Goal: Task Accomplishment & Management: Manage account settings

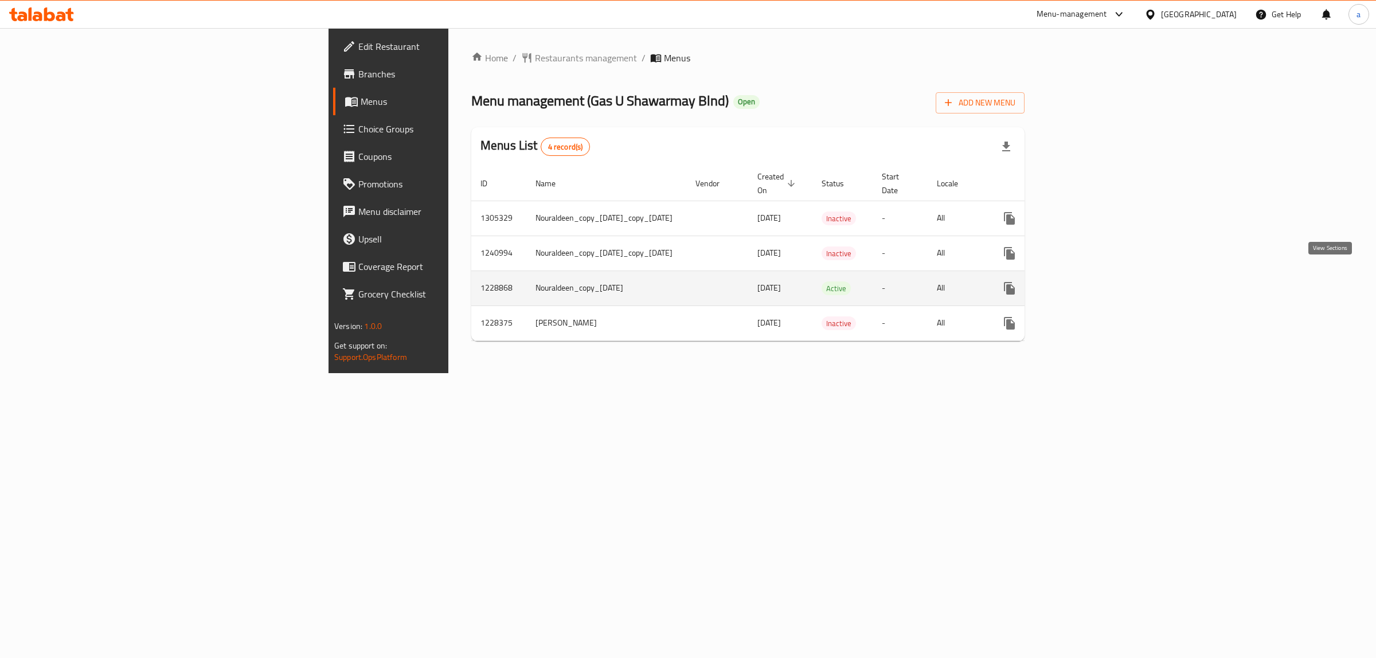
click at [1099, 282] on icon "enhanced table" at bounding box center [1092, 289] width 14 height 14
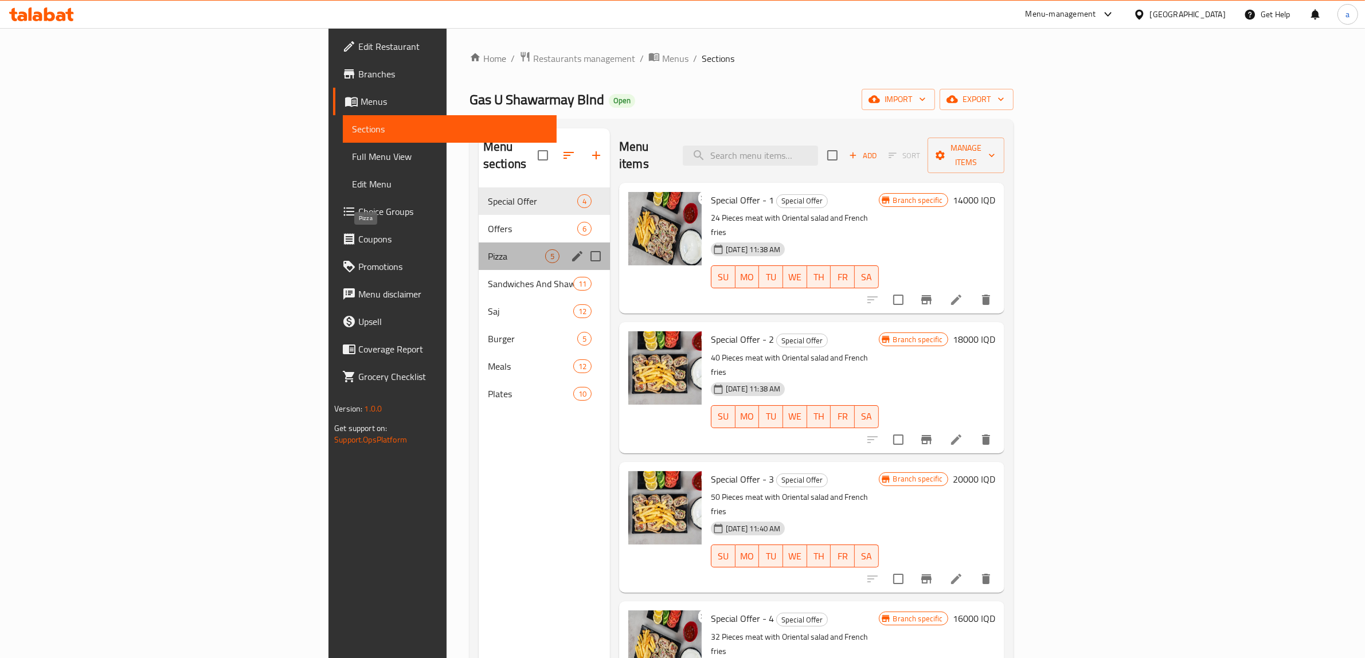
click at [488, 249] on span "Pizza" at bounding box center [516, 256] width 57 height 14
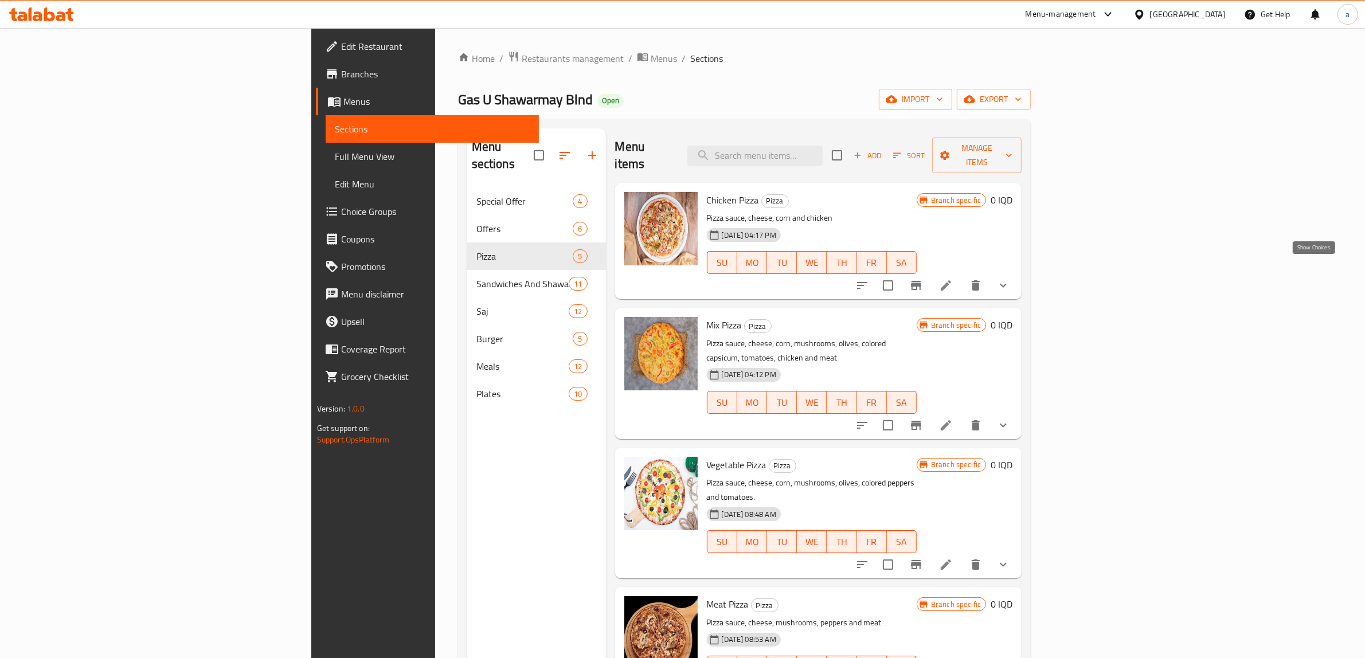
click at [1010, 279] on icon "show more" at bounding box center [1003, 286] width 14 height 14
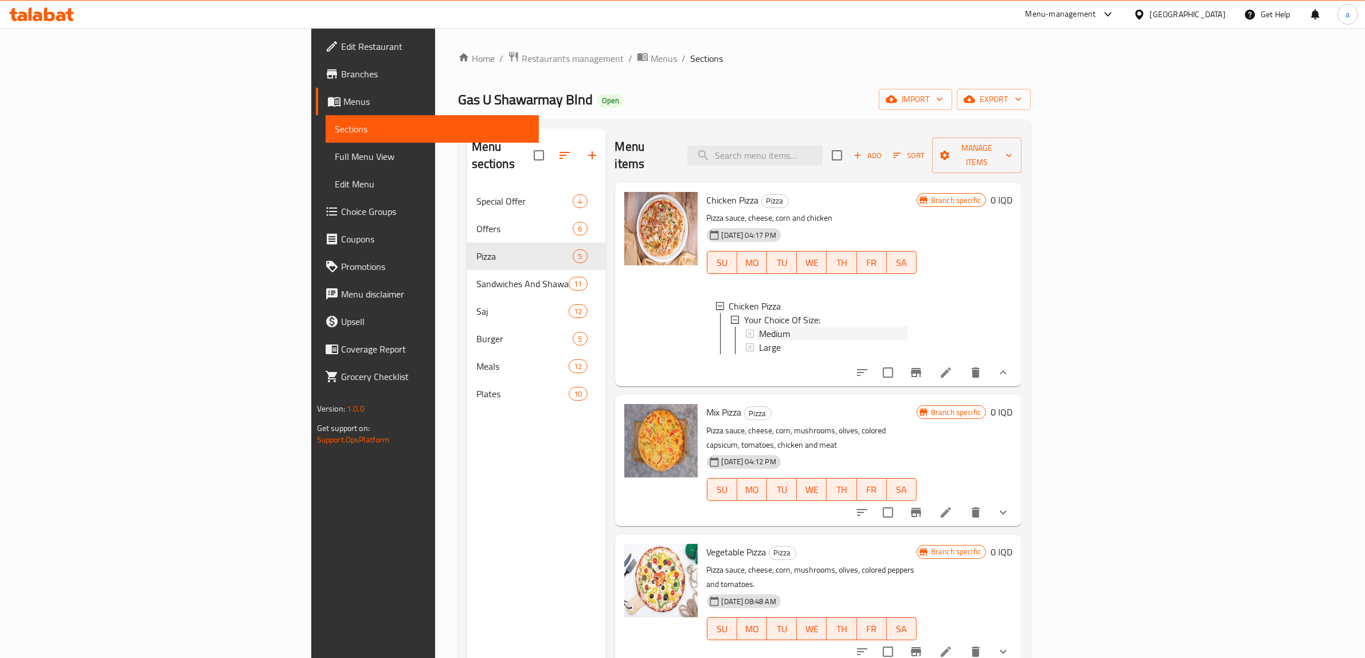
click at [759, 327] on span "Medium" at bounding box center [774, 334] width 31 height 14
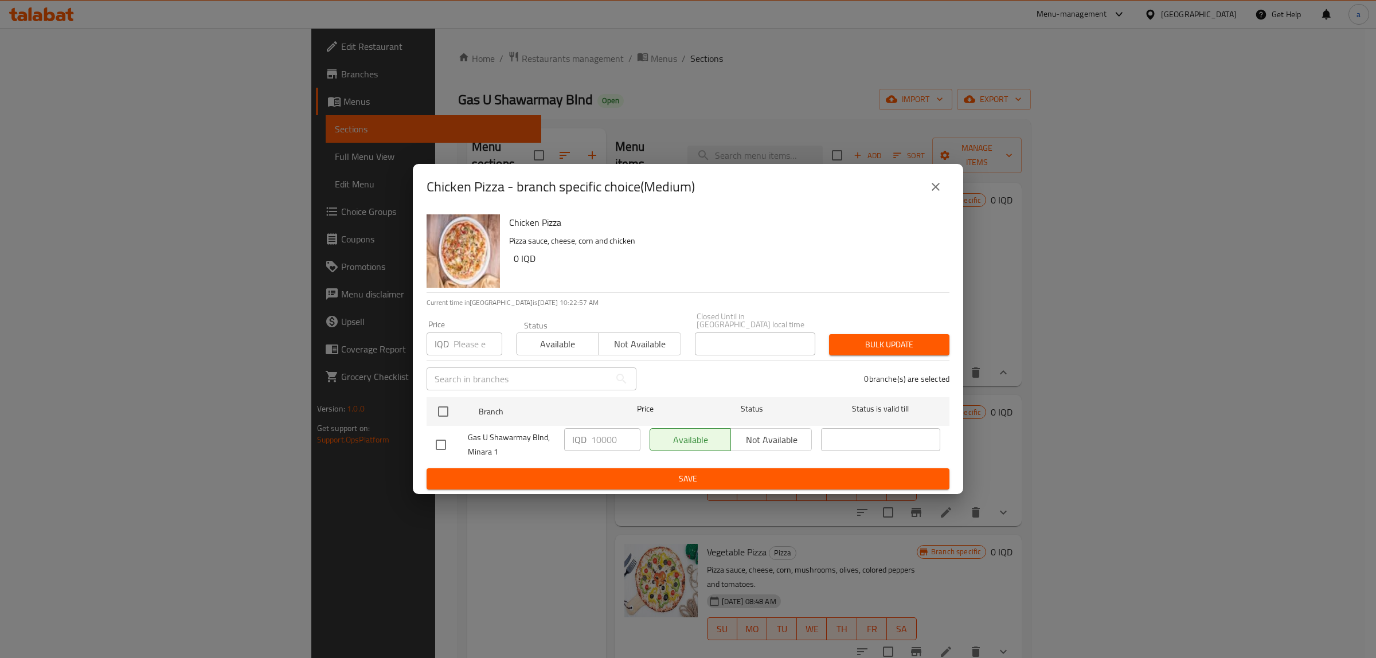
click at [941, 184] on icon "close" at bounding box center [936, 187] width 14 height 14
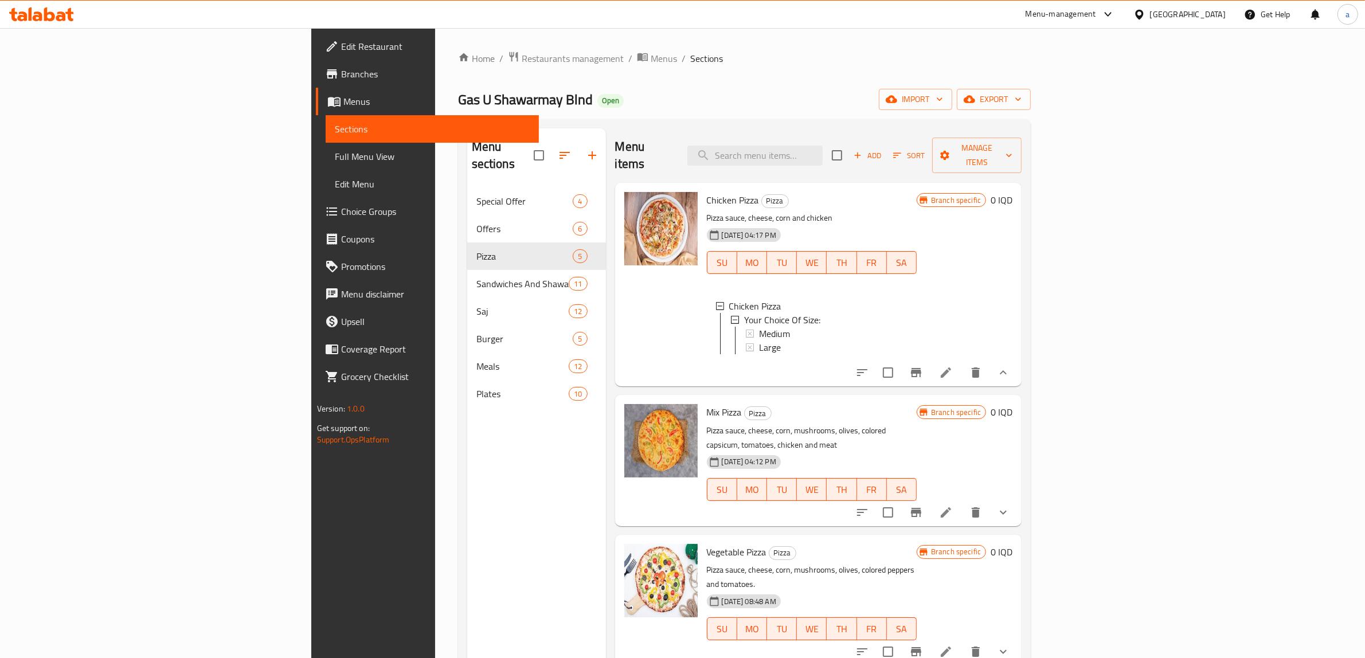
click at [759, 327] on span "Medium" at bounding box center [774, 334] width 31 height 14
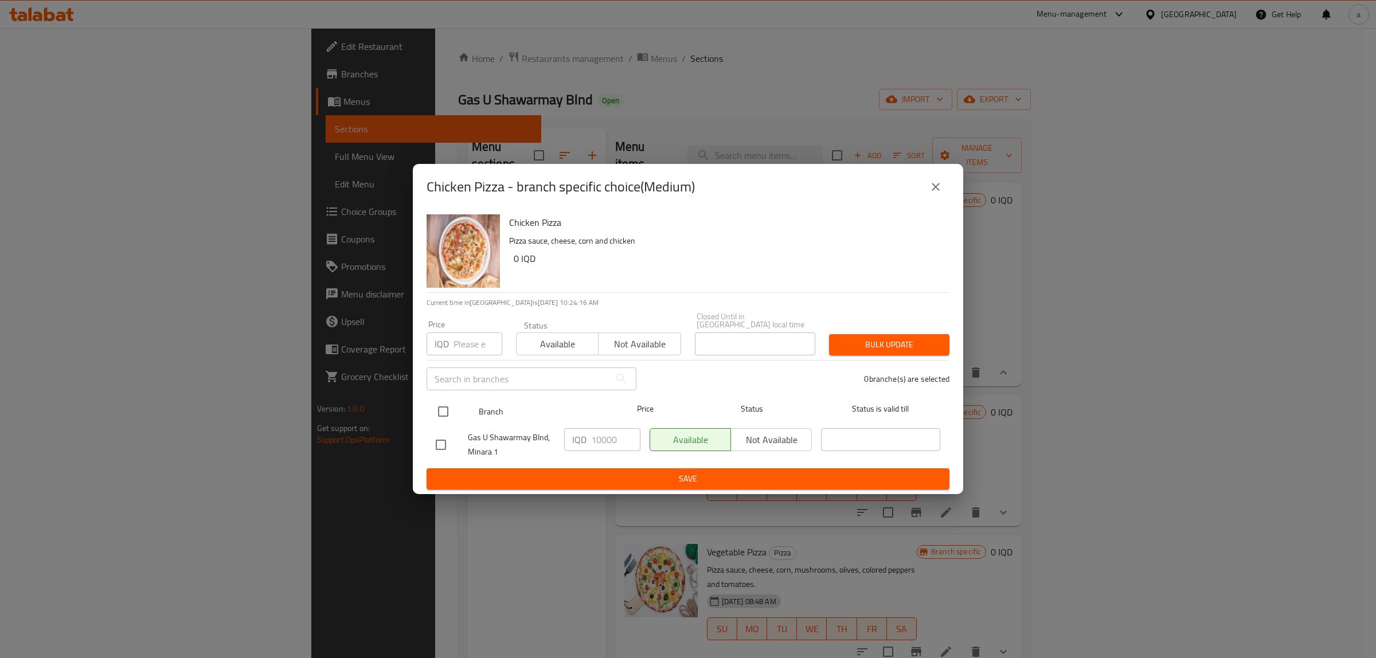
click at [441, 405] on input "checkbox" at bounding box center [443, 412] width 24 height 24
checkbox input "true"
click at [609, 433] on input "10000" at bounding box center [615, 439] width 49 height 23
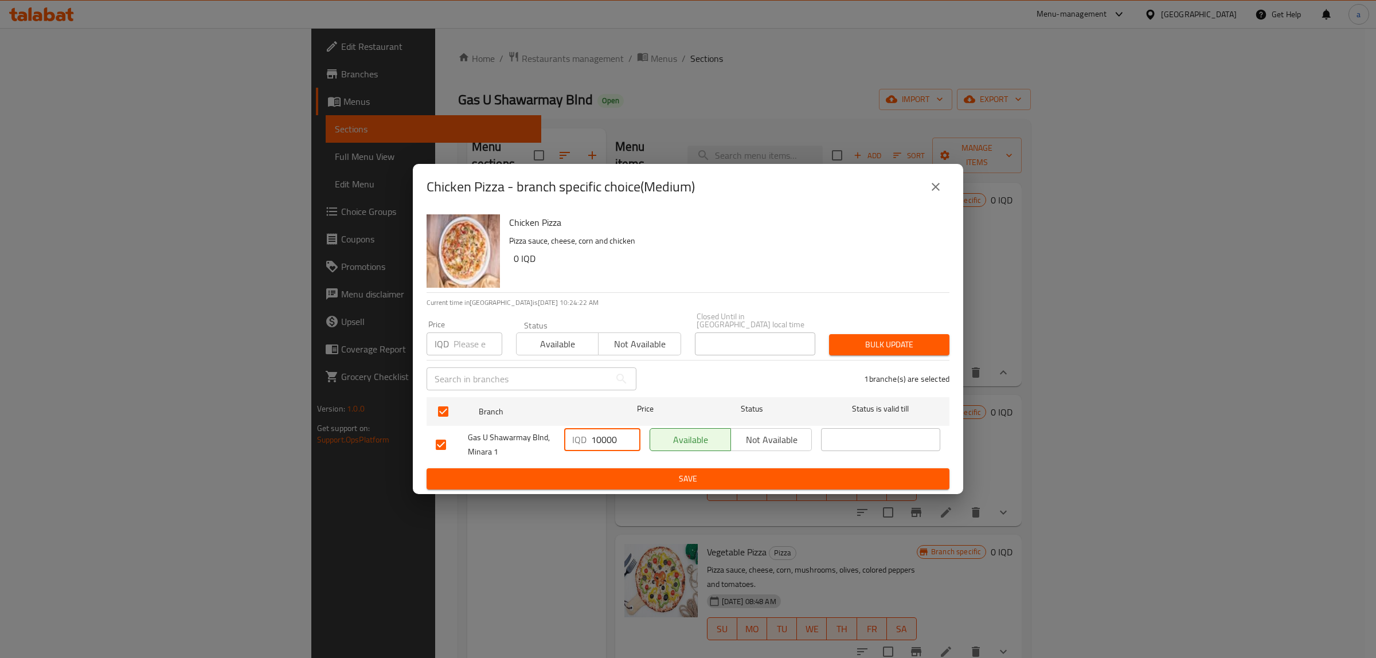
paste input "5"
type input "15000"
click at [688, 476] on span "Save" at bounding box center [688, 479] width 505 height 14
click at [941, 191] on icon "close" at bounding box center [936, 187] width 14 height 14
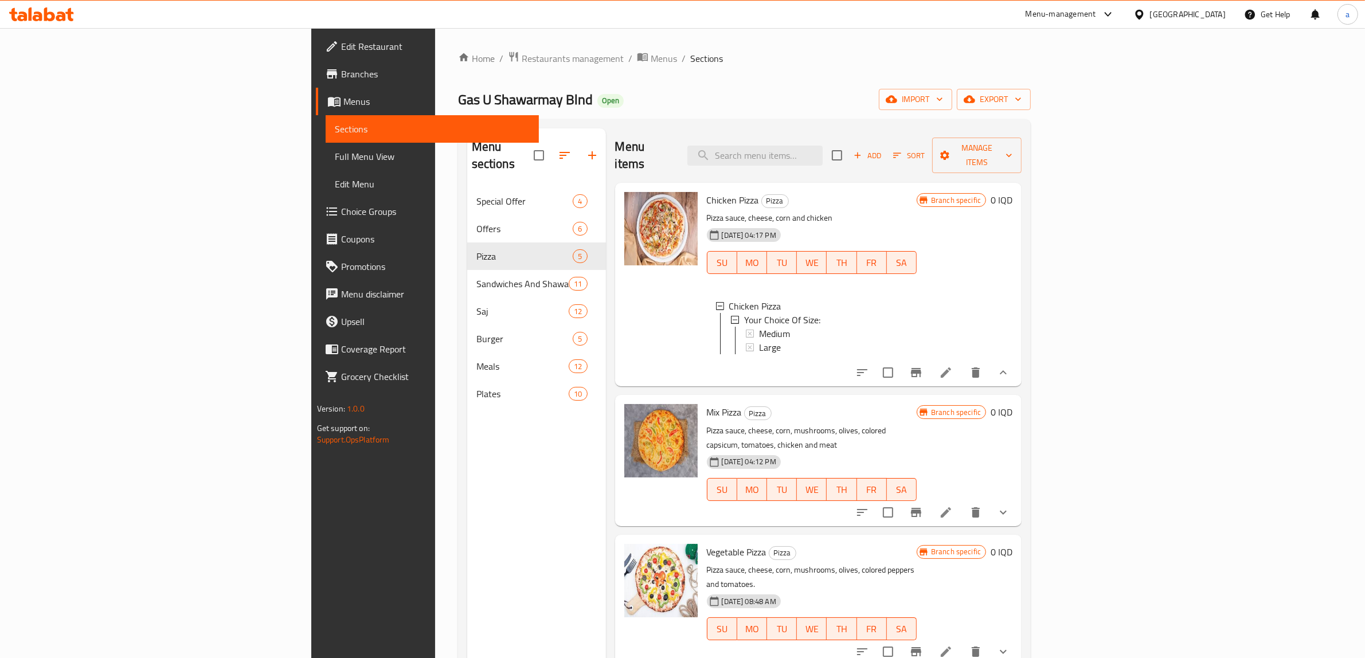
click at [951, 371] on icon at bounding box center [946, 373] width 10 height 10
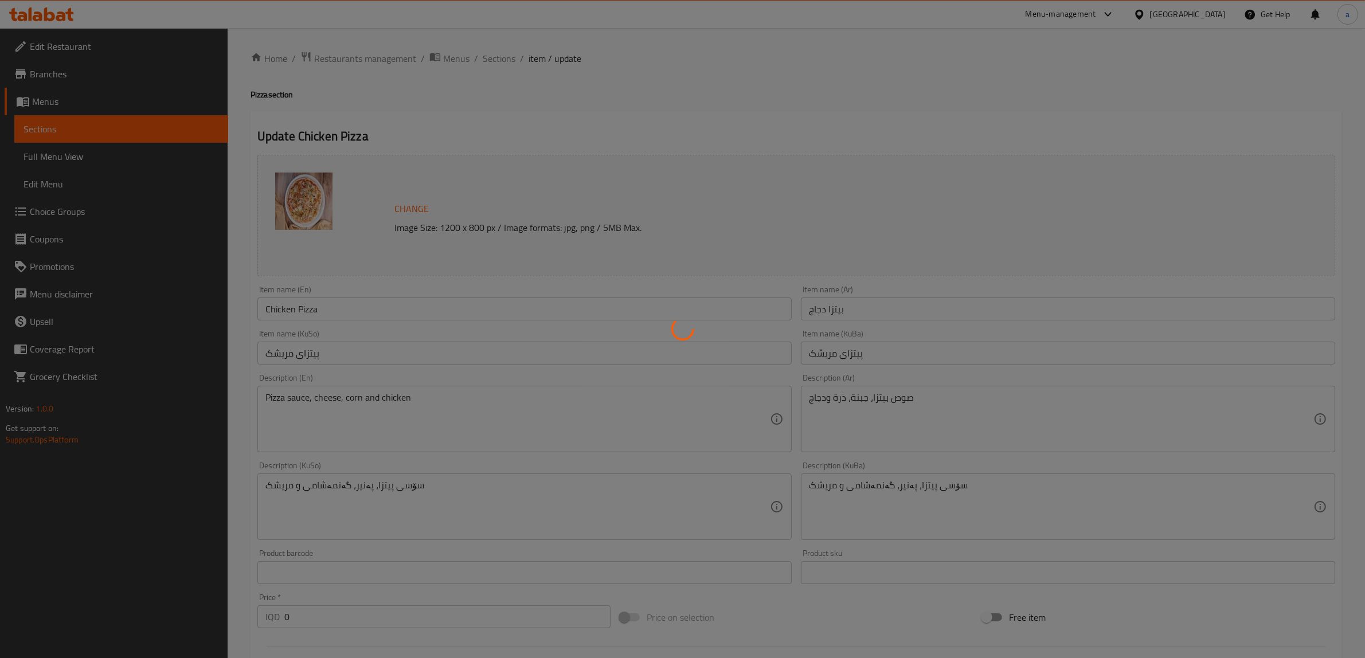
type input "إختيارك من الحجم:"
type input "هەڵبژاردنت لە قەبارە:"
type input "1"
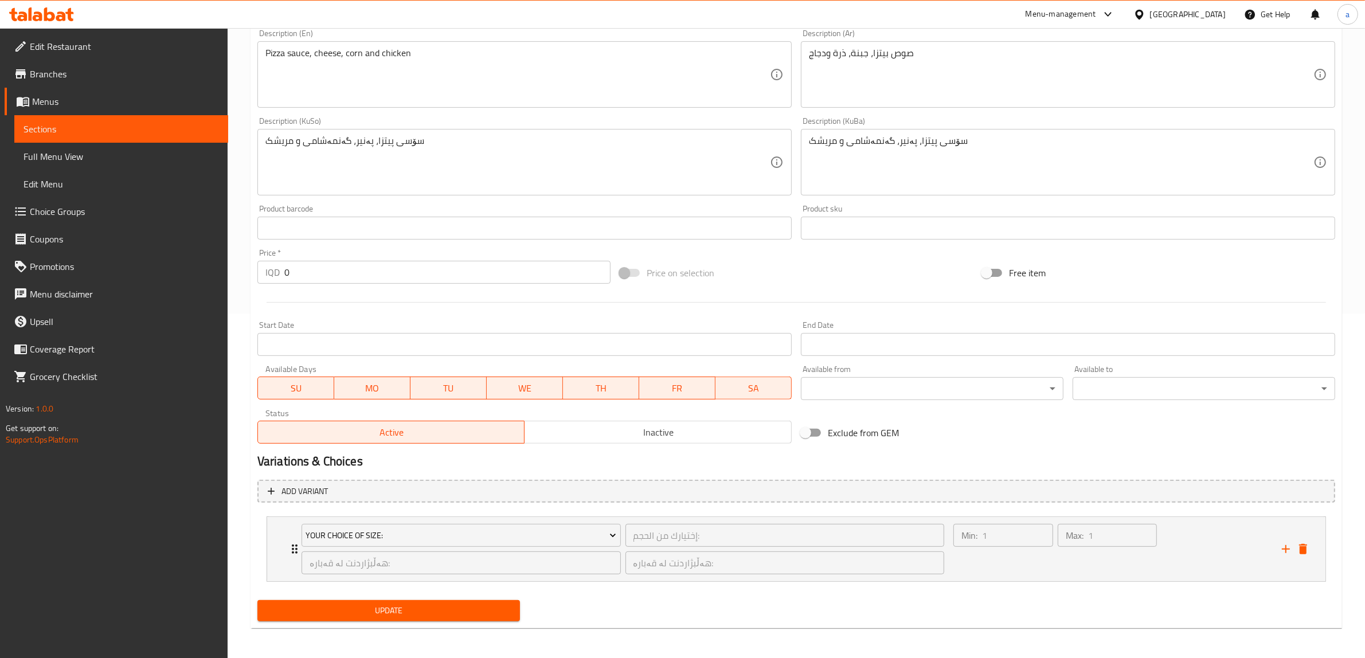
scroll to position [346, 0]
click at [282, 543] on div "Your Choice Of Size: إختيارك من الحجم: ​ هەڵبژاردنت لە قەبارە: ​ هەڵبژاردنت لە …" at bounding box center [796, 548] width 1058 height 64
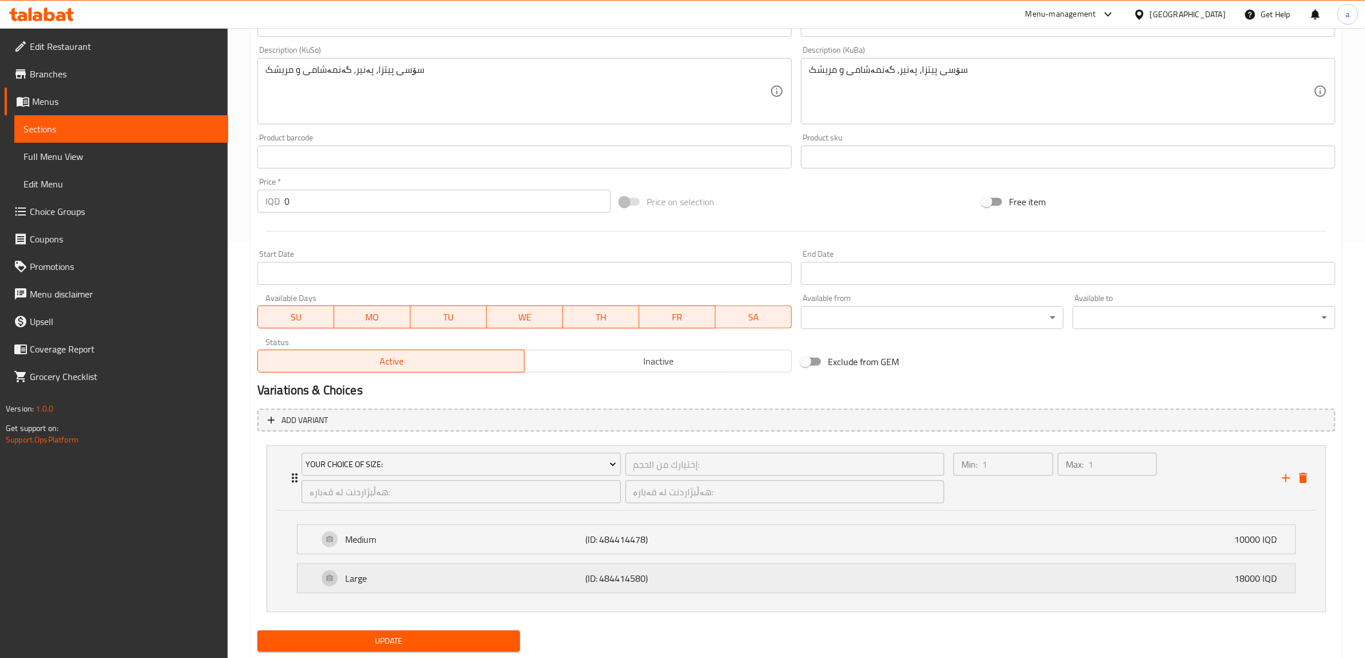
scroll to position [448, 0]
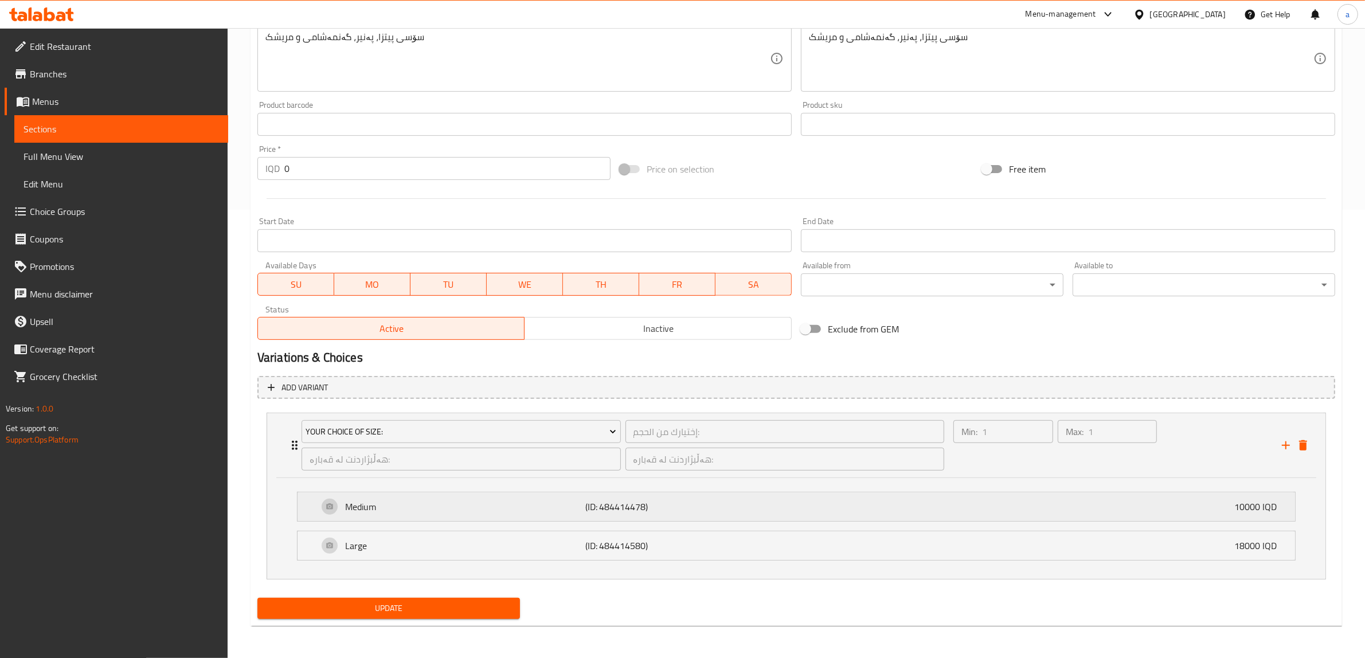
click at [371, 511] on p "Medium" at bounding box center [465, 507] width 240 height 14
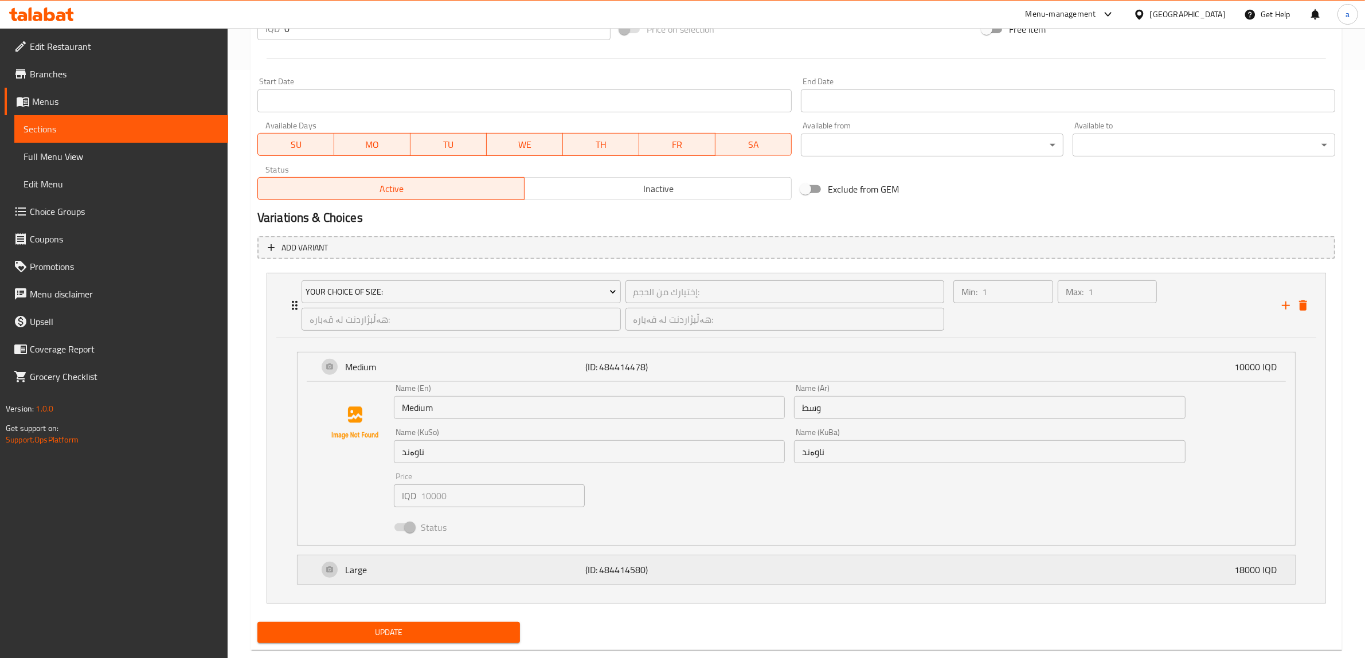
scroll to position [612, 0]
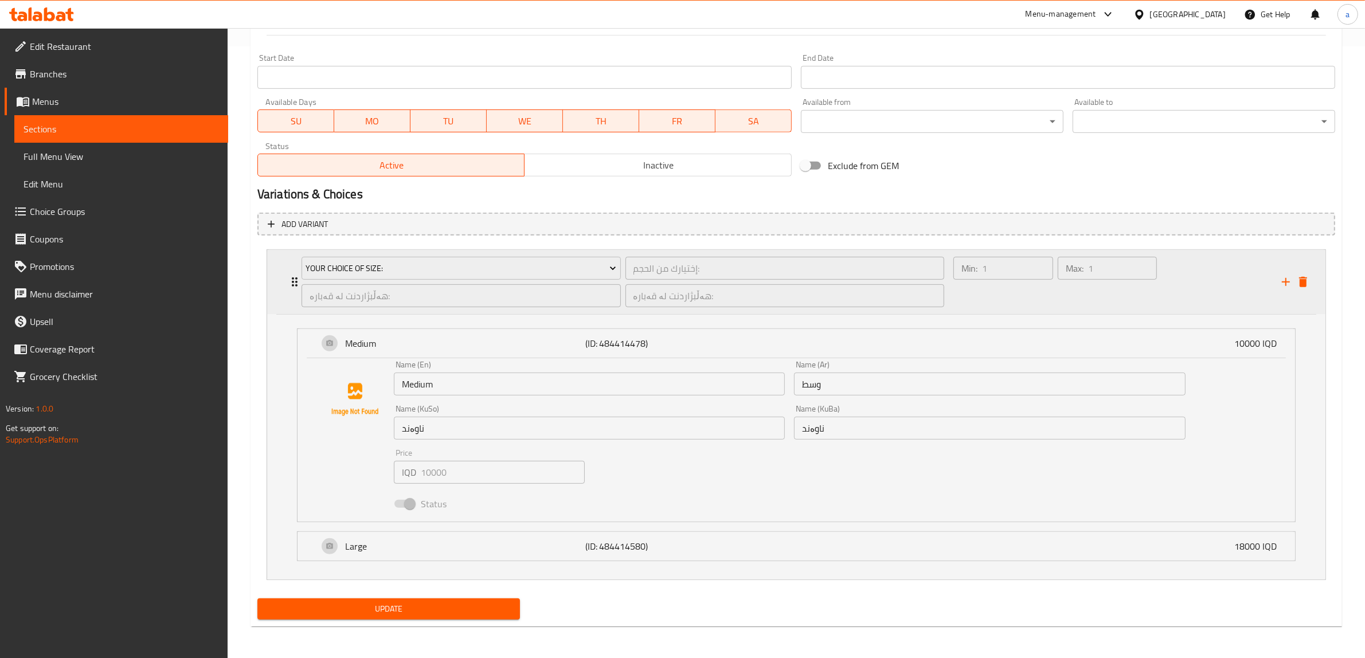
click at [294, 286] on icon "Expand" at bounding box center [295, 282] width 14 height 14
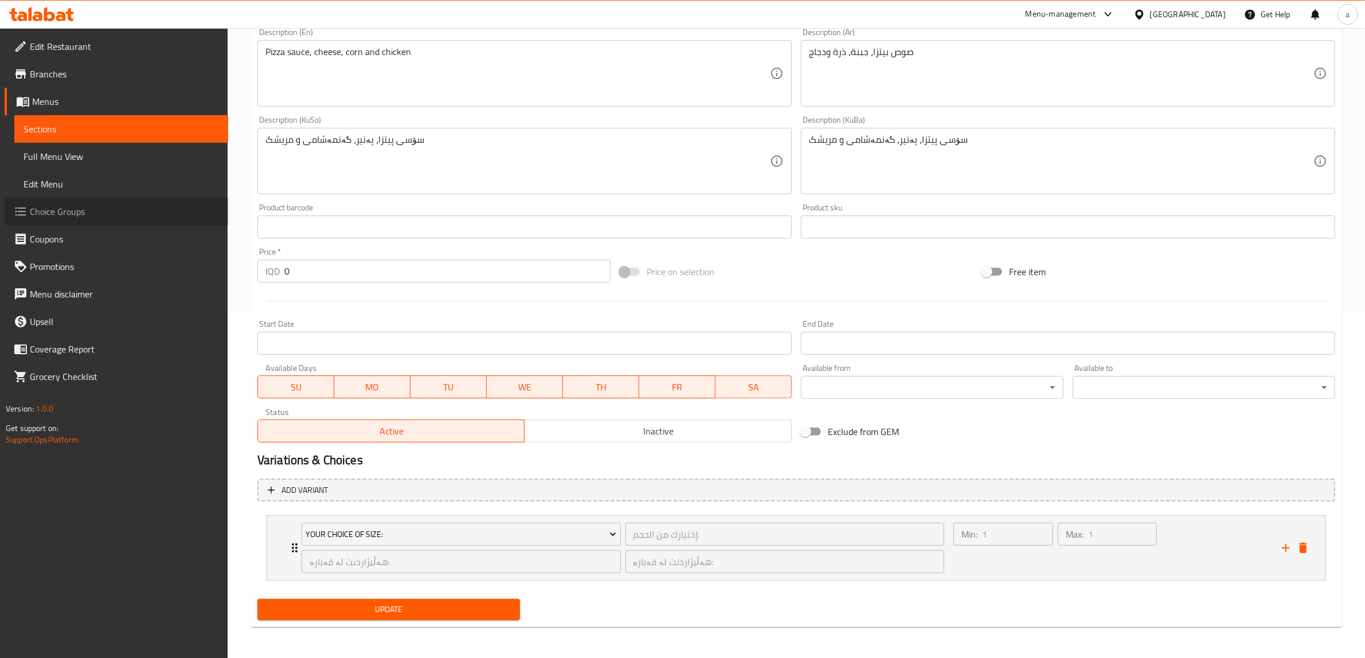
click at [50, 210] on span "Choice Groups" at bounding box center [124, 212] width 189 height 14
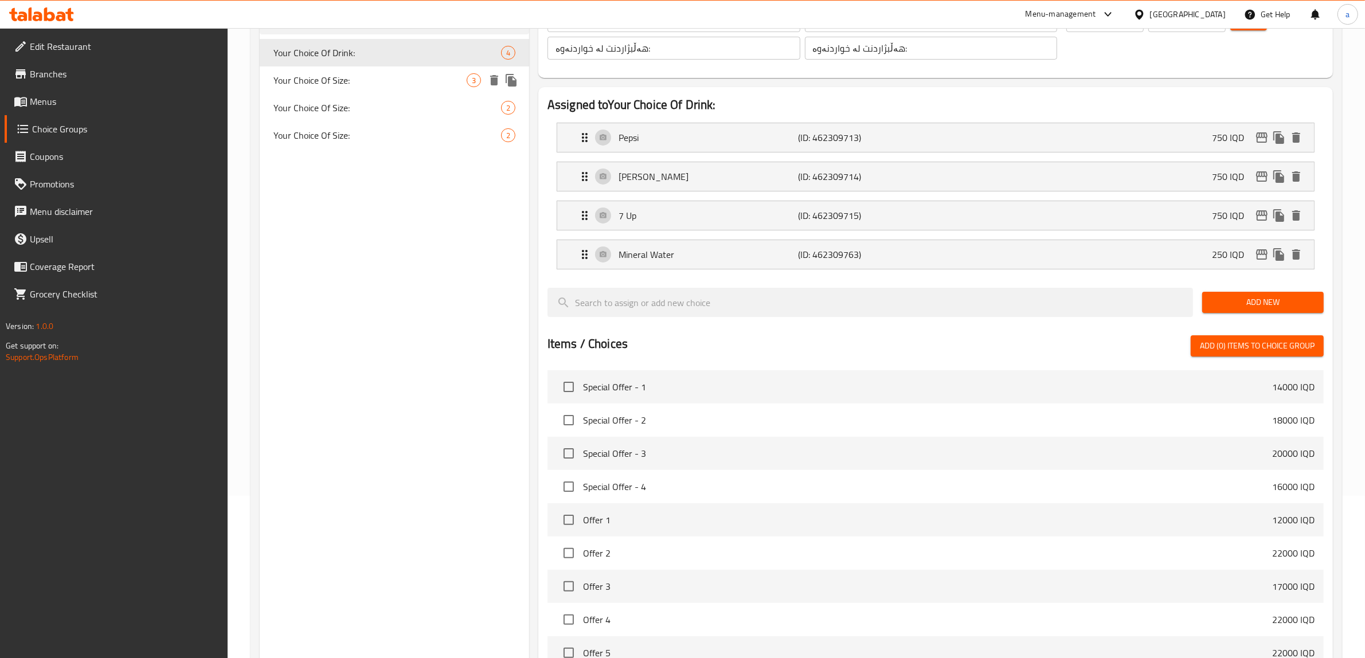
click at [357, 89] on div "Your Choice Of Size: 3" at bounding box center [394, 81] width 269 height 28
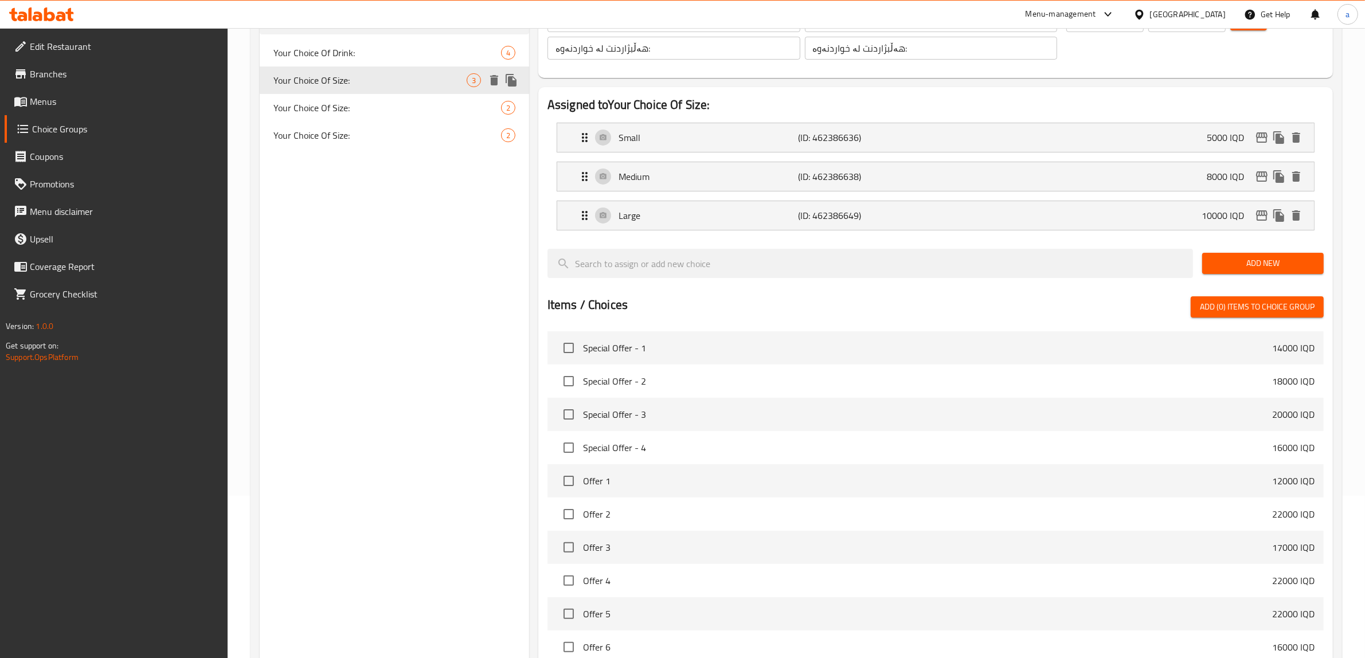
type input "Your Choice Of Size:"
type input "إختيارك من الحجم:"
type input "هەڵبژاردنت لە قەبارە:"
type input "1"
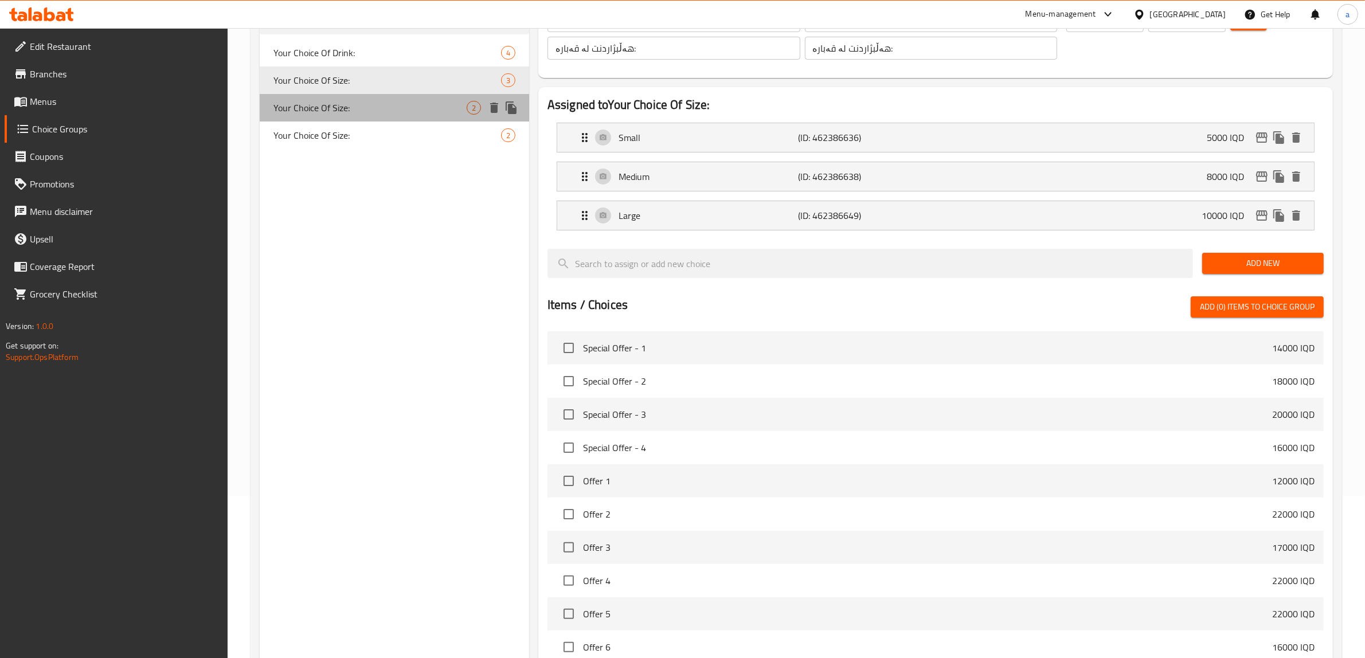
click at [311, 113] on span "Your Choice Of Size:" at bounding box center [369, 108] width 193 height 14
type input "Your Choice Of Size:"
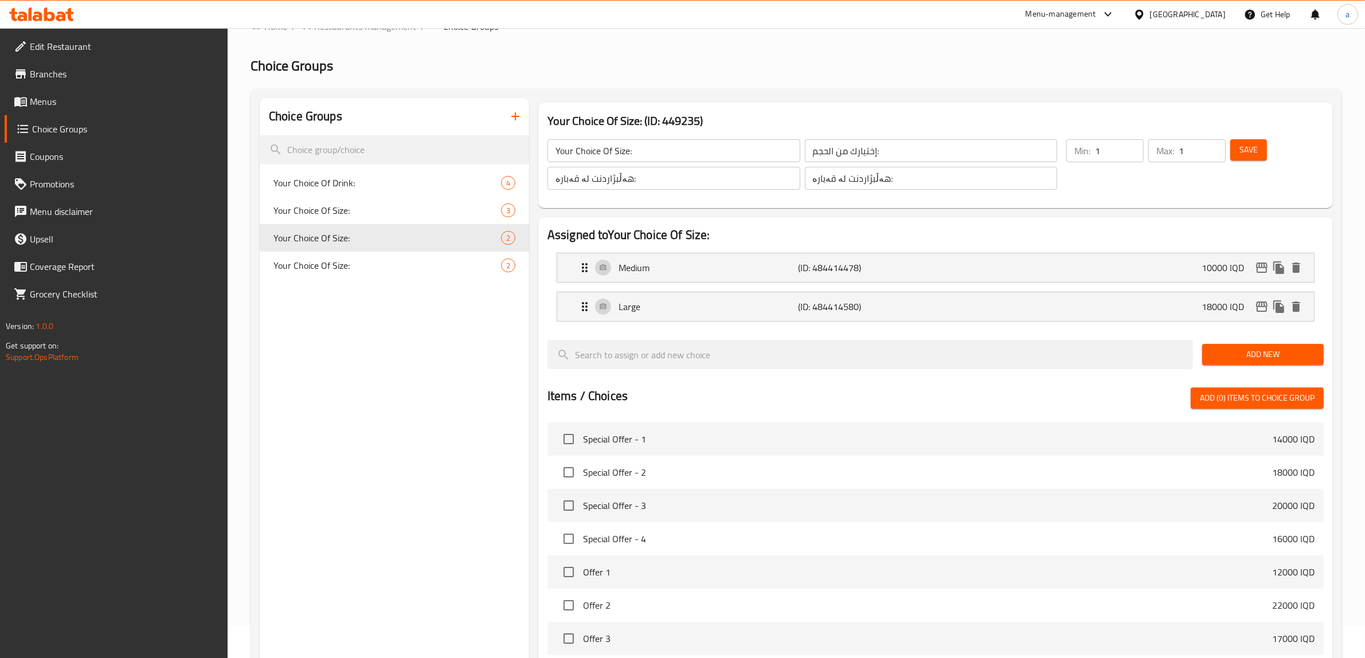
scroll to position [0, 0]
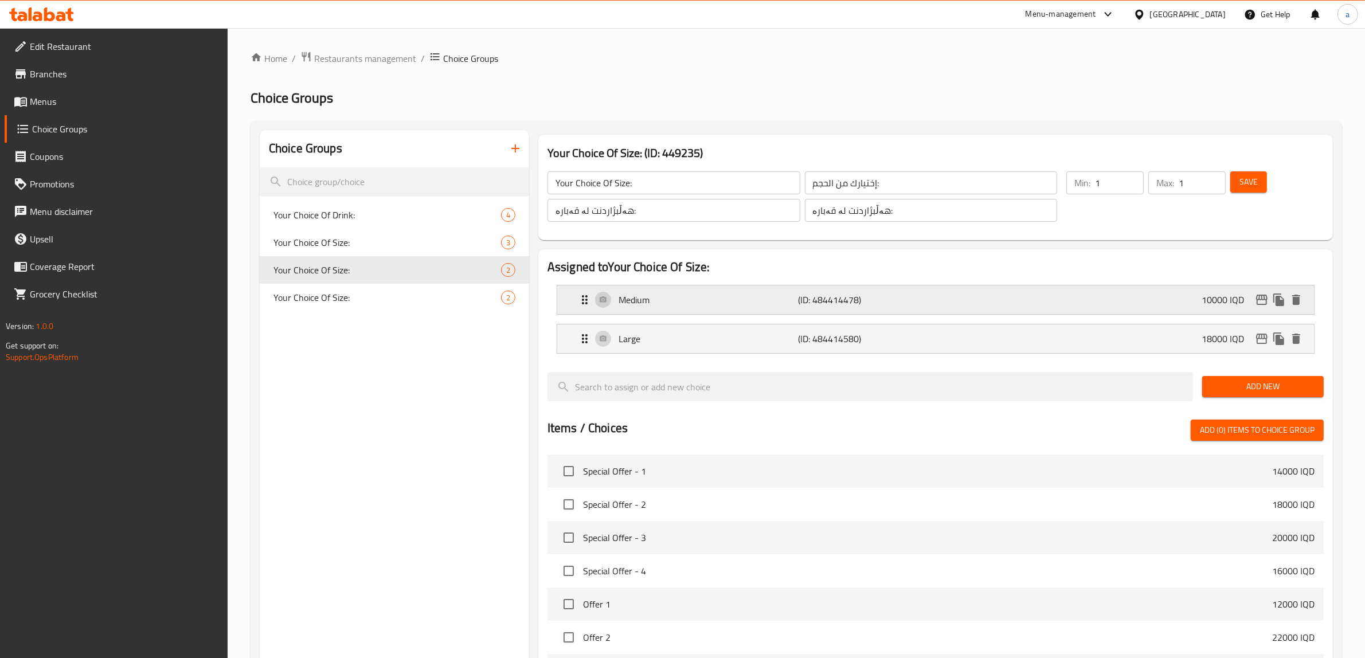
click at [694, 311] on div "Medium (ID: 484414478) 10000 IQD" at bounding box center [939, 300] width 722 height 29
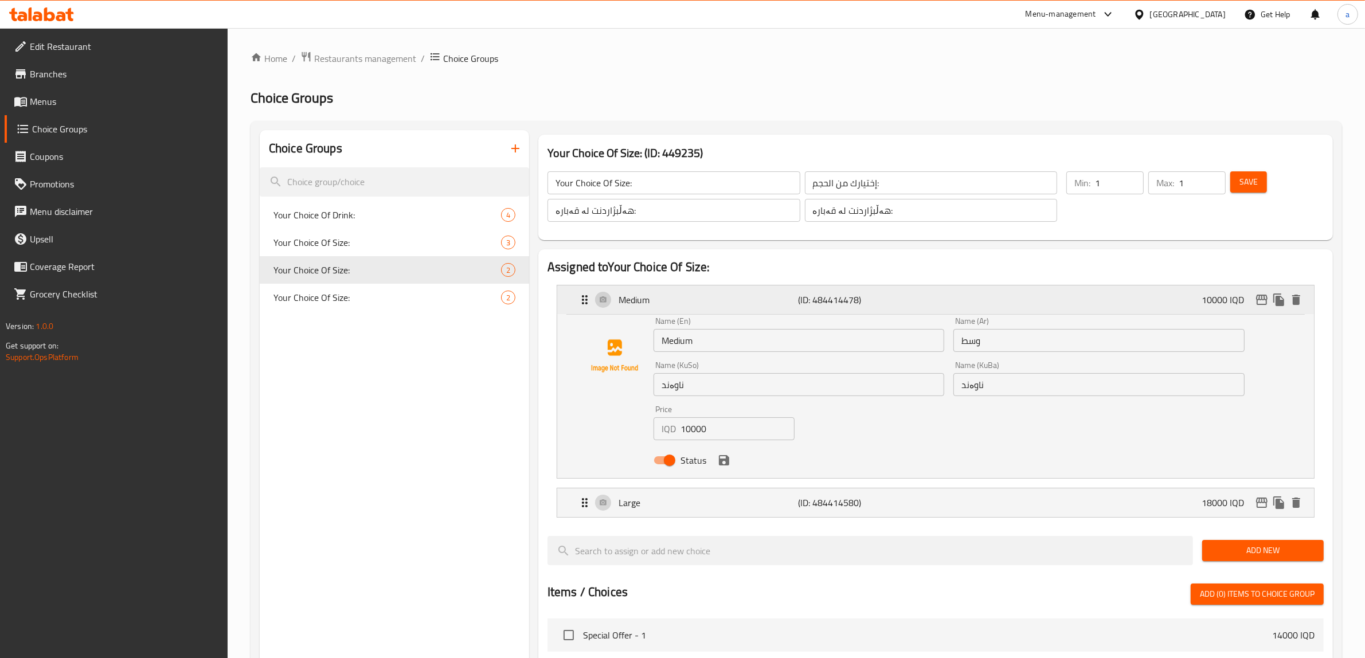
click at [694, 311] on div "Medium (ID: 484414478) 10000 IQD" at bounding box center [939, 300] width 722 height 29
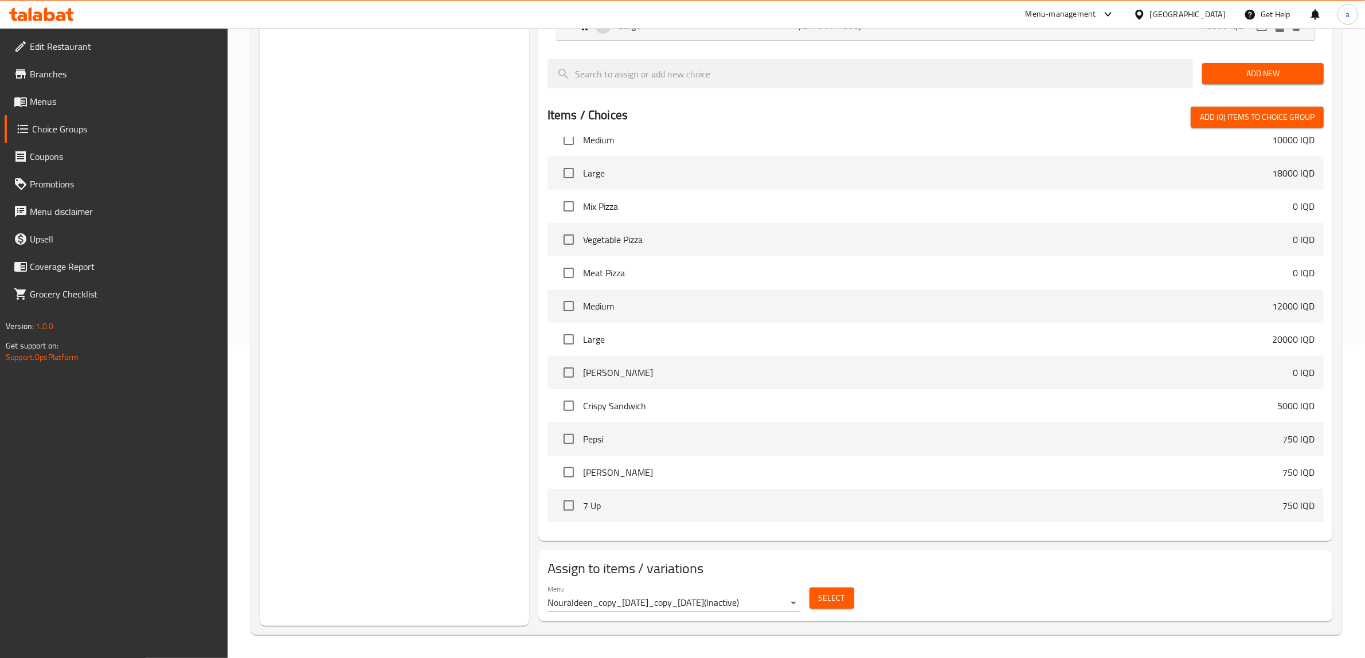
scroll to position [573, 0]
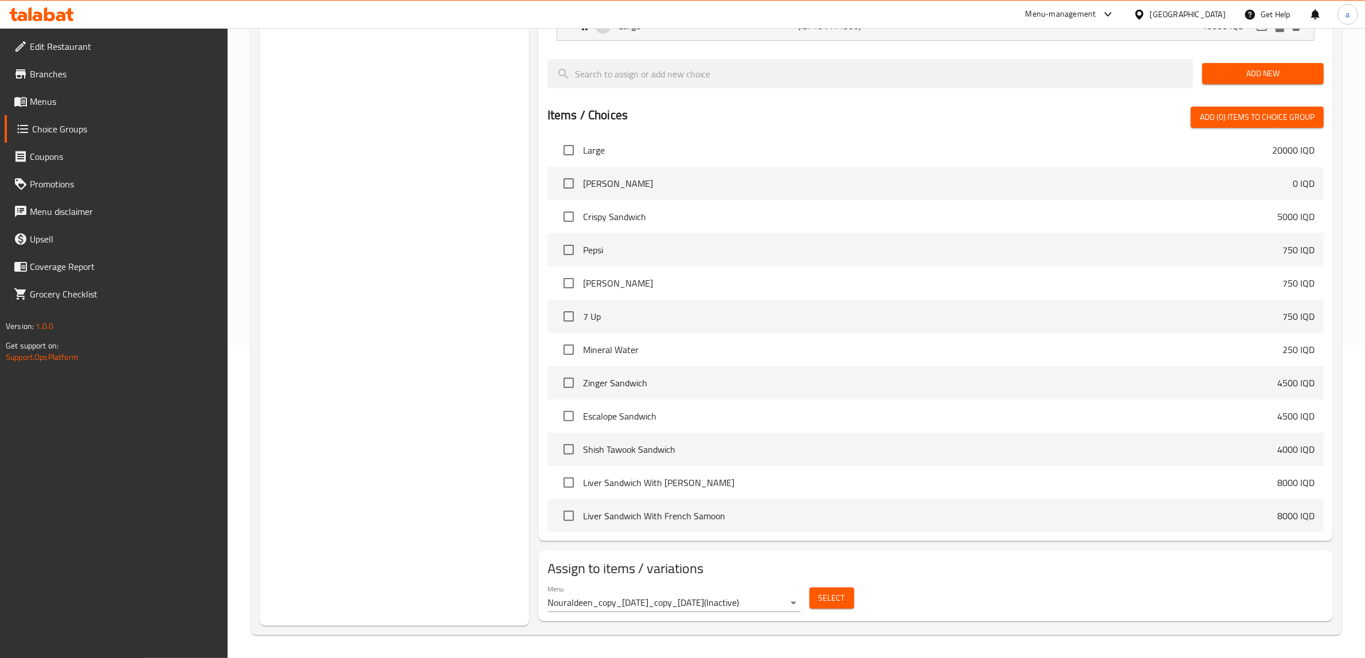
click at [795, 345] on body "​ Menu-management Iraq Get Help a Edit Restaurant Branches Menus Choice Groups …" at bounding box center [682, 30] width 1365 height 630
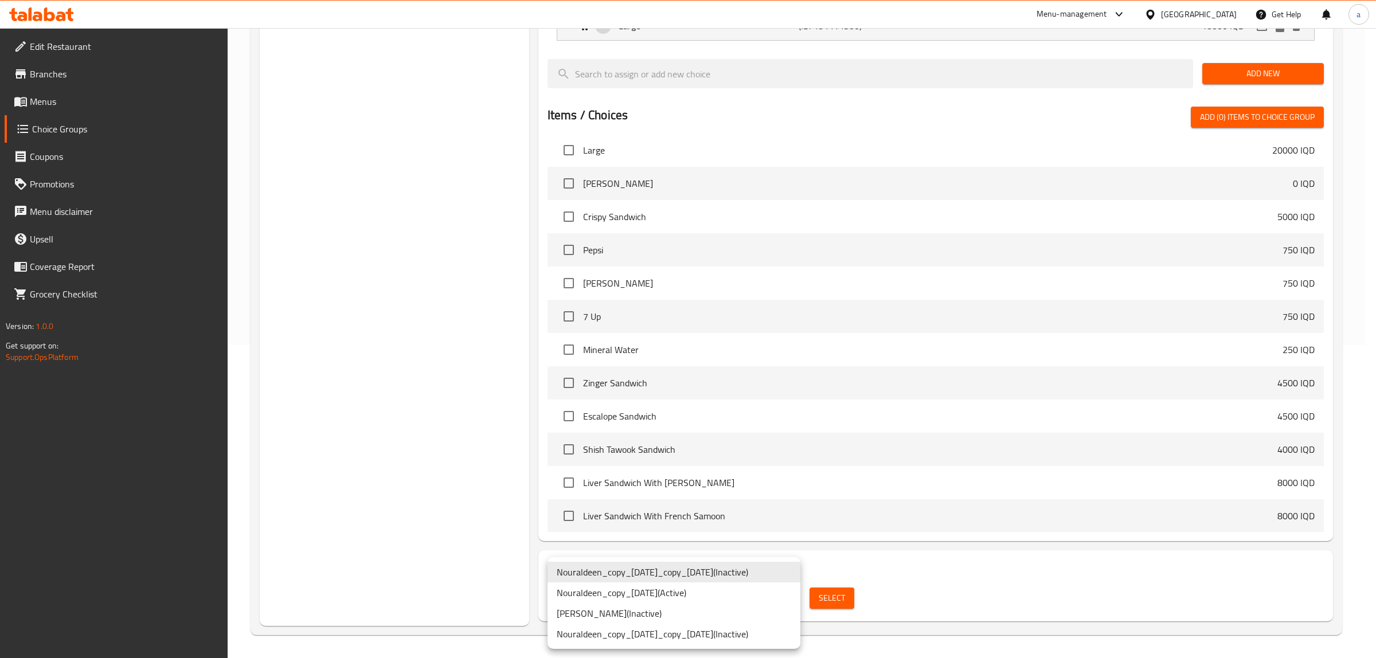
click at [625, 611] on li "Abdullah ( Inactive )" at bounding box center [674, 613] width 253 height 21
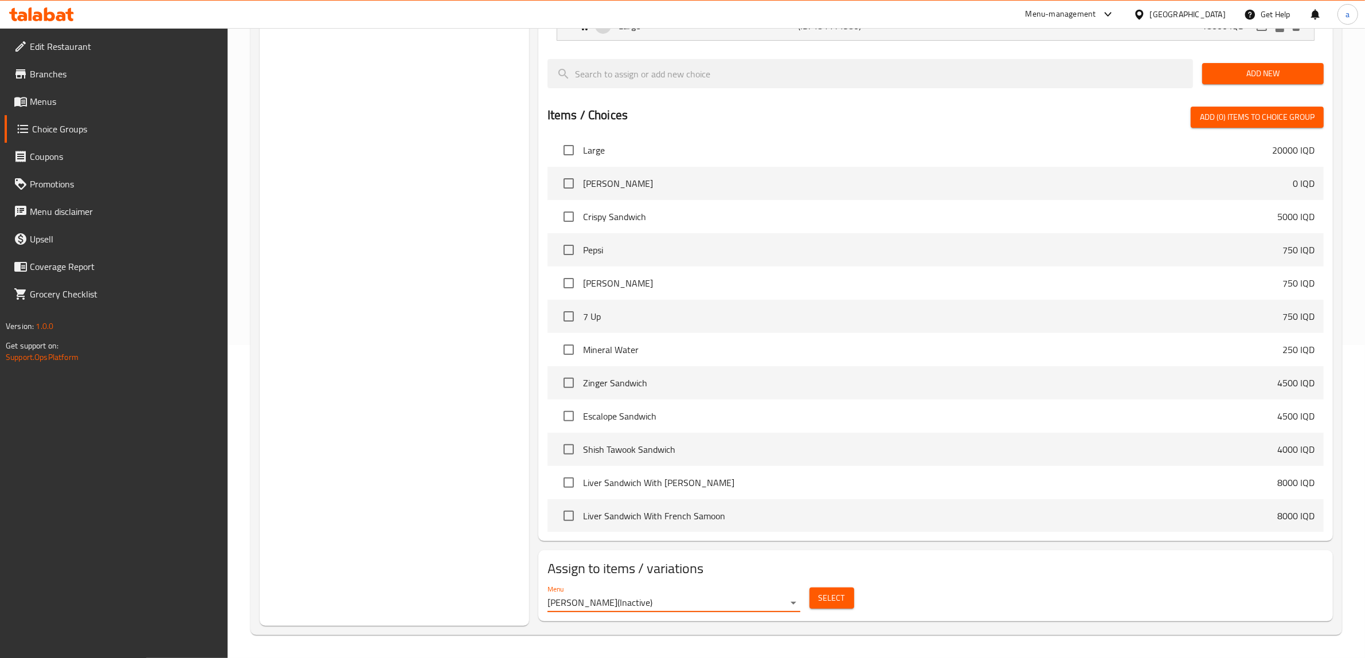
click at [845, 592] on button "Select" at bounding box center [832, 598] width 45 height 21
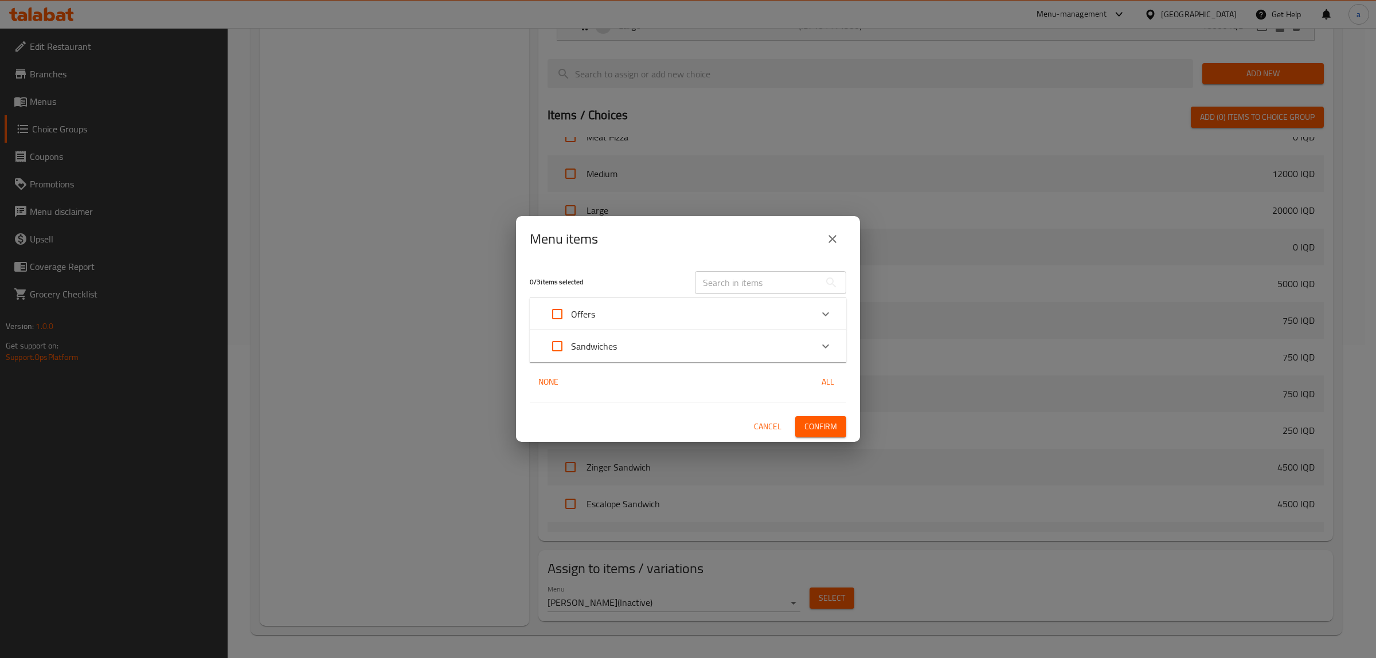
click at [677, 311] on div "Offers" at bounding box center [678, 314] width 268 height 28
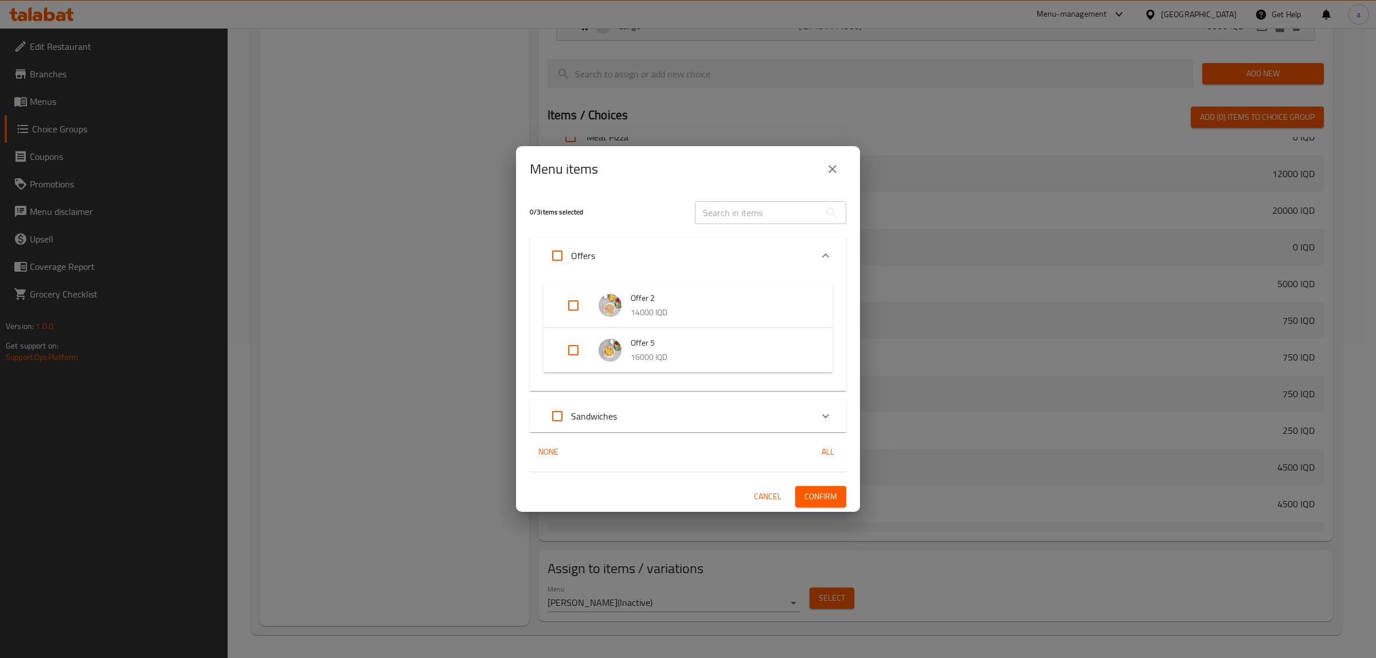
click at [674, 406] on div "Sandwiches" at bounding box center [678, 416] width 268 height 28
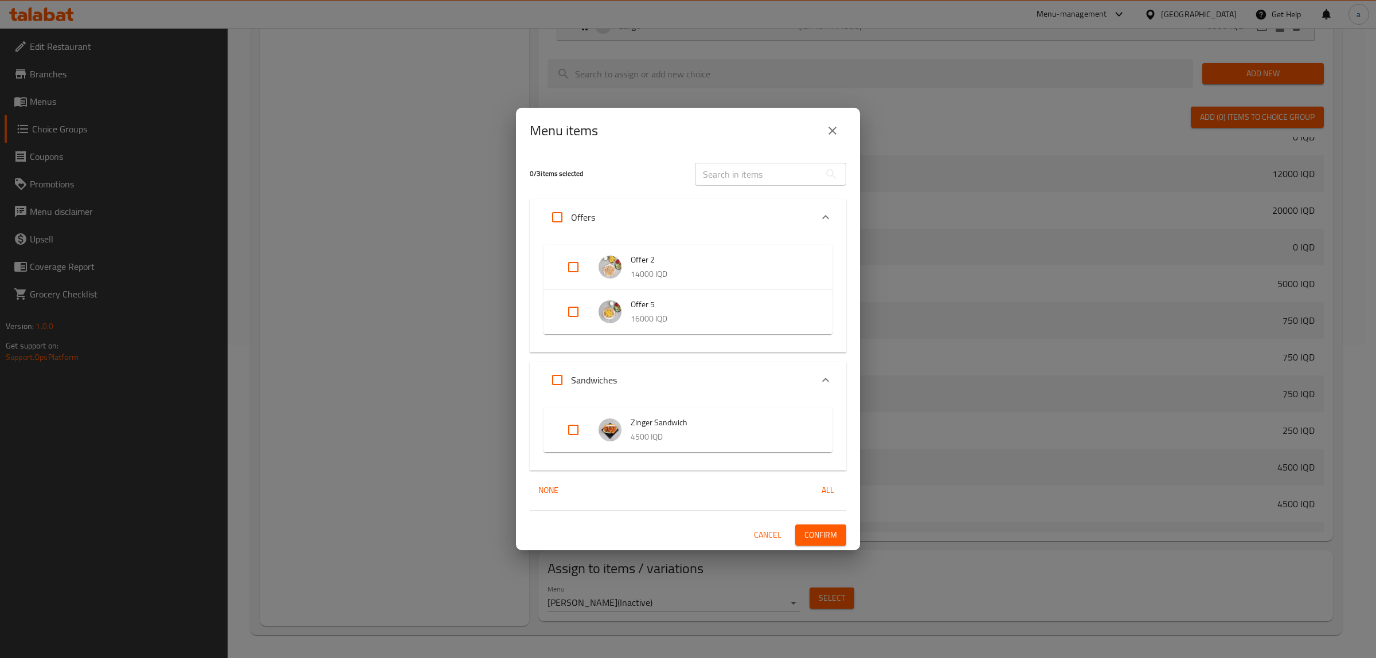
click at [826, 125] on icon "close" at bounding box center [833, 131] width 14 height 14
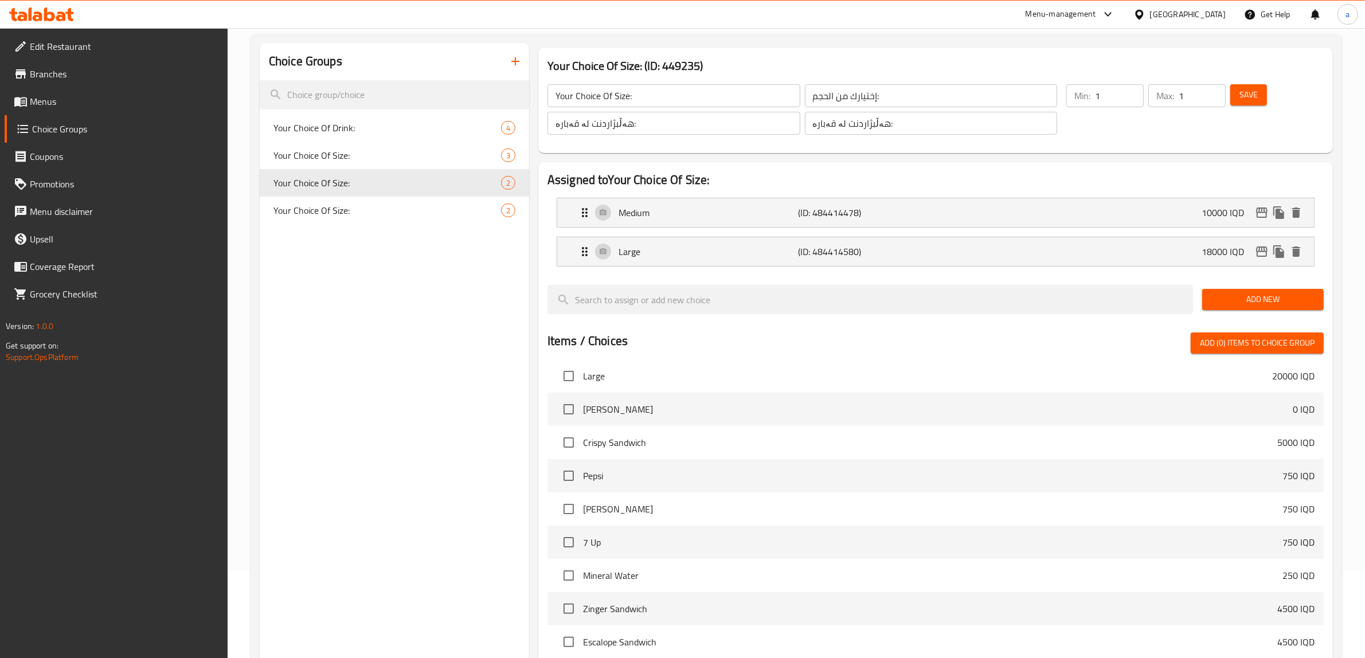
scroll to position [0, 0]
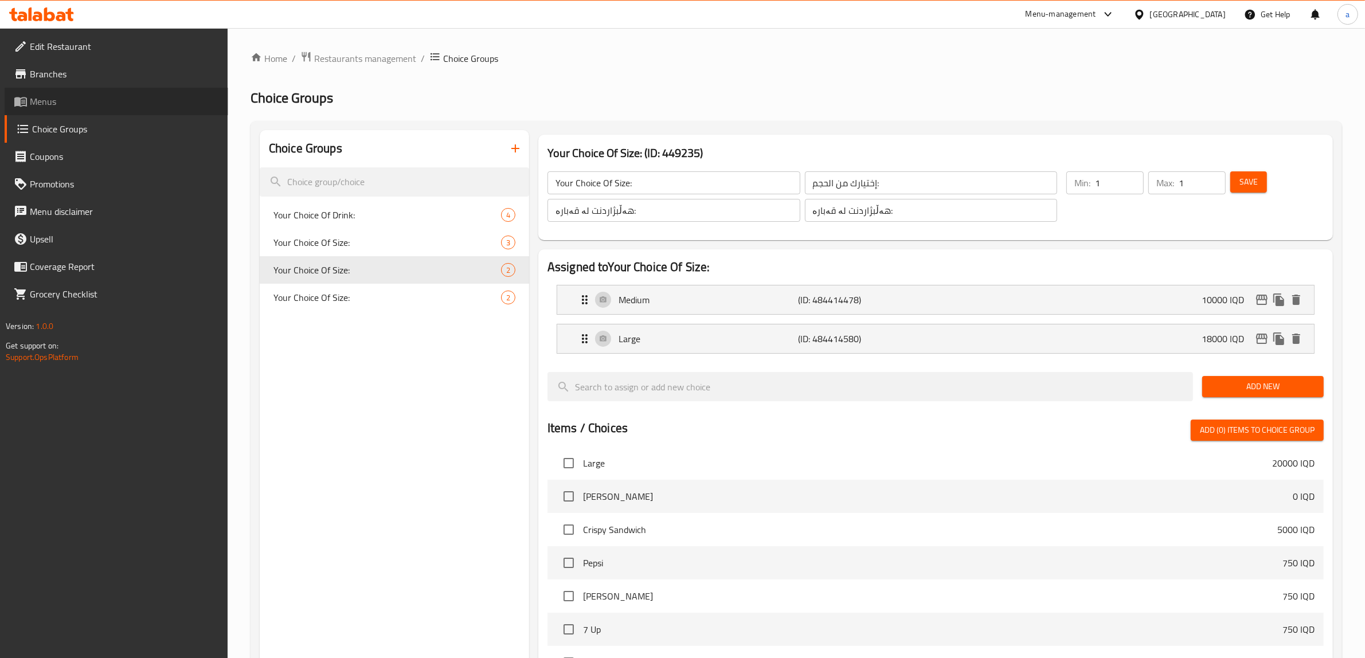
click at [43, 98] on span "Menus" at bounding box center [124, 102] width 189 height 14
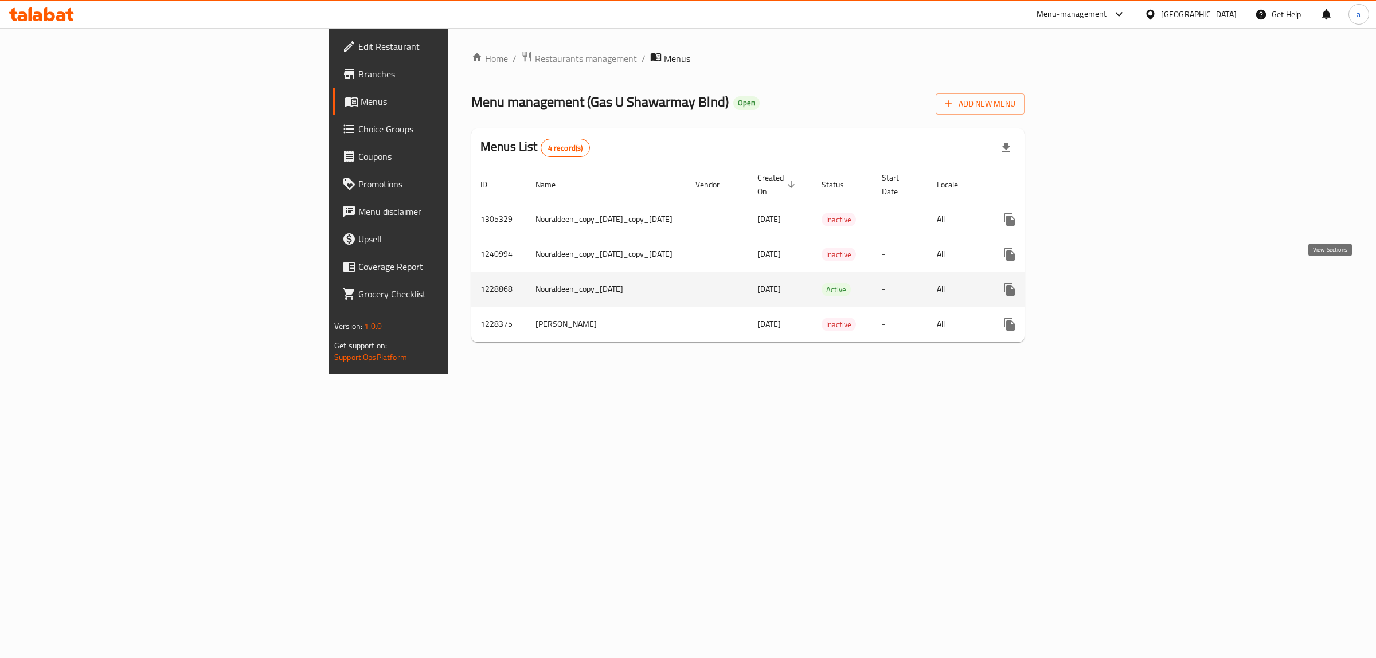
click at [1099, 283] on icon "enhanced table" at bounding box center [1092, 290] width 14 height 14
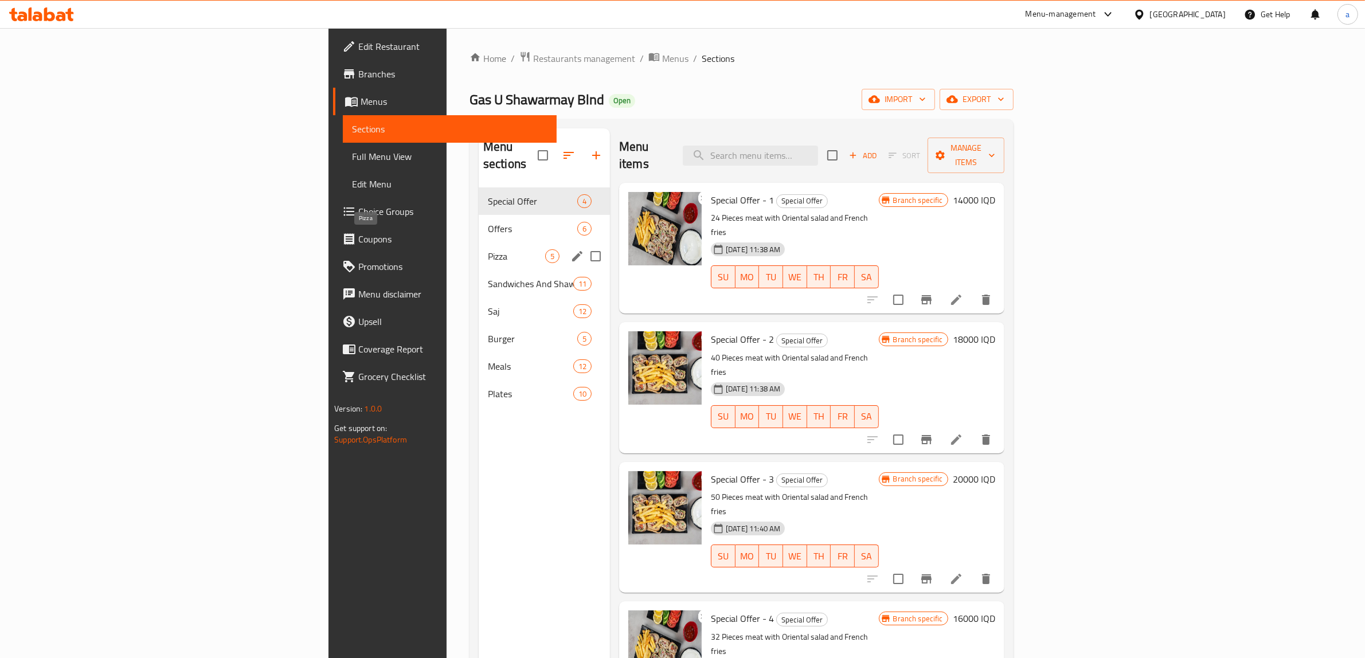
click at [488, 249] on span "Pizza" at bounding box center [516, 256] width 57 height 14
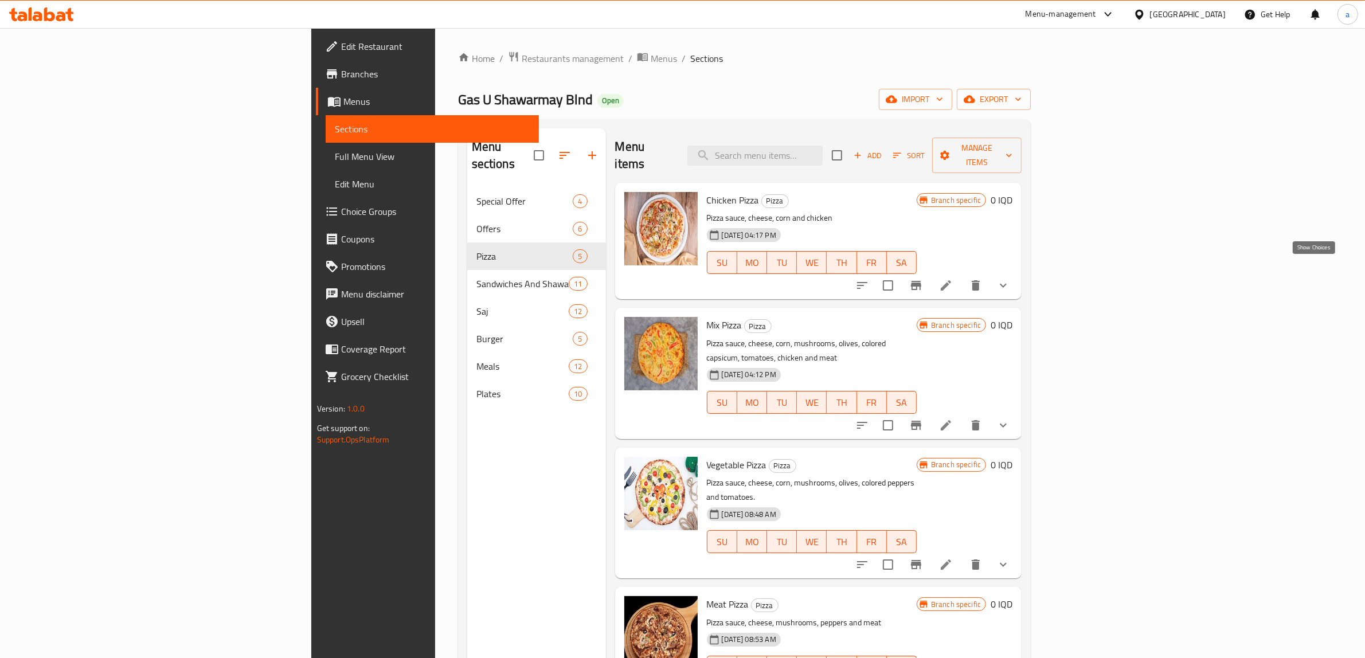
click at [1010, 279] on icon "show more" at bounding box center [1003, 286] width 14 height 14
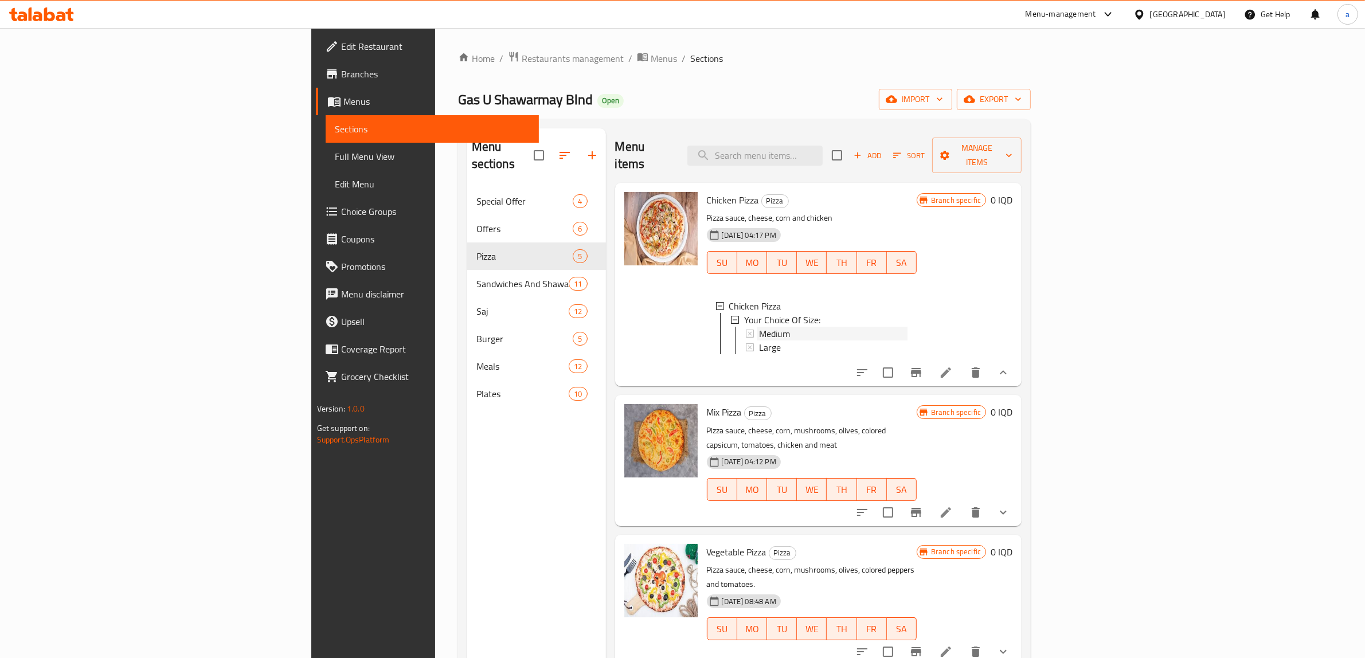
click at [759, 327] on span "Medium" at bounding box center [774, 334] width 31 height 14
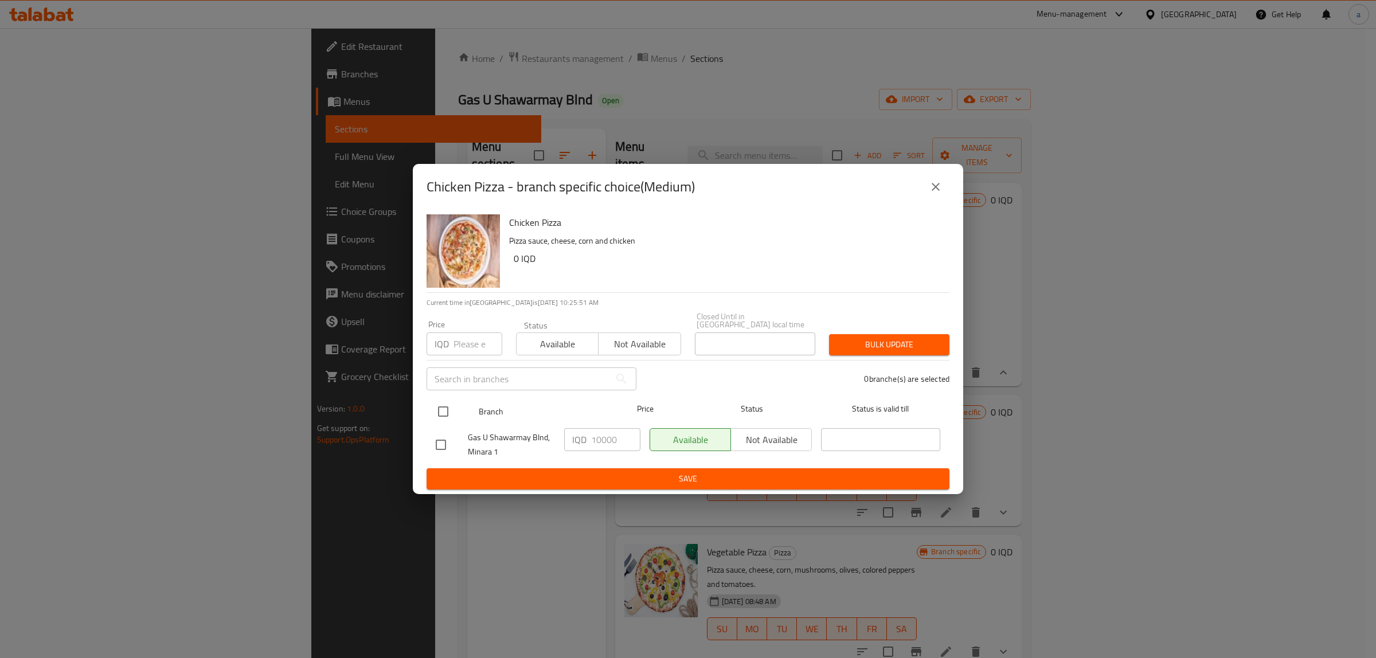
click at [445, 401] on input "checkbox" at bounding box center [443, 412] width 24 height 24
checkbox input "true"
click at [612, 431] on input "10000" at bounding box center [615, 439] width 49 height 23
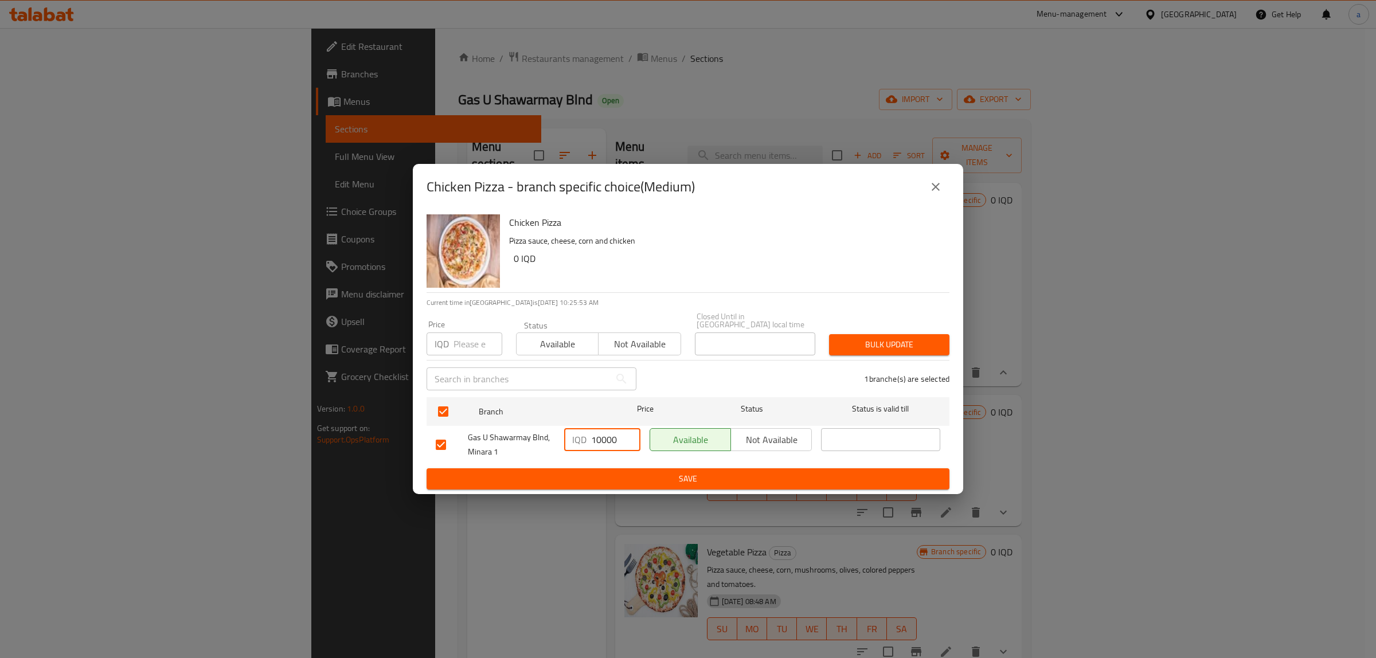
paste input "5"
type input "15000"
click at [648, 472] on span "Save" at bounding box center [688, 479] width 505 height 14
click at [933, 191] on icon "close" at bounding box center [936, 187] width 8 height 8
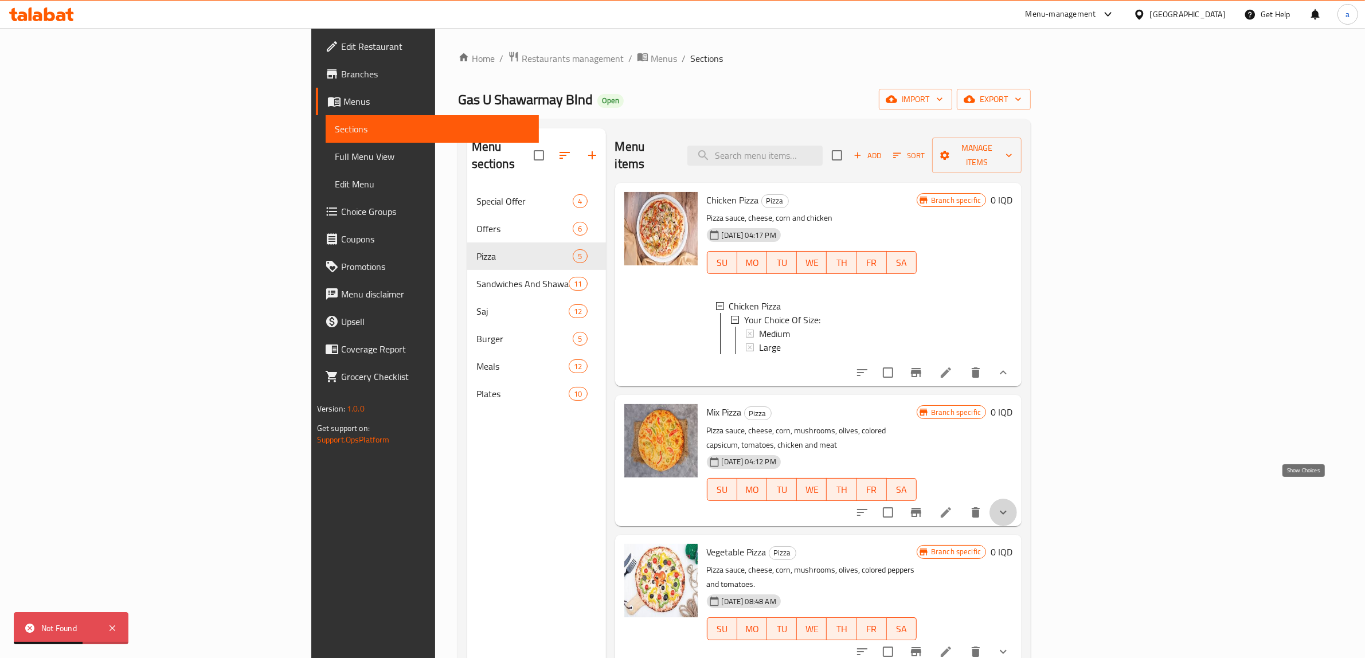
click at [1010, 506] on icon "show more" at bounding box center [1003, 513] width 14 height 14
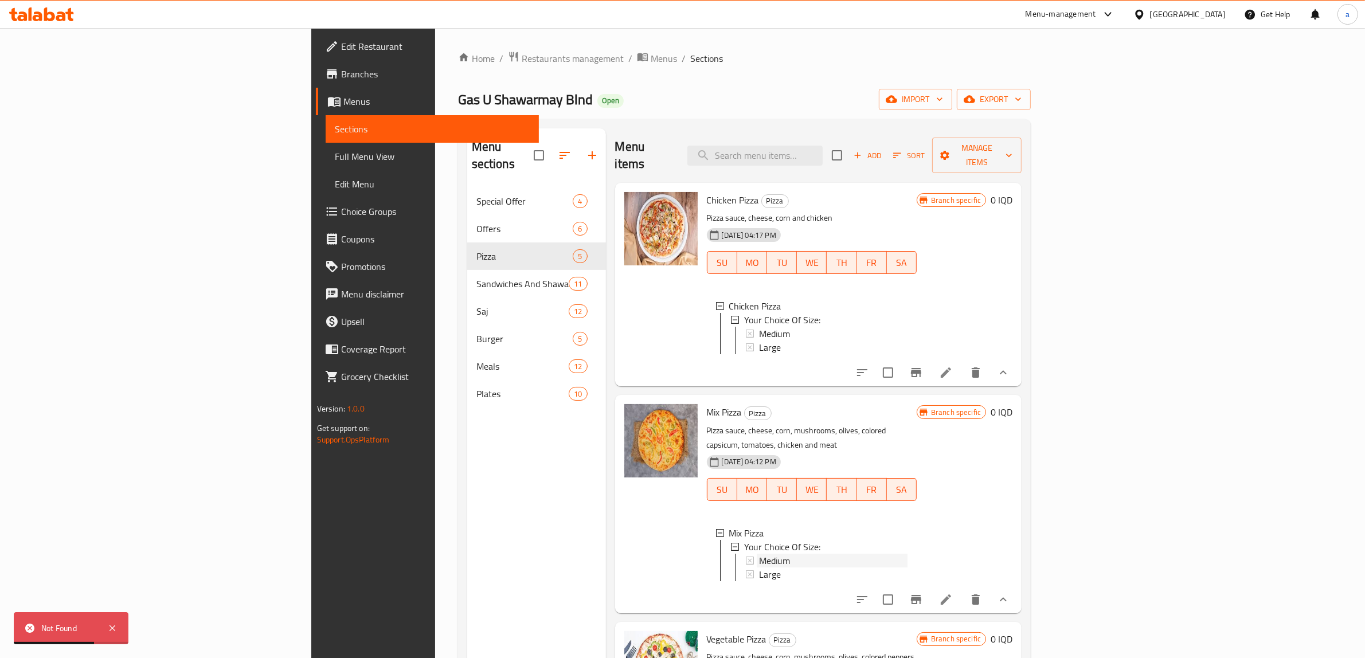
click at [759, 554] on span "Medium" at bounding box center [774, 561] width 31 height 14
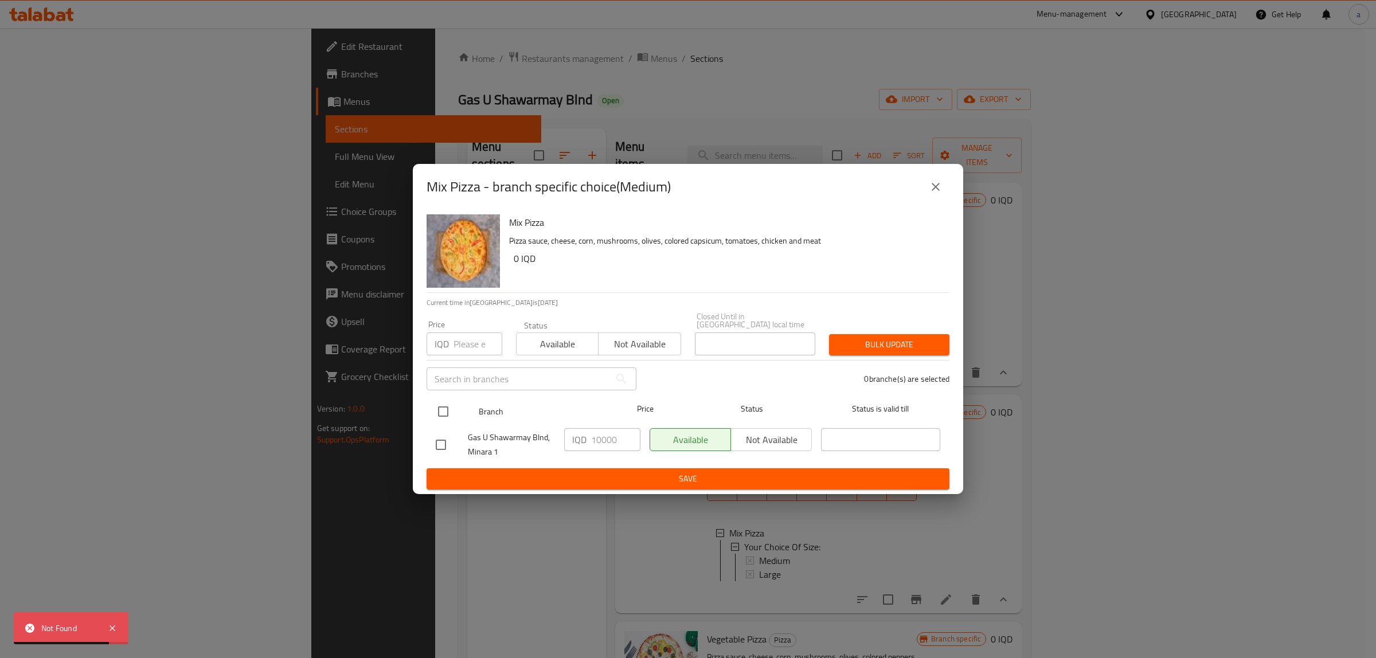
click at [443, 405] on input "checkbox" at bounding box center [443, 412] width 24 height 24
checkbox input "true"
click at [600, 439] on input "10000" at bounding box center [615, 439] width 49 height 23
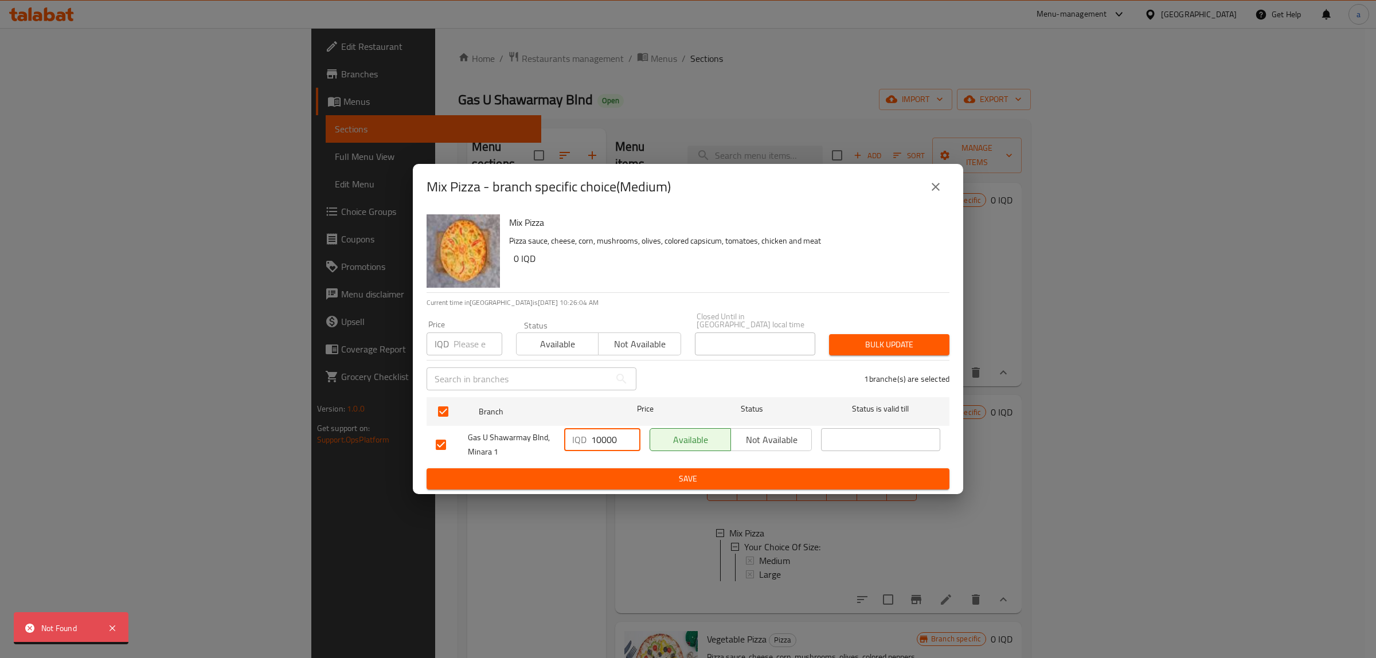
paste input "5"
type input "15000"
click at [688, 472] on span "Save" at bounding box center [688, 479] width 505 height 14
click at [939, 187] on icon "close" at bounding box center [936, 187] width 14 height 14
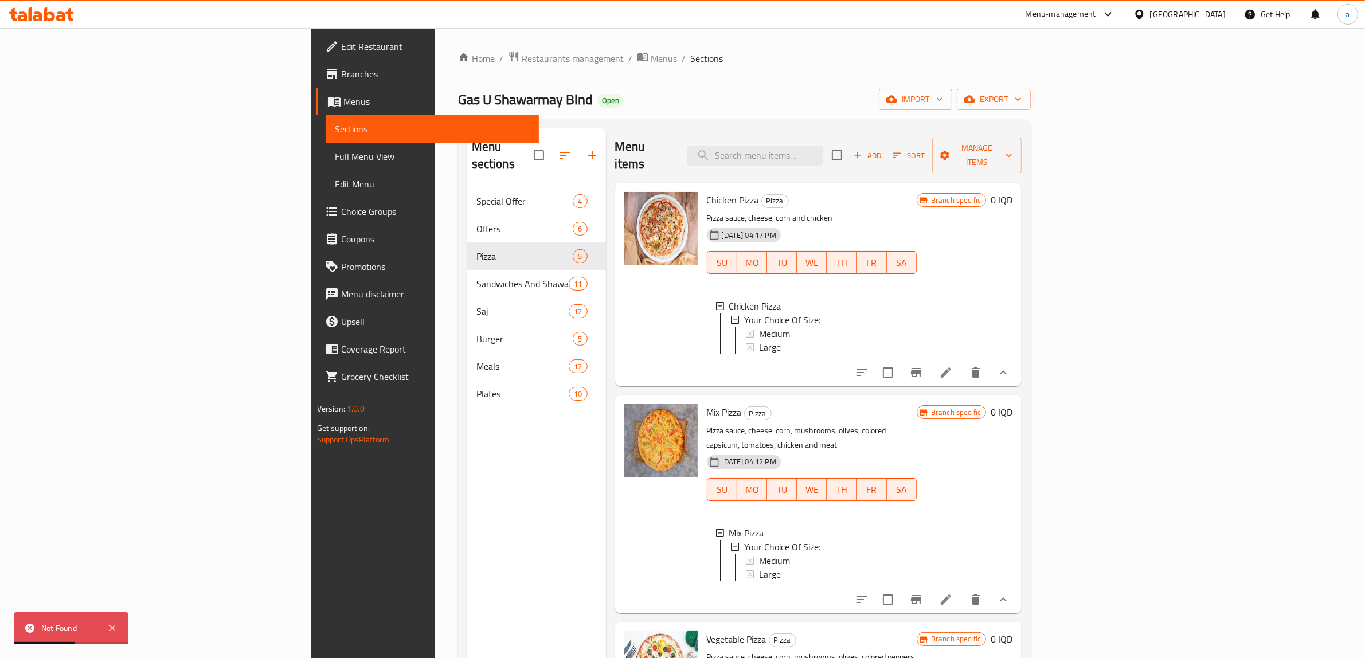
click at [962, 365] on li at bounding box center [946, 372] width 32 height 21
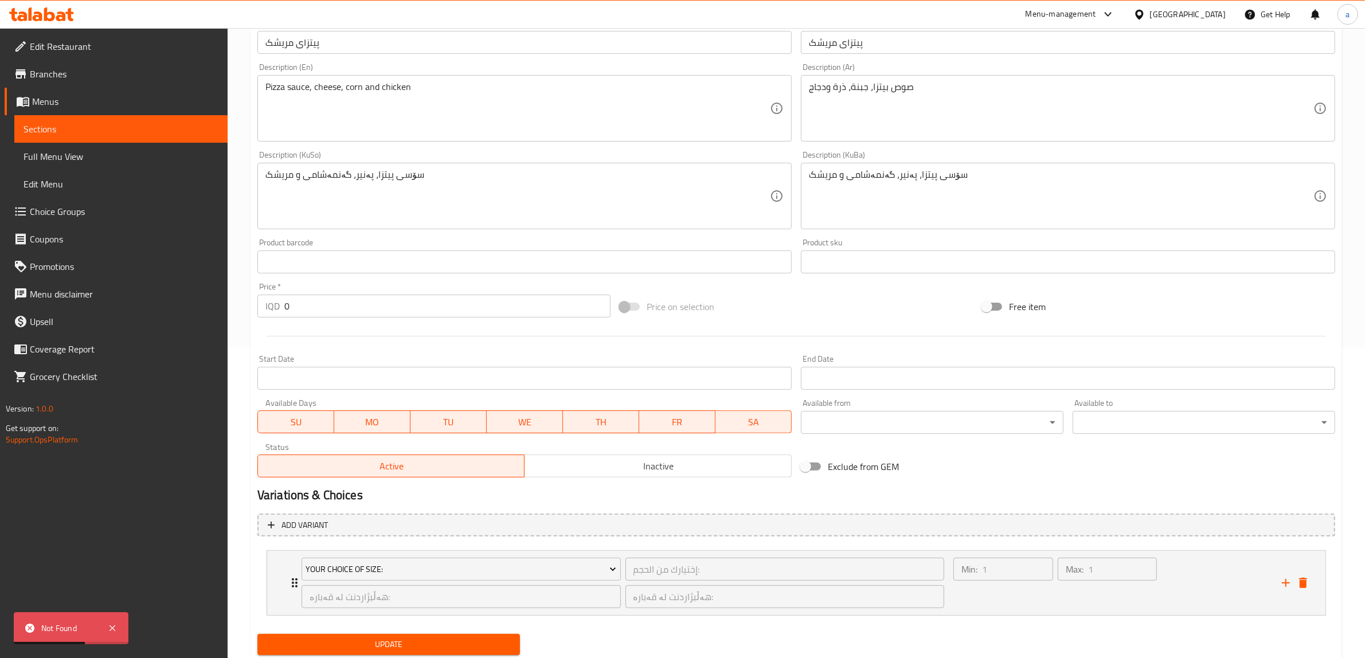
scroll to position [346, 0]
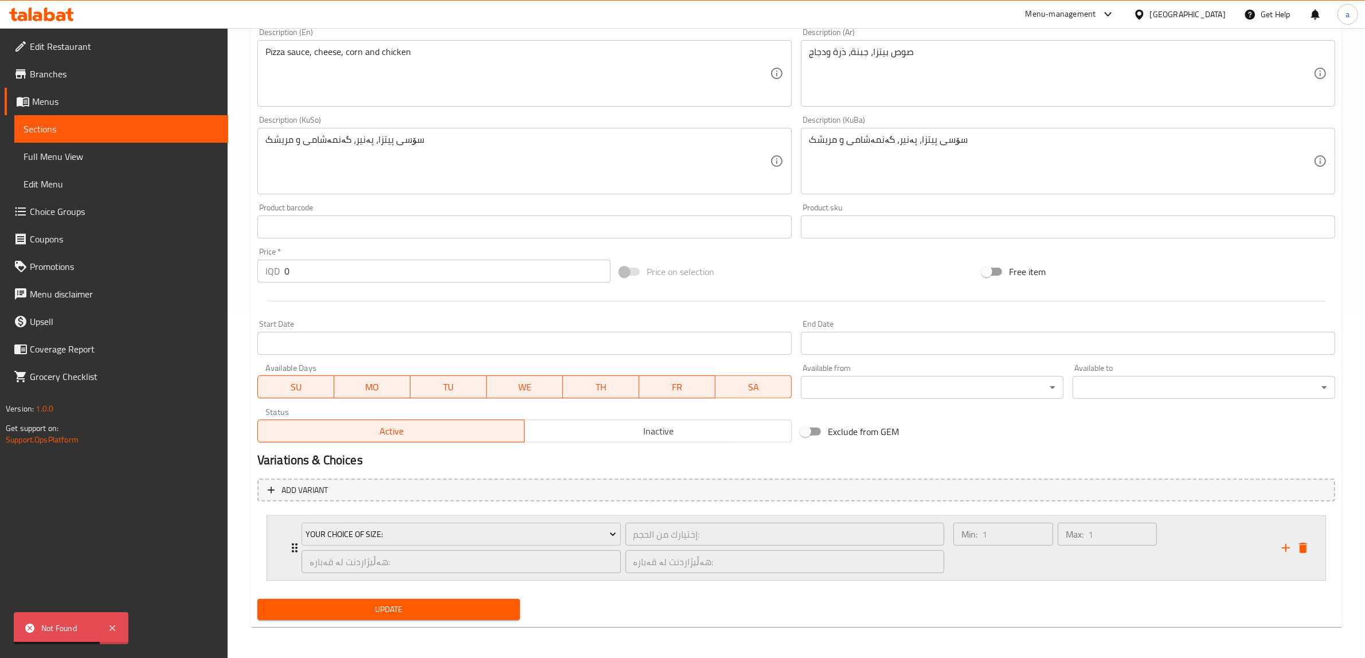
click at [291, 543] on icon "Expand" at bounding box center [295, 548] width 14 height 14
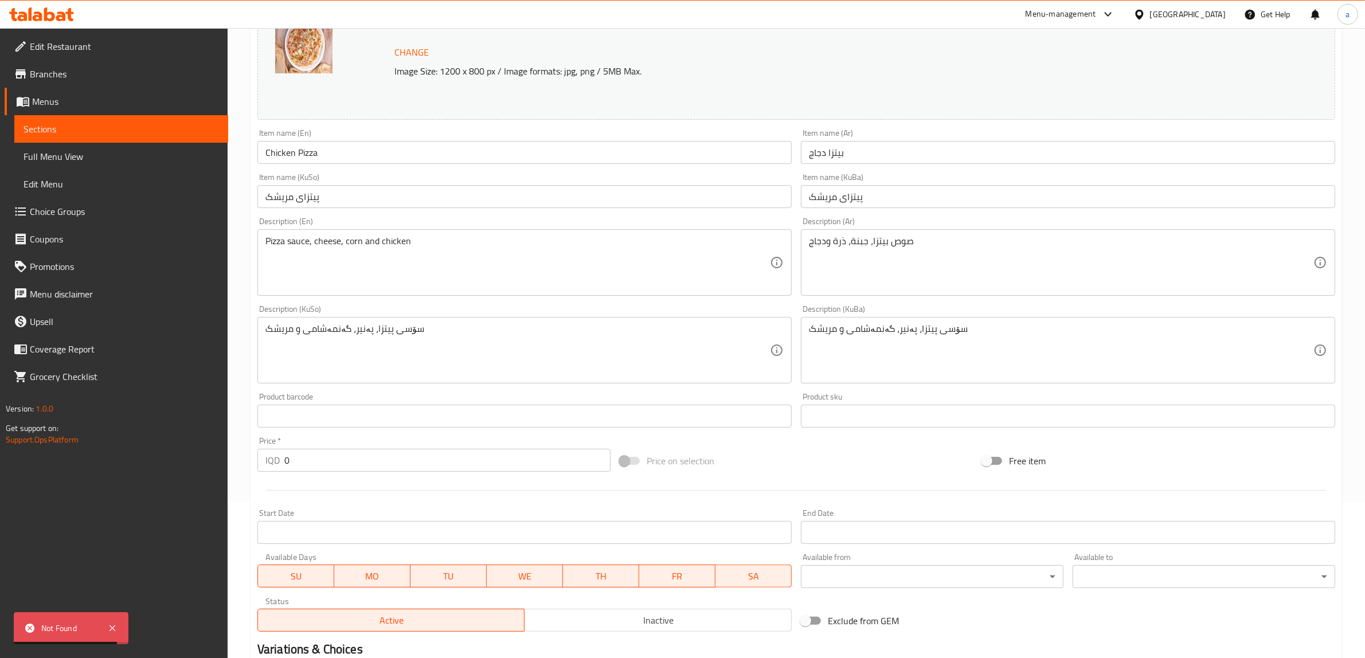
scroll to position [0, 0]
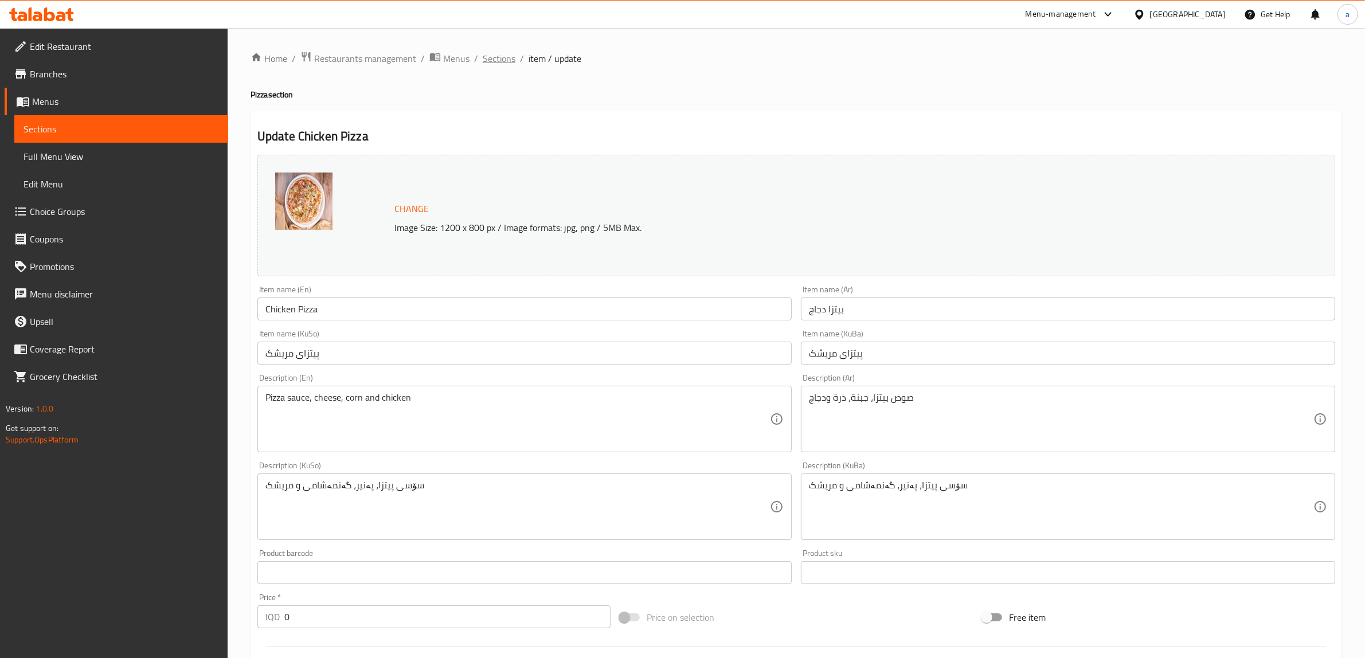
click at [497, 60] on span "Sections" at bounding box center [499, 59] width 33 height 14
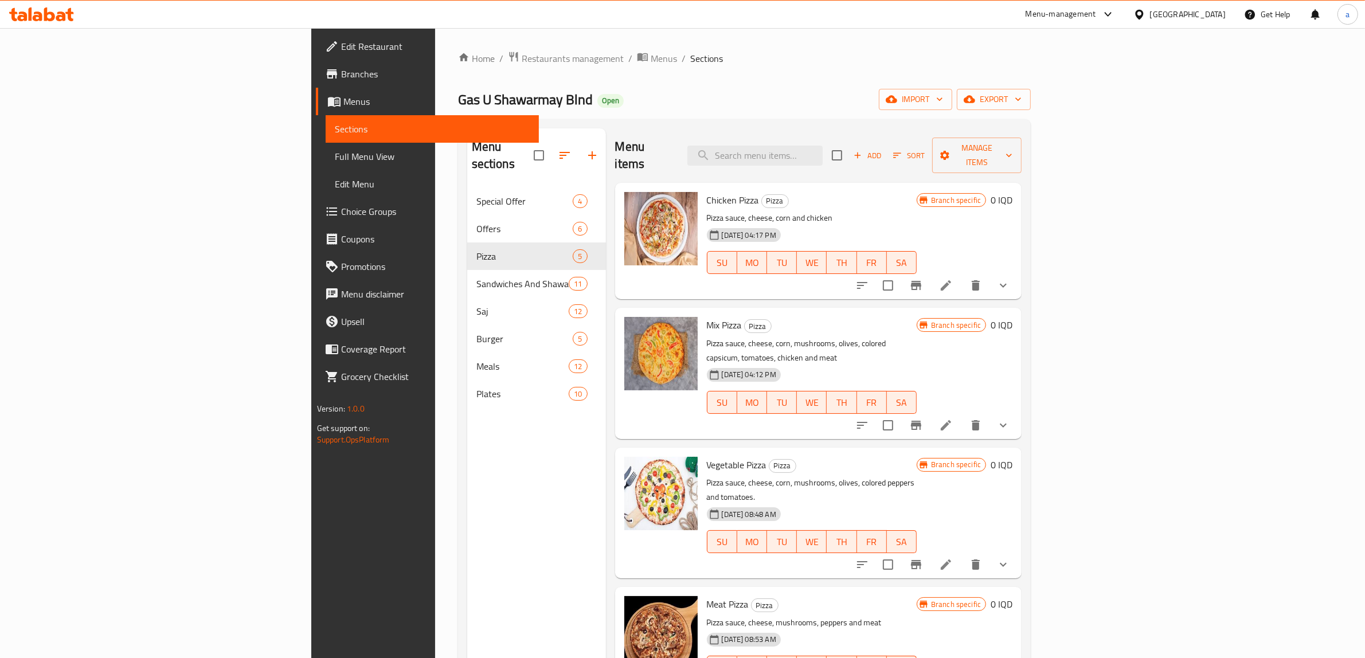
click at [335, 153] on span "Full Menu View" at bounding box center [433, 157] width 196 height 14
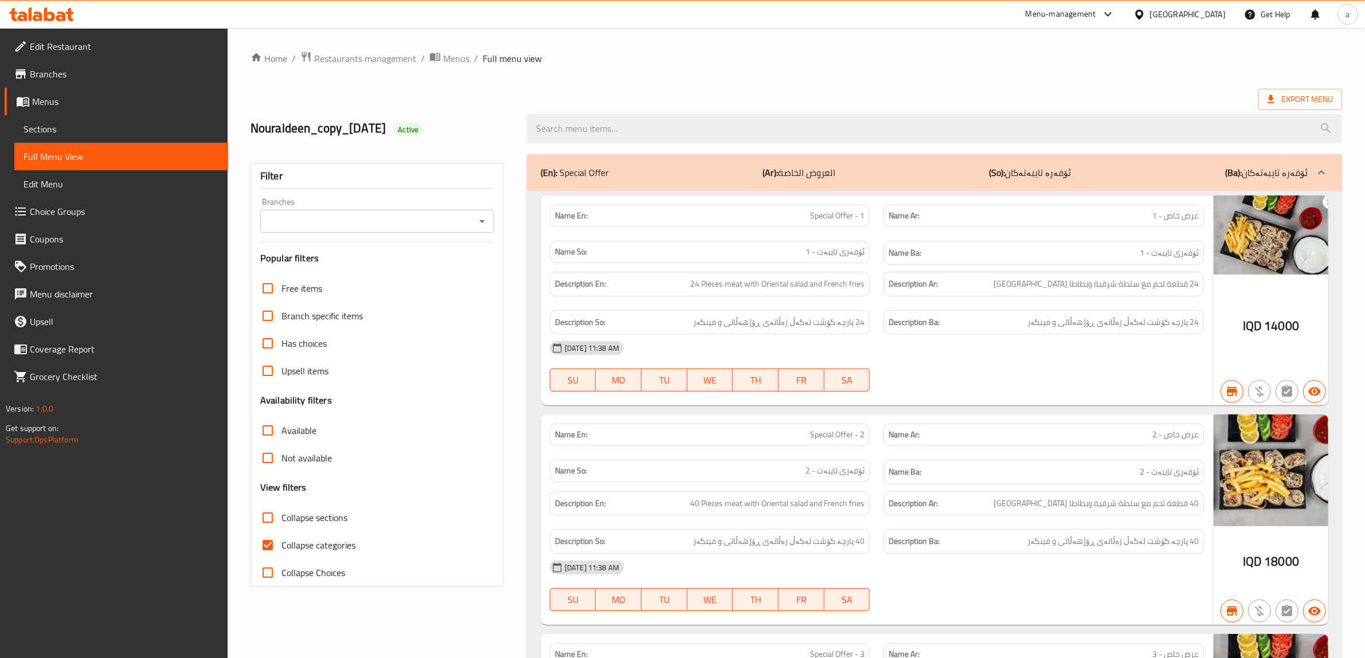
click at [476, 219] on icon "Open" at bounding box center [482, 221] width 14 height 14
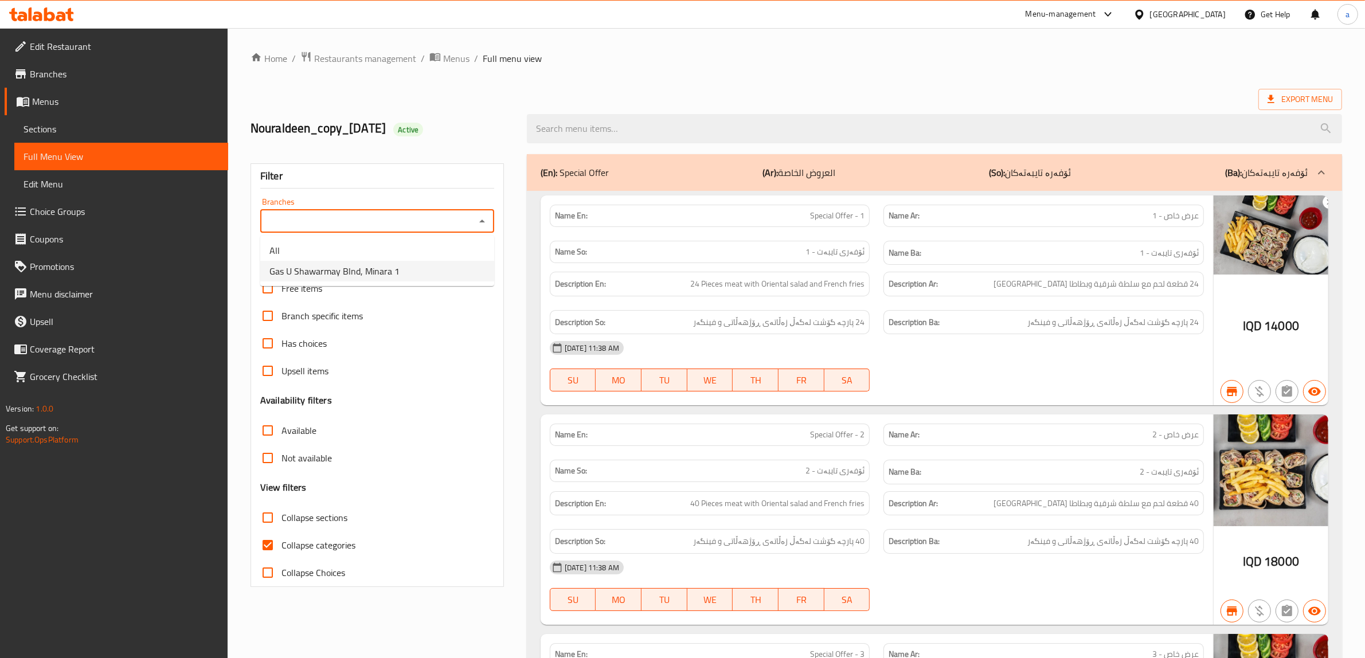
click at [376, 271] on span "Gas U Shawarmay Blnd, Minara 1" at bounding box center [334, 271] width 130 height 14
type input "Gas U Shawarmay Blnd, Minara 1"
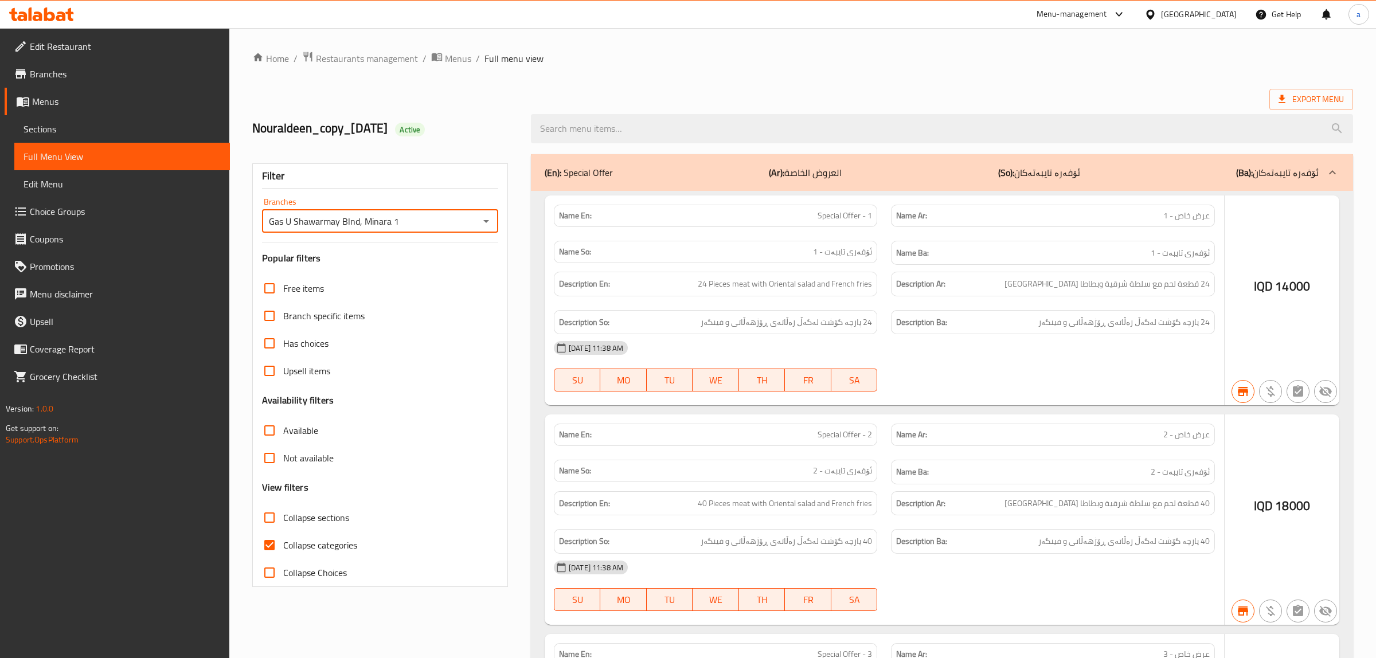
click at [269, 542] on div at bounding box center [688, 329] width 1376 height 658
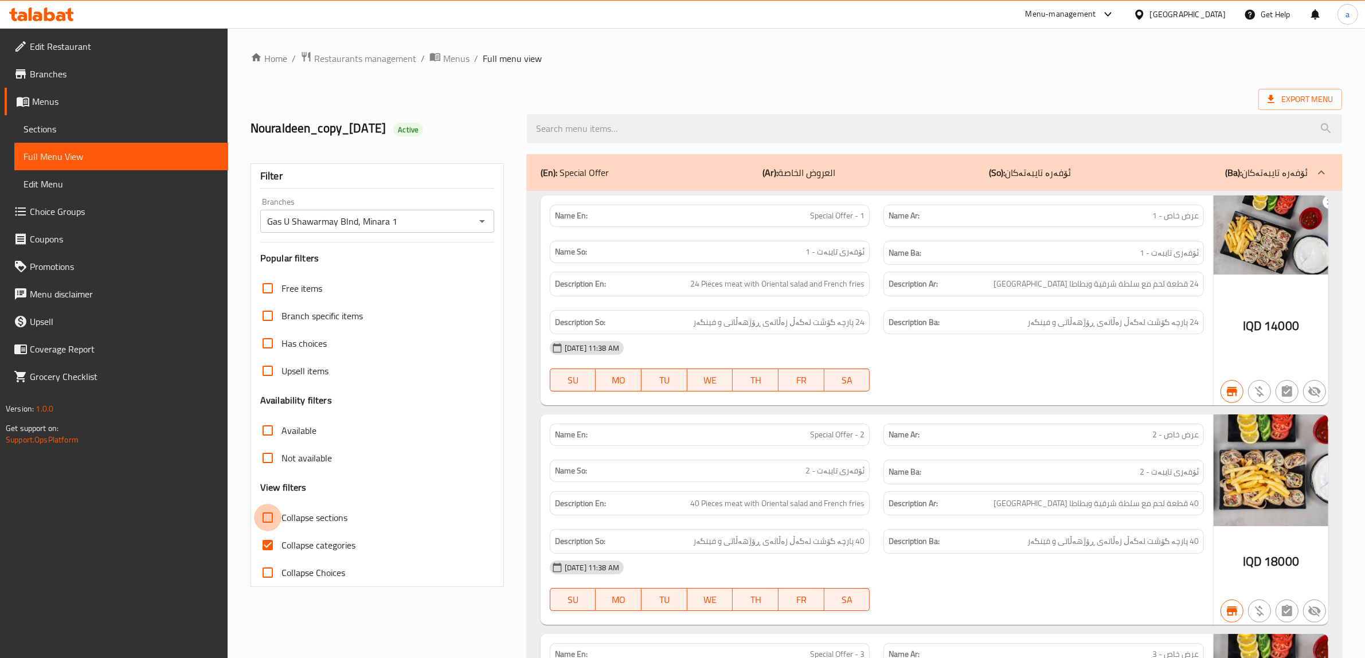
click at [267, 517] on input "Collapse sections" at bounding box center [268, 518] width 28 height 28
checkbox input "true"
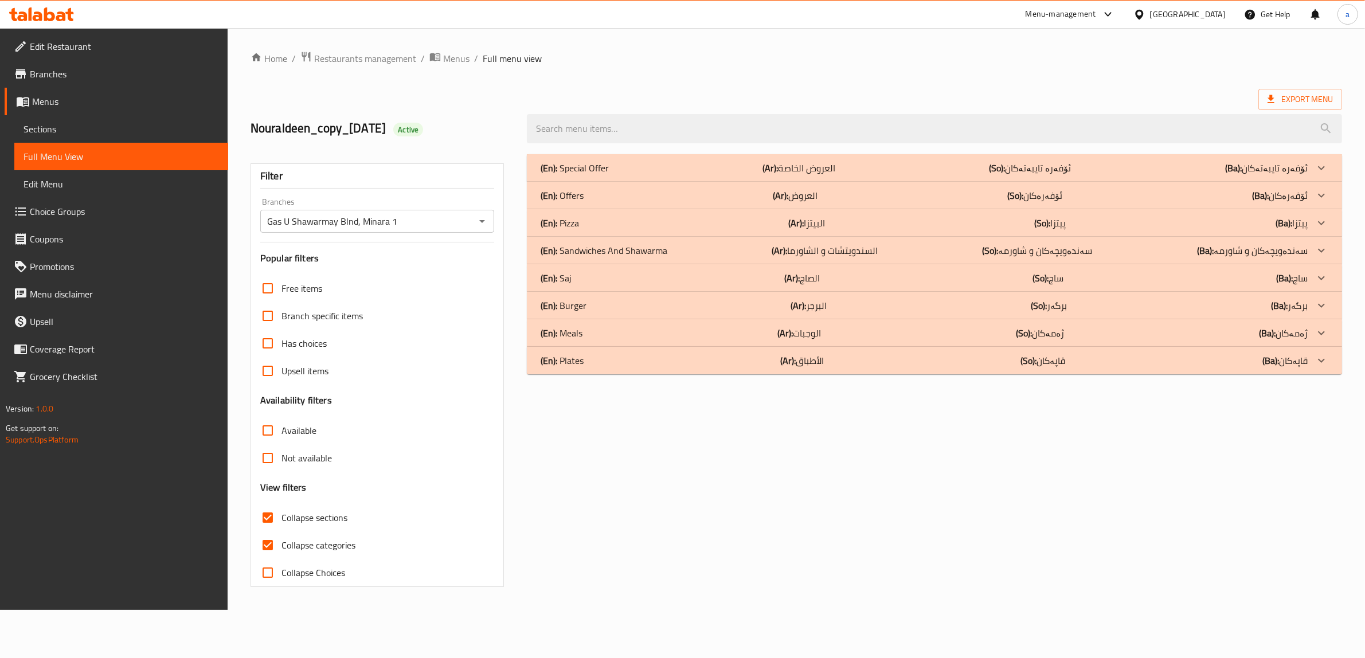
click at [269, 546] on input "Collapse categories" at bounding box center [268, 545] width 28 height 28
checkbox input "false"
click at [565, 175] on p "(En): Pizza" at bounding box center [579, 168] width 68 height 14
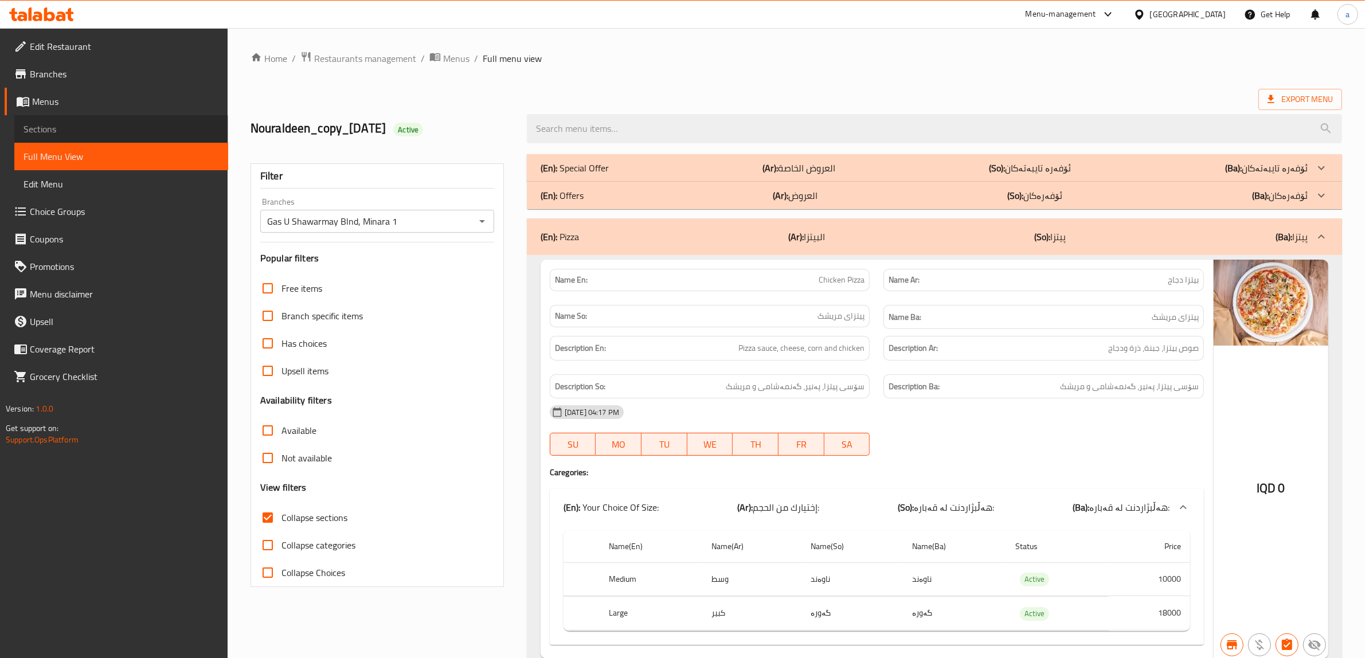
click at [67, 120] on link "Sections" at bounding box center [121, 129] width 214 height 28
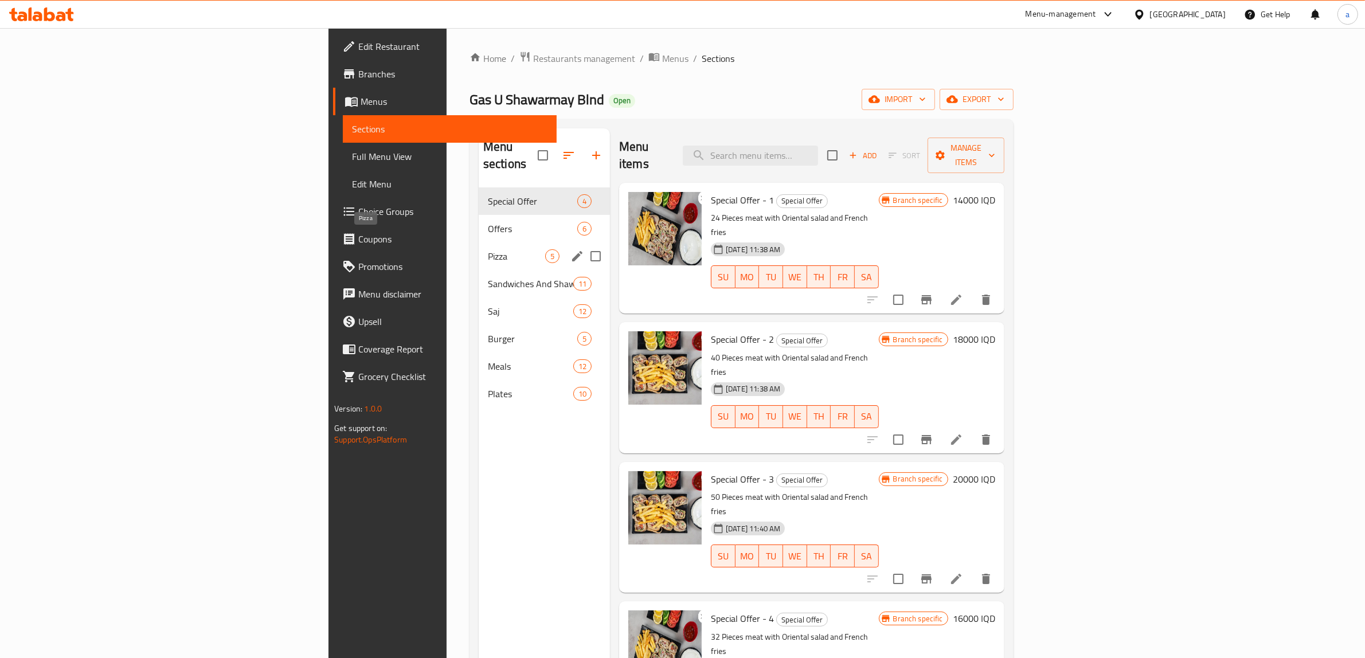
click at [488, 249] on span "Pizza" at bounding box center [516, 256] width 57 height 14
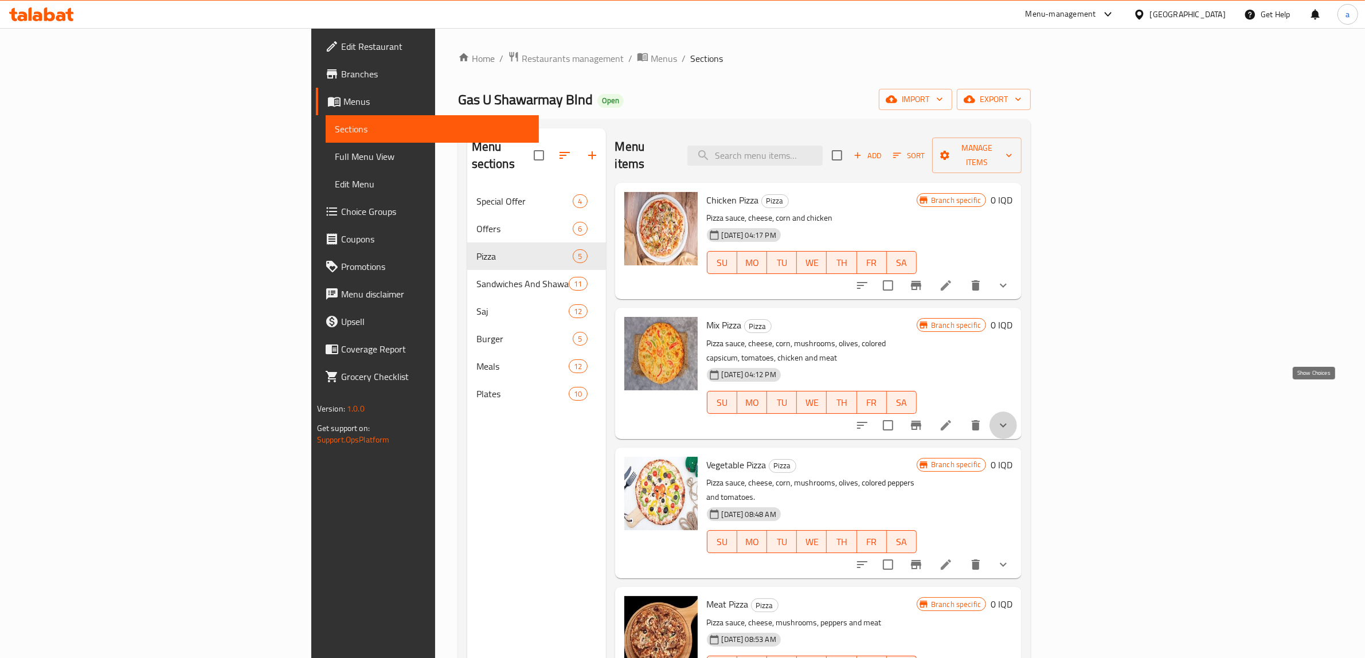
click at [1010, 419] on icon "show more" at bounding box center [1003, 426] width 14 height 14
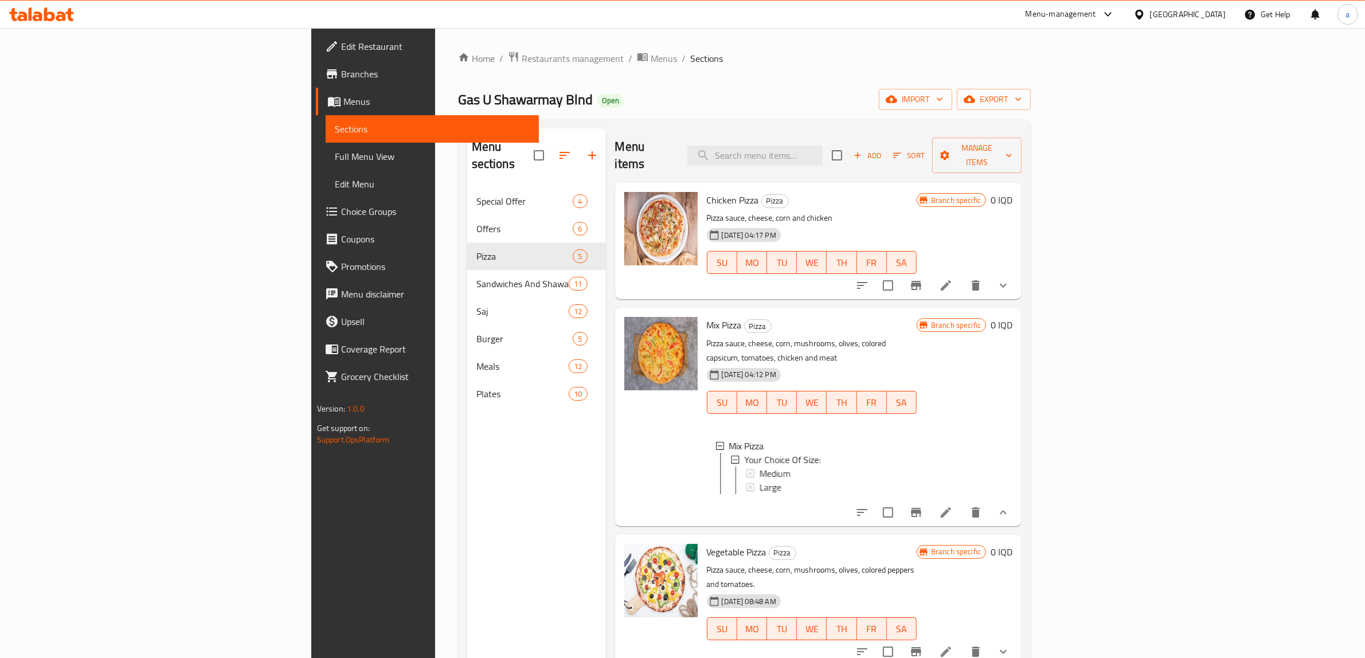
scroll to position [150, 0]
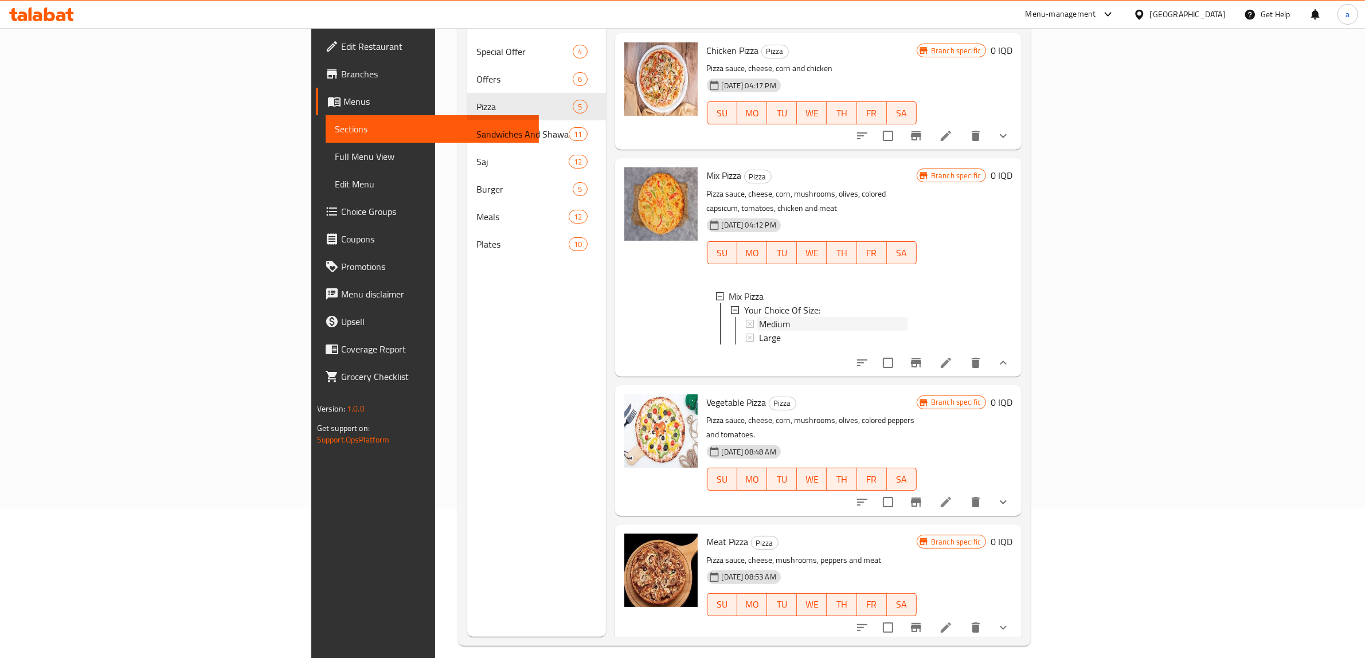
click at [759, 317] on span "Medium" at bounding box center [774, 324] width 31 height 14
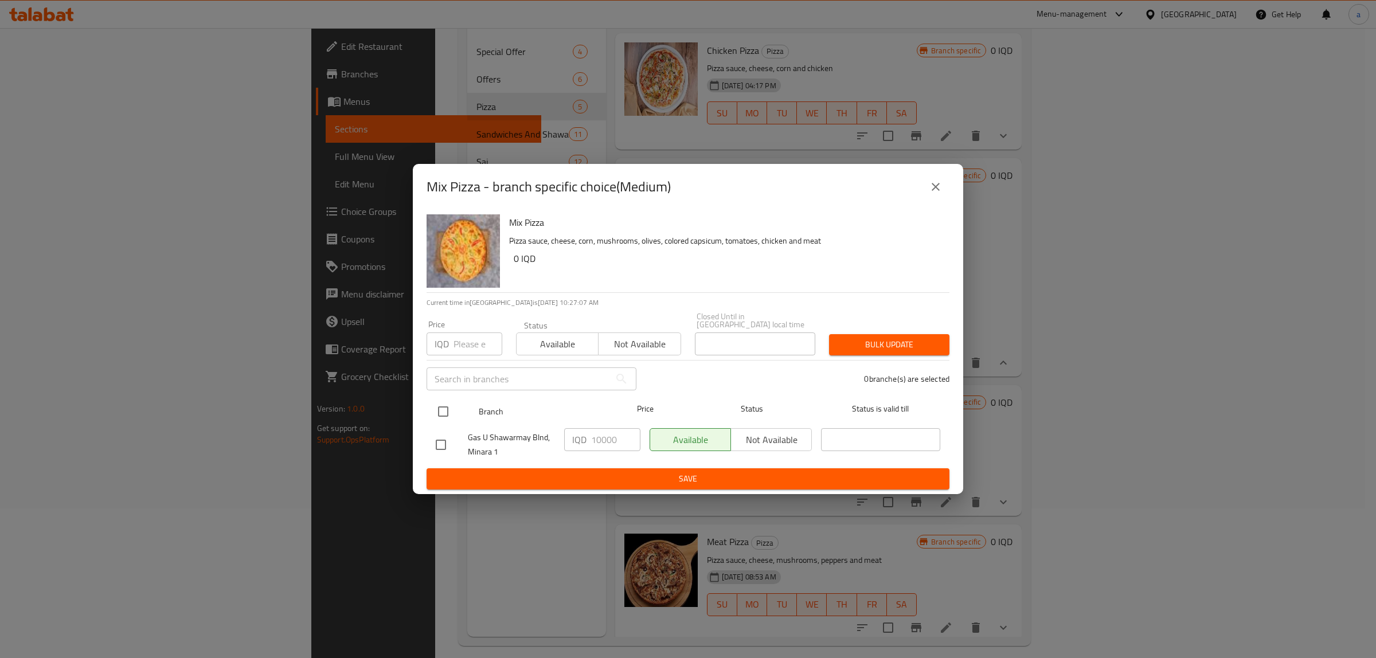
click at [443, 408] on input "checkbox" at bounding box center [443, 412] width 24 height 24
checkbox input "true"
click at [596, 428] on input "10000" at bounding box center [615, 439] width 49 height 23
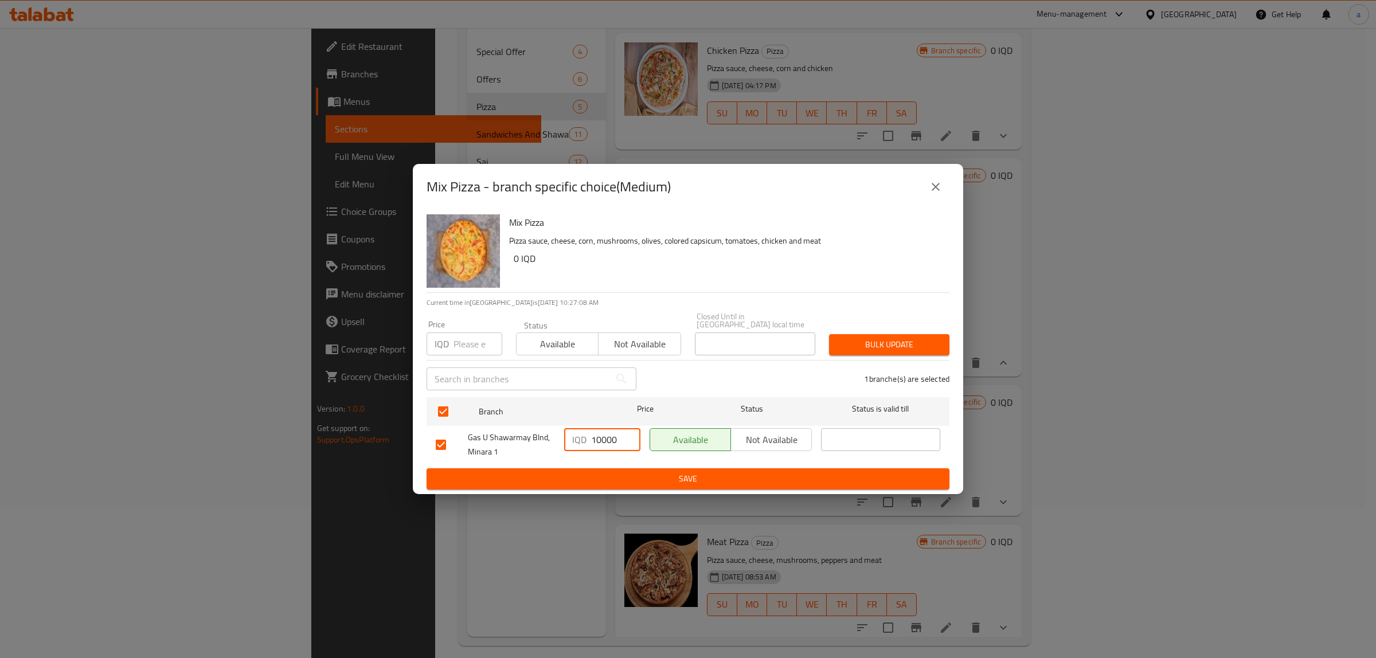
paste input "5"
type input "15000"
click at [701, 472] on span "Save" at bounding box center [688, 479] width 505 height 14
click at [937, 194] on icon "close" at bounding box center [936, 187] width 14 height 14
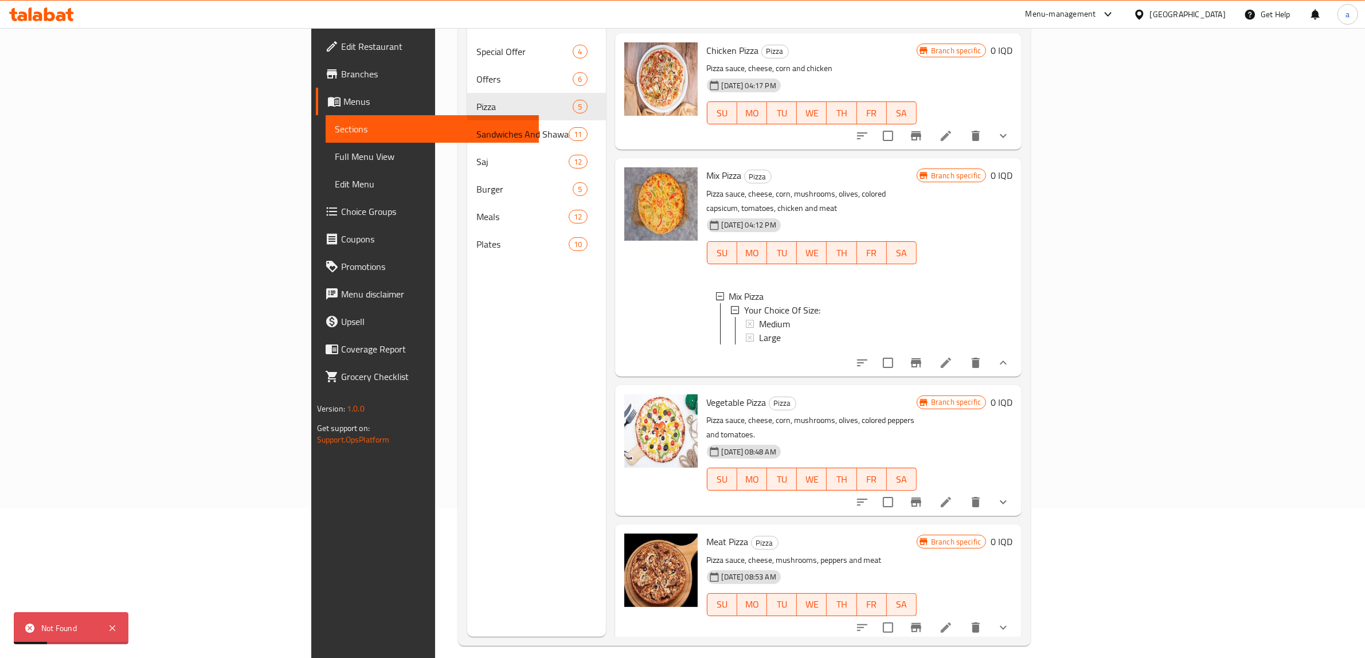
click at [1010, 495] on icon "show more" at bounding box center [1003, 502] width 14 height 14
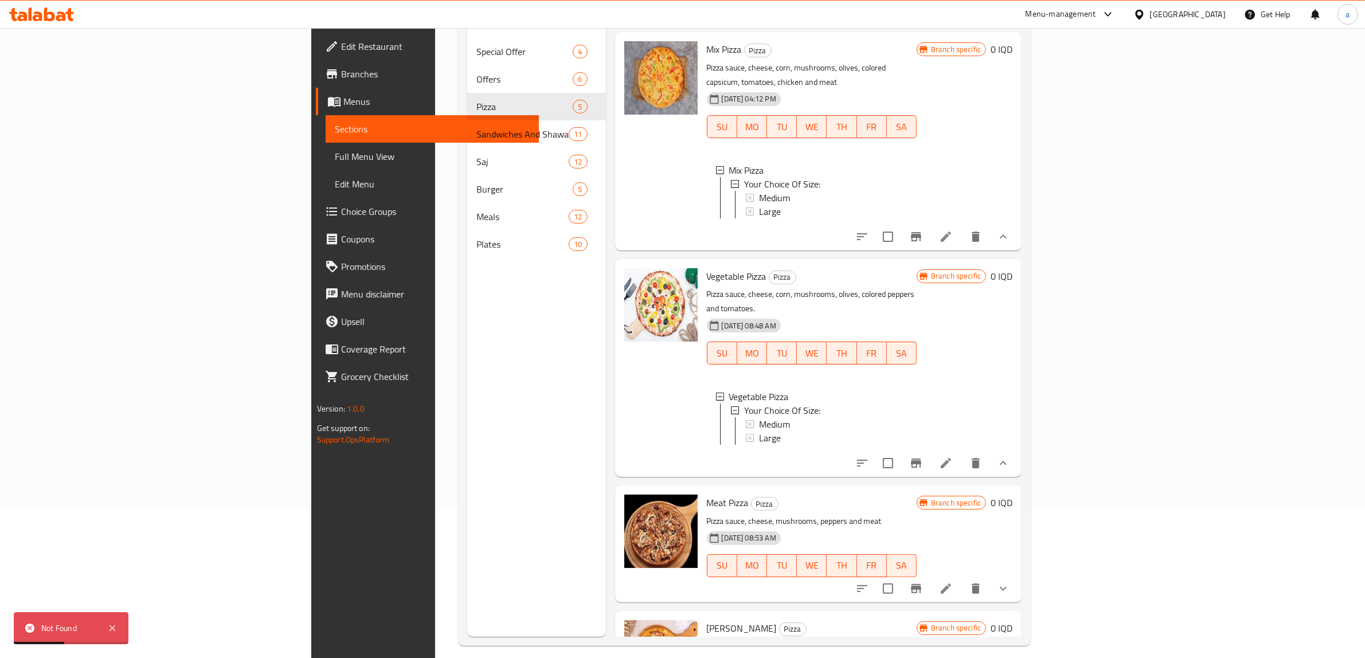
scroll to position [127, 0]
click at [759, 417] on div "Medium" at bounding box center [833, 424] width 148 height 14
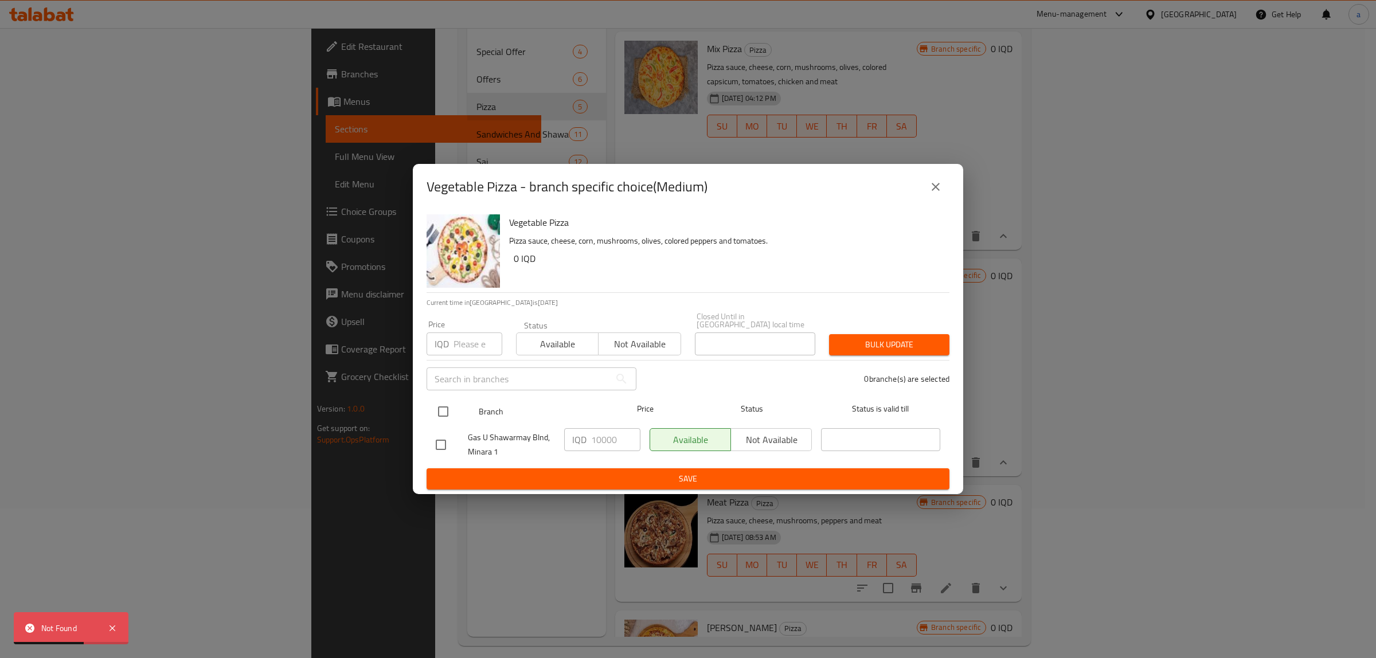
click at [441, 412] on input "checkbox" at bounding box center [443, 412] width 24 height 24
checkbox input "true"
click at [603, 428] on input "10000" at bounding box center [615, 439] width 49 height 23
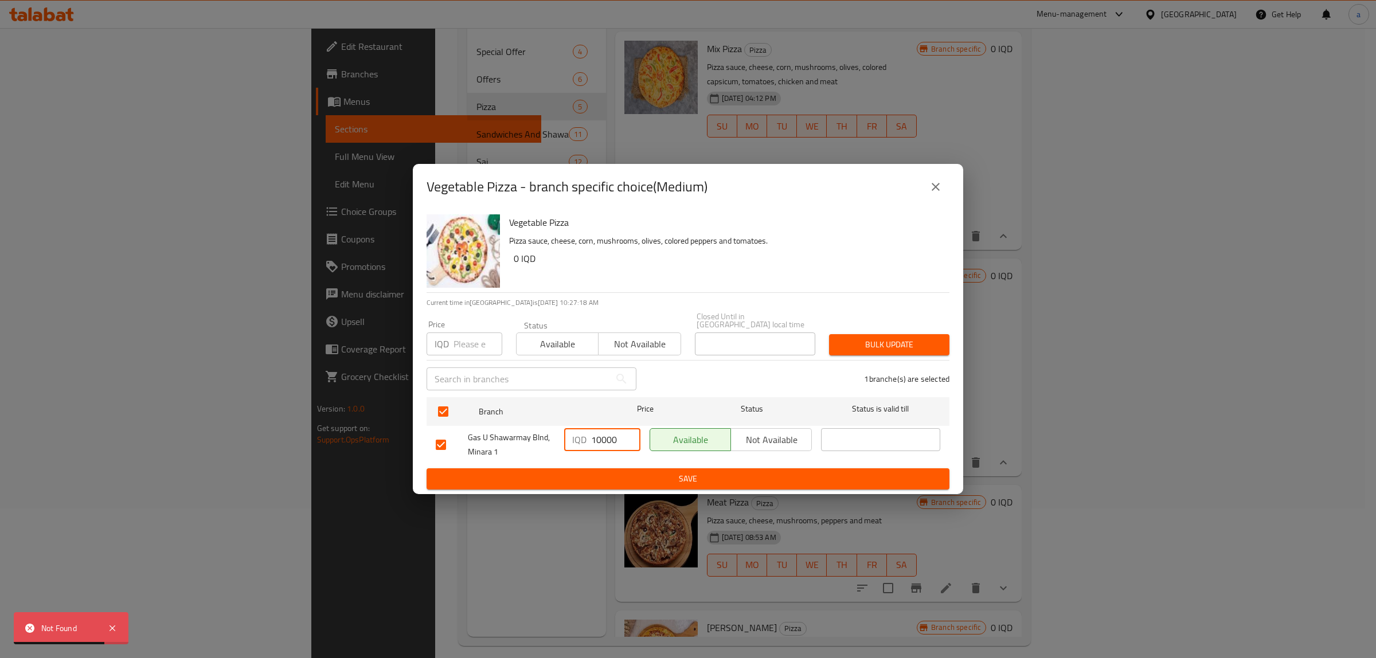
paste input "5"
type input "15000"
click at [644, 468] on button "Save" at bounding box center [688, 478] width 523 height 21
click at [936, 185] on icon "close" at bounding box center [936, 187] width 14 height 14
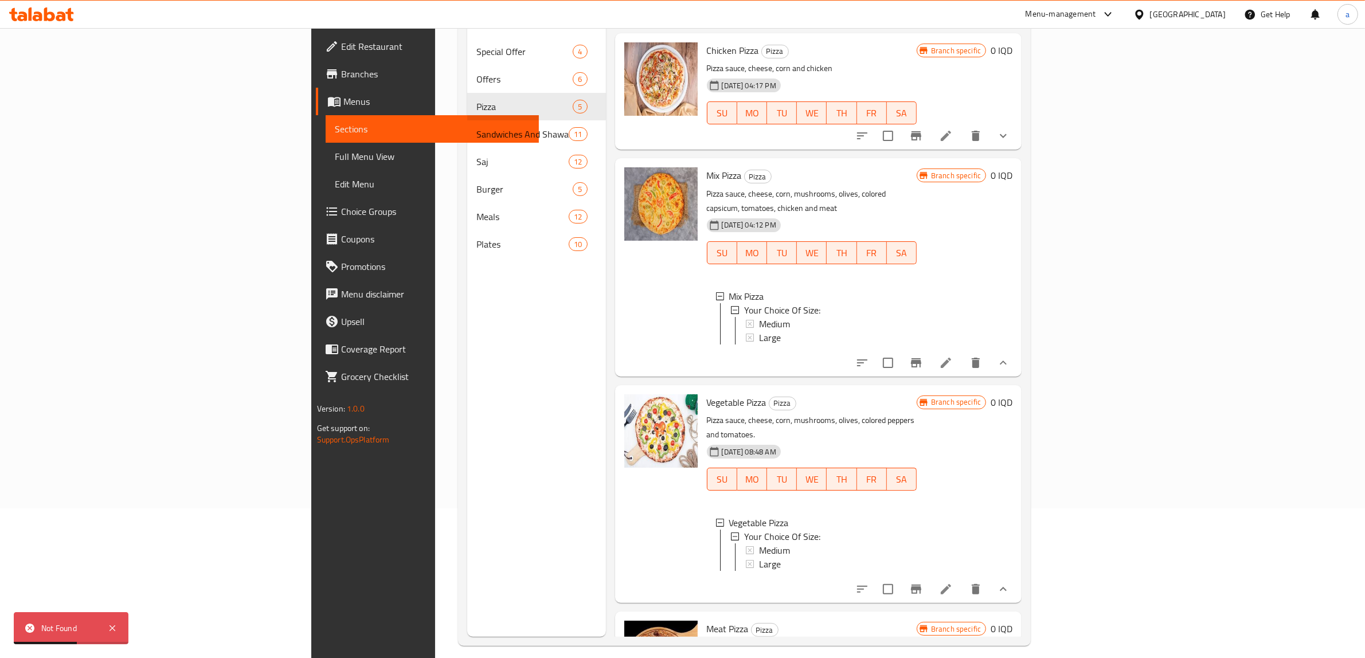
scroll to position [0, 0]
click at [467, 411] on div "Menu sections Special Offer 4 Offers 6 Pizza 5 Sandwiches And Shawarma 11 Saj 1…" at bounding box center [536, 308] width 139 height 658
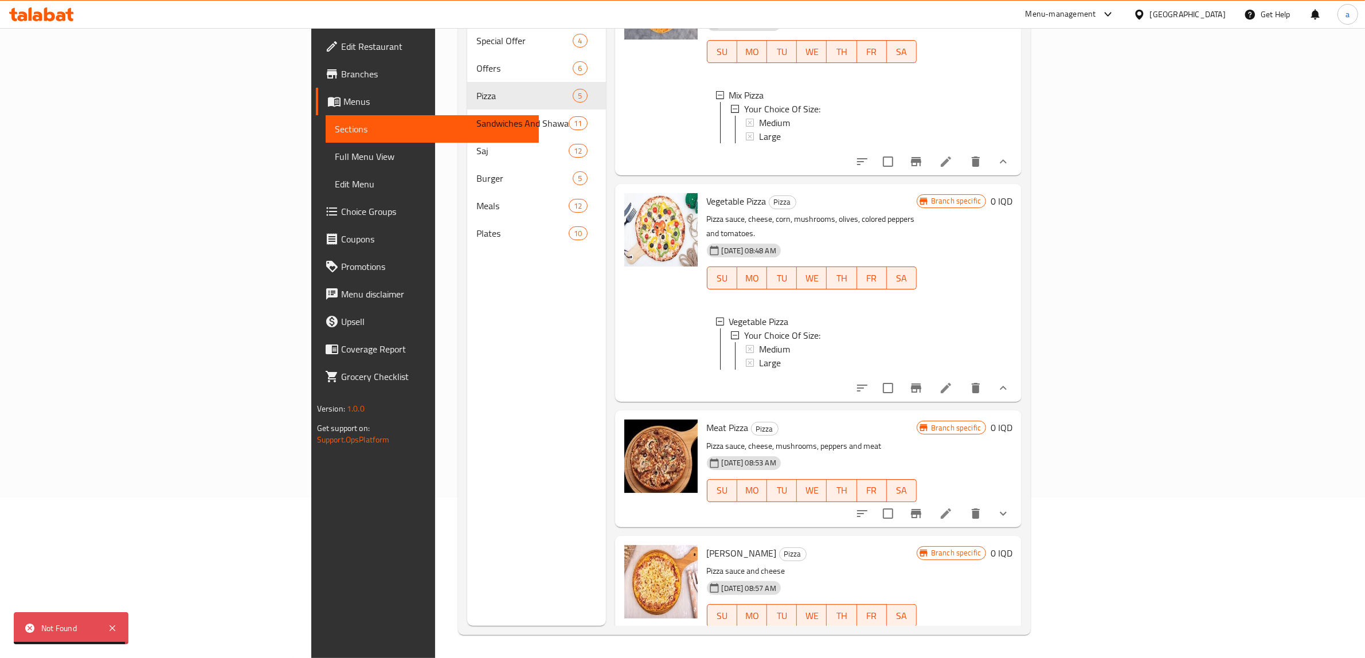
scroll to position [191, 0]
click at [921, 509] on icon "Branch-specific-item" at bounding box center [916, 513] width 10 height 9
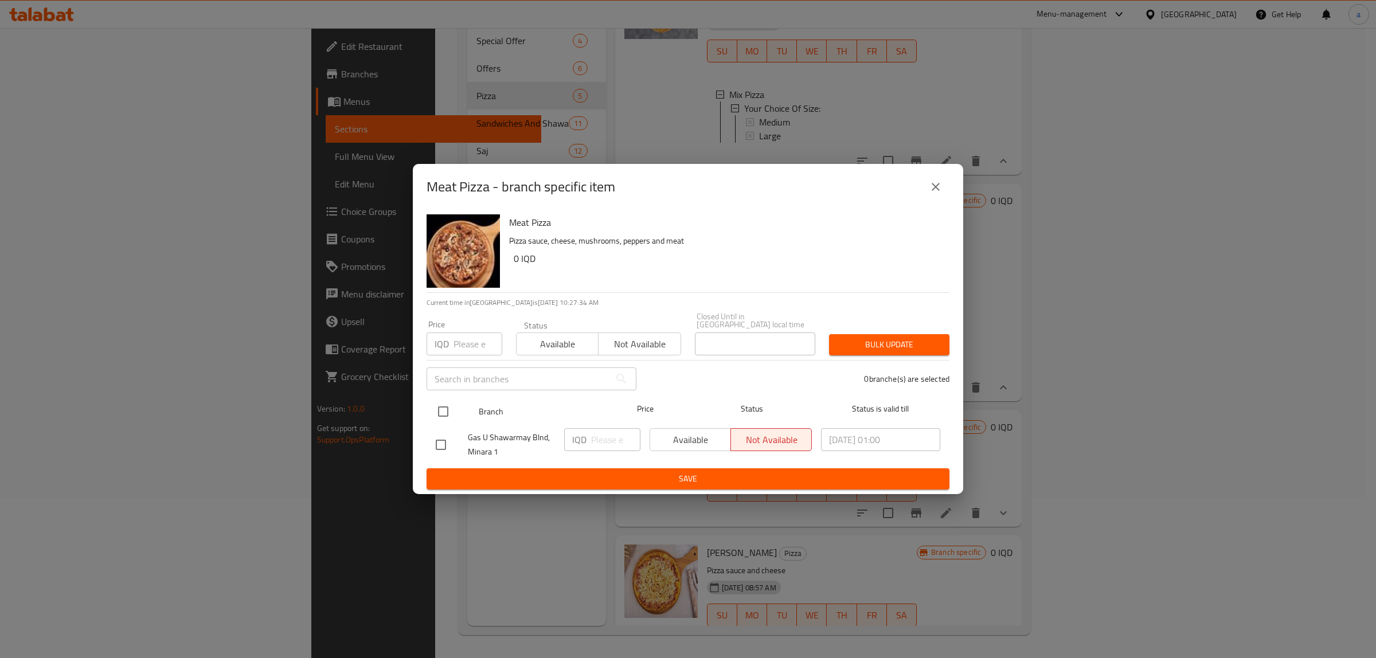
click at [443, 405] on input "checkbox" at bounding box center [443, 412] width 24 height 24
checkbox input "true"
click at [933, 191] on icon "close" at bounding box center [936, 187] width 14 height 14
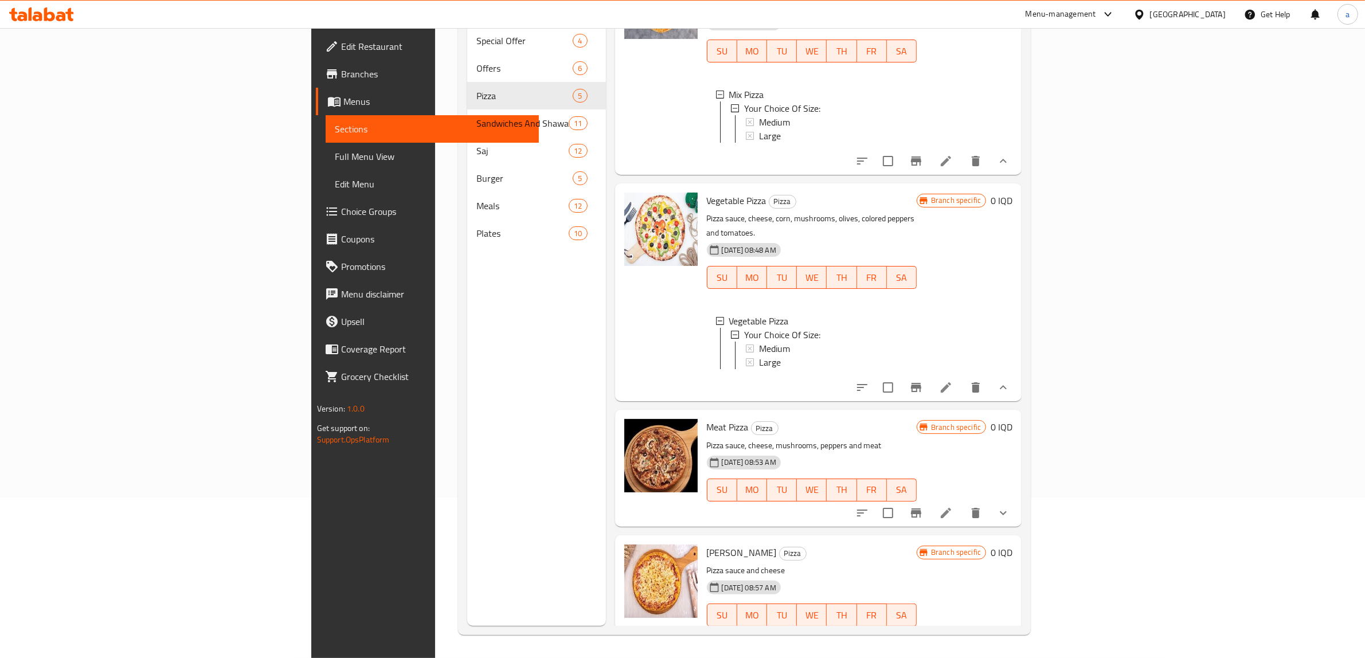
click at [1007, 636] on icon "show more" at bounding box center [1003, 638] width 7 height 4
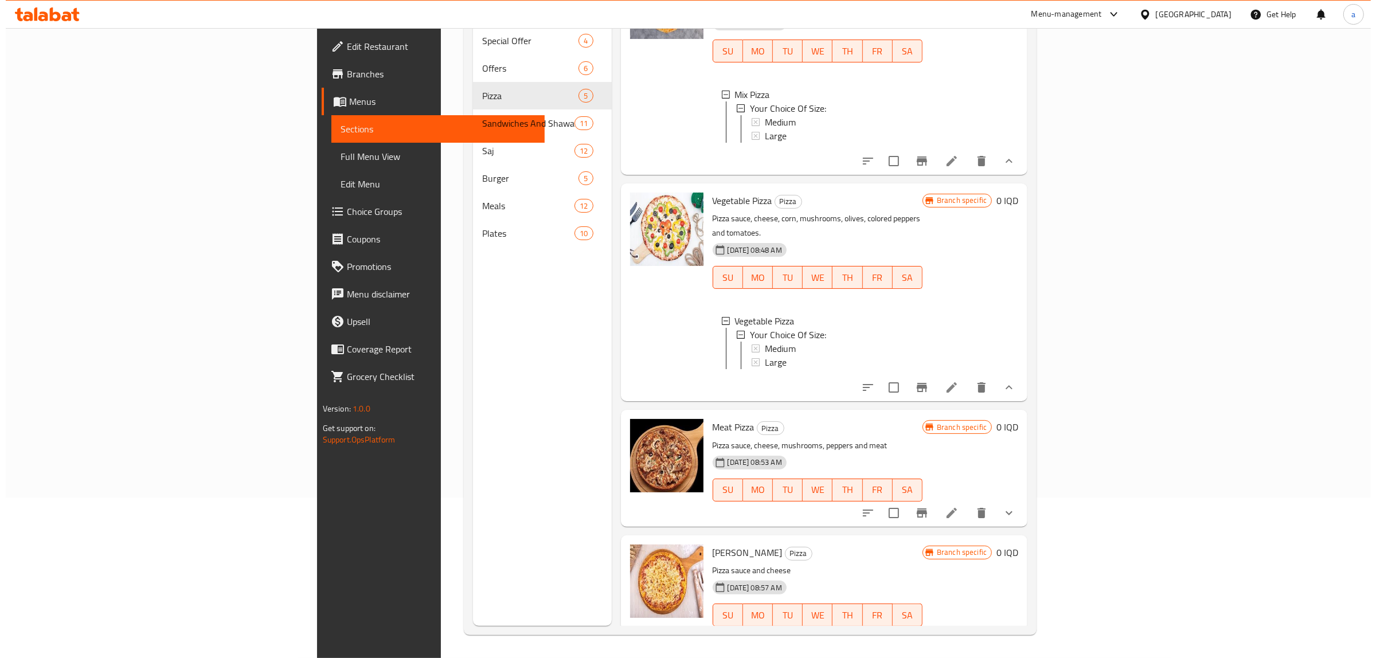
scroll to position [290, 0]
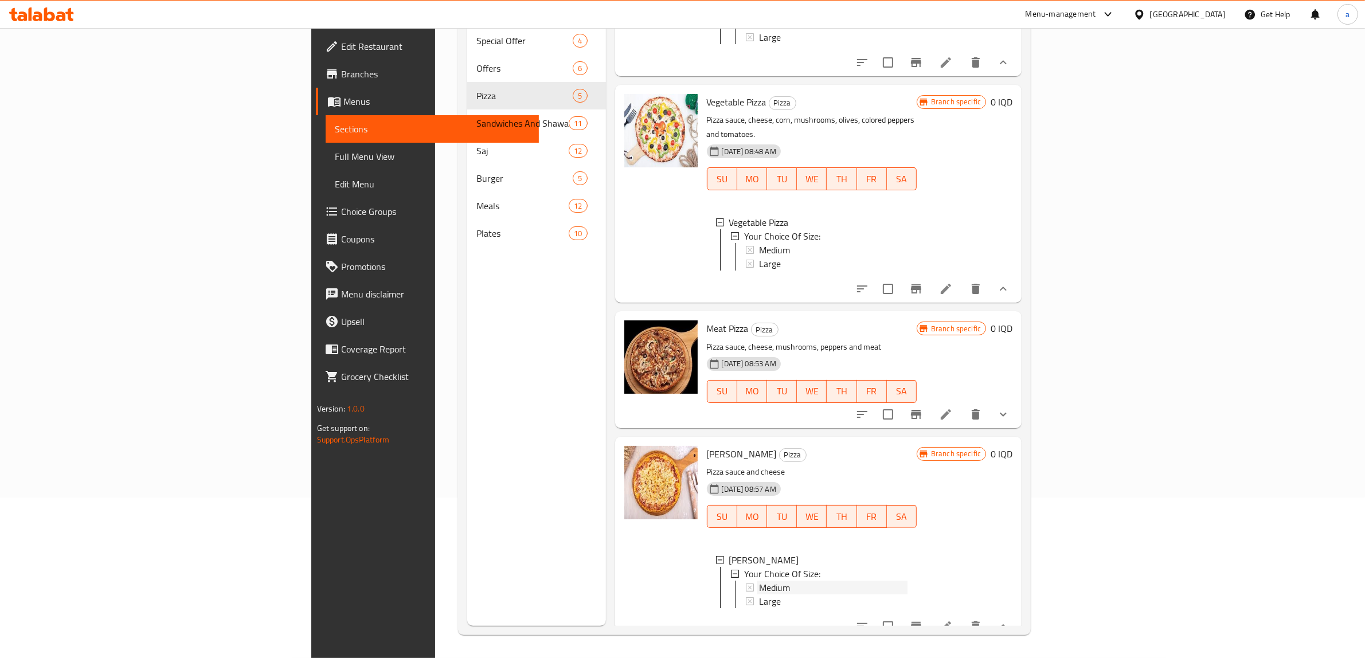
click at [759, 581] on span "Medium" at bounding box center [774, 588] width 31 height 14
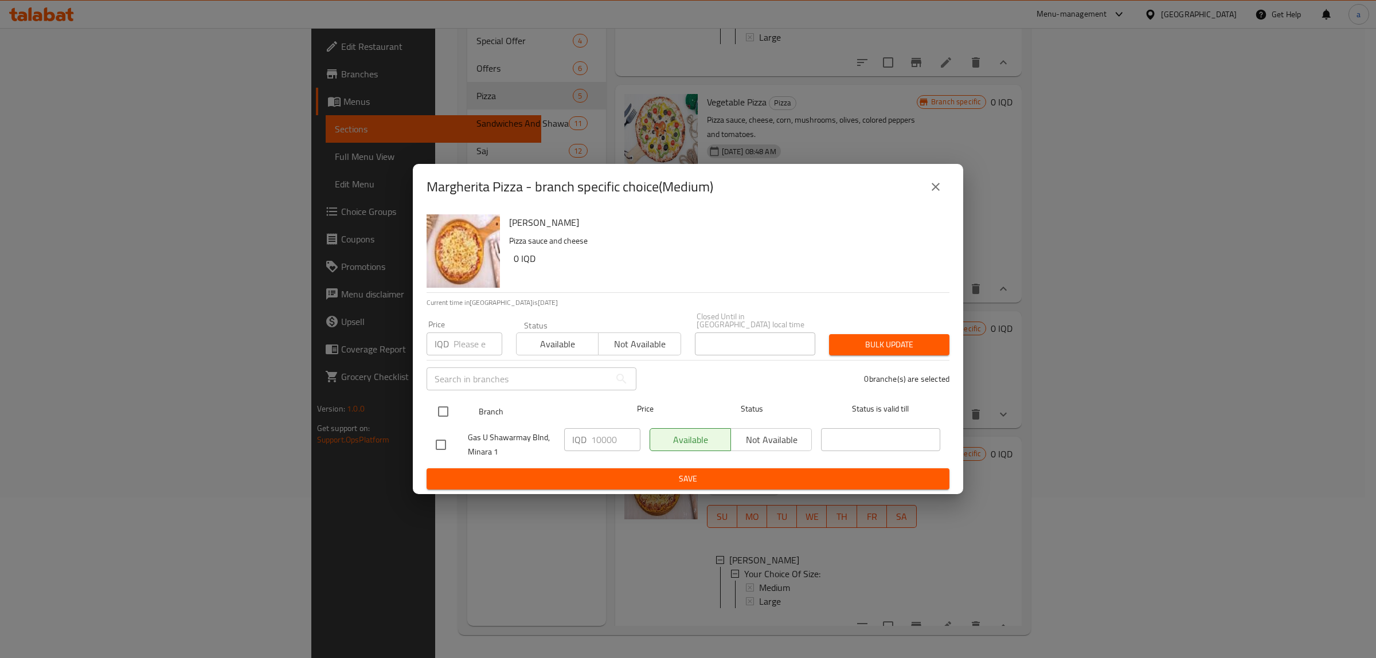
click at [431, 402] on input "checkbox" at bounding box center [443, 412] width 24 height 24
checkbox input "true"
click at [591, 435] on input "10000" at bounding box center [615, 439] width 49 height 23
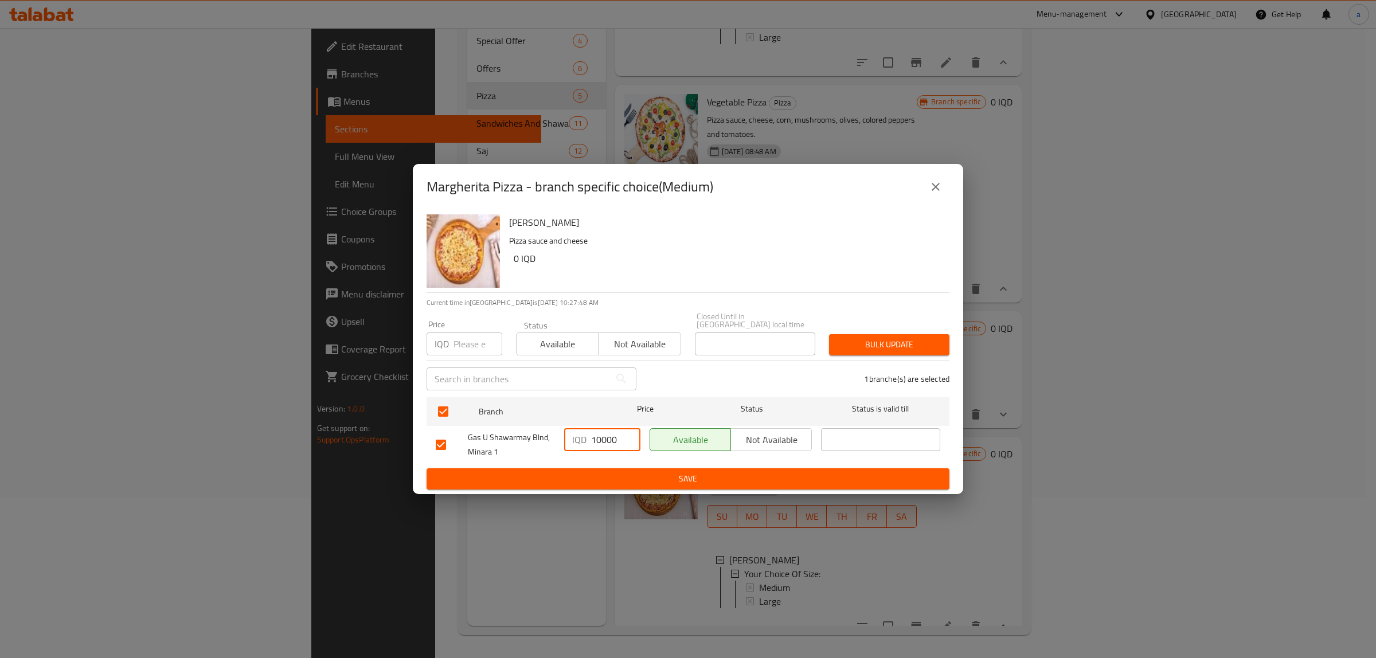
paste input "5"
type input "15000"
click at [650, 473] on span "Save" at bounding box center [688, 479] width 505 height 14
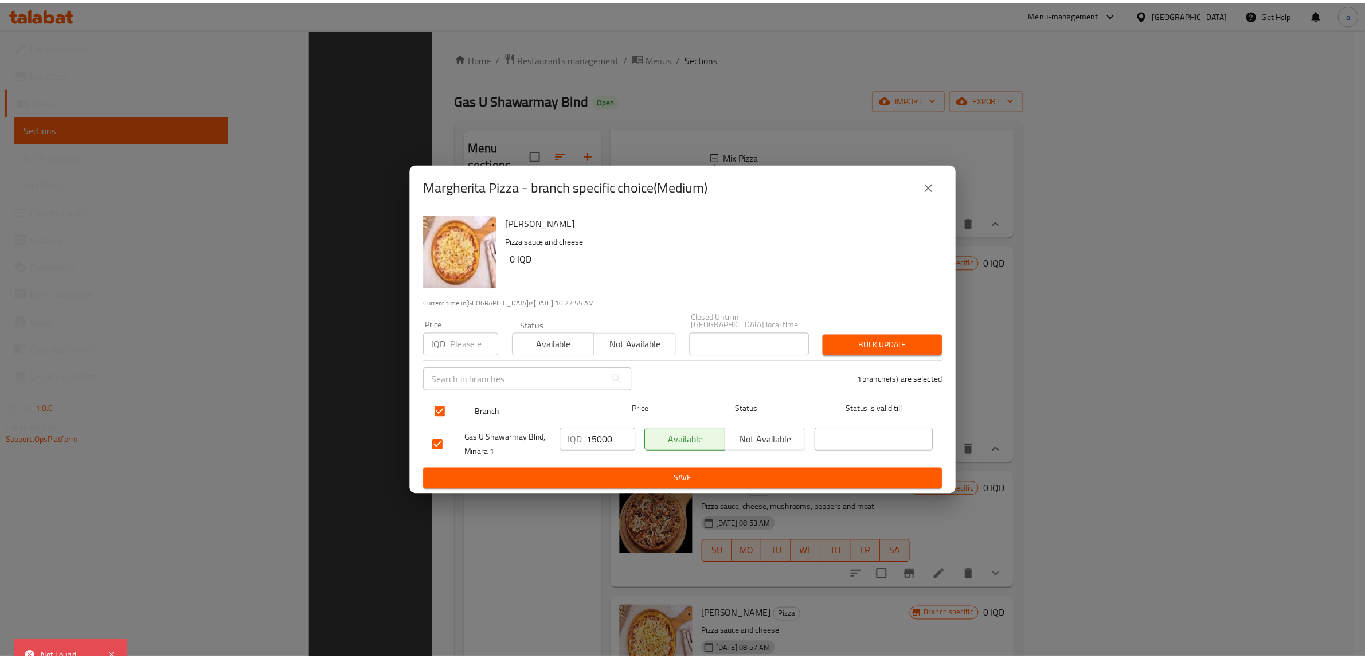
scroll to position [161, 0]
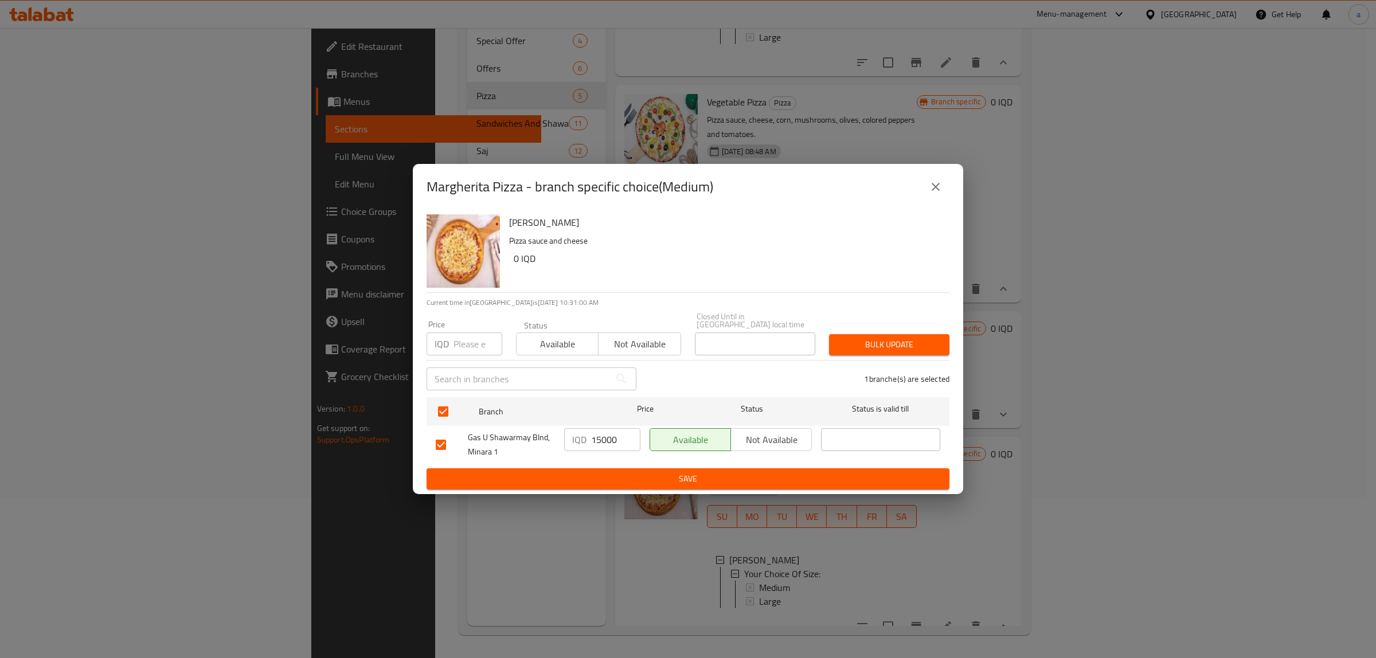
click at [941, 189] on icon "close" at bounding box center [936, 187] width 14 height 14
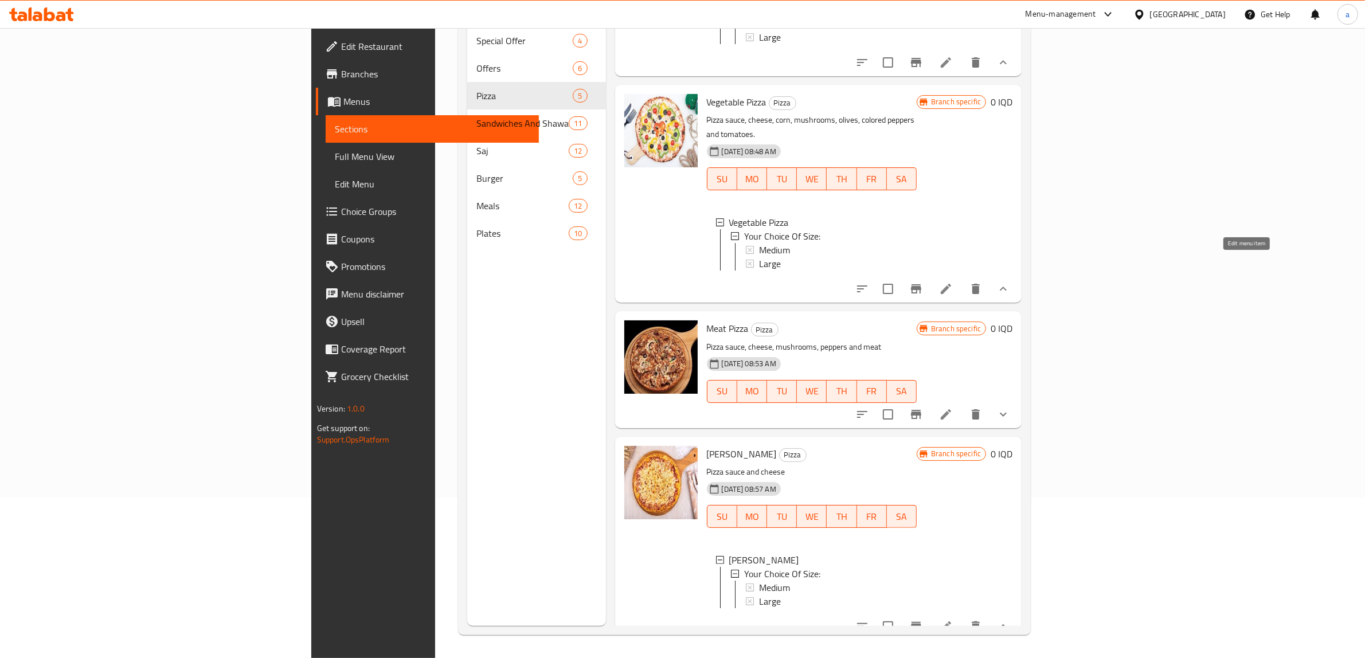
click at [953, 282] on icon at bounding box center [946, 289] width 14 height 14
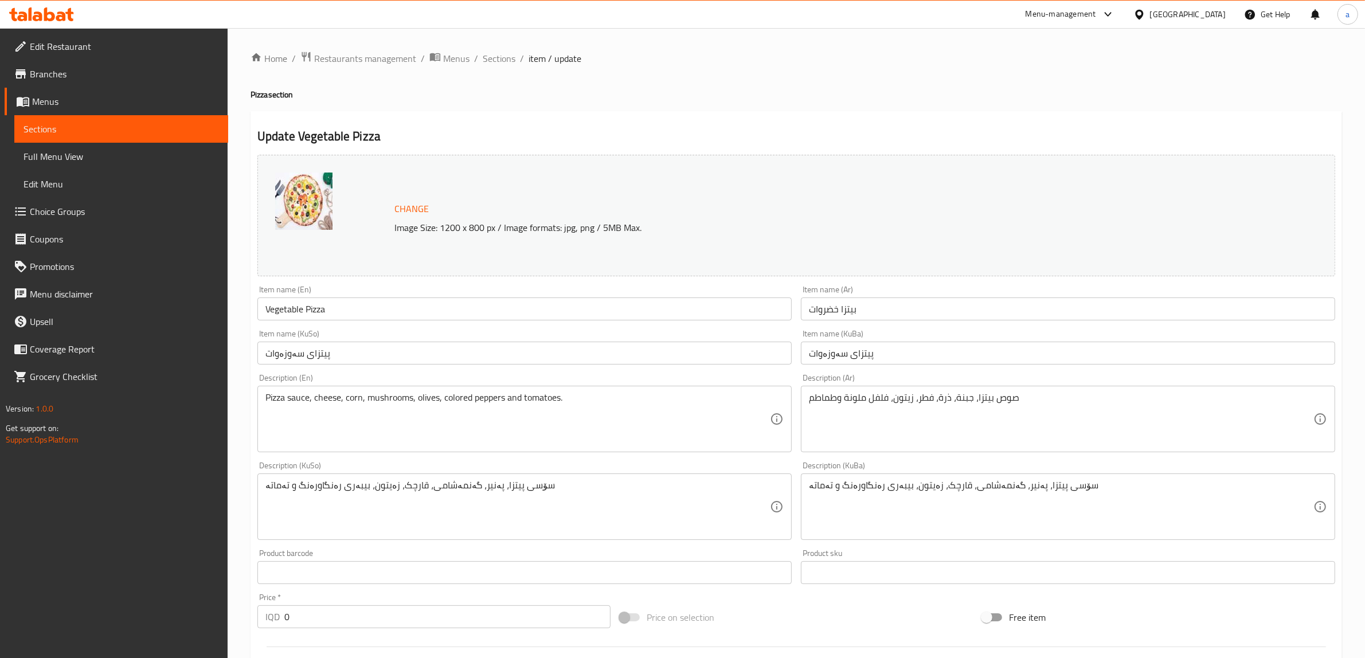
scroll to position [346, 0]
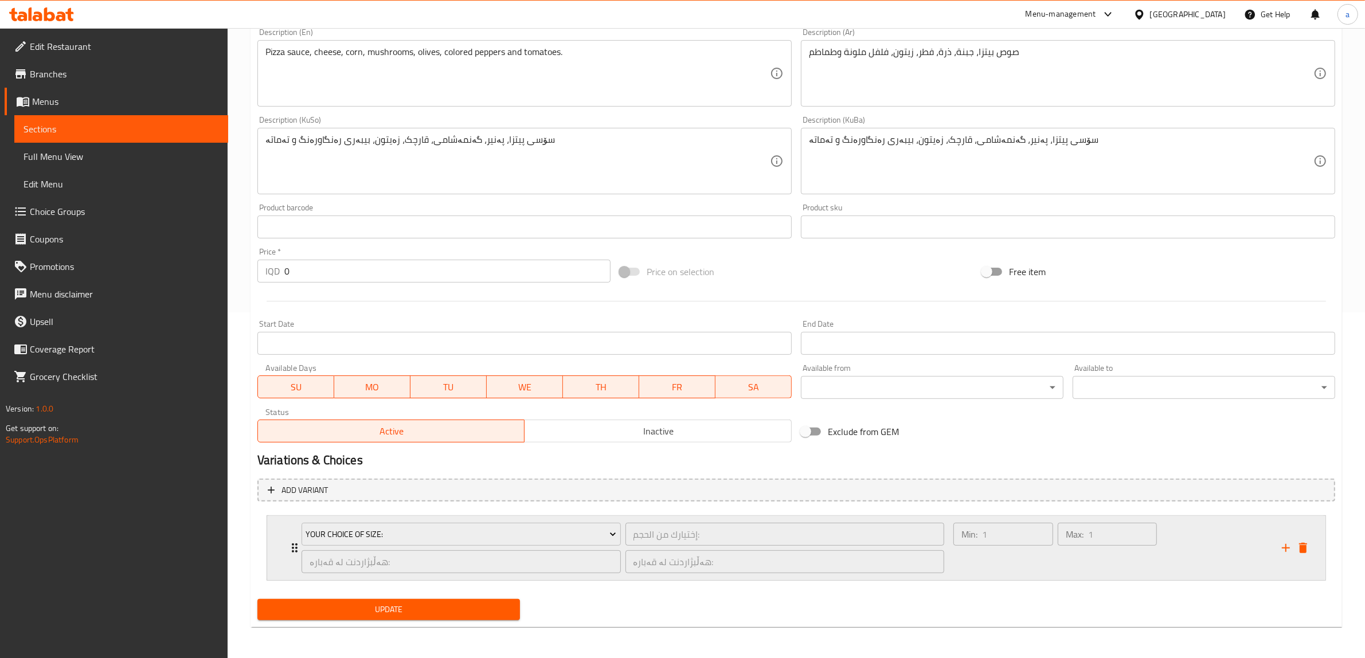
click at [287, 546] on div "Your Choice Of Size: إختيارك من الحجم: ​ هەڵبژاردنت لە قەبارە: ​ هەڵبژاردنت لە …" at bounding box center [796, 548] width 1058 height 64
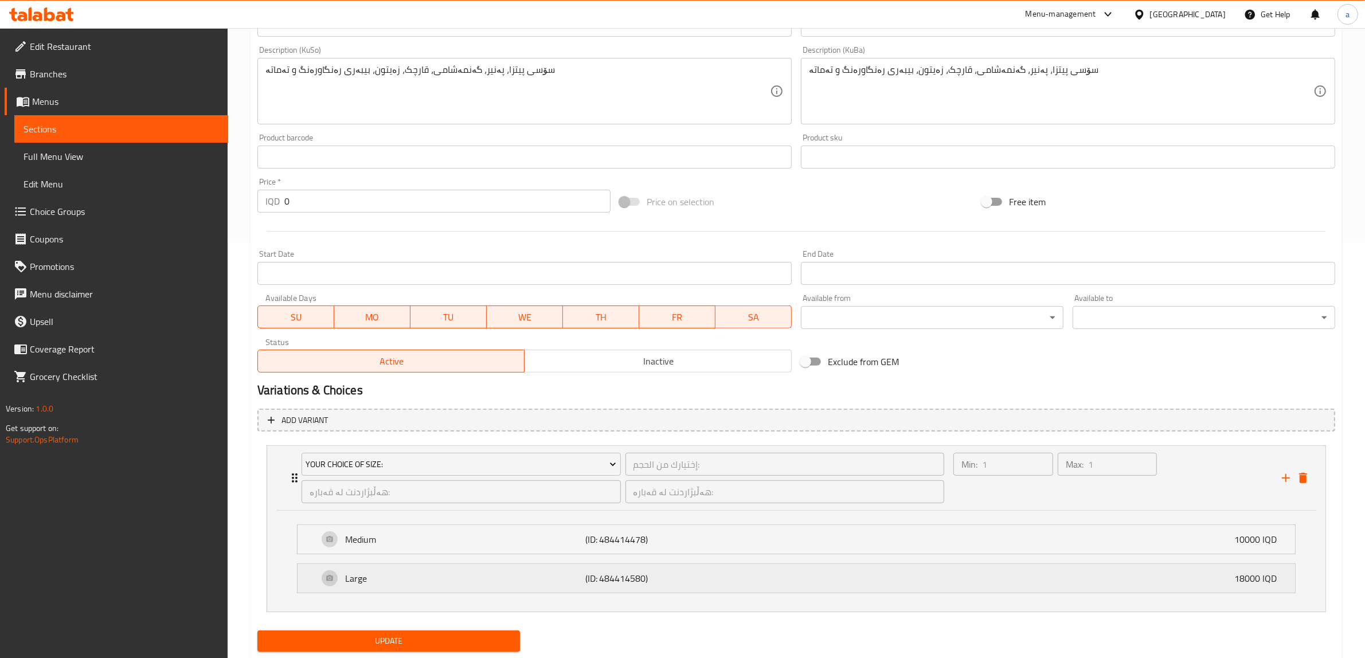
scroll to position [448, 0]
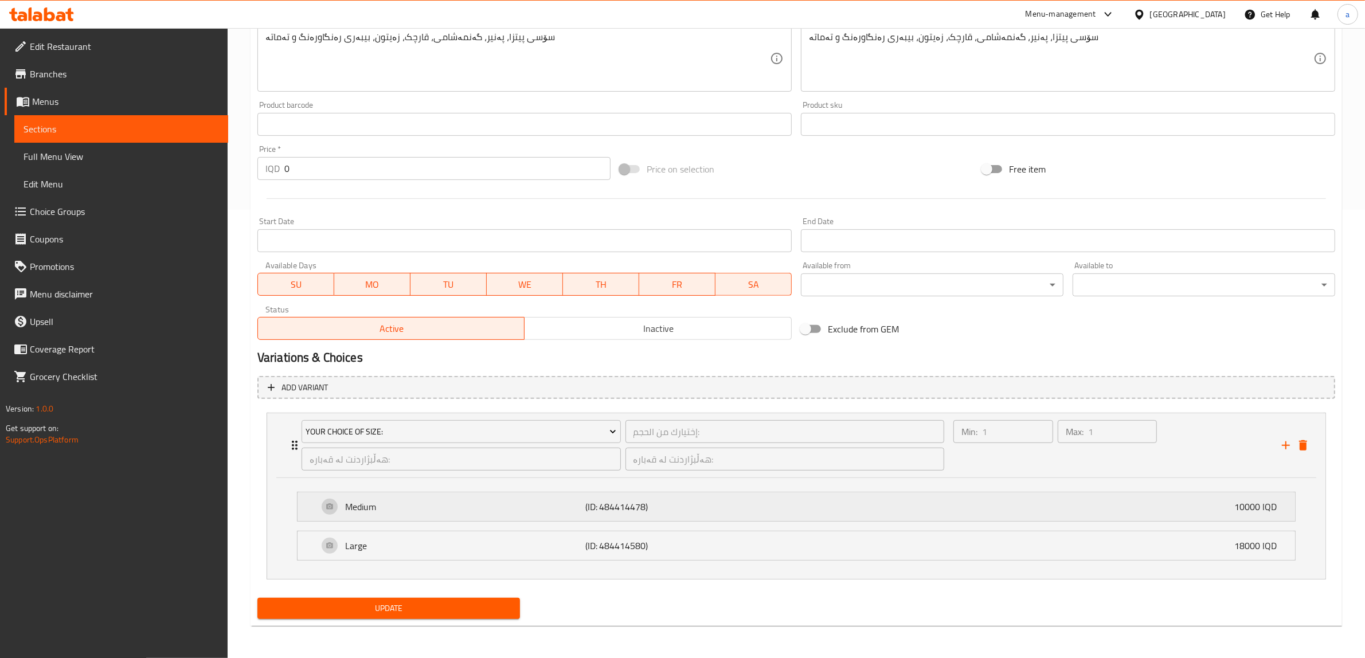
click at [417, 494] on div "Medium (ID: 484414478) 10000 IQD" at bounding box center [799, 506] width 963 height 29
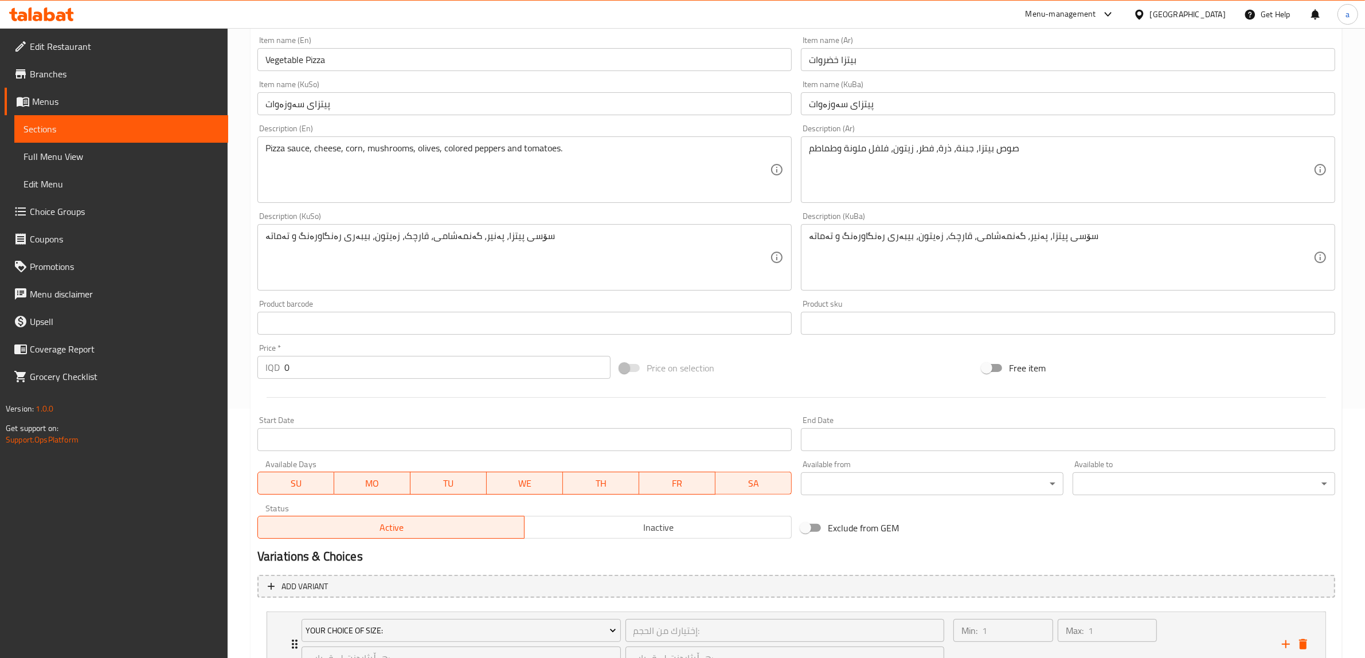
scroll to position [0, 0]
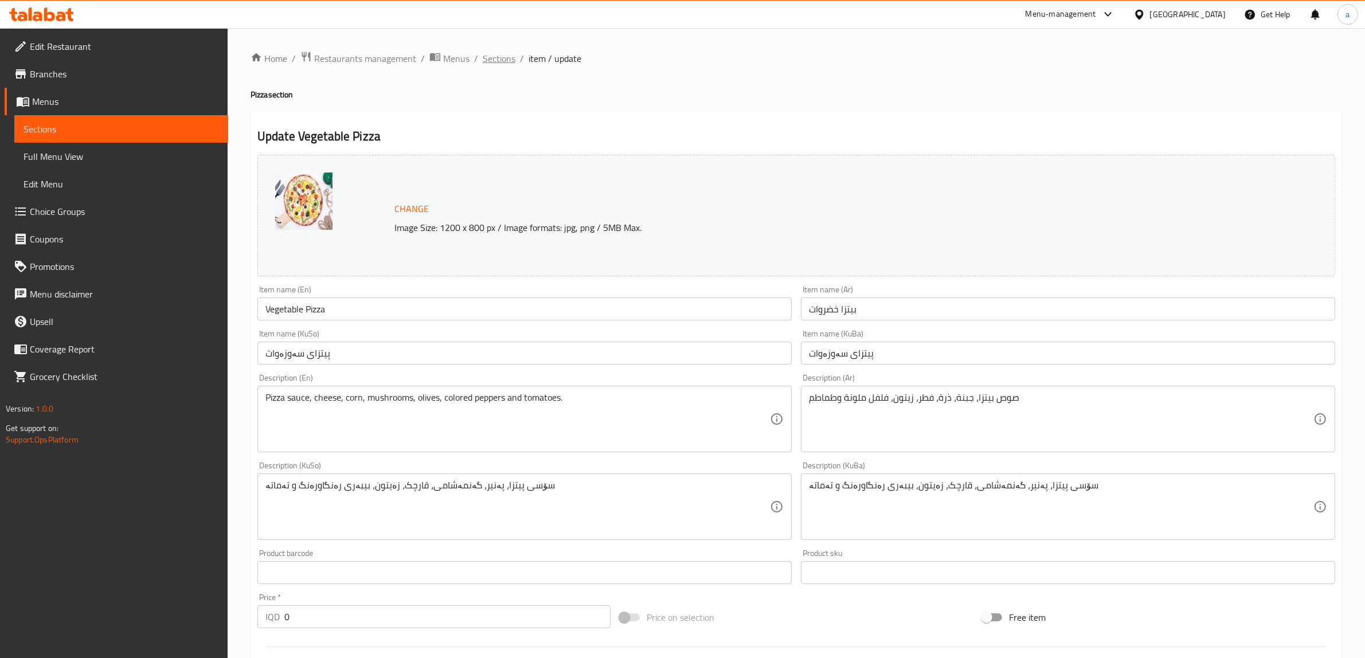
click at [501, 58] on span "Sections" at bounding box center [499, 59] width 33 height 14
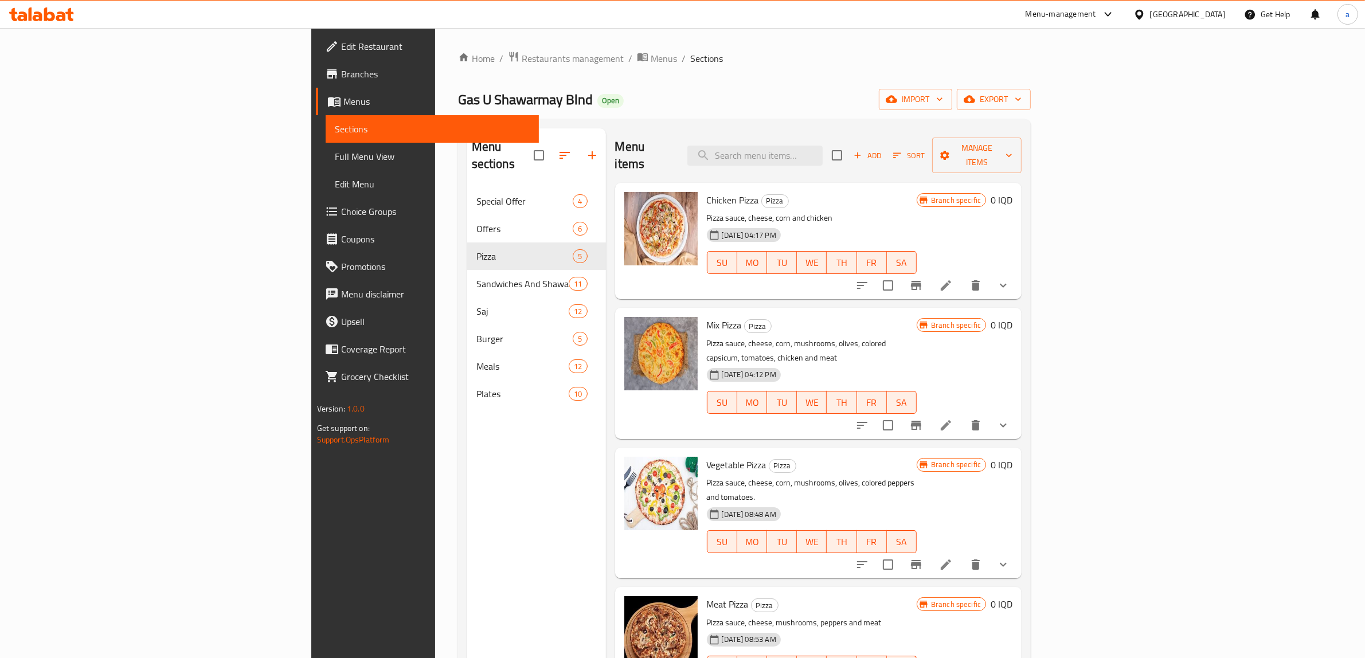
click at [341, 214] on span "Choice Groups" at bounding box center [435, 212] width 189 height 14
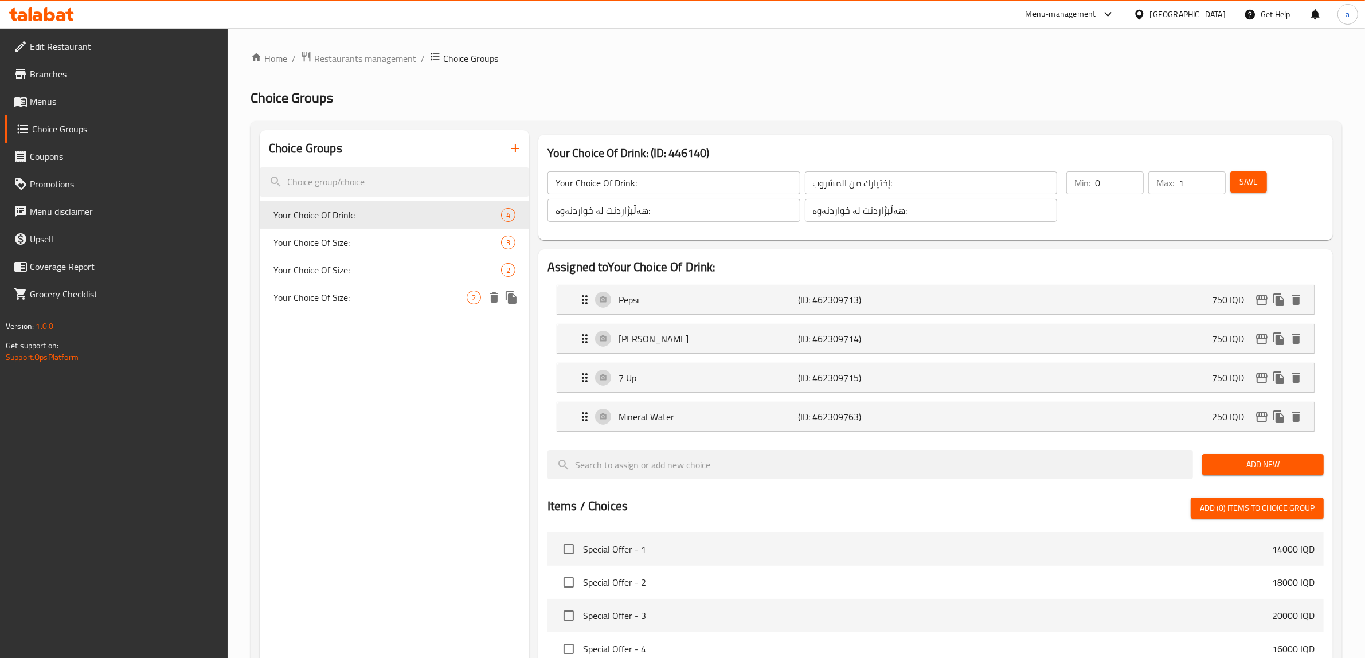
click at [341, 291] on span "Your Choice Of Size:" at bounding box center [369, 298] width 193 height 14
type input "Your Choice Of Size:"
type input "إختيارك من الحجم:"
type input "هەڵبژاردنت لە قەبارە:"
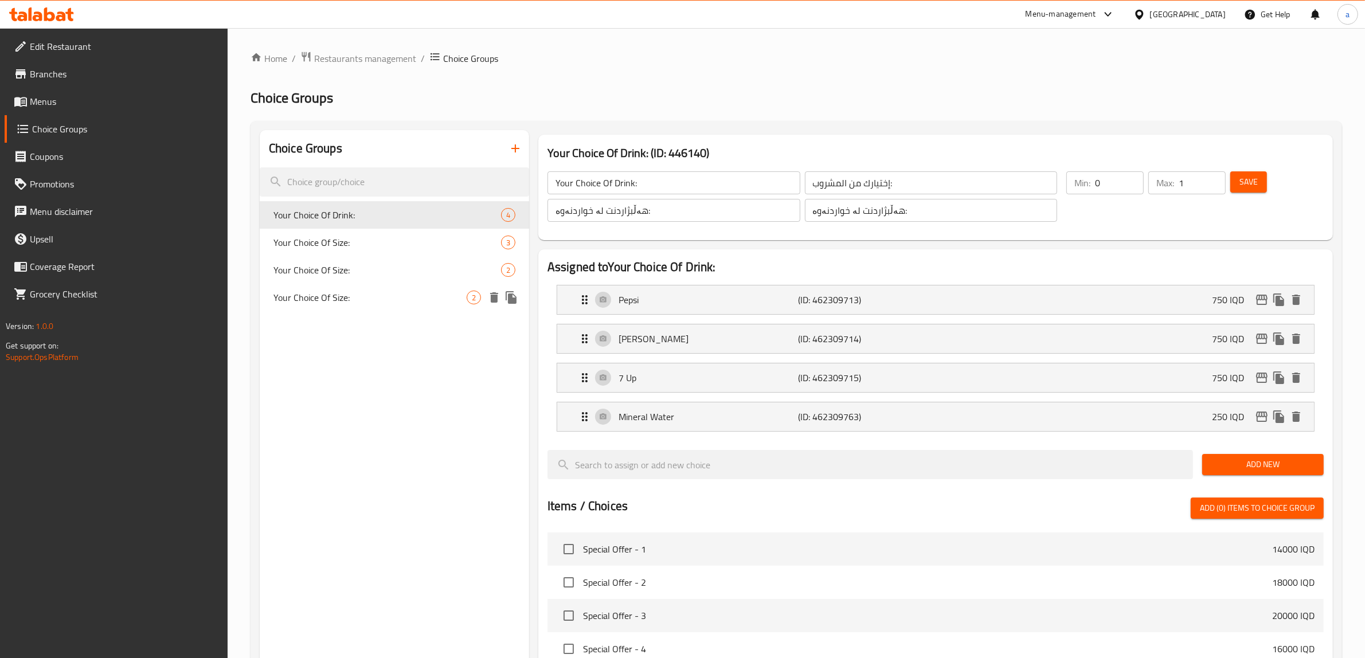
type input "1"
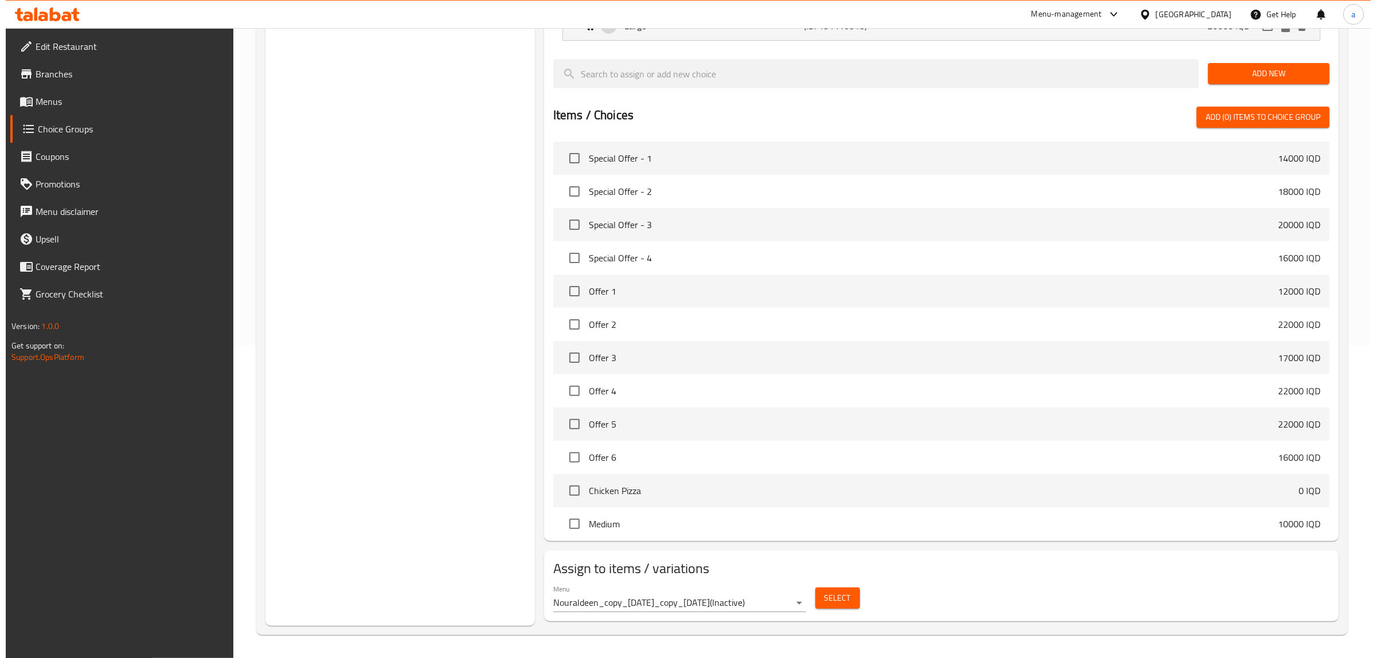
scroll to position [573, 0]
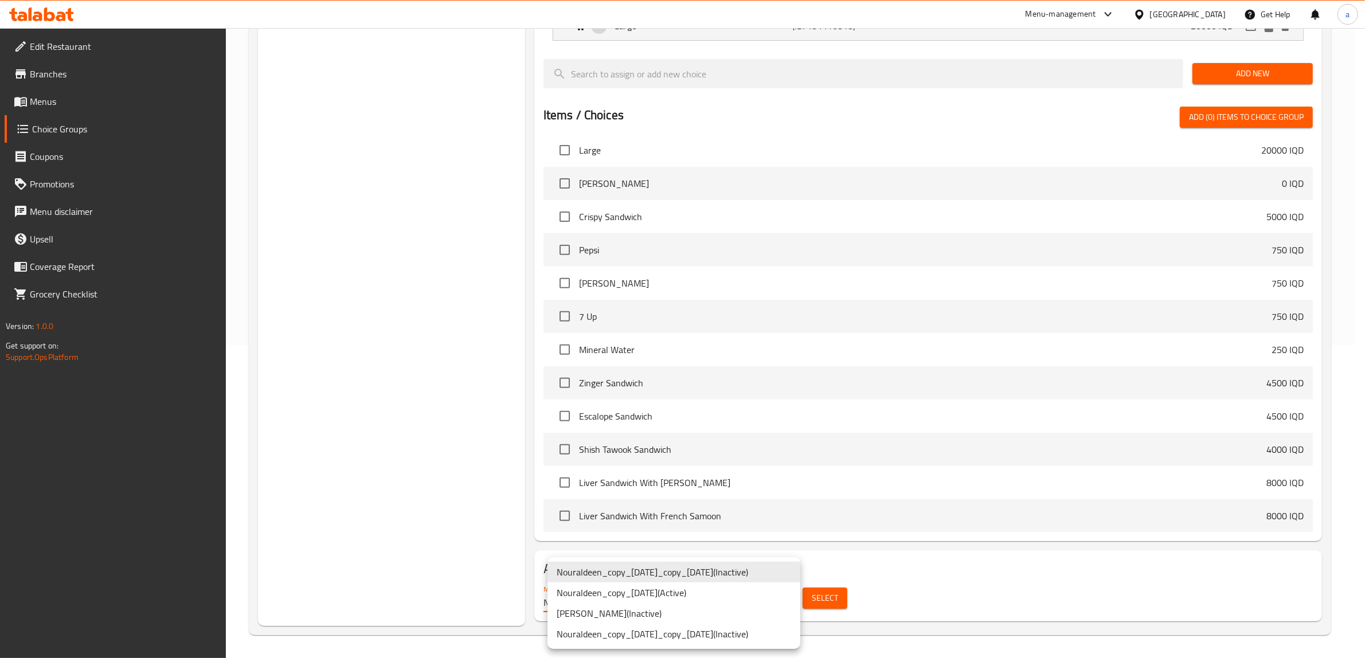
click at [777, 345] on body "​ Menu-management Iraq Get Help a Edit Restaurant Branches Menus Choice Groups …" at bounding box center [682, 30] width 1365 height 630
click at [675, 592] on li "Nouraldeen_copy_07/04/2024 ( Active )" at bounding box center [674, 593] width 253 height 21
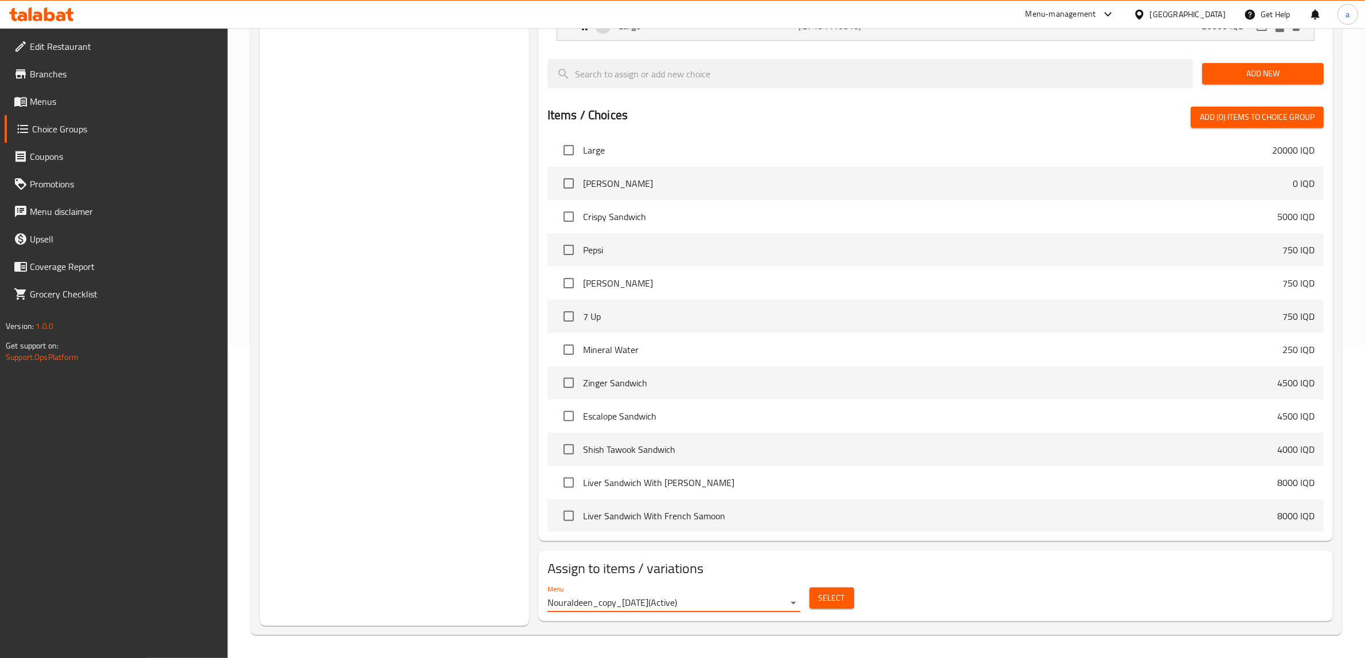
click at [846, 599] on button "Select" at bounding box center [832, 598] width 45 height 21
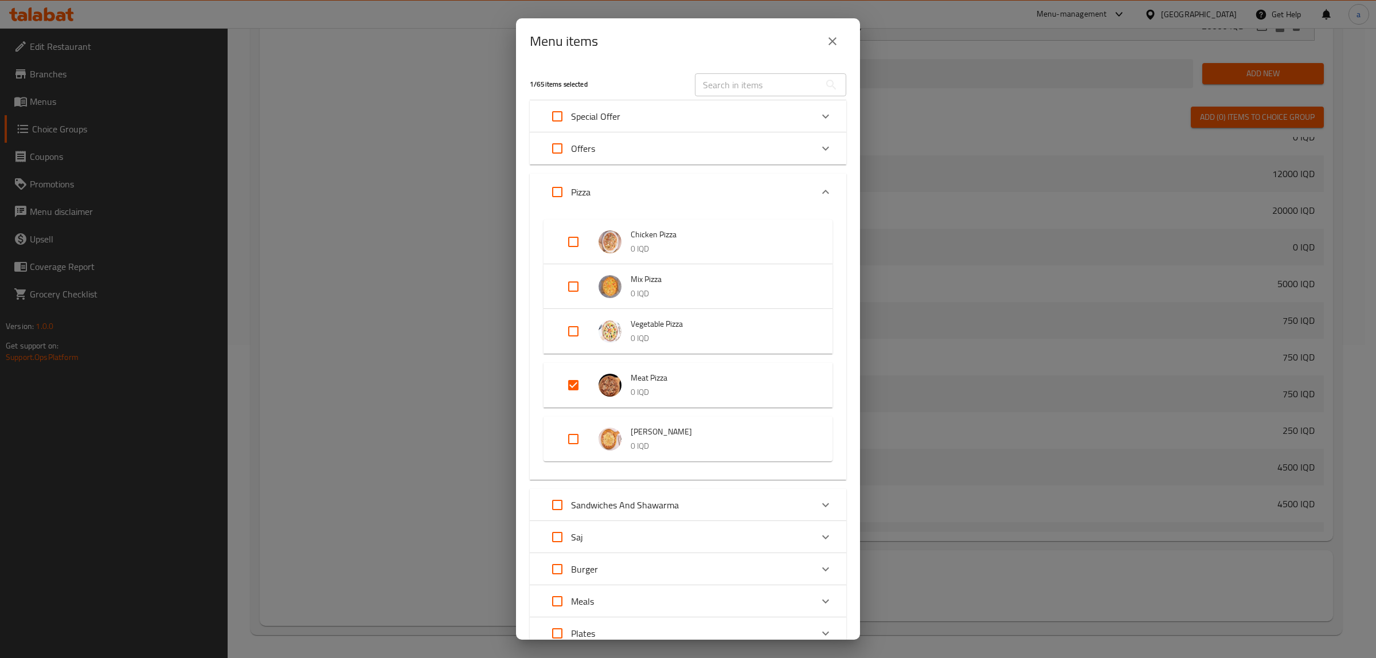
click at [577, 380] on input "Expand" at bounding box center [574, 386] width 28 height 28
checkbox input "false"
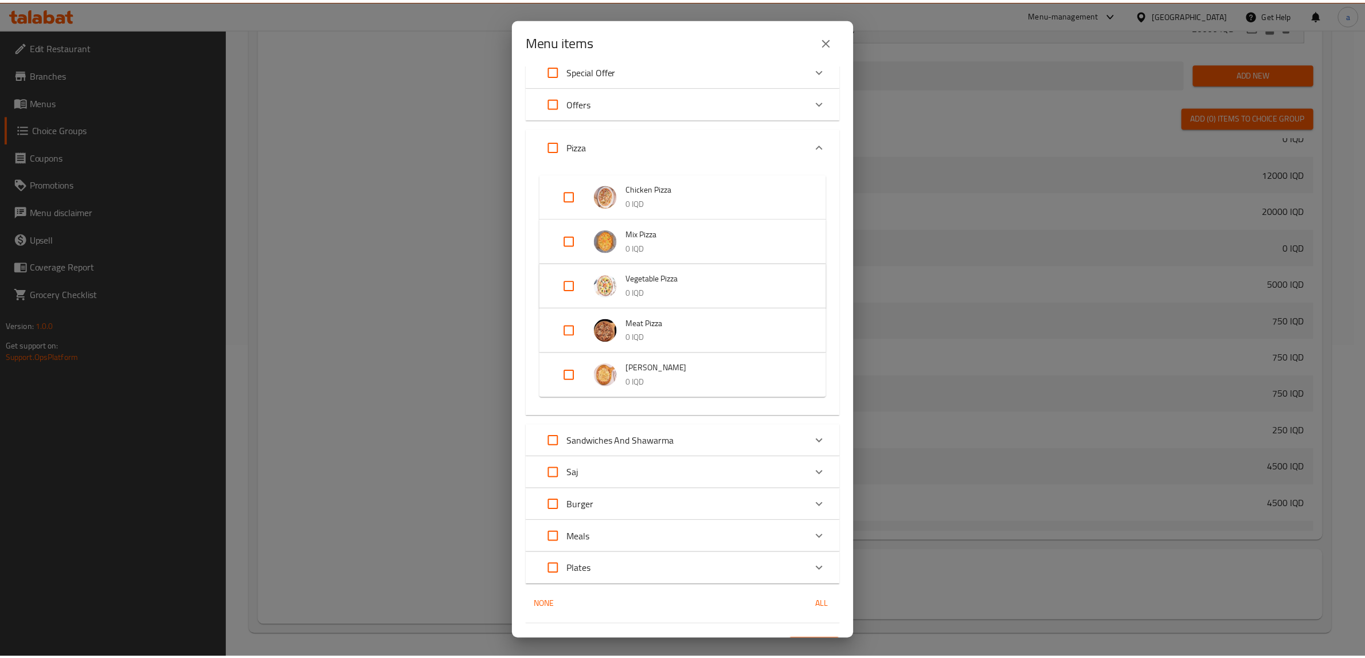
scroll to position [70, 0]
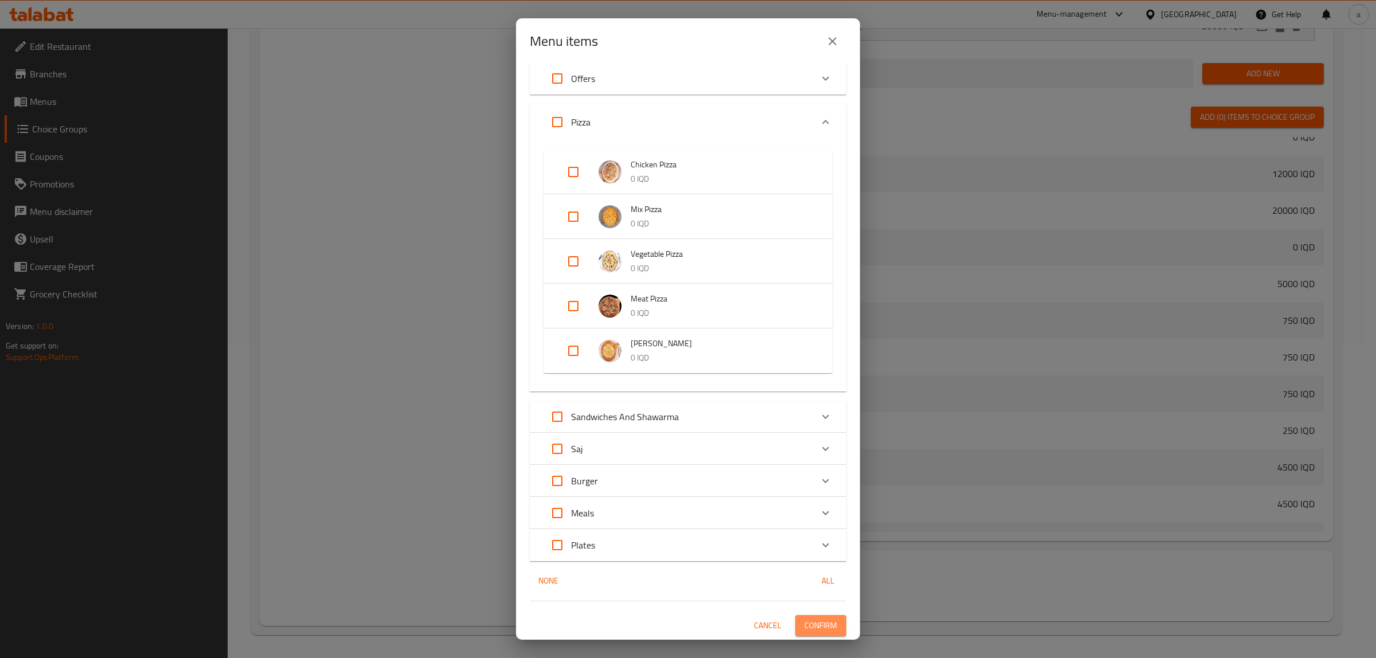
click at [804, 621] on span "Confirm" at bounding box center [820, 626] width 33 height 14
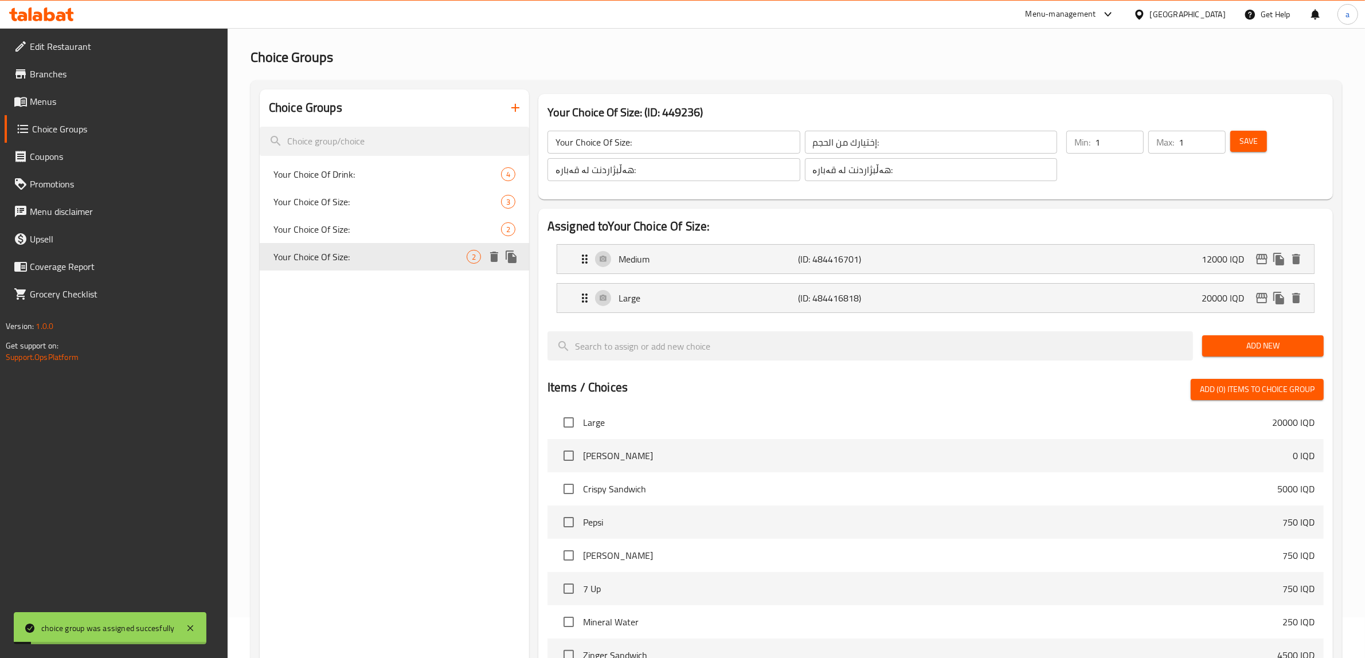
scroll to position [0, 0]
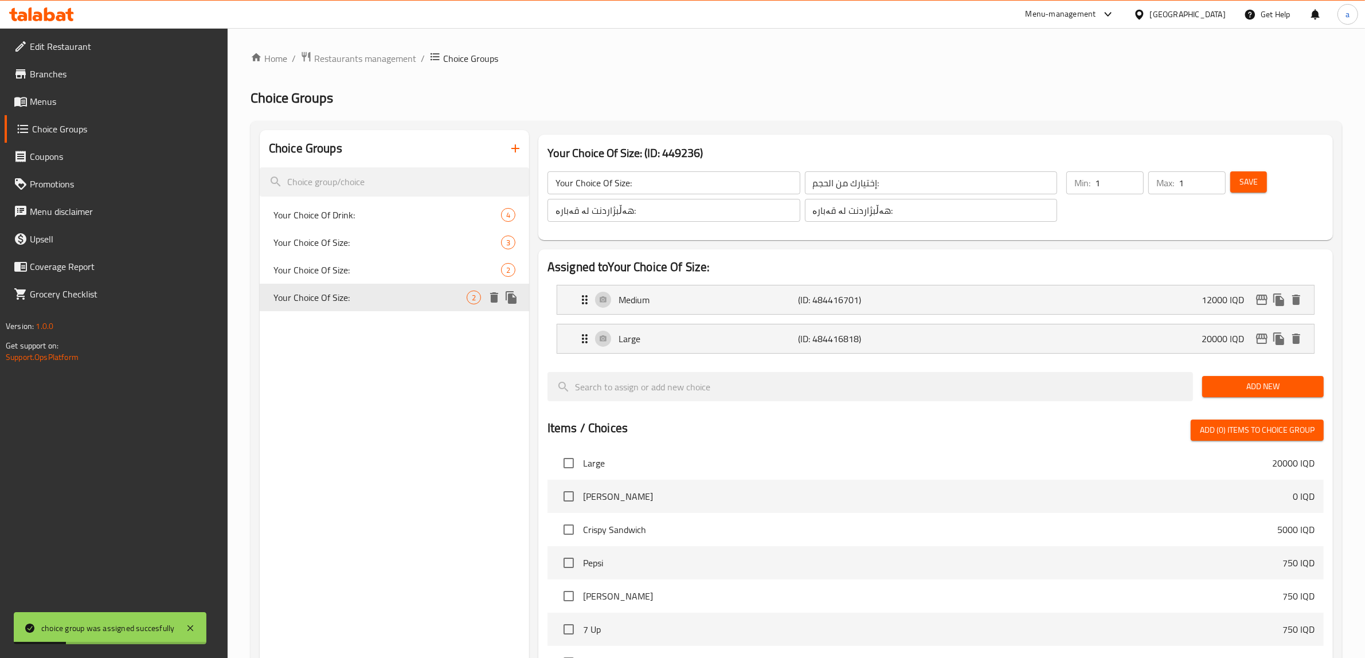
click at [339, 296] on span "Your Choice Of Size:" at bounding box center [369, 298] width 193 height 14
click at [508, 297] on icon "duplicate" at bounding box center [511, 297] width 11 height 13
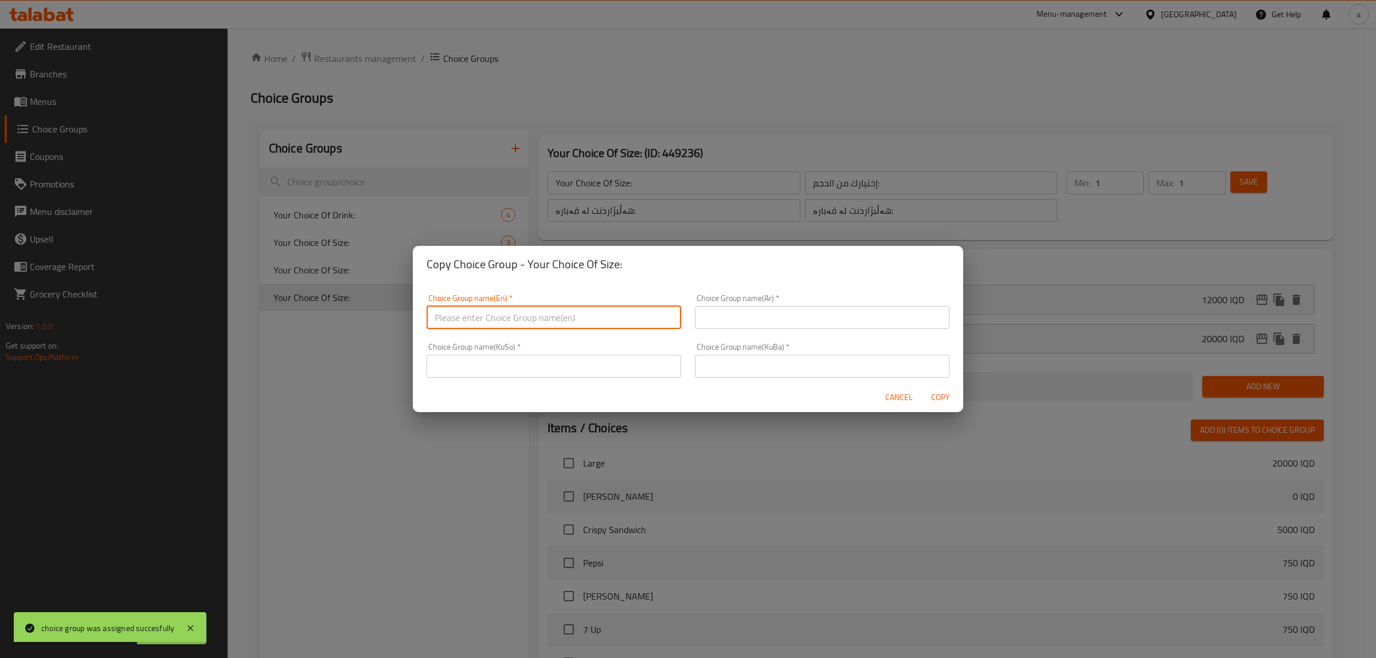
click at [487, 319] on input "text" at bounding box center [554, 317] width 255 height 23
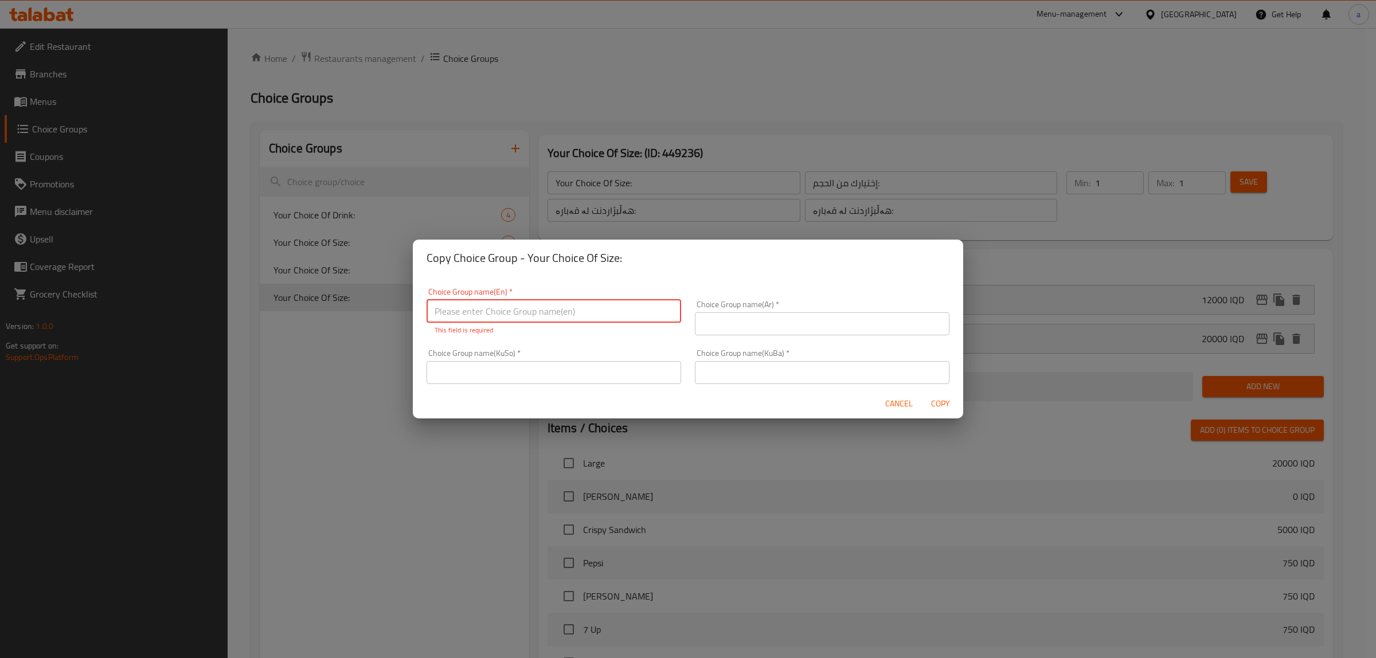
click at [528, 307] on input "text" at bounding box center [554, 311] width 255 height 23
paste input "Your Choice Of Size:"
type input "Your Choice Of Size:"
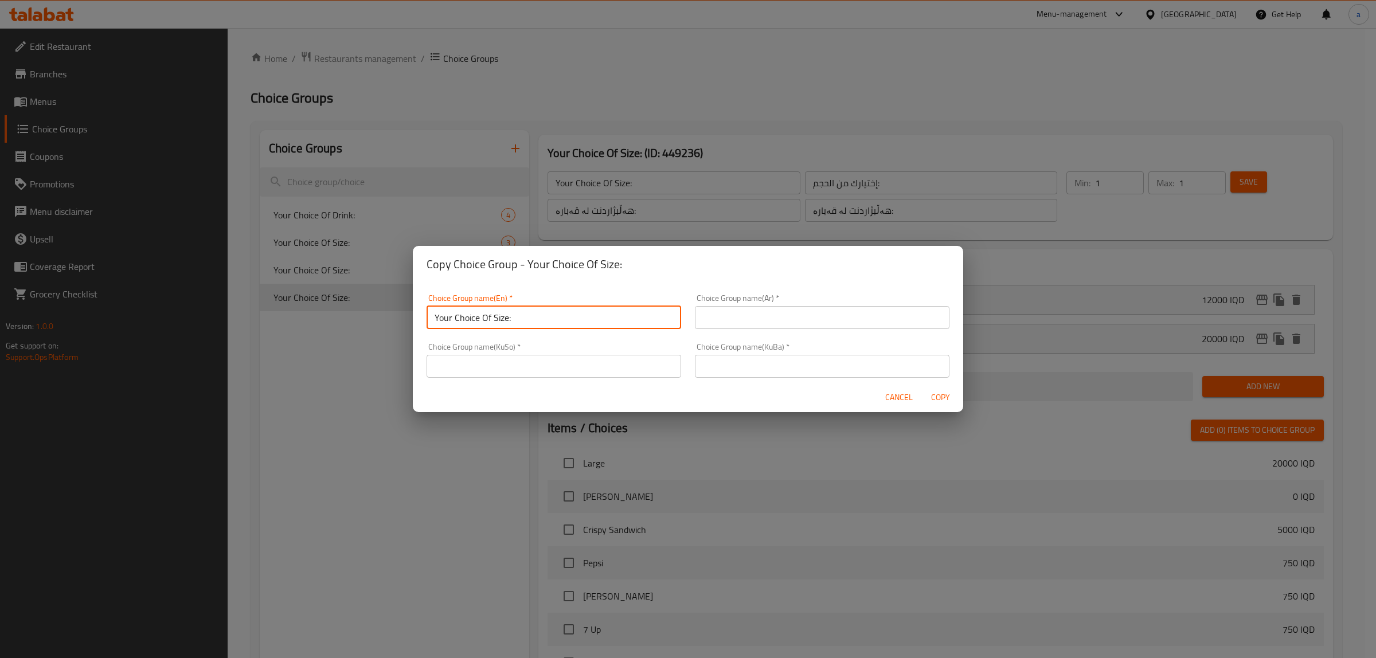
click at [736, 317] on input "text" at bounding box center [822, 317] width 255 height 23
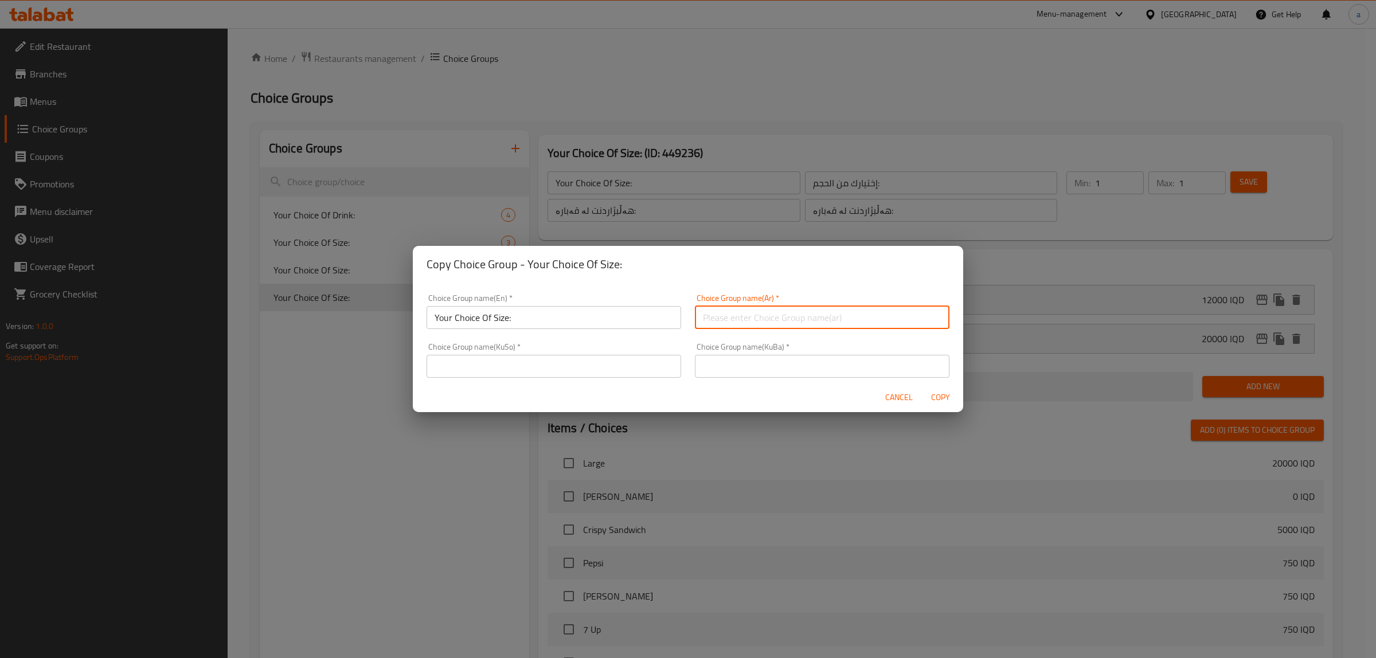
paste input "إختيارك من الحجم:"
type input "إختيارك من الحجم:"
click at [577, 369] on input "text" at bounding box center [554, 366] width 255 height 23
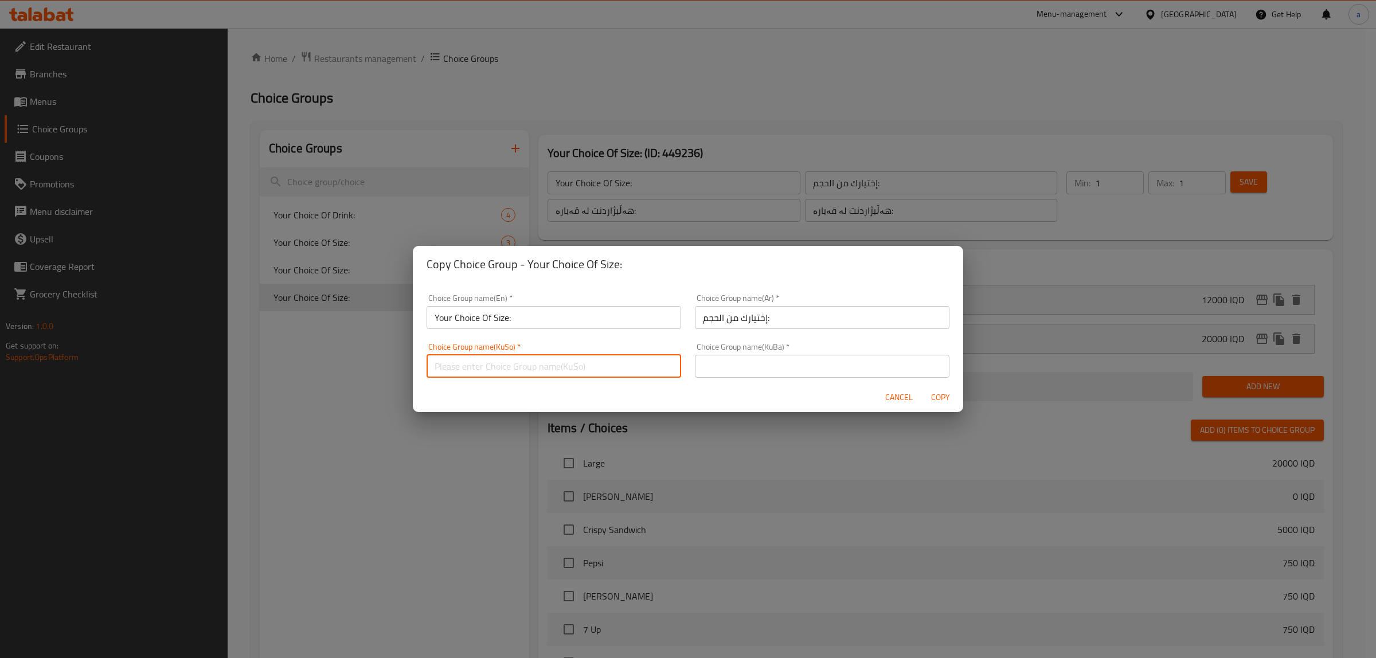
paste input "هەڵبژاردنت لە قەبارە:"
type input "هەڵبژاردنت لە قەبارە:"
click at [859, 370] on input "text" at bounding box center [822, 366] width 255 height 23
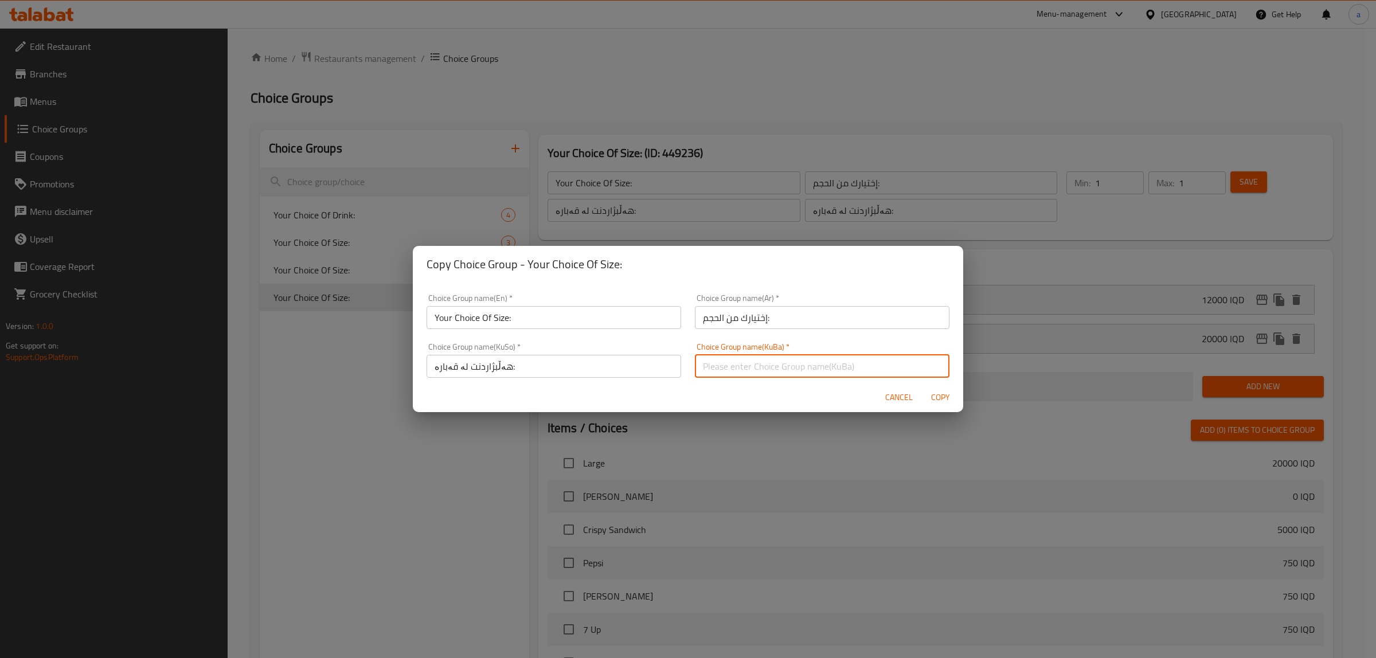
paste input "هەڵبژاردنت لە قەبارە:"
type input "هەڵبژاردنت لە قەبارە:"
click at [935, 391] on span "Copy" at bounding box center [941, 397] width 28 height 14
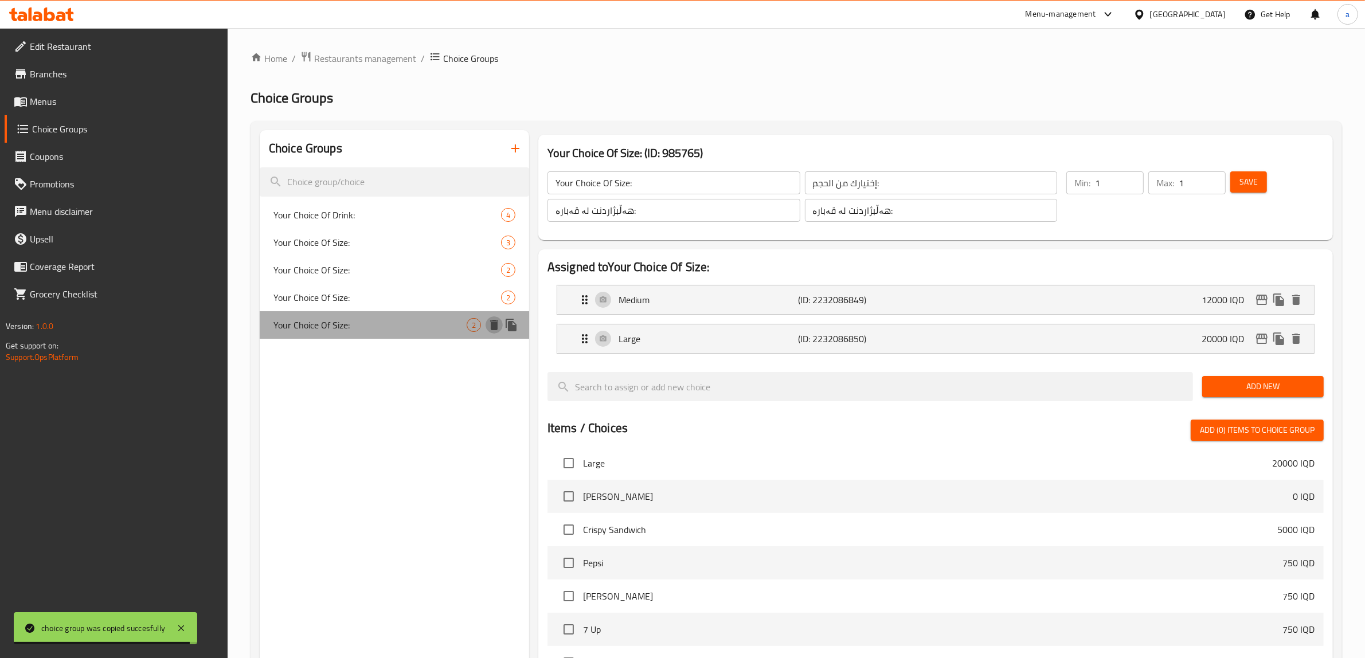
click at [495, 323] on icon "delete" at bounding box center [494, 325] width 8 height 10
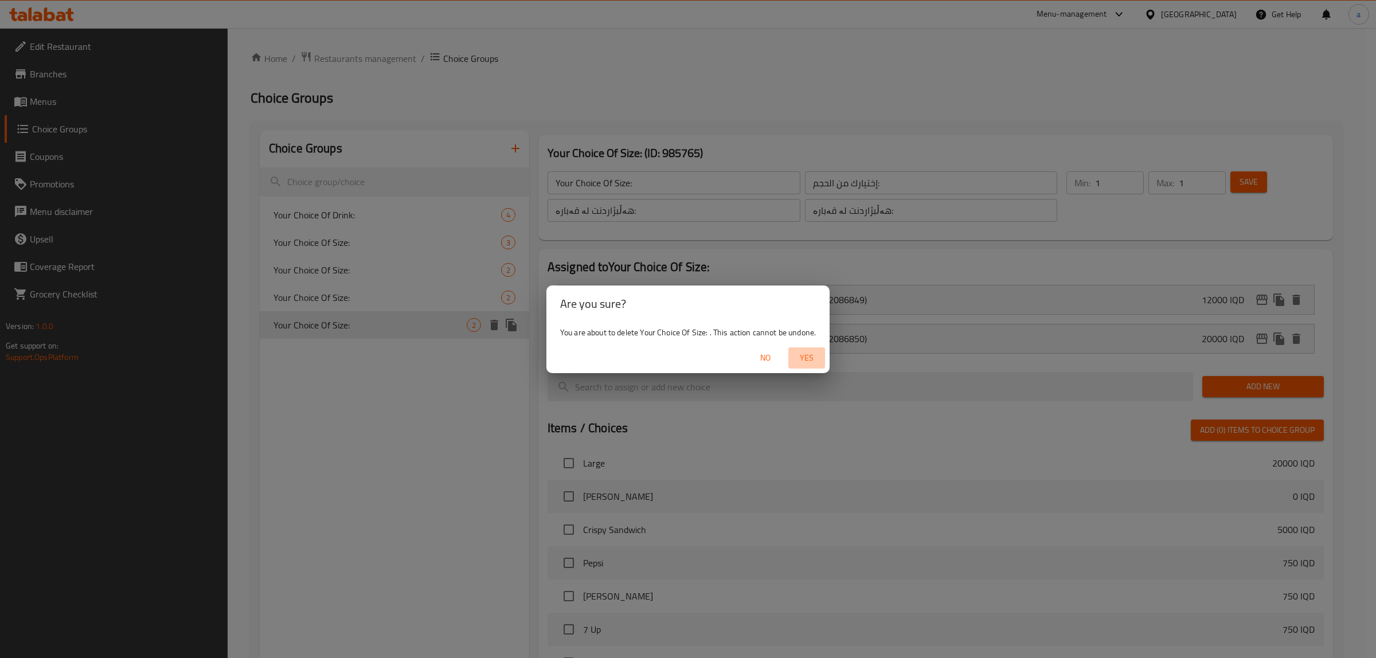
click at [810, 356] on span "Yes" at bounding box center [807, 358] width 28 height 14
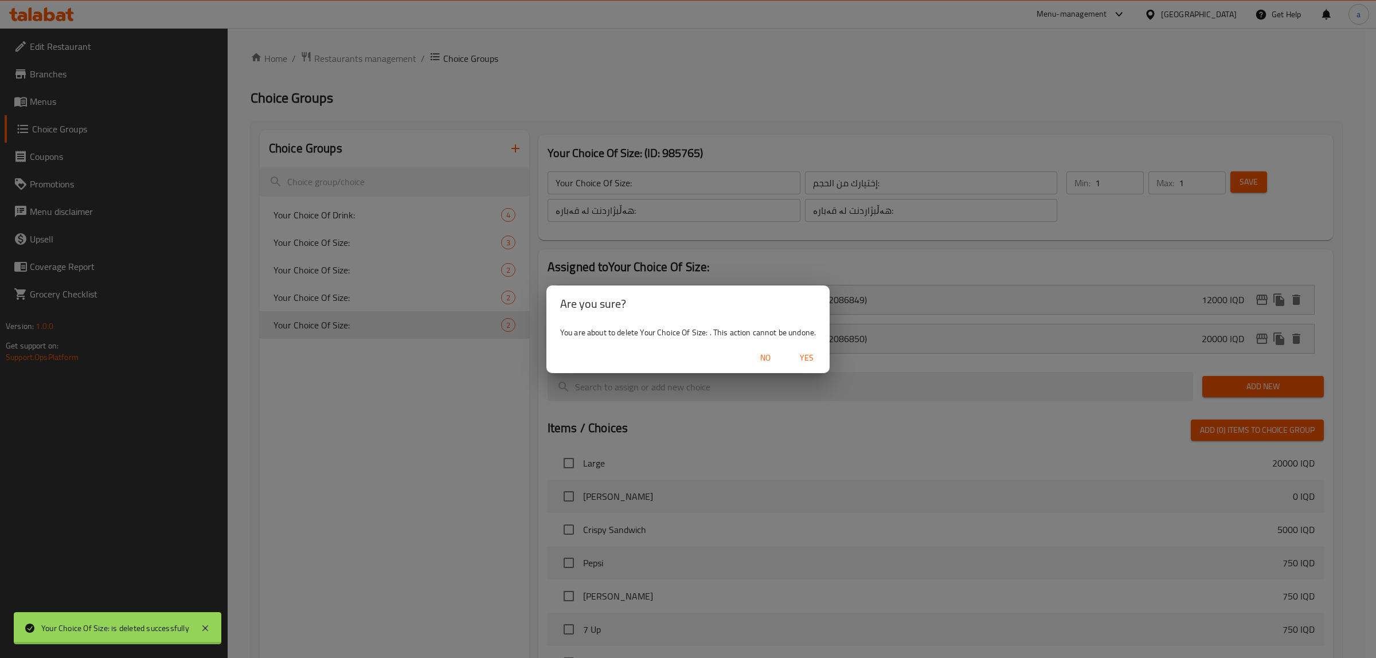
type input "Your Choice Of Drink:"
type input "إختيارك من المشروب:"
type input "هەڵبژاردنت لە خواردنەوە:"
type input "0"
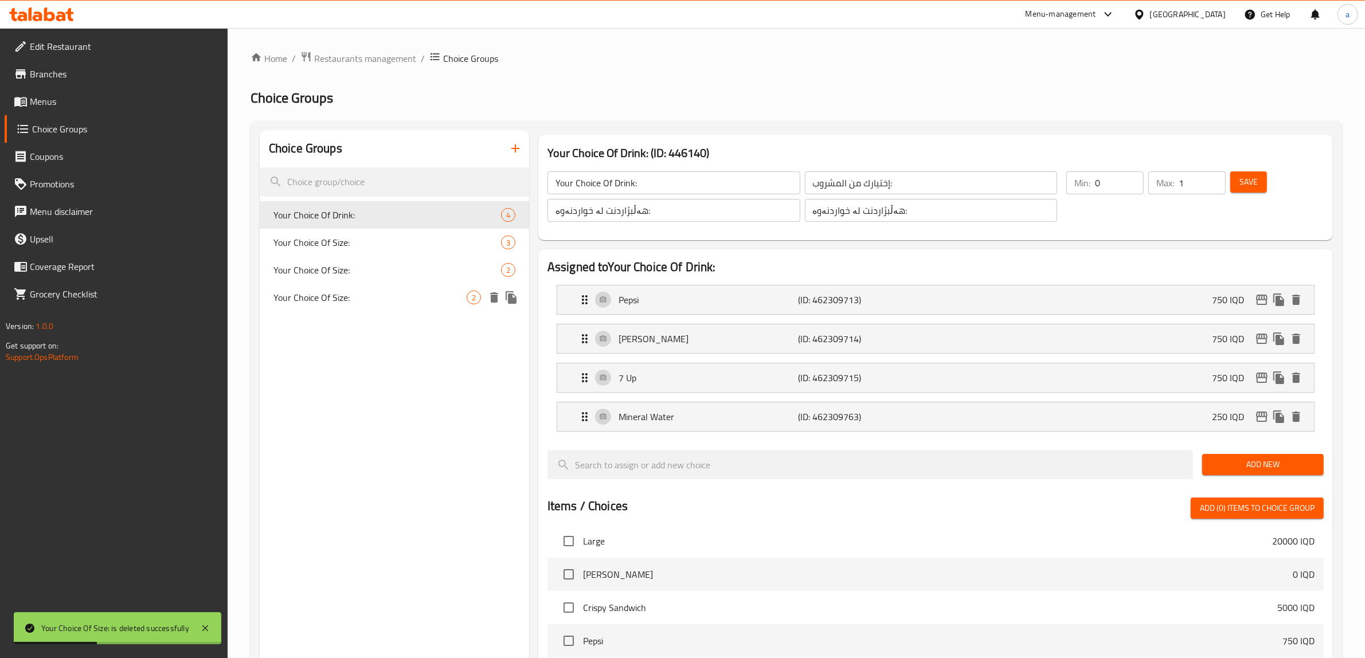
click at [400, 290] on div "Your Choice Of Size: 2" at bounding box center [394, 298] width 269 height 28
type input "Your Choice Of Size:"
type input "إختيارك من الحجم:"
type input "هەڵبژاردنت لە قەبارە:"
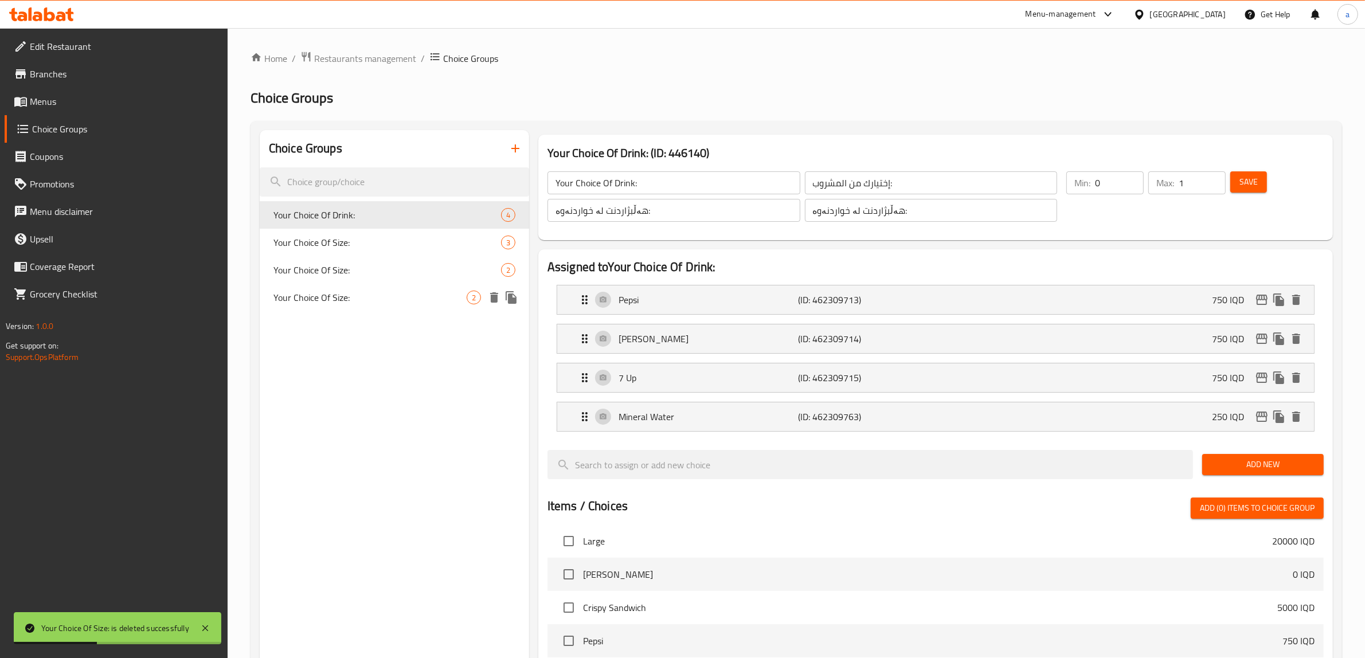
type input "1"
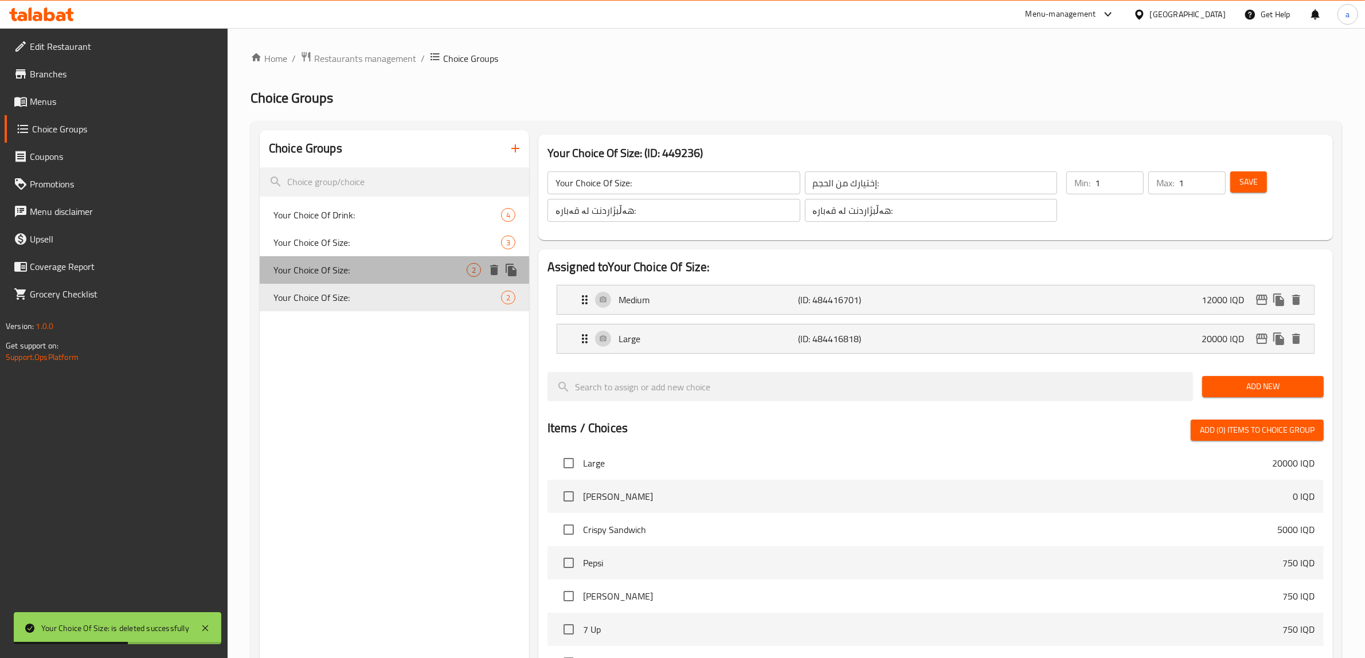
click at [400, 272] on span "Your Choice Of Size:" at bounding box center [369, 270] width 193 height 14
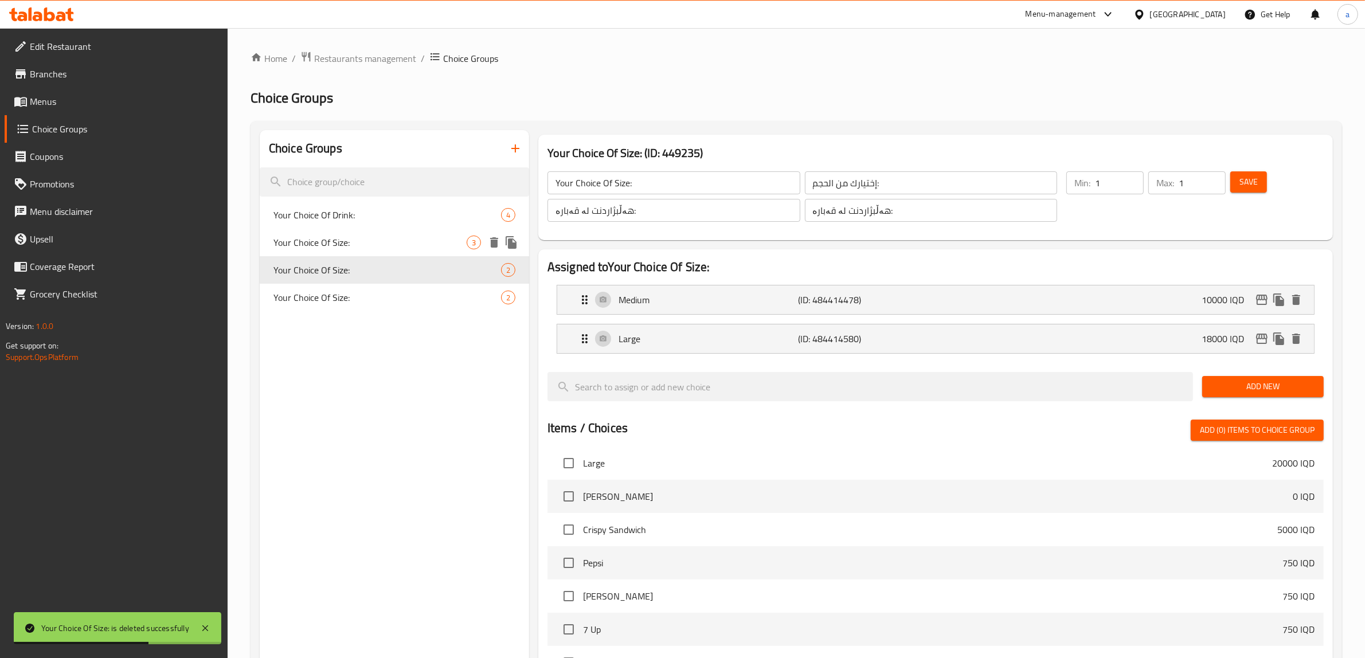
click at [392, 245] on span "Your Choice Of Size:" at bounding box center [369, 243] width 193 height 14
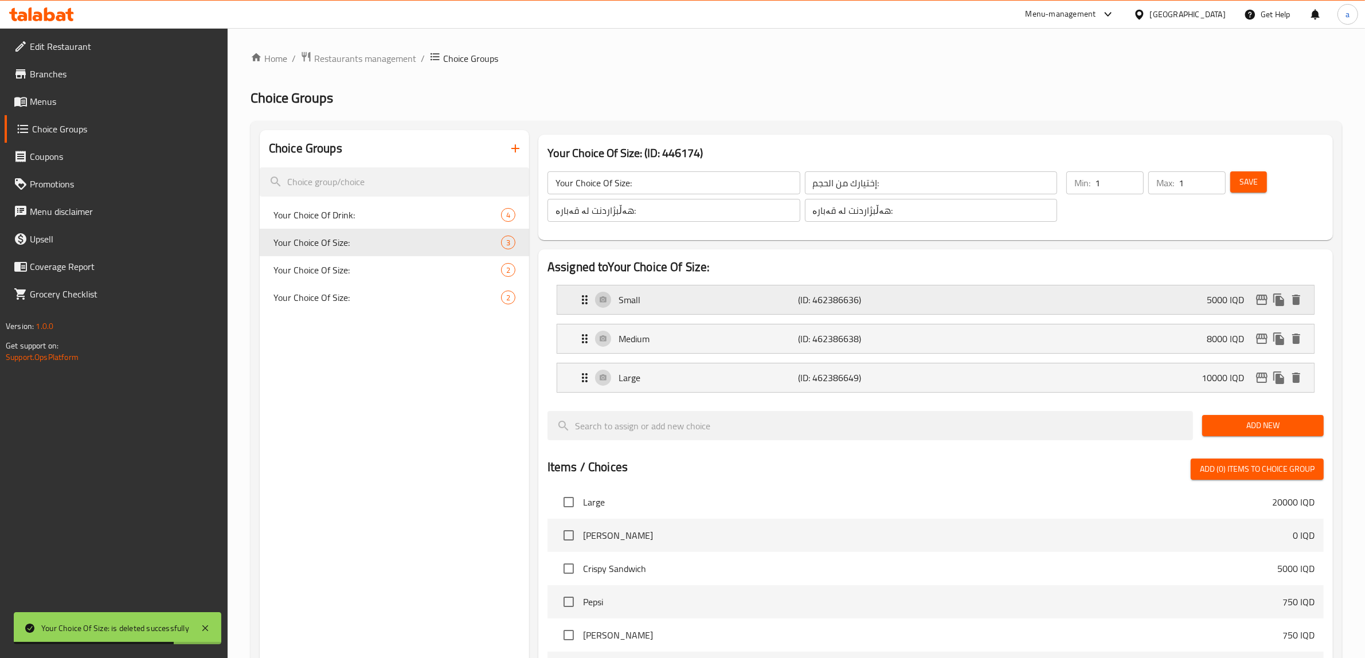
click at [713, 302] on p "Small" at bounding box center [709, 300] width 180 height 14
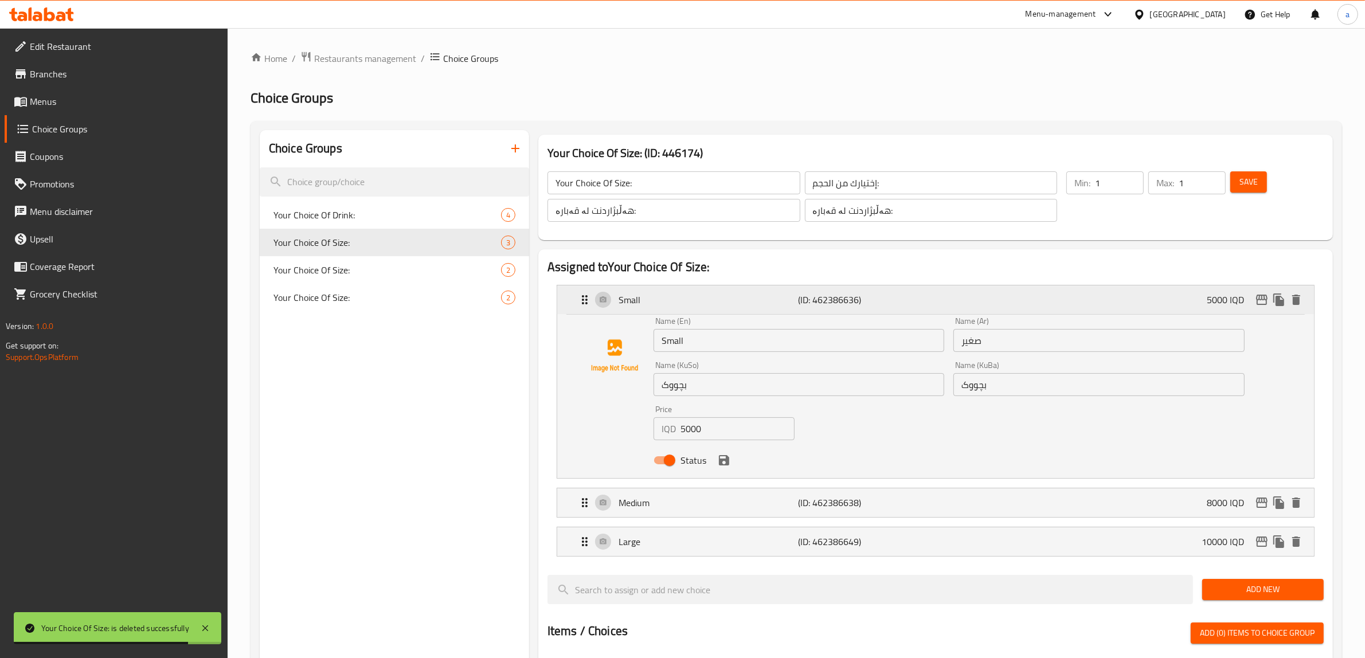
click at [713, 302] on p "Small" at bounding box center [709, 300] width 180 height 14
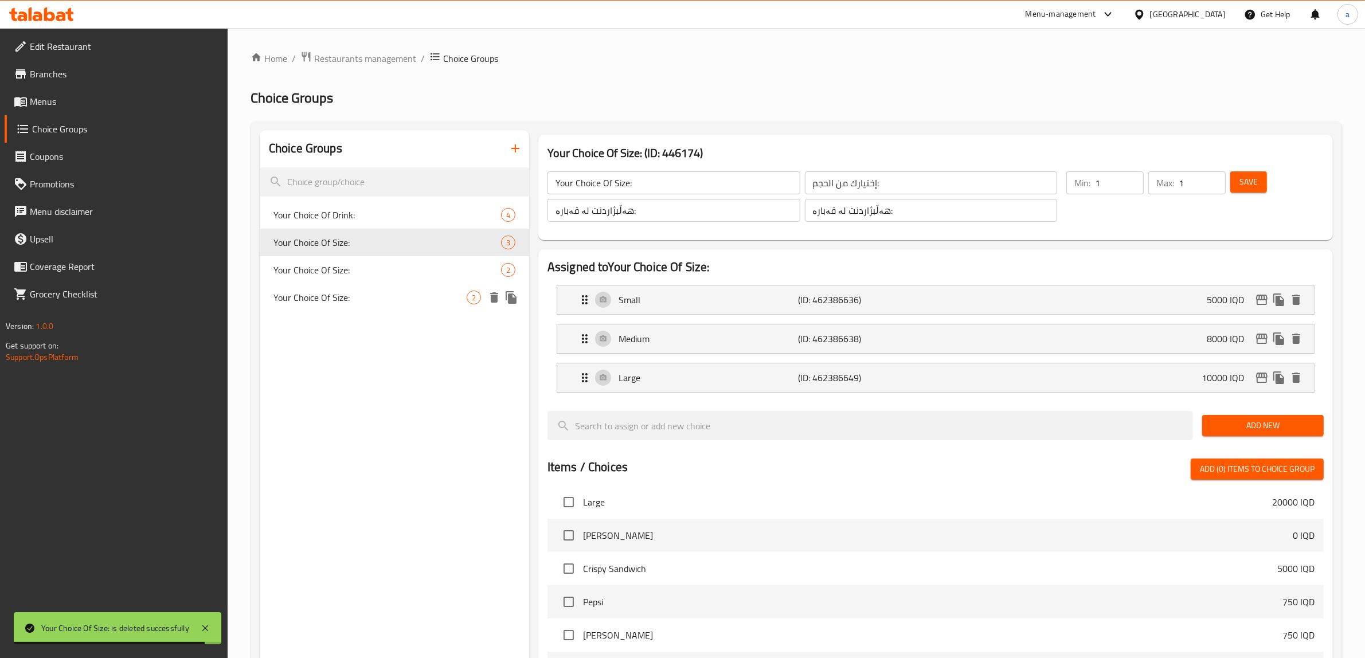
click at [405, 288] on div "Your Choice Of Size: 2" at bounding box center [394, 298] width 269 height 28
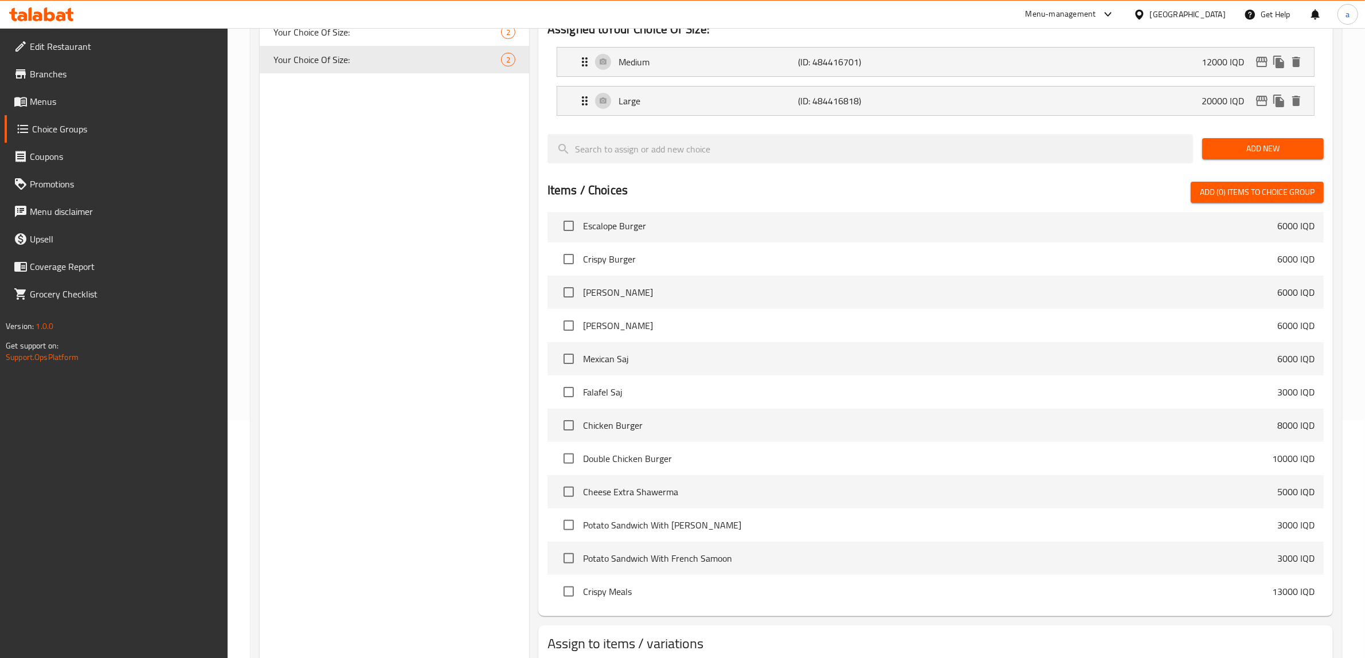
scroll to position [313, 0]
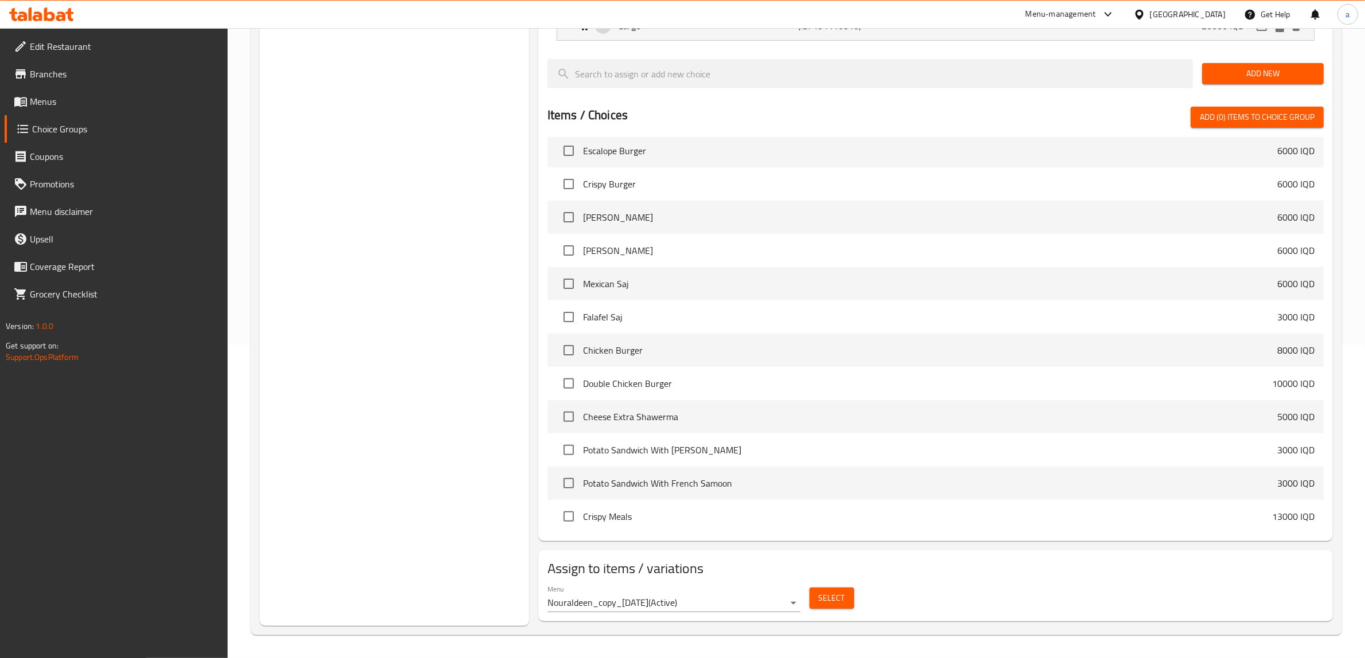
click at [728, 345] on body "​ Menu-management Iraq Get Help a Edit Restaurant Branches Menus Choice Groups …" at bounding box center [682, 30] width 1365 height 630
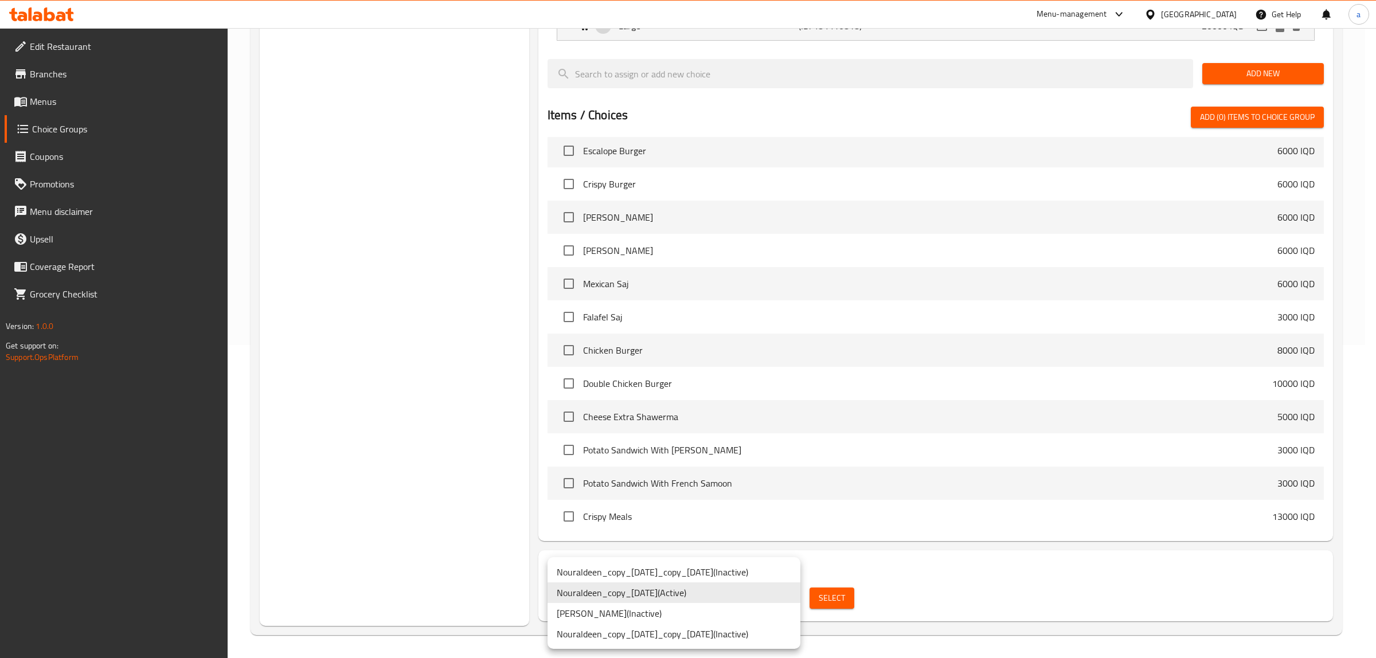
click at [729, 589] on li "Nouraldeen_copy_07/04/2024 ( Active )" at bounding box center [674, 593] width 253 height 21
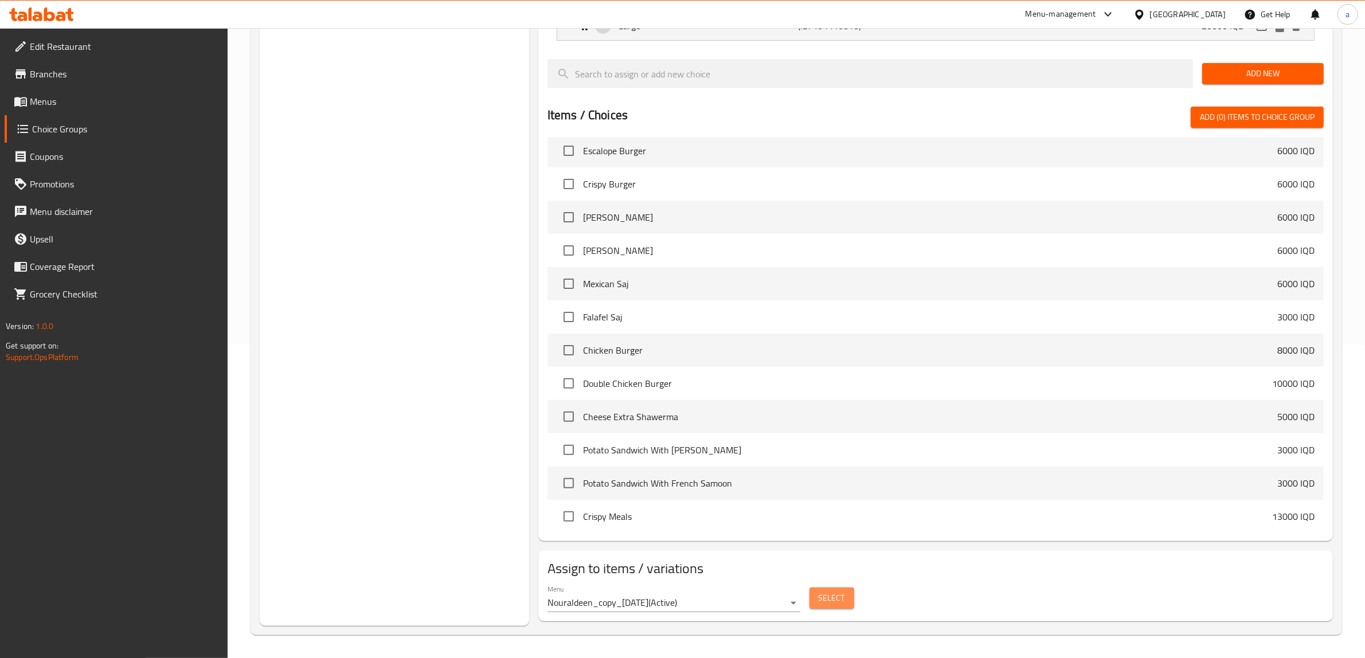
click at [841, 592] on span "Select" at bounding box center [832, 598] width 26 height 14
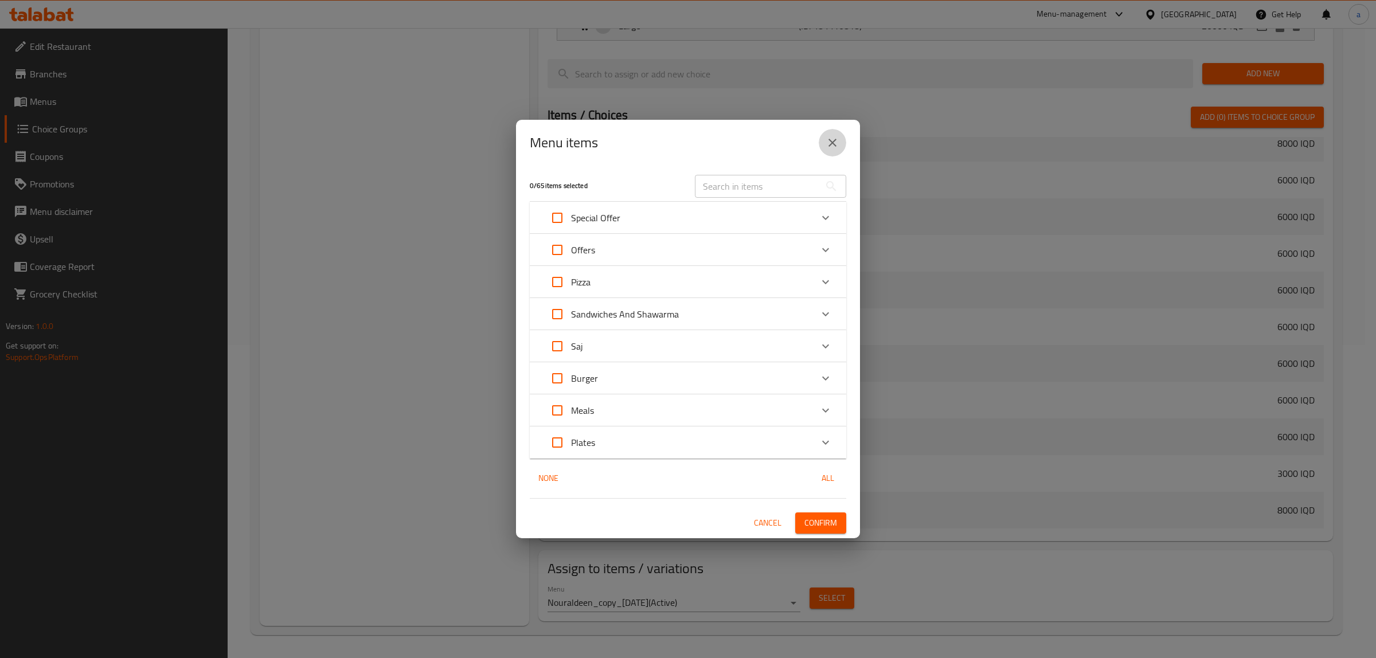
click at [832, 147] on icon "close" at bounding box center [833, 143] width 14 height 14
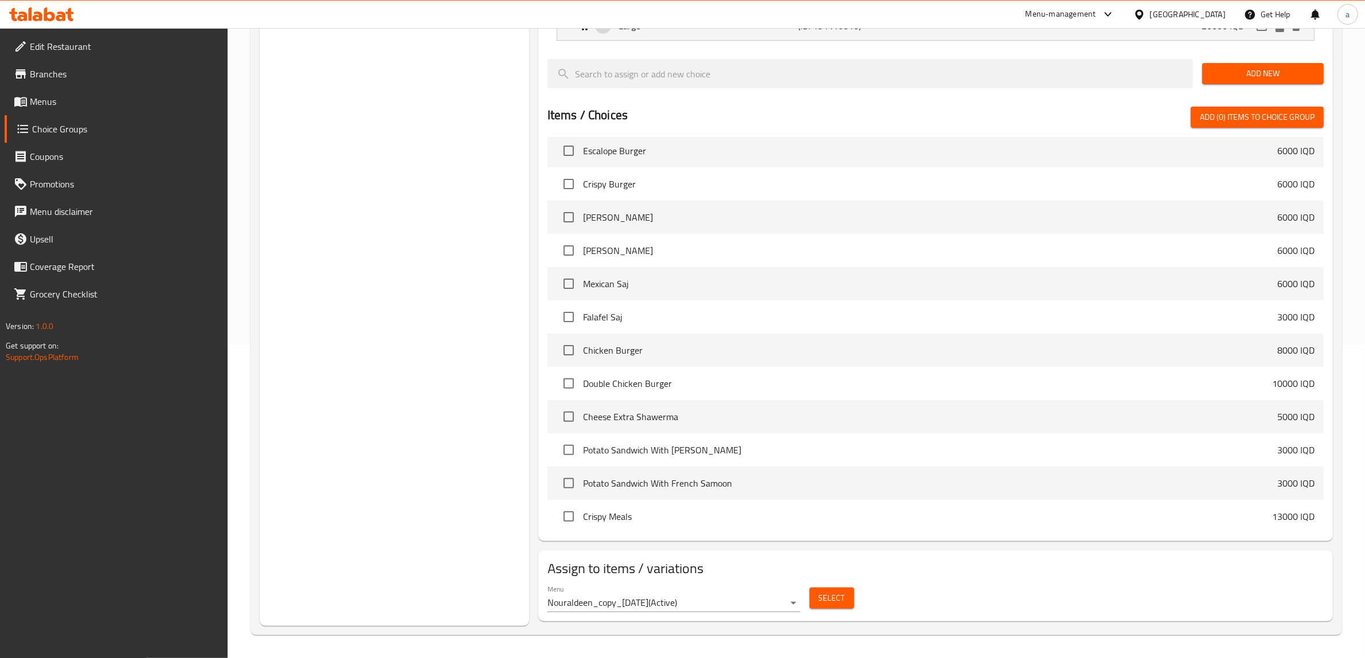
scroll to position [0, 0]
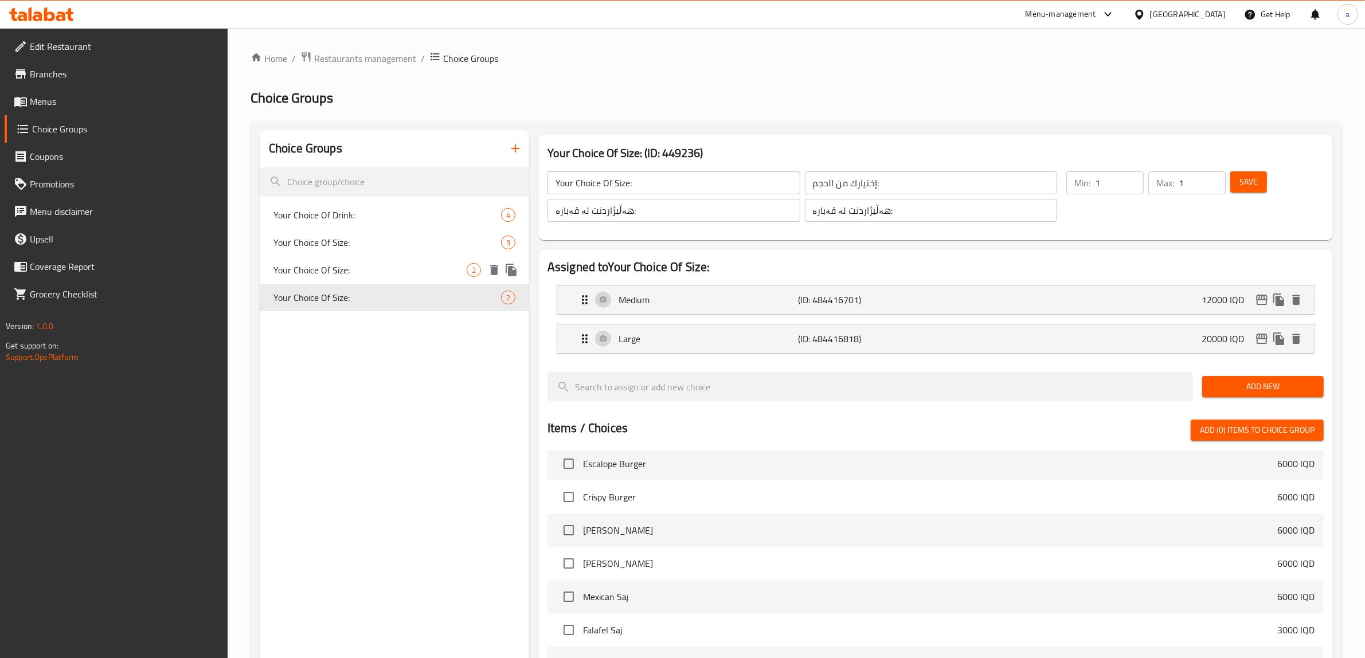
click at [344, 269] on span "Your Choice Of Size:" at bounding box center [369, 270] width 193 height 14
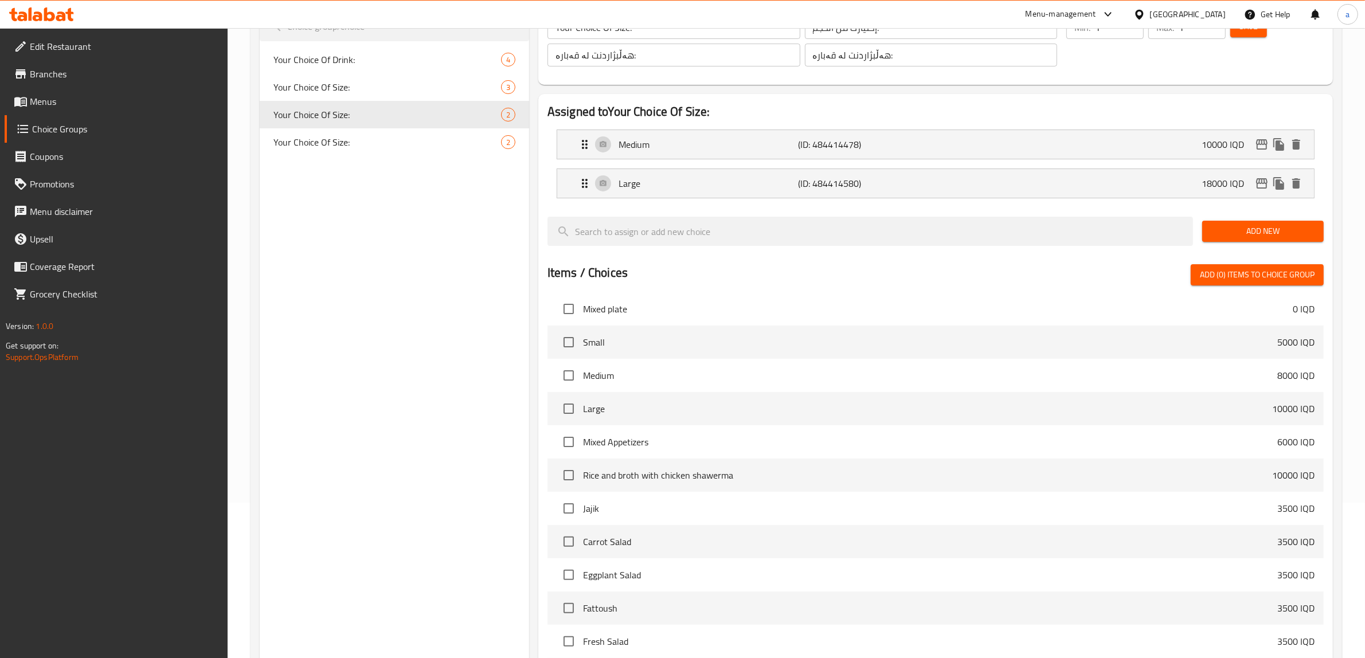
scroll to position [313, 0]
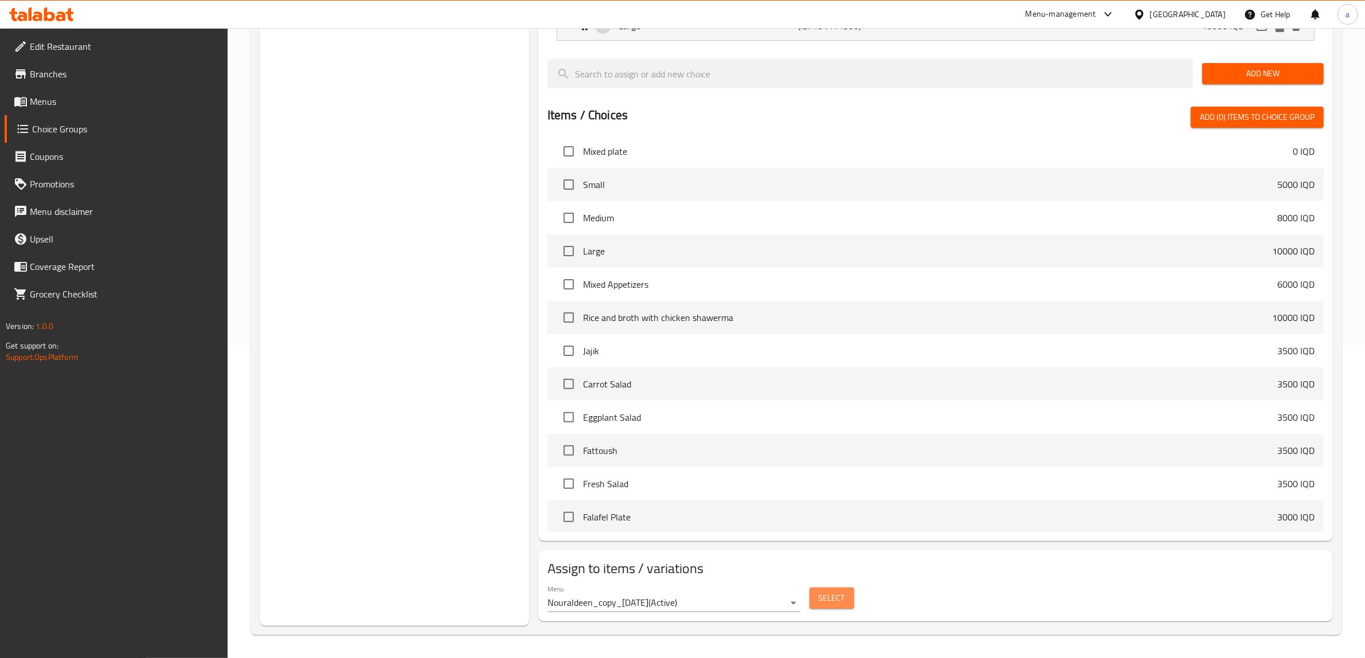
click at [828, 595] on span "Select" at bounding box center [832, 598] width 26 height 14
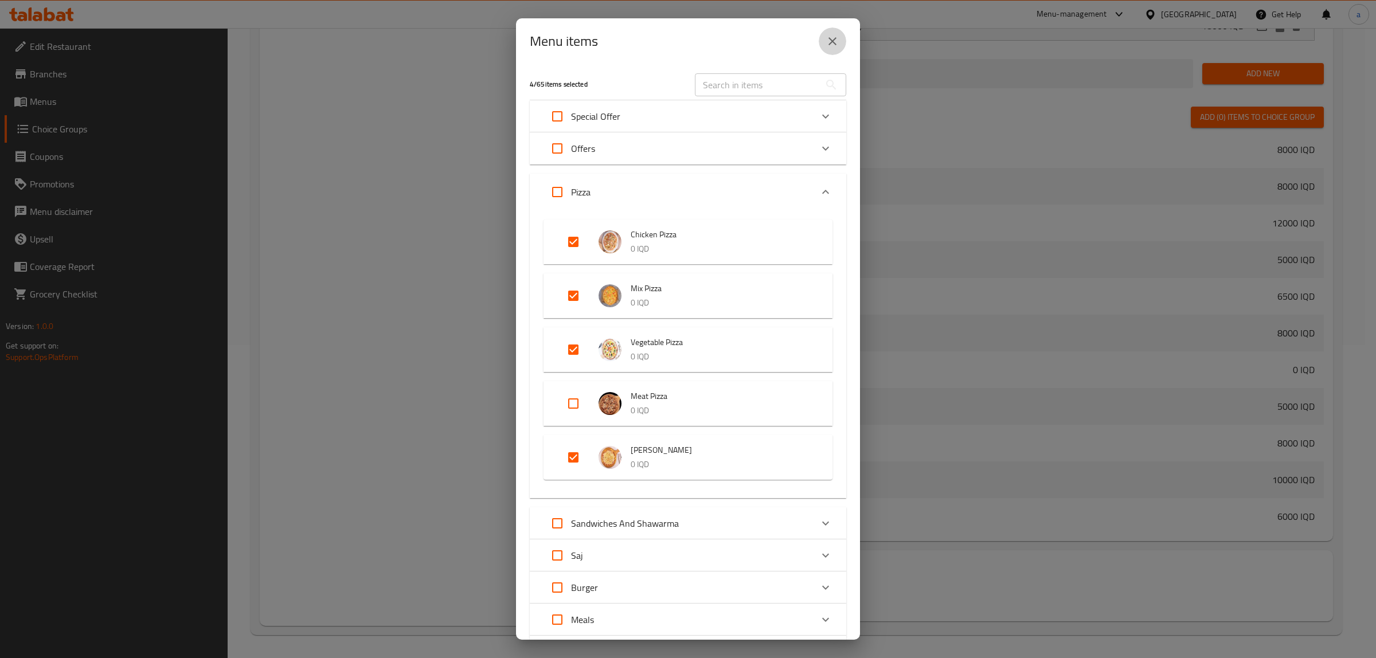
click at [834, 37] on icon "close" at bounding box center [833, 41] width 14 height 14
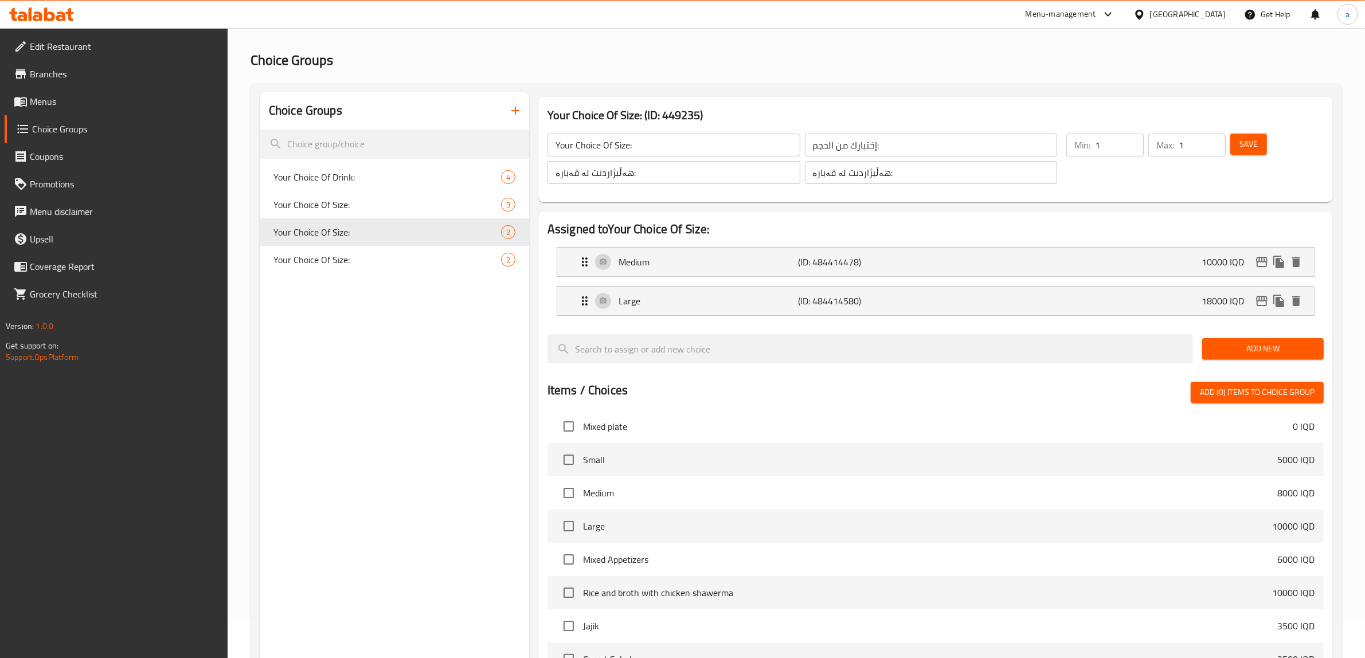
scroll to position [0, 0]
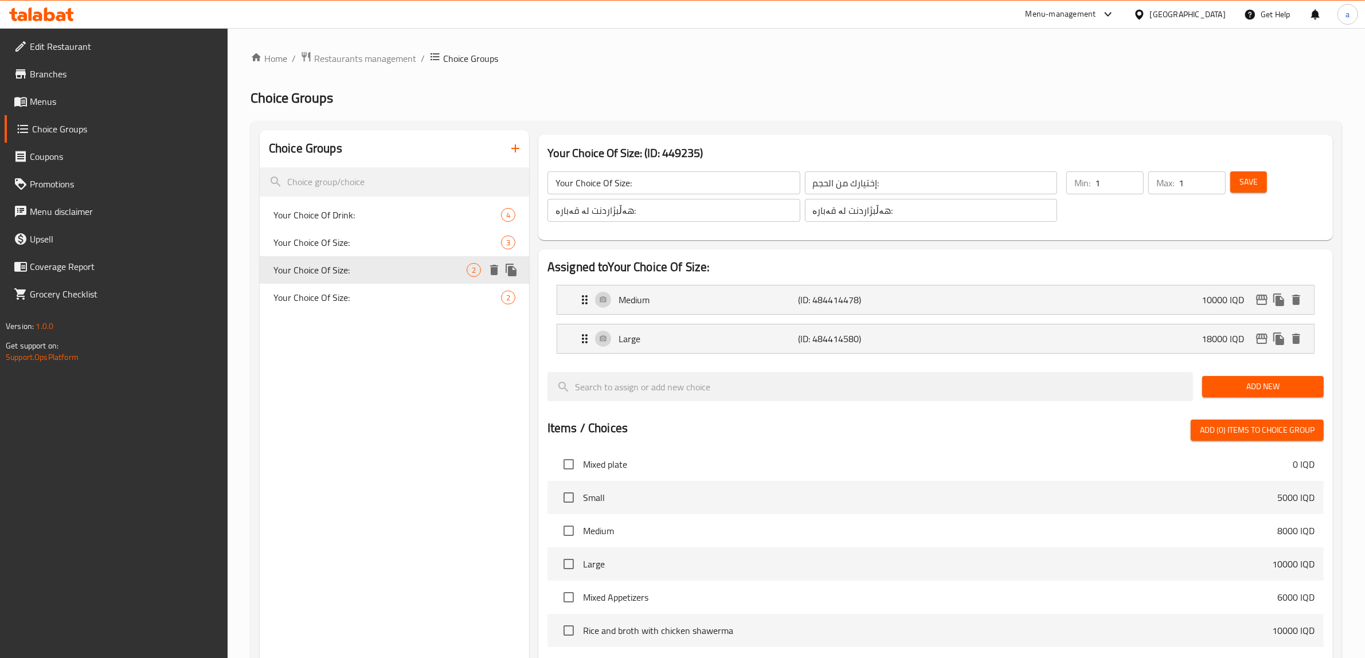
click at [498, 264] on icon "delete" at bounding box center [494, 270] width 14 height 14
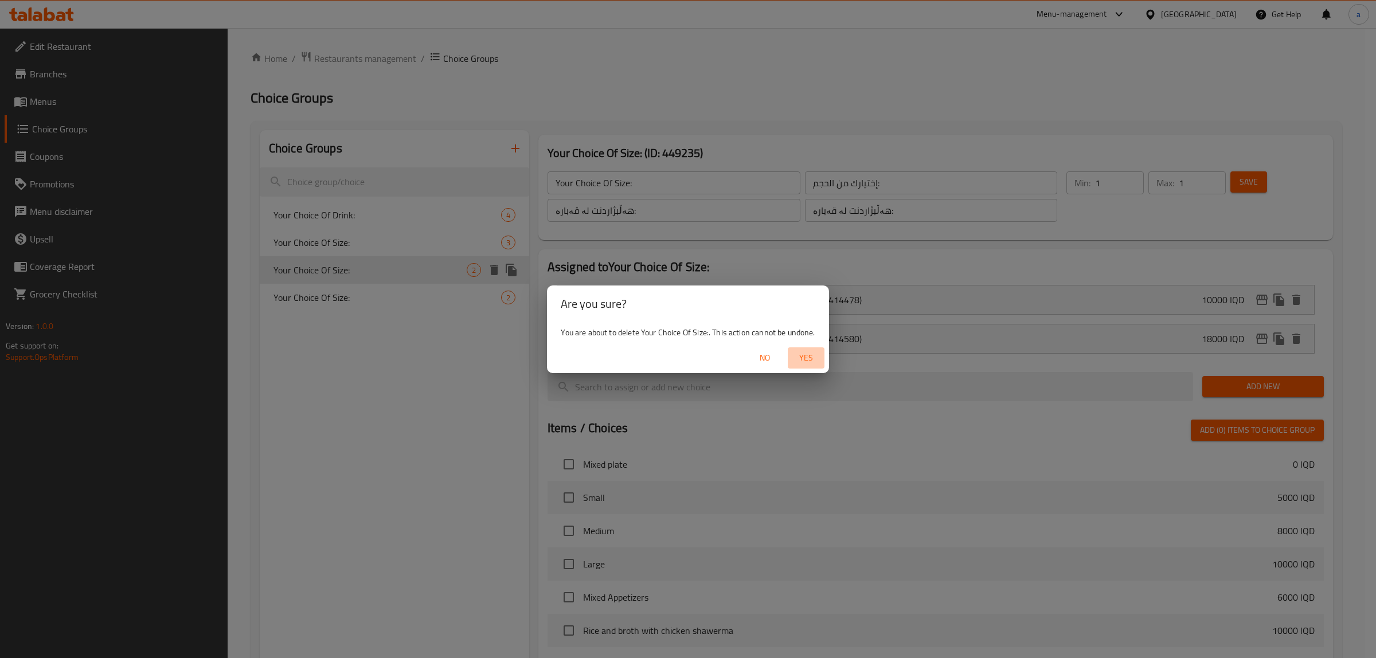
click at [806, 357] on span "Yes" at bounding box center [806, 358] width 28 height 14
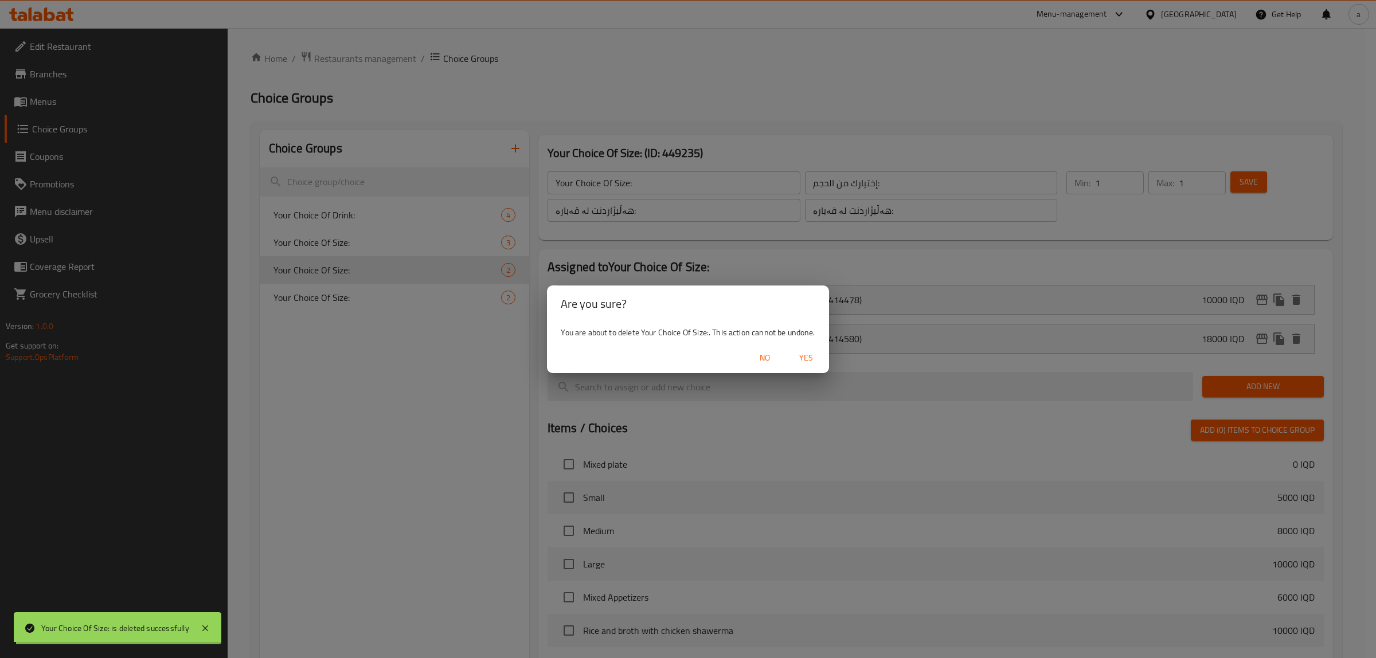
type input "Your Choice Of Drink:"
type input "إختيارك من المشروب:"
type input "هەڵبژاردنت لە خواردنەوە:"
type input "0"
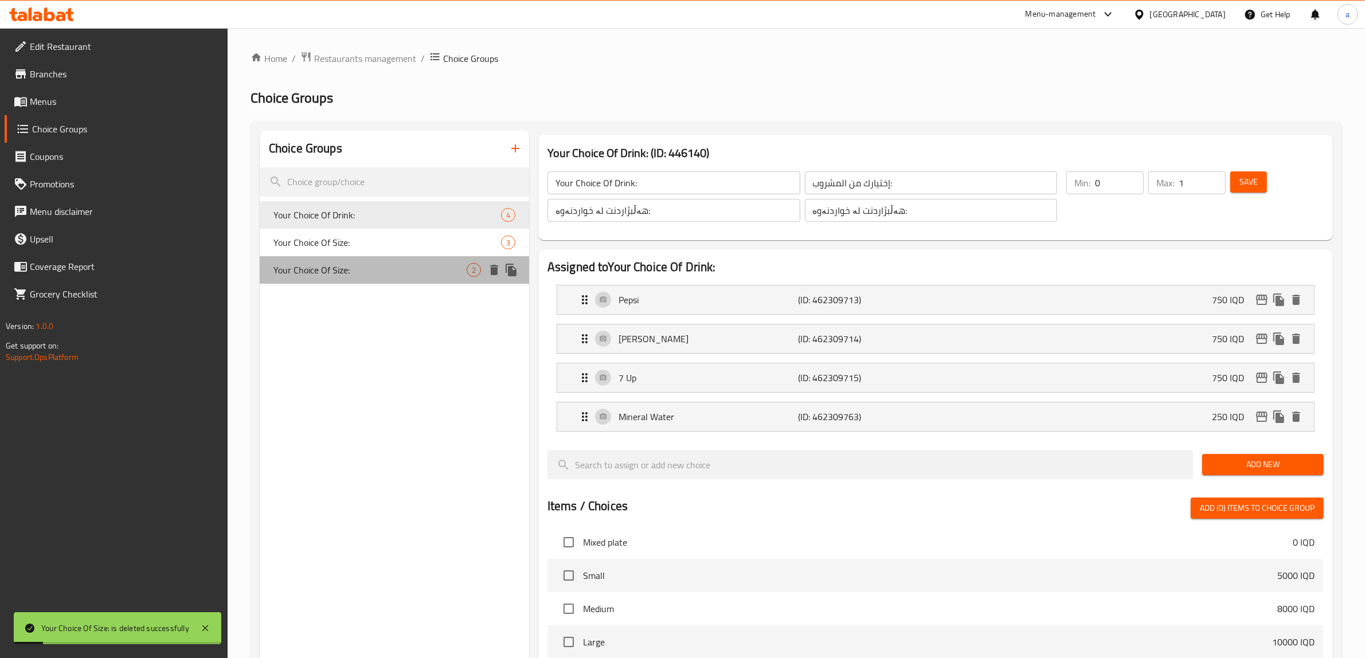
click at [353, 264] on span "Your Choice Of Size:" at bounding box center [369, 270] width 193 height 14
type input "Your Choice Of Size:"
type input "إختيارك من الحجم:"
type input "هەڵبژاردنت لە قەبارە:"
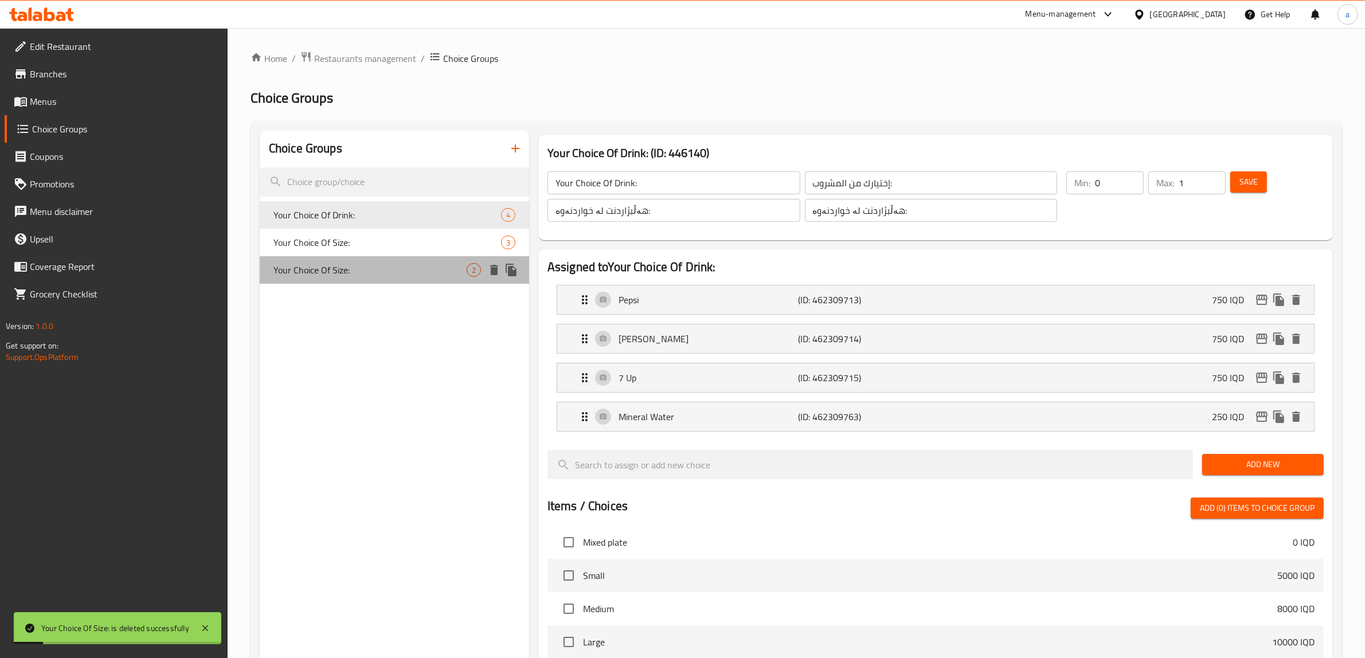
type input "1"
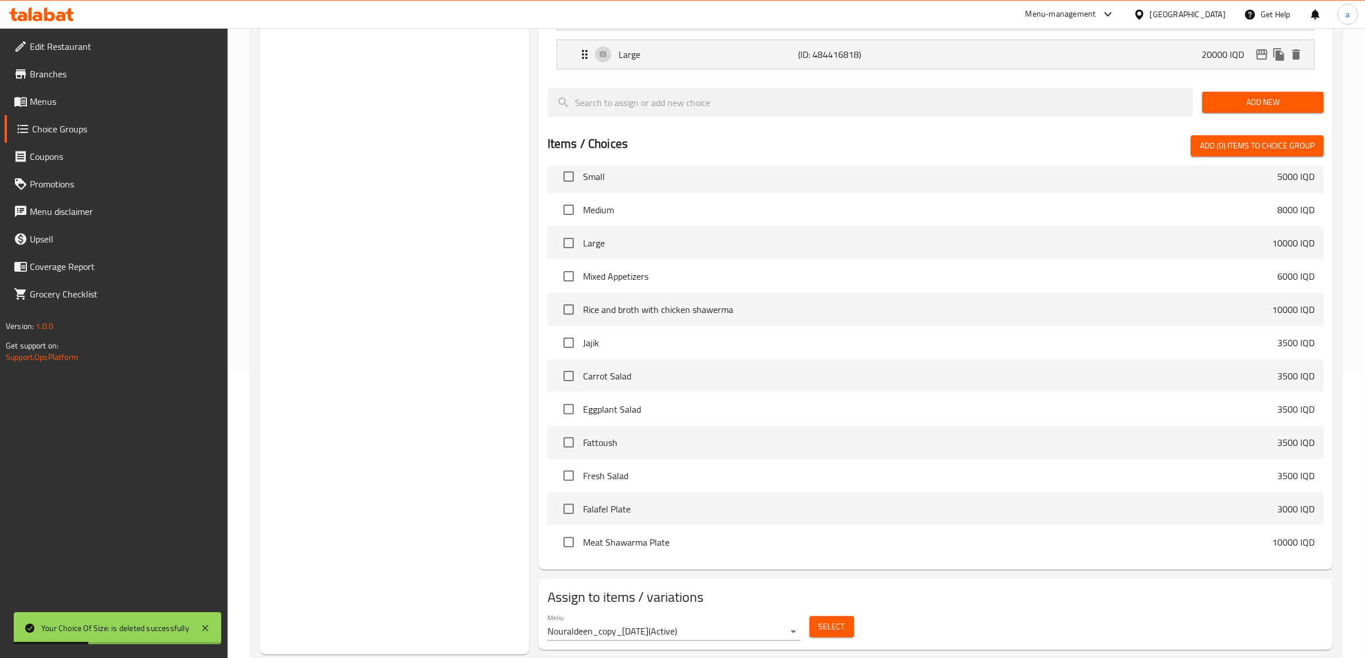
scroll to position [313, 0]
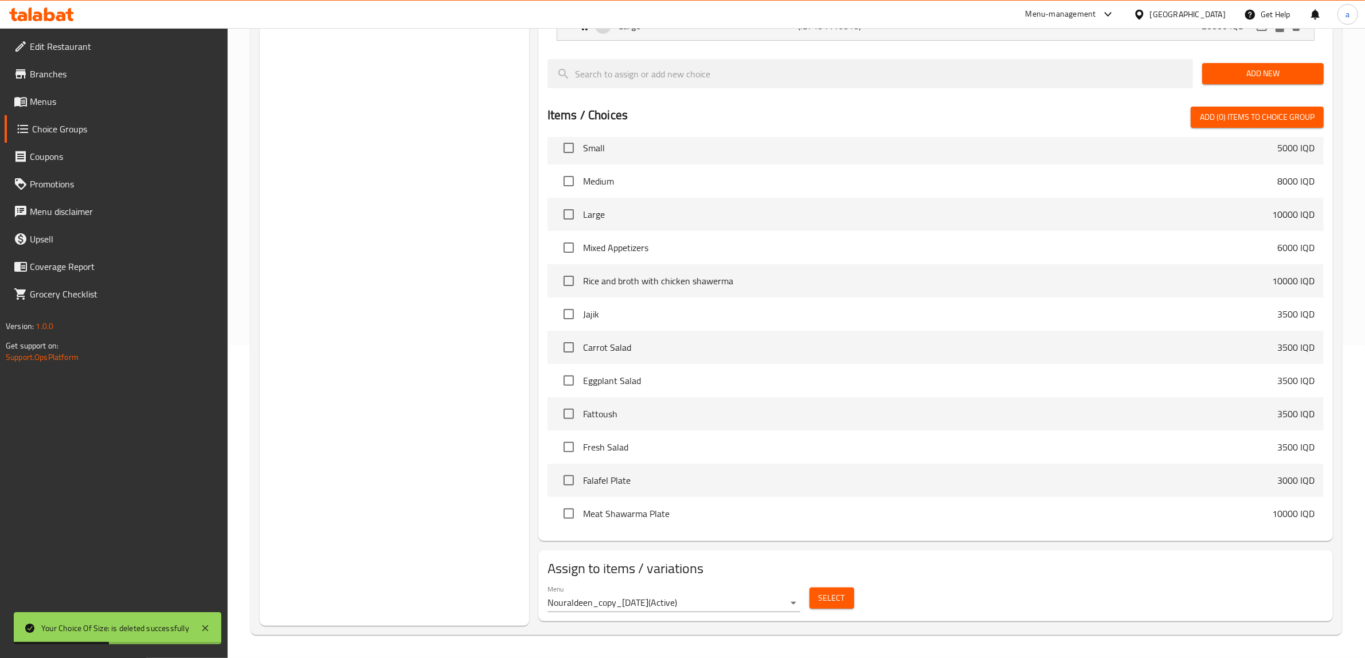
click at [837, 602] on span "Select" at bounding box center [832, 598] width 26 height 14
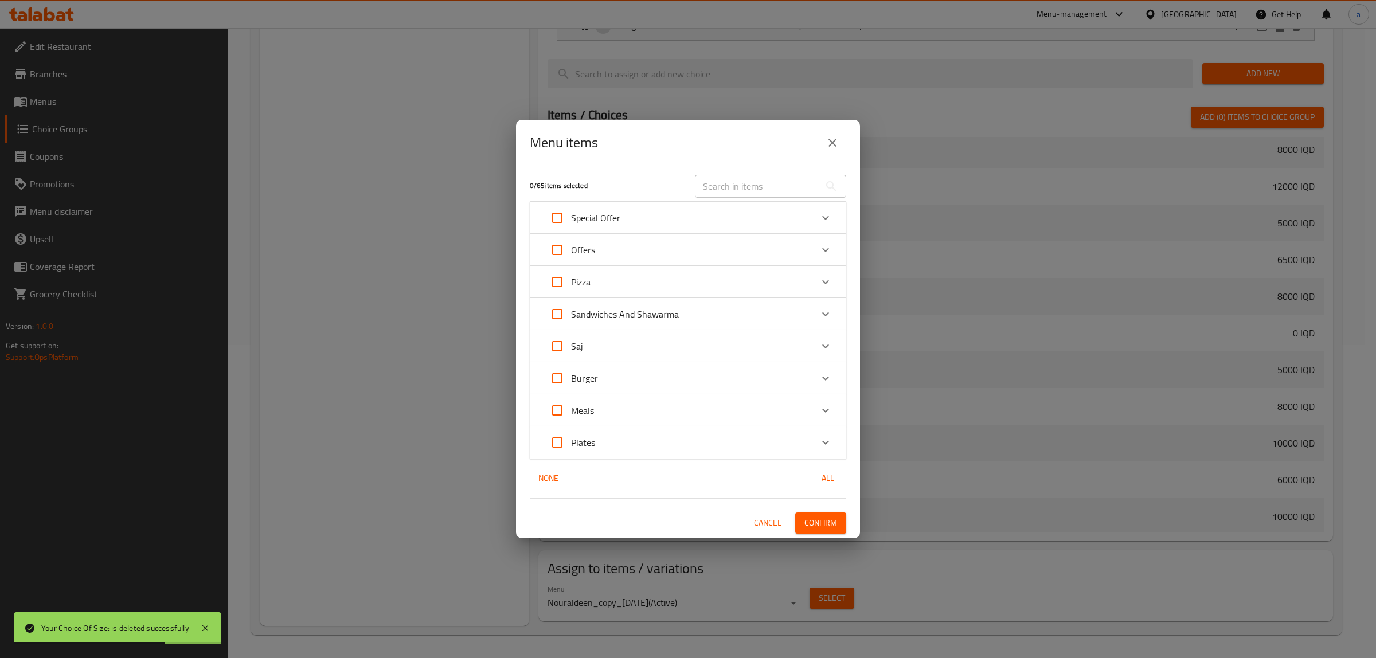
click at [837, 138] on icon "close" at bounding box center [833, 143] width 14 height 14
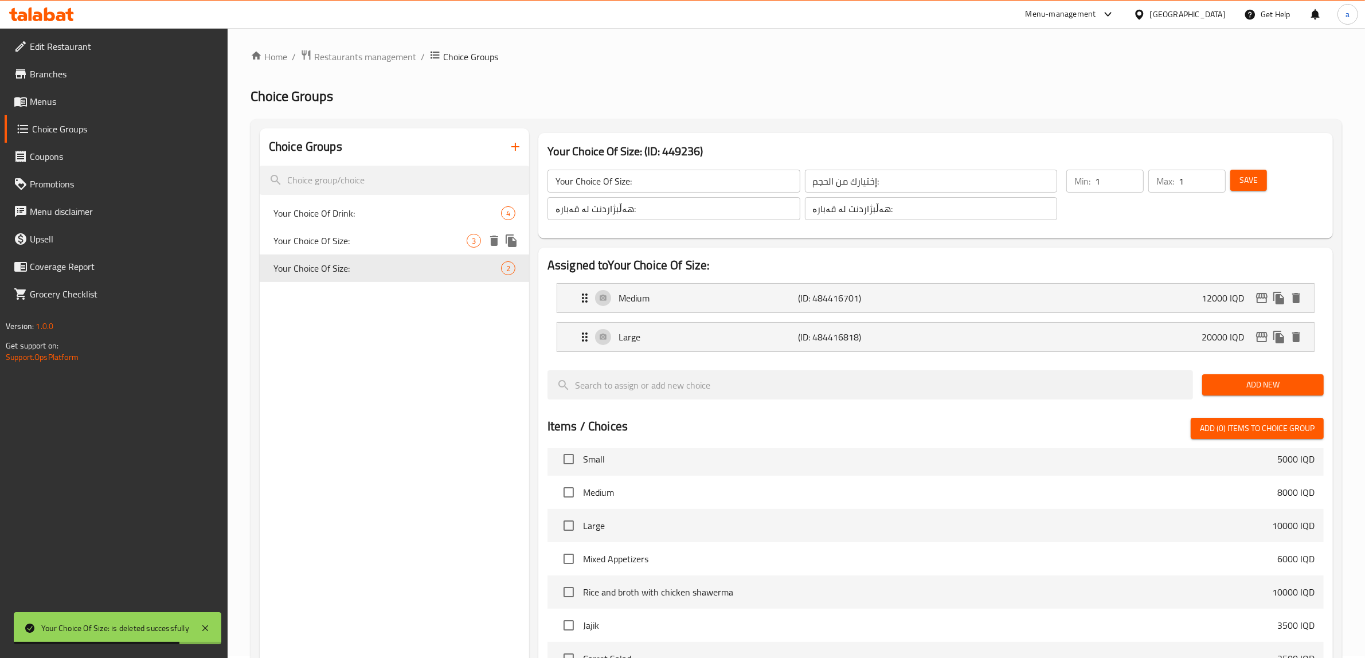
scroll to position [0, 0]
click at [354, 248] on span "Your Choice Of Size:" at bounding box center [369, 243] width 193 height 14
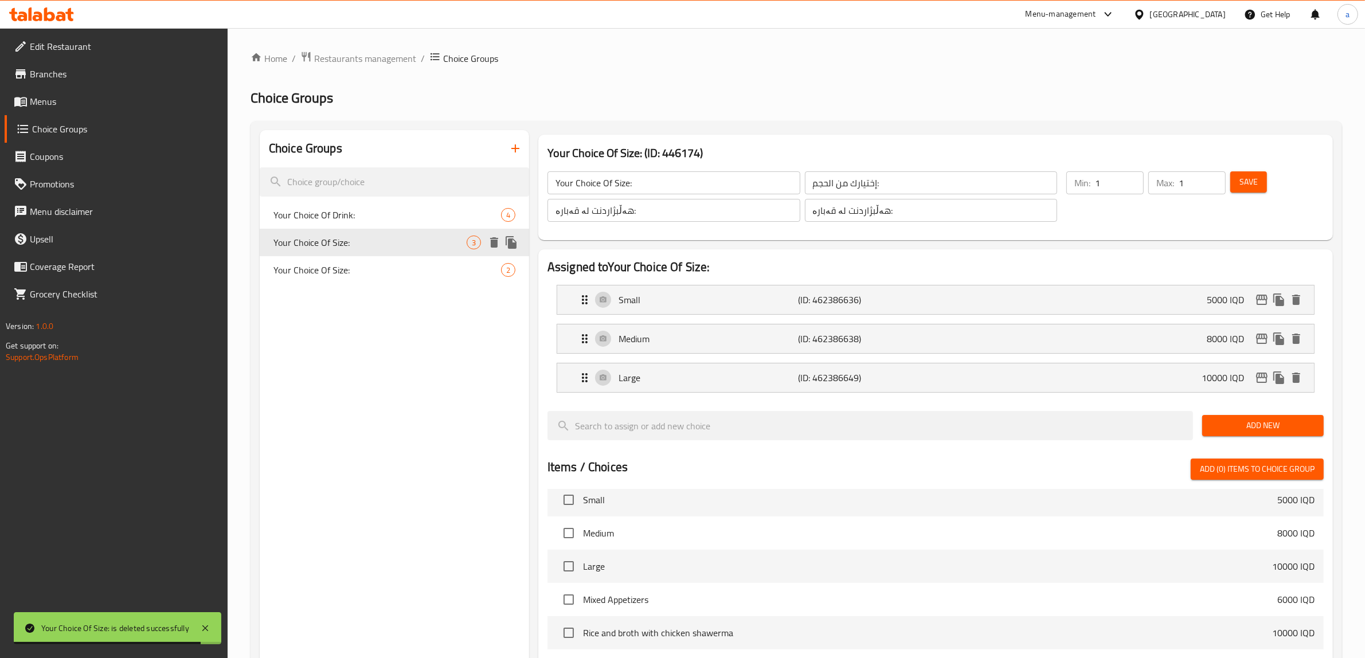
type input "Your Choice Of Size:"
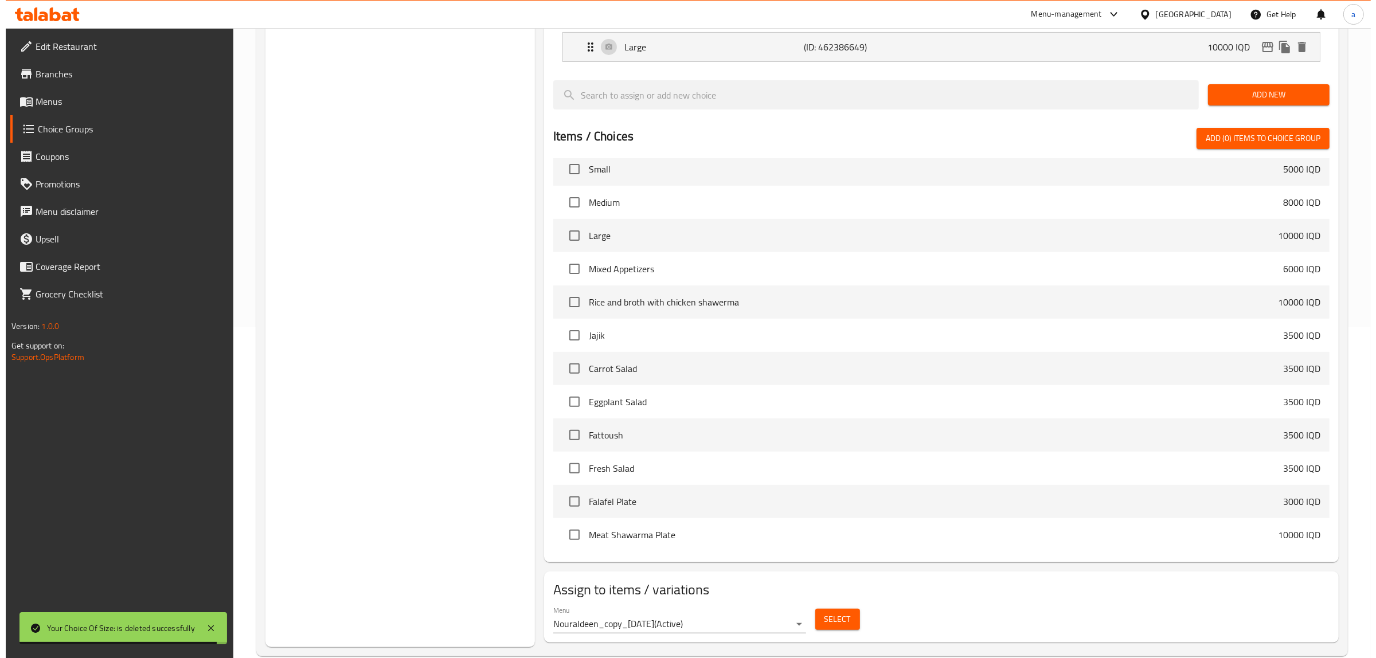
scroll to position [353, 0]
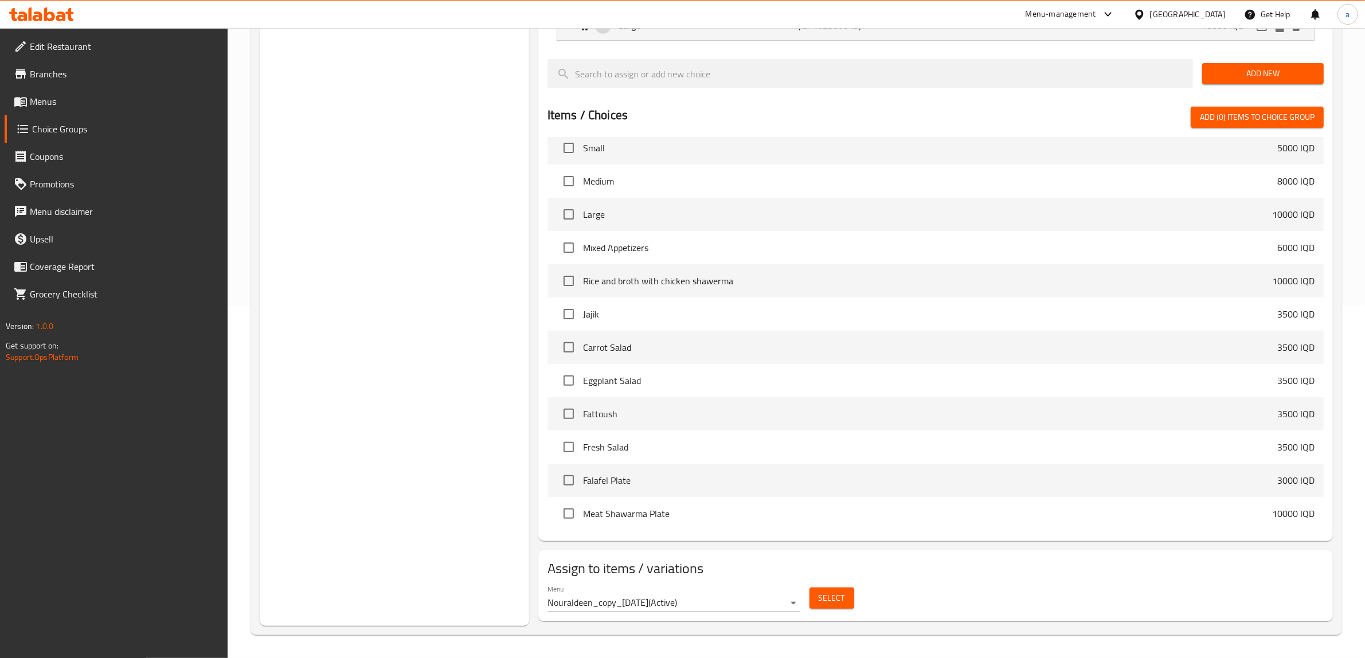
click at [826, 599] on span "Select" at bounding box center [832, 598] width 26 height 14
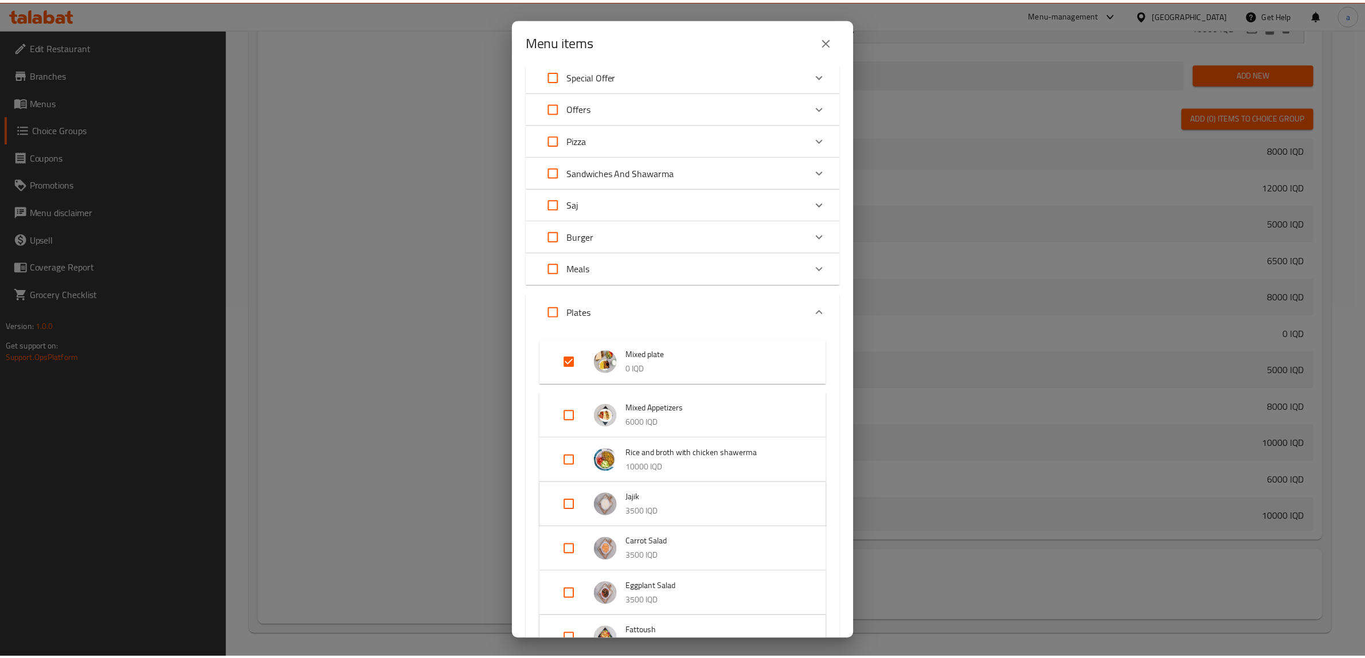
scroll to position [0, 0]
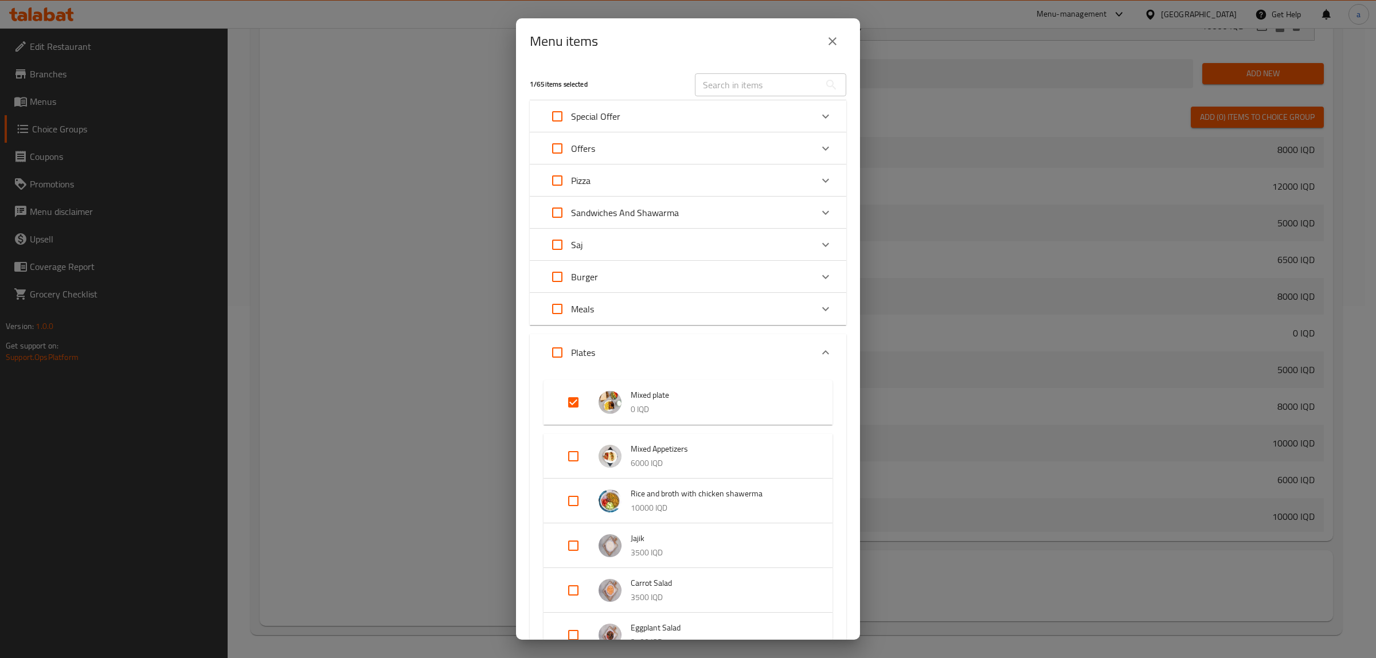
click at [838, 43] on icon "close" at bounding box center [833, 41] width 14 height 14
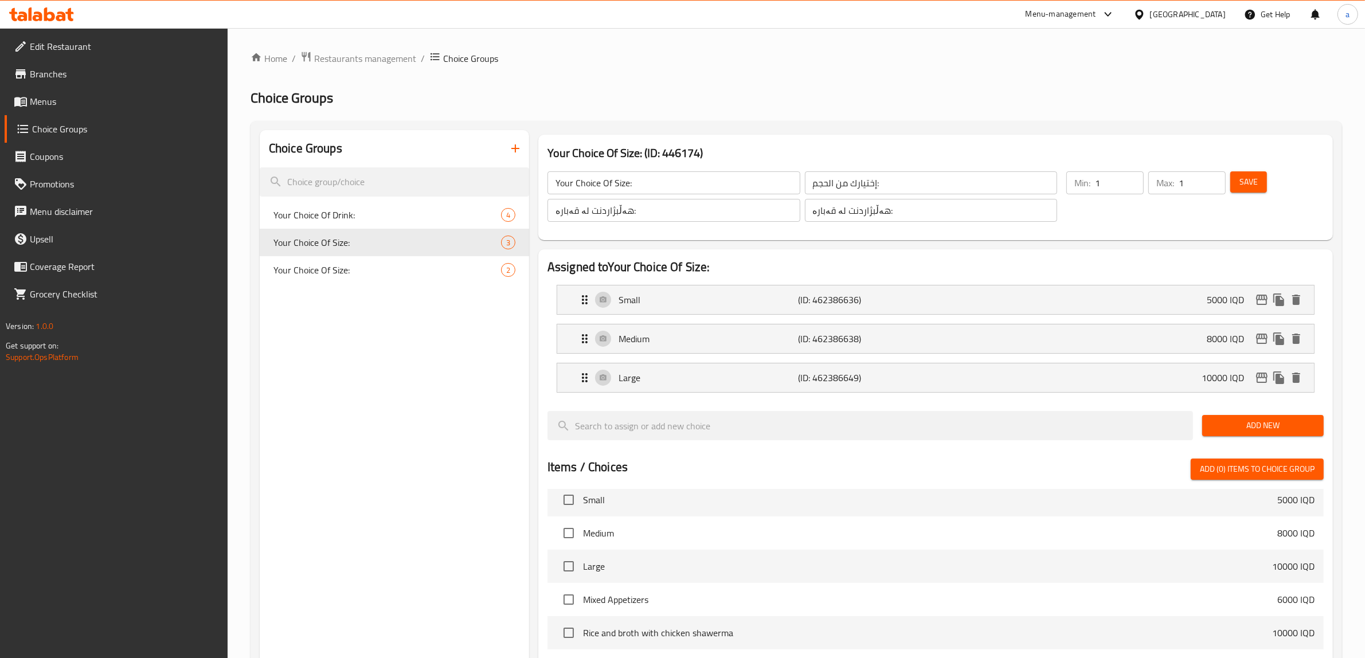
click at [377, 317] on div "Choice Groups Your Choice Of Drink: 4 Your Choice Of Size: 3 Your Choice Of Siz…" at bounding box center [394, 554] width 269 height 848
click at [521, 148] on icon "button" at bounding box center [516, 149] width 14 height 14
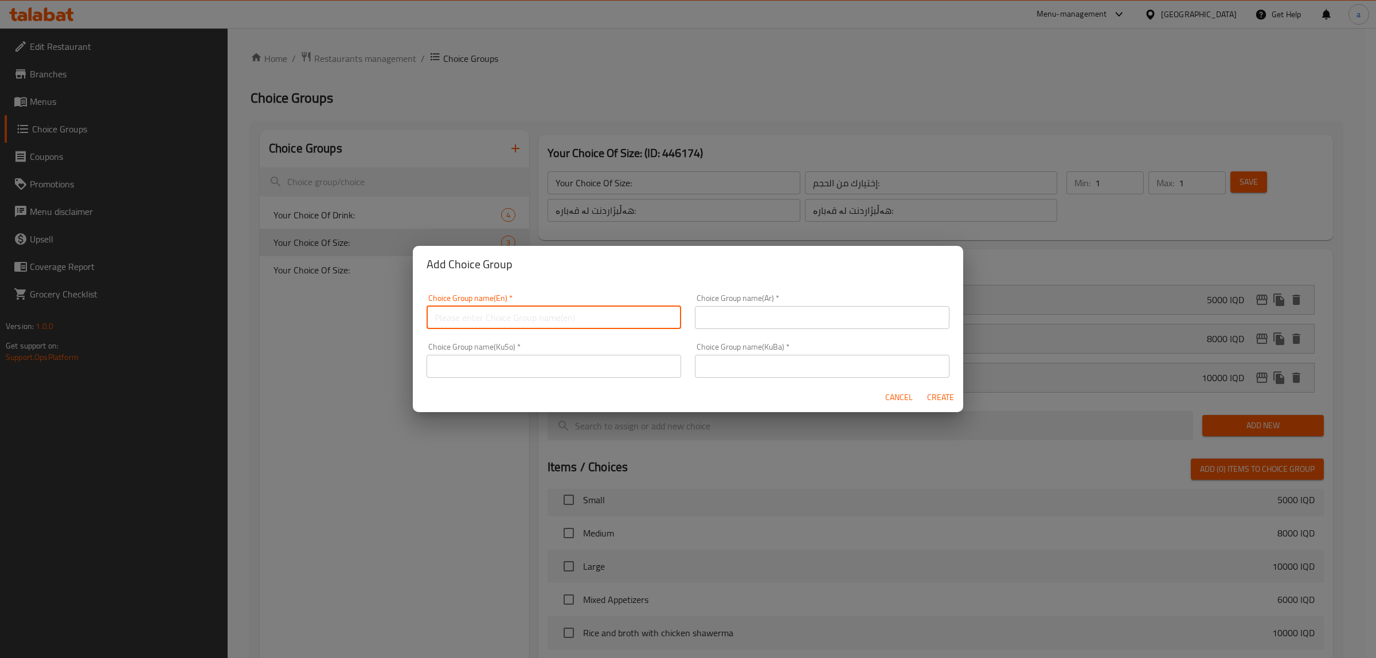
click at [517, 310] on input "text" at bounding box center [554, 317] width 255 height 23
paste input "Your Choice Of Size:"
type input "Your Choice Of Size:"
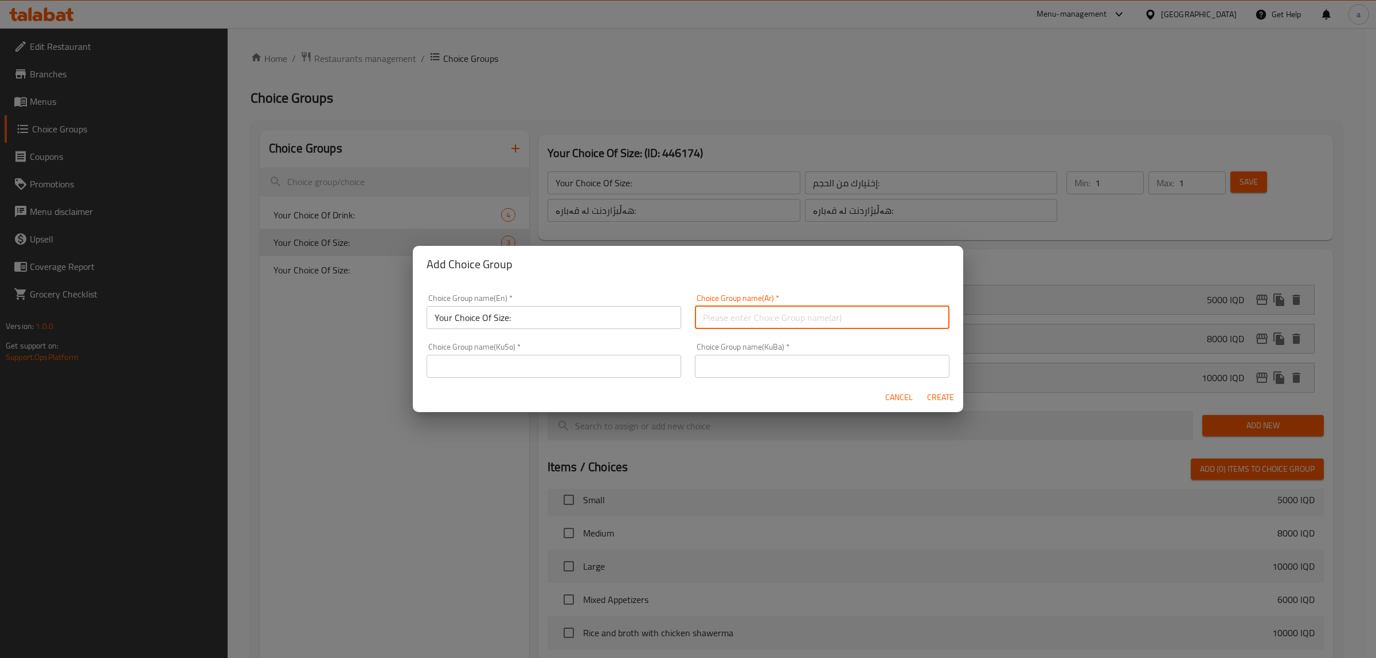
click at [761, 319] on input "text" at bounding box center [822, 317] width 255 height 23
paste input "إختيارك من الحجم:"
type input "إختيارك من الحجم:"
click at [747, 366] on input "text" at bounding box center [822, 366] width 255 height 23
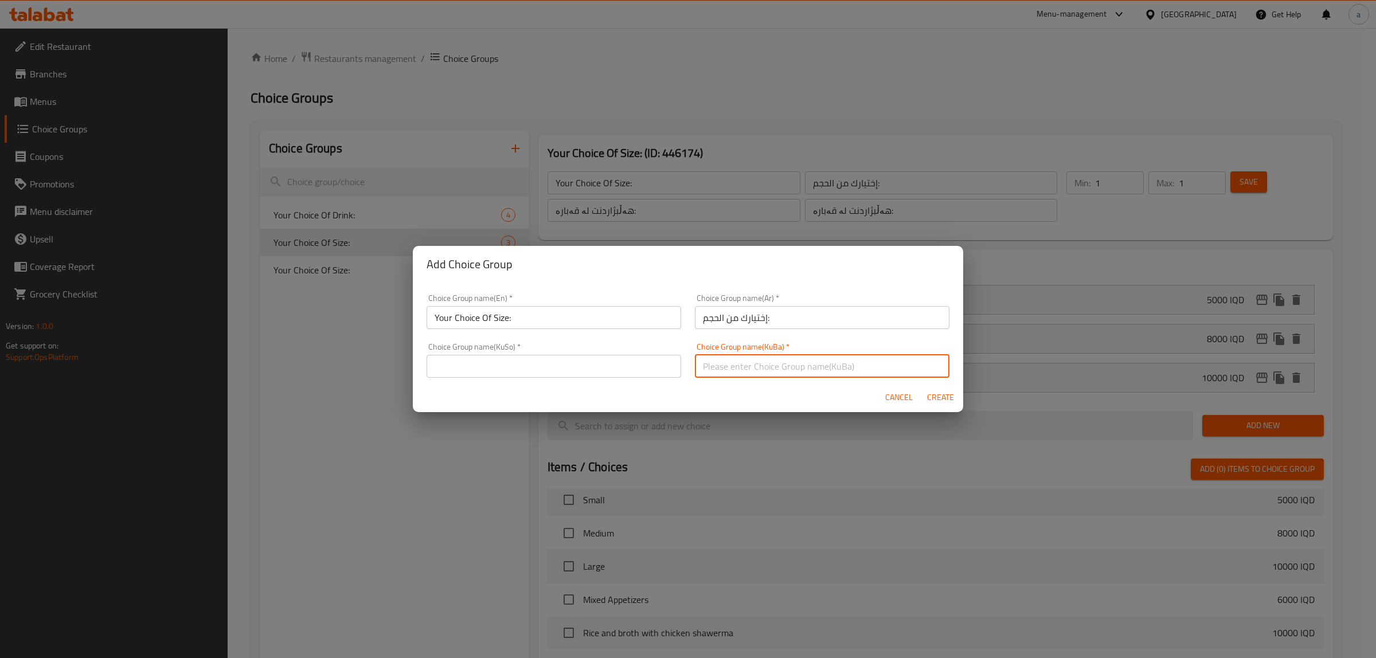
paste input "هەڵبژاردنت لە قەبارە:"
type input "هەڵبژاردنت لە قەبارە:"
click at [591, 362] on input "text" at bounding box center [554, 366] width 255 height 23
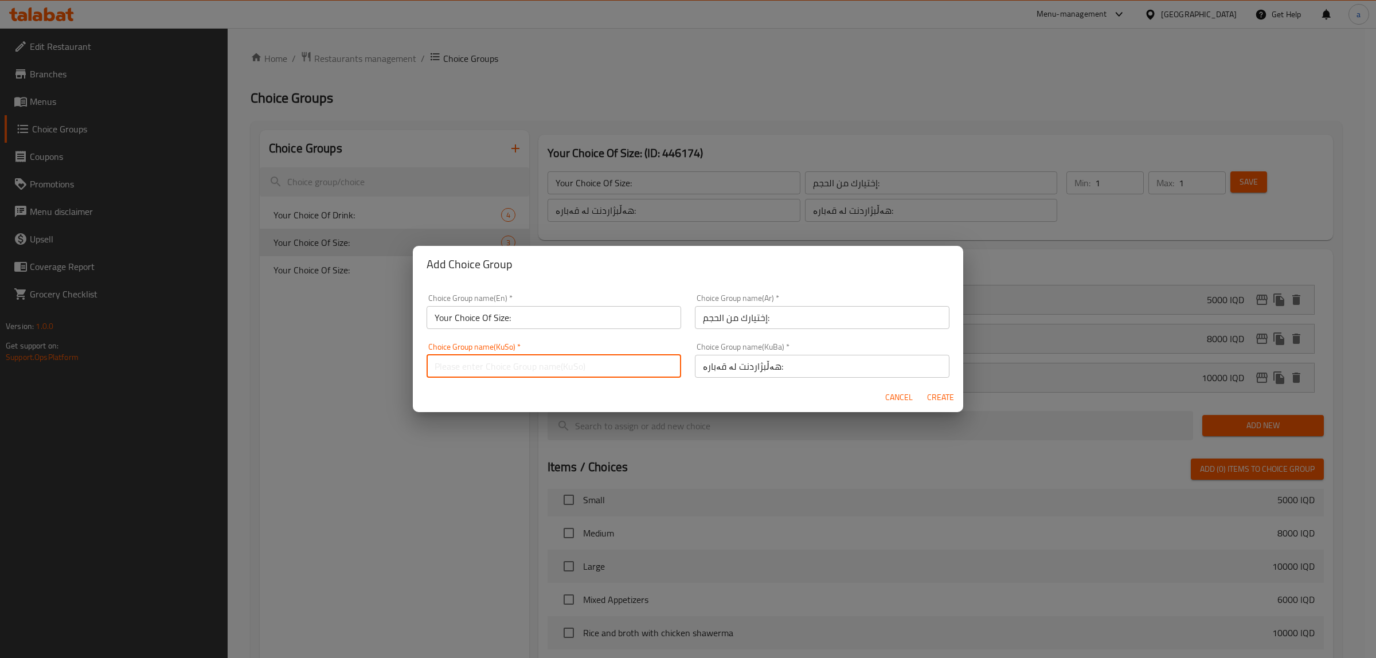
paste input "هەڵبژاردنت لە قەبارە:"
type input "هەڵبژاردنت لە قەبارە:"
click at [945, 390] on span "Create" at bounding box center [941, 397] width 28 height 14
type input "Your Choice Of Size:"
type input "0"
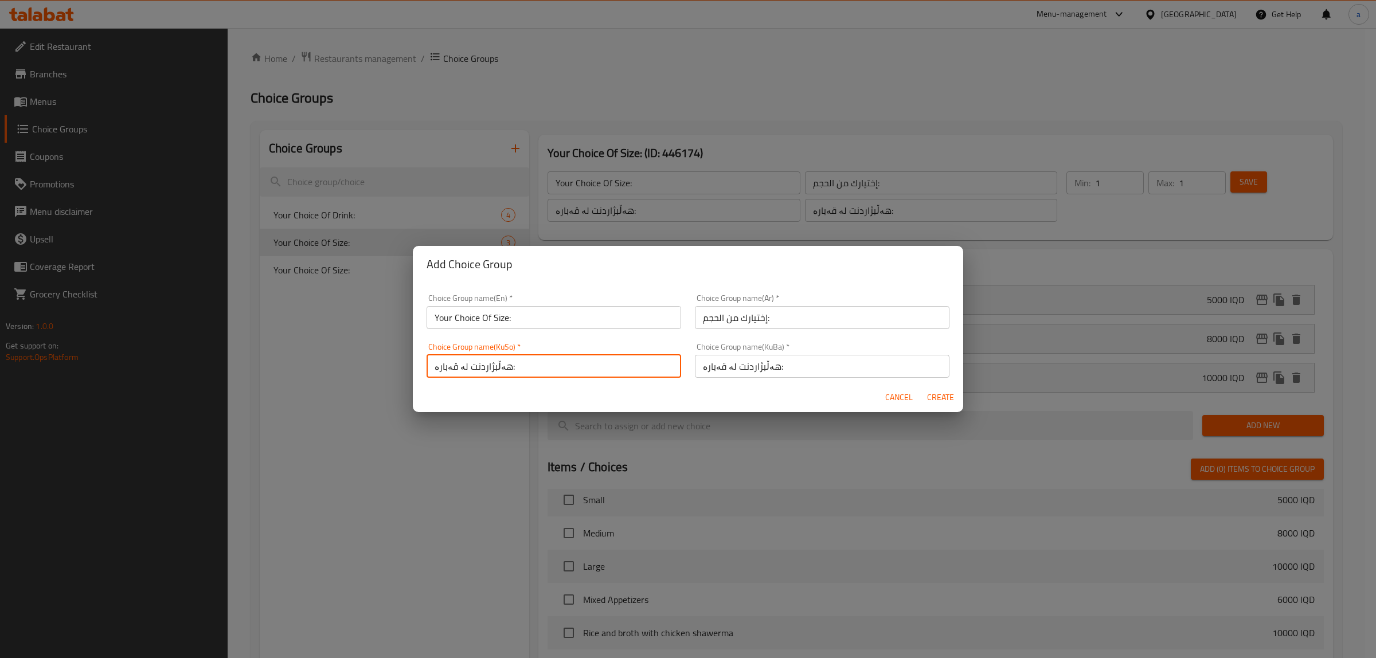
type input "0"
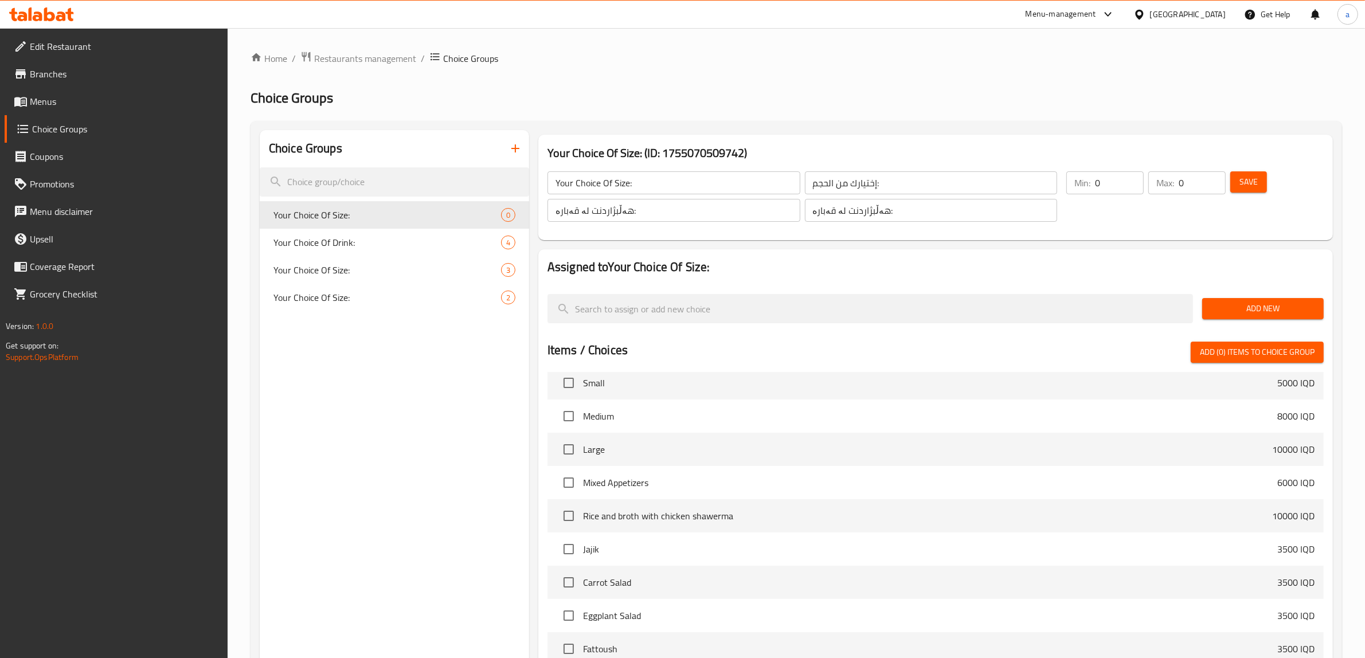
click at [1108, 179] on input "0" at bounding box center [1119, 182] width 49 height 23
type input "1"
click at [1131, 179] on input "1" at bounding box center [1119, 182] width 49 height 23
click at [1197, 184] on input "0" at bounding box center [1202, 182] width 47 height 23
type input "1"
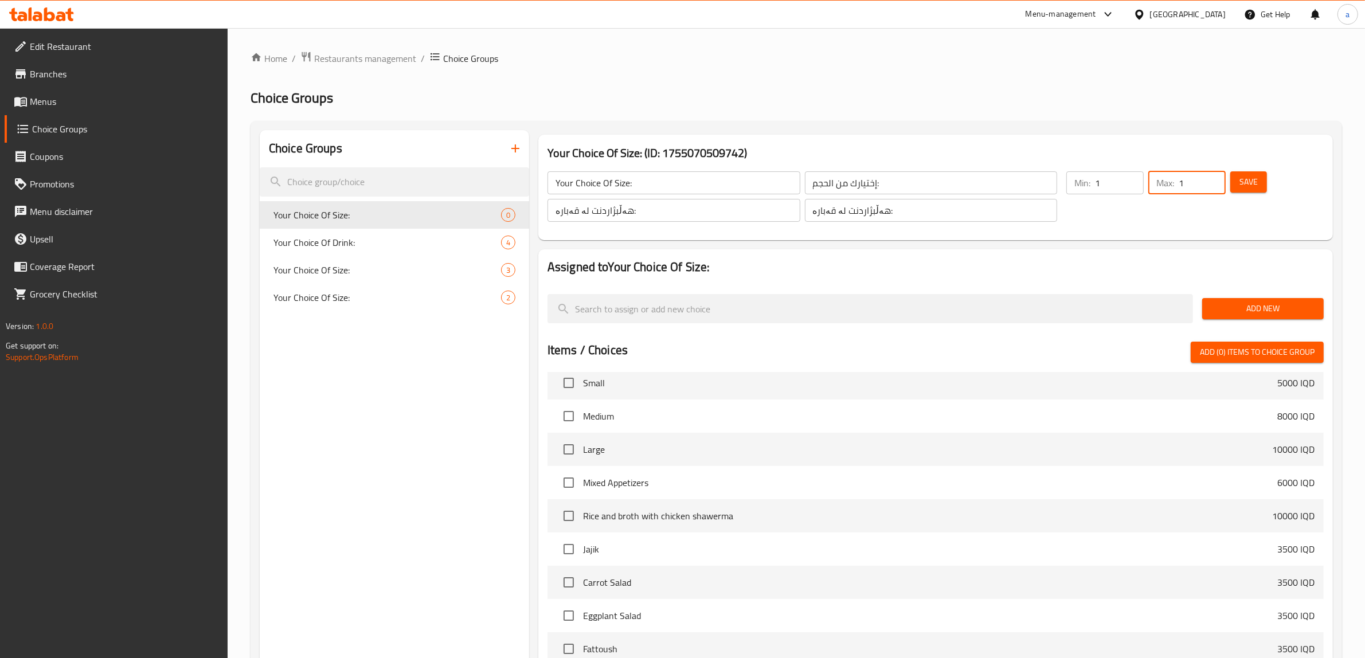
click at [1216, 176] on input "1" at bounding box center [1202, 182] width 47 height 23
click at [1248, 307] on span "Add New" at bounding box center [1262, 309] width 103 height 14
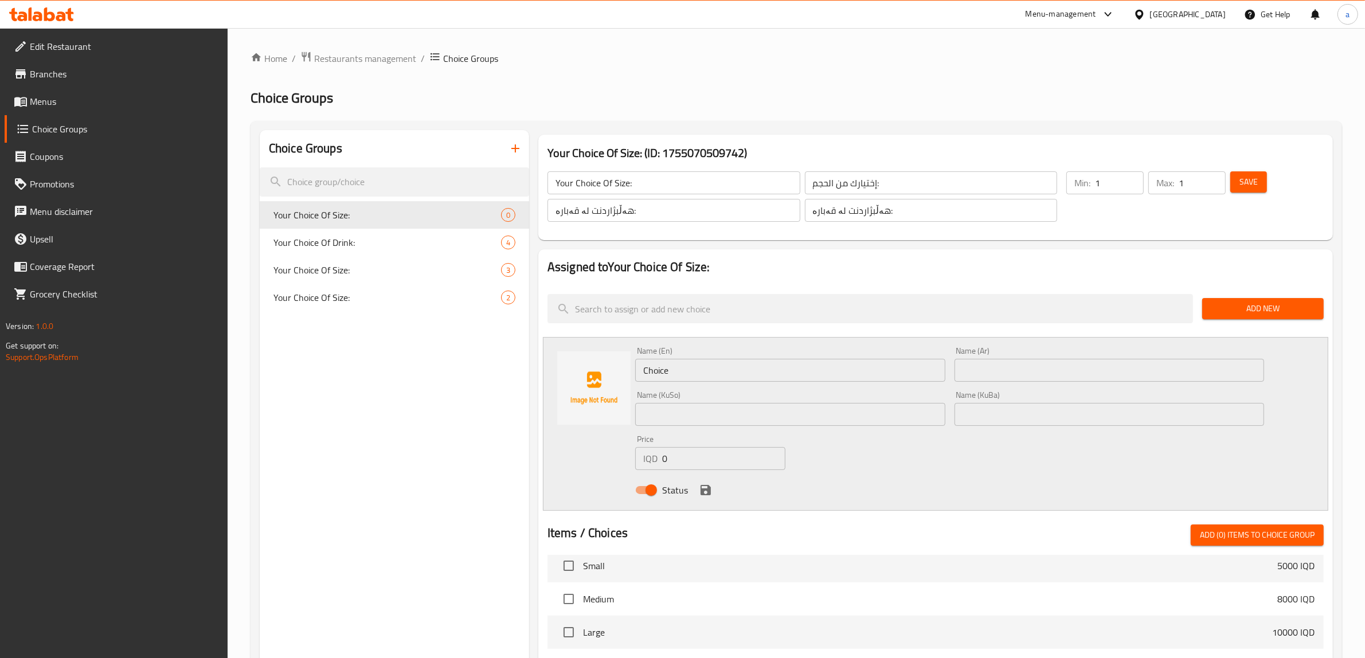
click at [677, 376] on input "Choice" at bounding box center [790, 370] width 310 height 23
type input "Large"
click at [992, 366] on input "text" at bounding box center [1110, 370] width 310 height 23
type input ";"
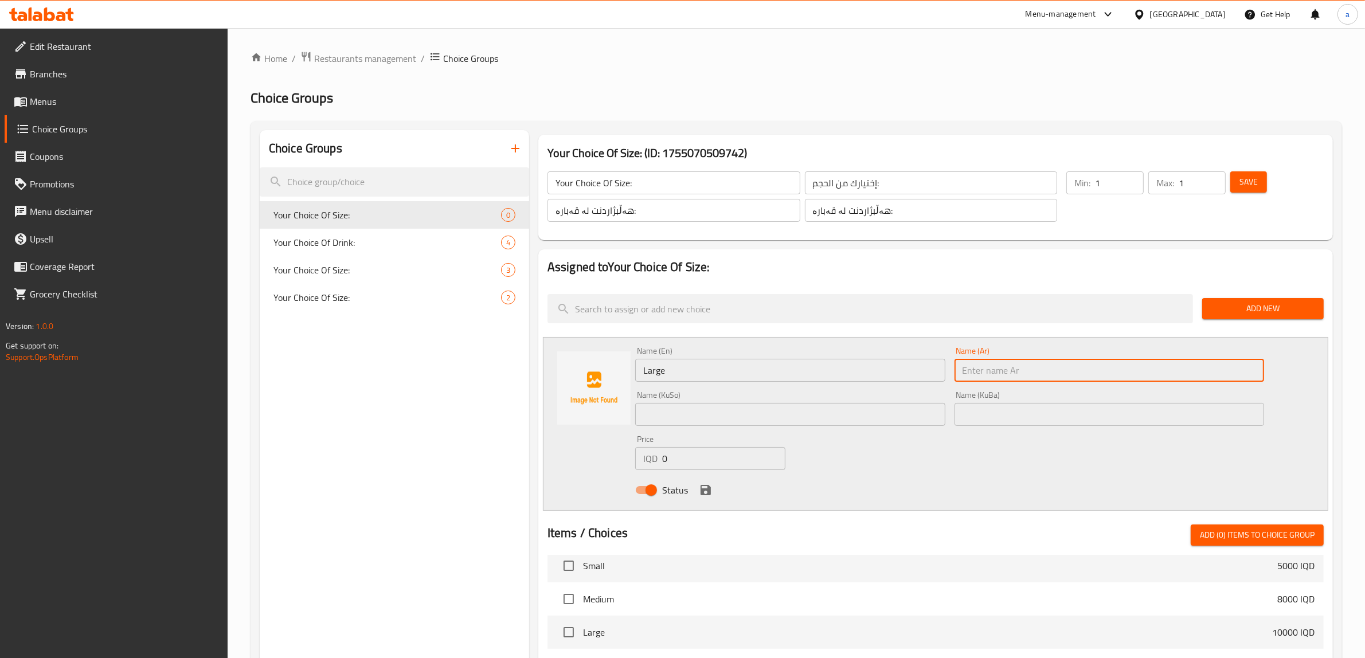
click at [1009, 367] on input "text" at bounding box center [1110, 370] width 310 height 23
type input "كبير"
click at [984, 406] on input "text" at bounding box center [1110, 414] width 310 height 23
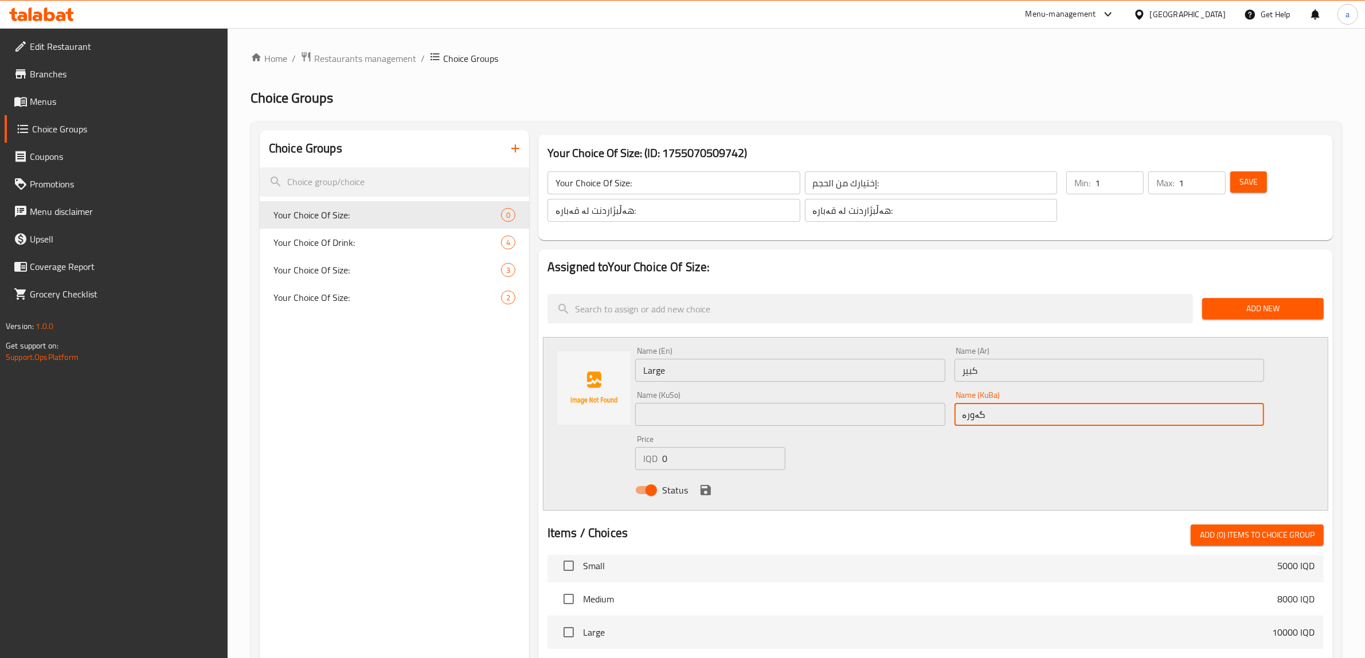
type input "گەورە"
click at [832, 414] on input "text" at bounding box center [790, 414] width 310 height 23
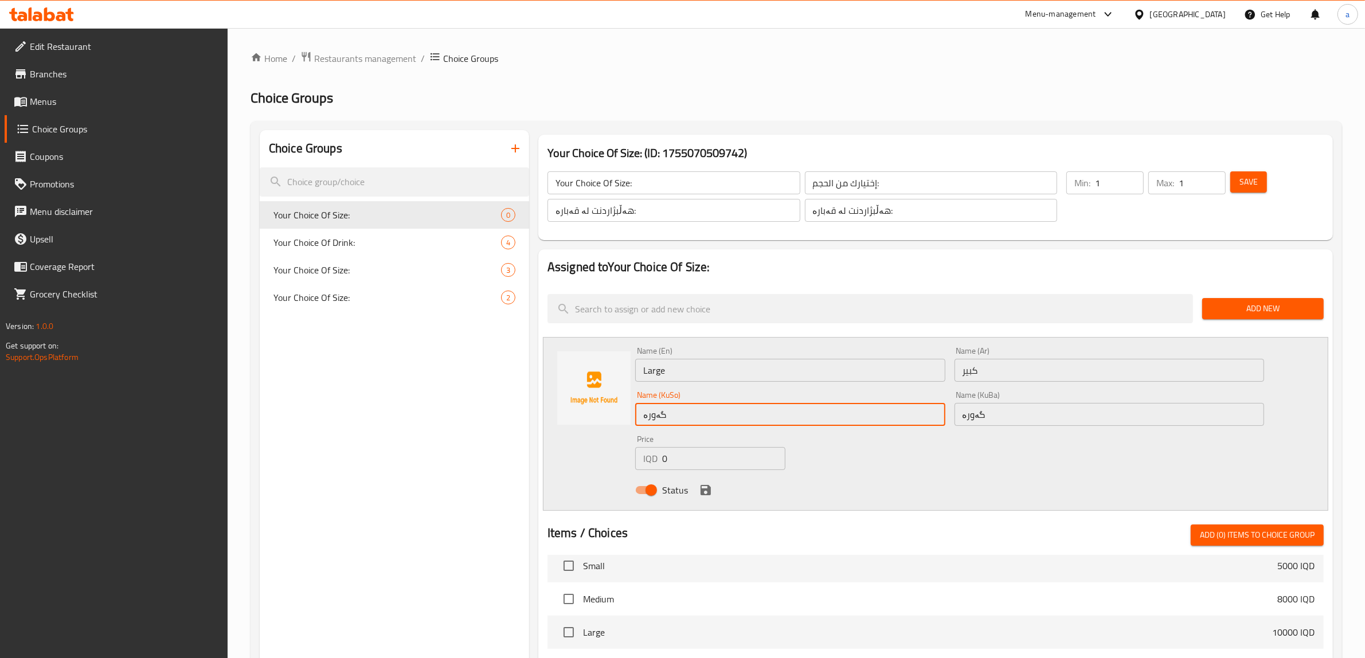
type input "گەورە"
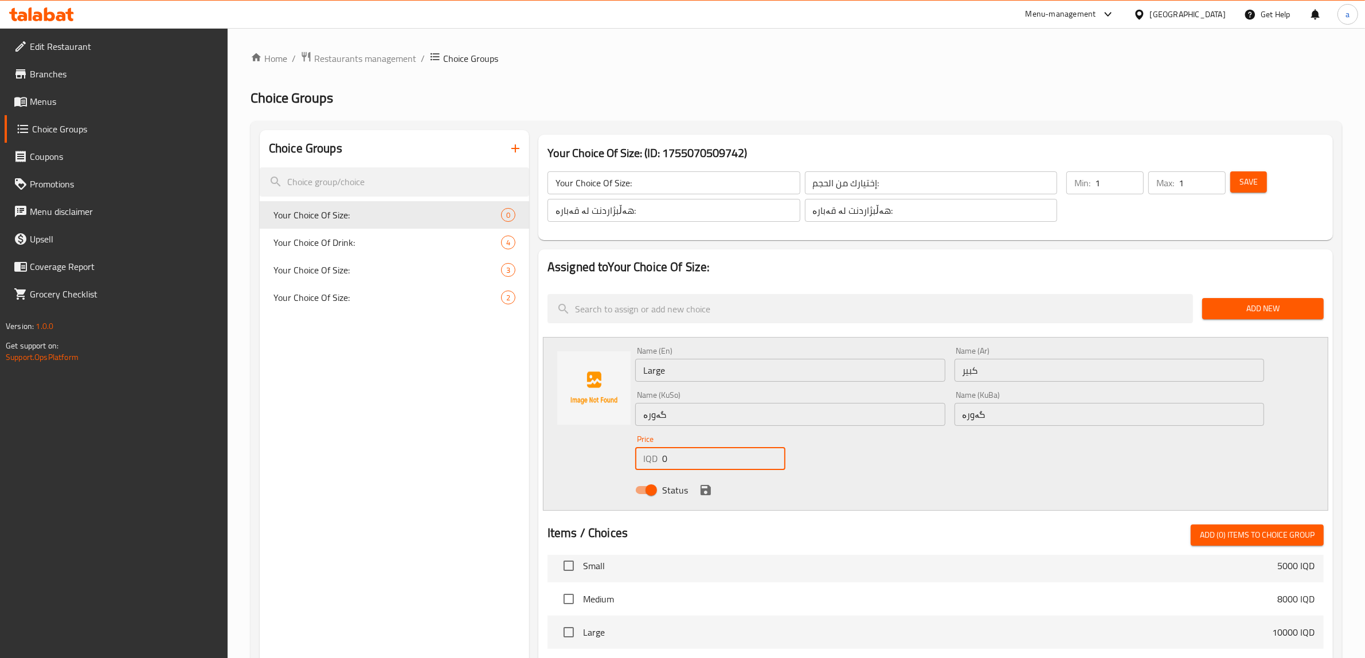
click at [675, 462] on input "0" at bounding box center [723, 458] width 123 height 23
paste input "1800"
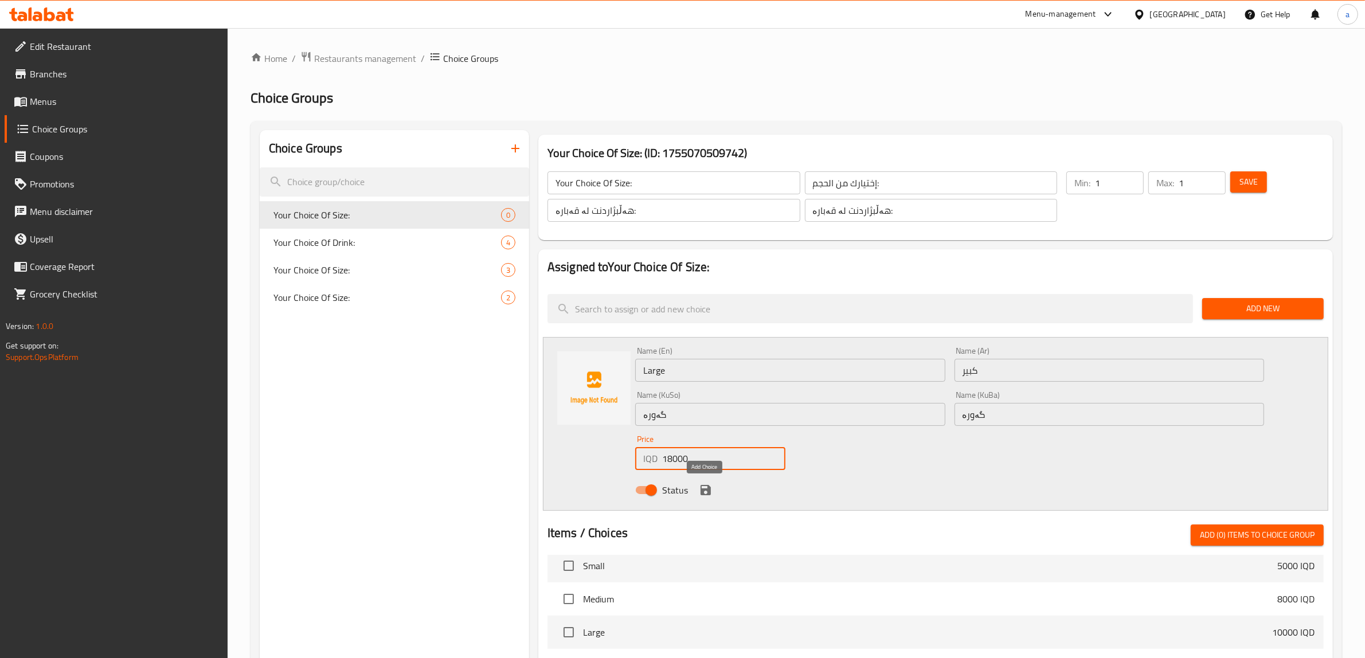
type input "18000"
click at [706, 484] on icon "save" at bounding box center [706, 490] width 14 height 14
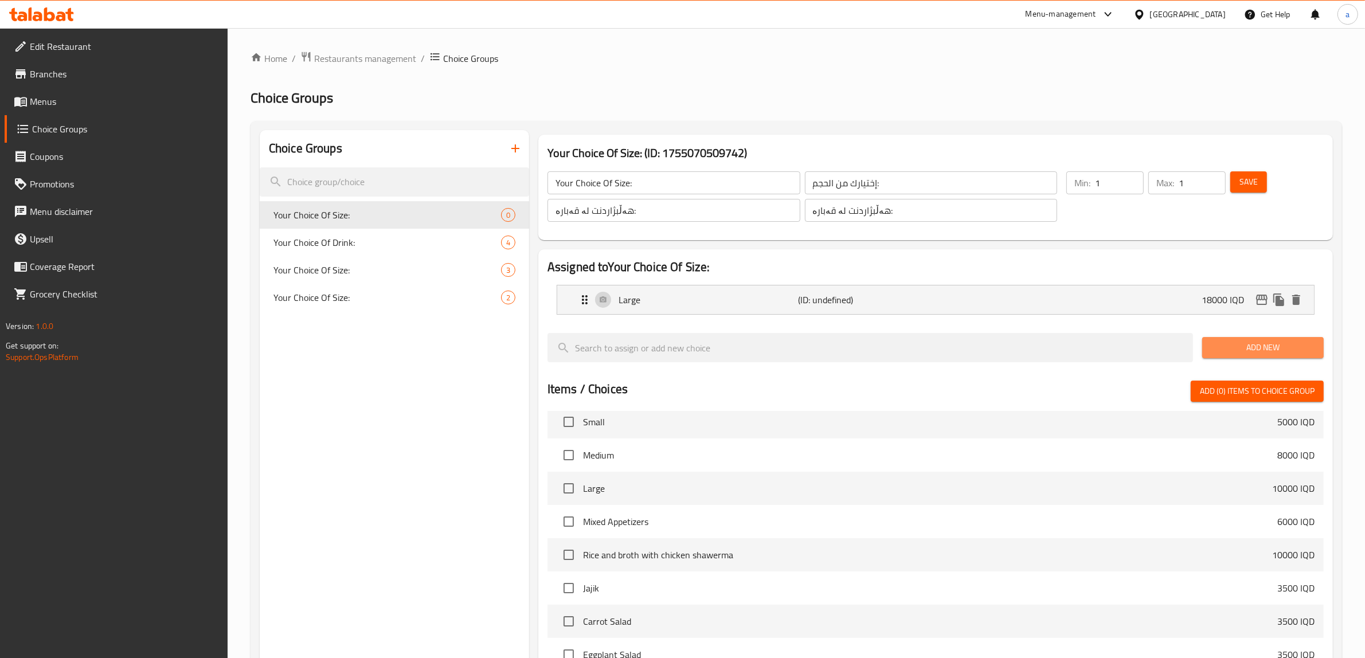
click at [1272, 351] on span "Add New" at bounding box center [1262, 348] width 103 height 14
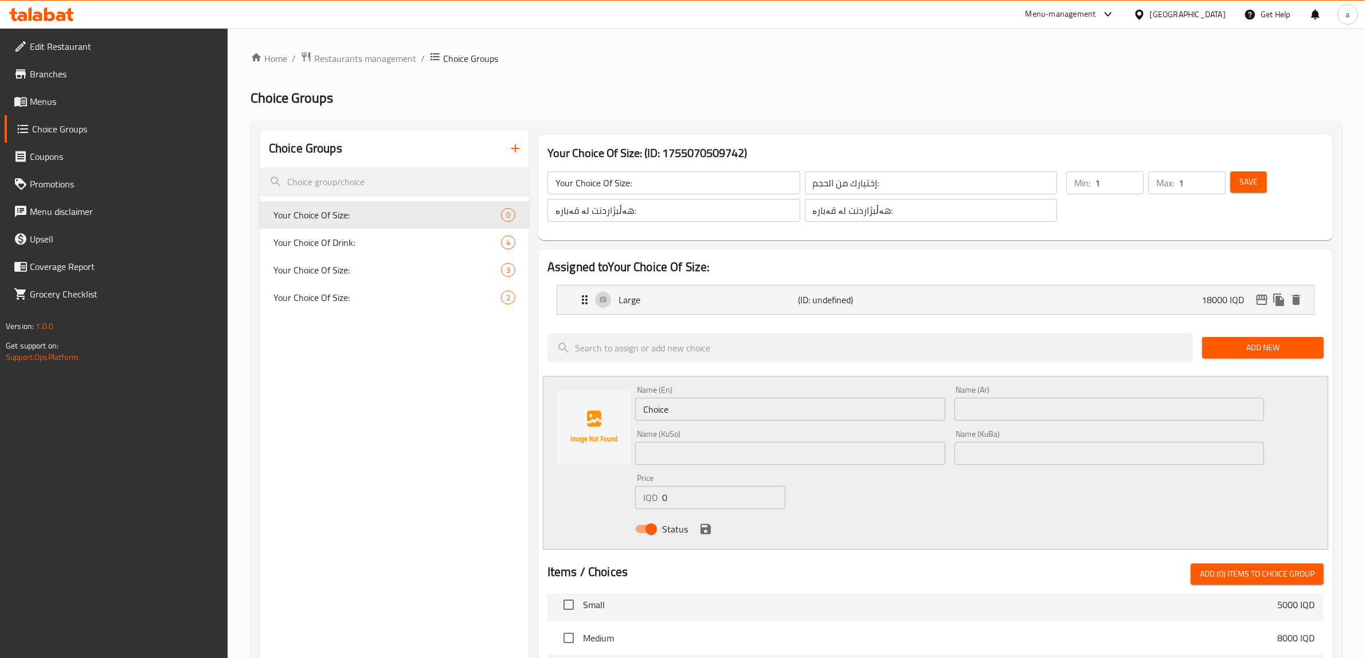
click at [673, 408] on input "Choice" at bounding box center [790, 409] width 310 height 23
type input "Medium"
click at [1021, 414] on input "text" at bounding box center [1110, 409] width 310 height 23
type input "وسط"
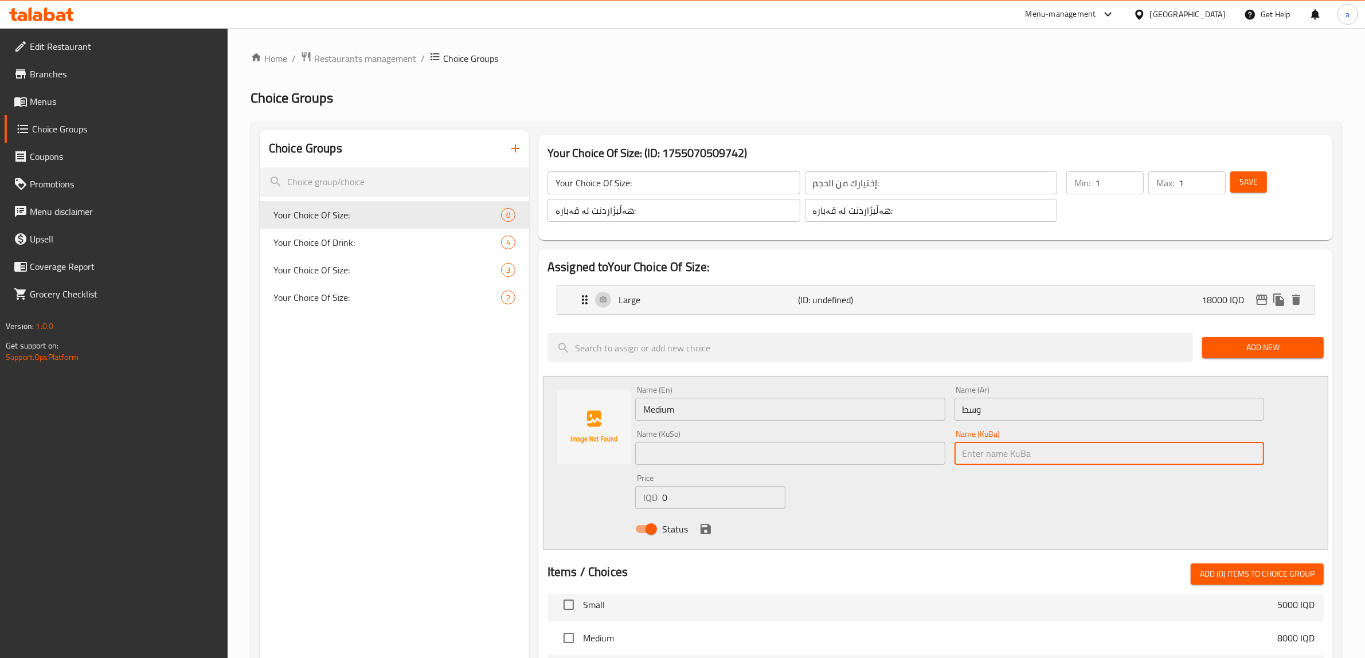
click at [1021, 443] on input "text" at bounding box center [1110, 453] width 310 height 23
type input "ناوەند"
click at [826, 446] on input "text" at bounding box center [790, 453] width 310 height 23
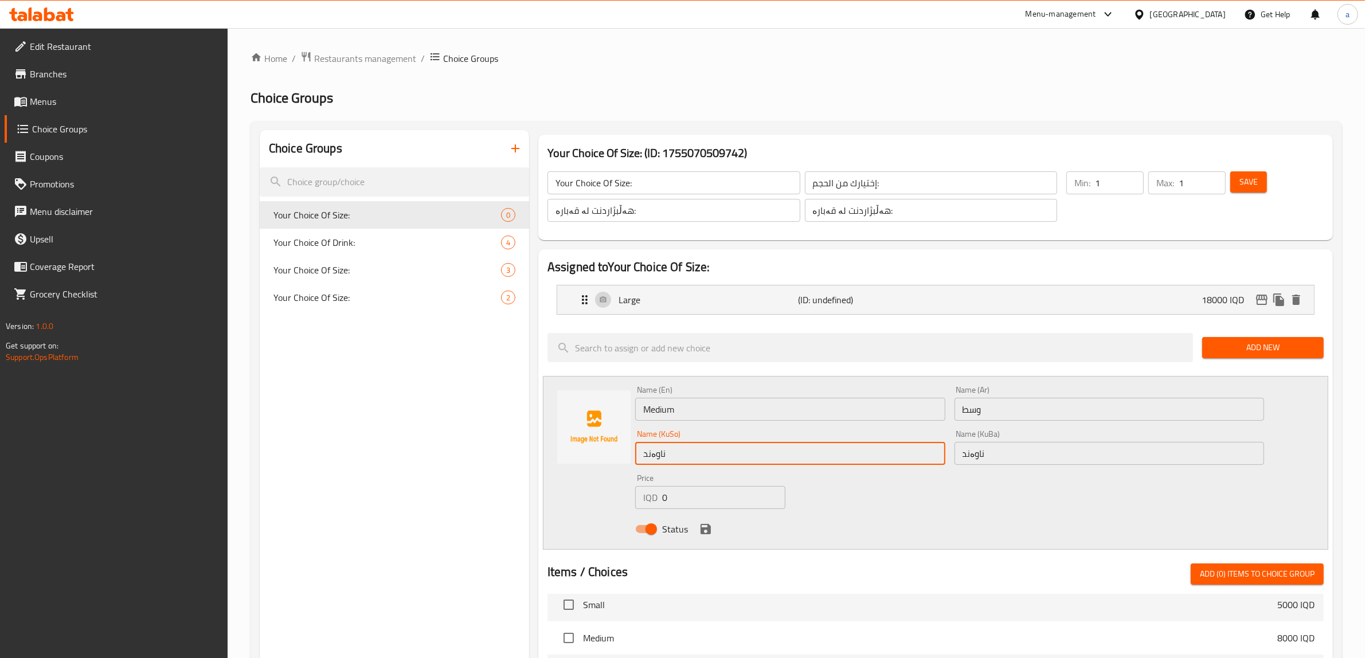
type input "ناوەند"
click at [677, 499] on input "0" at bounding box center [723, 497] width 123 height 23
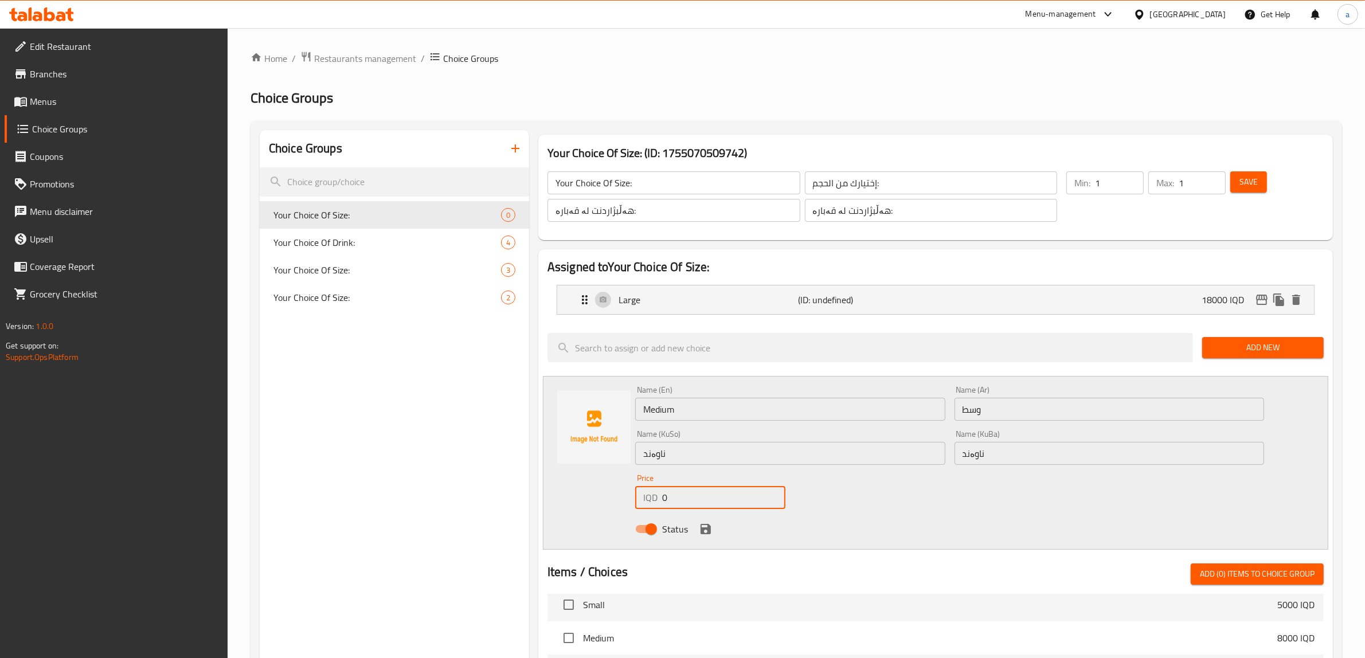
click at [677, 499] on input "0" at bounding box center [723, 497] width 123 height 23
paste input "1500"
type input "15000"
click at [702, 533] on icon "save" at bounding box center [706, 529] width 10 height 10
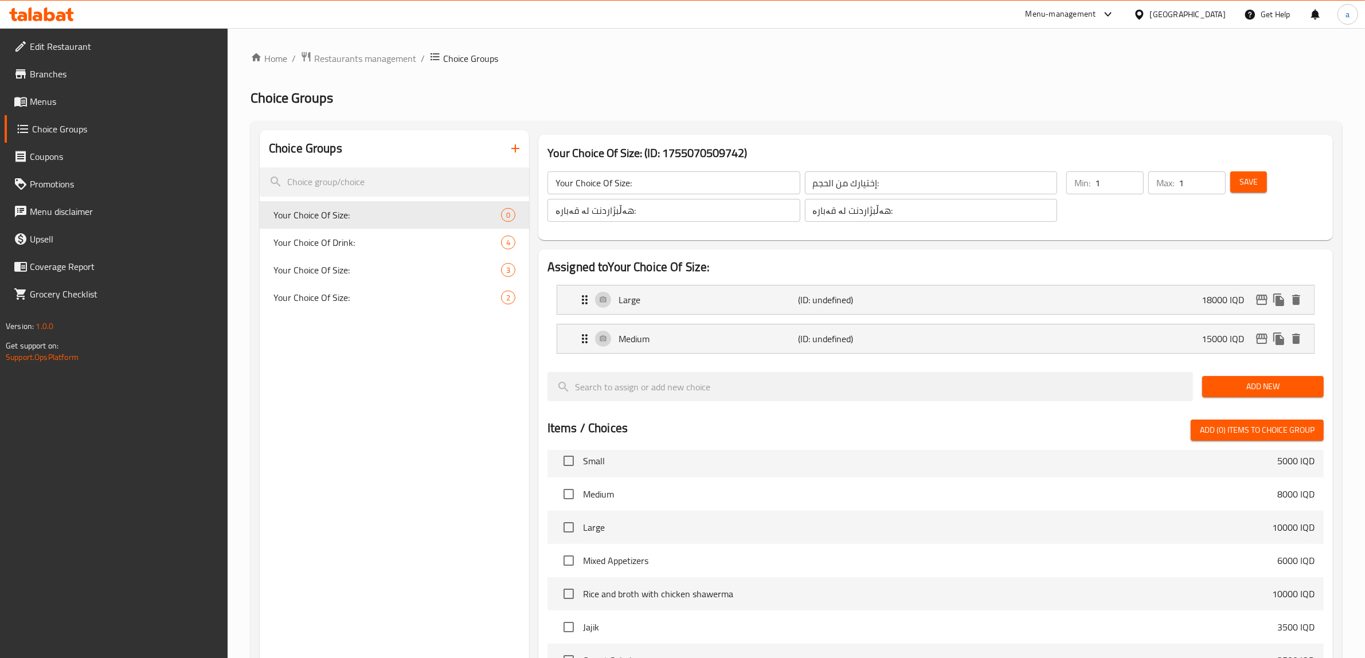
click at [1256, 185] on span "Save" at bounding box center [1249, 182] width 18 height 14
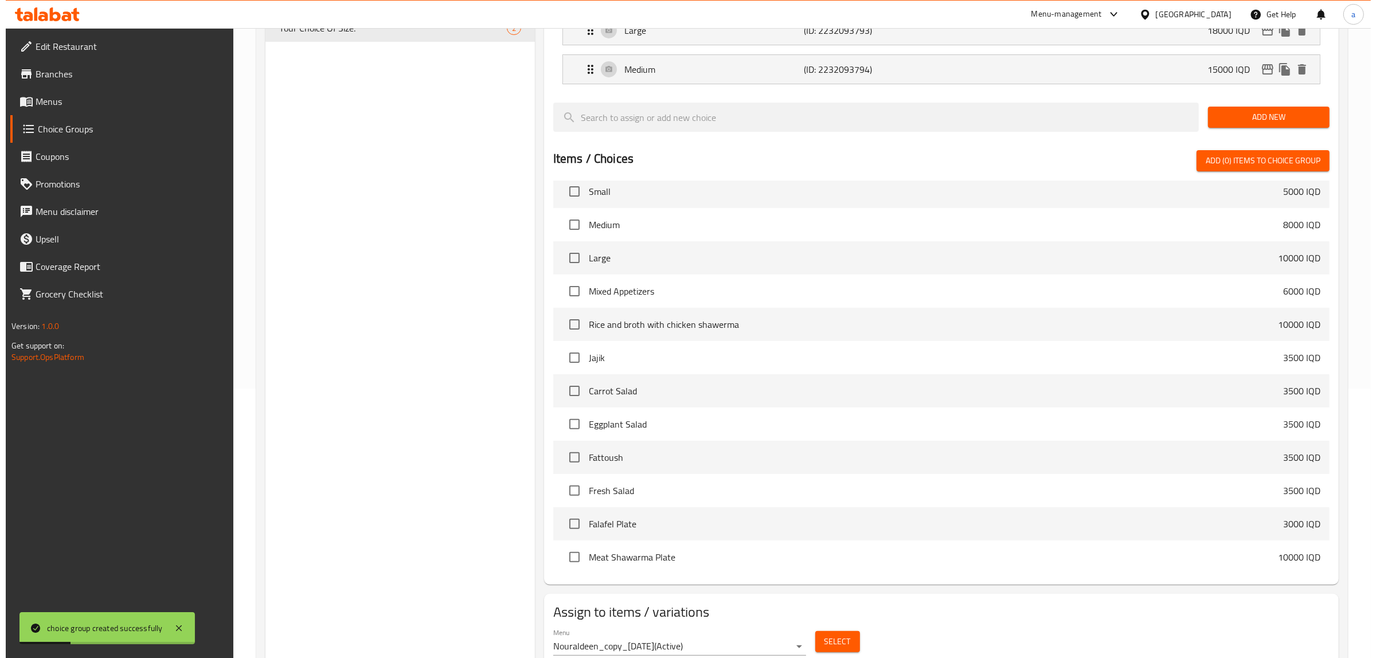
scroll to position [313, 0]
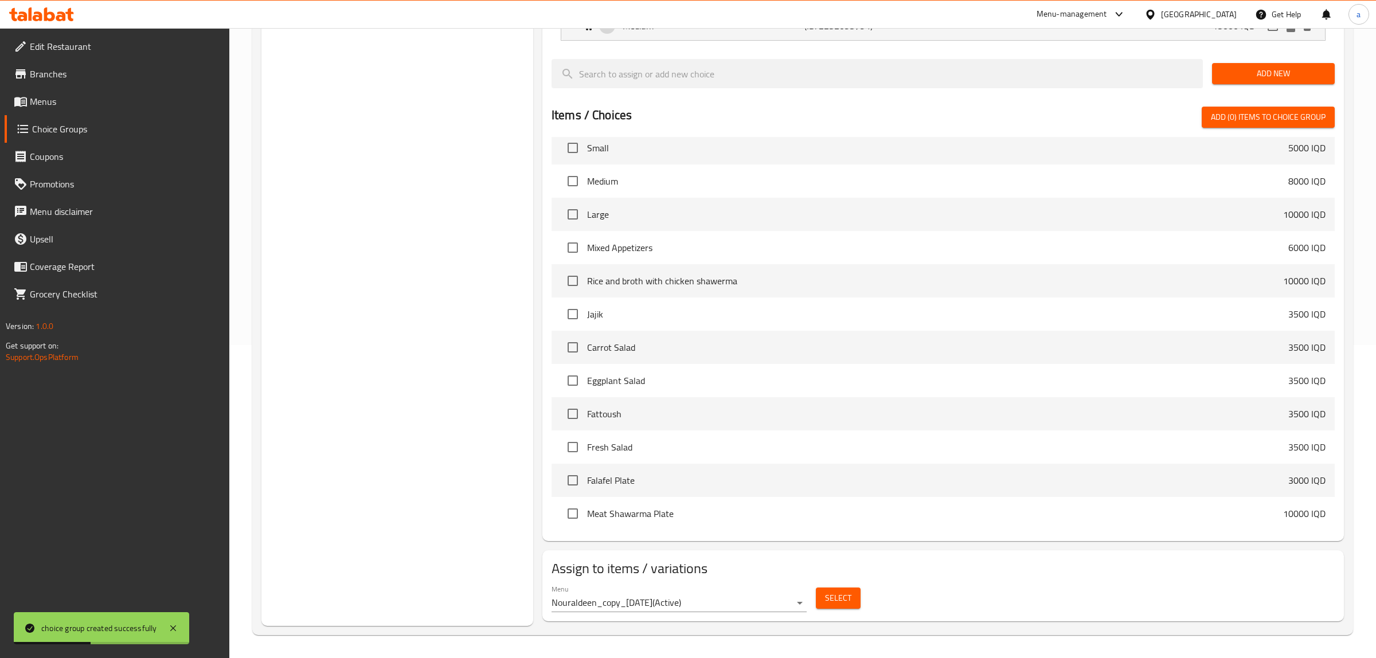
click at [795, 345] on body "choice group created successfully ​ Menu-management Iraq Get Help a Edit Restau…" at bounding box center [688, 30] width 1376 height 630
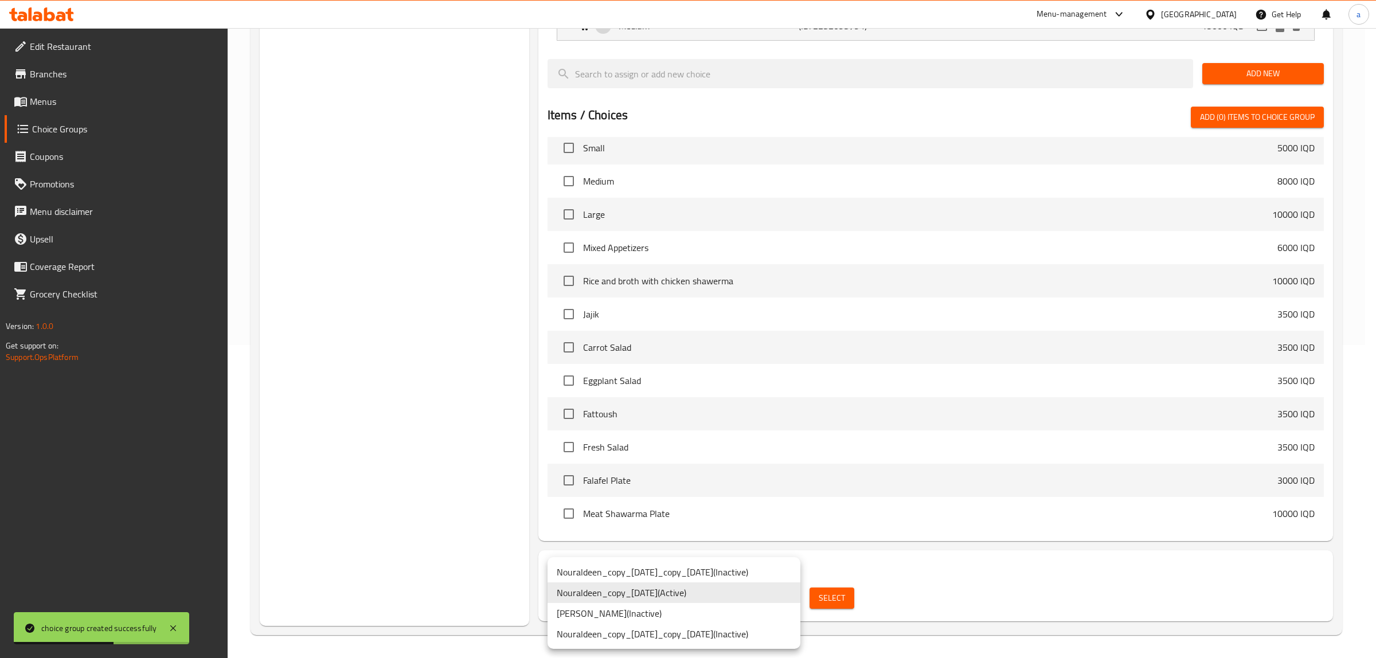
click at [697, 592] on li "Nouraldeen_copy_07/04/2024 ( Active )" at bounding box center [674, 593] width 253 height 21
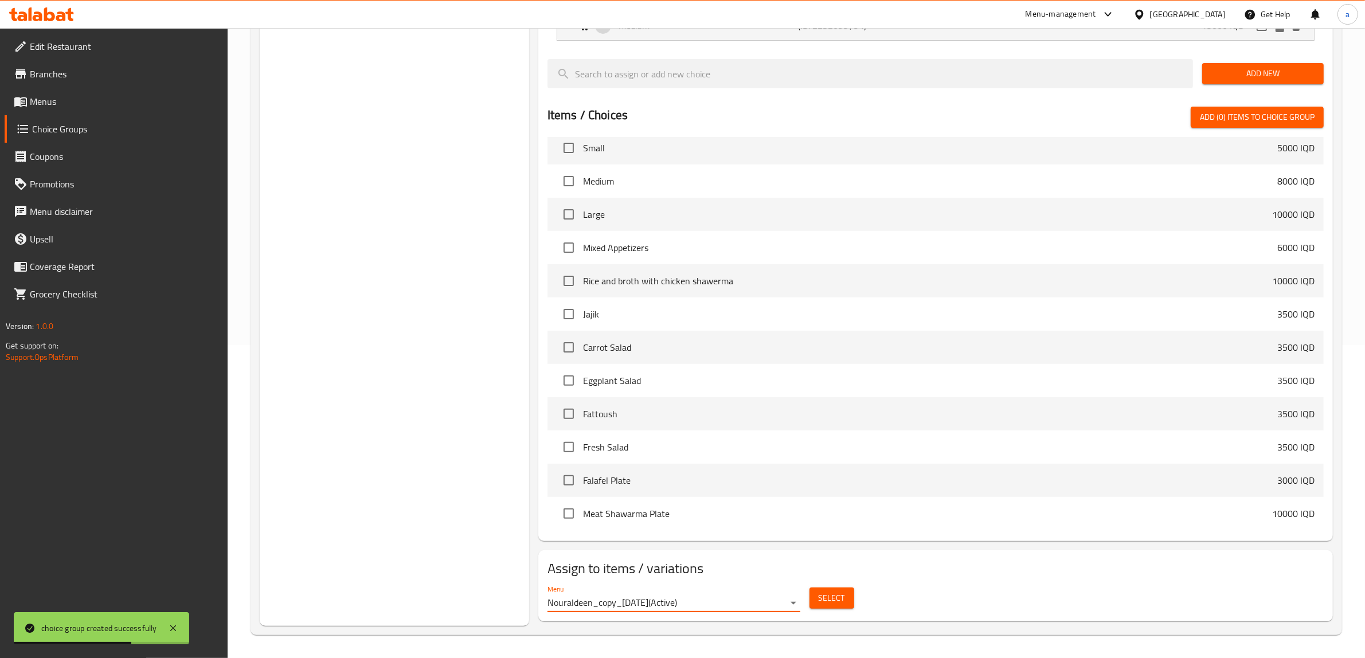
click at [835, 591] on button "Select" at bounding box center [832, 598] width 45 height 21
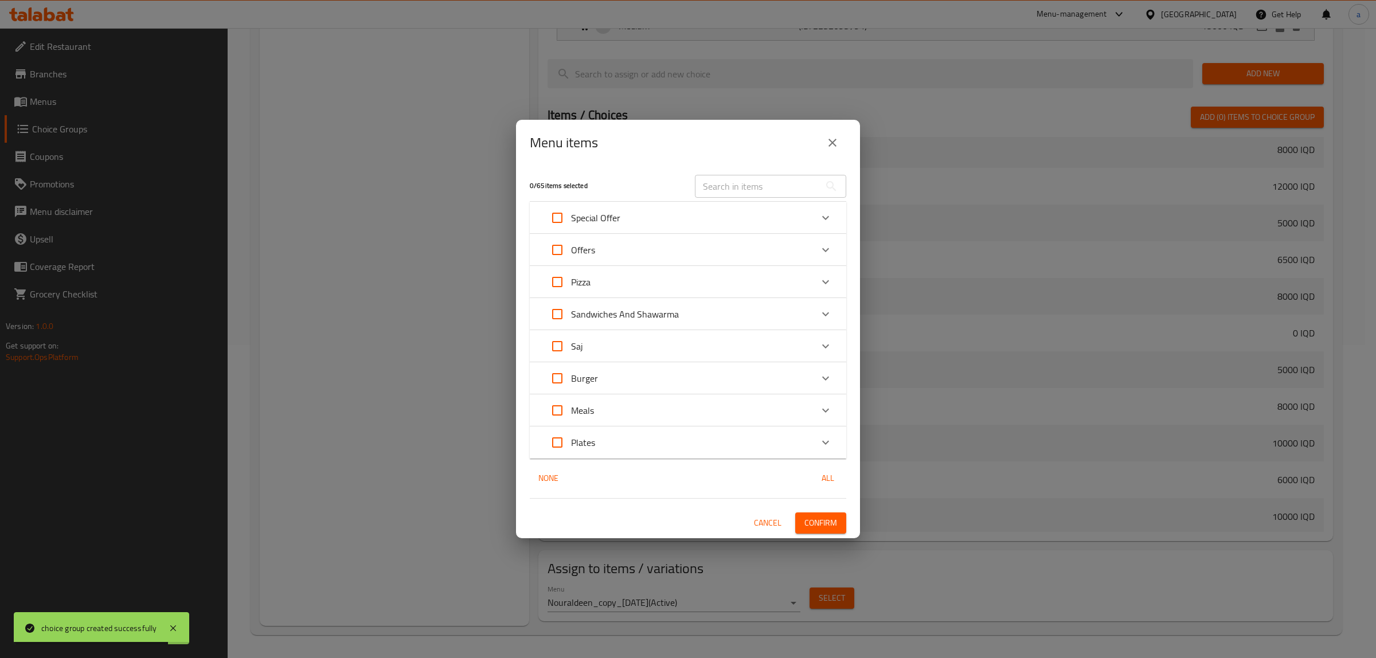
click at [560, 287] on input "Expand" at bounding box center [558, 282] width 28 height 28
checkbox input "true"
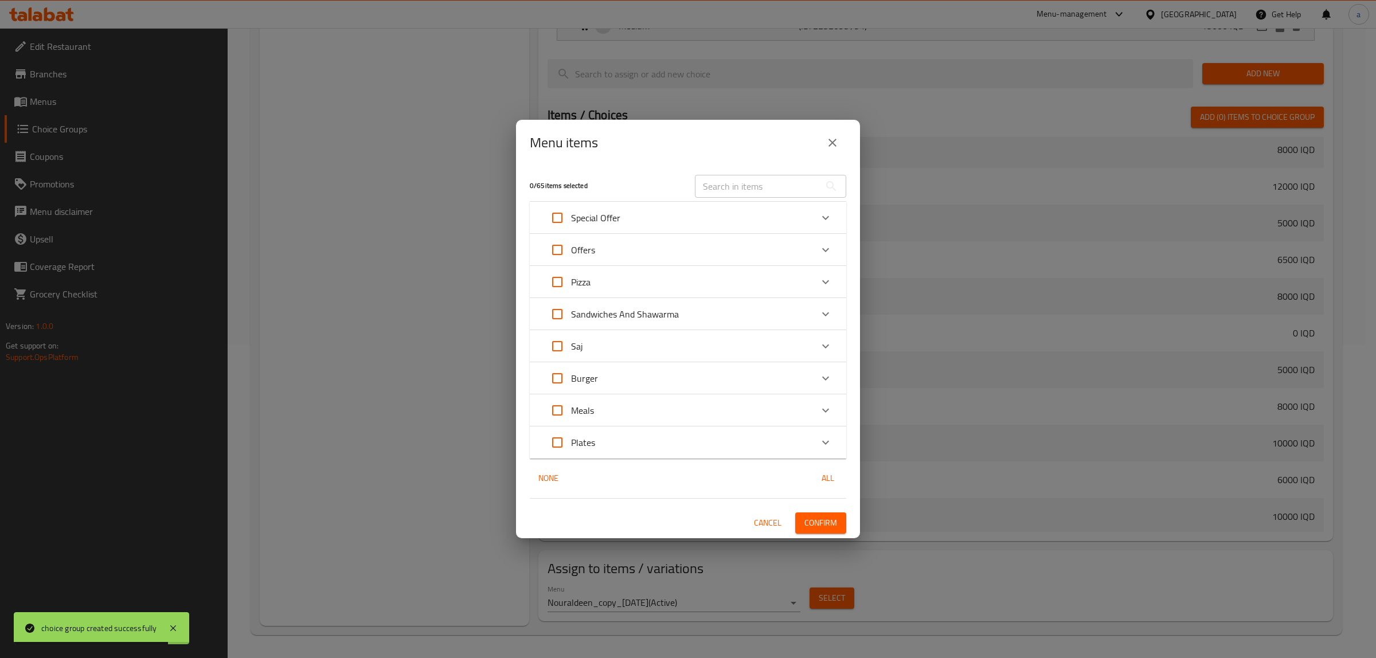
checkbox input "true"
click at [826, 283] on icon "Expand" at bounding box center [825, 282] width 7 height 4
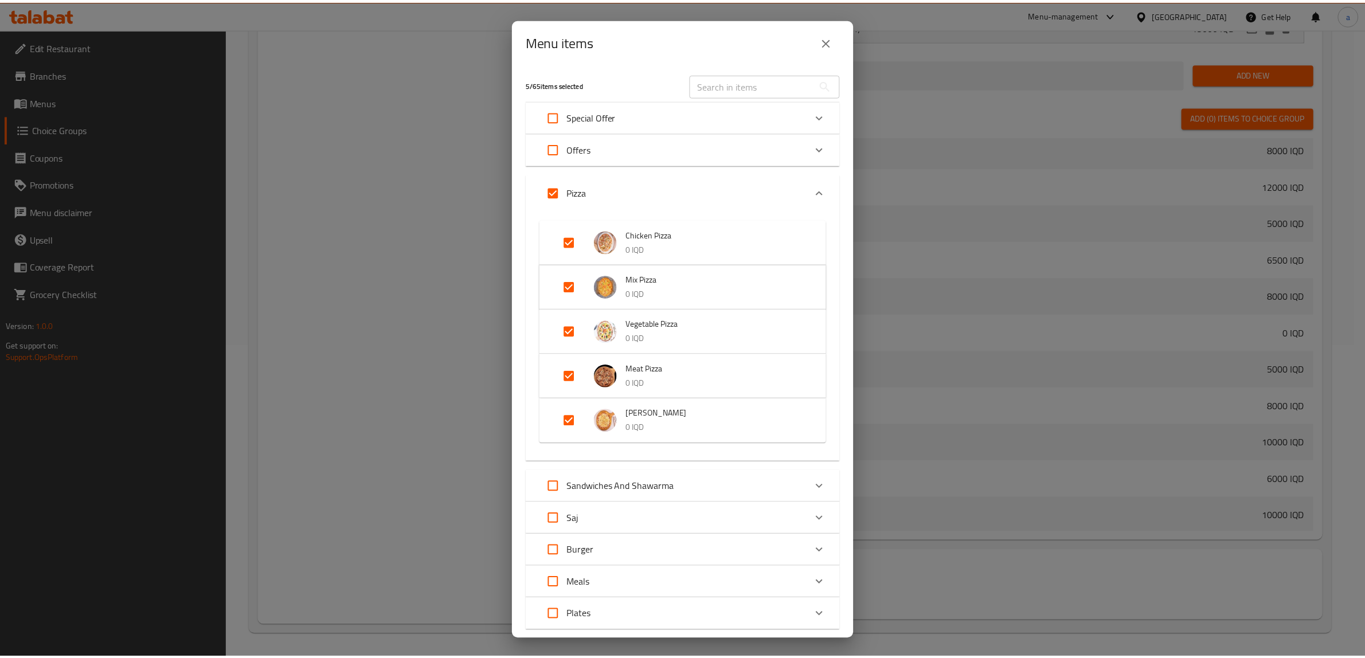
scroll to position [70, 0]
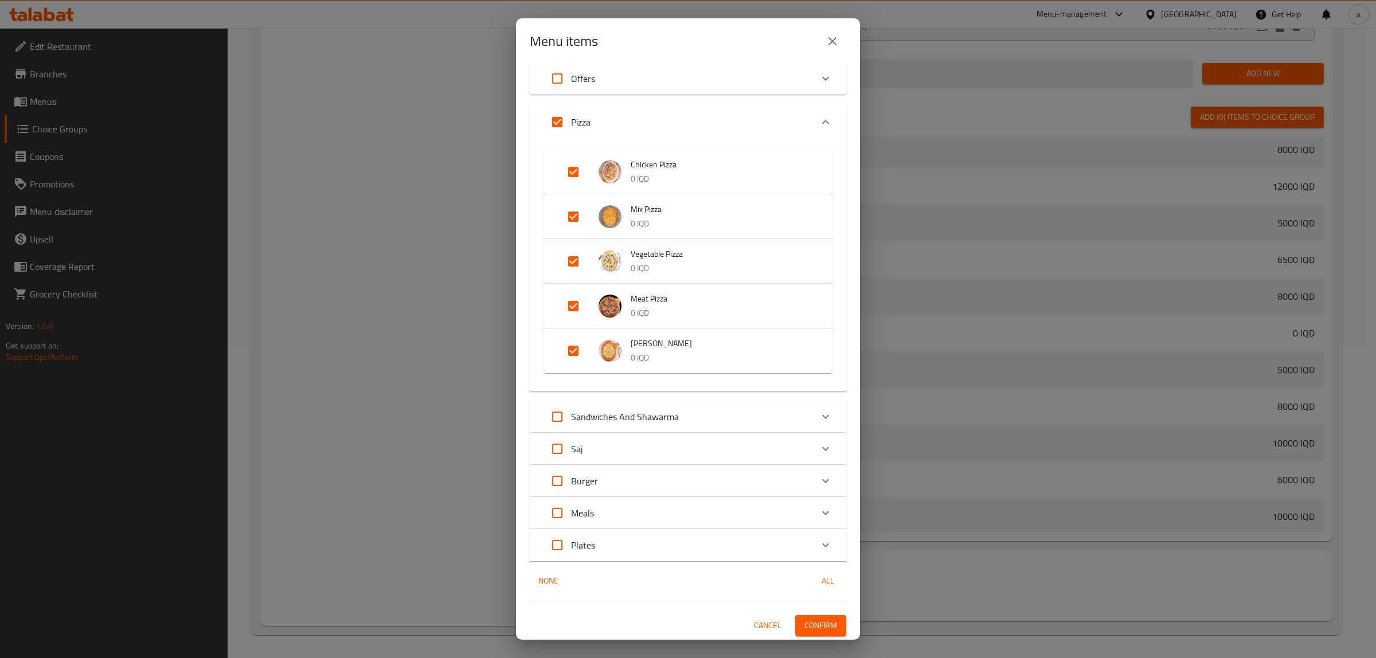
click at [824, 622] on span "Confirm" at bounding box center [820, 626] width 33 height 14
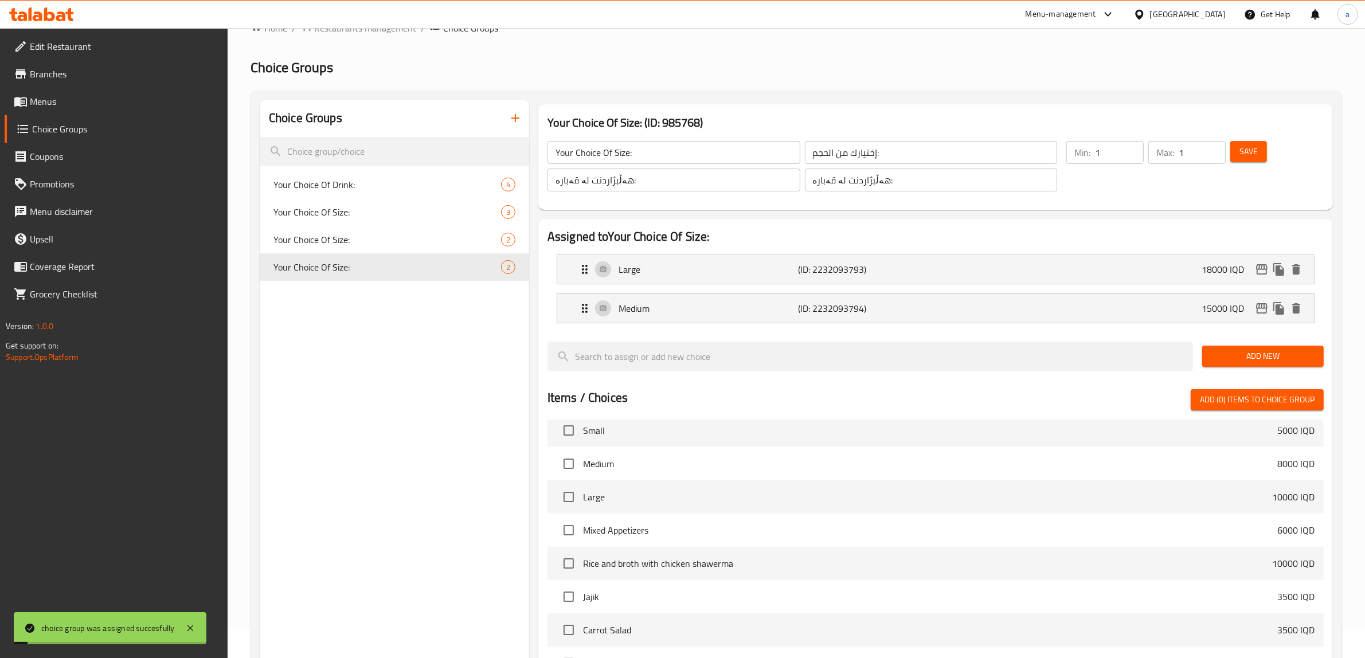
scroll to position [0, 0]
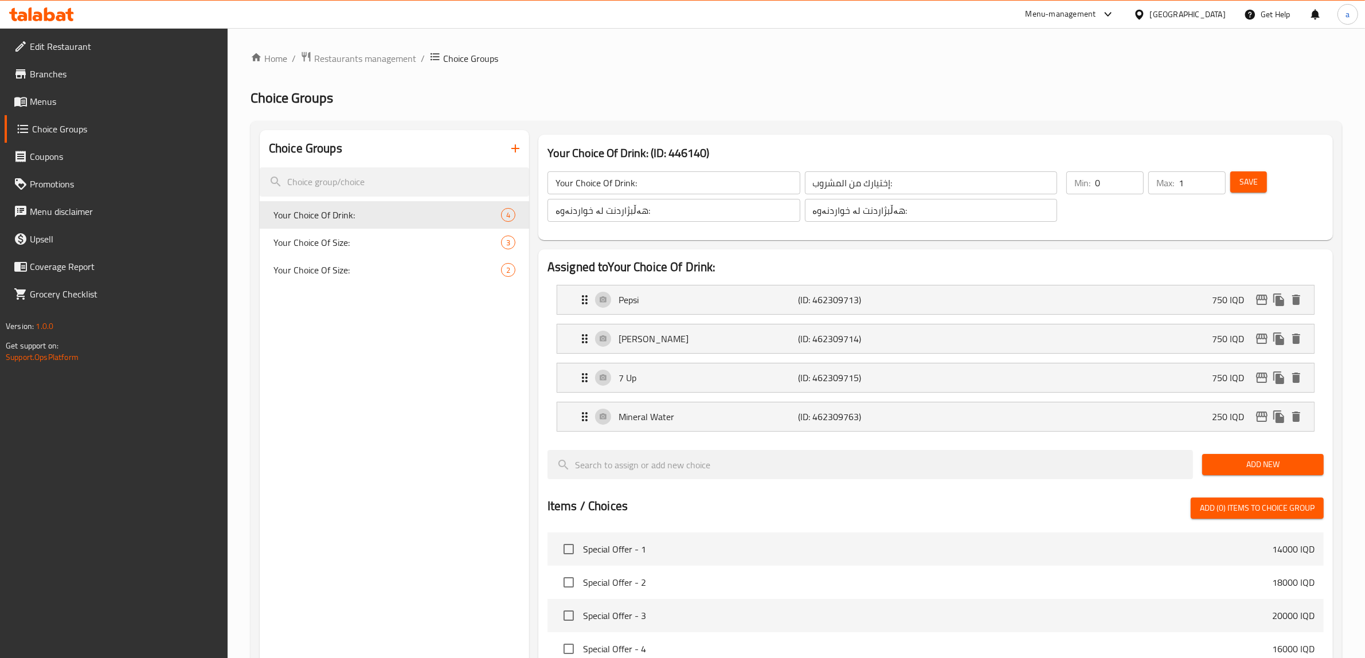
click at [52, 96] on span "Menus" at bounding box center [124, 102] width 189 height 14
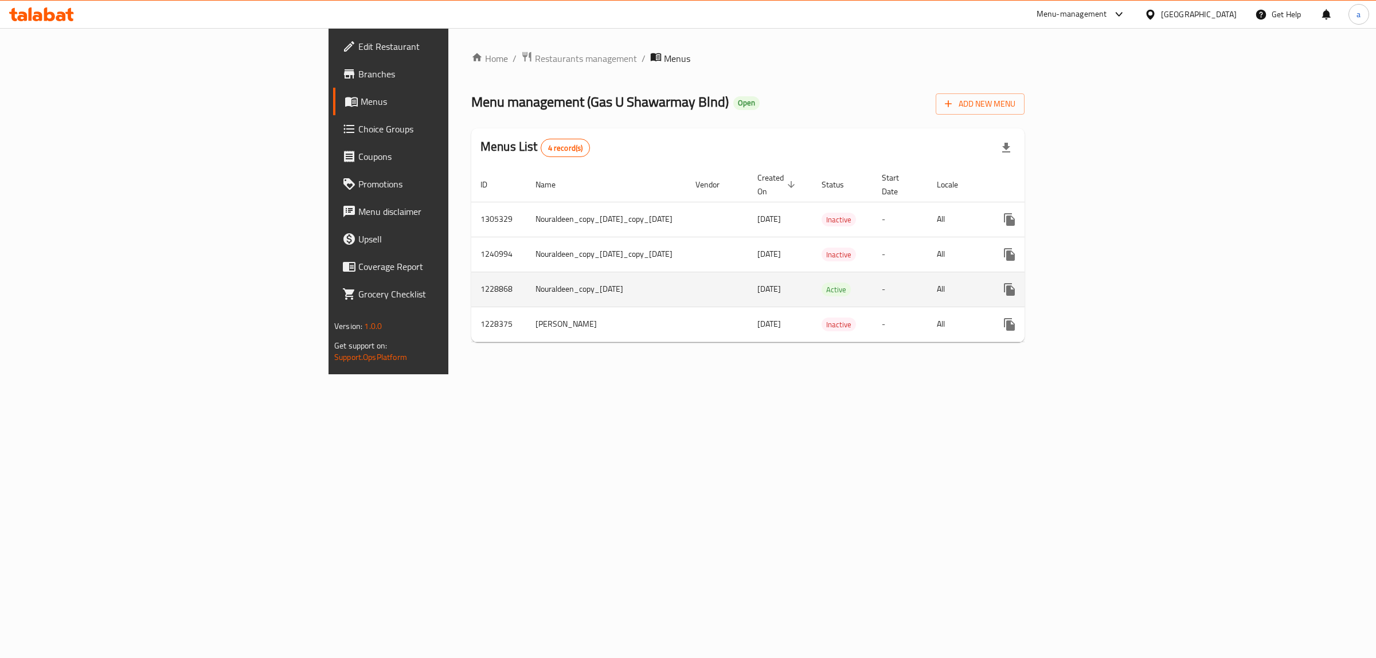
click at [1099, 283] on icon "enhanced table" at bounding box center [1092, 290] width 14 height 14
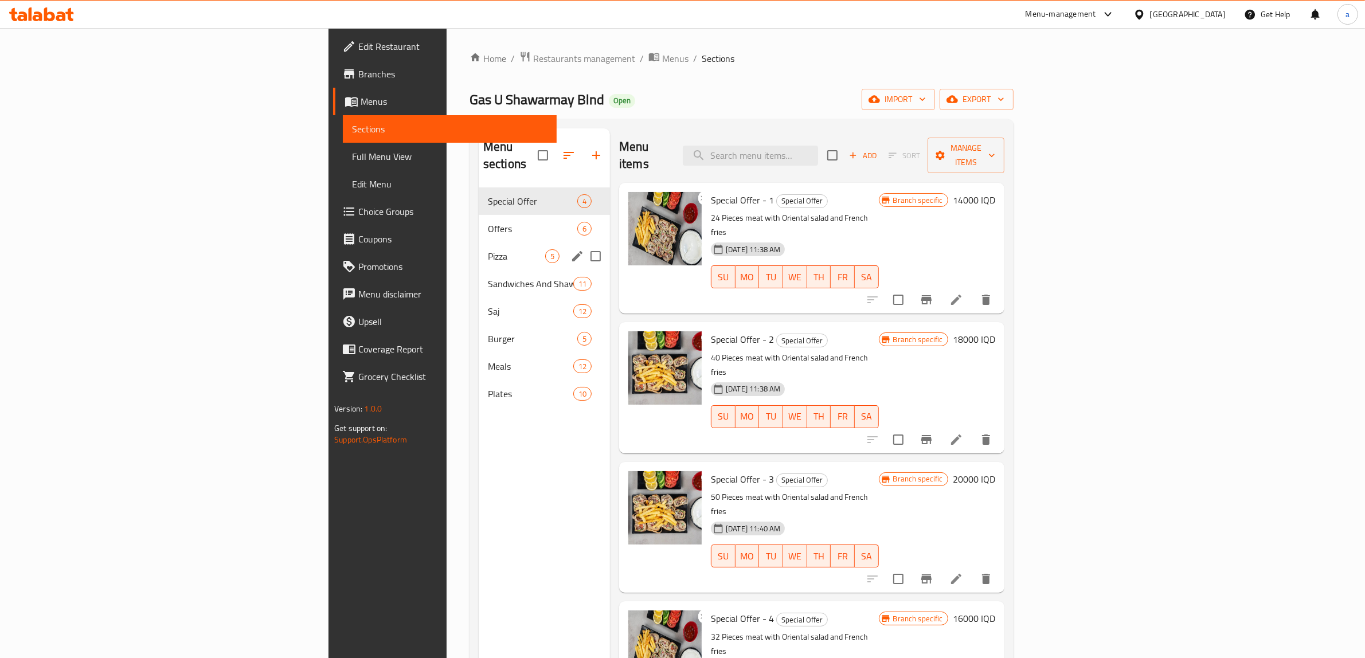
click at [488, 249] on span "Pizza" at bounding box center [516, 256] width 57 height 14
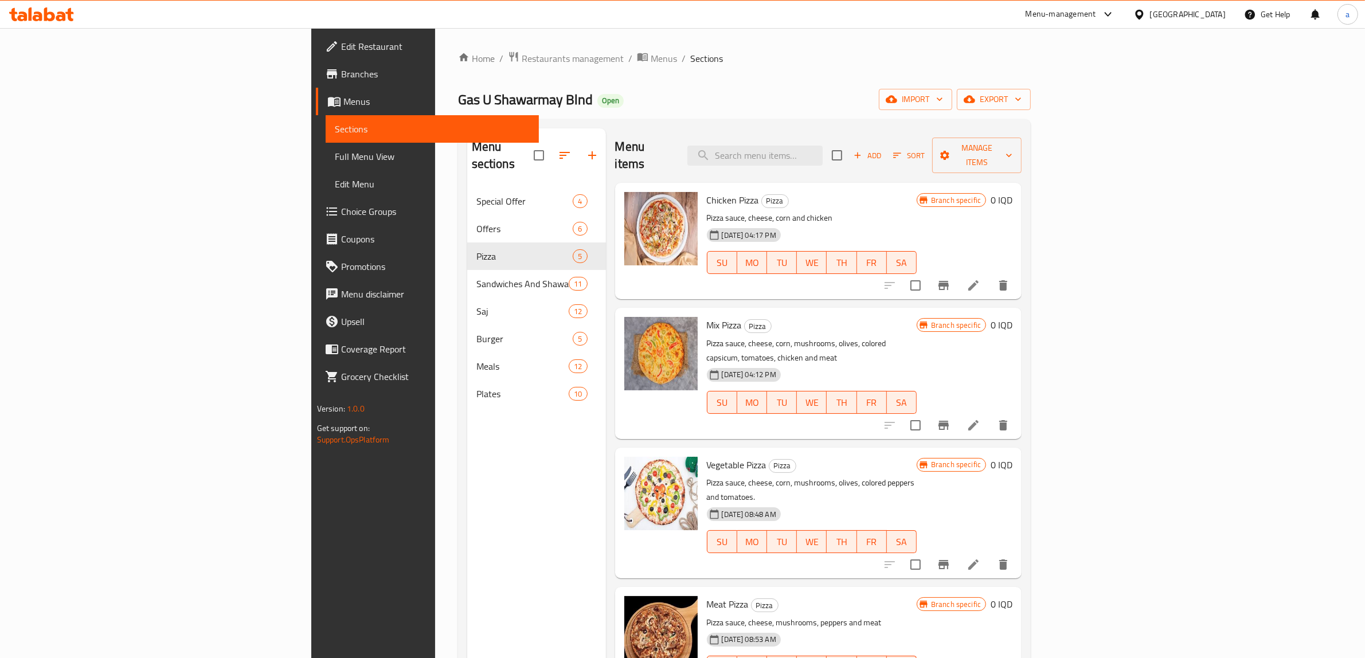
click at [343, 96] on span "Menus" at bounding box center [436, 102] width 187 height 14
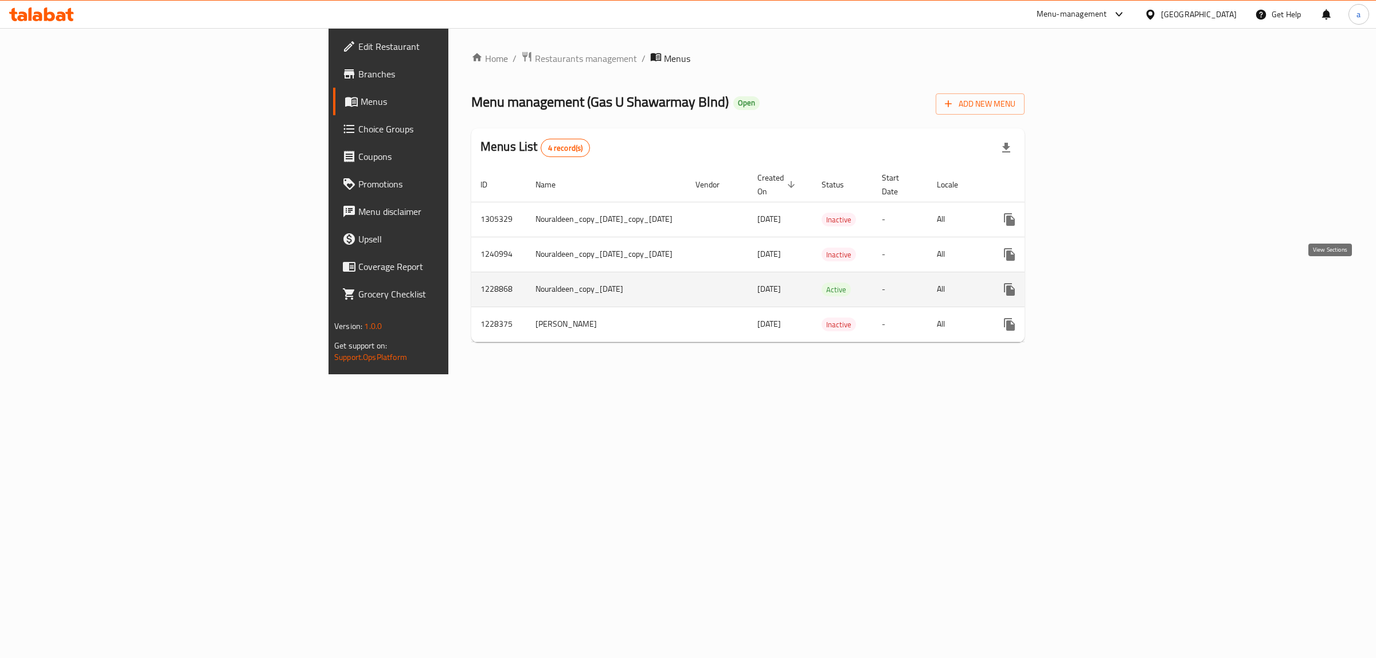
click at [1097, 284] on icon "enhanced table" at bounding box center [1092, 289] width 10 height 10
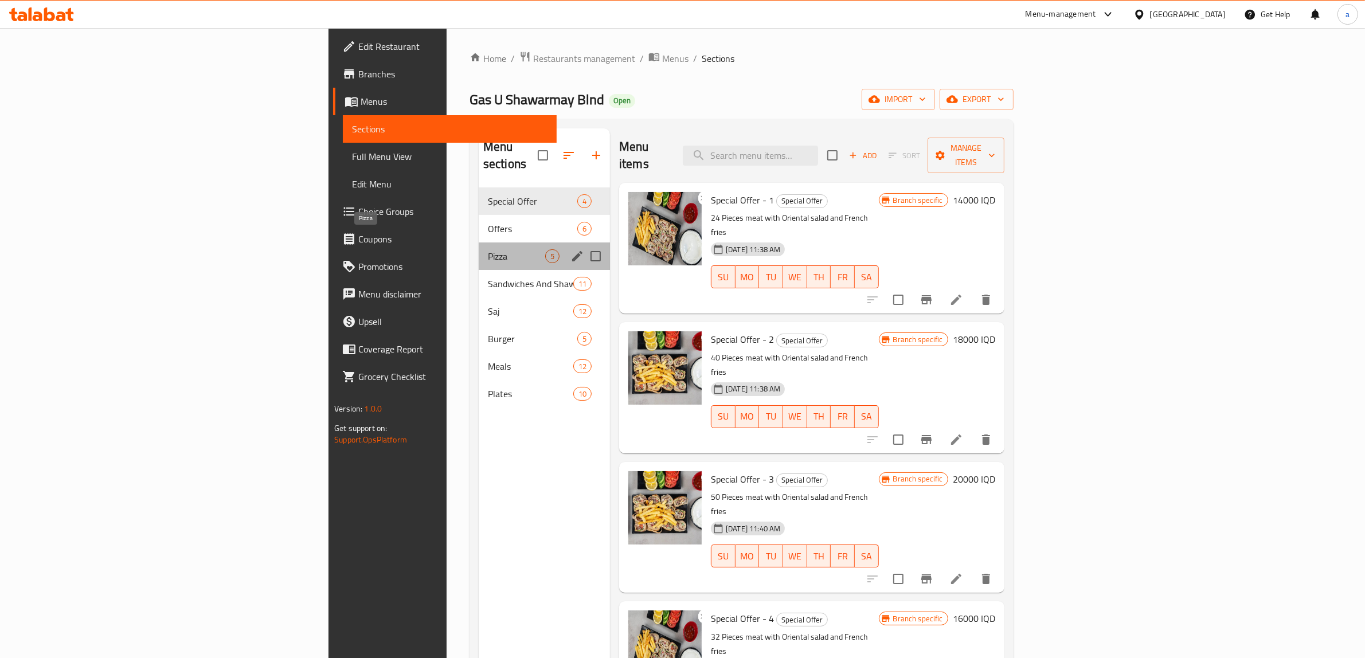
click at [488, 249] on span "Pizza" at bounding box center [516, 256] width 57 height 14
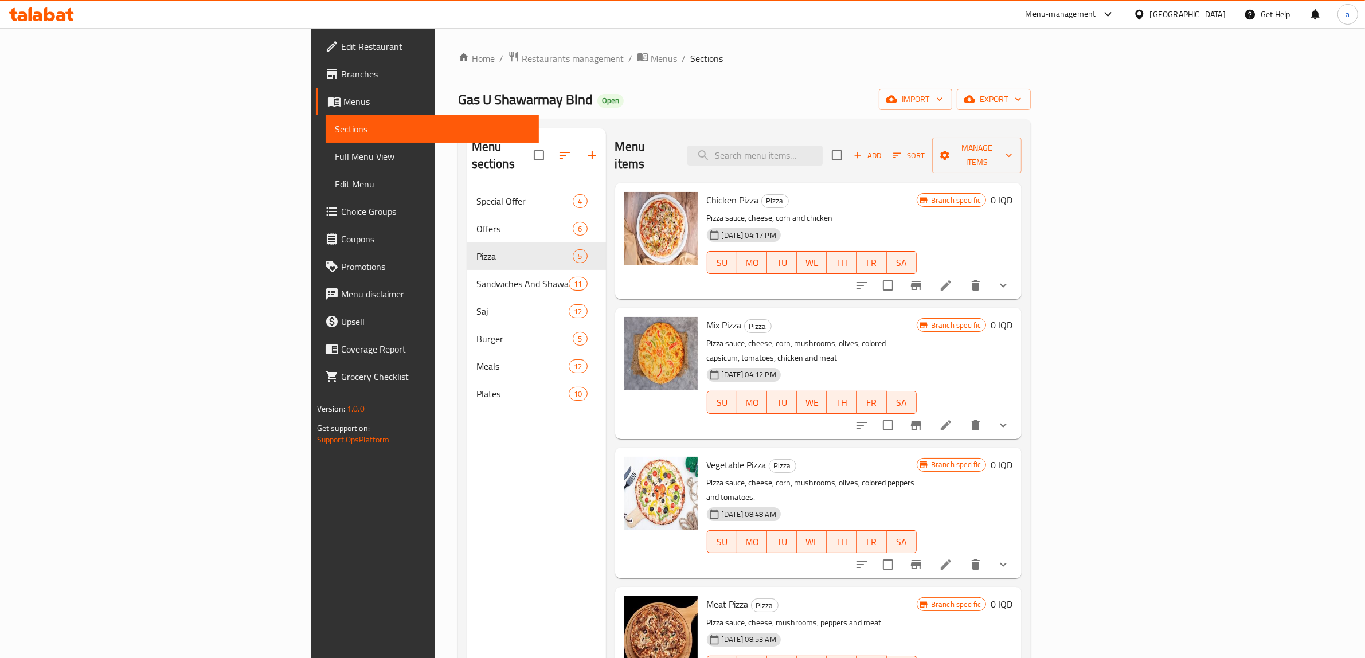
click at [326, 147] on link "Full Menu View" at bounding box center [433, 157] width 214 height 28
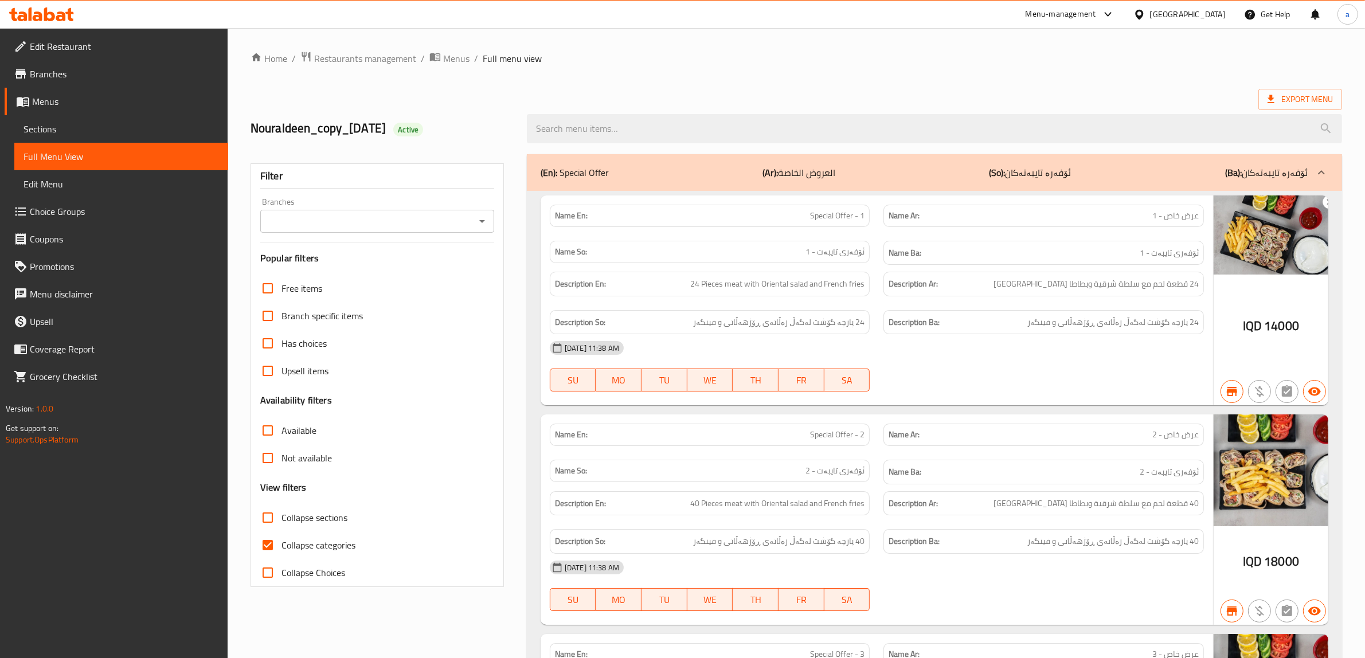
click at [265, 545] on input "Collapse categories" at bounding box center [268, 545] width 28 height 28
checkbox input "false"
click at [483, 219] on icon "Open" at bounding box center [482, 221] width 14 height 14
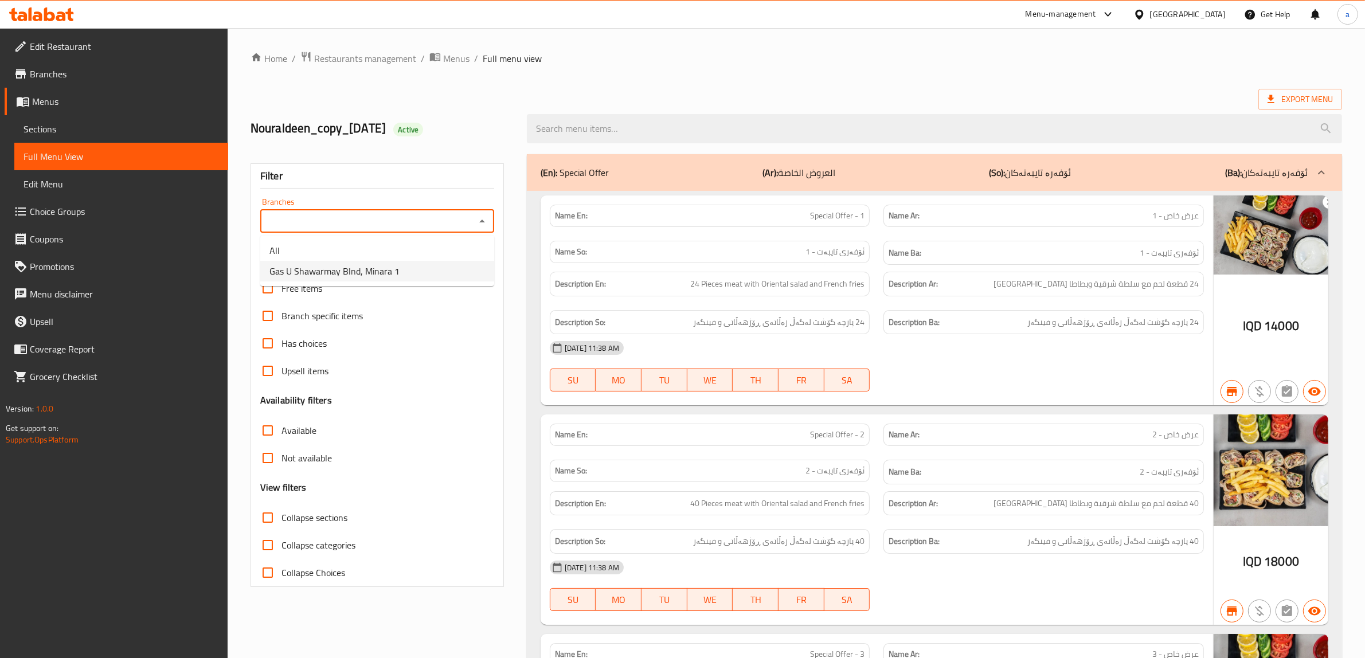
click at [371, 272] on span "Gas U Shawarmay Blnd, Minara 1" at bounding box center [334, 271] width 130 height 14
type input "Gas U Shawarmay Blnd, Minara 1"
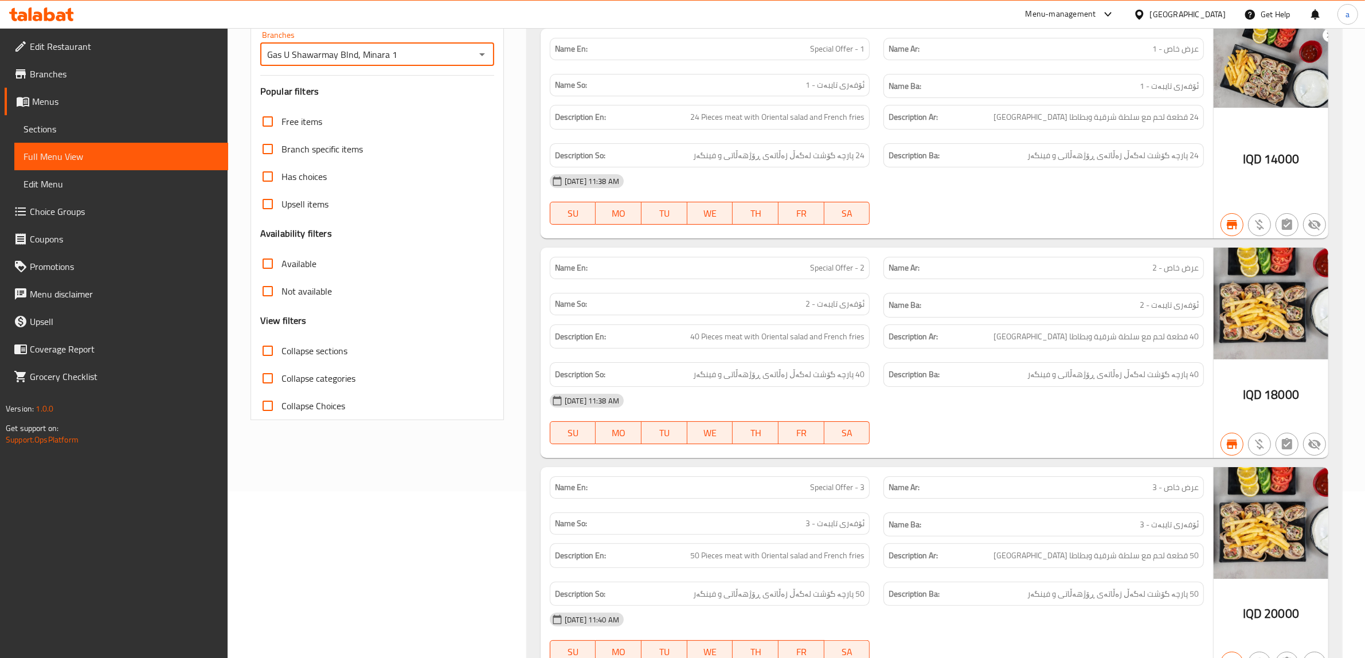
scroll to position [191, 0]
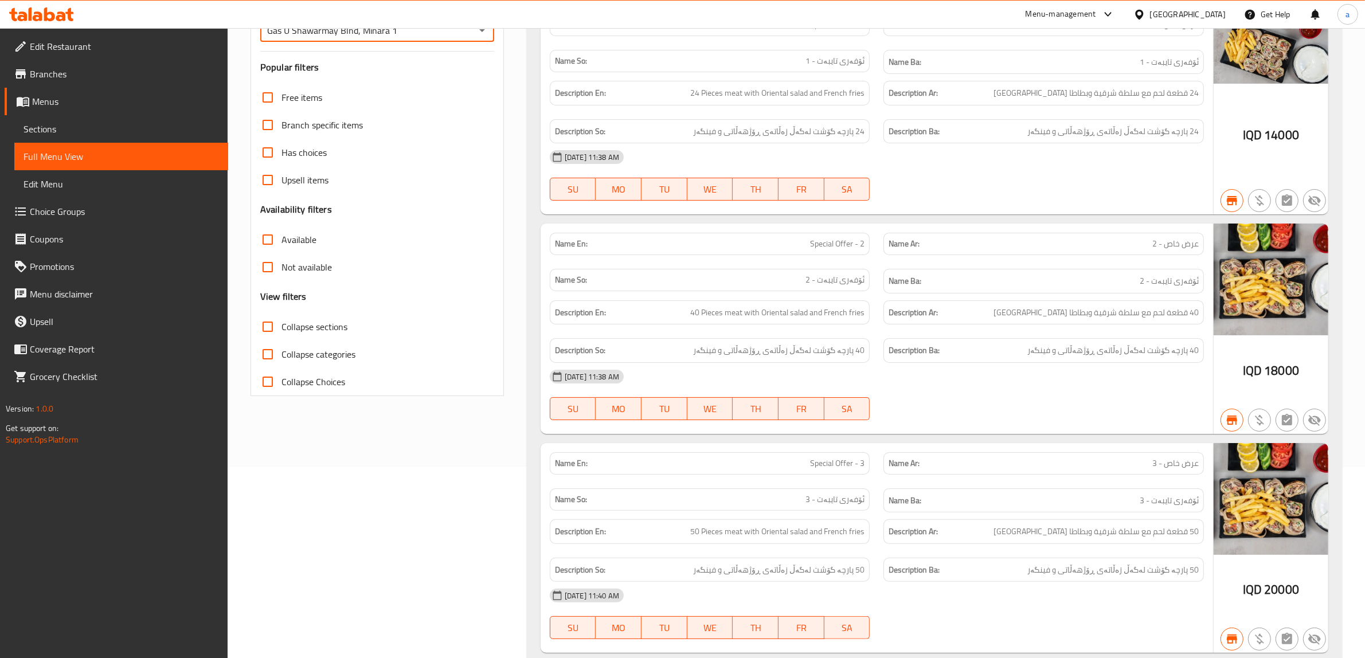
click at [267, 328] on input "Collapse sections" at bounding box center [268, 327] width 28 height 28
checkbox input "true"
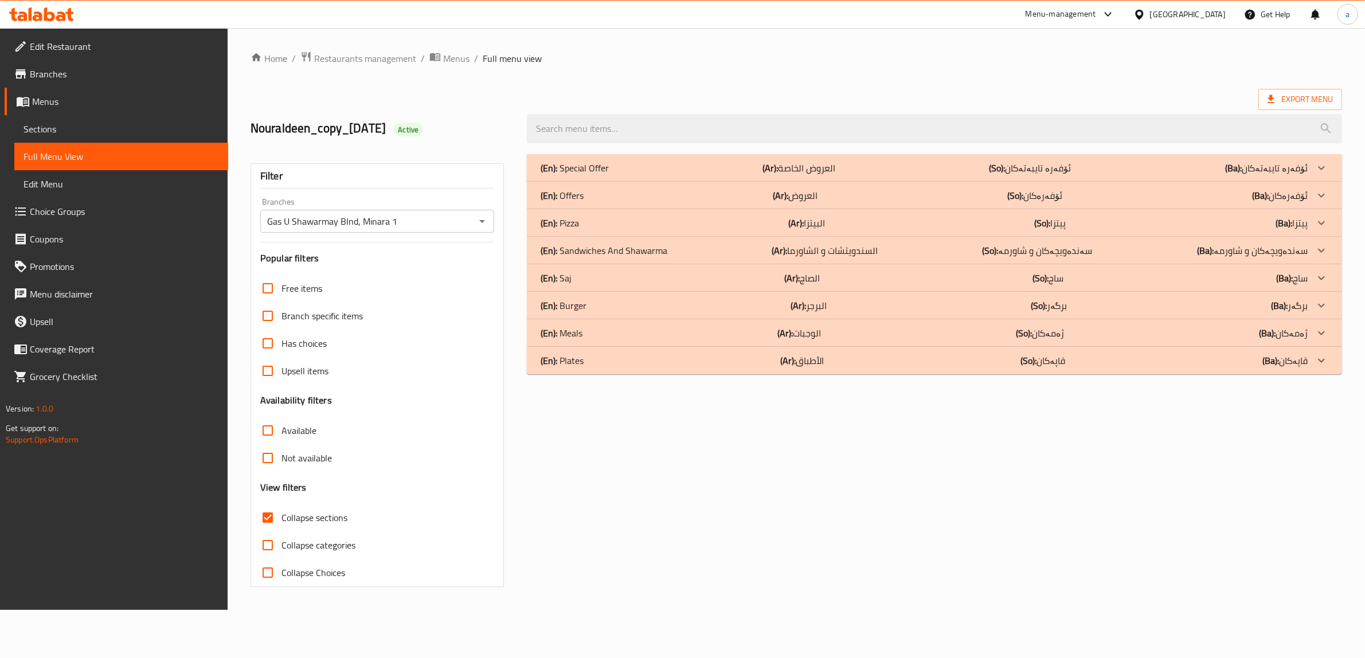
scroll to position [0, 0]
click at [588, 175] on div "(En): Pizza (Ar): البيتزا (So): پیتزا (Ba): پیتزا" at bounding box center [932, 168] width 774 height 14
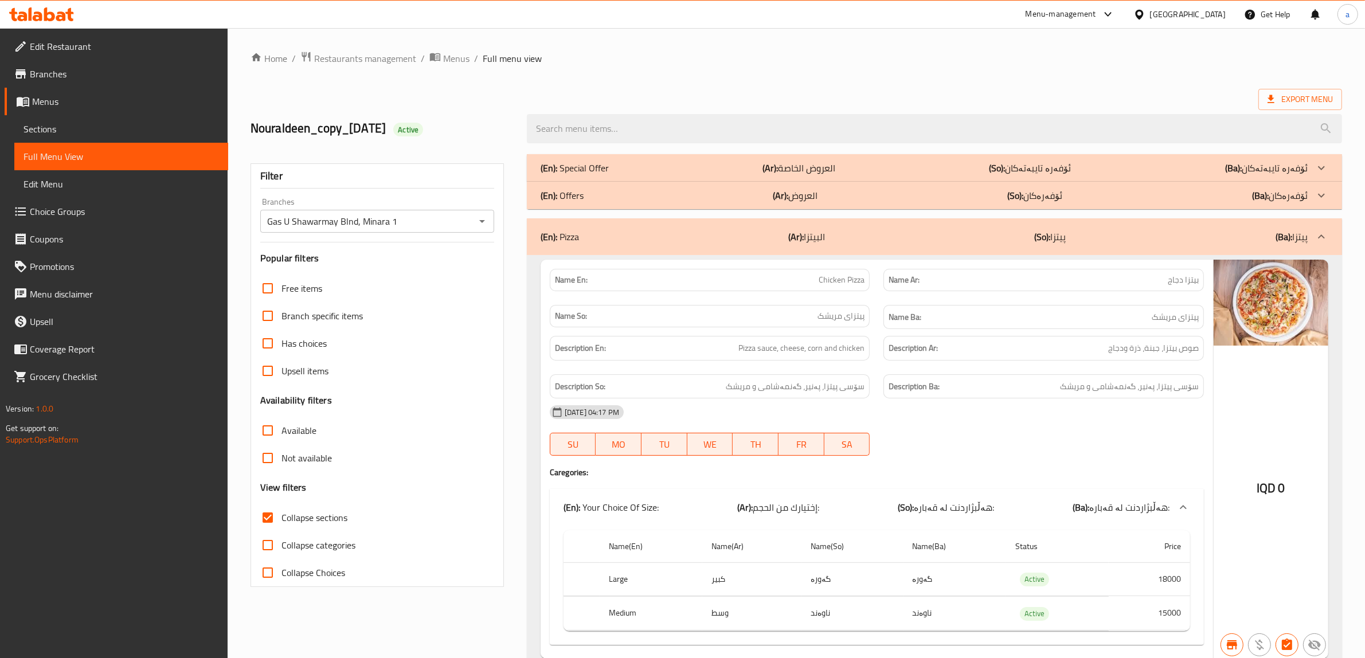
drag, startPoint x: 291, startPoint y: 230, endPoint x: 310, endPoint y: 17, distance: 214.1
click at [43, 122] on span "Sections" at bounding box center [122, 129] width 196 height 14
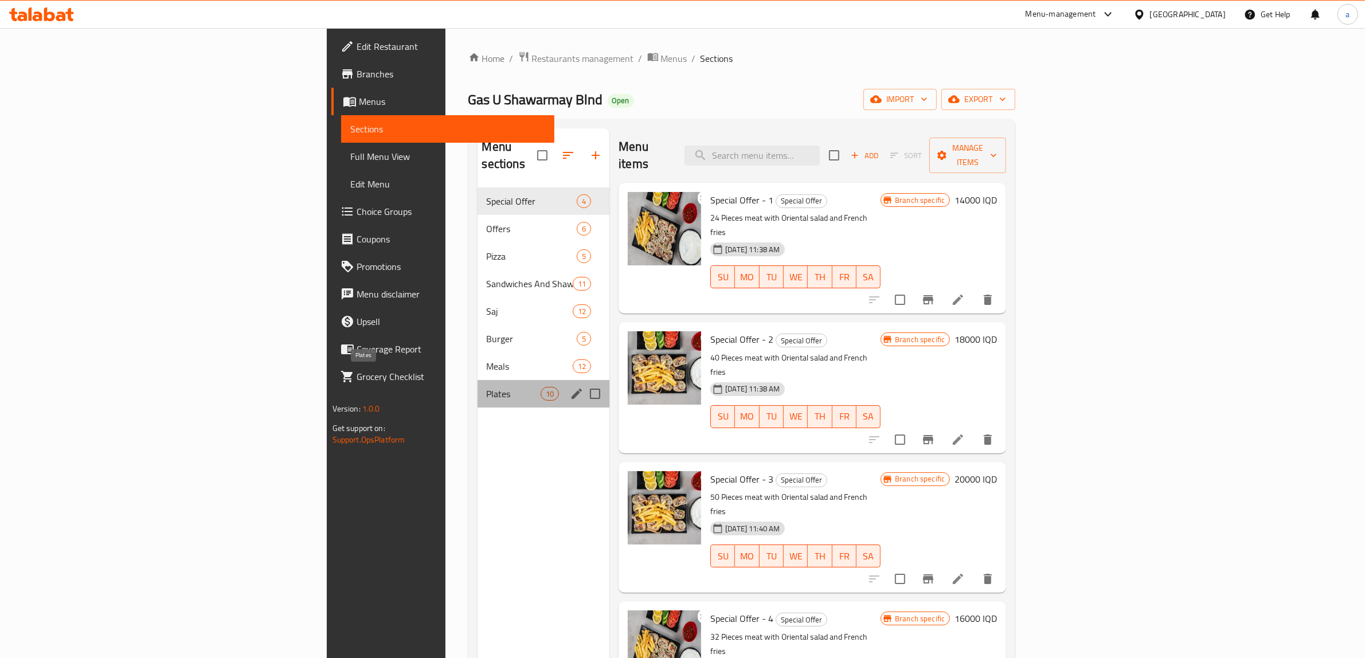
click at [487, 387] on span "Plates" at bounding box center [514, 394] width 54 height 14
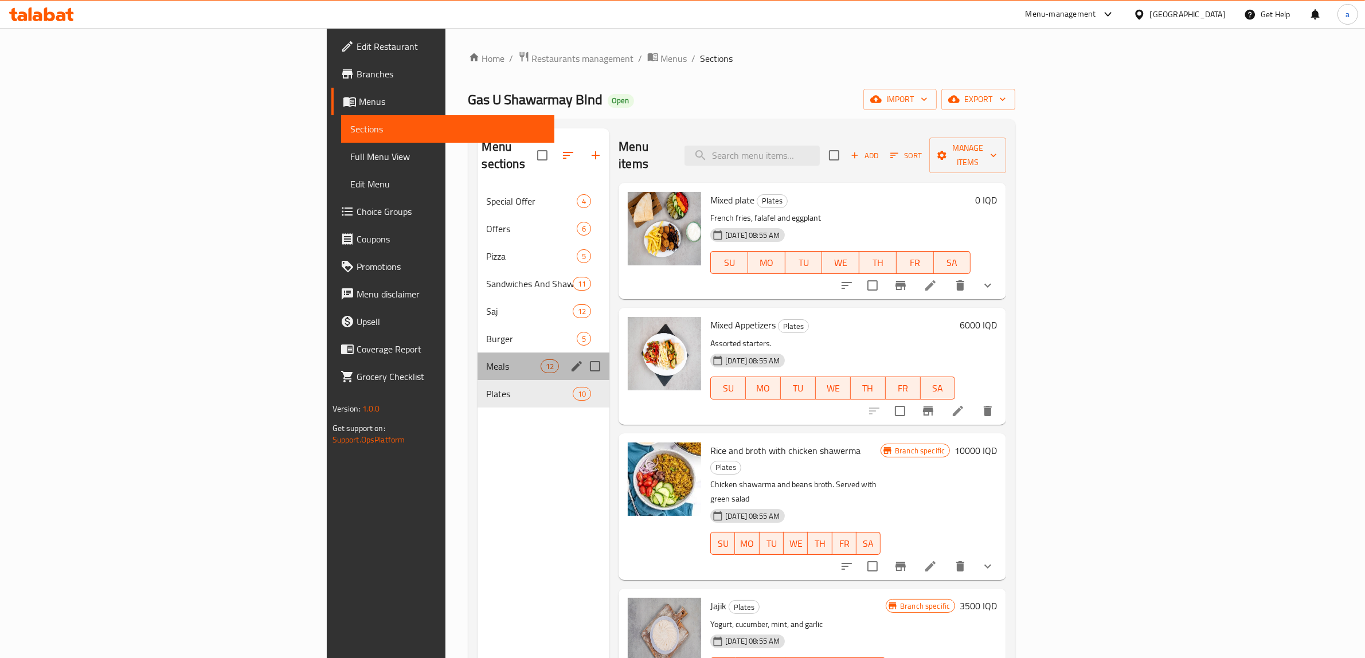
click at [478, 353] on div "Meals 12" at bounding box center [544, 367] width 132 height 28
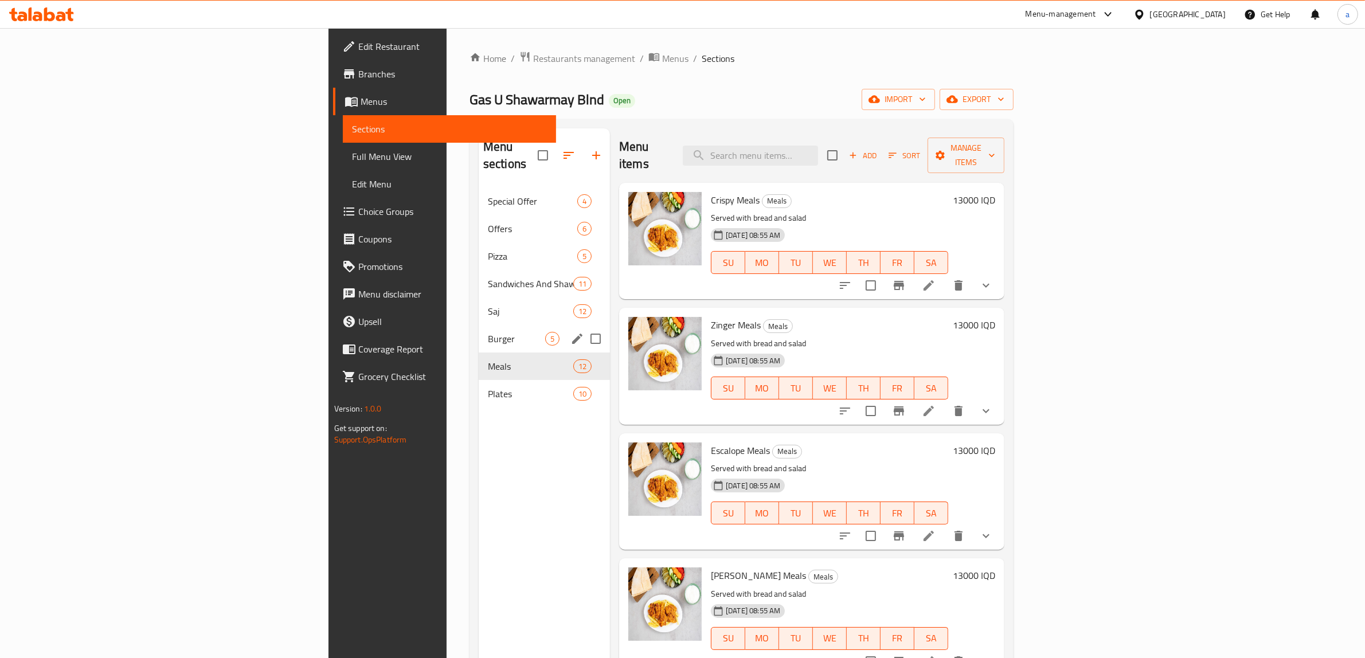
click at [479, 325] on div "Burger 5" at bounding box center [544, 339] width 131 height 28
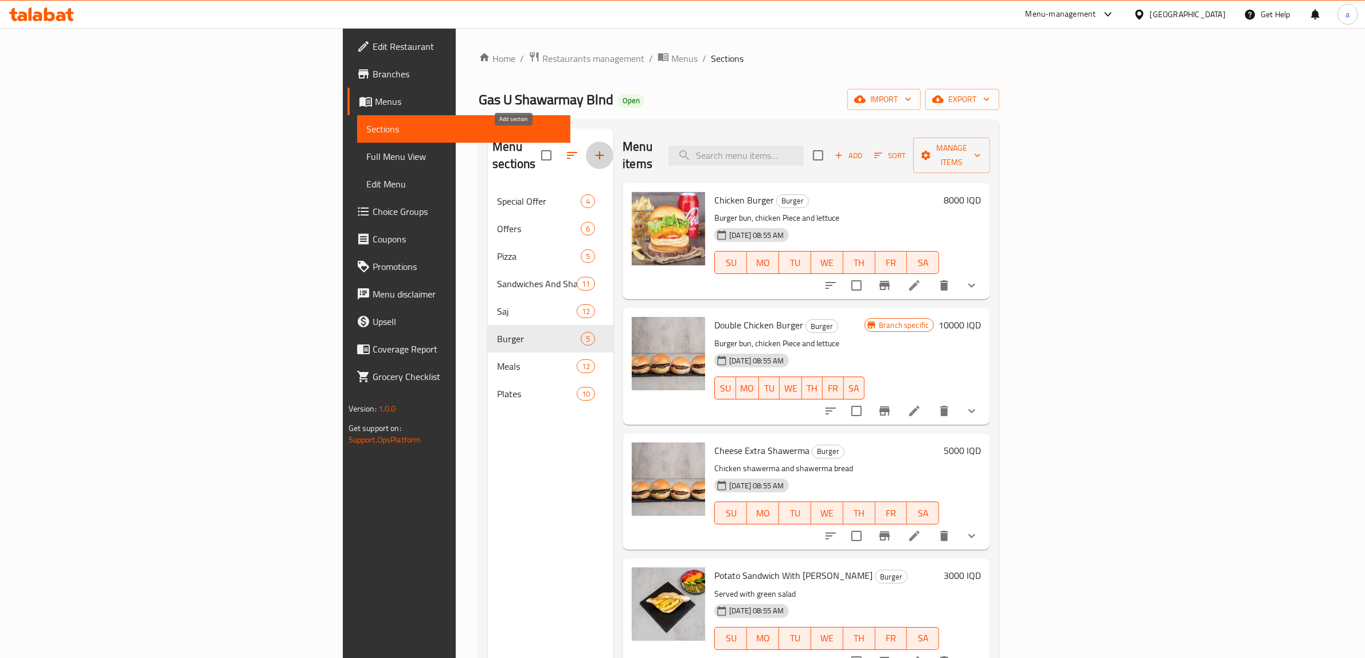
click at [596, 151] on icon "button" at bounding box center [600, 155] width 8 height 8
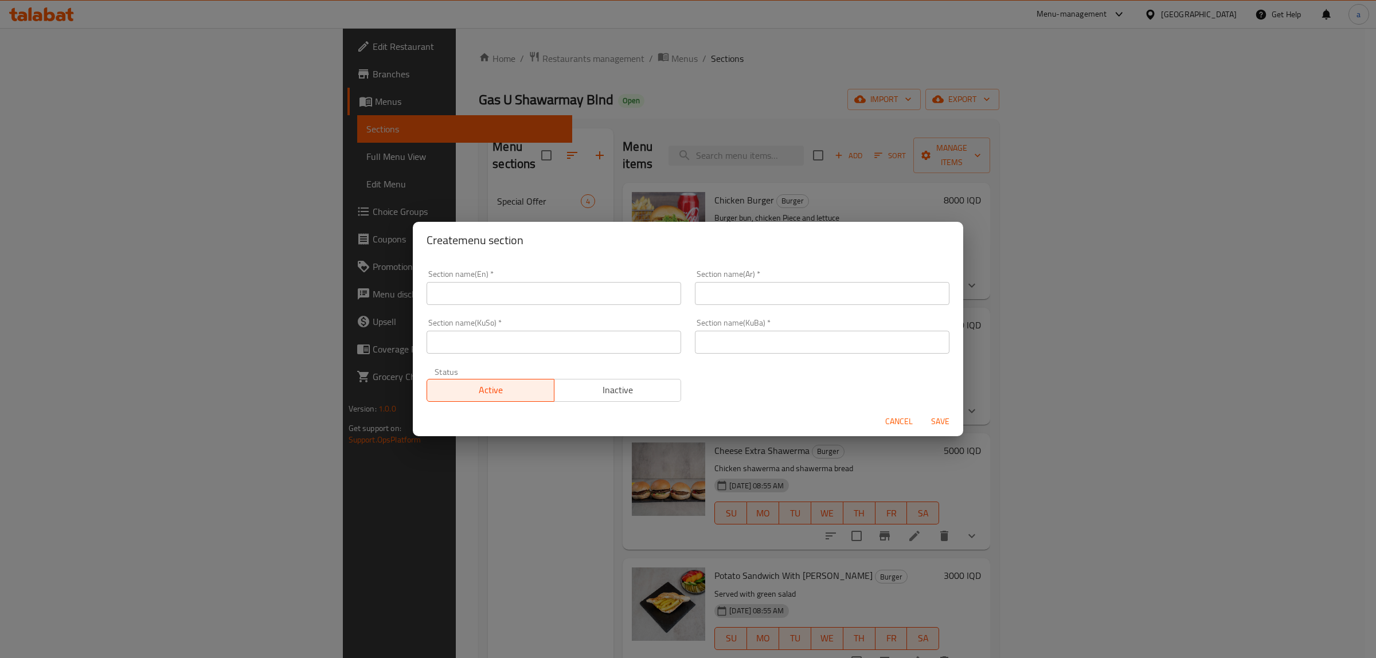
click at [480, 286] on input "text" at bounding box center [554, 293] width 255 height 23
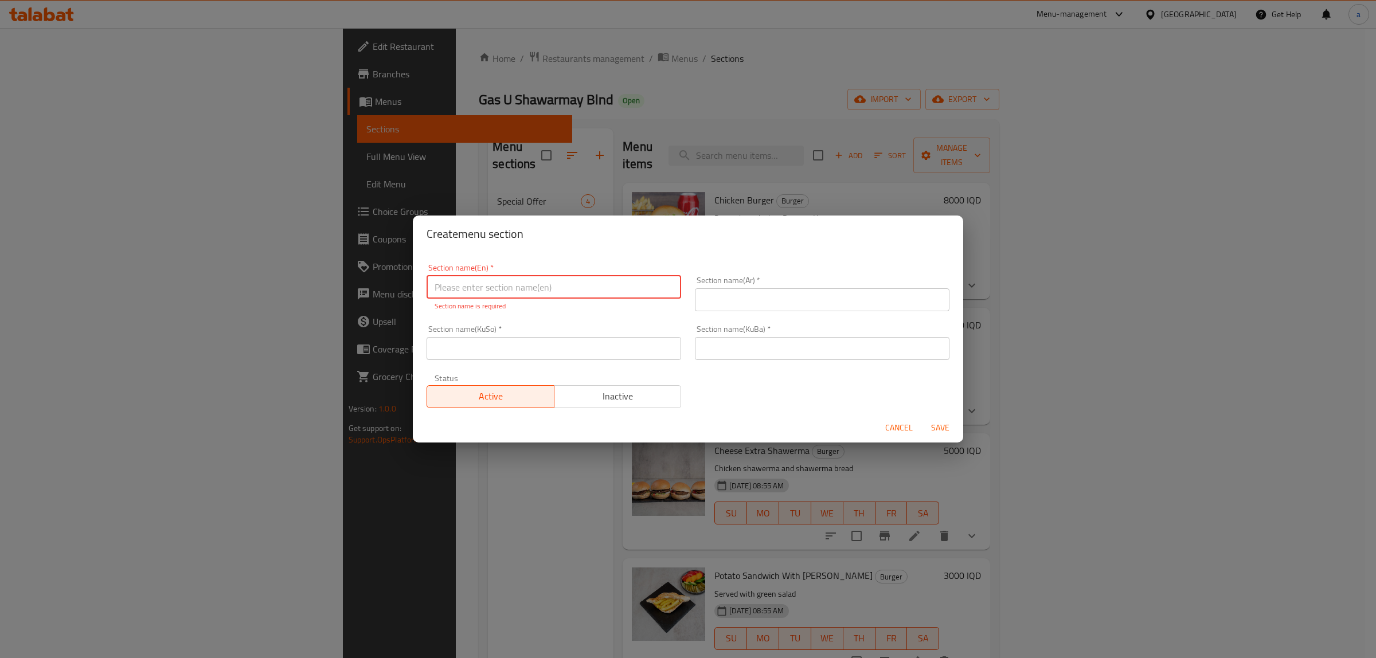
click at [499, 287] on input "text" at bounding box center [554, 287] width 255 height 23
paste input "Soft Drinks"
type input "Soft Drinks"
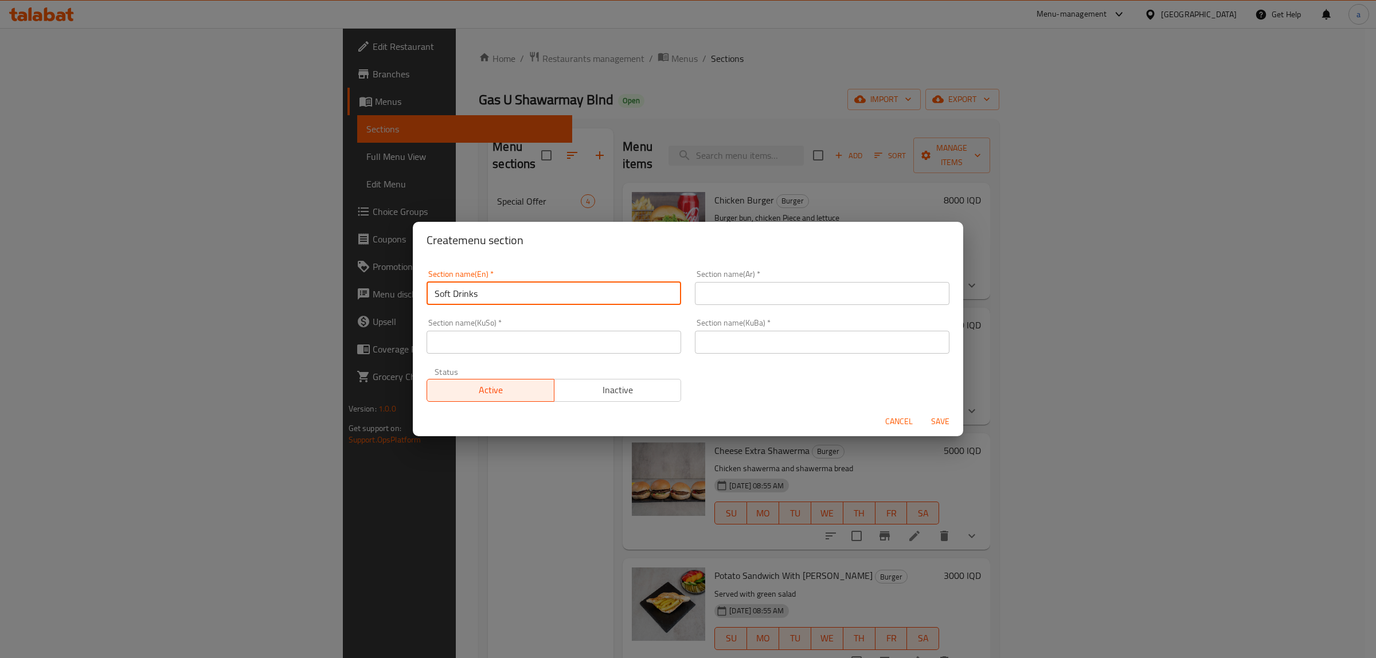
click at [733, 287] on input "text" at bounding box center [822, 293] width 255 height 23
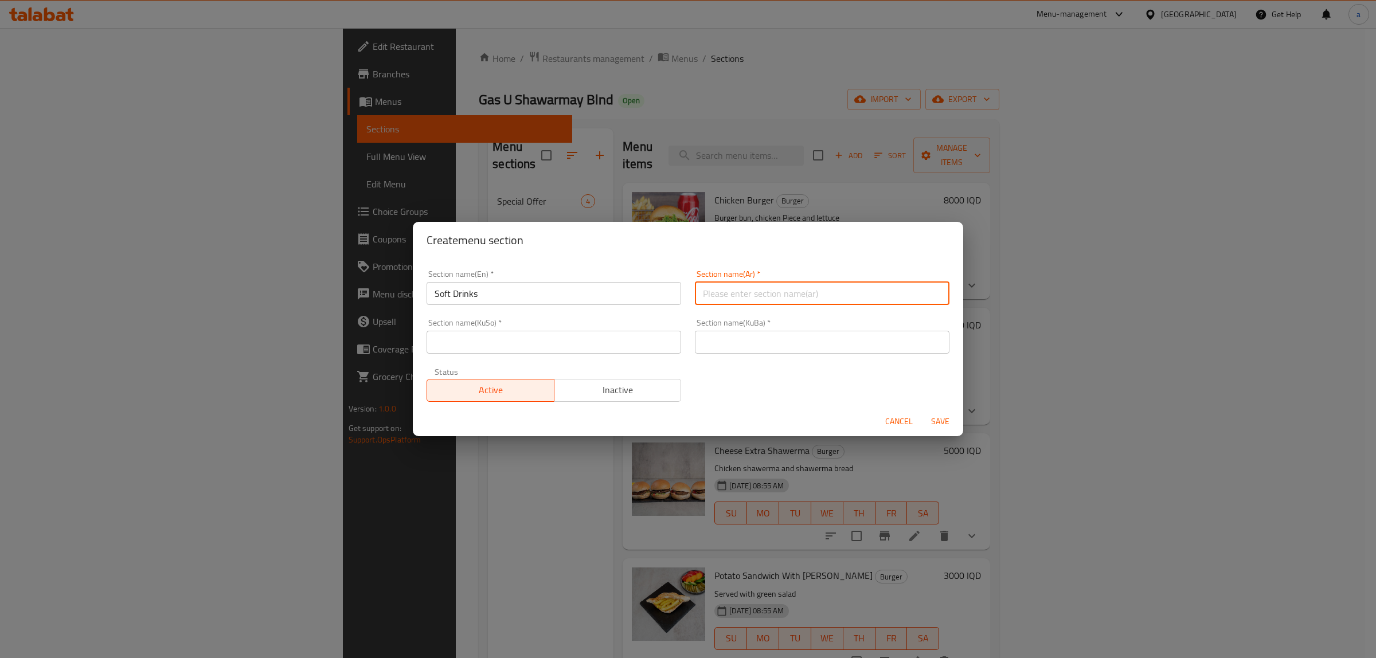
paste input "المشروبات الغازية"
type input "المشروبات الغازية"
click at [525, 343] on input "text" at bounding box center [554, 342] width 255 height 23
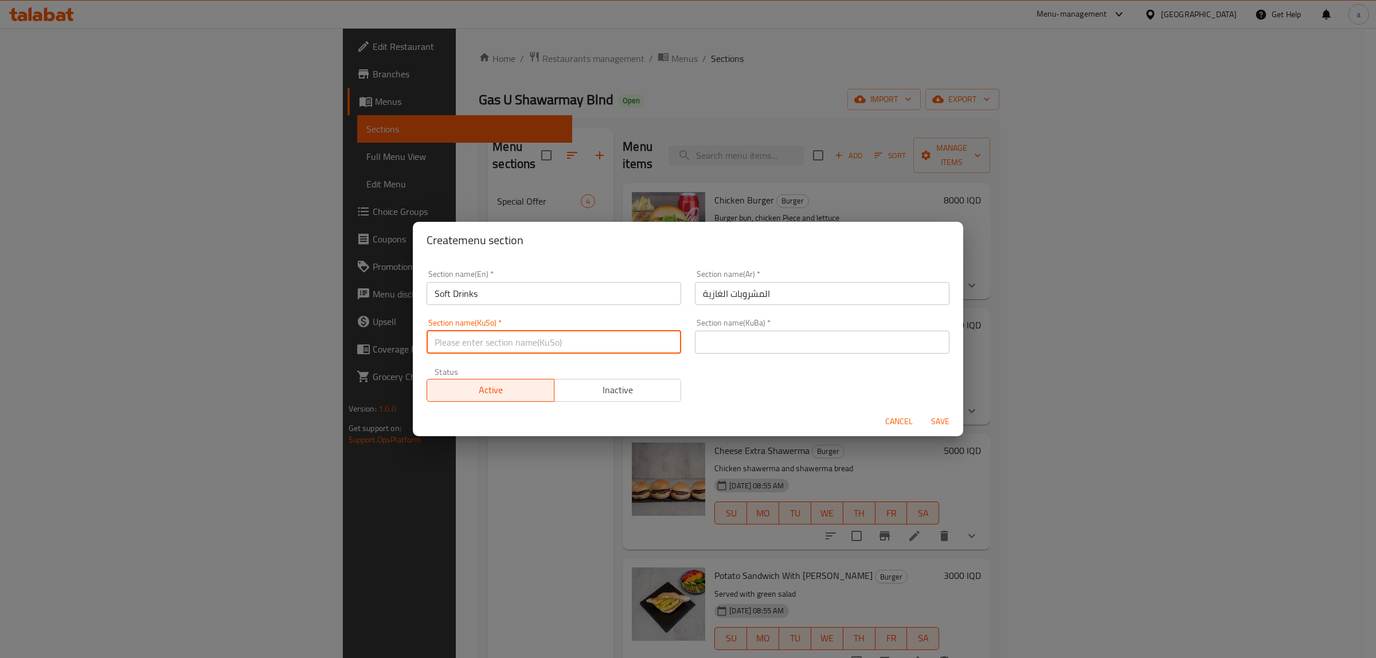
paste input "خواردنەوە گازییەکان"
type input "خواردنەوە گازییەکان"
click at [756, 338] on input "text" at bounding box center [822, 342] width 255 height 23
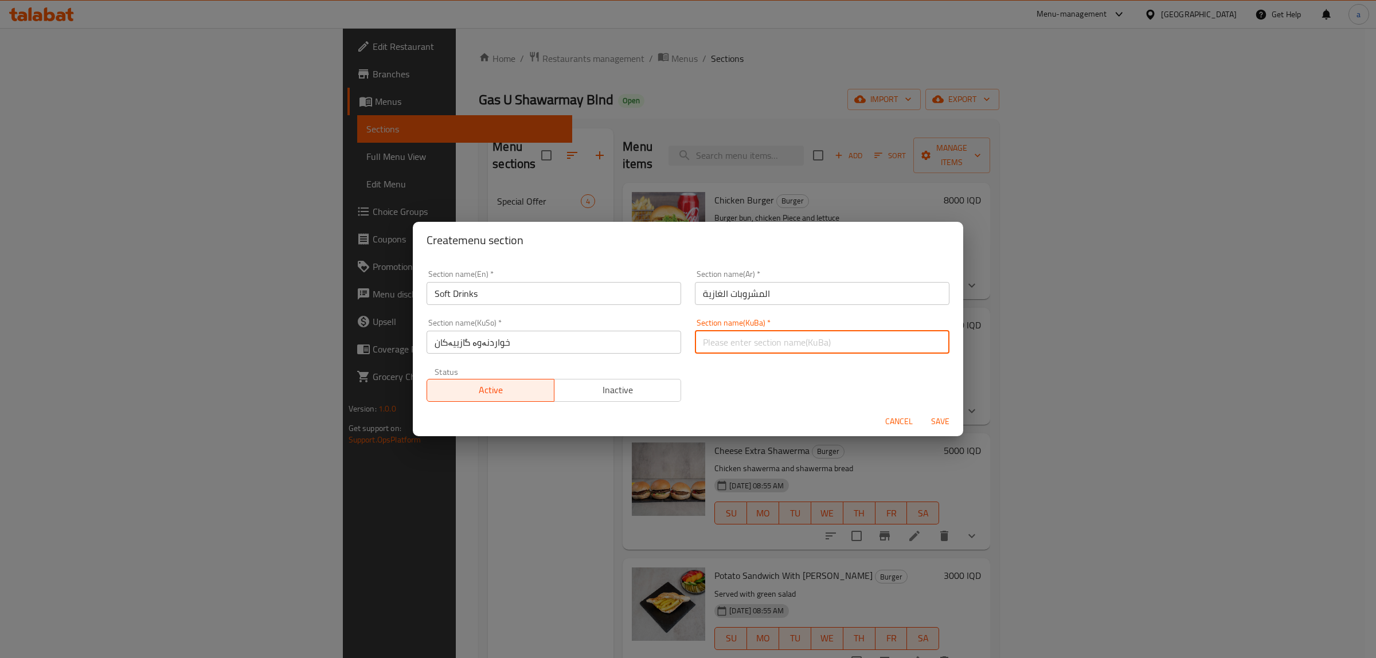
paste input "خواردنەوە گازییەکان"
type input "خواردنەوە گازییەکان"
click at [941, 422] on span "Save" at bounding box center [941, 422] width 28 height 14
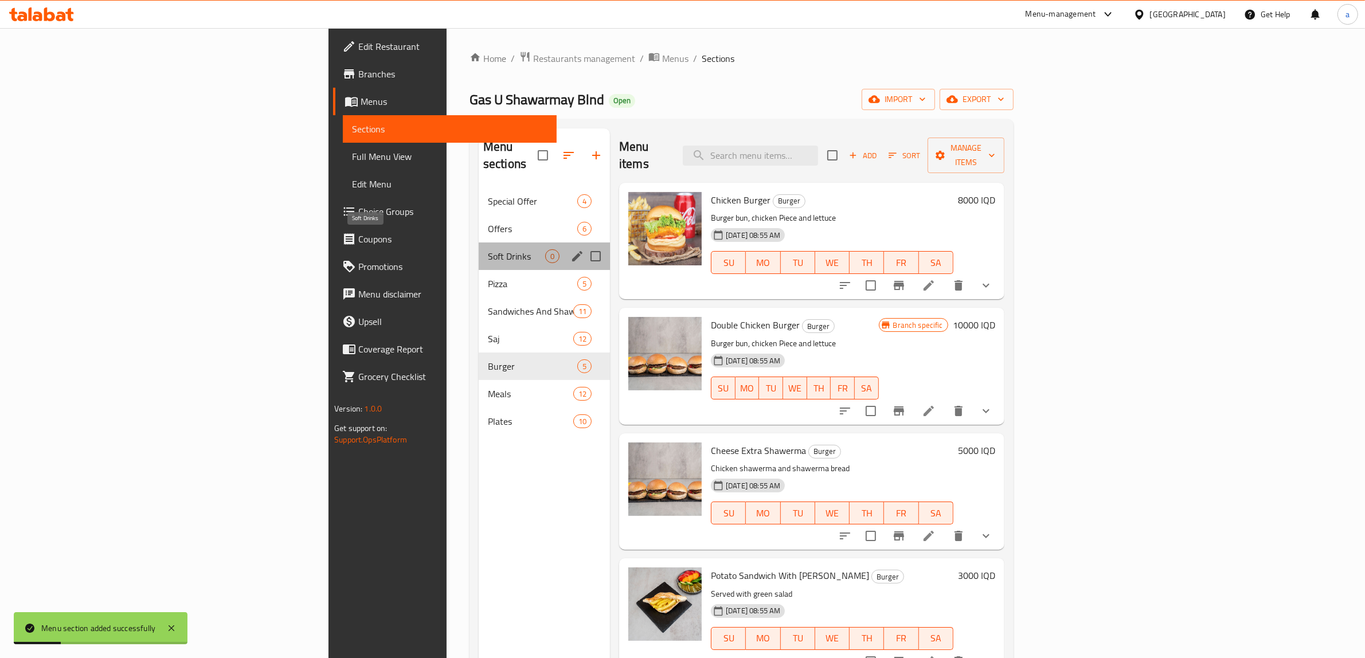
click at [488, 249] on span "Soft Drinks" at bounding box center [516, 256] width 57 height 14
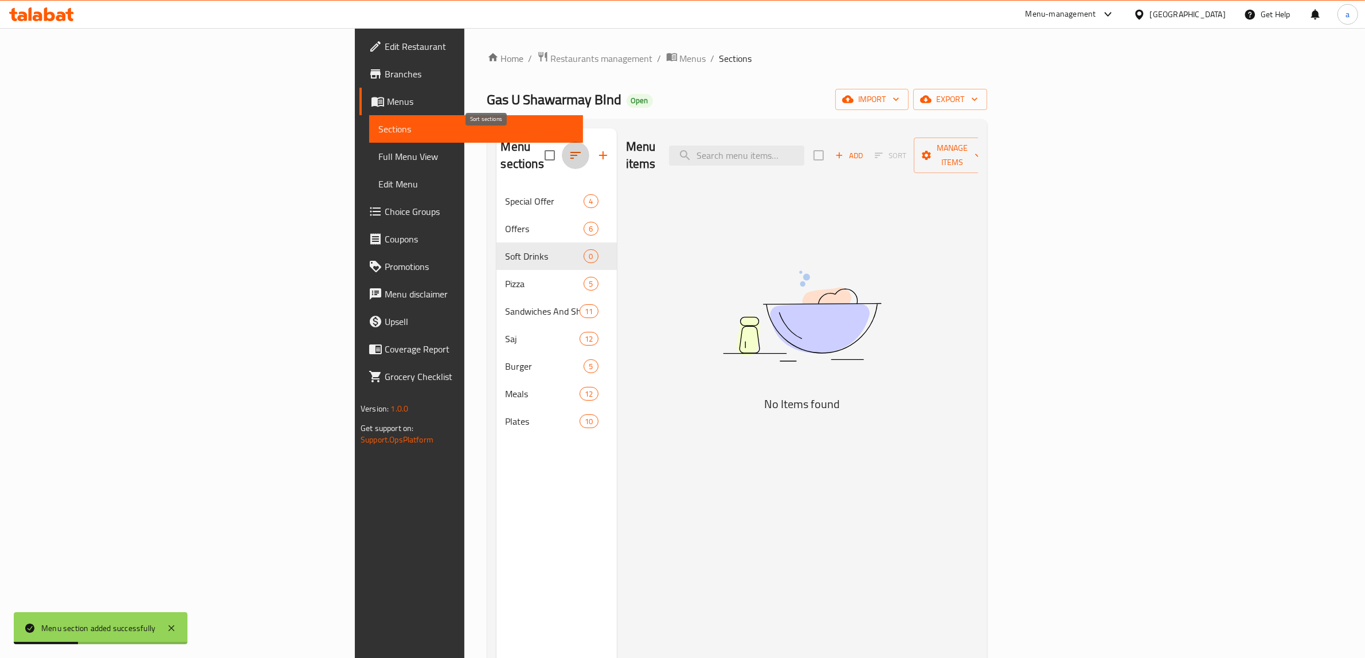
click at [569, 153] on icon "button" at bounding box center [576, 155] width 14 height 14
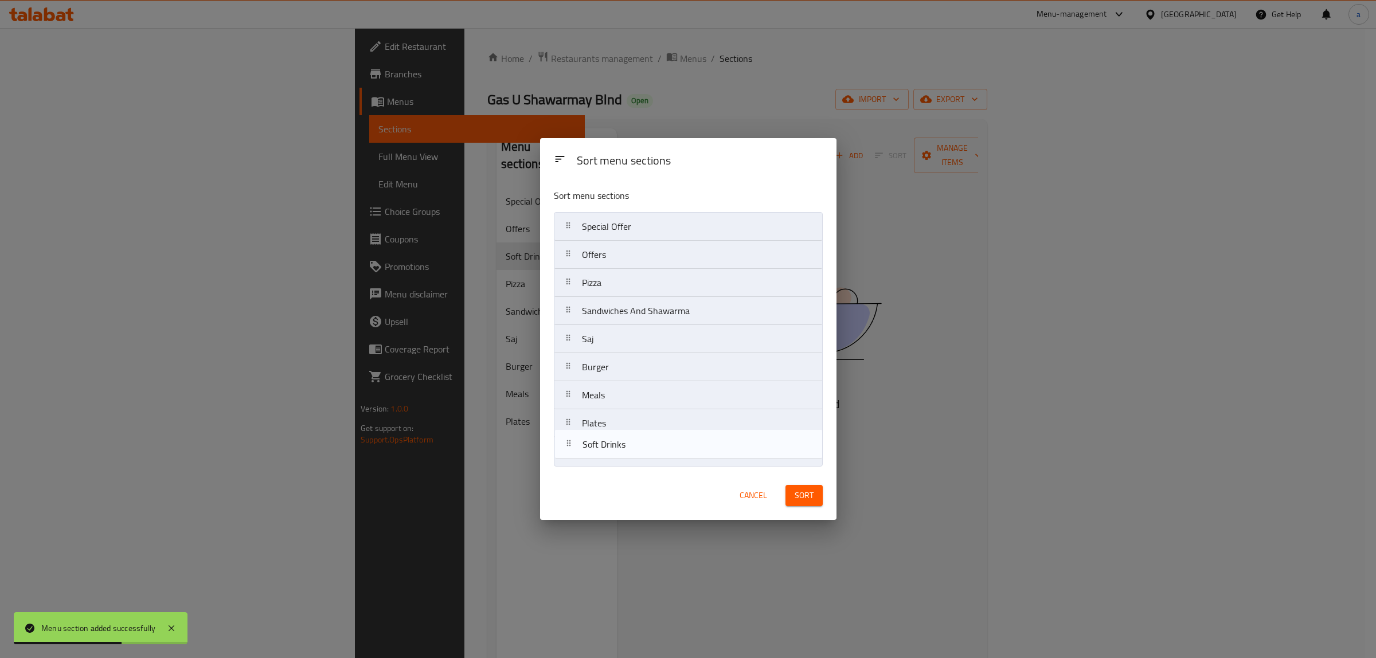
drag, startPoint x: 602, startPoint y: 290, endPoint x: 603, endPoint y: 459, distance: 169.7
click at [603, 459] on nav "Special Offer Offers Soft Drinks Pizza Sandwiches And Shawarma Saj Burger Meals…" at bounding box center [688, 339] width 269 height 254
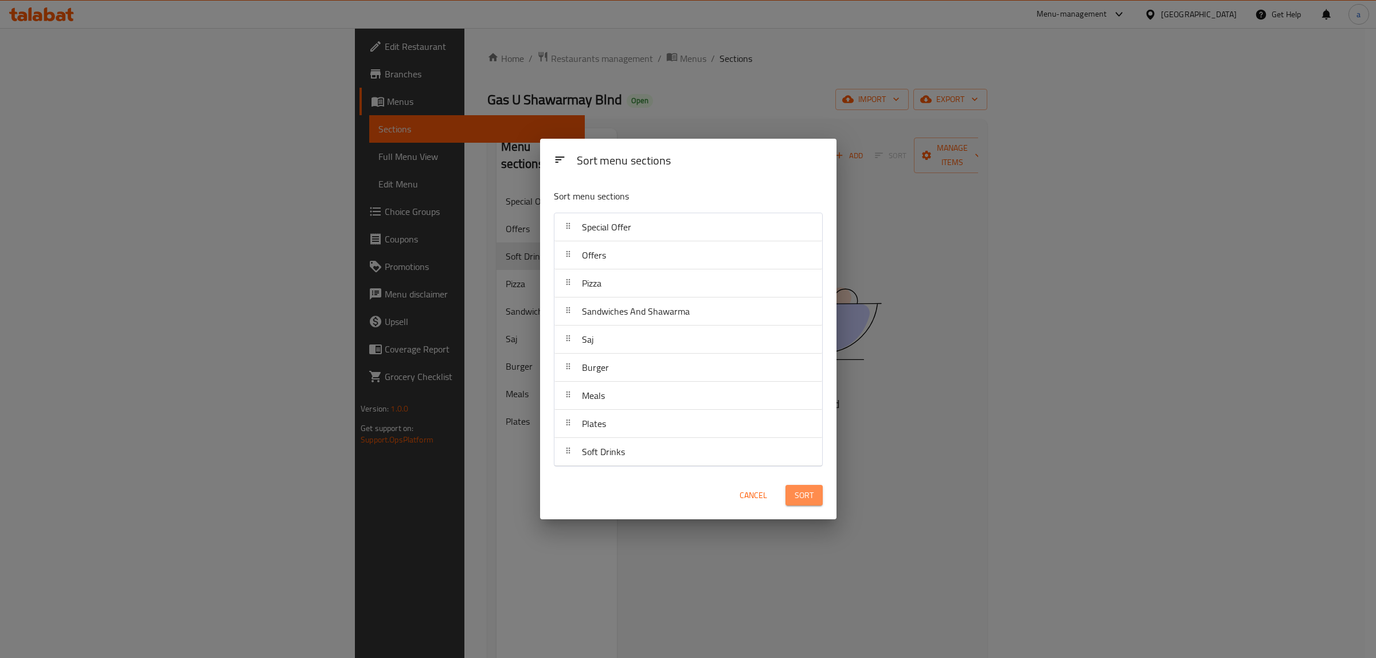
click at [814, 497] on button "Sort" at bounding box center [803, 495] width 37 height 21
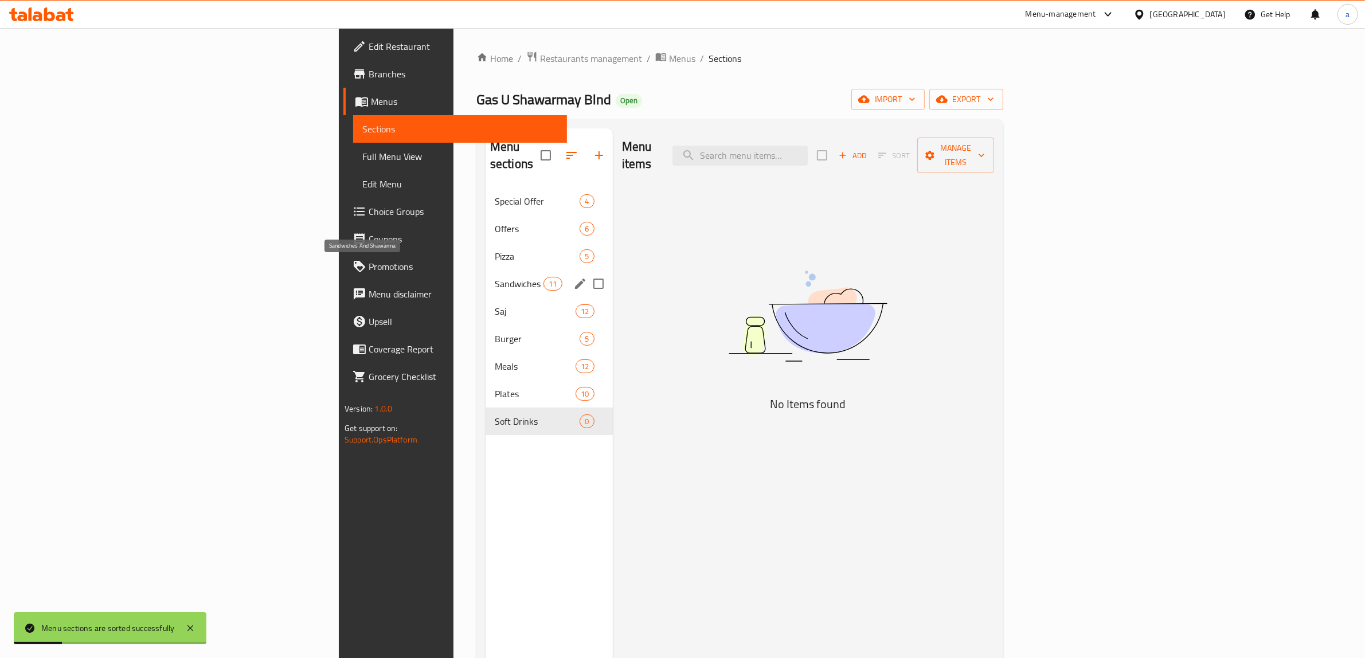
click at [495, 277] on span "Sandwiches And Shawarma" at bounding box center [519, 284] width 49 height 14
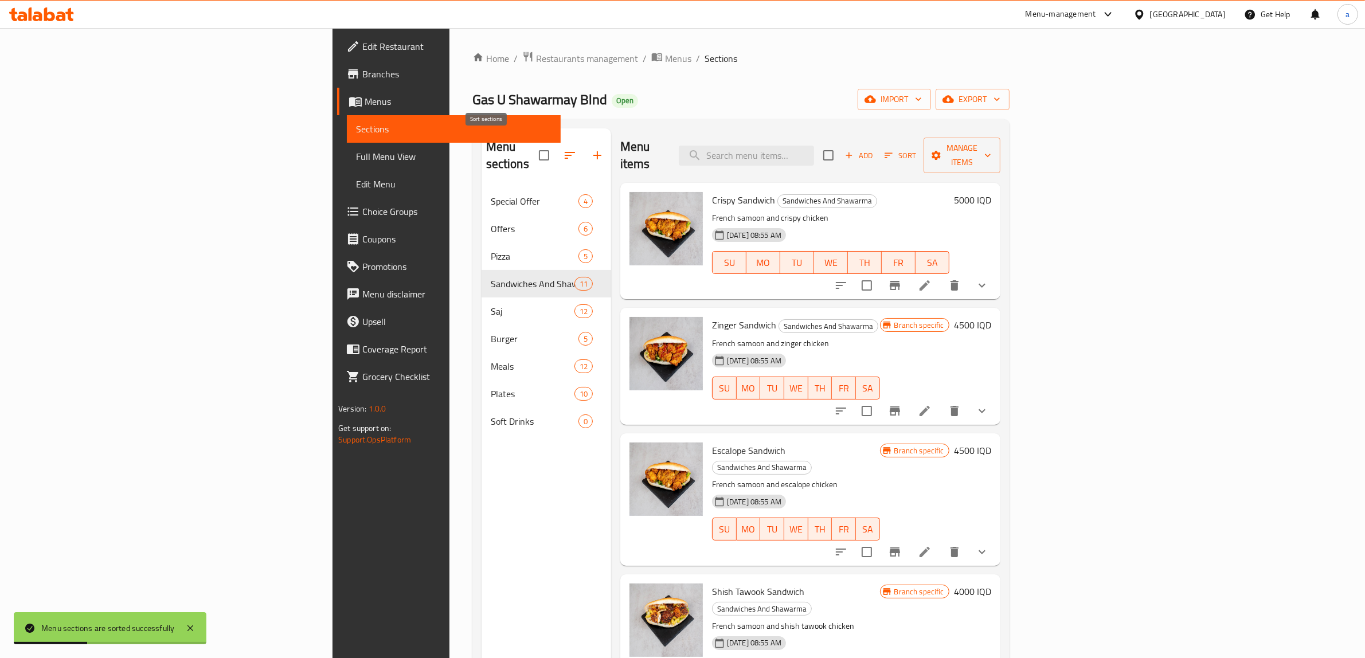
click at [556, 150] on button "button" at bounding box center [570, 156] width 28 height 28
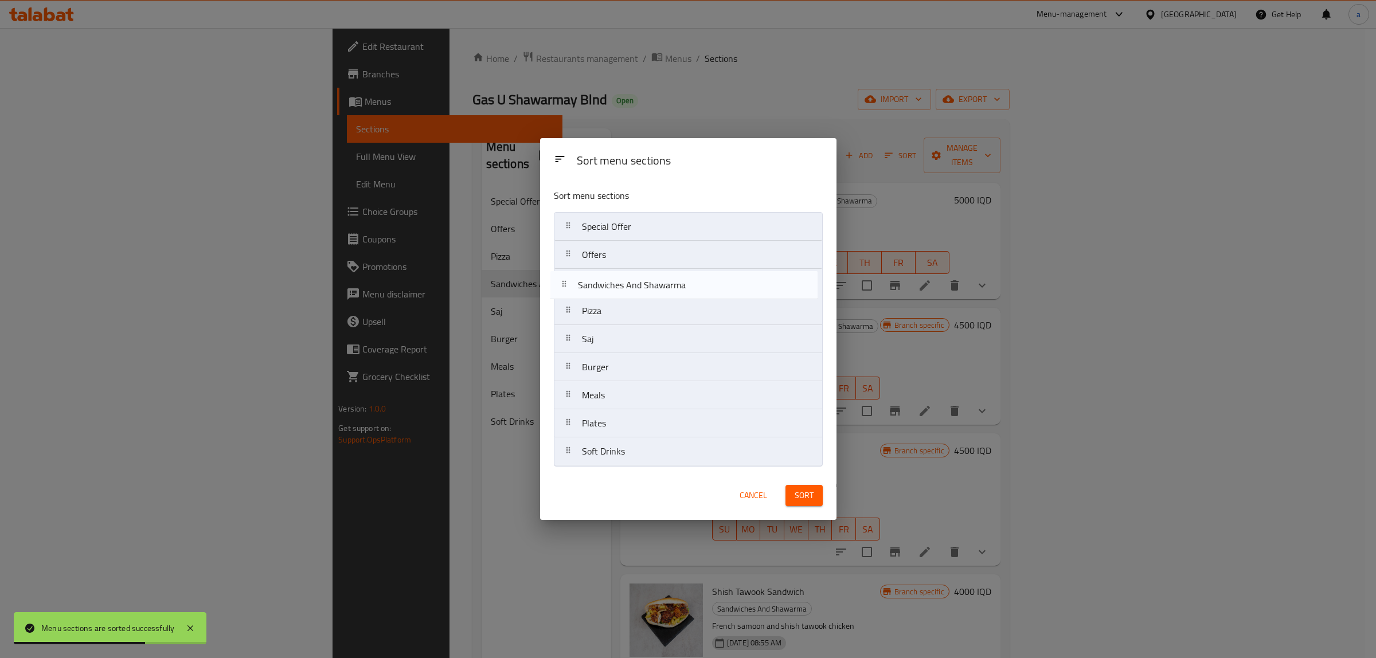
drag, startPoint x: 611, startPoint y: 311, endPoint x: 605, endPoint y: 276, distance: 35.4
click at [605, 276] on nav "Special Offer Offers Pizza Sandwiches And Shawarma Saj Burger Meals Plates Soft…" at bounding box center [688, 339] width 269 height 254
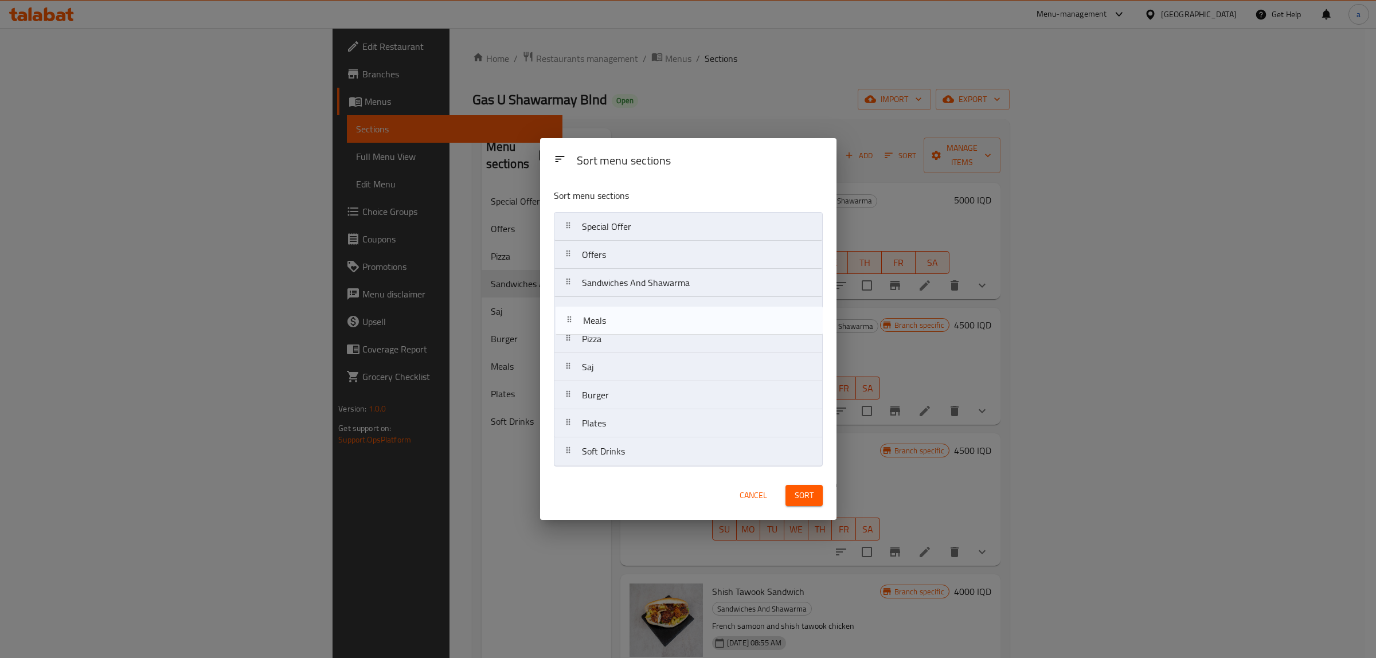
drag, startPoint x: 639, startPoint y: 398, endPoint x: 641, endPoint y: 315, distance: 83.2
click at [641, 315] on nav "Special Offer Offers Sandwiches And Shawarma Pizza Saj Burger Meals Plates Soft…" at bounding box center [688, 339] width 269 height 254
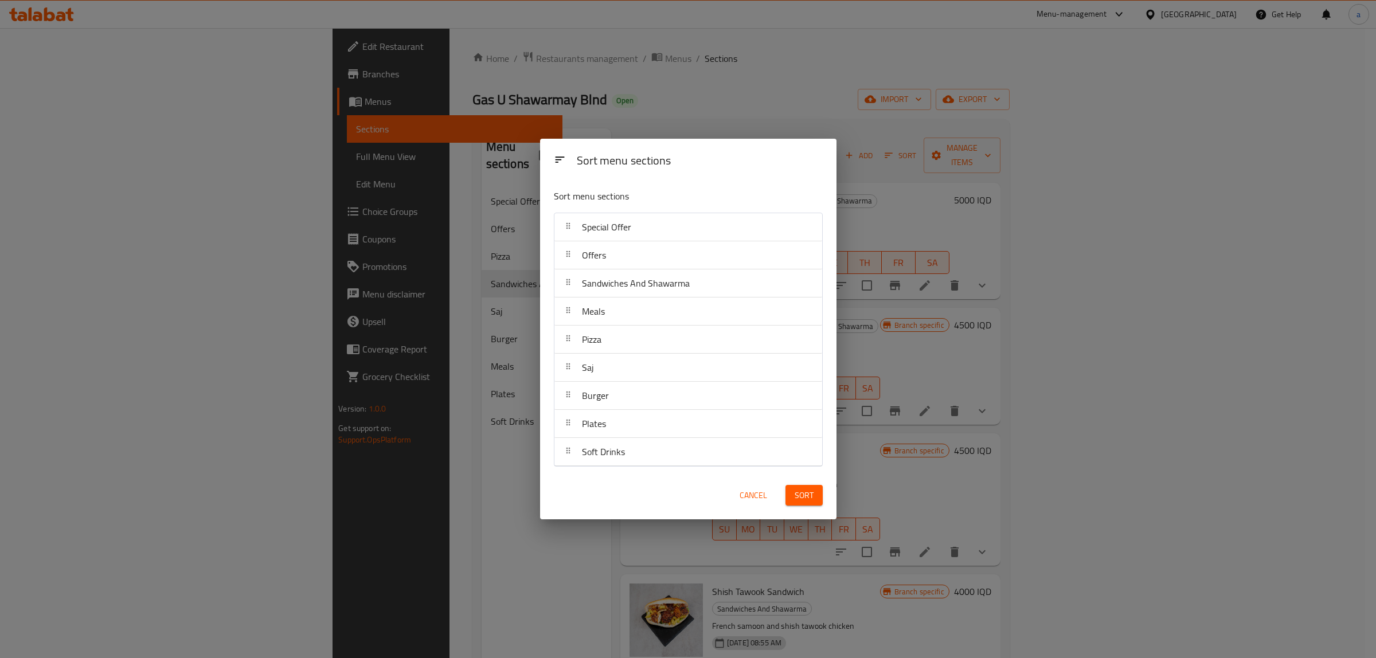
click at [806, 495] on span "Sort" at bounding box center [804, 495] width 19 height 14
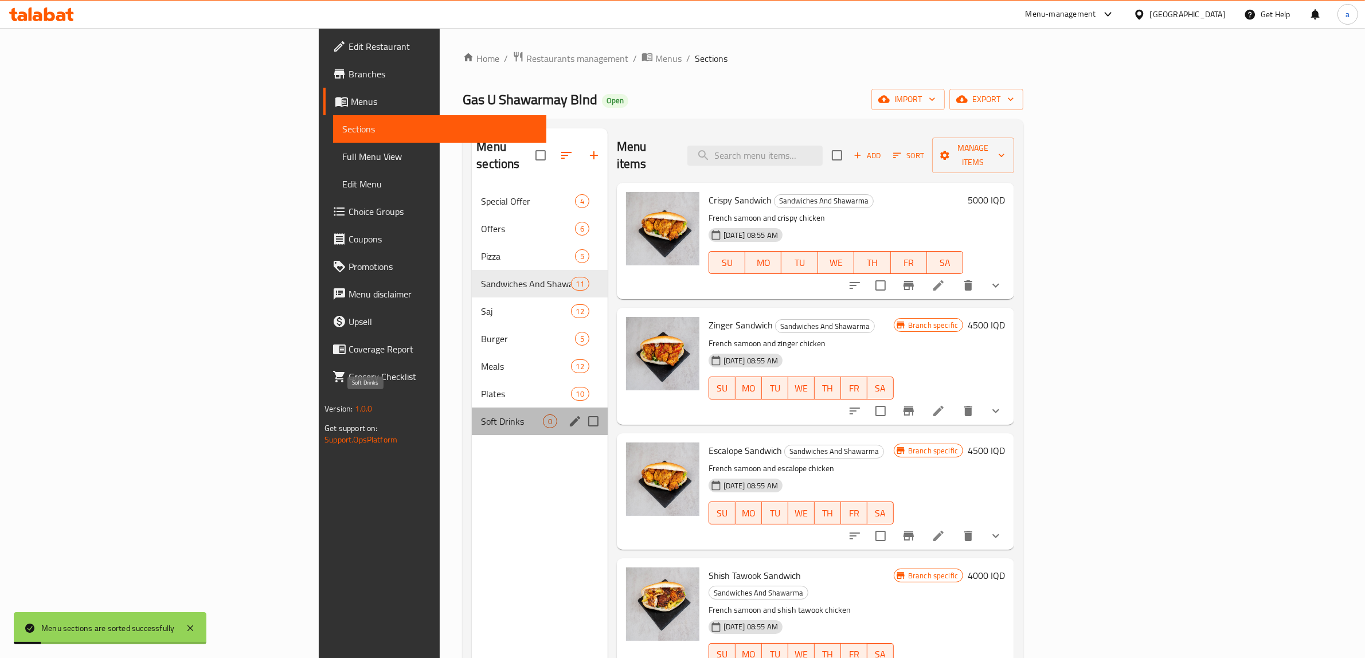
click at [481, 415] on span "Soft Drinks" at bounding box center [511, 422] width 61 height 14
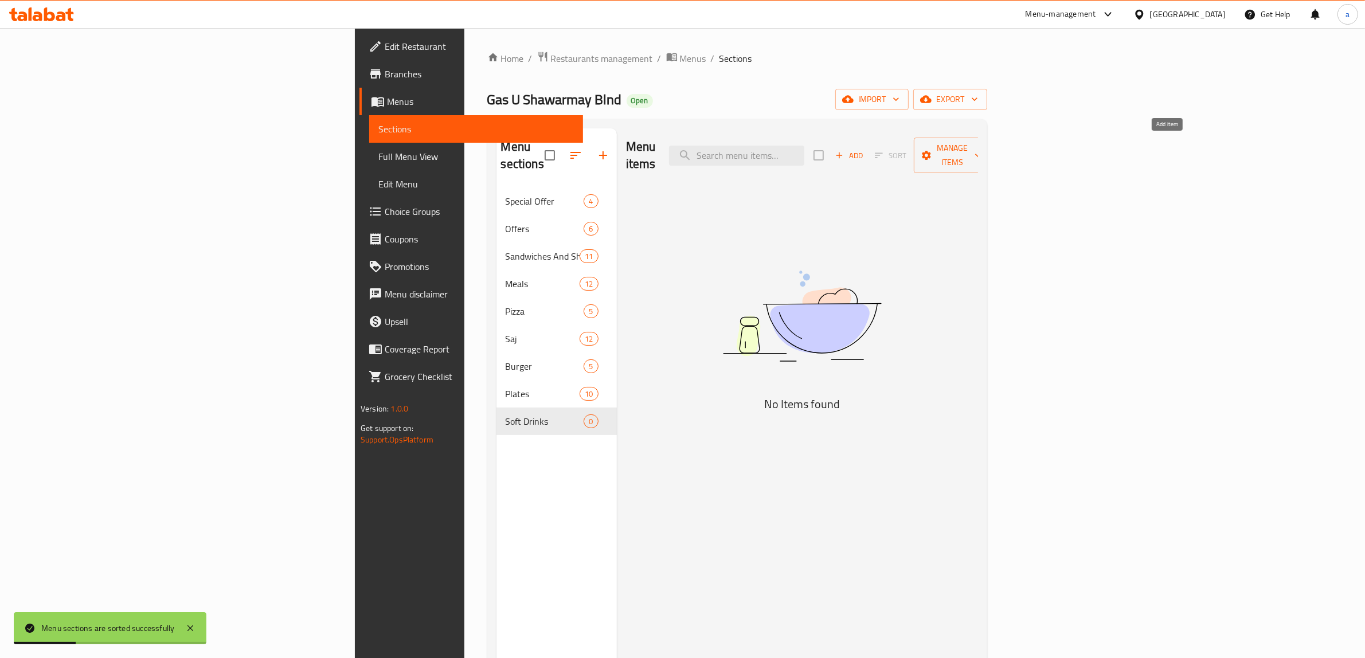
click at [865, 149] on span "Add" at bounding box center [849, 155] width 31 height 13
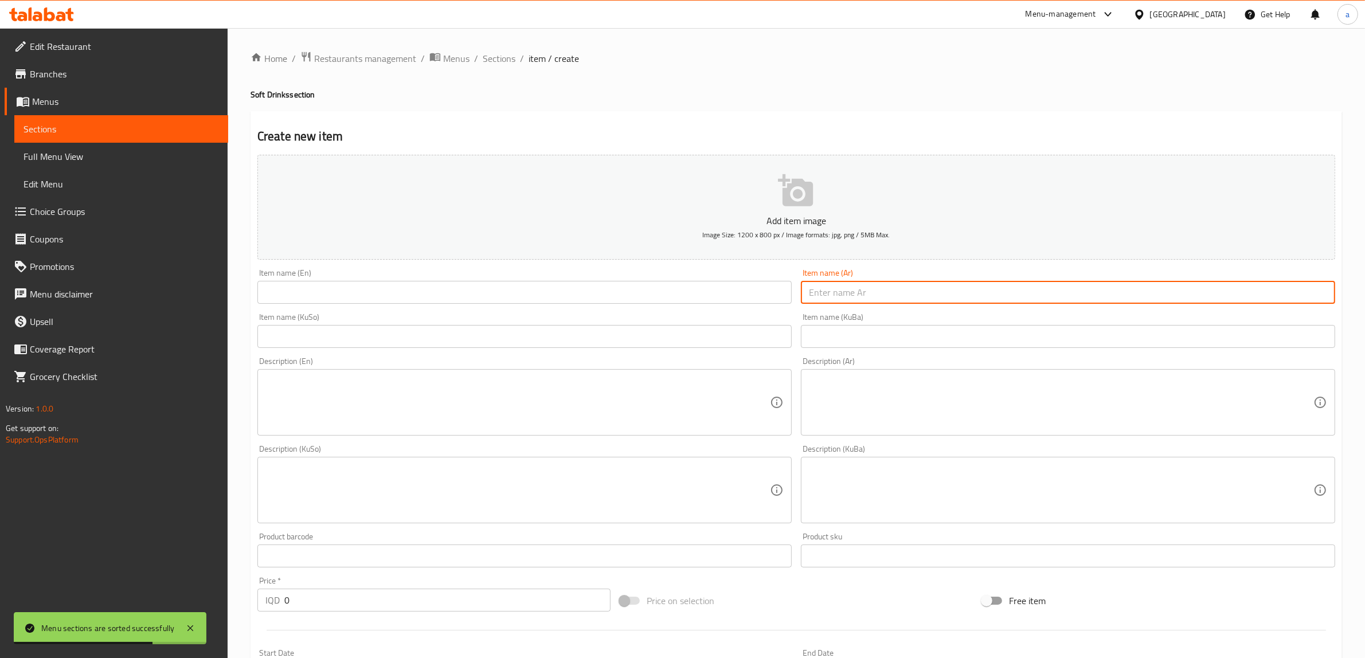
click at [899, 284] on input "text" at bounding box center [1068, 292] width 534 height 23
paste input "بيبسي 250 مل"
type input "بيبسي 250 مل"
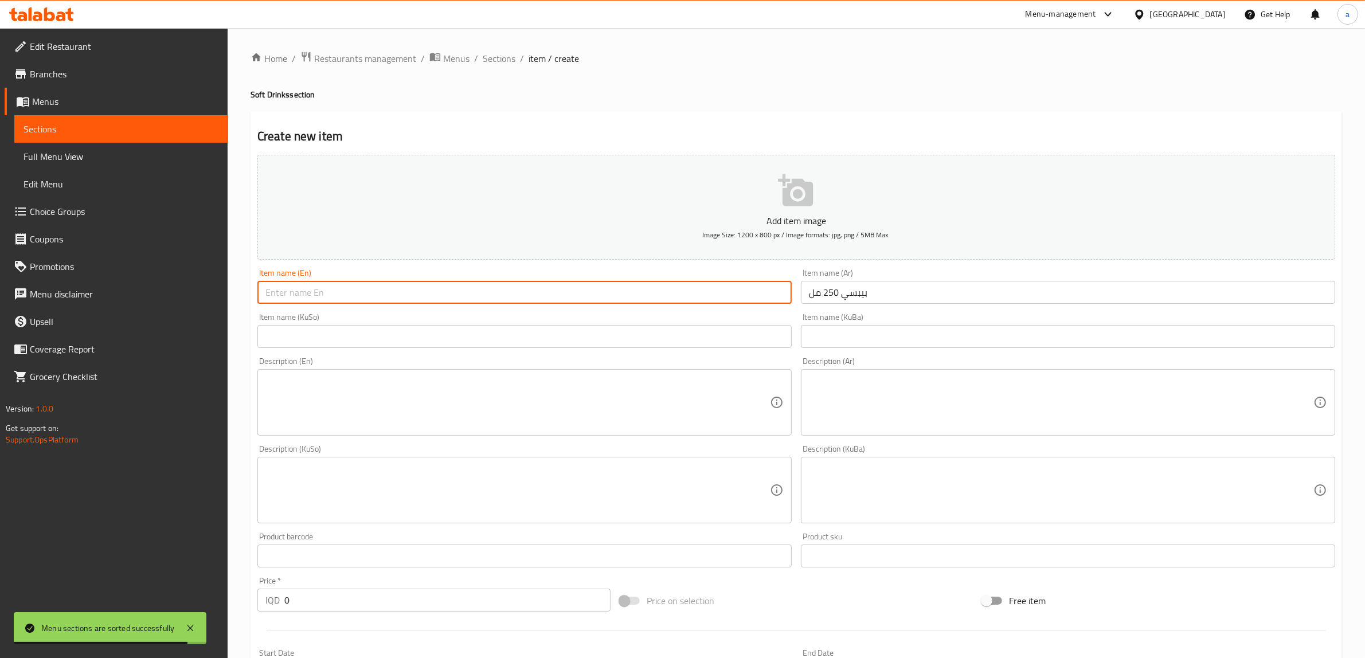
click at [609, 299] on input "text" at bounding box center [524, 292] width 534 height 23
type input "Pepsi 250 Ml"
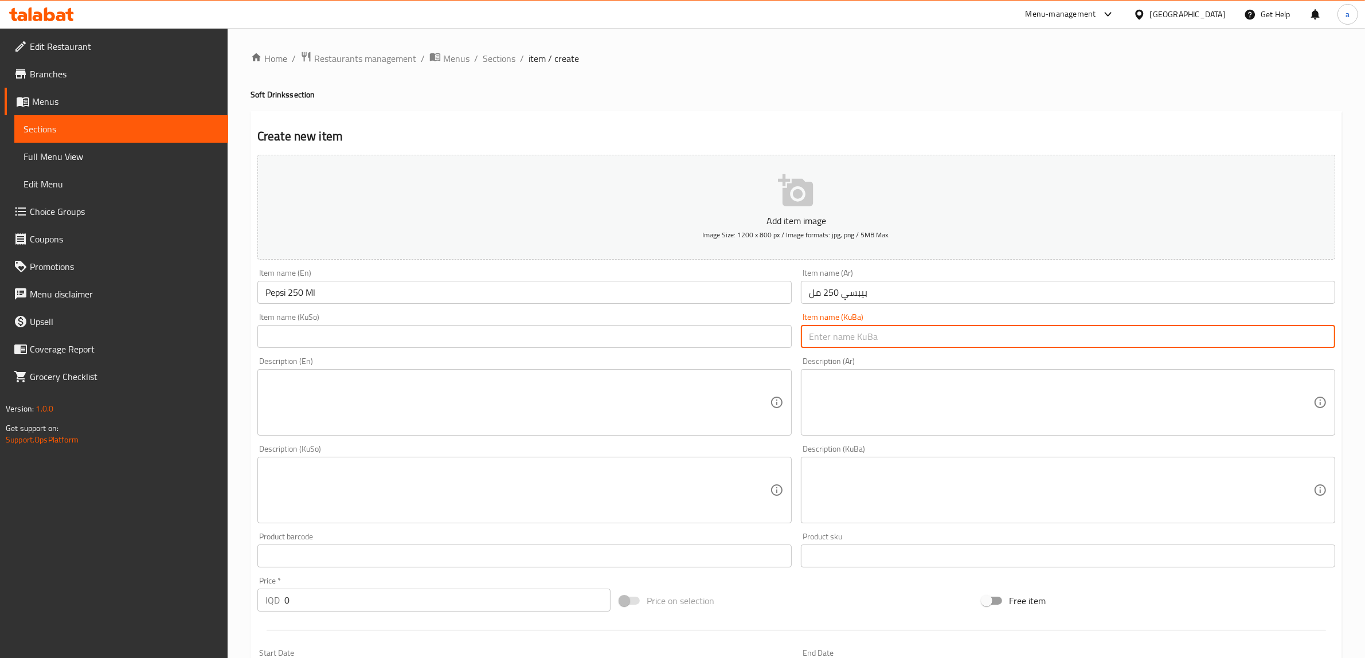
click at [885, 339] on input "text" at bounding box center [1068, 336] width 534 height 23
type input "بیپسی 250 مل"
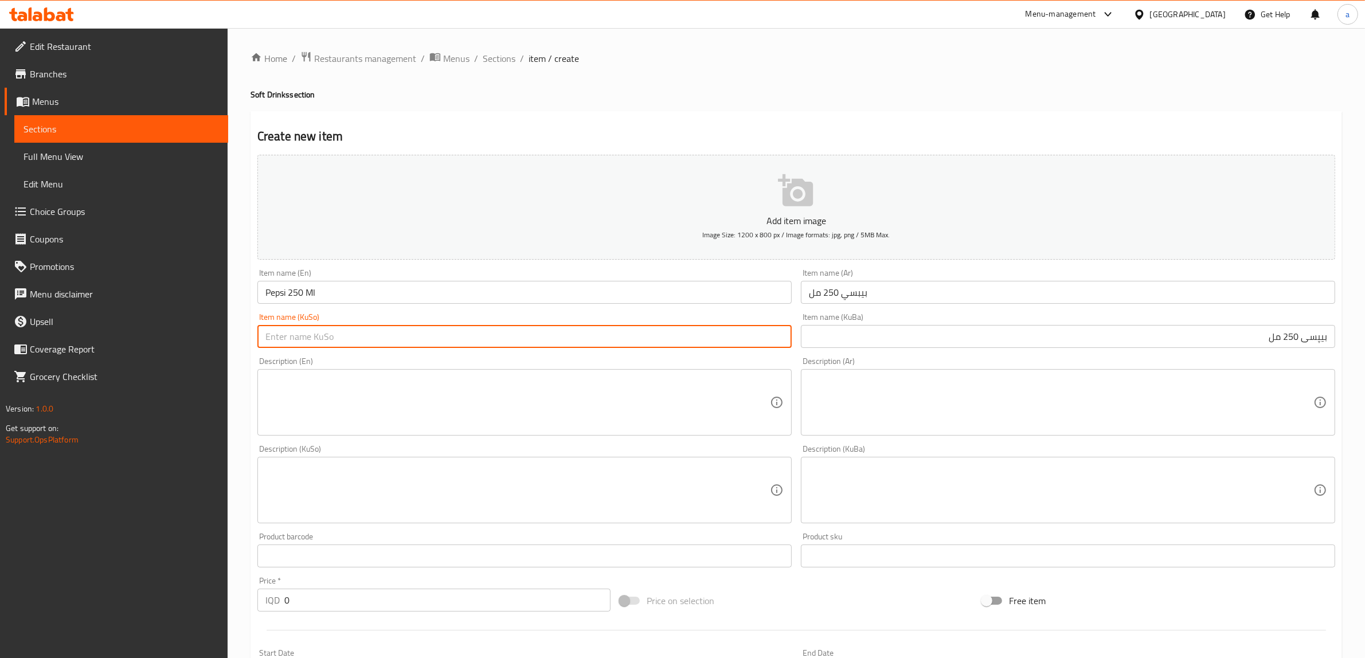
click at [735, 341] on input "text" at bounding box center [524, 336] width 534 height 23
paste input "بیپسی 250 مل"
type input "بیپسی 250 مل"
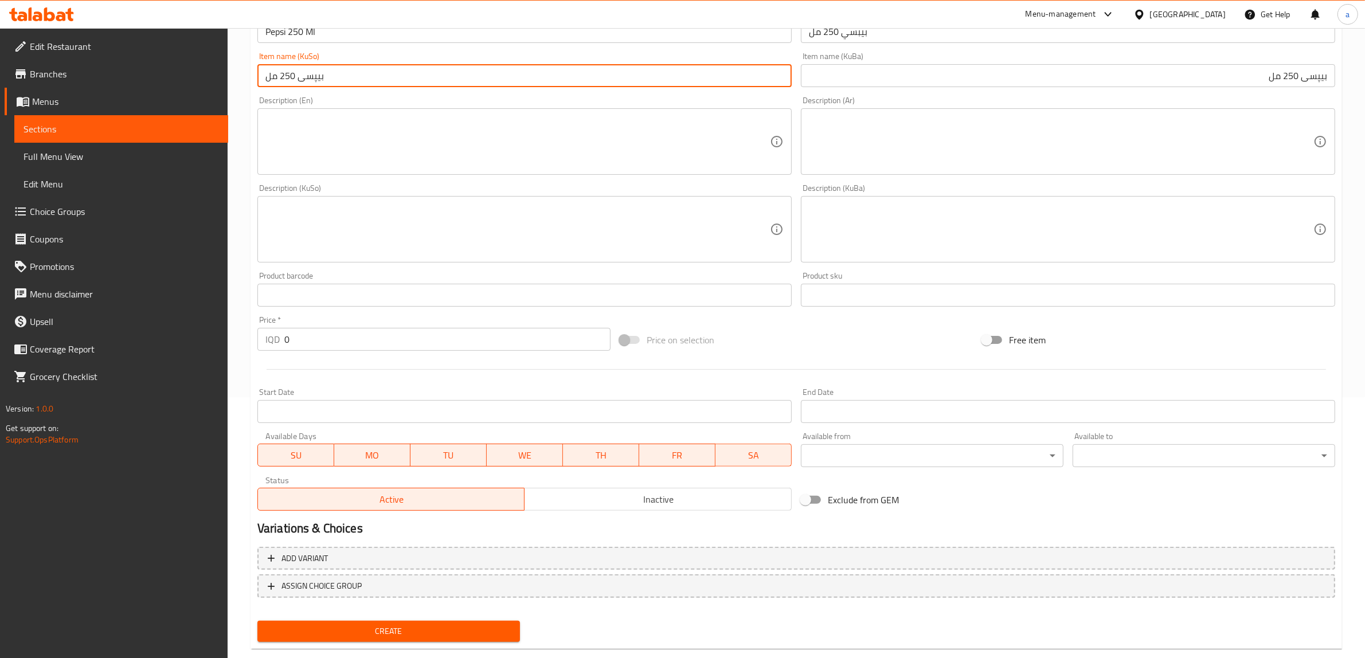
scroll to position [282, 0]
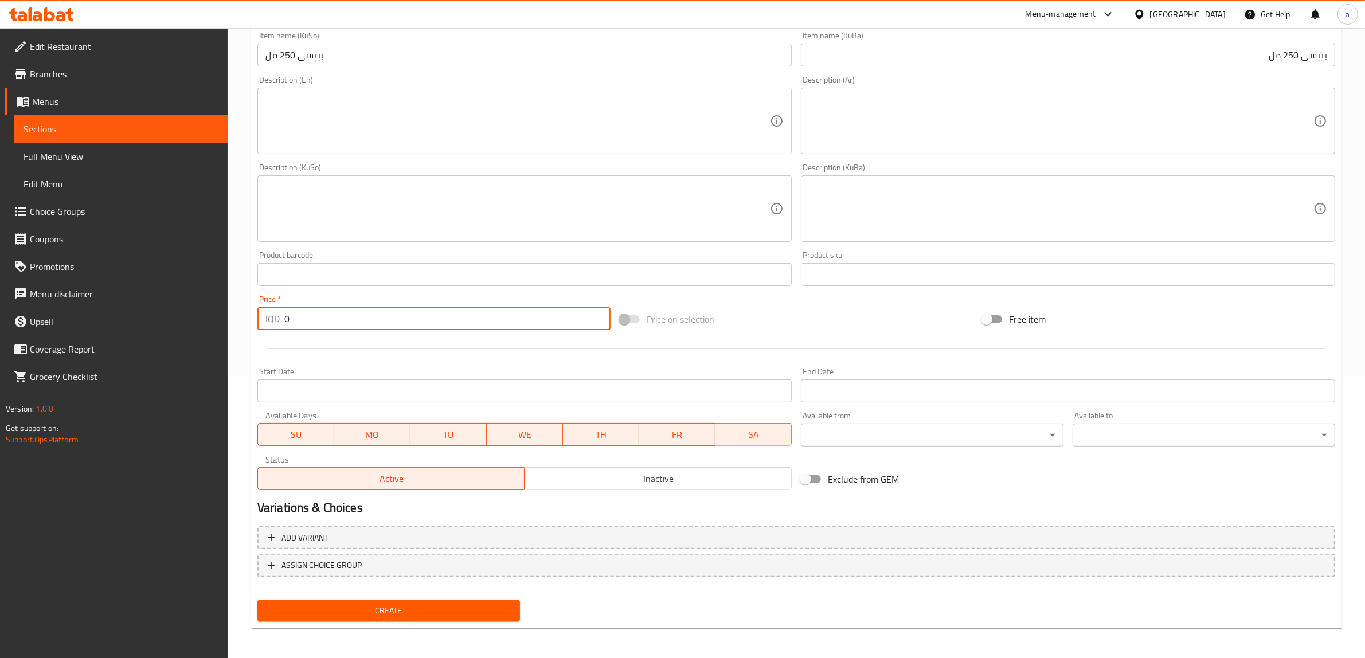
click at [286, 312] on input "0" at bounding box center [447, 318] width 326 height 23
paste input "200"
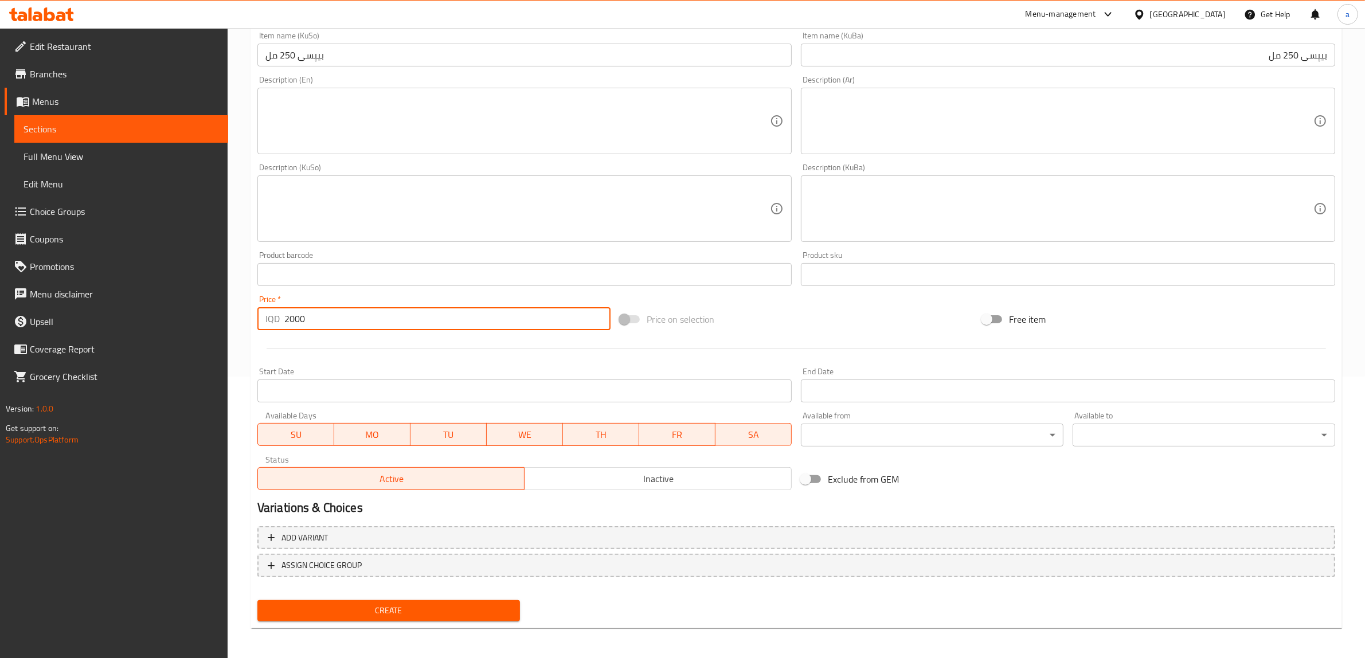
scroll to position [0, 0]
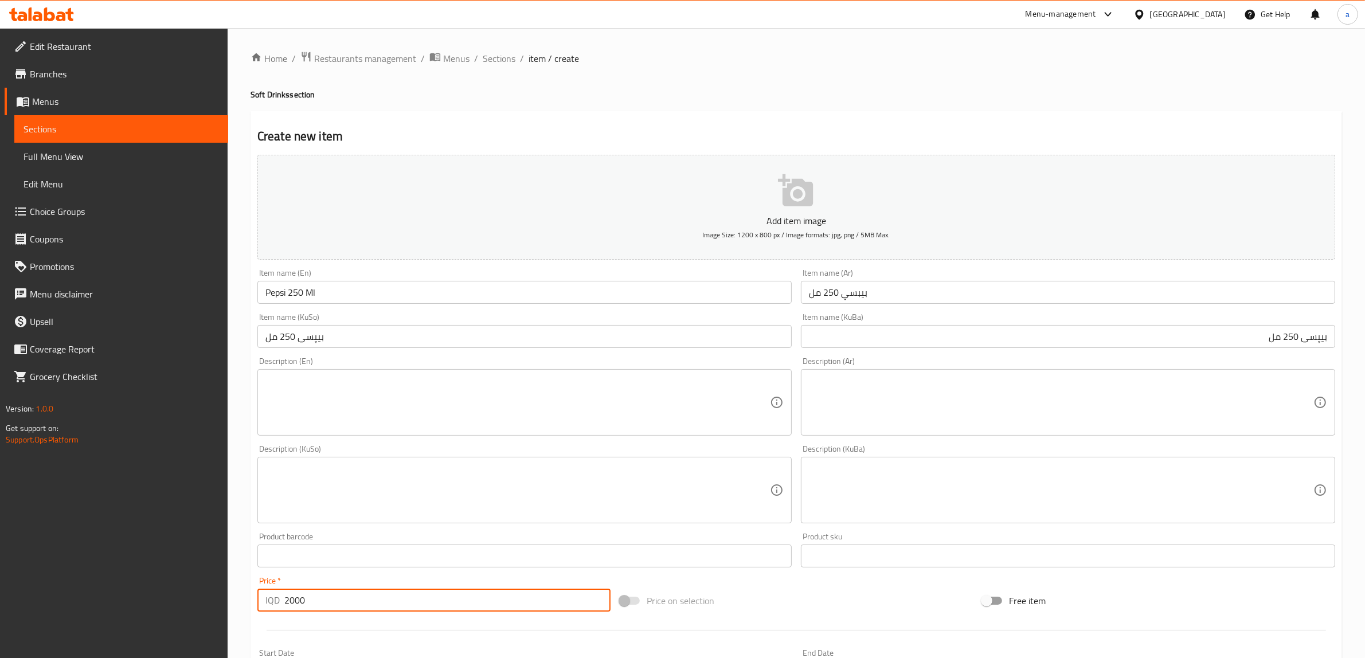
type input "2000"
click at [329, 471] on textarea at bounding box center [517, 490] width 505 height 54
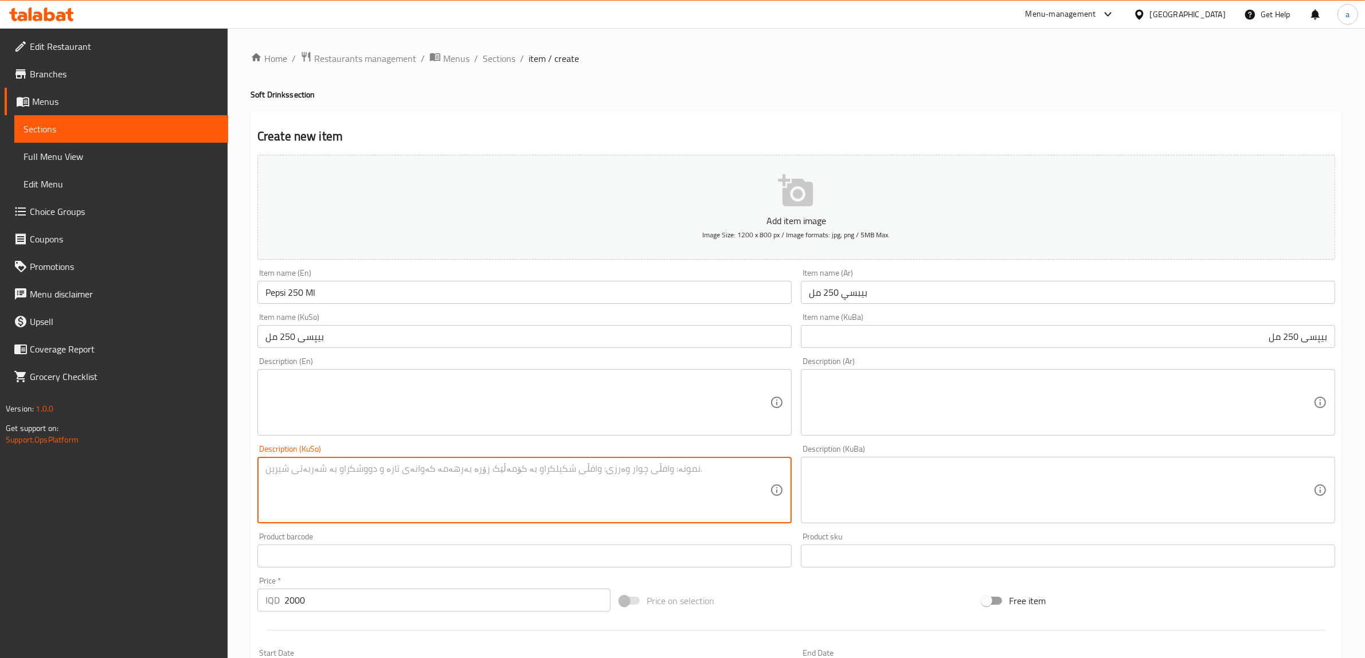
click at [913, 404] on textarea at bounding box center [1061, 403] width 505 height 54
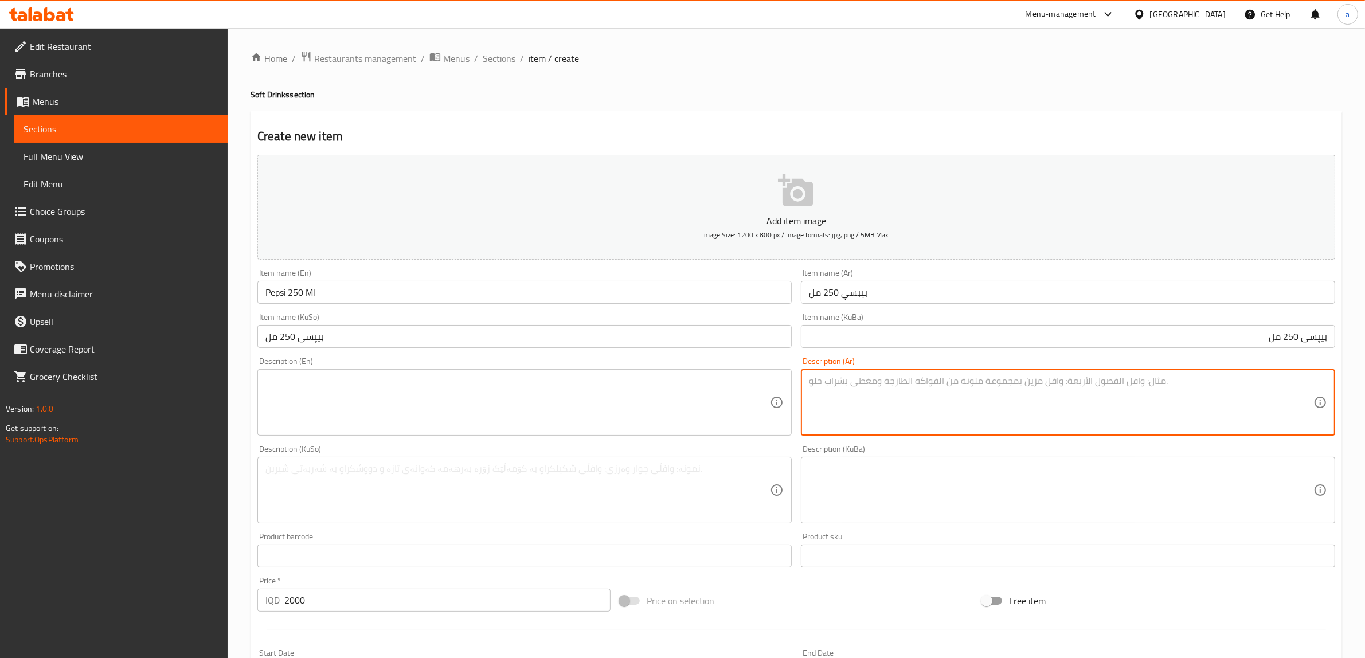
paste textarea "مشروب غازي مكربن"
type textarea "مشروب غازي مكربن"
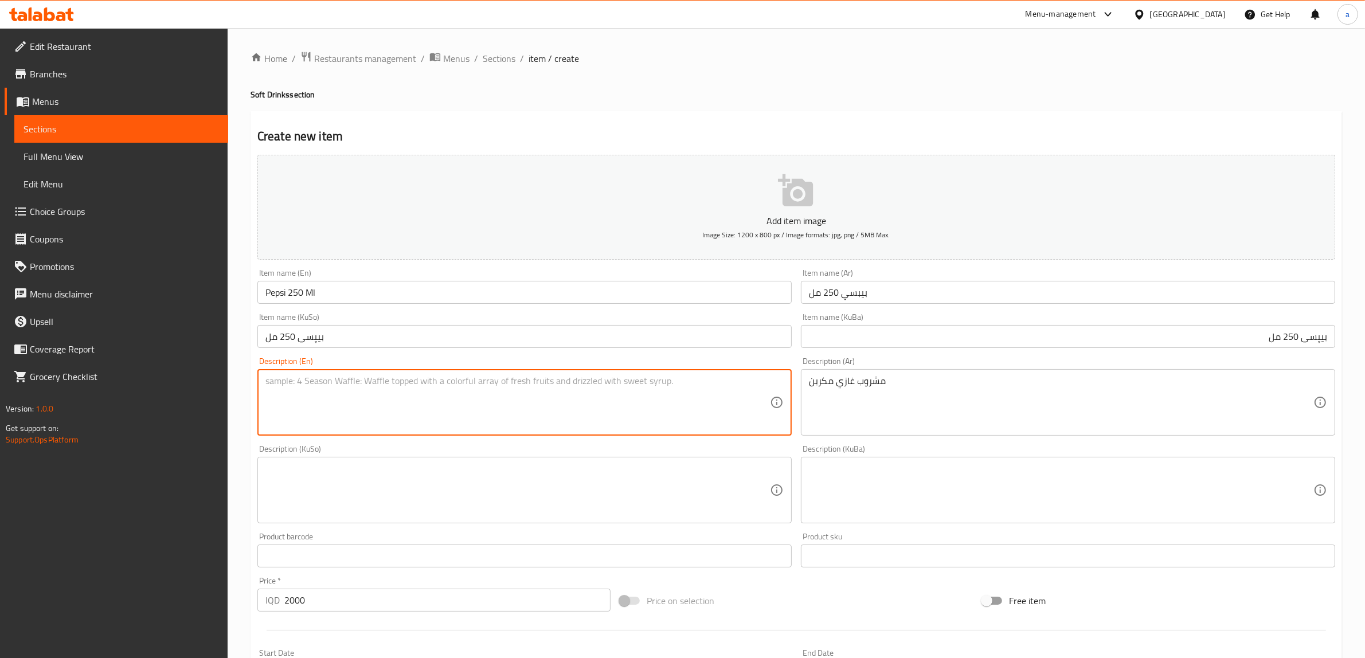
click at [374, 380] on textarea at bounding box center [517, 403] width 505 height 54
click at [313, 398] on textarea at bounding box center [517, 403] width 505 height 54
paste textarea "carbonated soft drink"
click at [268, 379] on textarea "carbonated soft drink" at bounding box center [517, 403] width 505 height 54
type textarea "Carbonated soft drink"
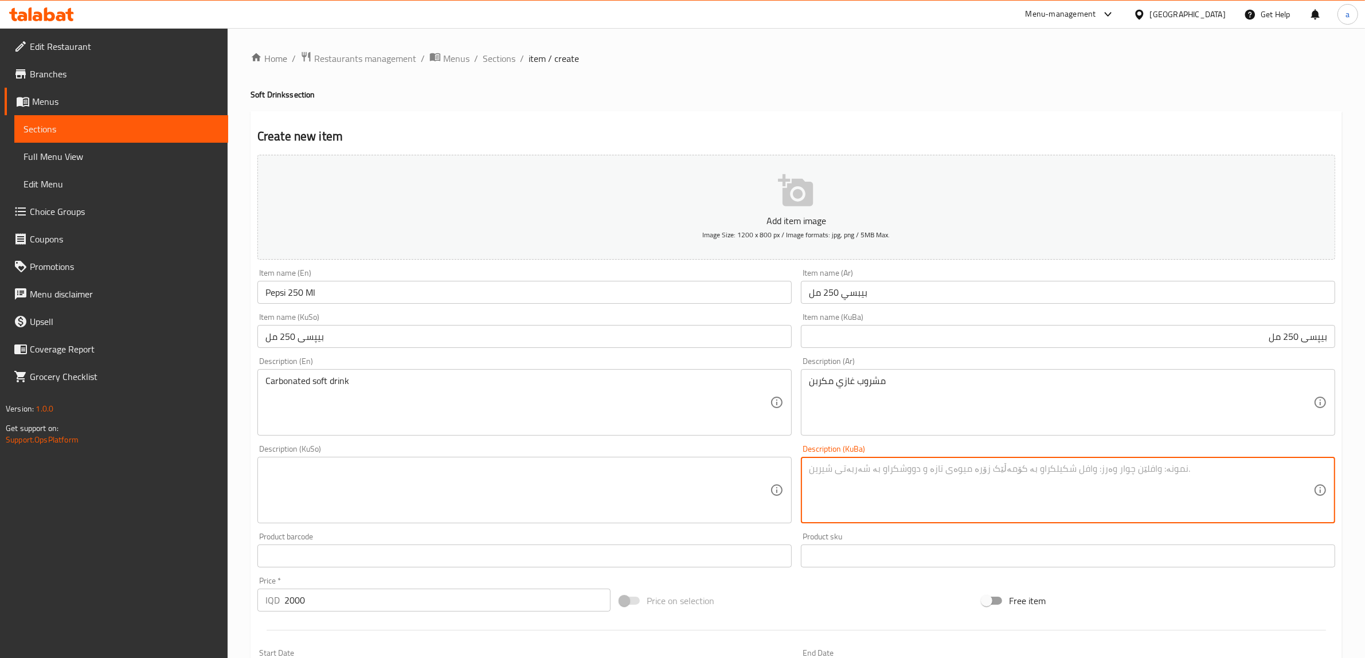
click at [903, 492] on textarea at bounding box center [1061, 490] width 505 height 54
type textarea "خواردنەوەی گازی کاربۆنیکراو"
click at [520, 463] on textarea at bounding box center [517, 490] width 505 height 54
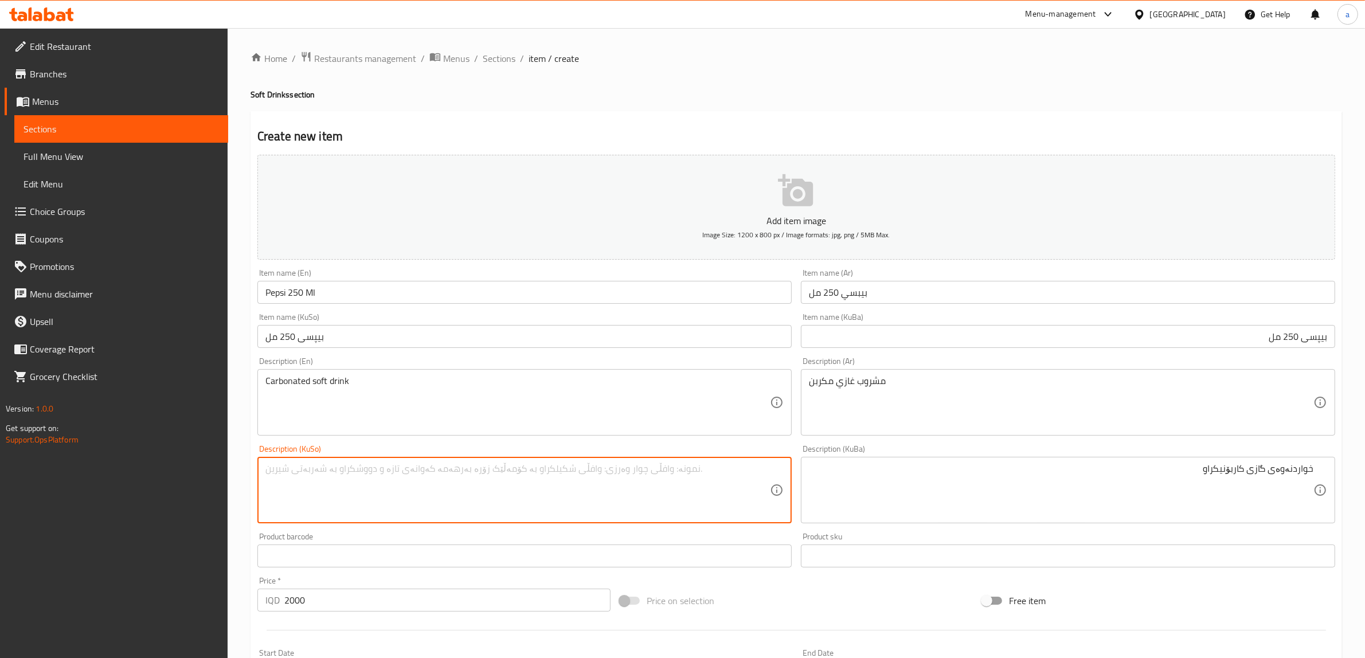
paste textarea "خواردنەوەی گازی کاربۆنیکراو"
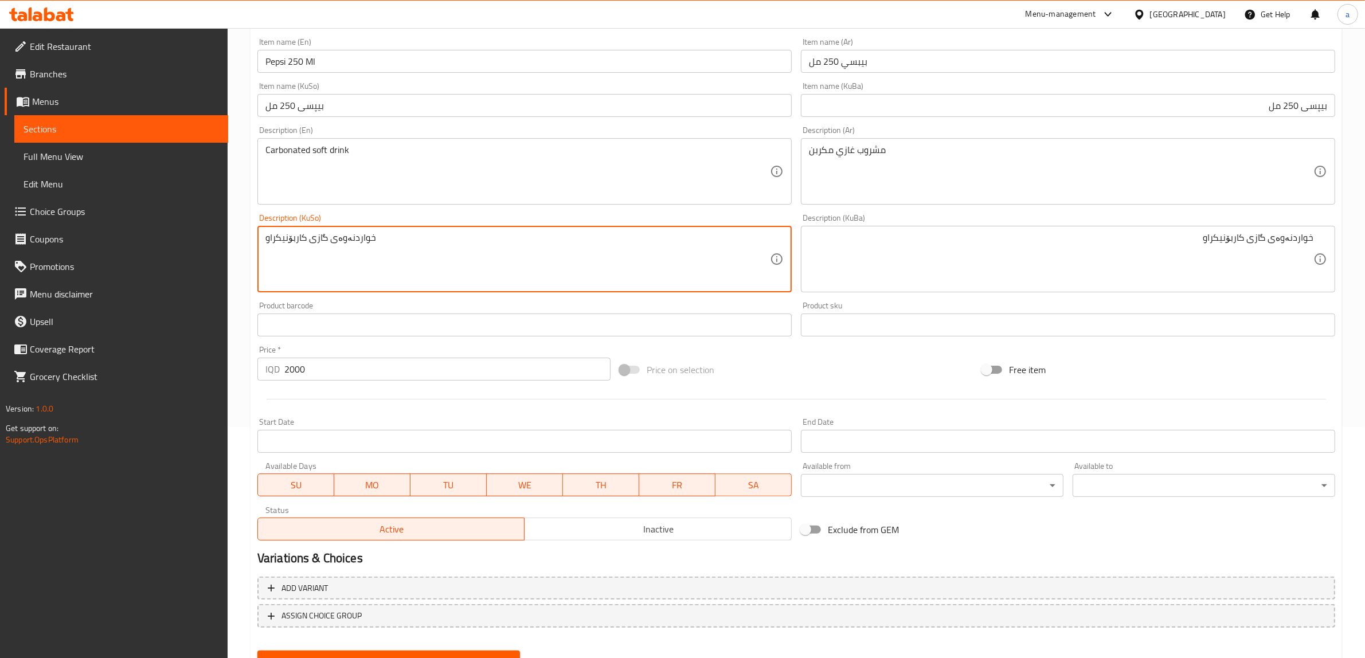
scroll to position [282, 0]
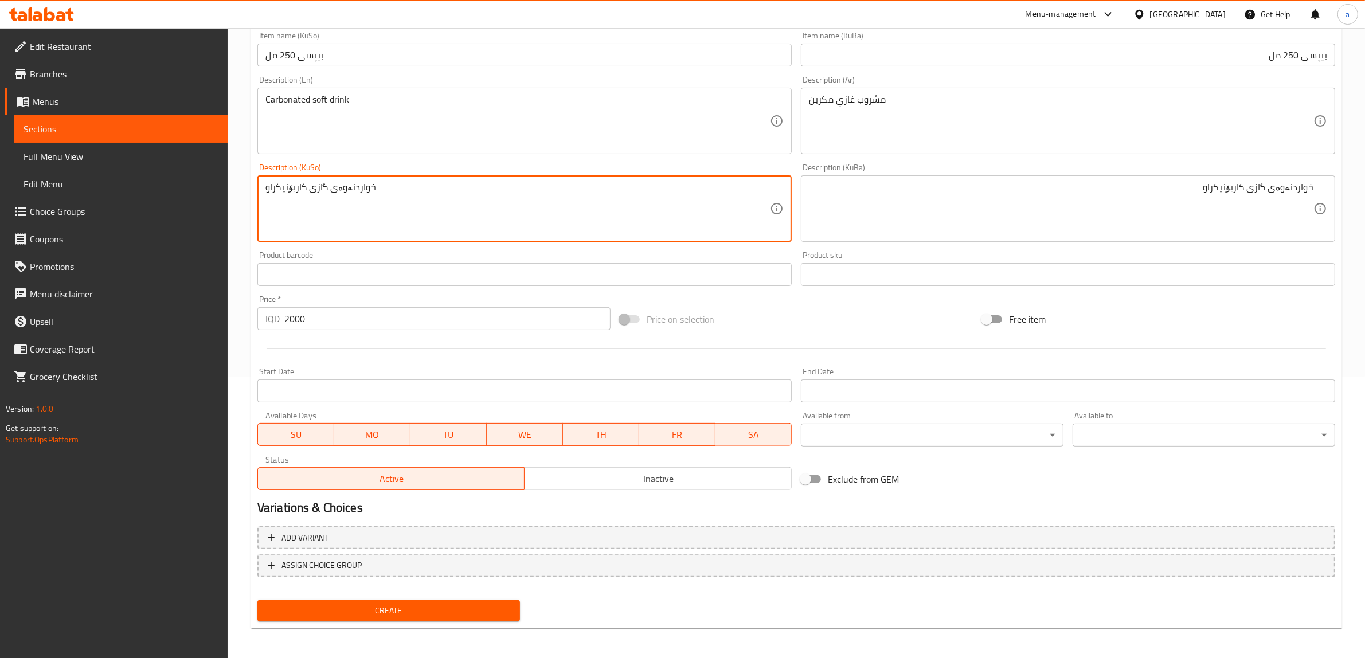
type textarea "خواردنەوەی گازی کاربۆنیکراو"
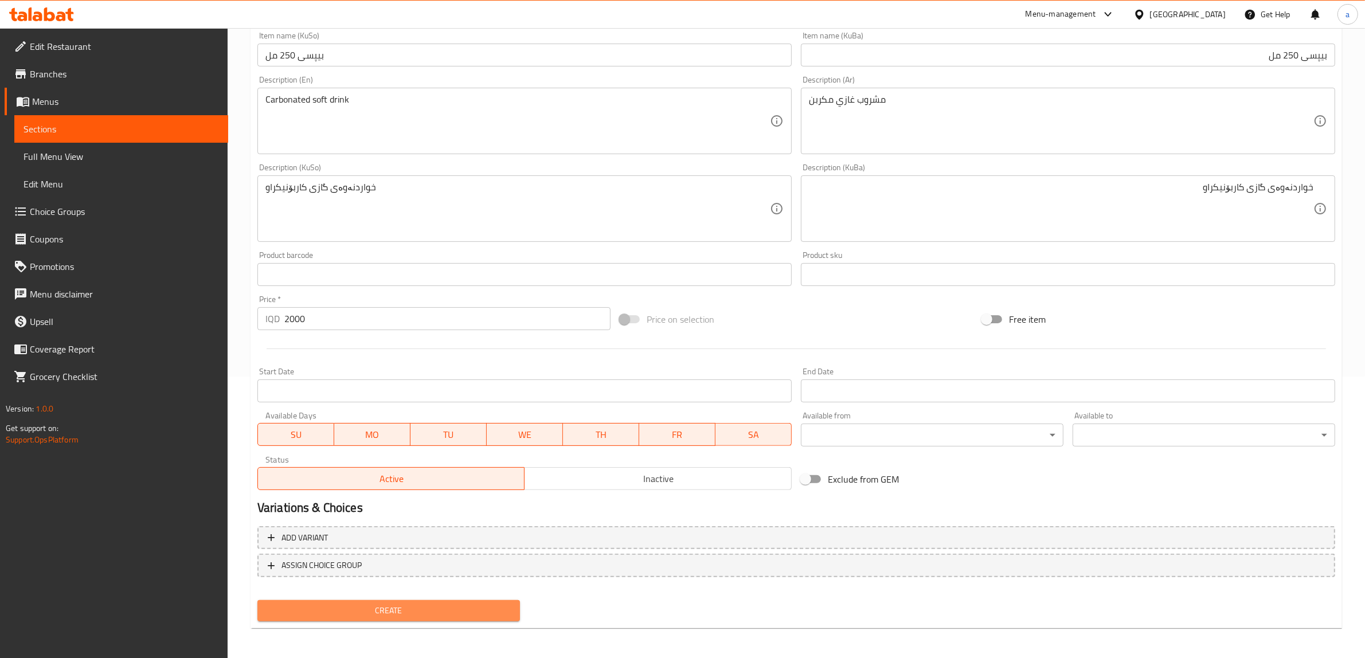
click at [417, 607] on span "Create" at bounding box center [389, 611] width 244 height 14
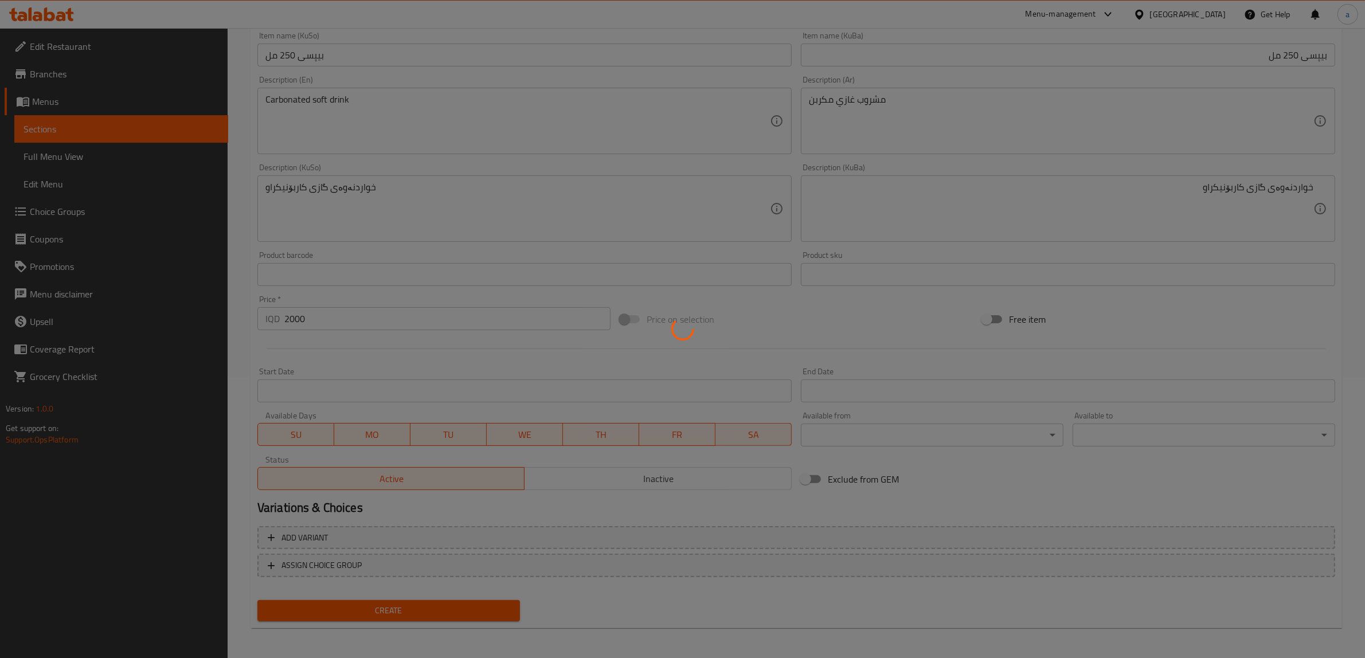
type input "0"
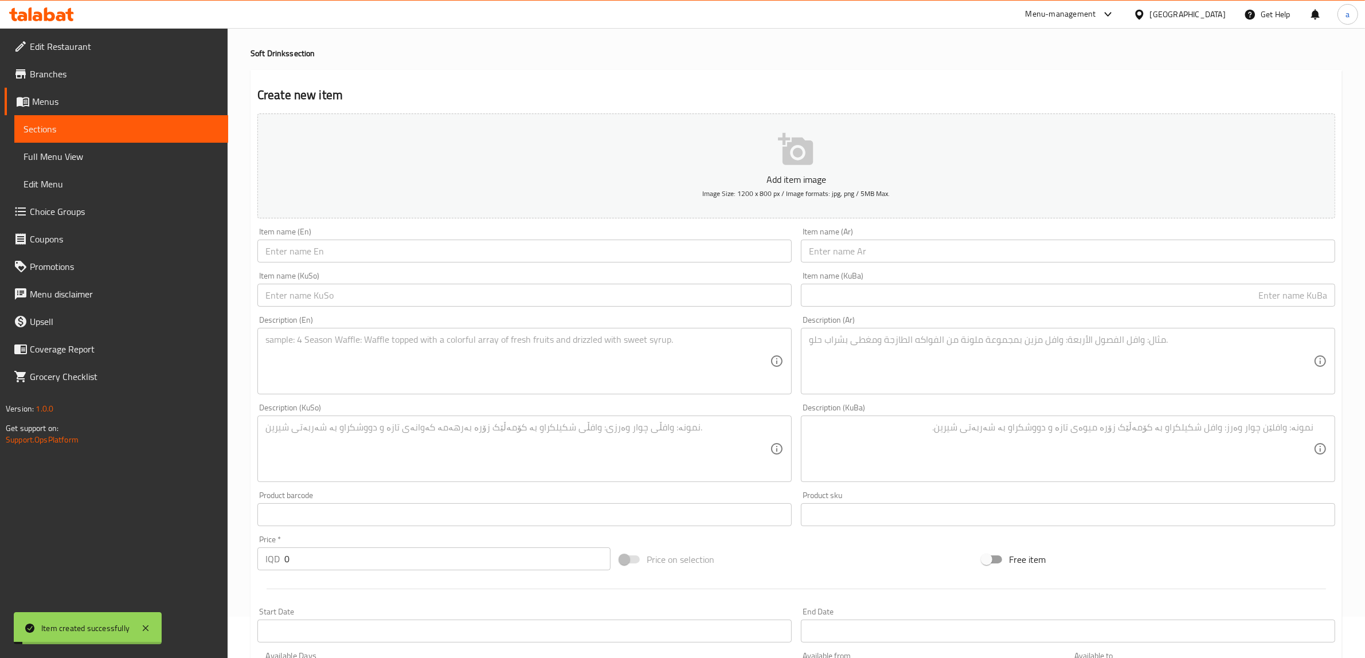
scroll to position [0, 0]
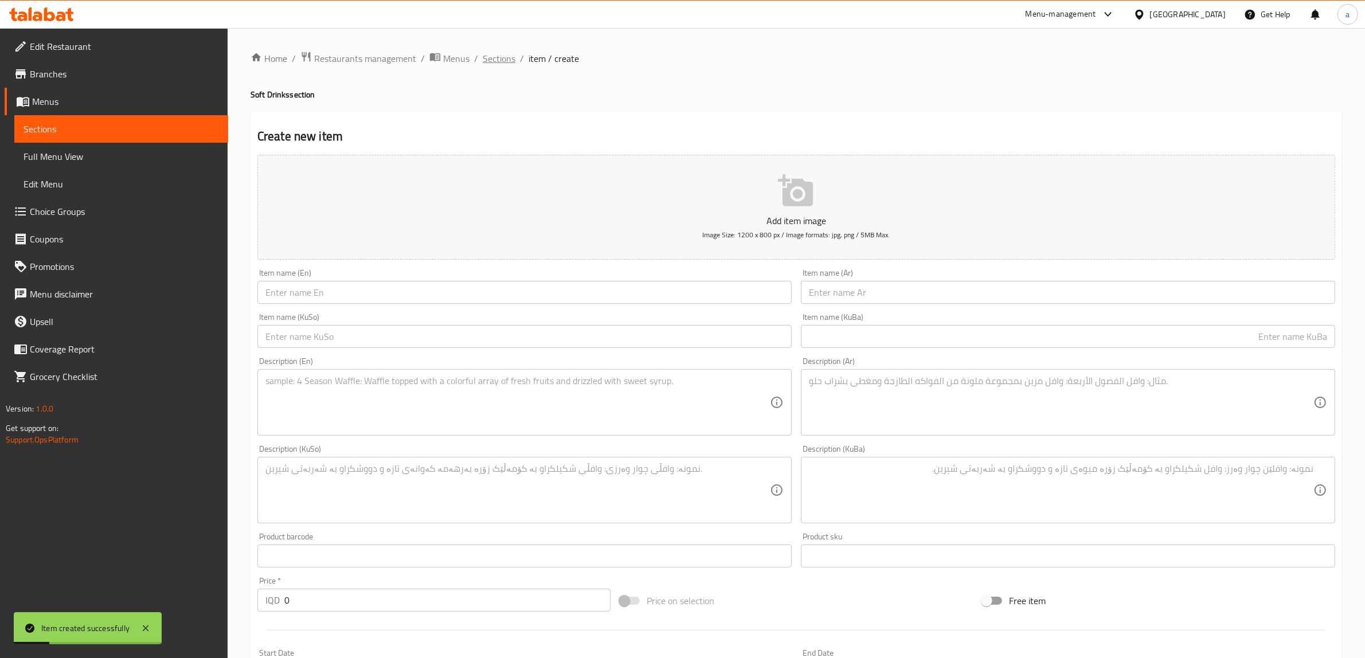
click at [490, 58] on span "Sections" at bounding box center [499, 59] width 33 height 14
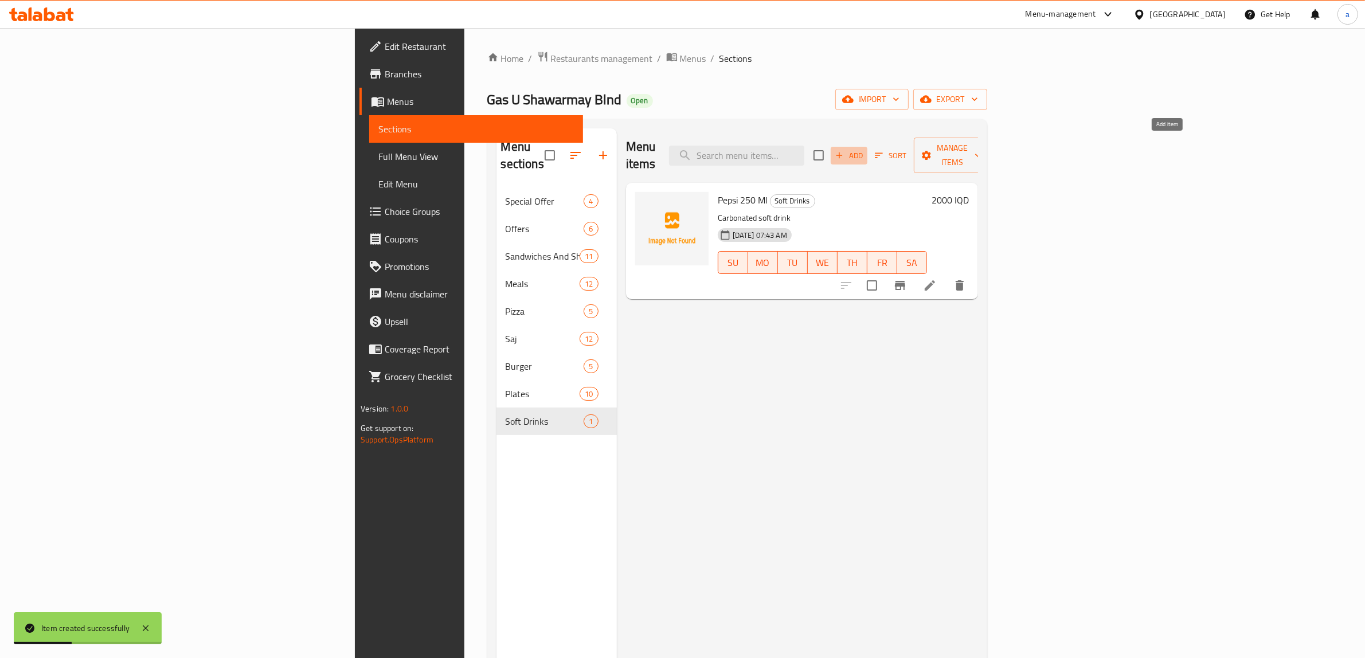
click at [845, 150] on icon "button" at bounding box center [839, 155] width 10 height 10
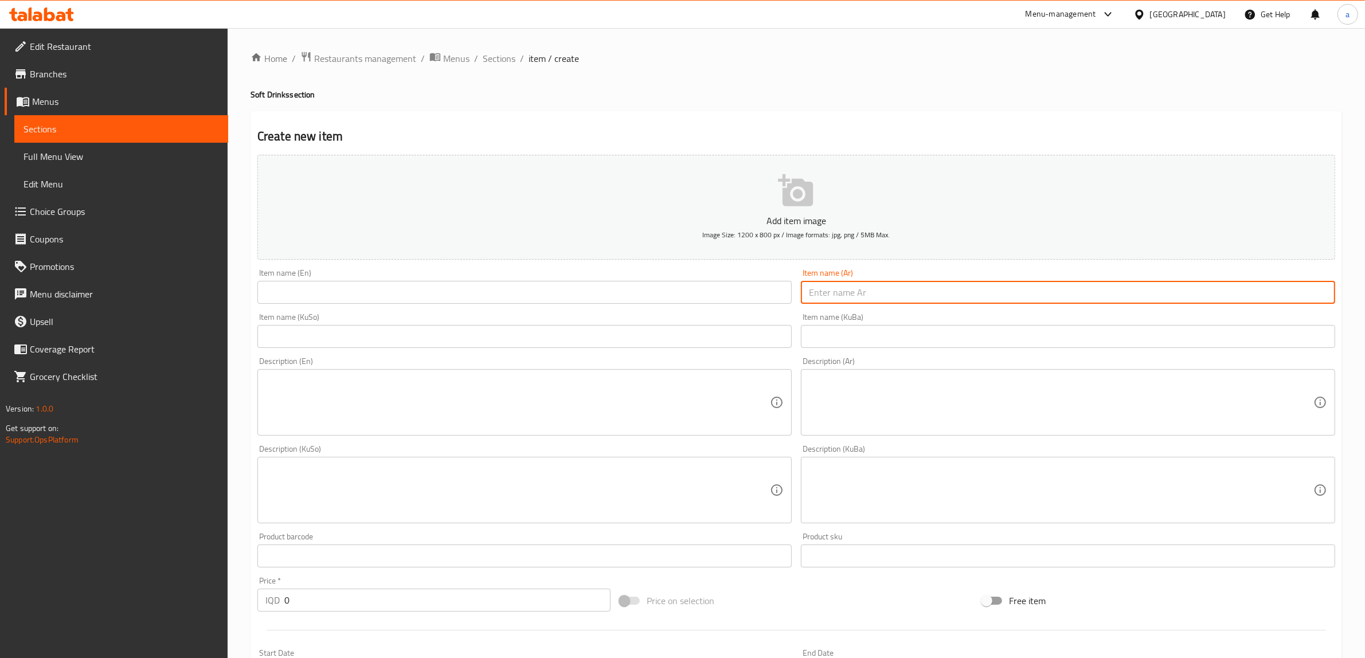
click at [858, 295] on input "text" at bounding box center [1068, 292] width 534 height 23
paste input "بيبسي عائلي"
type input "بيبسي عائلي"
click at [677, 288] on input "text" at bounding box center [524, 292] width 534 height 23
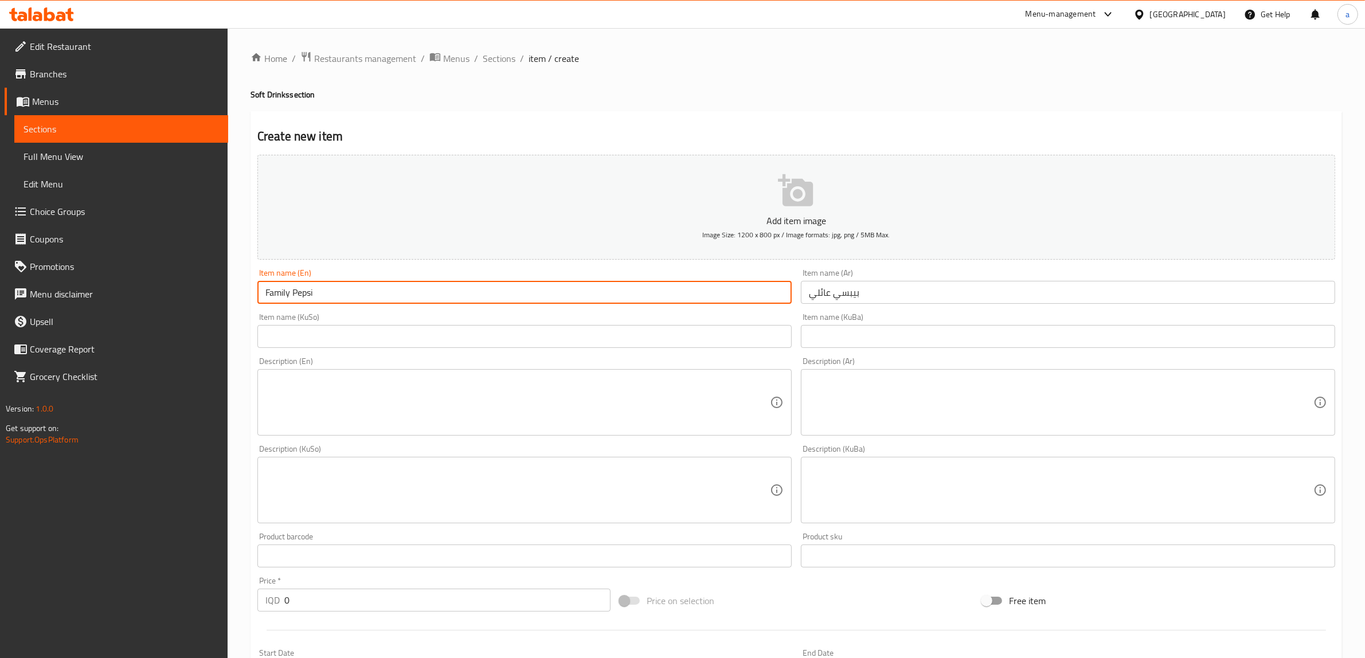
type input "Family Pepsi"
click at [852, 288] on input "بيبسي عائلي" at bounding box center [1068, 292] width 534 height 23
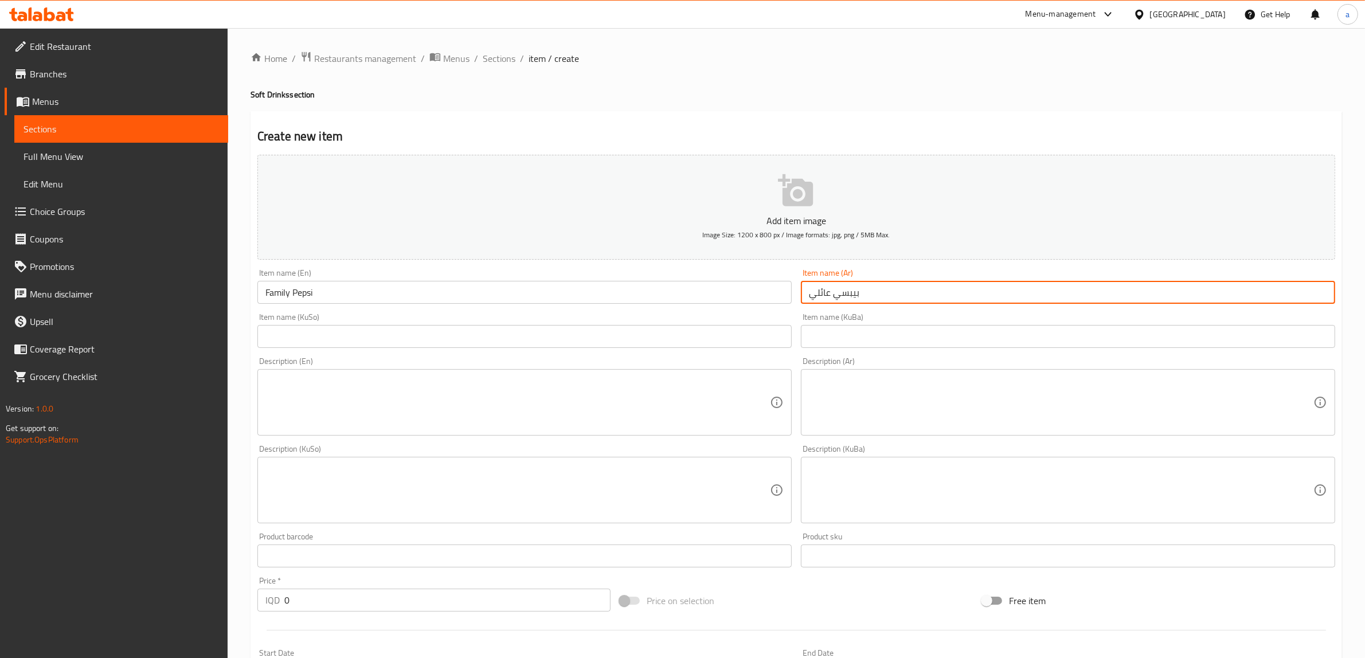
click at [852, 288] on input "بيبسي عائلي" at bounding box center [1068, 292] width 534 height 23
click at [1167, 335] on input "text" at bounding box center [1068, 336] width 534 height 23
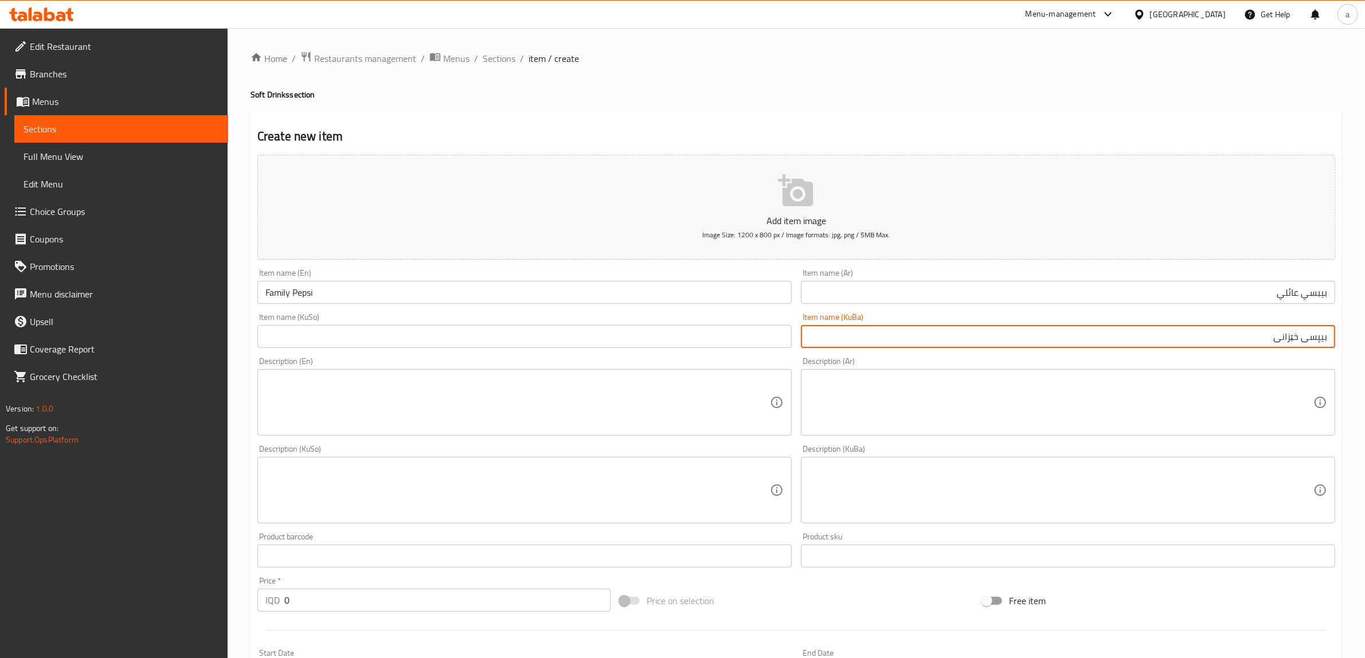
type input "بیپسی خێزانی"
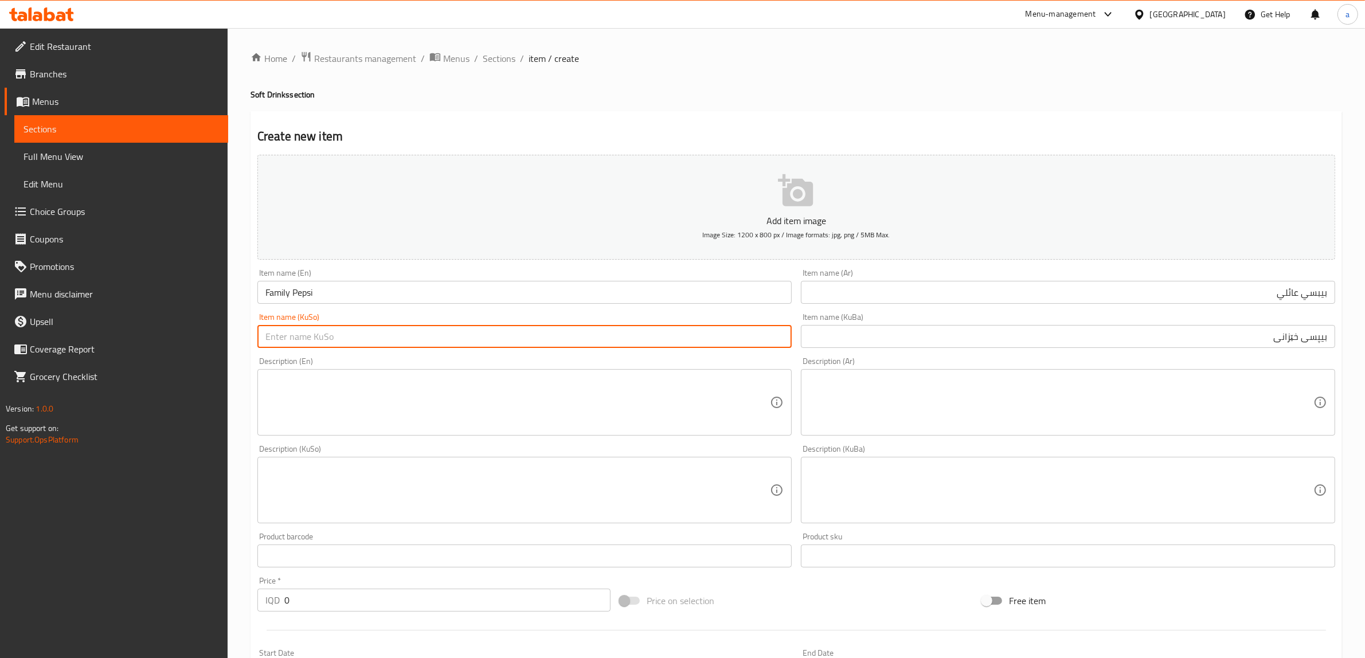
click at [691, 328] on input "text" at bounding box center [524, 336] width 534 height 23
paste input "بیپسی خێزانی"
type input "بیپسی خێزانی"
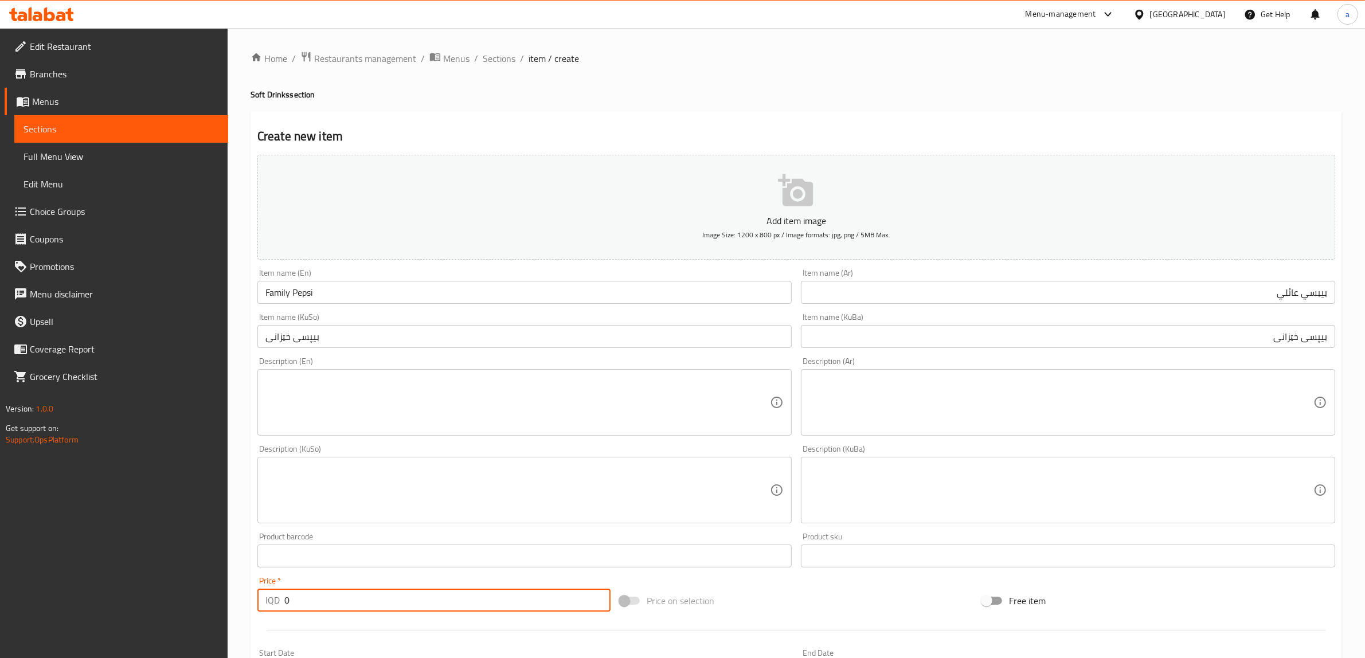
click at [291, 600] on input "0" at bounding box center [447, 600] width 326 height 23
click at [290, 600] on input "0" at bounding box center [447, 600] width 326 height 23
paste input "300"
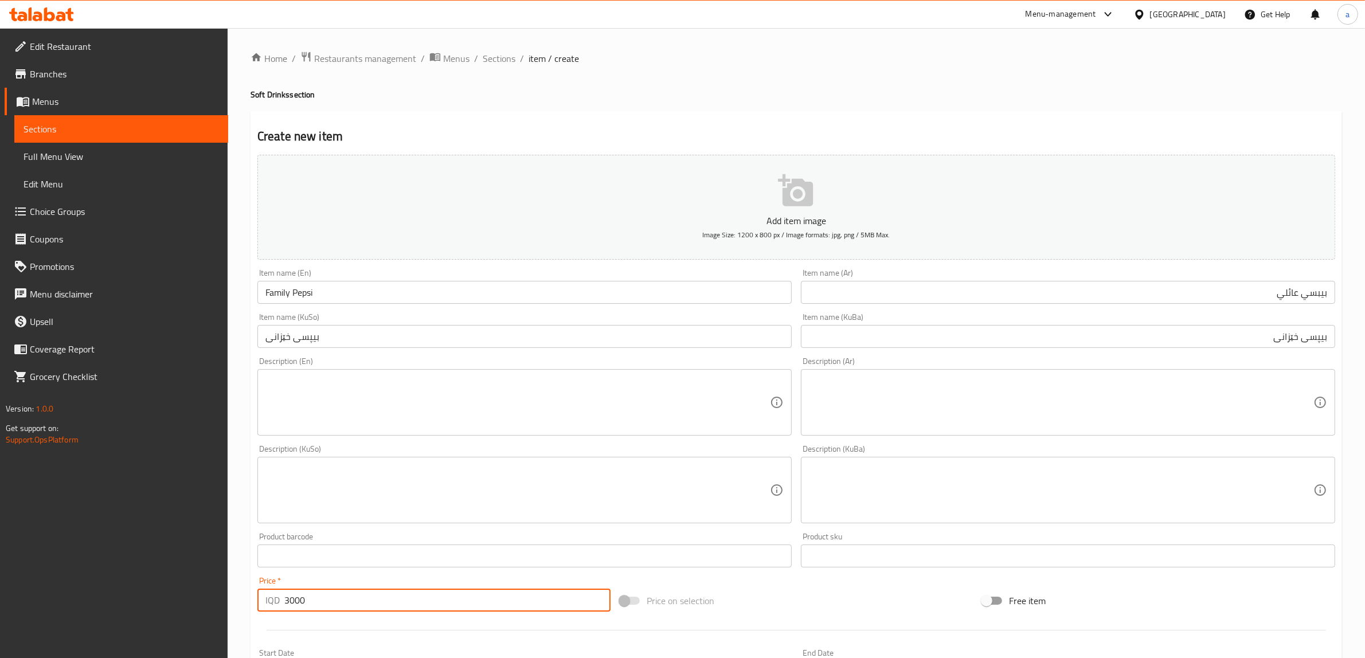
type input "3000"
click at [328, 401] on textarea at bounding box center [517, 403] width 505 height 54
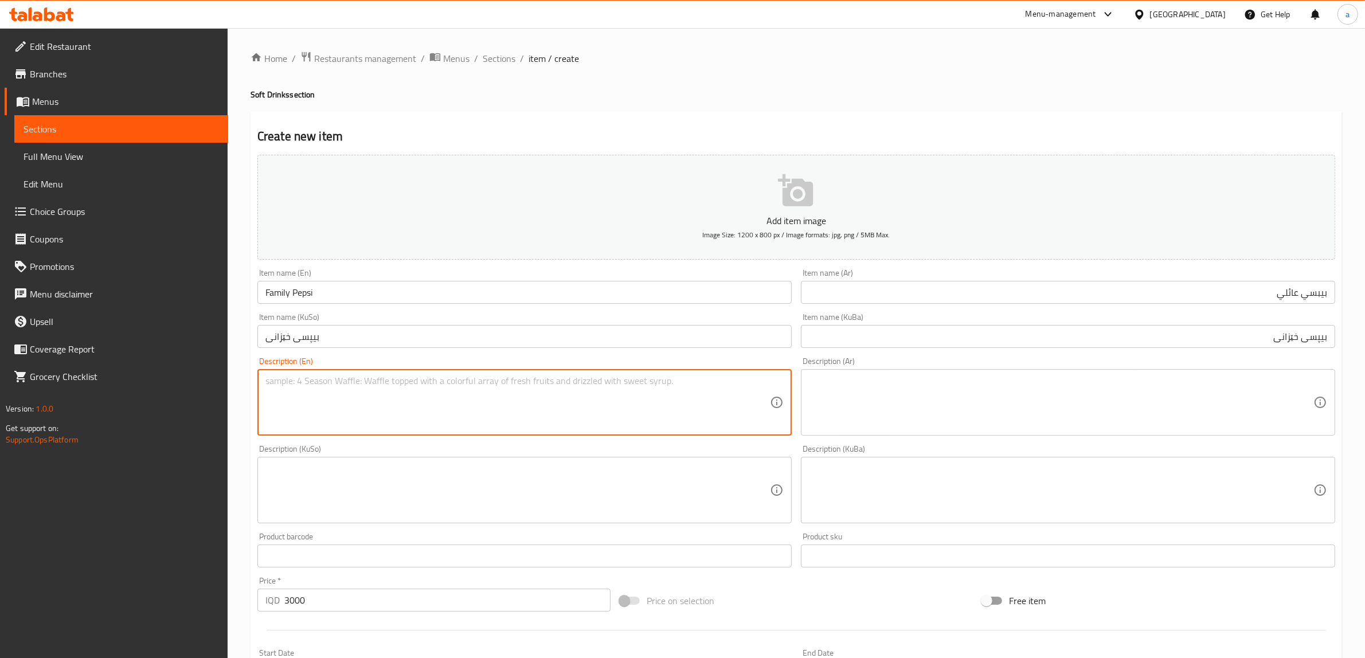
paste textarea "carbonated soft drink"
click at [268, 385] on textarea "carbonated soft drink" at bounding box center [517, 403] width 505 height 54
type textarea "Carbonated soft drink"
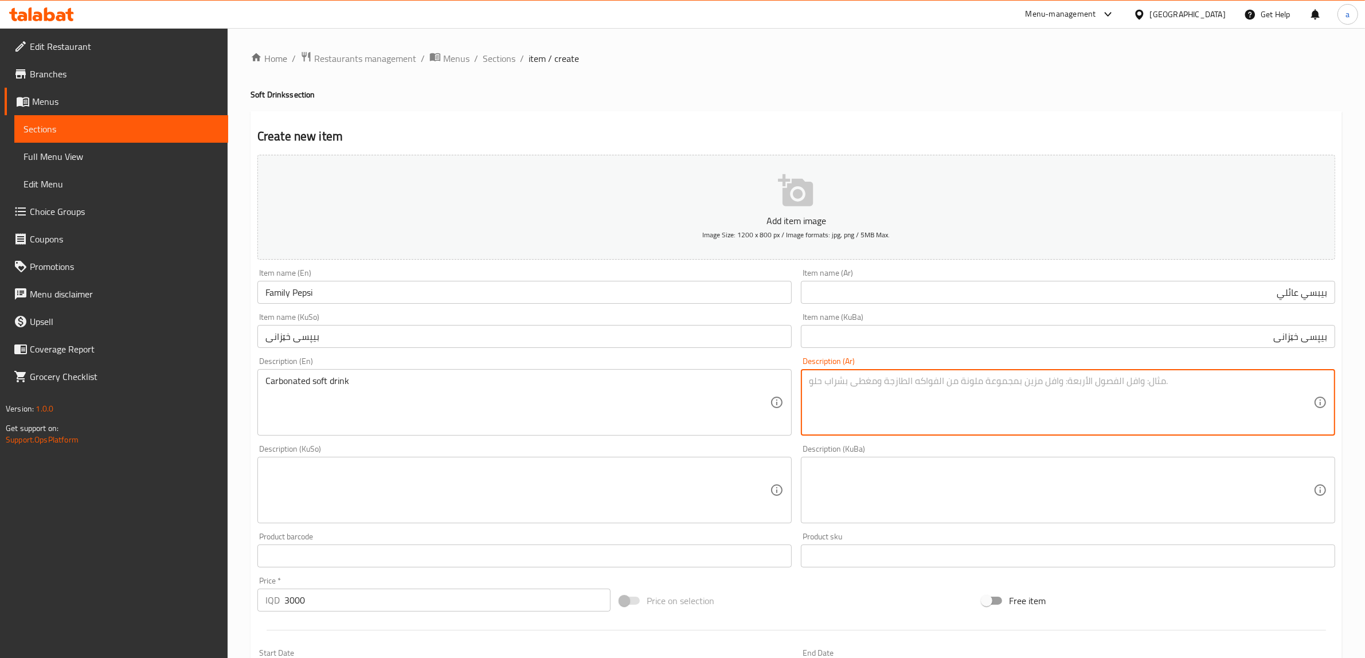
click at [818, 391] on textarea at bounding box center [1061, 403] width 505 height 54
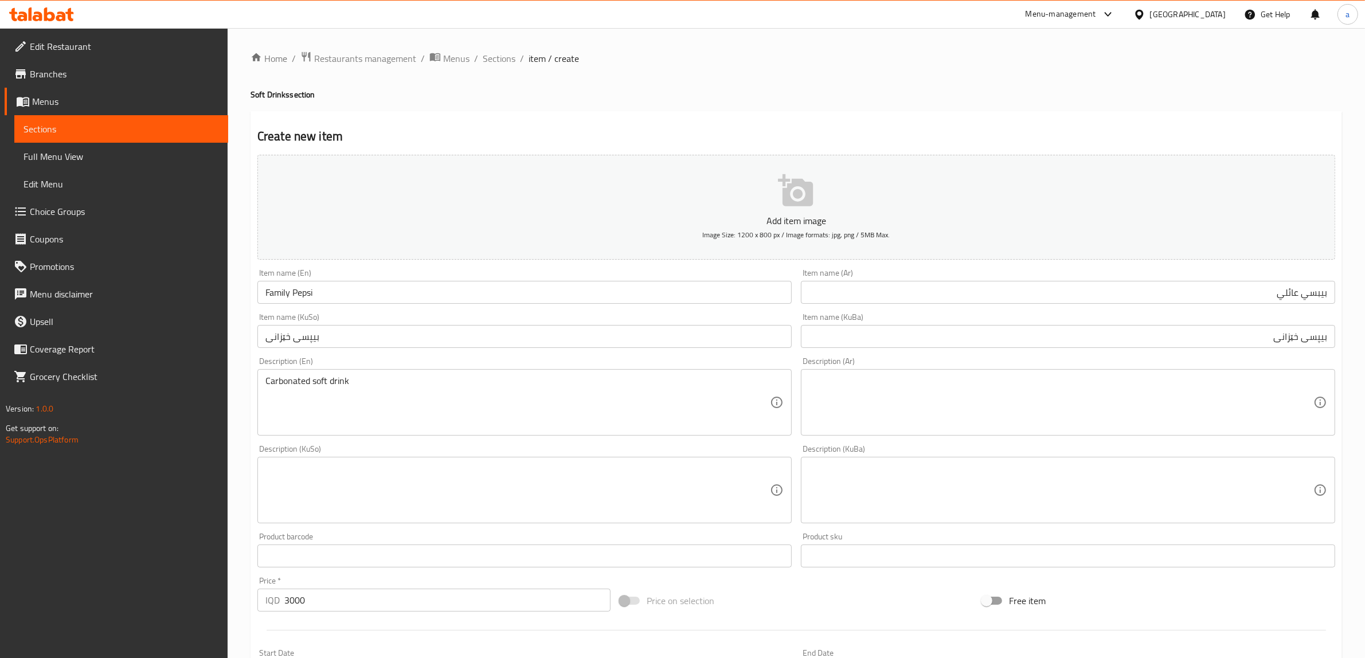
click at [913, 404] on textarea at bounding box center [1061, 403] width 505 height 54
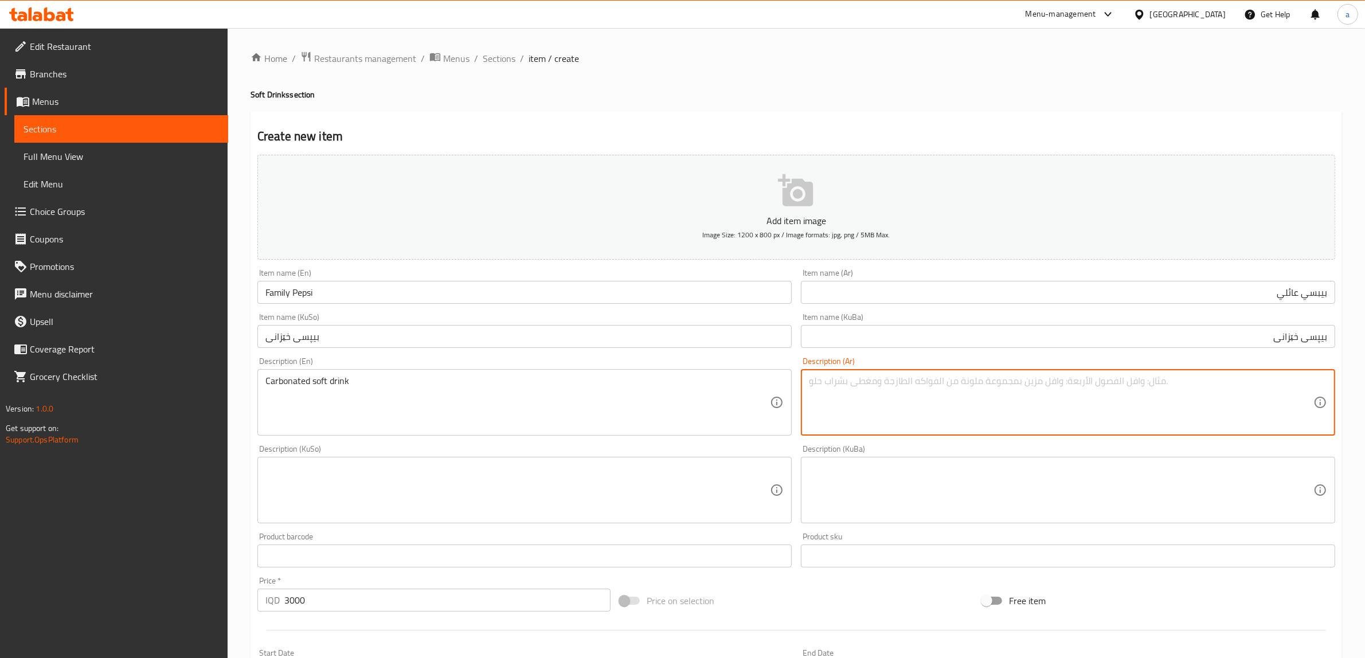
click at [913, 404] on textarea at bounding box center [1061, 403] width 505 height 54
paste textarea "مشروب غازي مكربن"
type textarea "مشروب غازي مكربن"
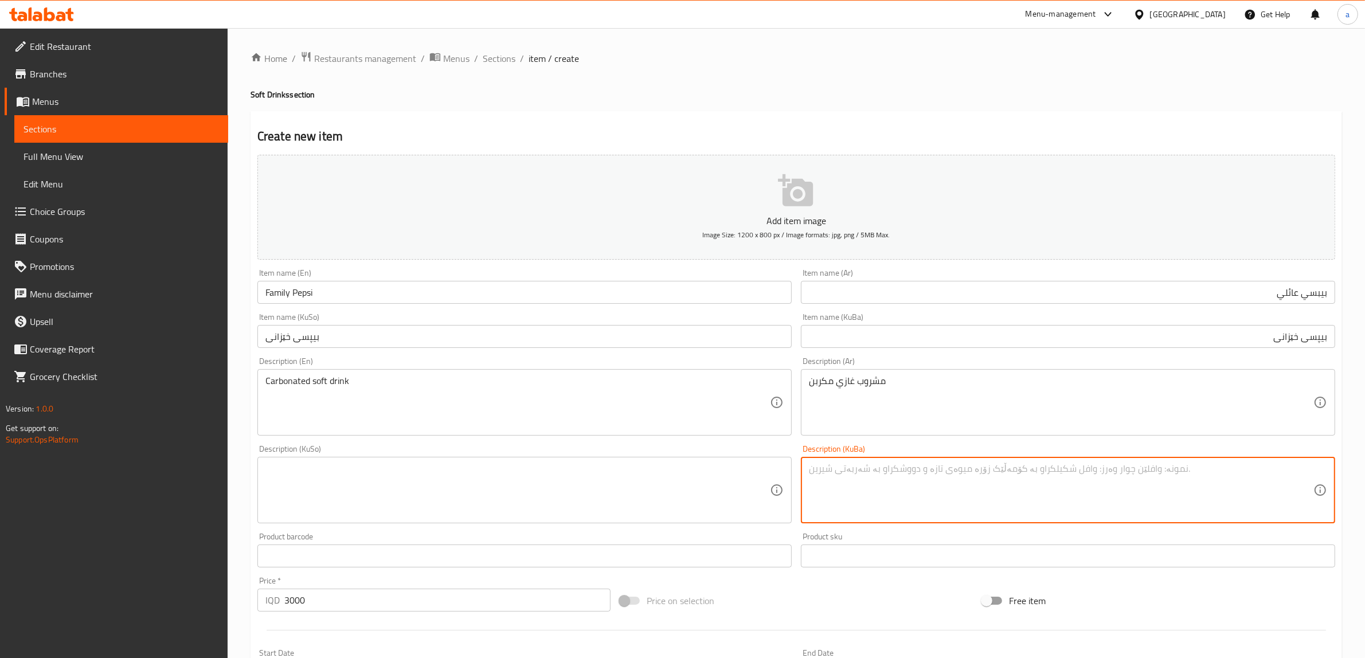
click at [916, 476] on textarea at bounding box center [1061, 490] width 505 height 54
paste textarea "خواردنەوەی گازی کاربۆنیکراو"
type textarea "خواردنەوەی گازی کاربۆنیکراو"
click at [663, 493] on textarea at bounding box center [517, 490] width 505 height 54
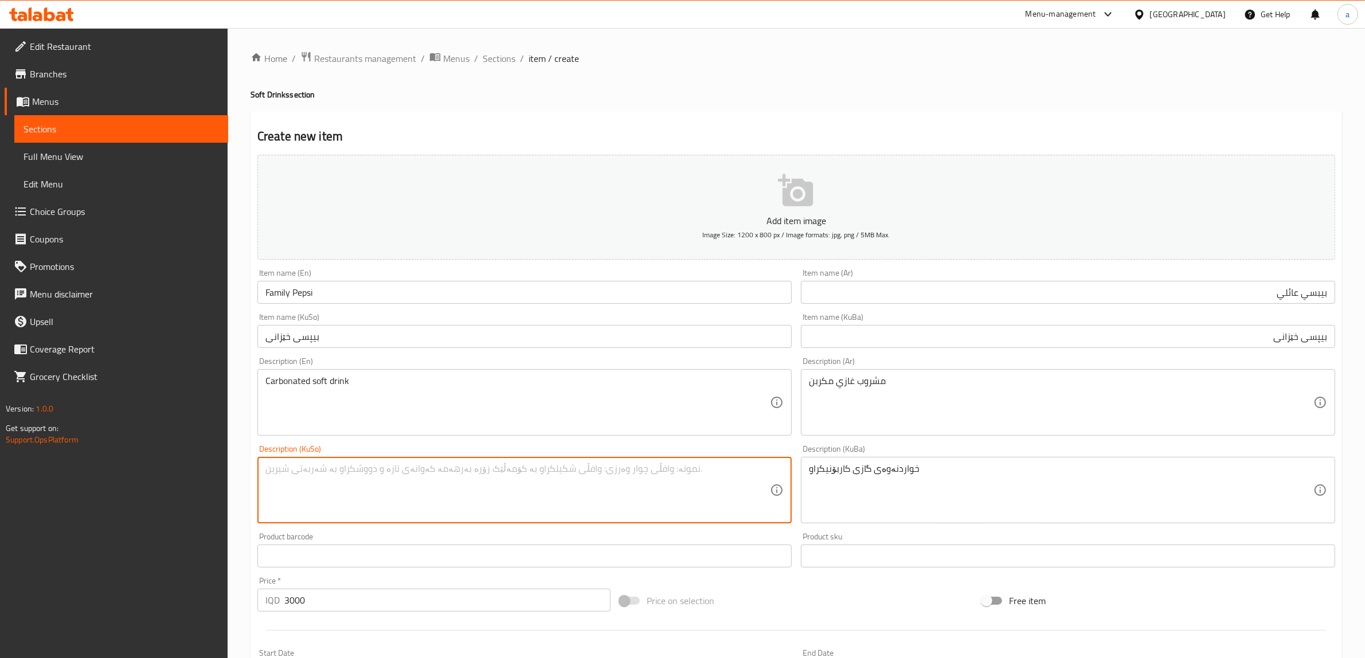
paste textarea "خواردنەوەی گازی کاربۆنیکراو"
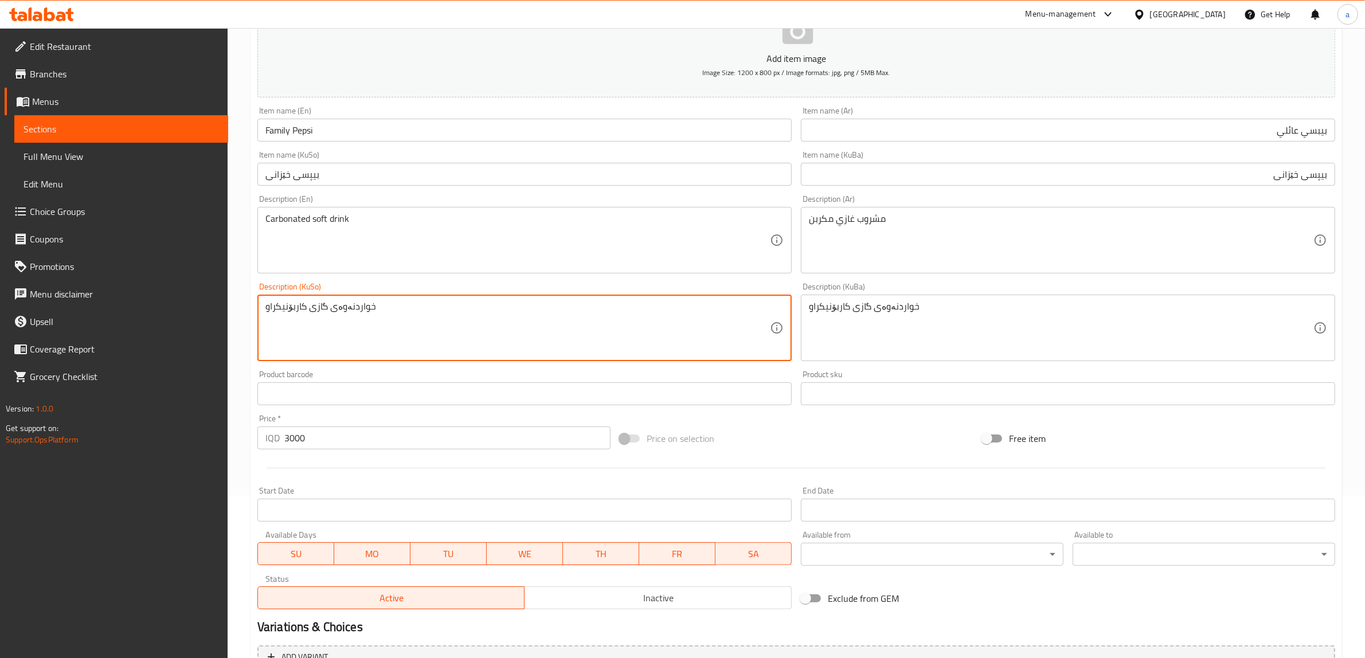
scroll to position [282, 0]
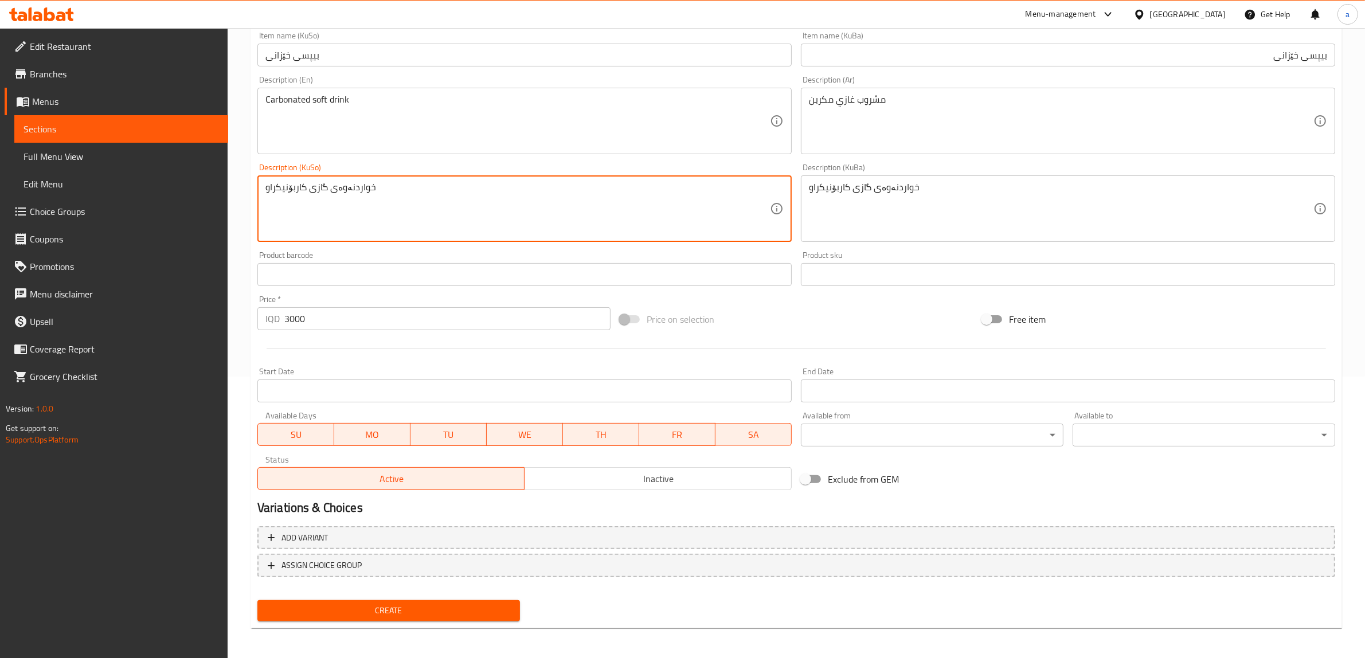
type textarea "خواردنەوەی گازی کاربۆنیکراو"
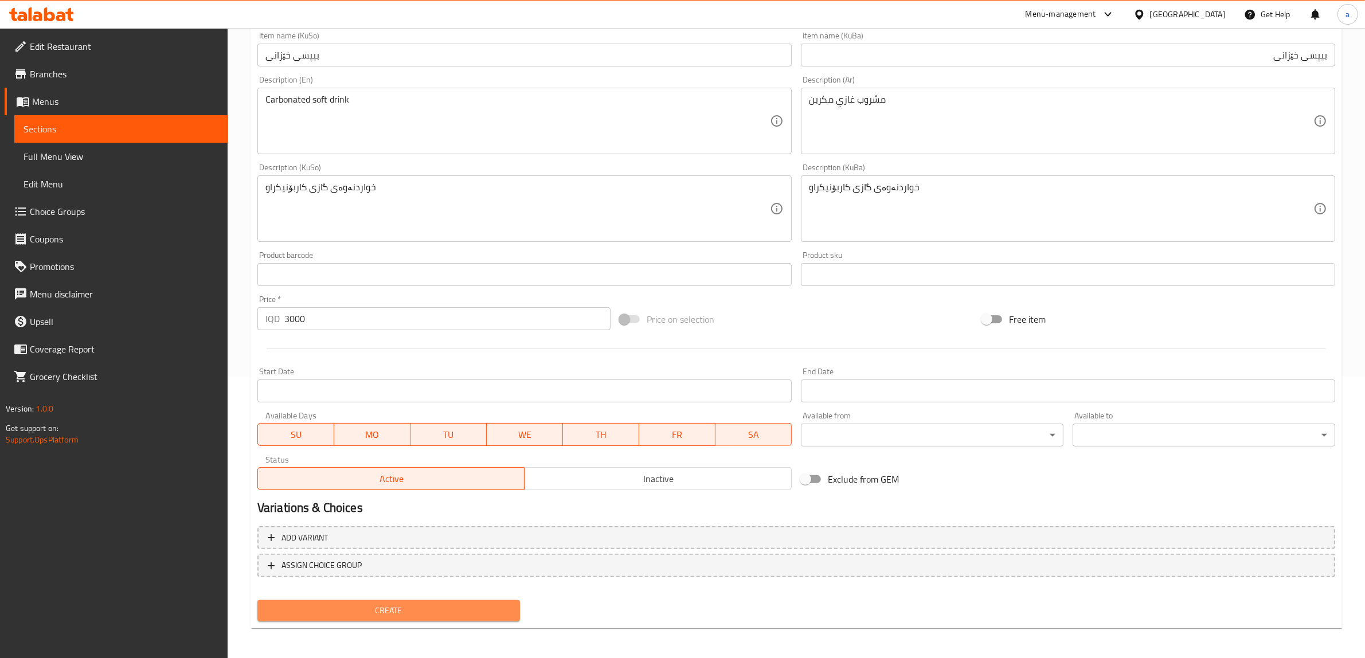
click at [386, 604] on span "Create" at bounding box center [389, 611] width 244 height 14
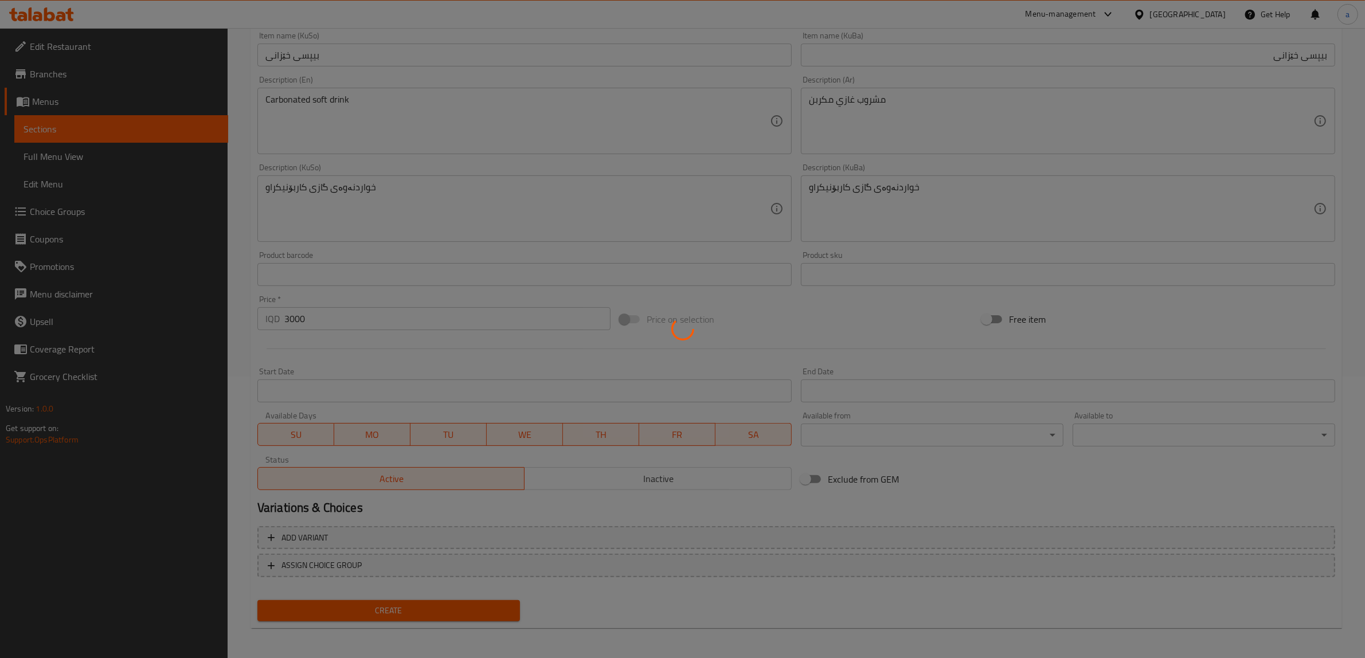
type input "0"
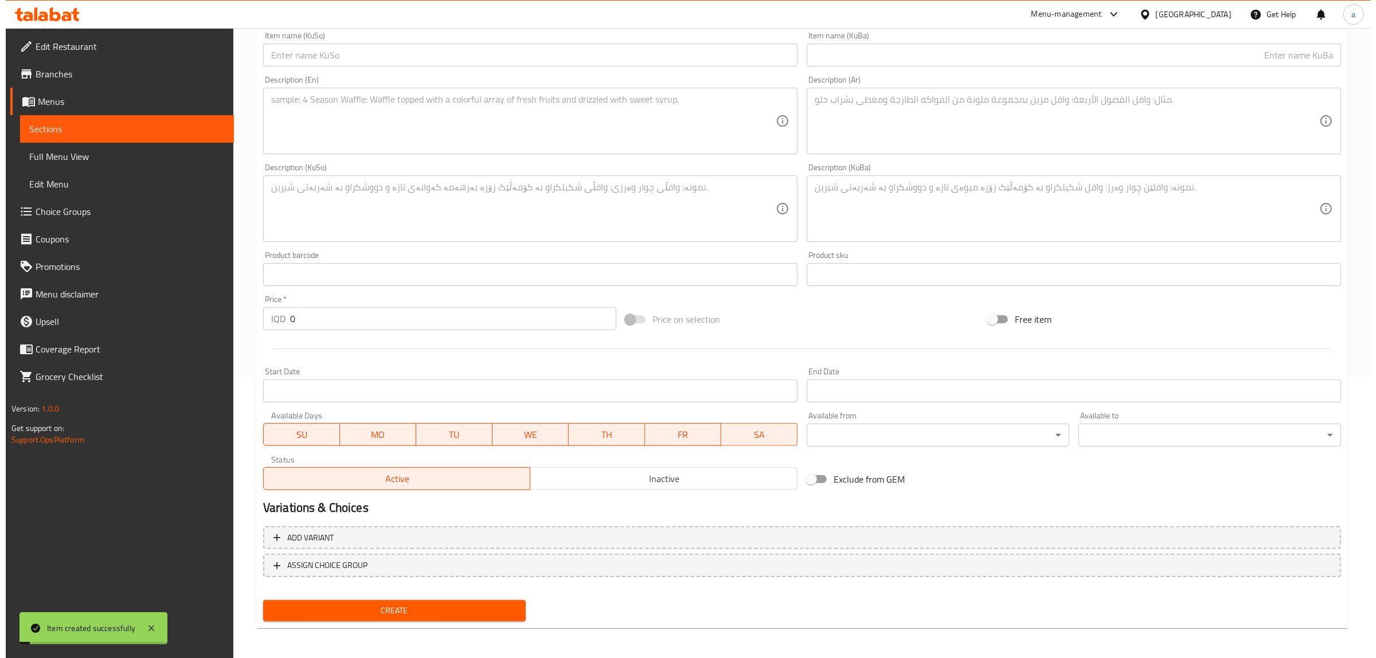
scroll to position [0, 0]
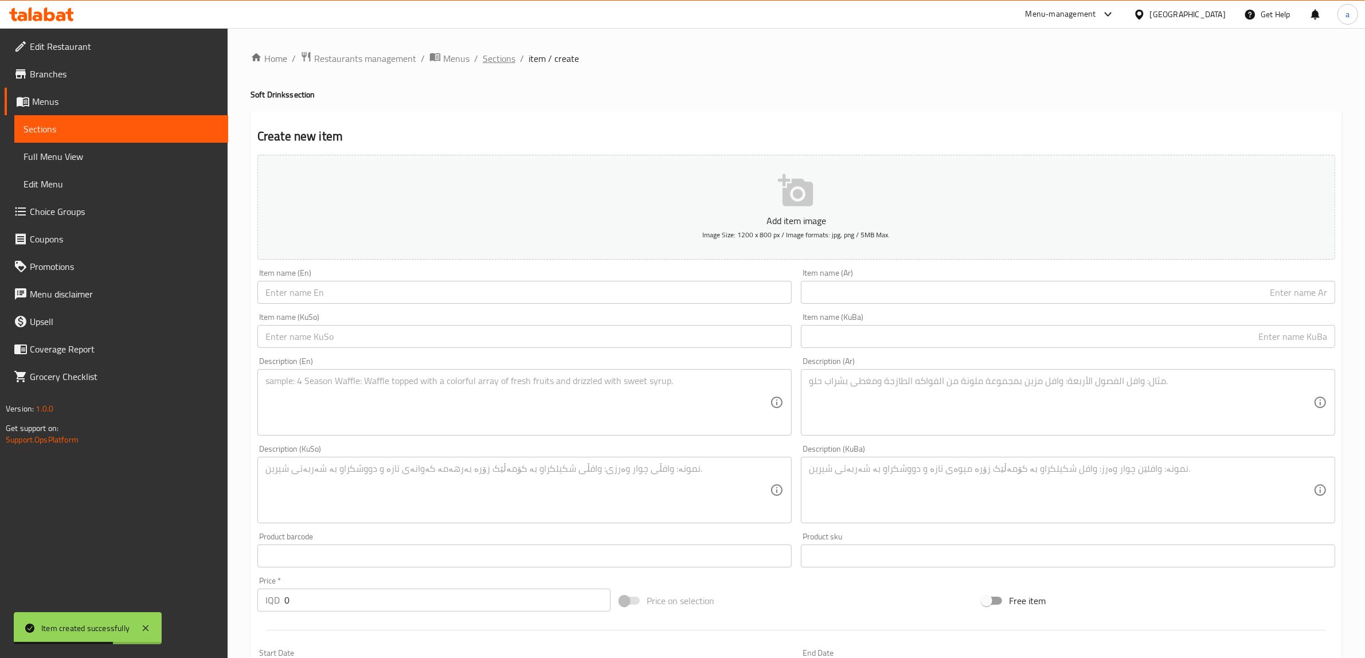
click at [501, 57] on span "Sections" at bounding box center [499, 59] width 33 height 14
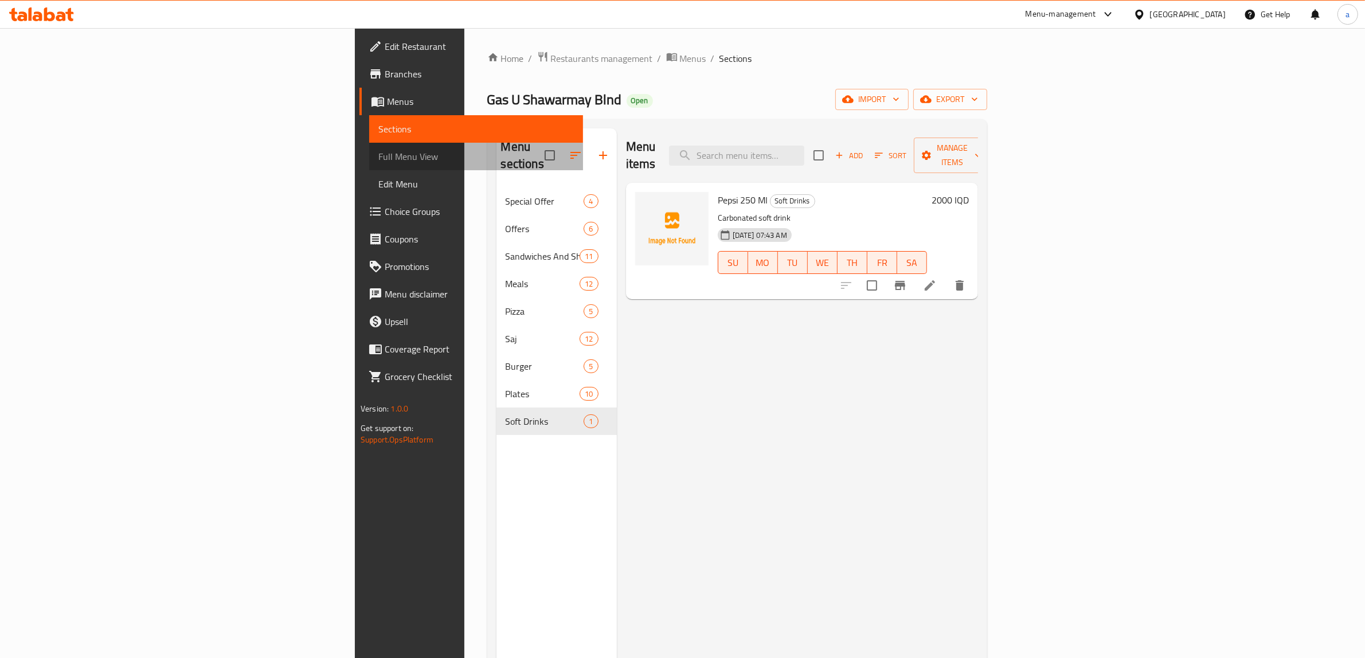
click at [378, 152] on span "Full Menu View" at bounding box center [476, 157] width 196 height 14
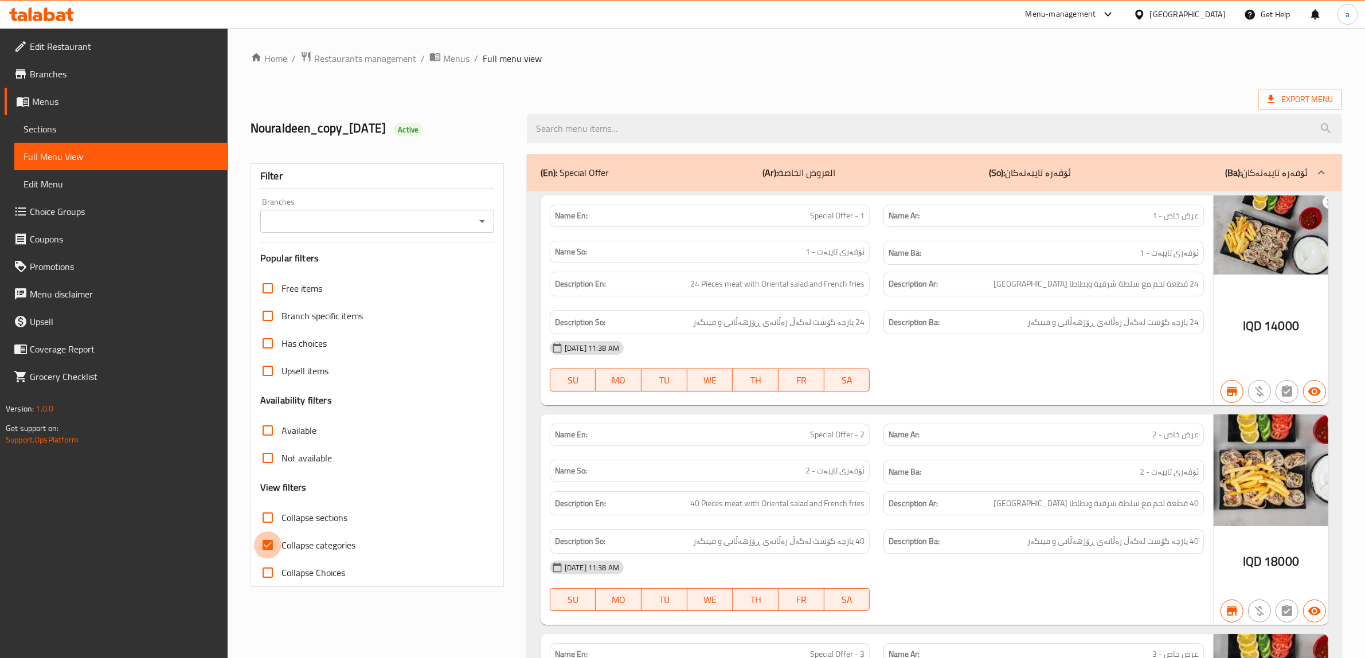
click at [269, 542] on input "Collapse categories" at bounding box center [268, 545] width 28 height 28
checkbox input "false"
click at [484, 225] on icon "Open" at bounding box center [482, 221] width 14 height 14
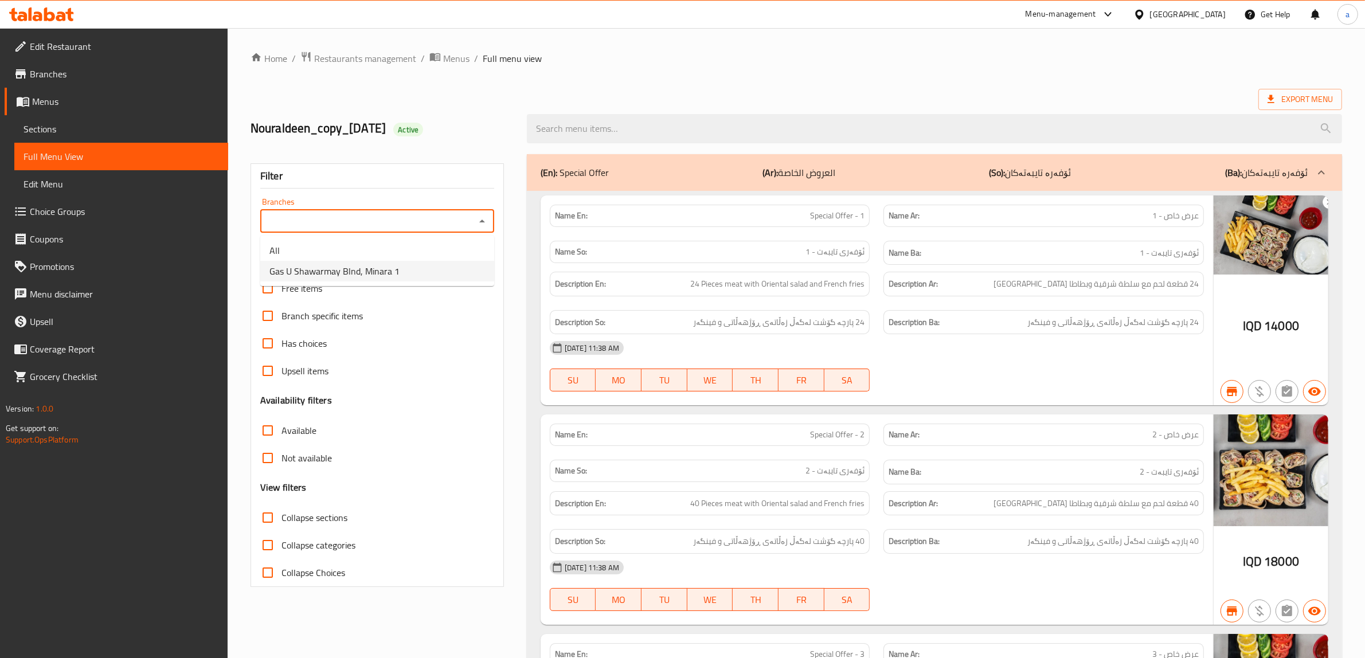
click at [337, 264] on span "Gas U Shawarmay Blnd, Minara 1" at bounding box center [334, 271] width 130 height 14
type input "Gas U Shawarmay Blnd, Minara 1"
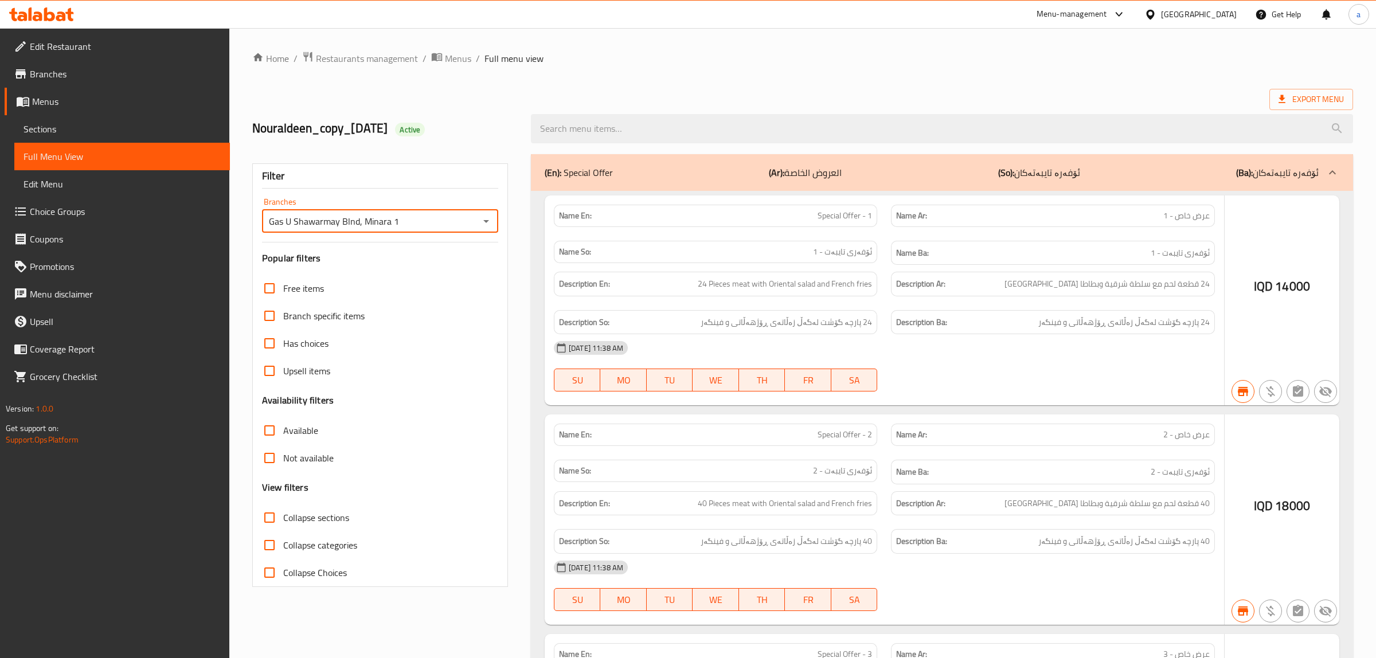
click at [267, 515] on div at bounding box center [688, 329] width 1376 height 658
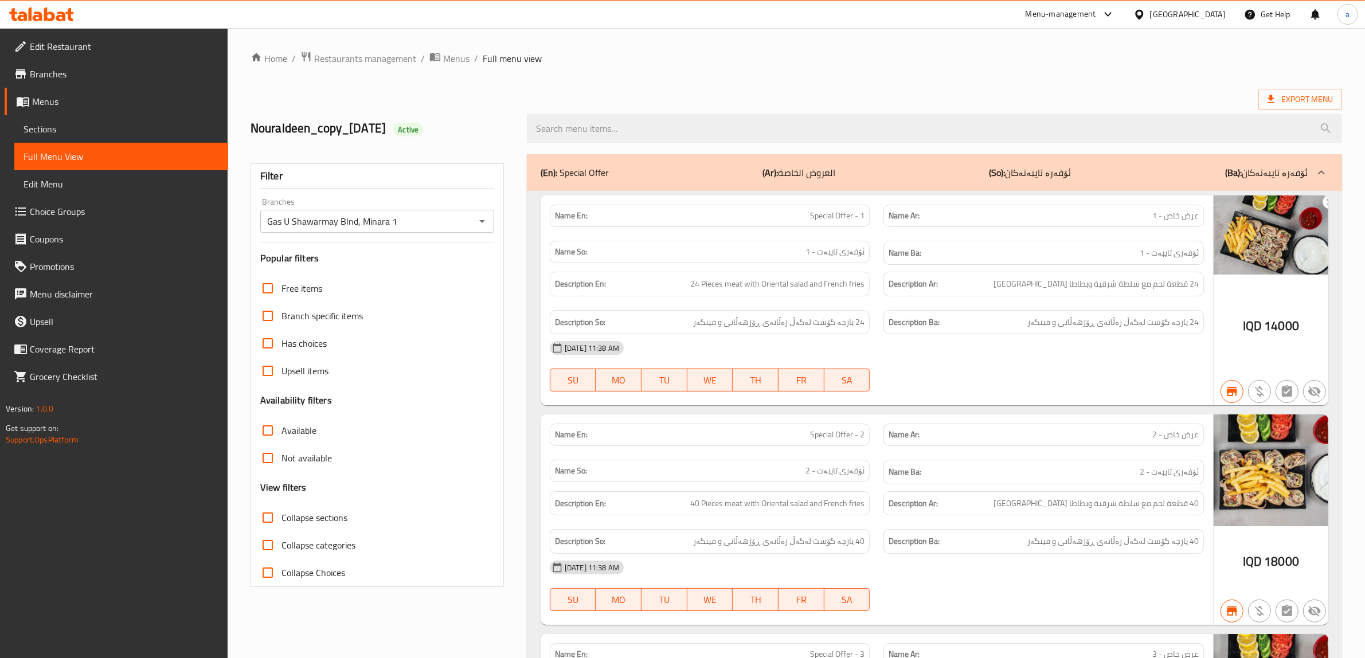
click at [265, 525] on input "Collapse sections" at bounding box center [268, 518] width 28 height 28
checkbox input "true"
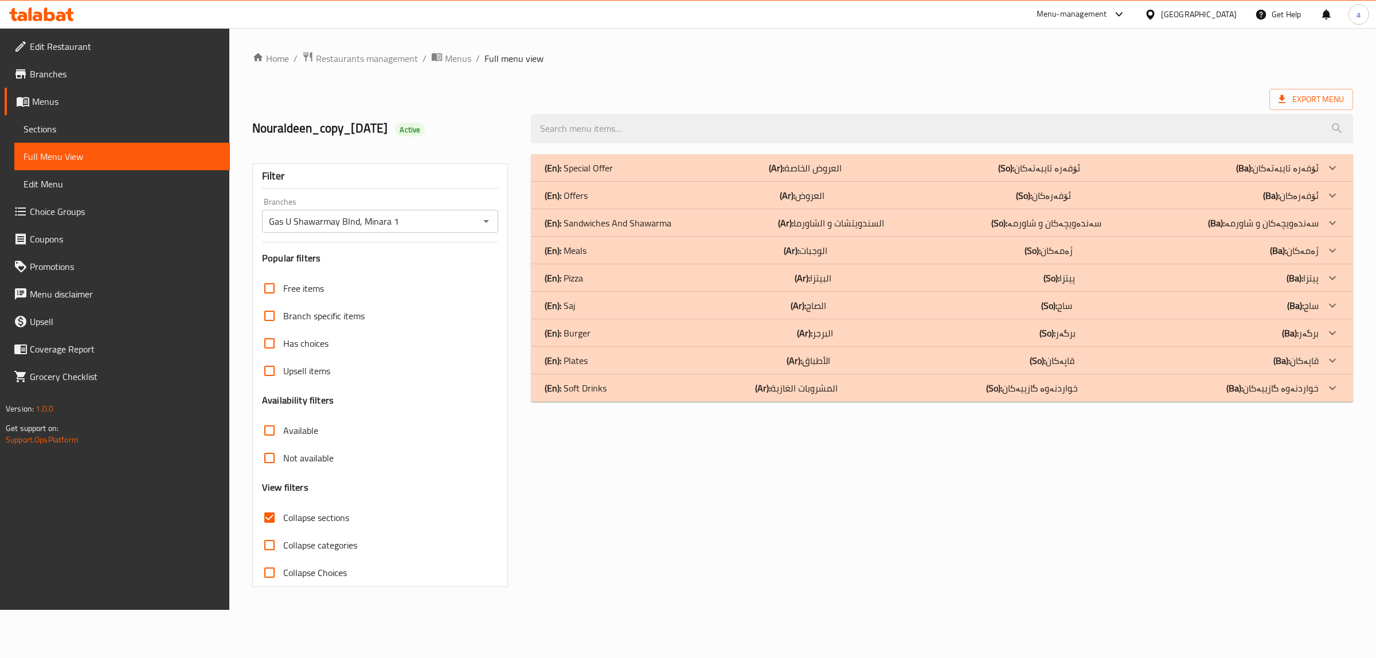
click at [580, 175] on p "(En): Pizza" at bounding box center [579, 168] width 68 height 14
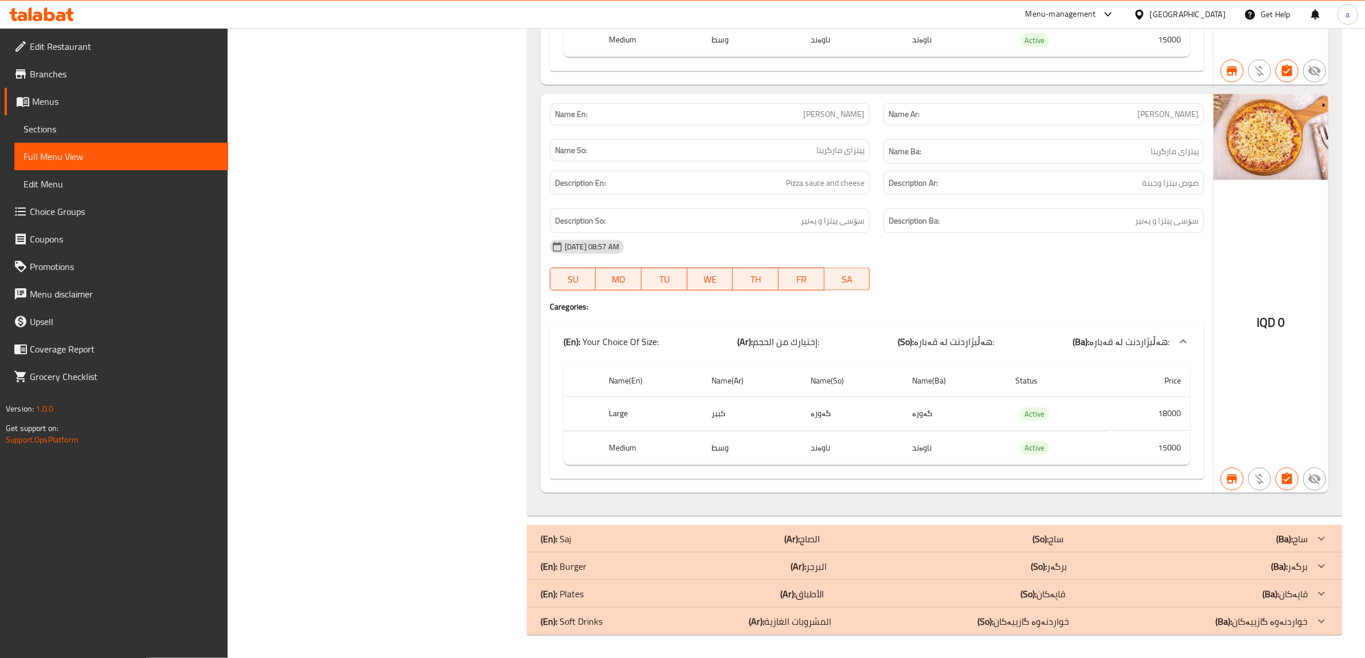
scroll to position [1906, 0]
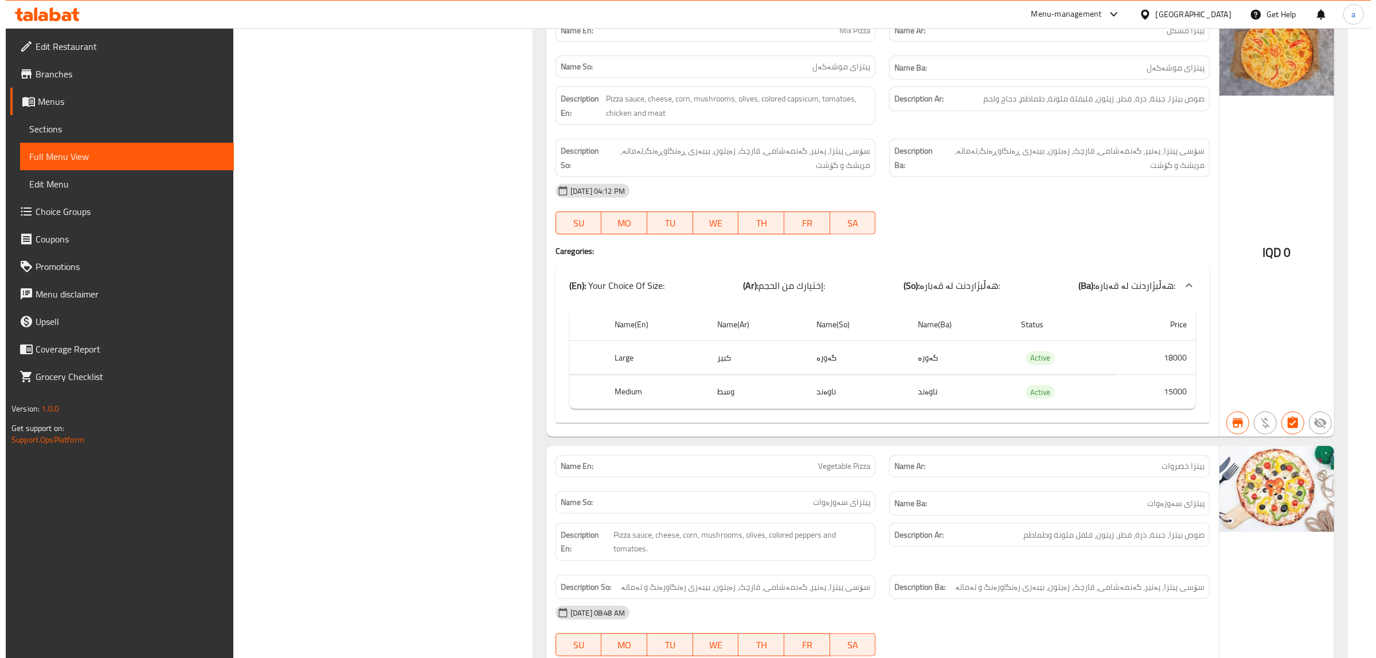
scroll to position [0, 0]
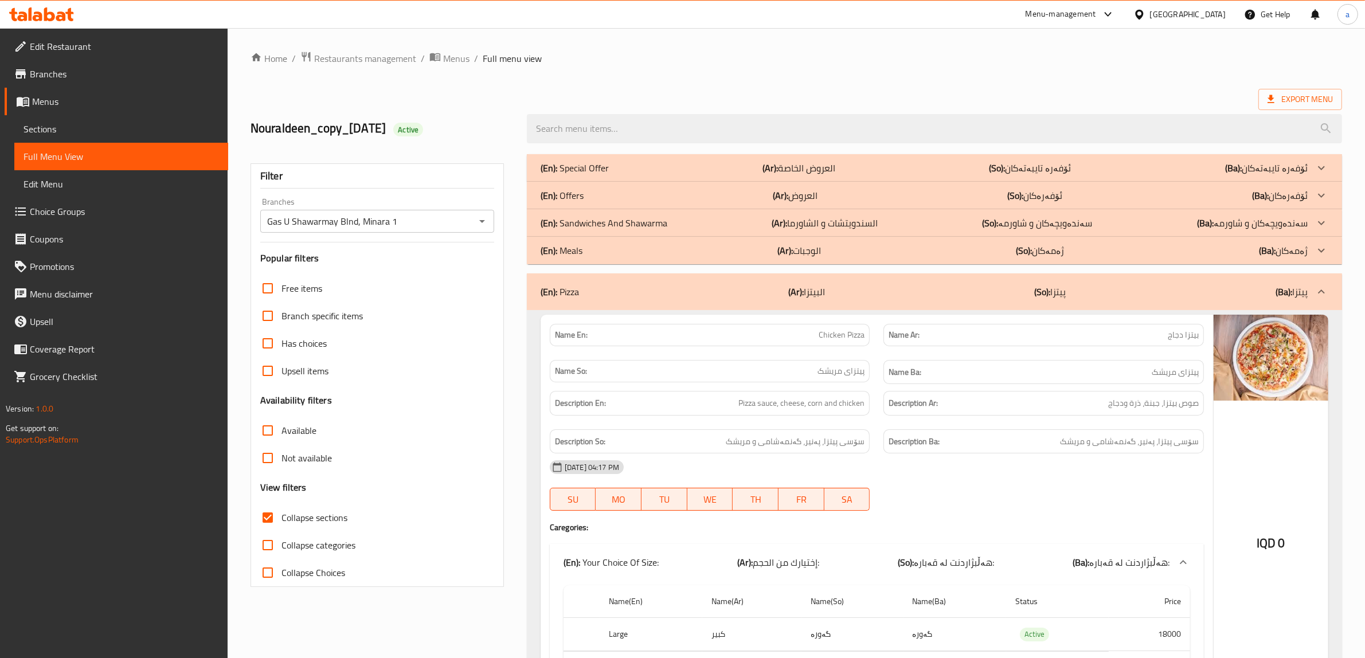
drag, startPoint x: 1104, startPoint y: 394, endPoint x: 1100, endPoint y: 202, distance: 191.5
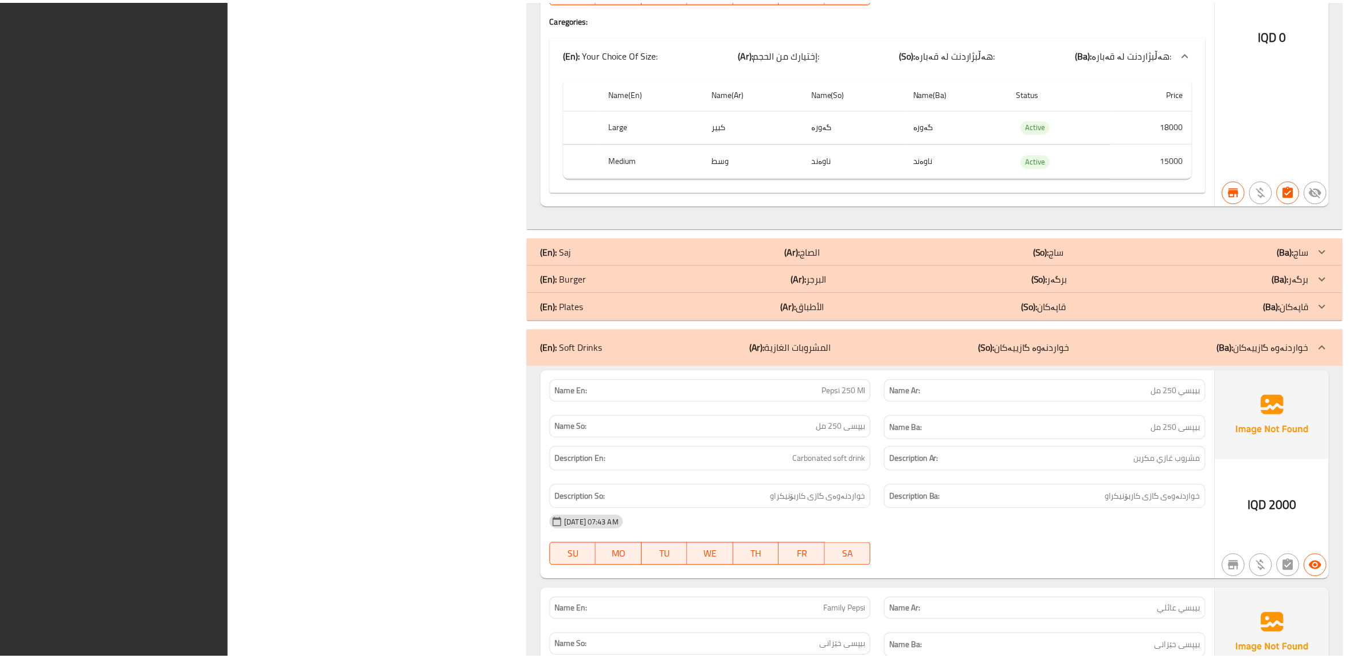
scroll to position [2369, 0]
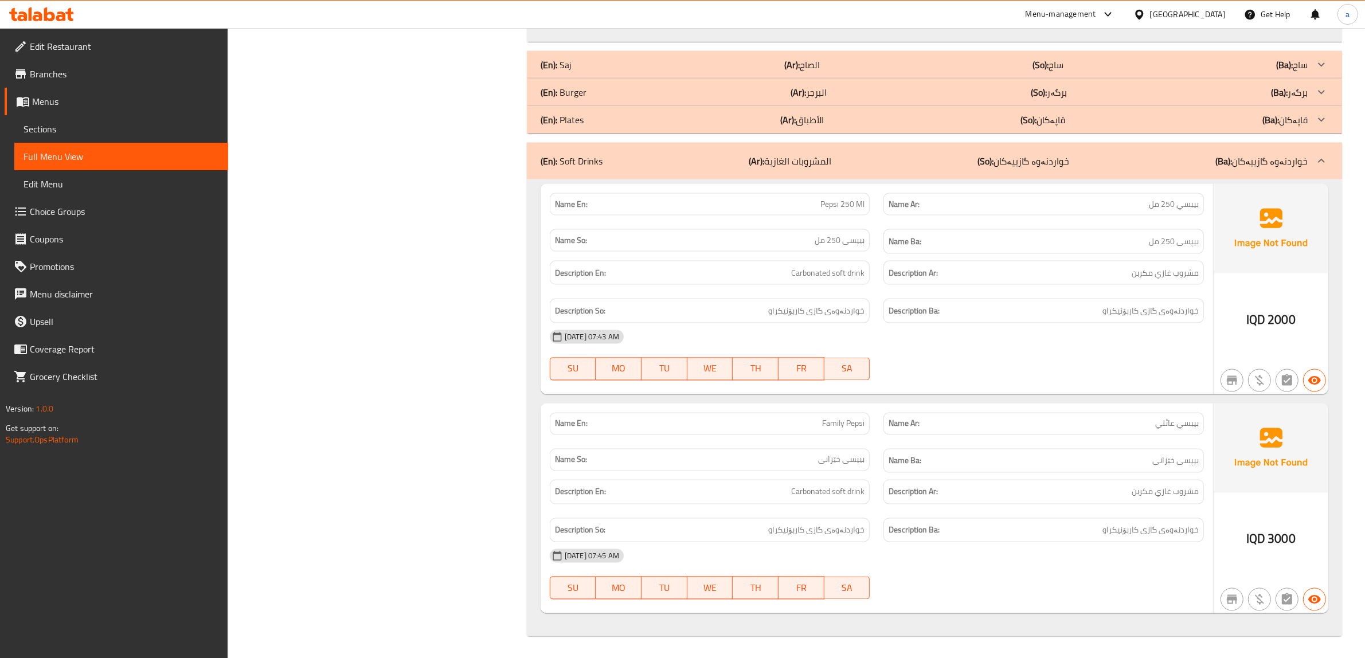
click at [66, 15] on icon at bounding box center [41, 14] width 65 height 14
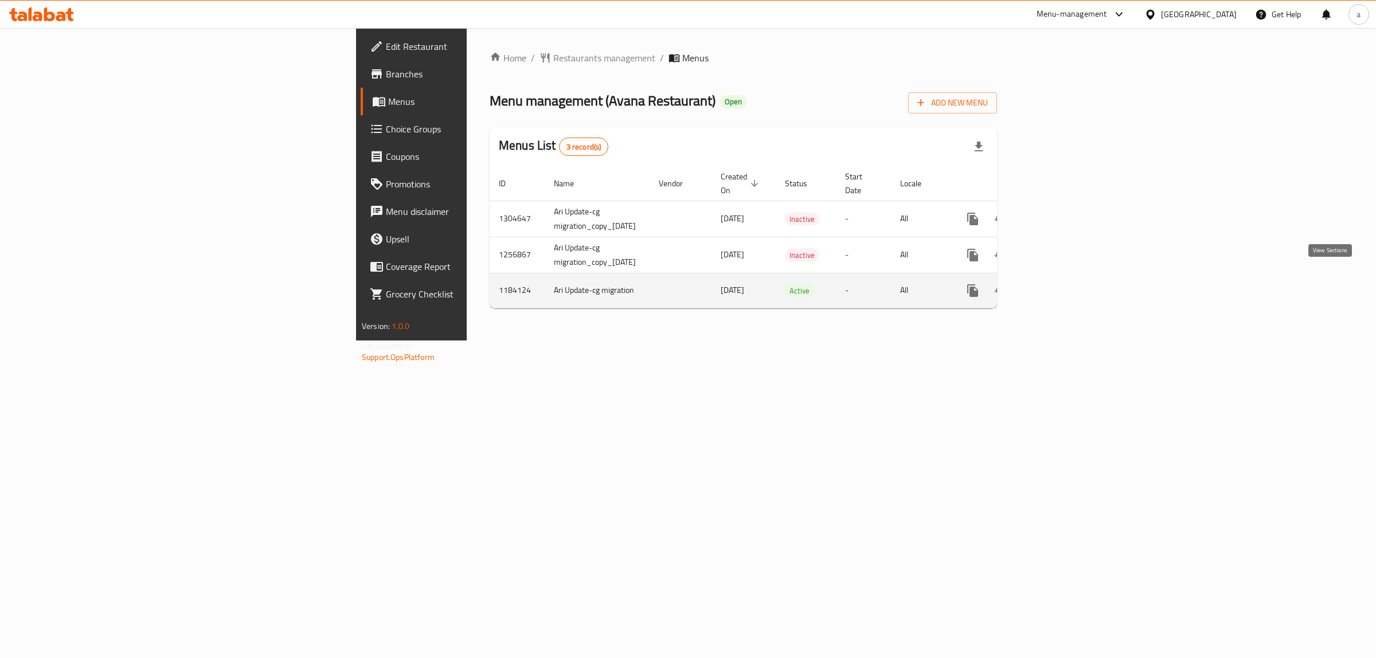
click at [1062, 284] on icon "enhanced table" at bounding box center [1056, 291] width 14 height 14
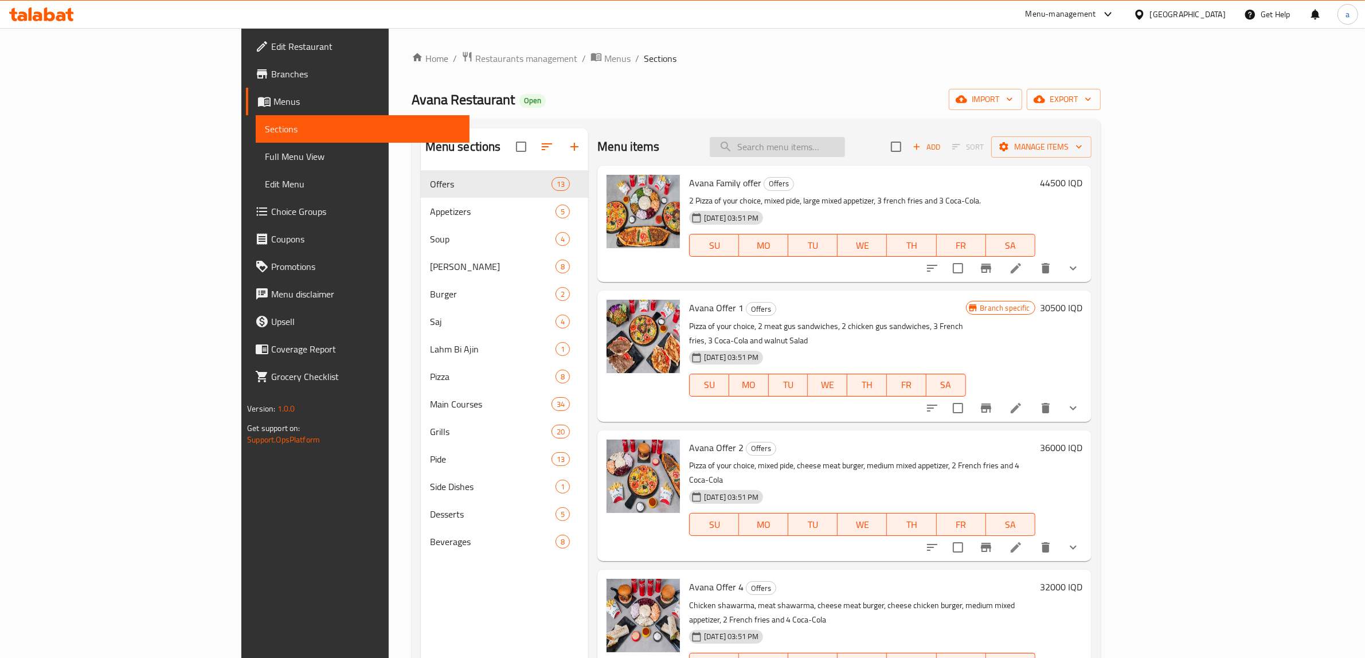
click at [845, 142] on input "search" at bounding box center [777, 147] width 135 height 20
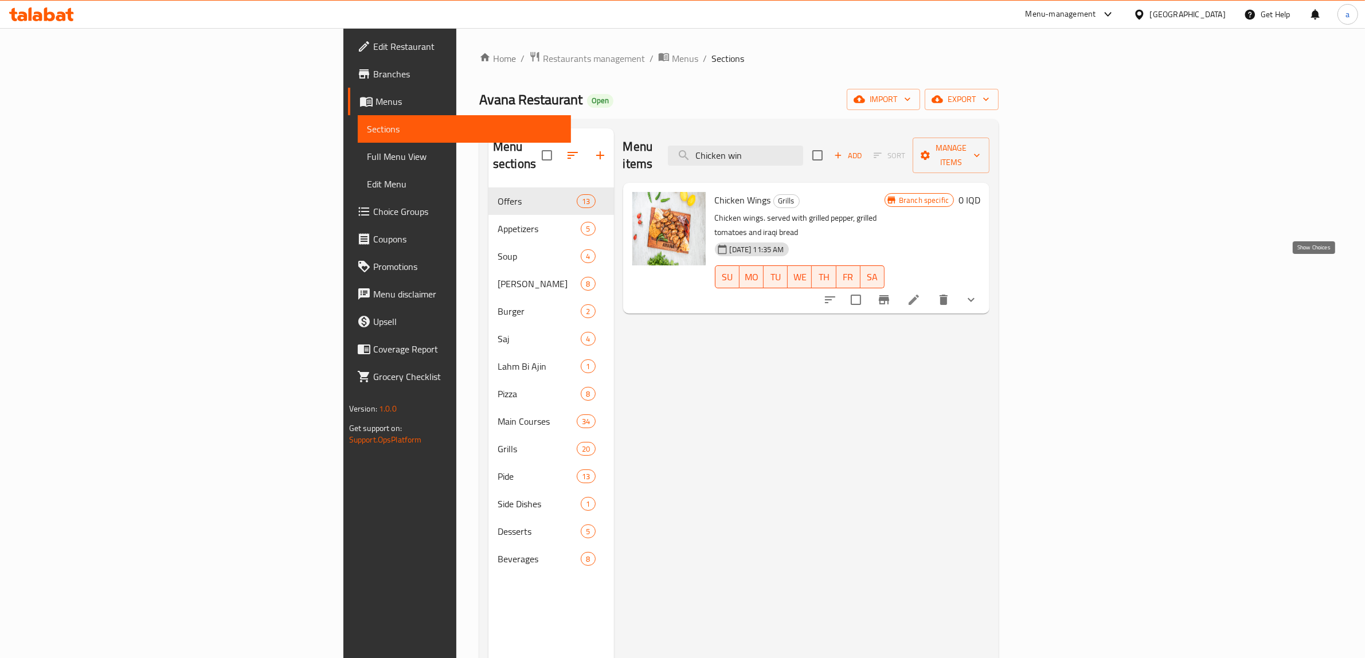
type input "Chicken win"
click at [978, 293] on icon "show more" at bounding box center [971, 300] width 14 height 14
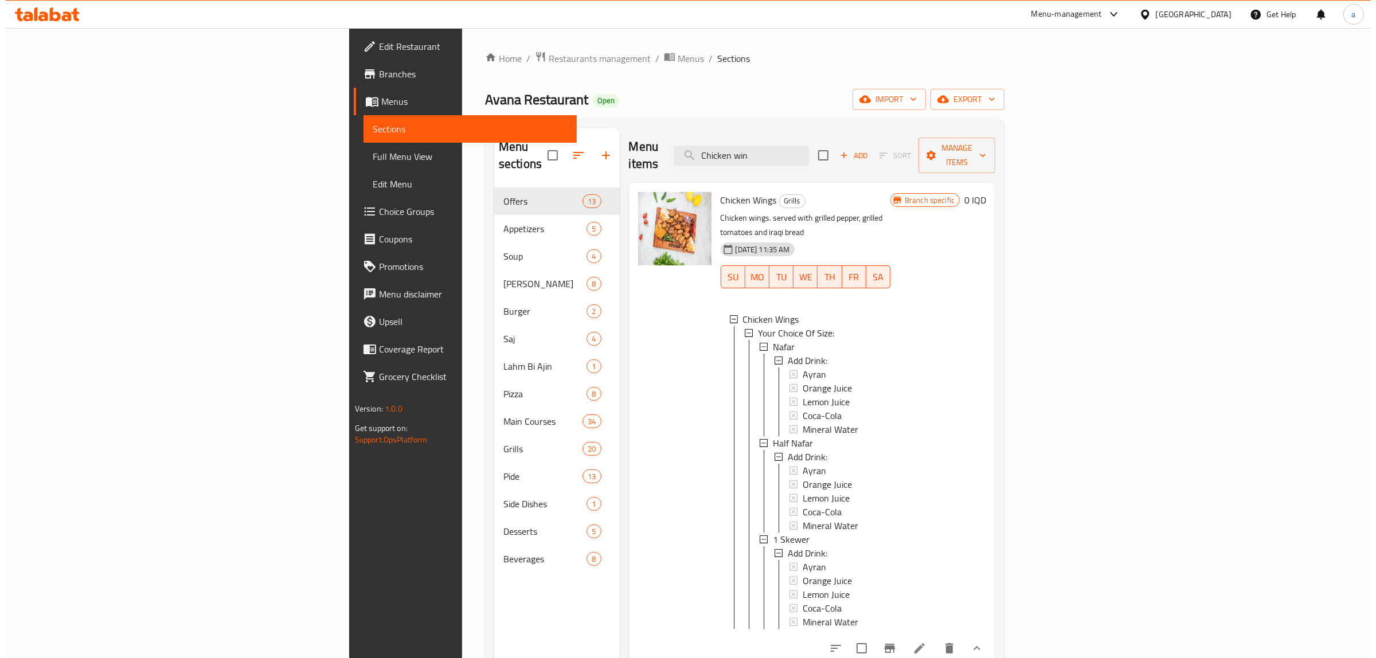
scroll to position [161, 0]
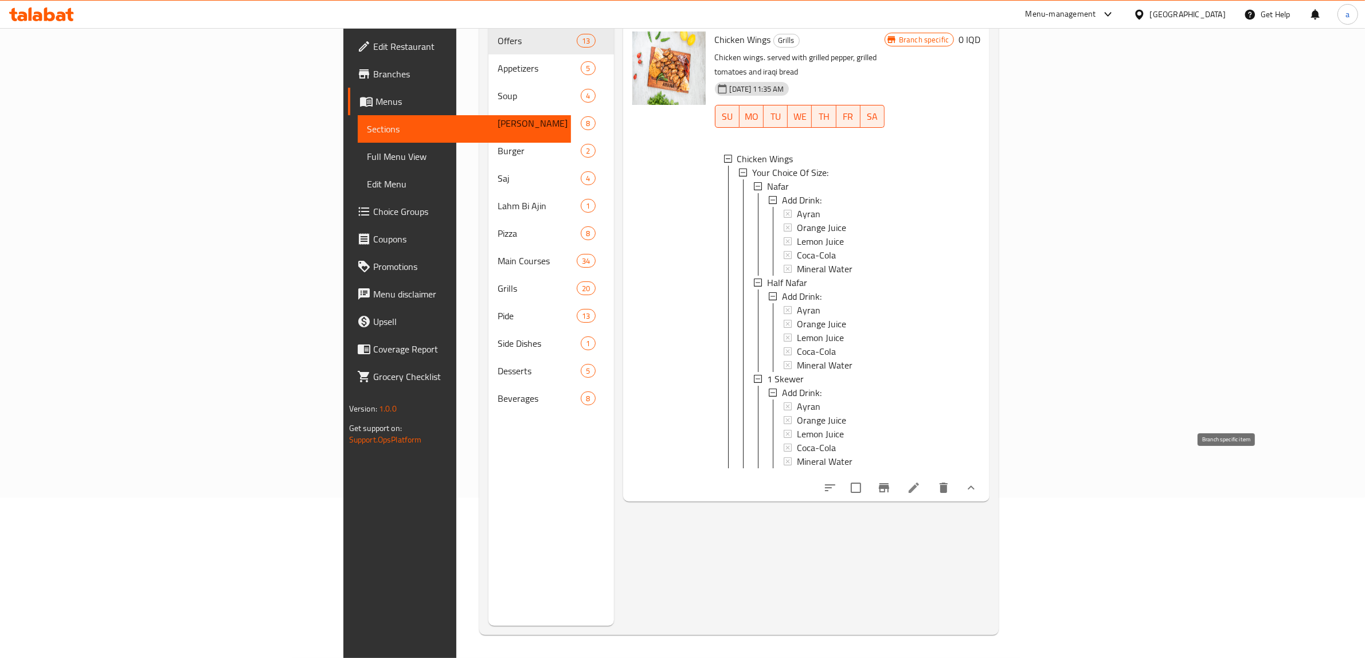
click at [898, 474] on button "Branch-specific-item" at bounding box center [884, 488] width 28 height 28
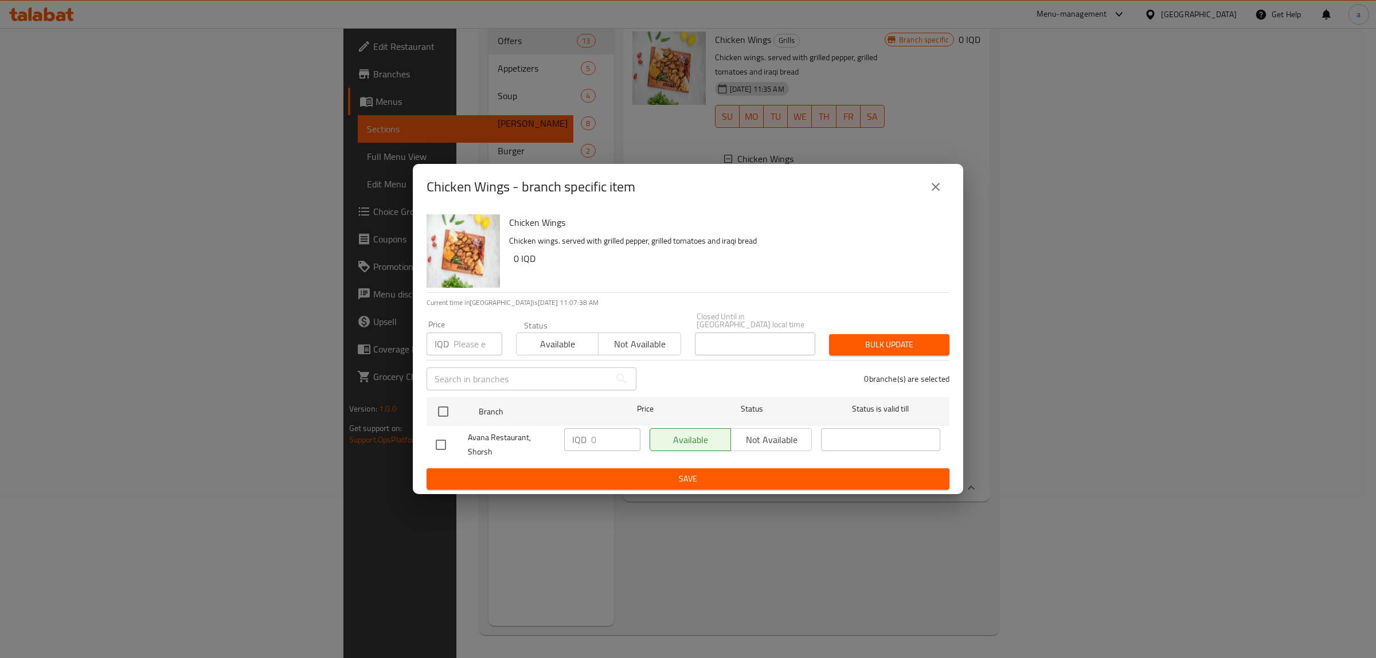
click at [932, 191] on icon "close" at bounding box center [936, 187] width 14 height 14
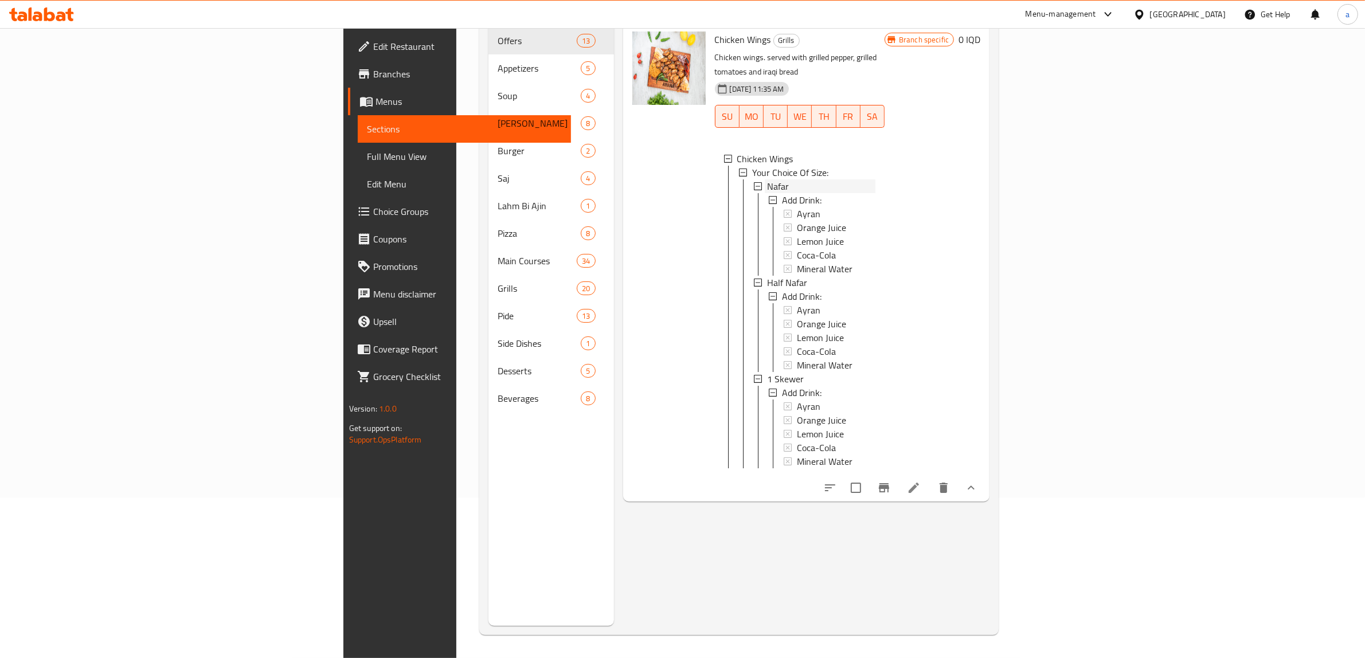
click at [767, 179] on span "Nafar" at bounding box center [778, 186] width 22 height 14
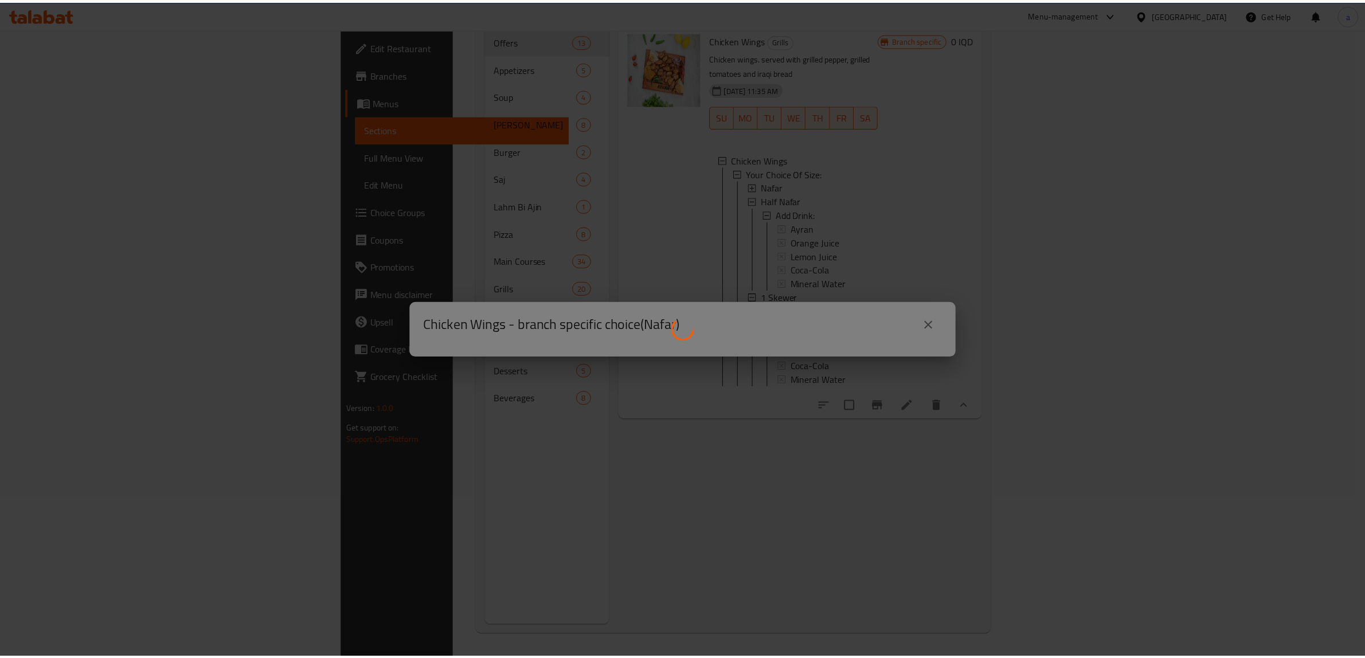
scroll to position [1, 0]
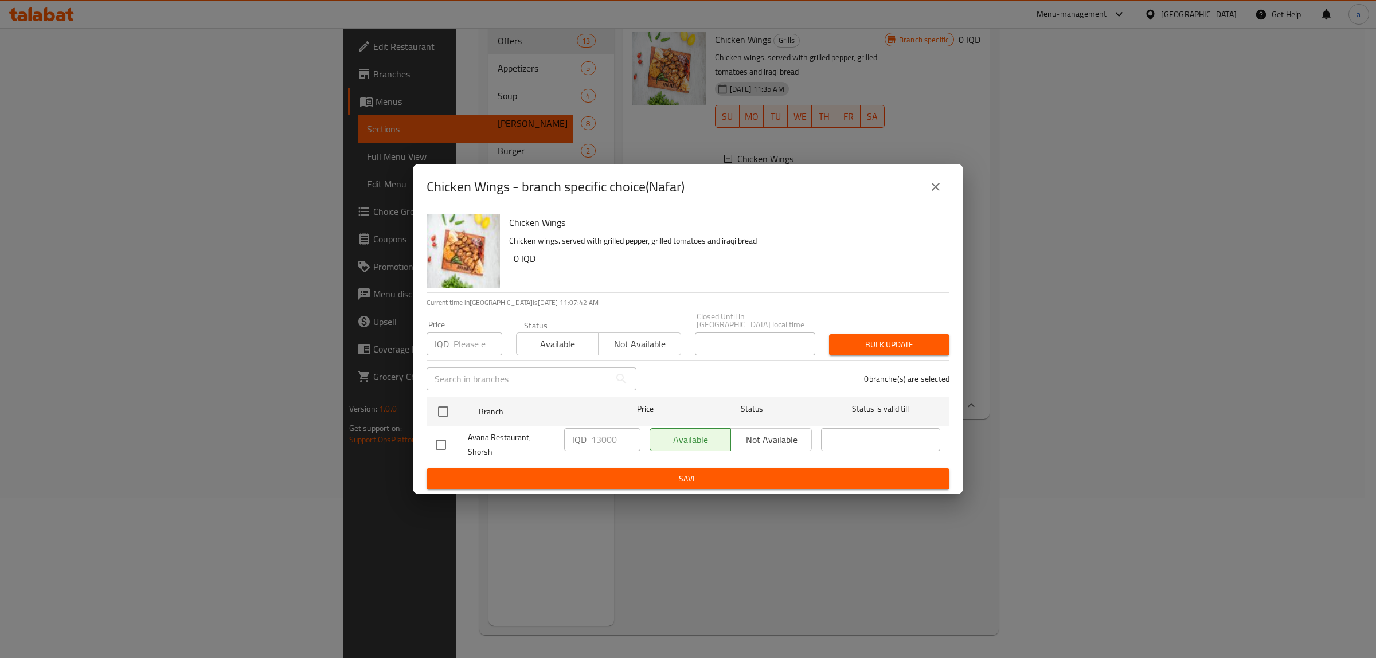
click at [923, 194] on button "close" at bounding box center [936, 187] width 28 height 28
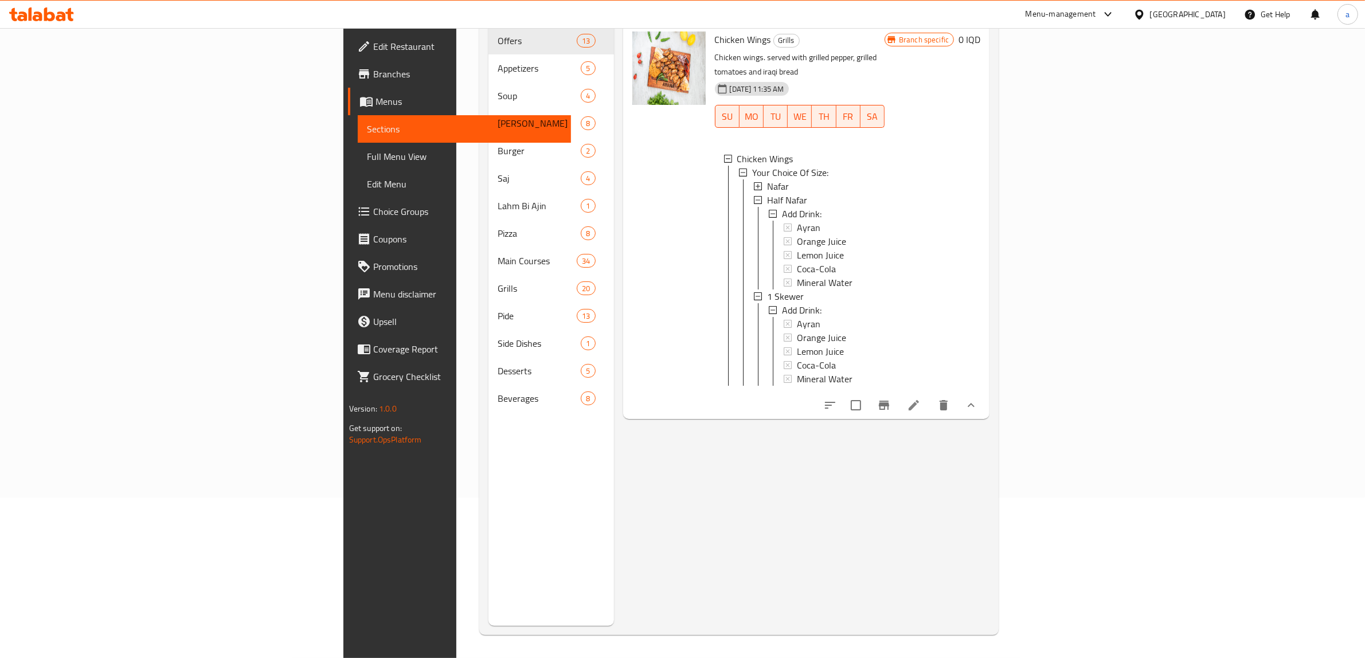
click at [919, 400] on icon at bounding box center [914, 405] width 10 height 10
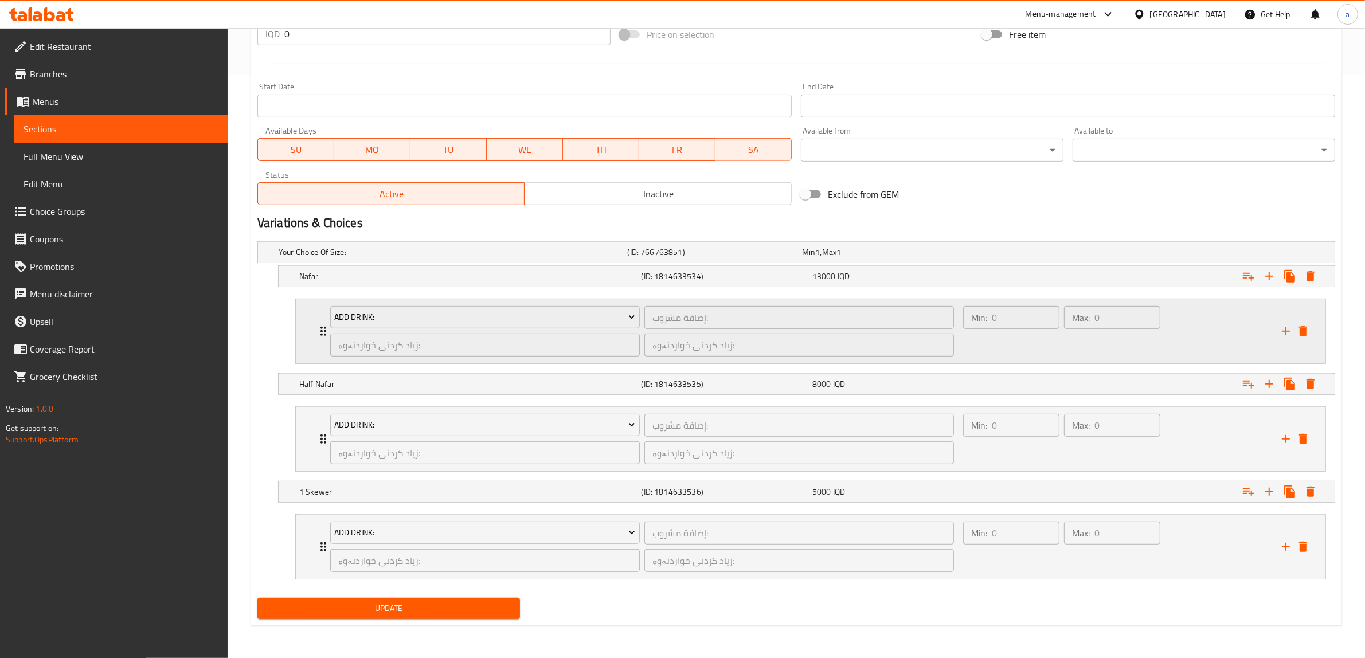
scroll to position [585, 0]
click at [307, 258] on h5 "Nafar" at bounding box center [451, 252] width 345 height 11
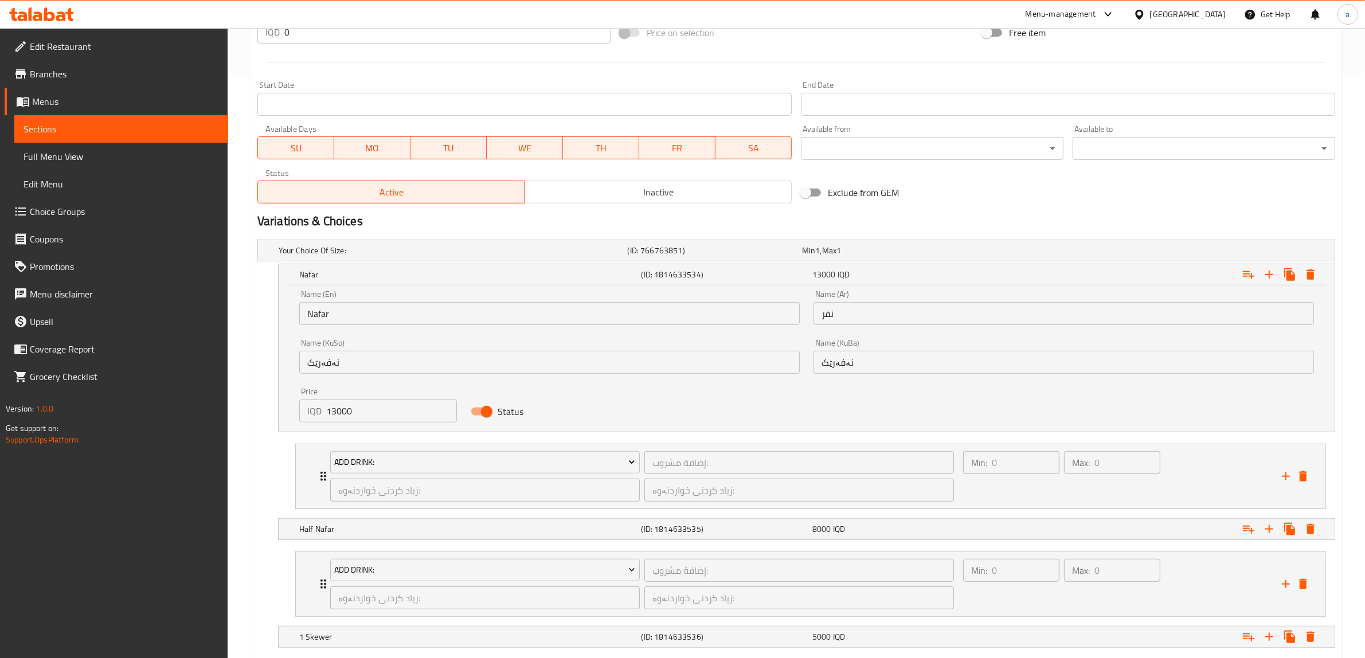
click at [336, 406] on input "13000" at bounding box center [391, 411] width 131 height 23
paste input "5"
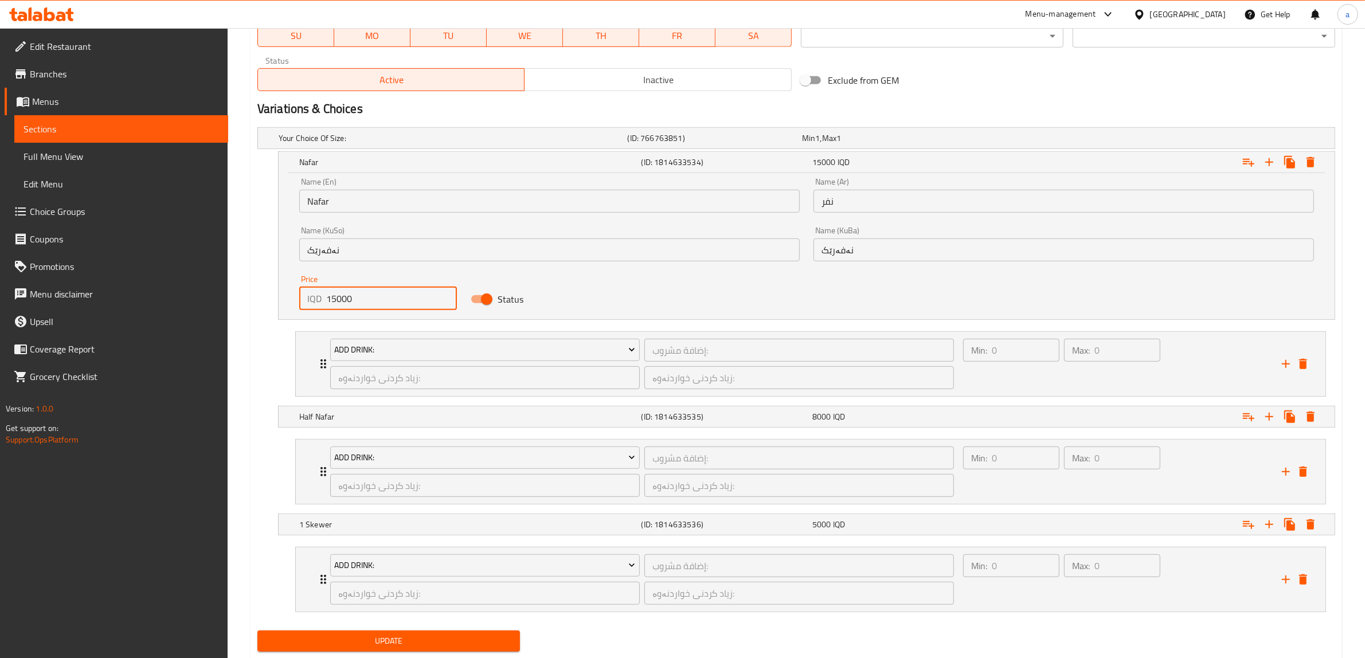
scroll to position [731, 0]
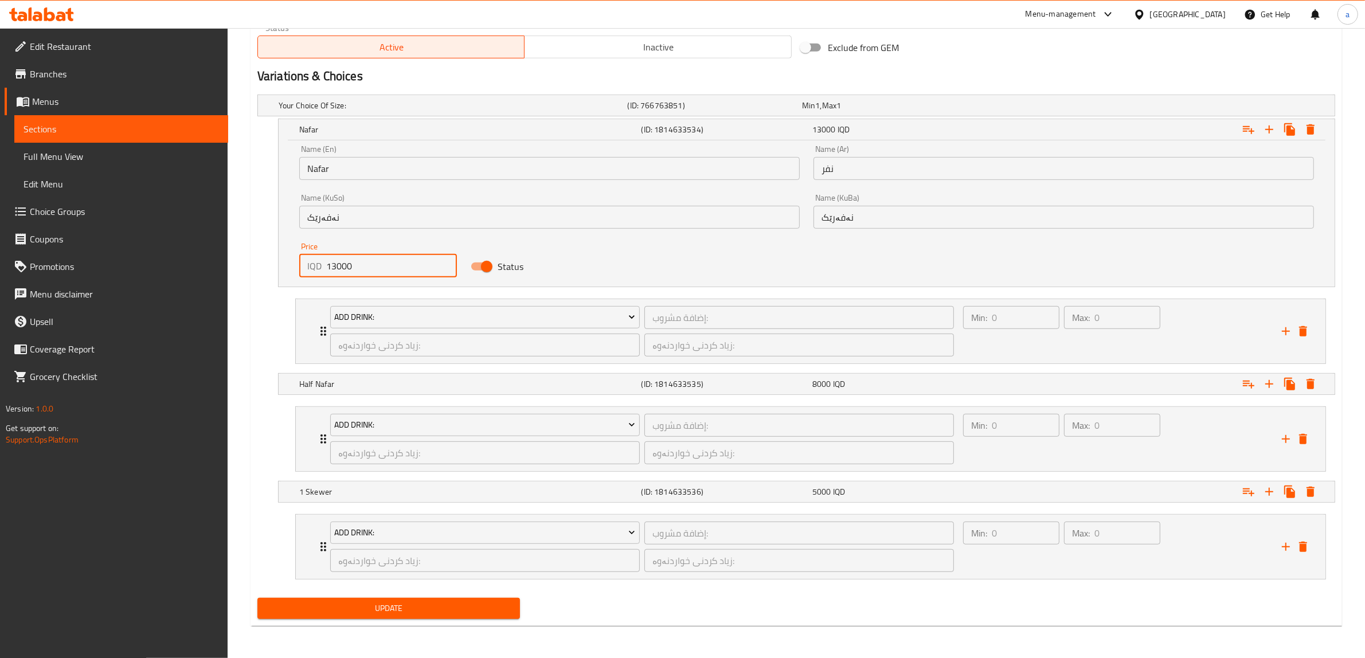
paste input "0"
click at [355, 258] on input "10000" at bounding box center [391, 266] width 131 height 23
paste input "5"
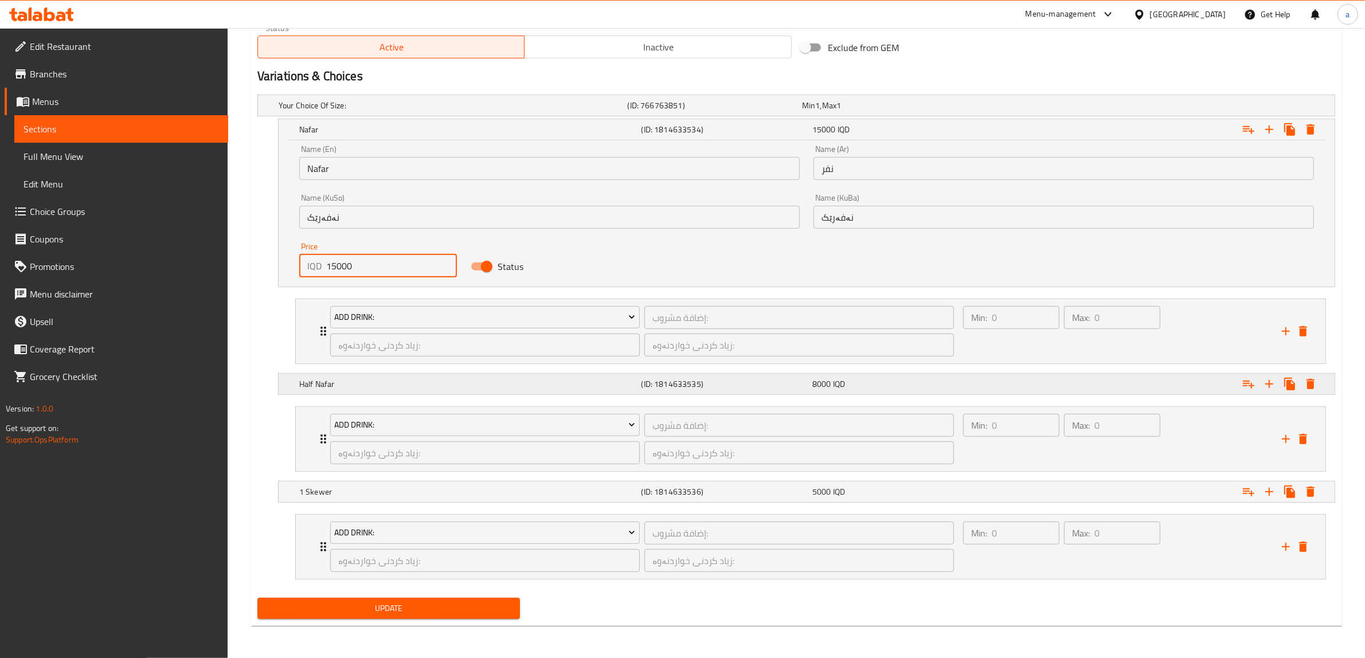
type input "15000"
click at [340, 111] on h5 "Half Nafar" at bounding box center [451, 105] width 345 height 11
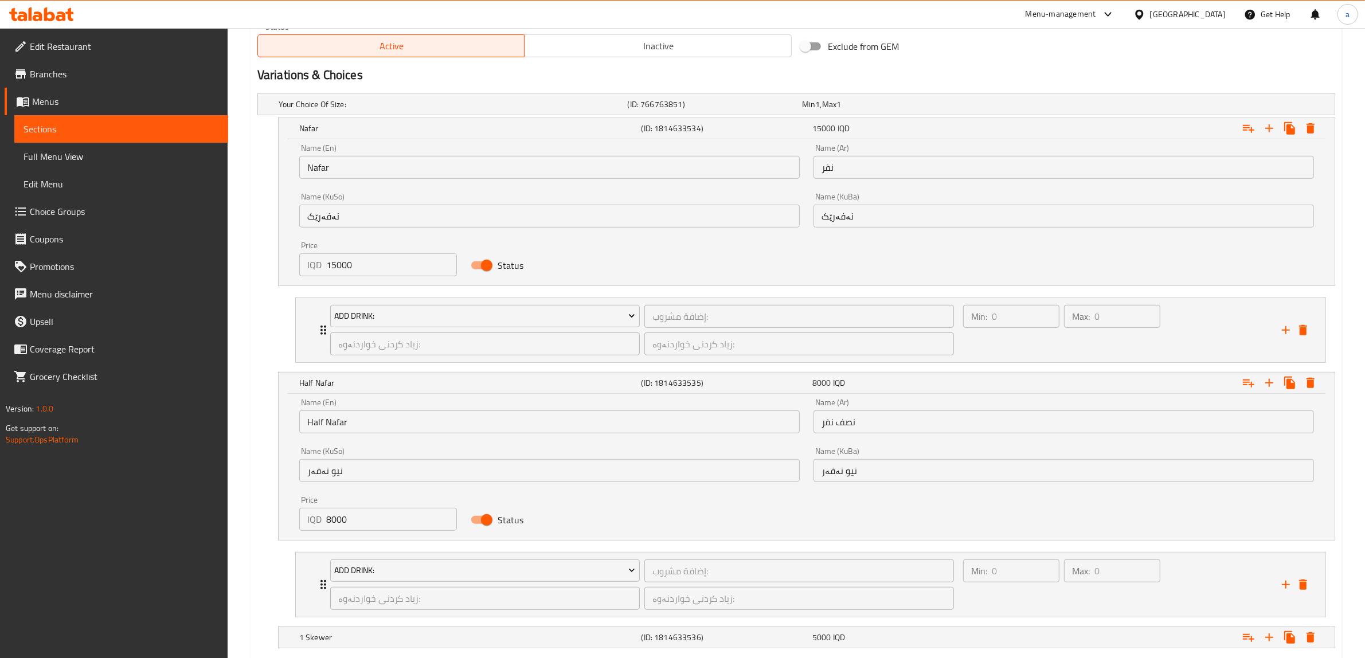
click at [347, 521] on input "8000" at bounding box center [391, 519] width 131 height 23
paste input "10"
type input "10000"
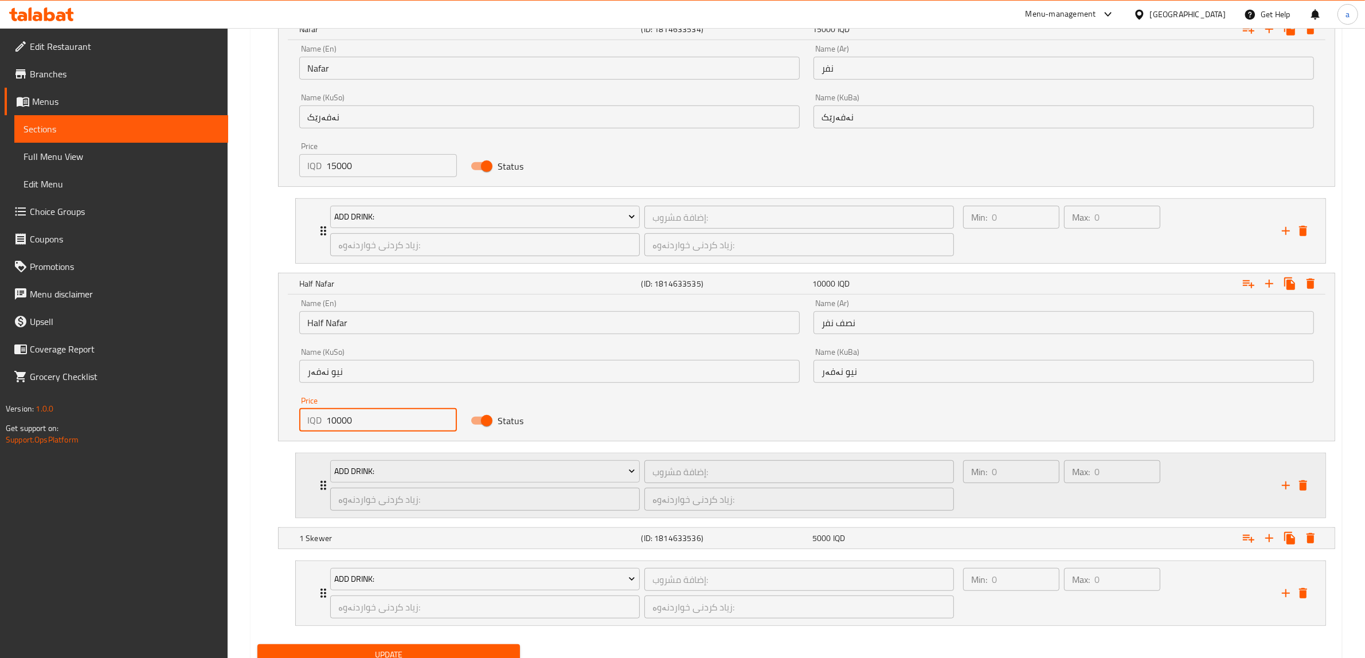
scroll to position [878, 0]
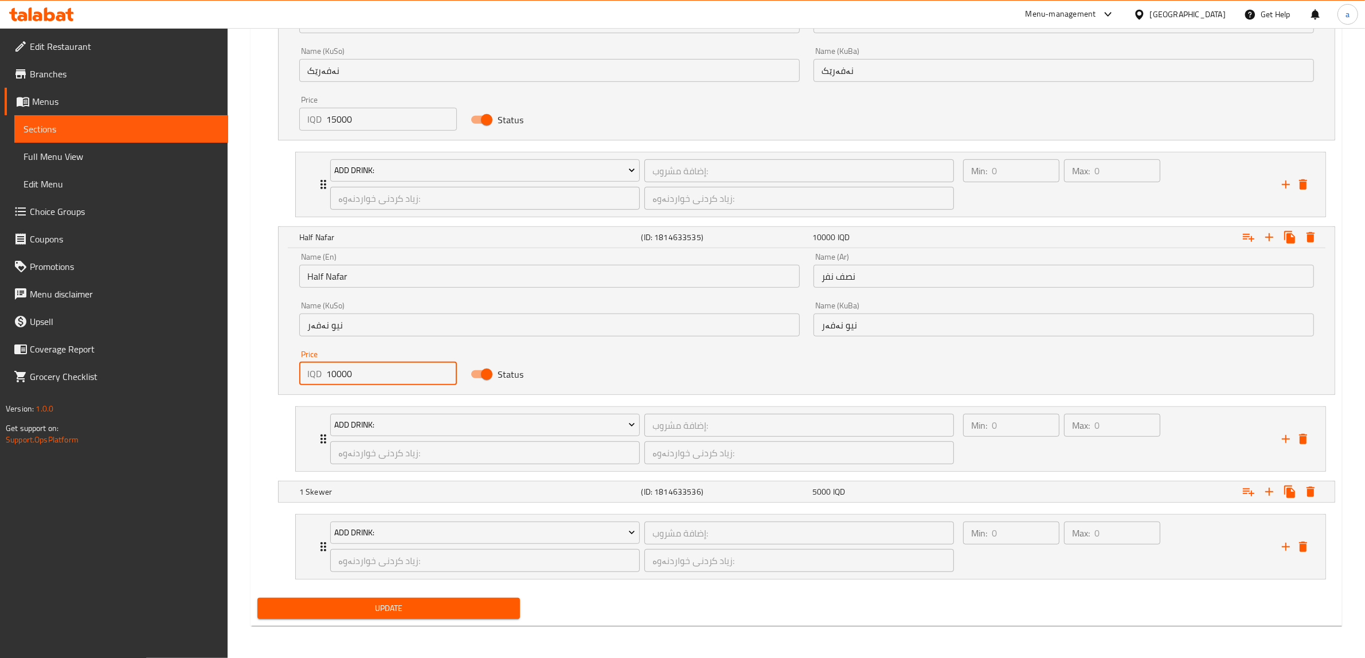
click at [381, 609] on span "Update" at bounding box center [389, 608] width 244 height 14
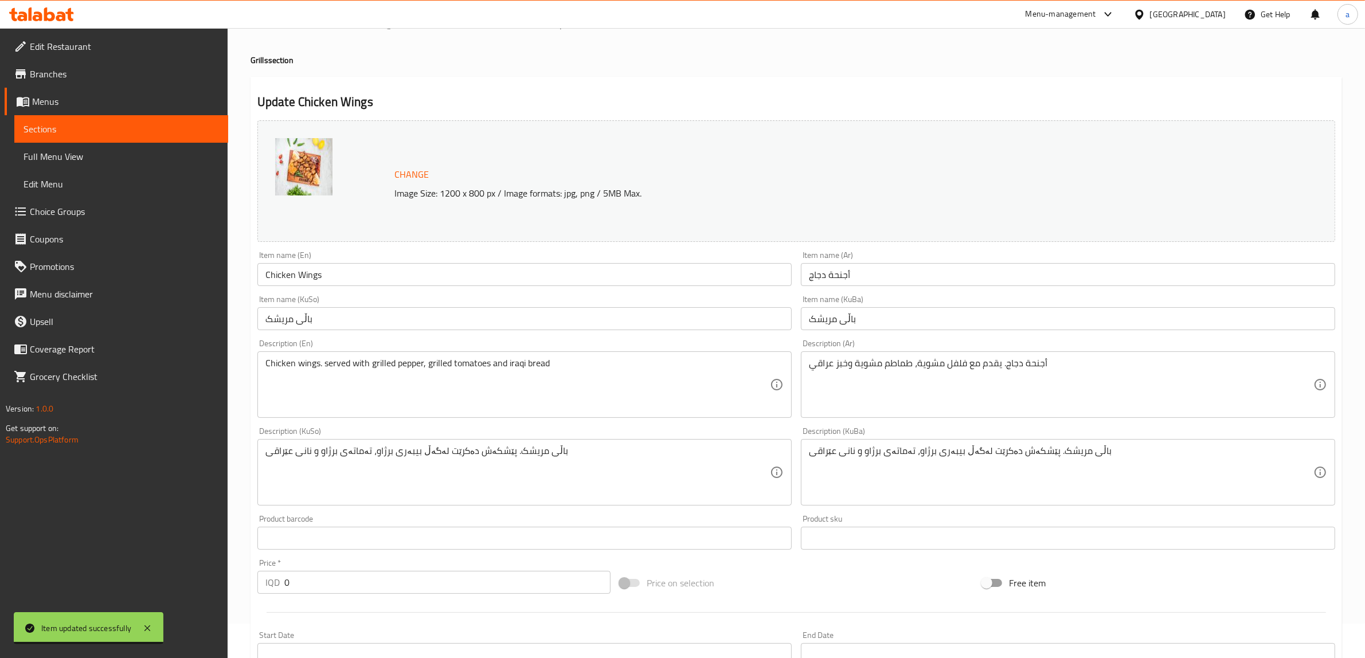
scroll to position [0, 0]
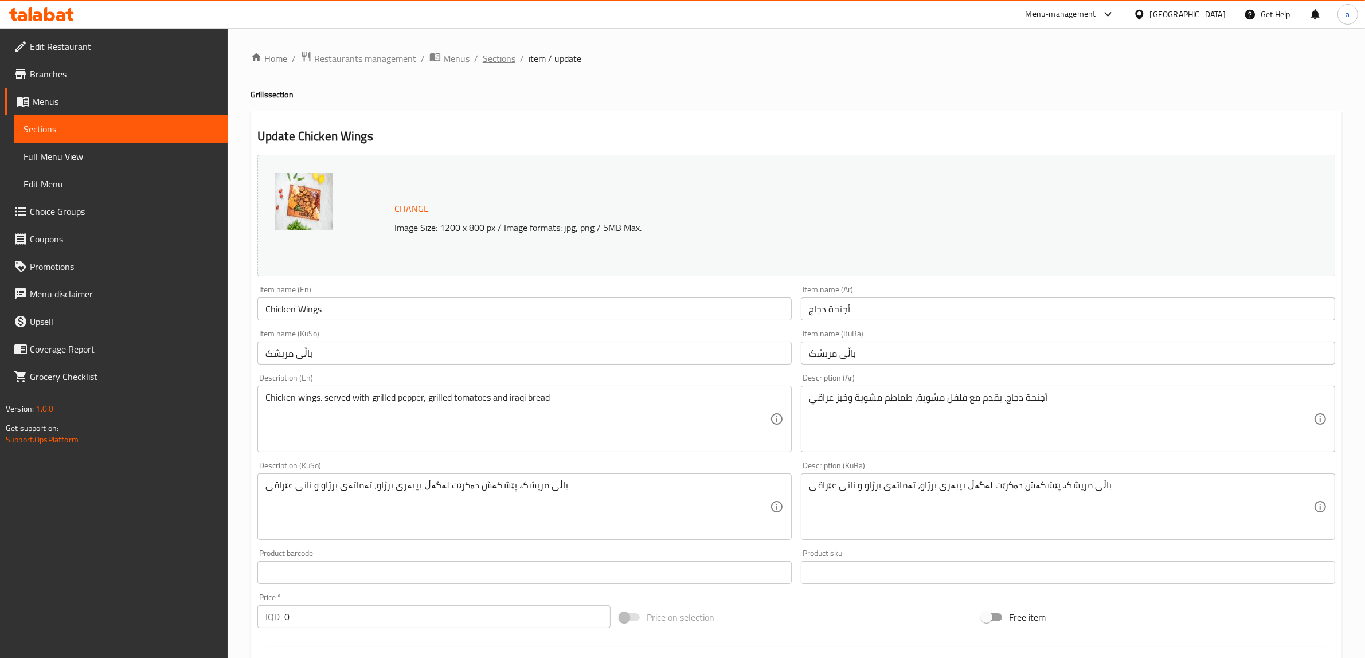
click at [502, 64] on span "Sections" at bounding box center [499, 59] width 33 height 14
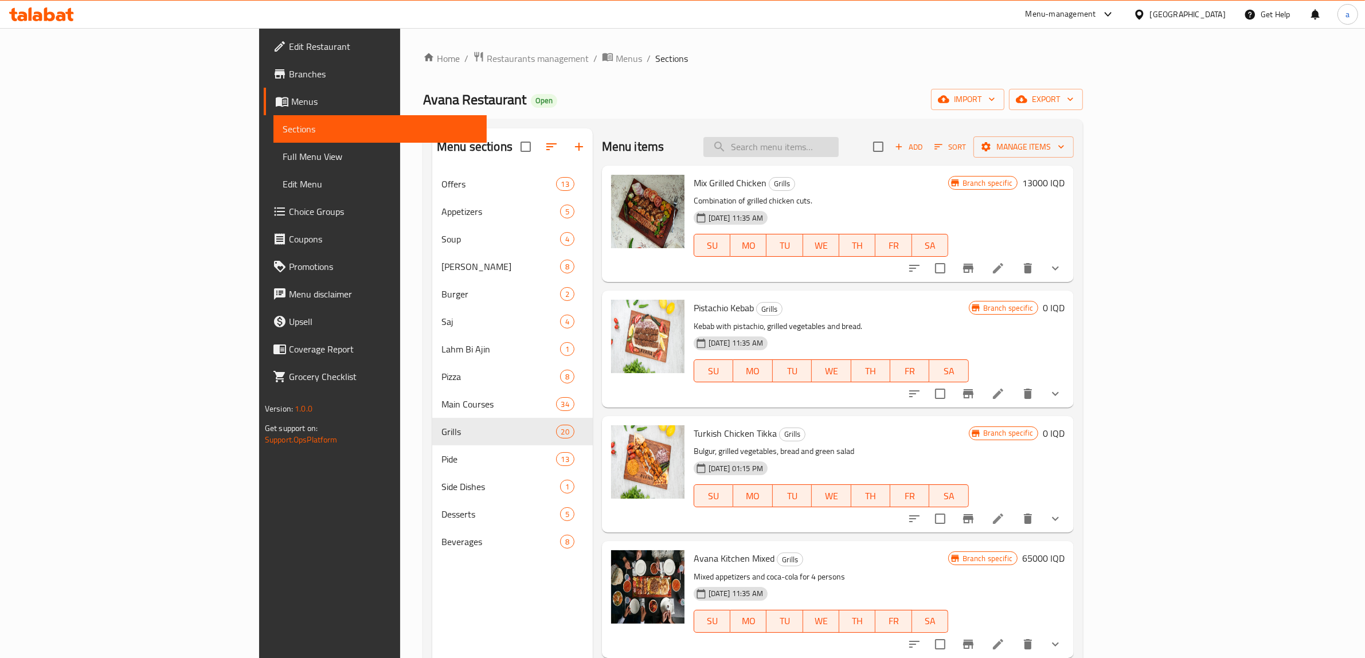
click at [839, 152] on input "search" at bounding box center [770, 147] width 135 height 20
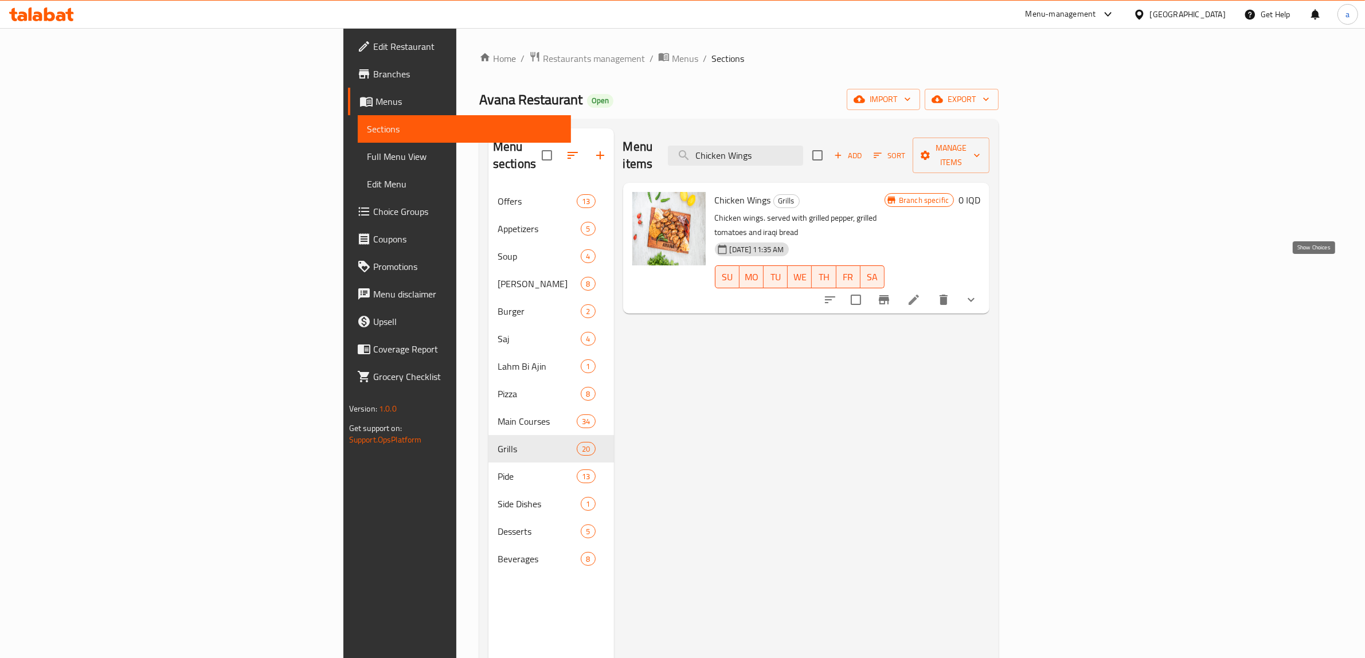
type input "Chicken Wings"
click at [978, 293] on icon "show more" at bounding box center [971, 300] width 14 height 14
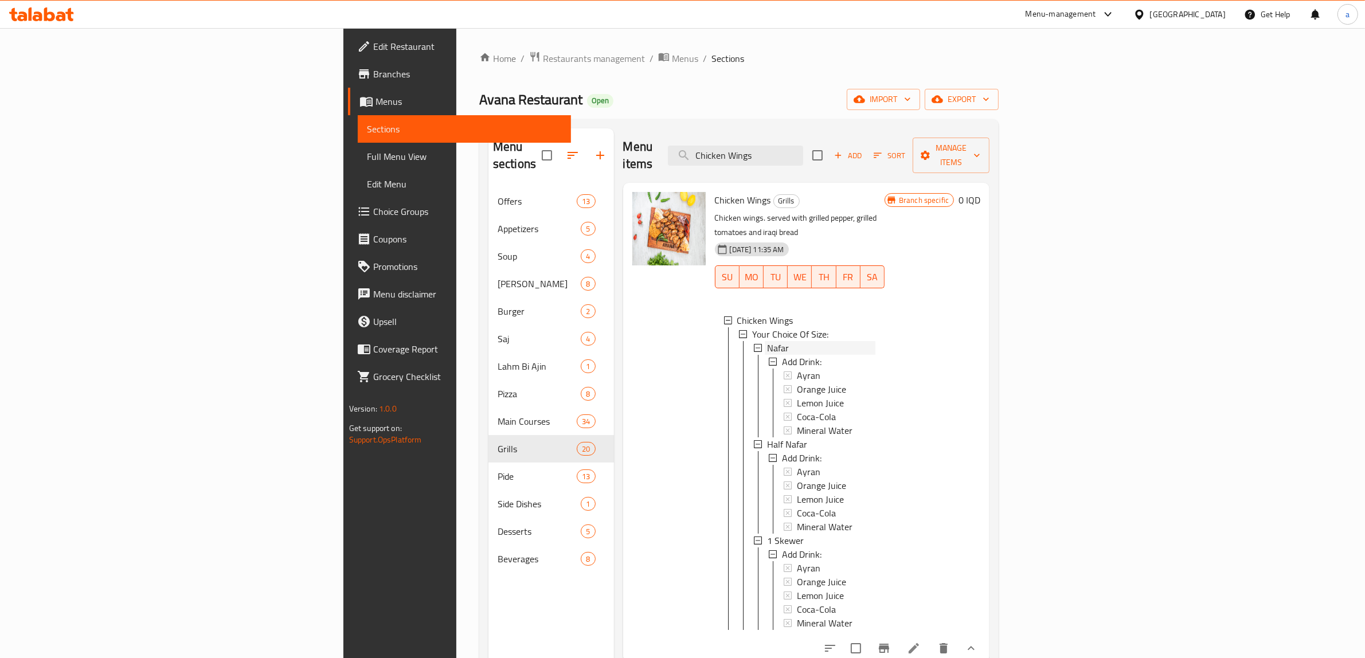
click at [767, 341] on span "Nafar" at bounding box center [778, 348] width 22 height 14
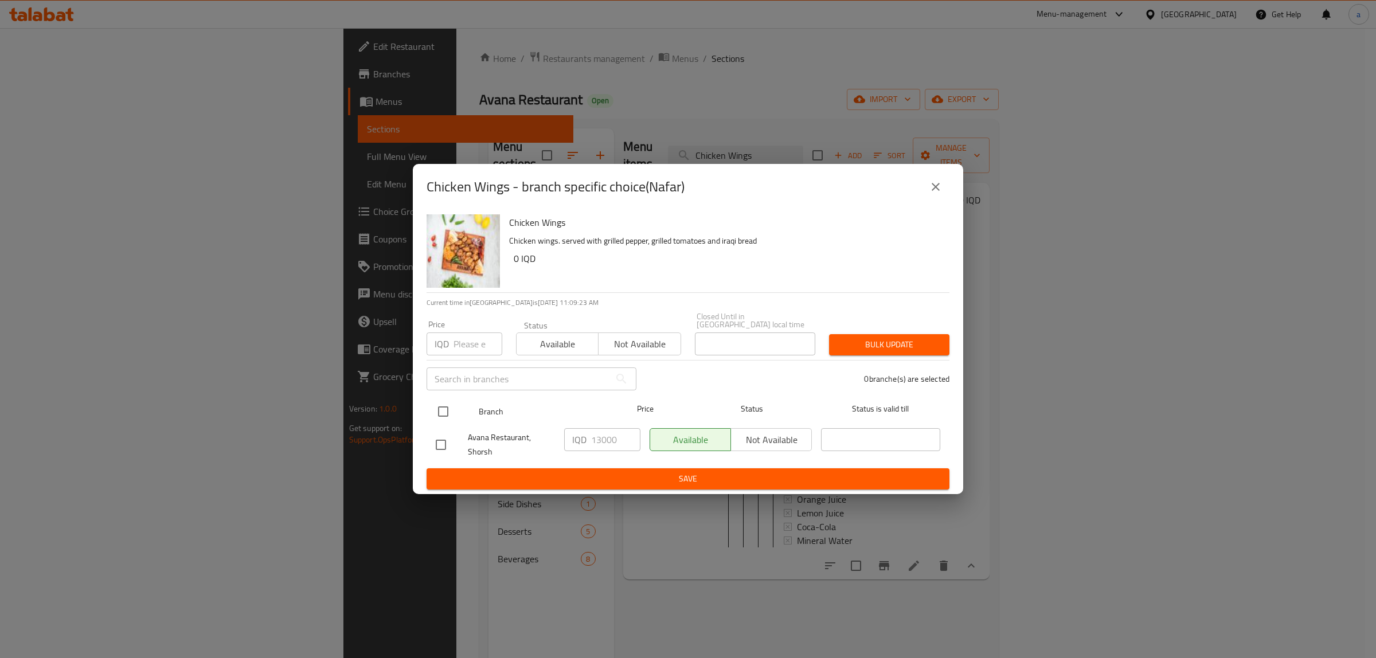
click at [442, 402] on input "checkbox" at bounding box center [443, 412] width 24 height 24
checkbox input "true"
click at [604, 432] on input "13000" at bounding box center [615, 439] width 49 height 23
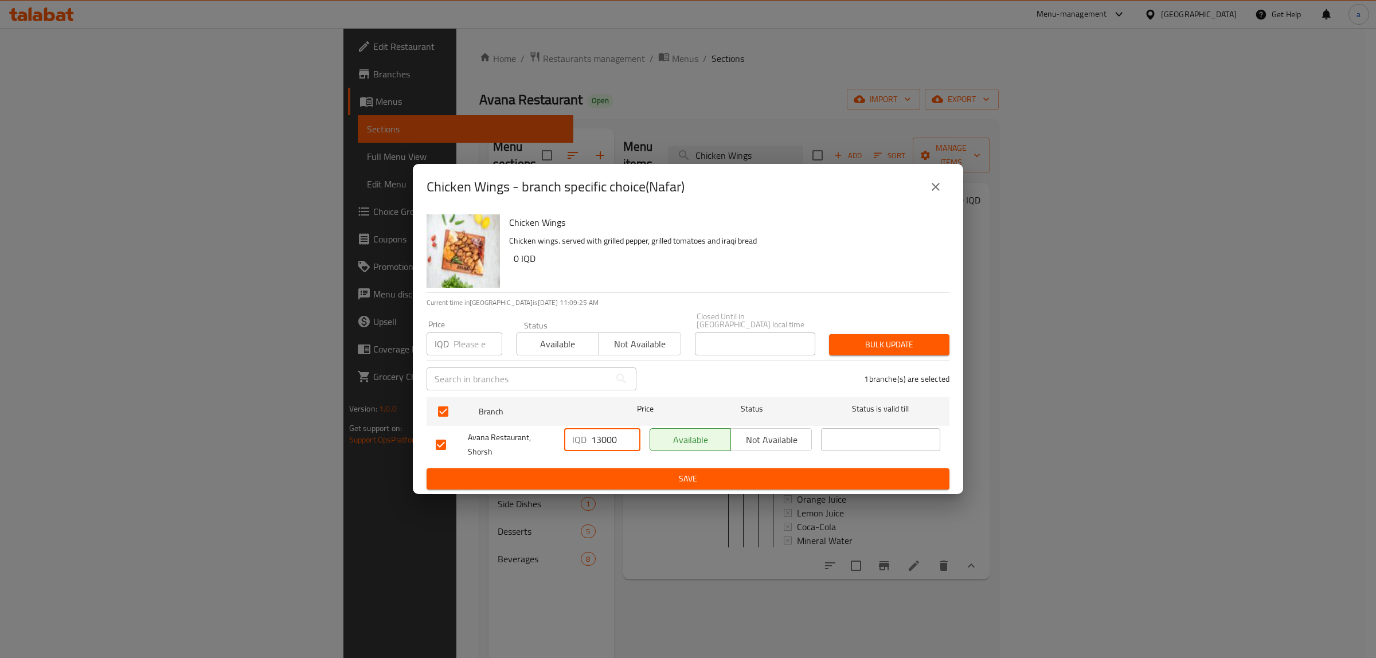
paste input "5"
type input "15000"
click at [669, 473] on span "Save" at bounding box center [688, 479] width 505 height 14
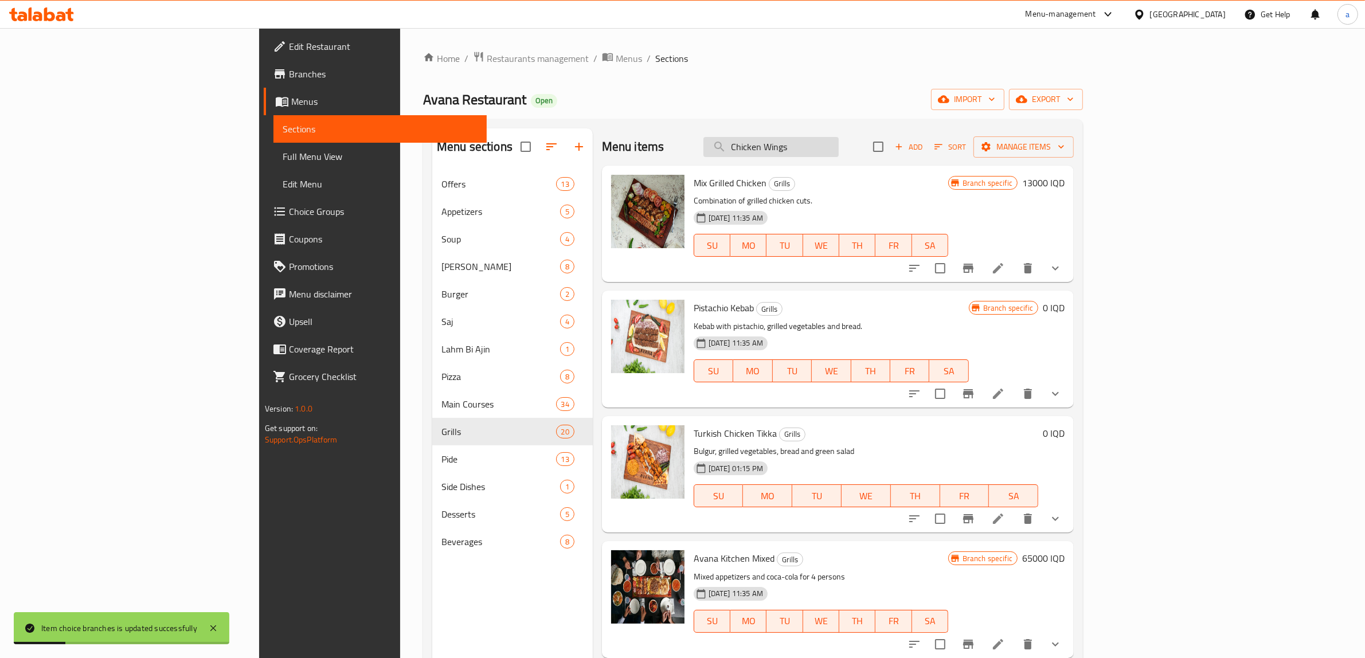
click at [839, 150] on input "Chicken Wings" at bounding box center [770, 147] width 135 height 20
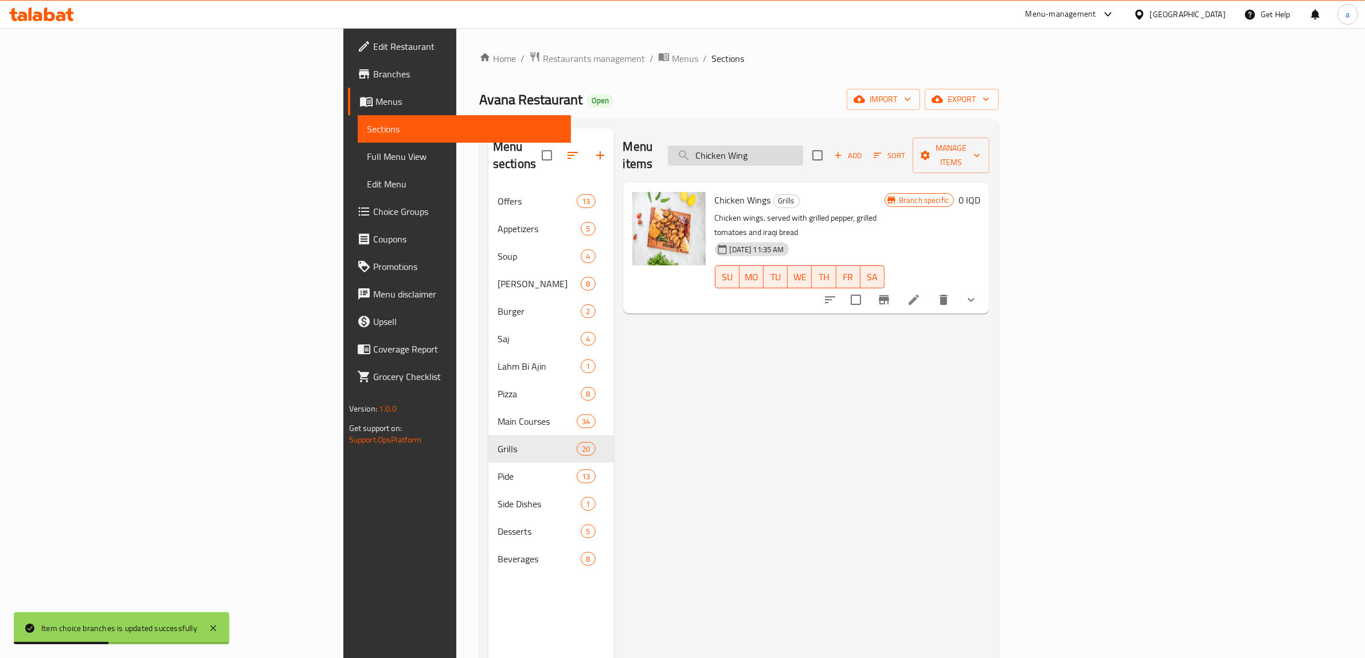
type input "Chicken Wings"
click at [985, 286] on button "show more" at bounding box center [971, 300] width 28 height 28
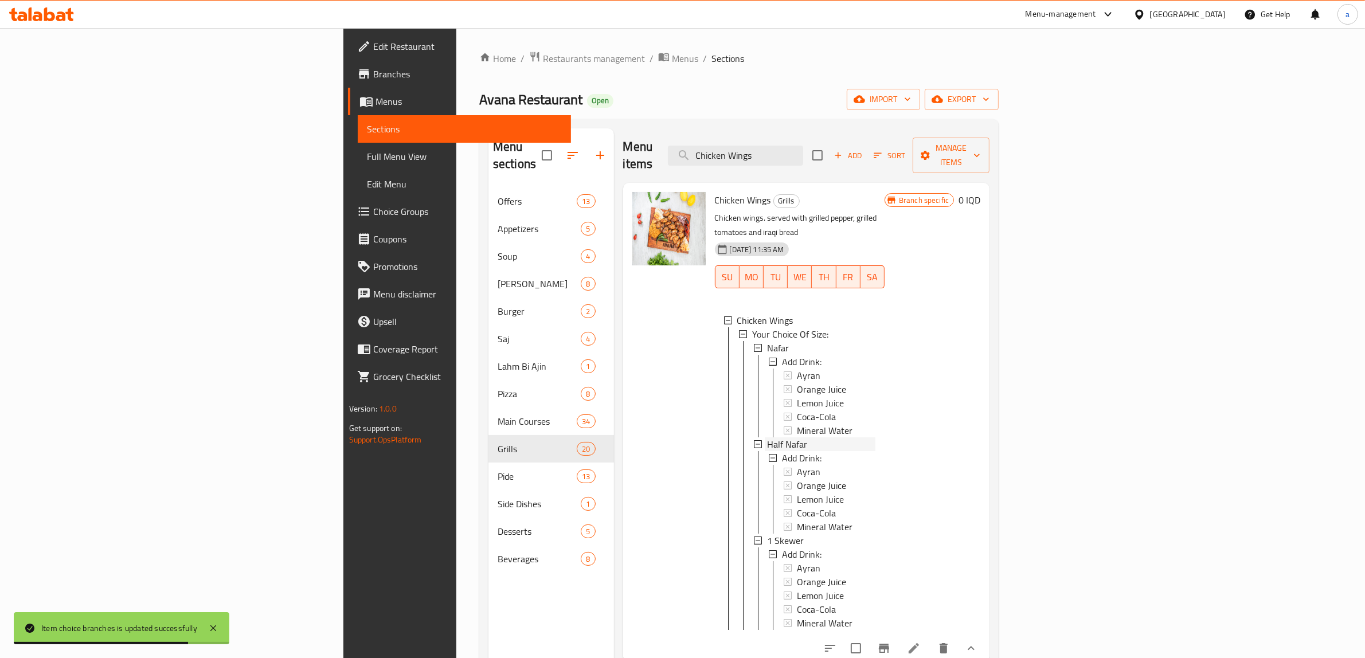
click at [767, 437] on span "Half Nafar" at bounding box center [787, 444] width 40 height 14
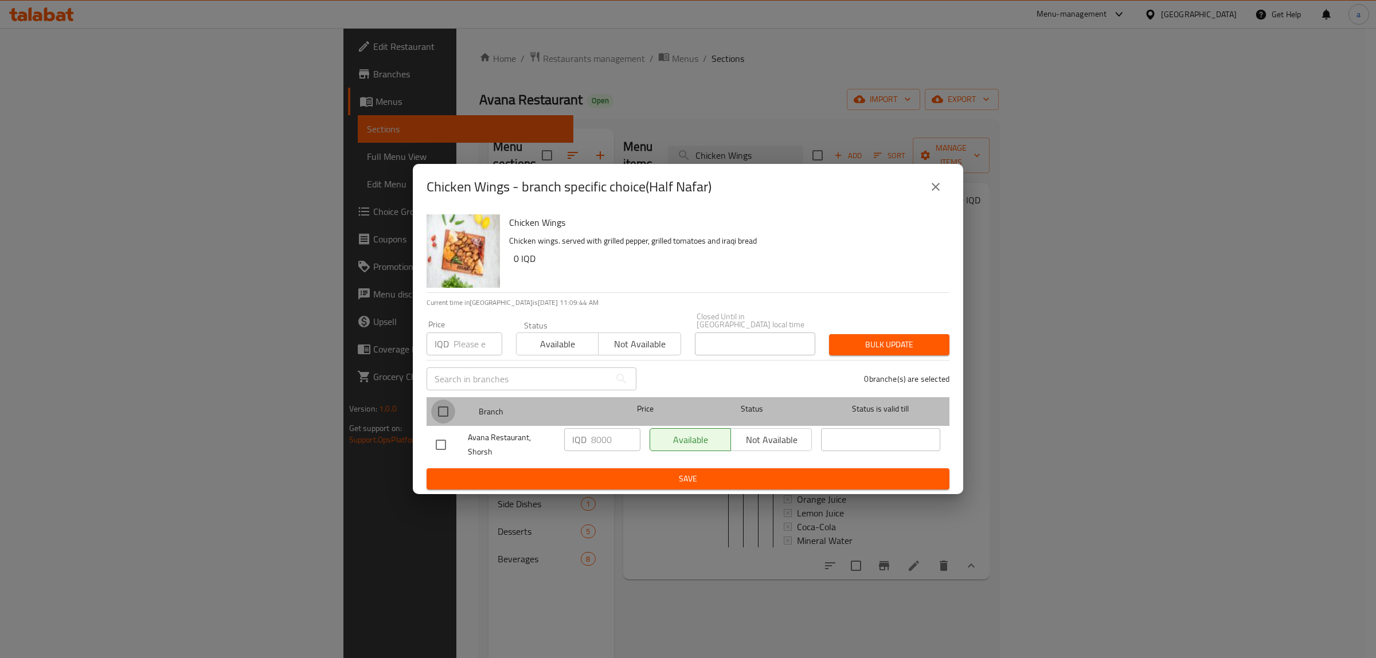
click at [445, 402] on input "checkbox" at bounding box center [443, 412] width 24 height 24
checkbox input "true"
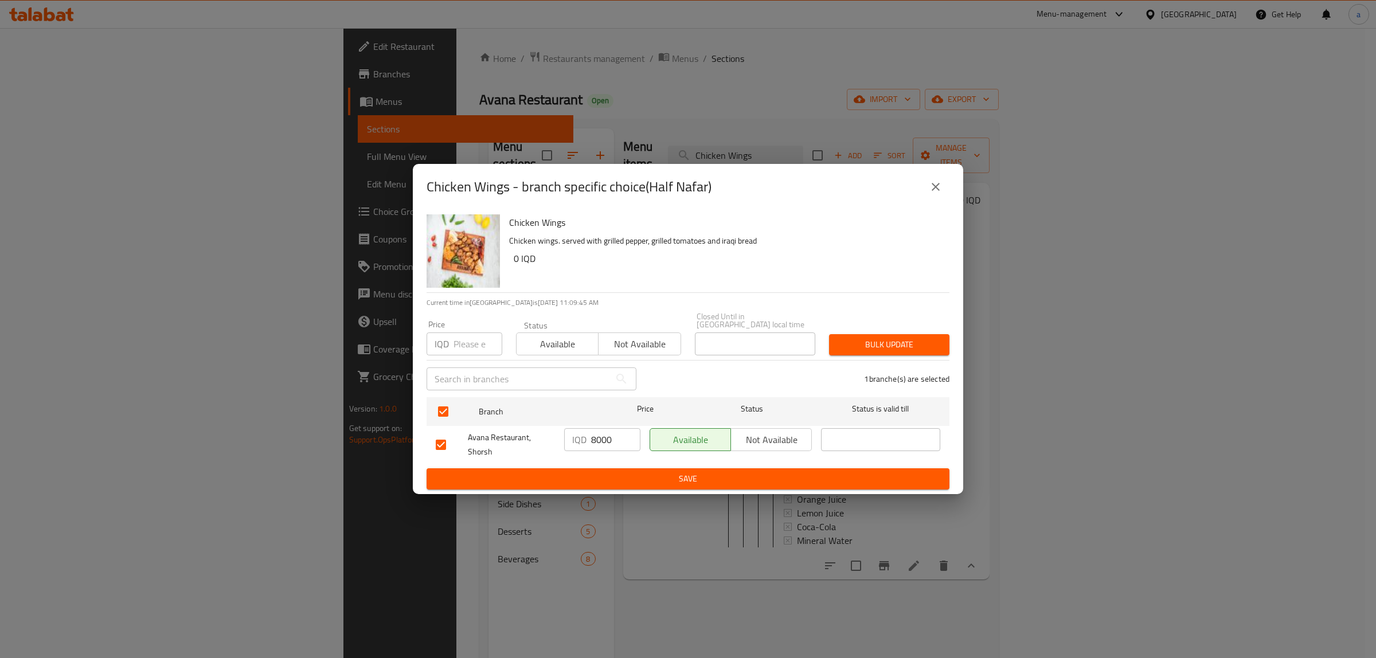
click at [608, 433] on input "8000" at bounding box center [615, 439] width 49 height 23
paste input "10"
type input "10000"
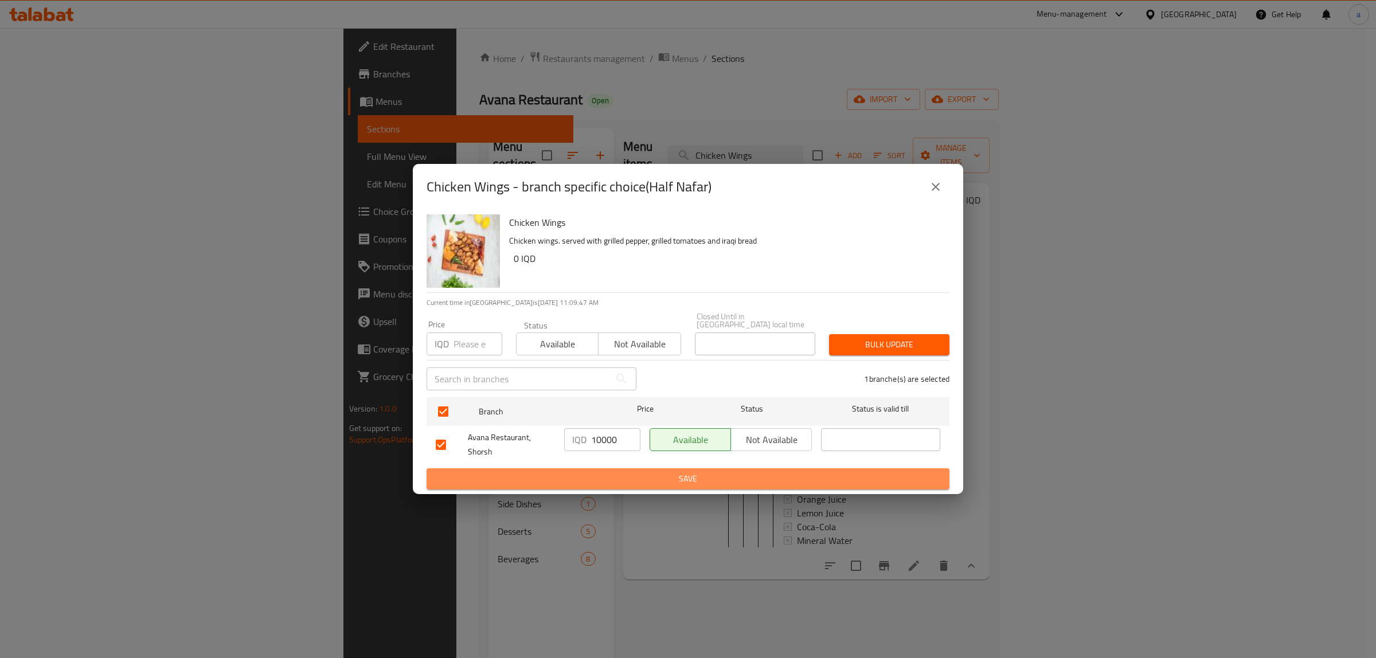
click at [622, 472] on span "Save" at bounding box center [688, 479] width 505 height 14
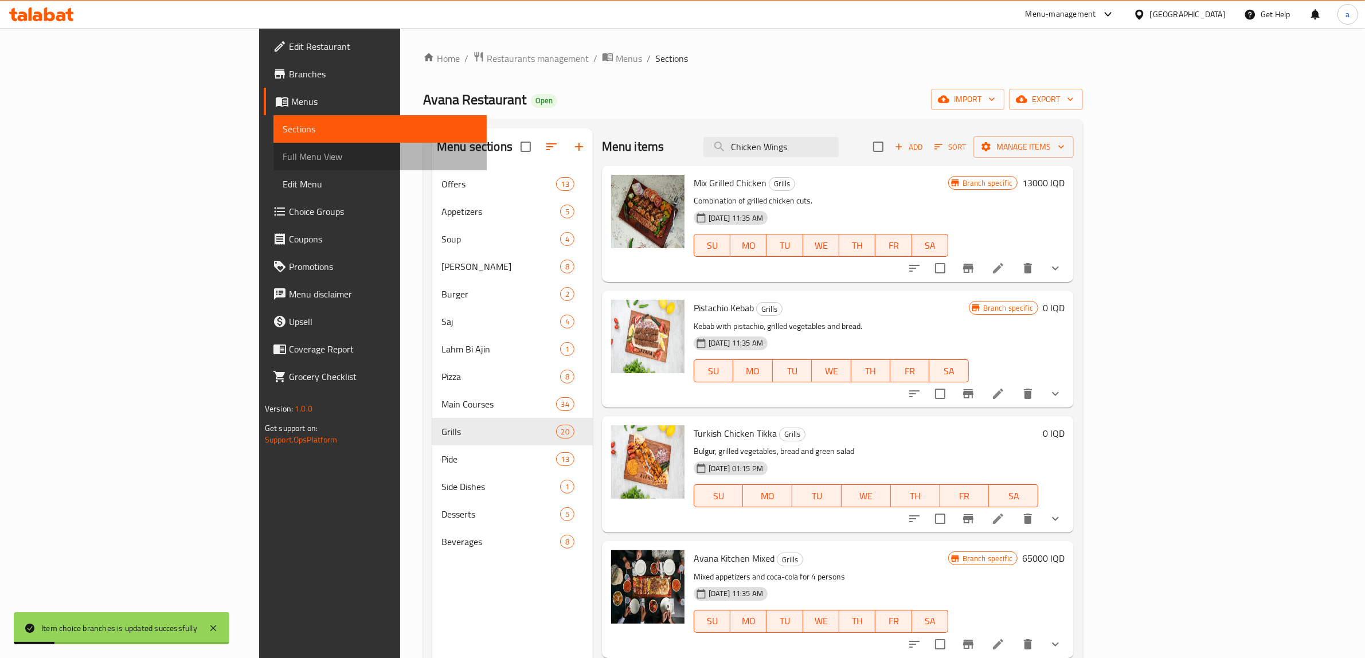
click at [283, 159] on span "Full Menu View" at bounding box center [381, 157] width 196 height 14
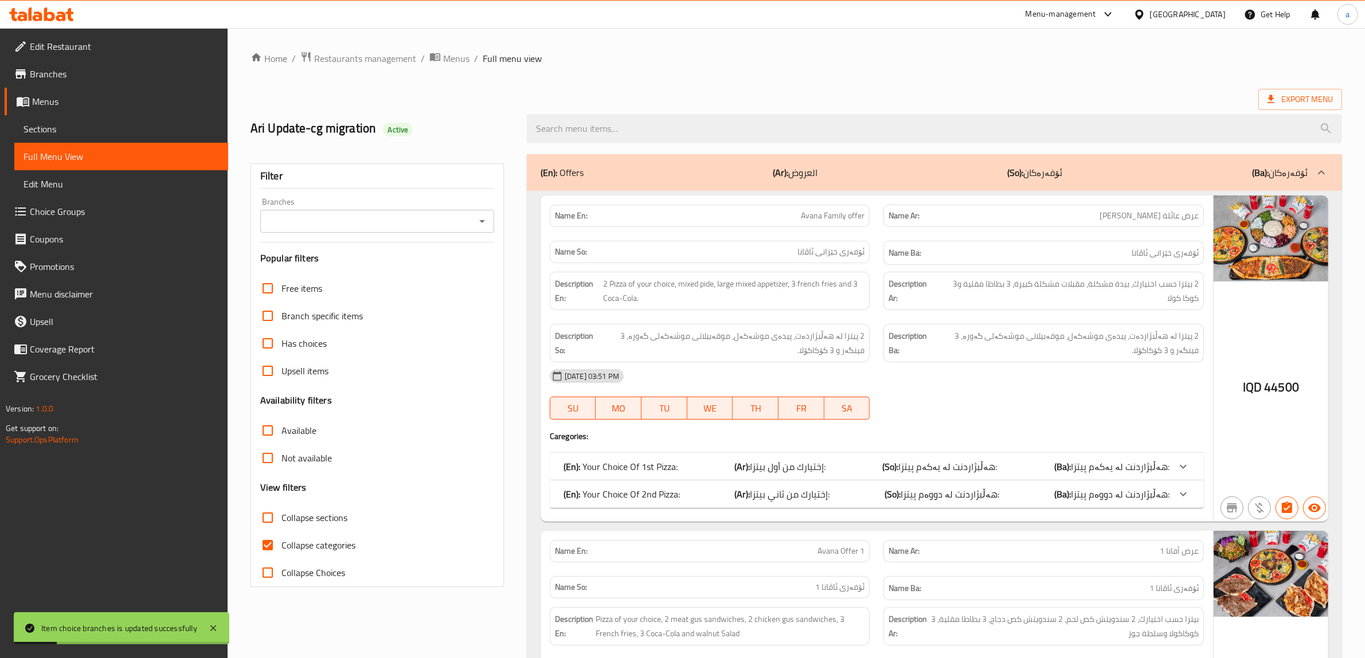
click at [482, 212] on div "Branches" at bounding box center [377, 221] width 234 height 23
click at [478, 218] on icon "Open" at bounding box center [482, 221] width 14 height 14
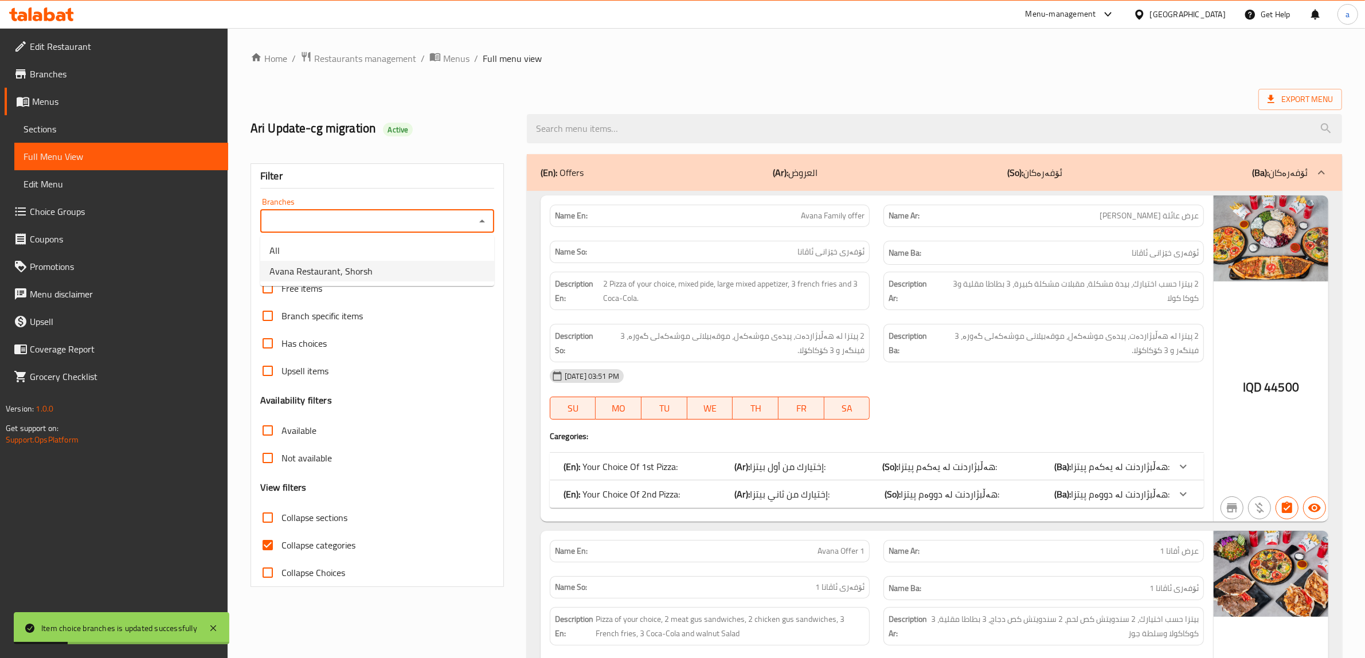
click at [335, 268] on span "Avana Restaurant, Shorsh" at bounding box center [320, 271] width 103 height 14
type input "Avana Restaurant, Shorsh"
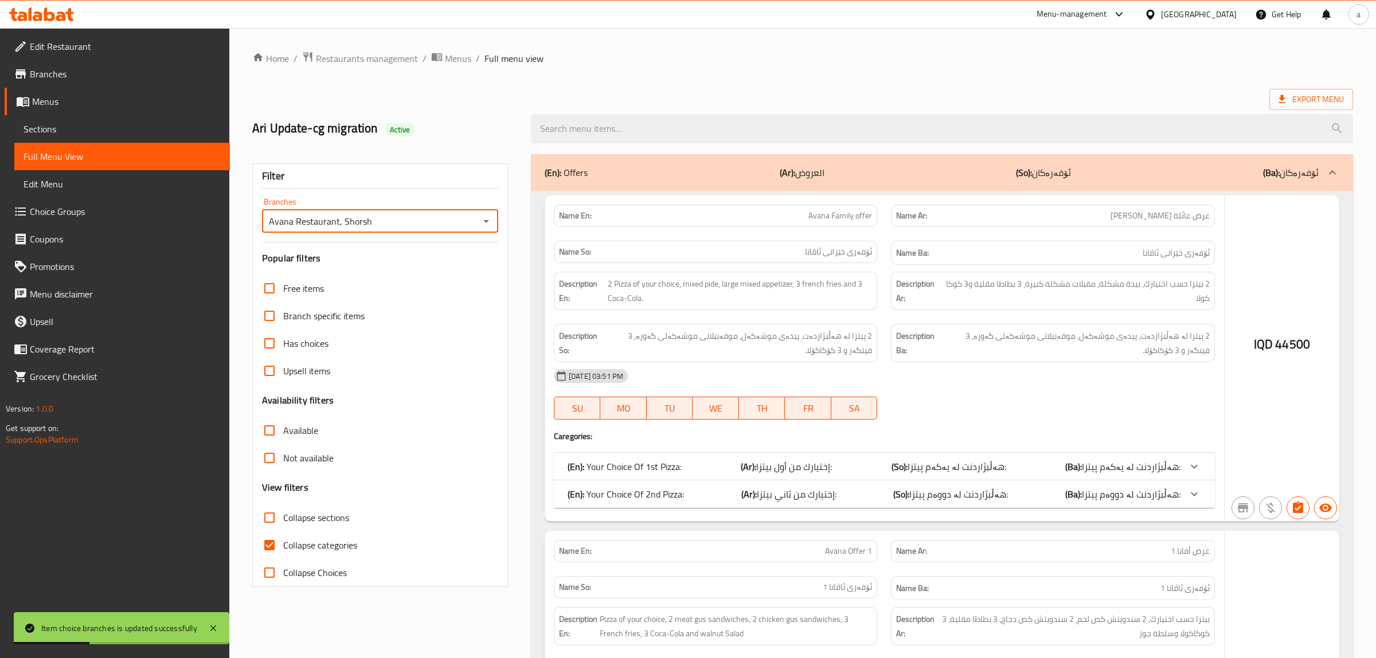
click at [271, 542] on div at bounding box center [688, 329] width 1376 height 658
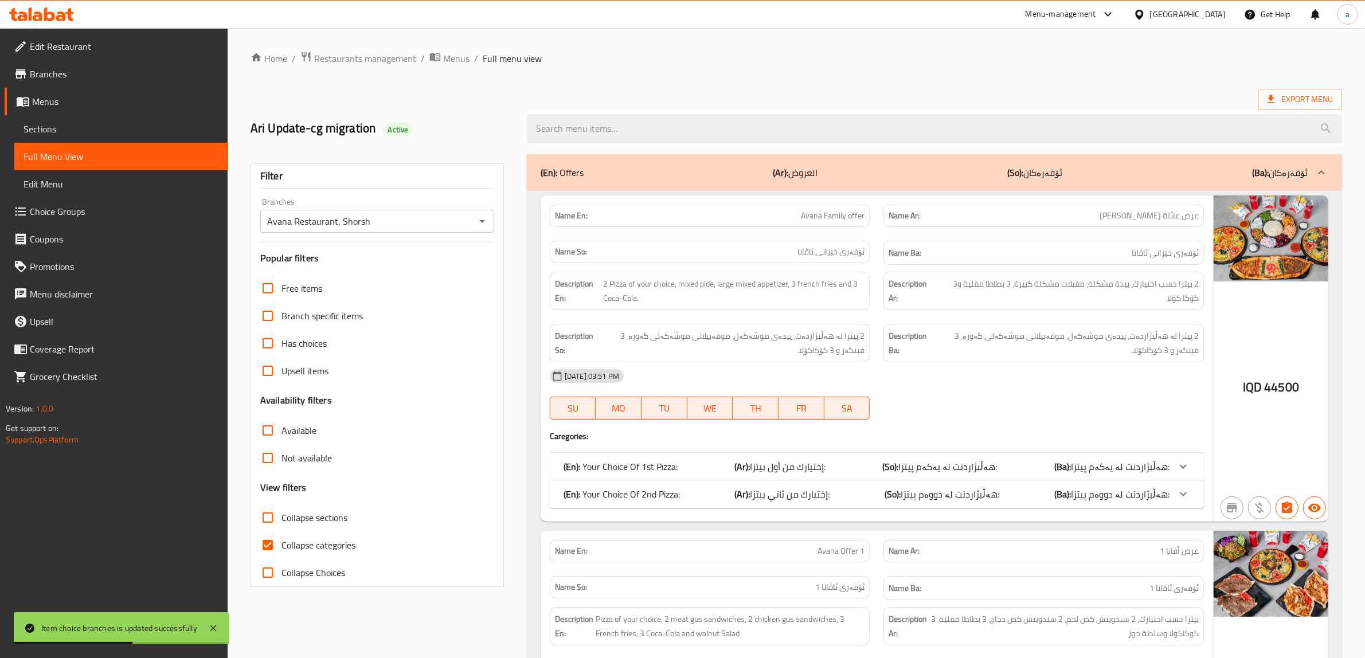
click at [264, 549] on input "Collapse categories" at bounding box center [268, 545] width 28 height 28
checkbox input "false"
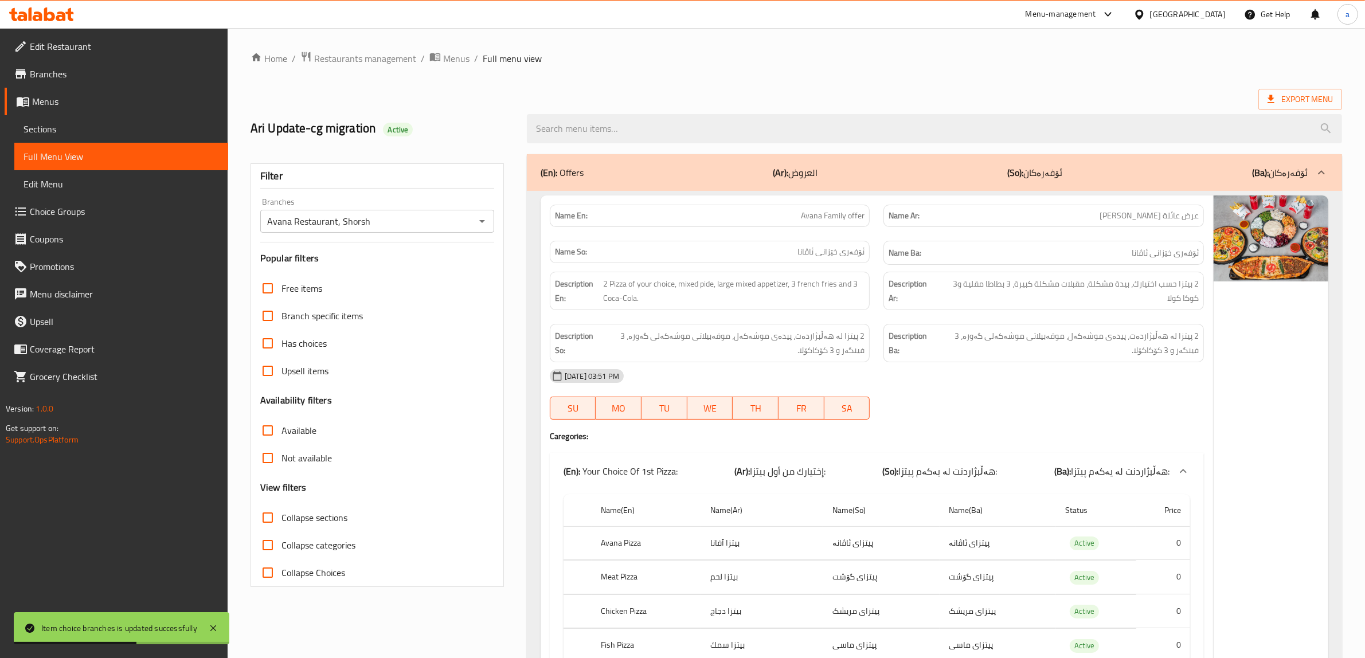
click at [268, 517] on input "Collapse sections" at bounding box center [268, 518] width 28 height 28
checkbox input "true"
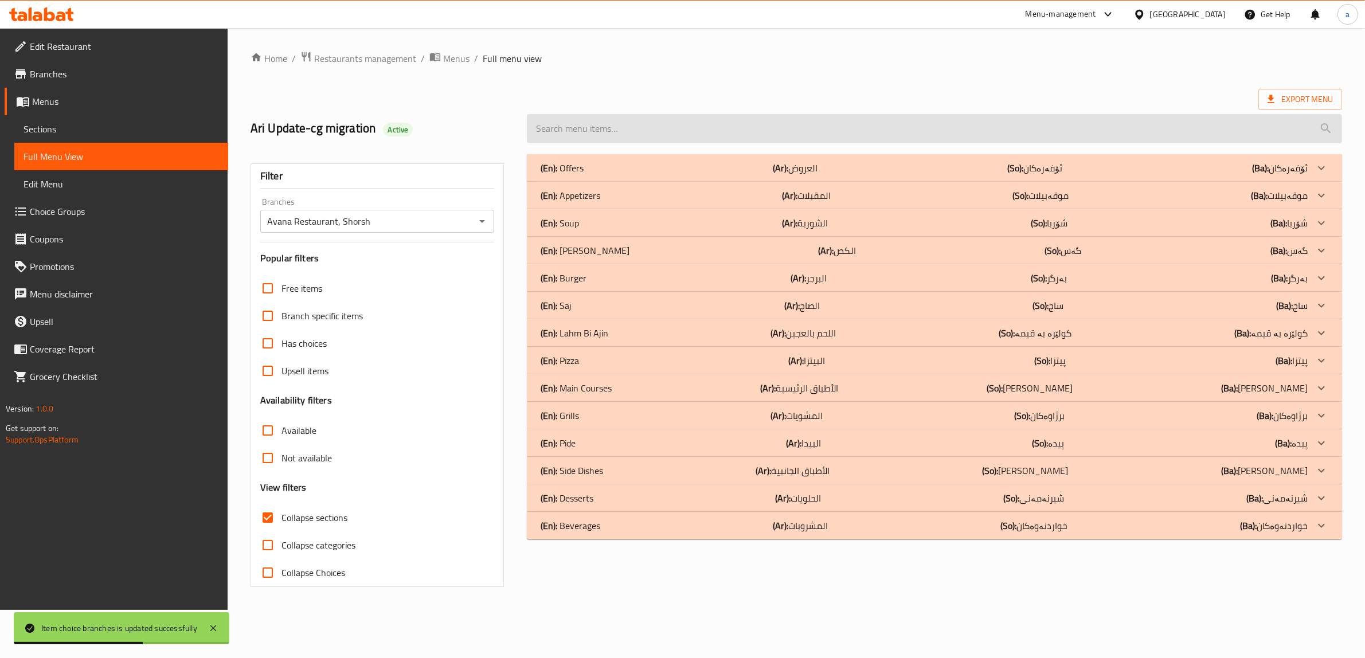
click at [615, 127] on input "search" at bounding box center [934, 128] width 815 height 29
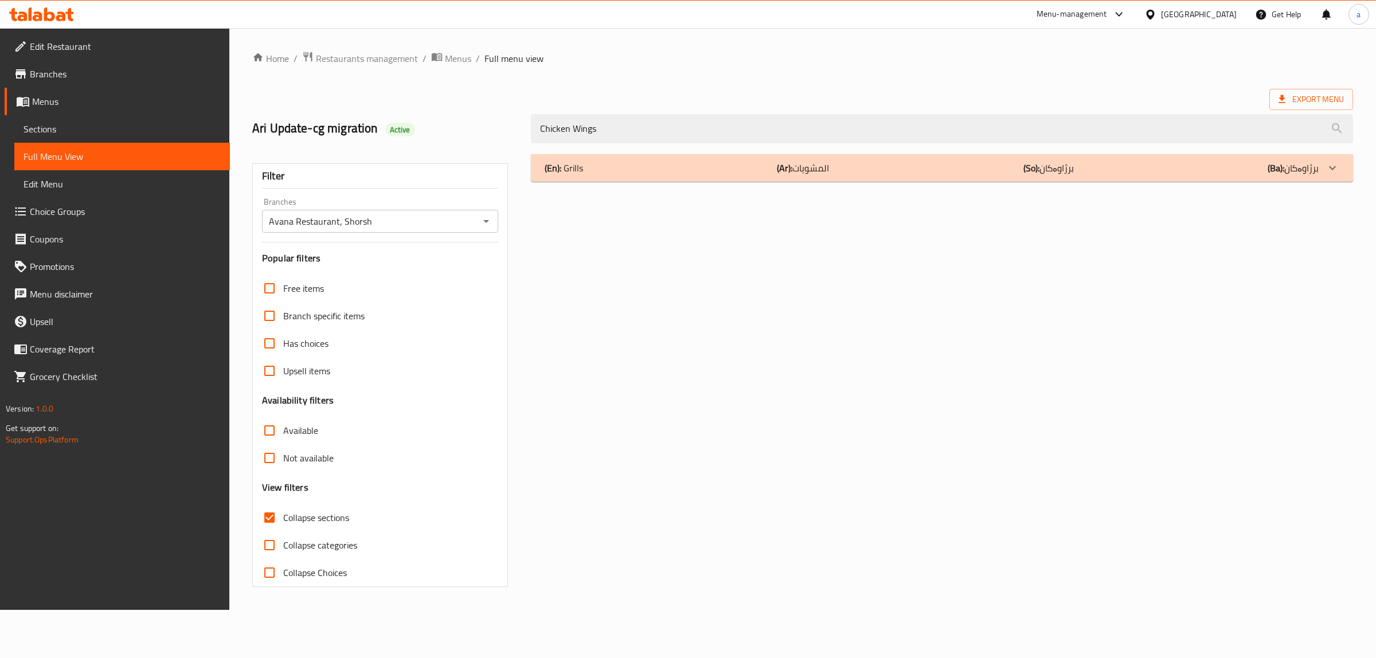
type input "Chicken Wings"
click at [640, 179] on div "(En): Grills (Ar): المشويات (So): برژاوەکان (Ba): برژاوەکان" at bounding box center [942, 168] width 822 height 28
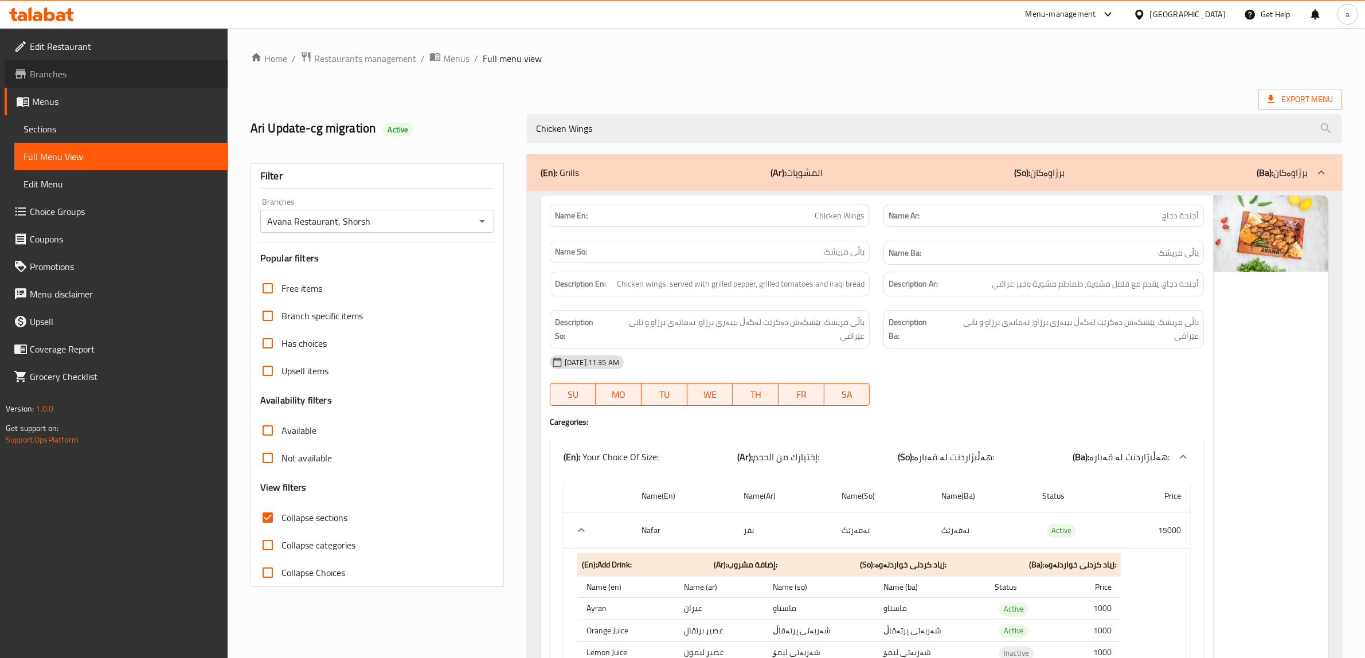
click at [49, 72] on span "Branches" at bounding box center [124, 74] width 189 height 14
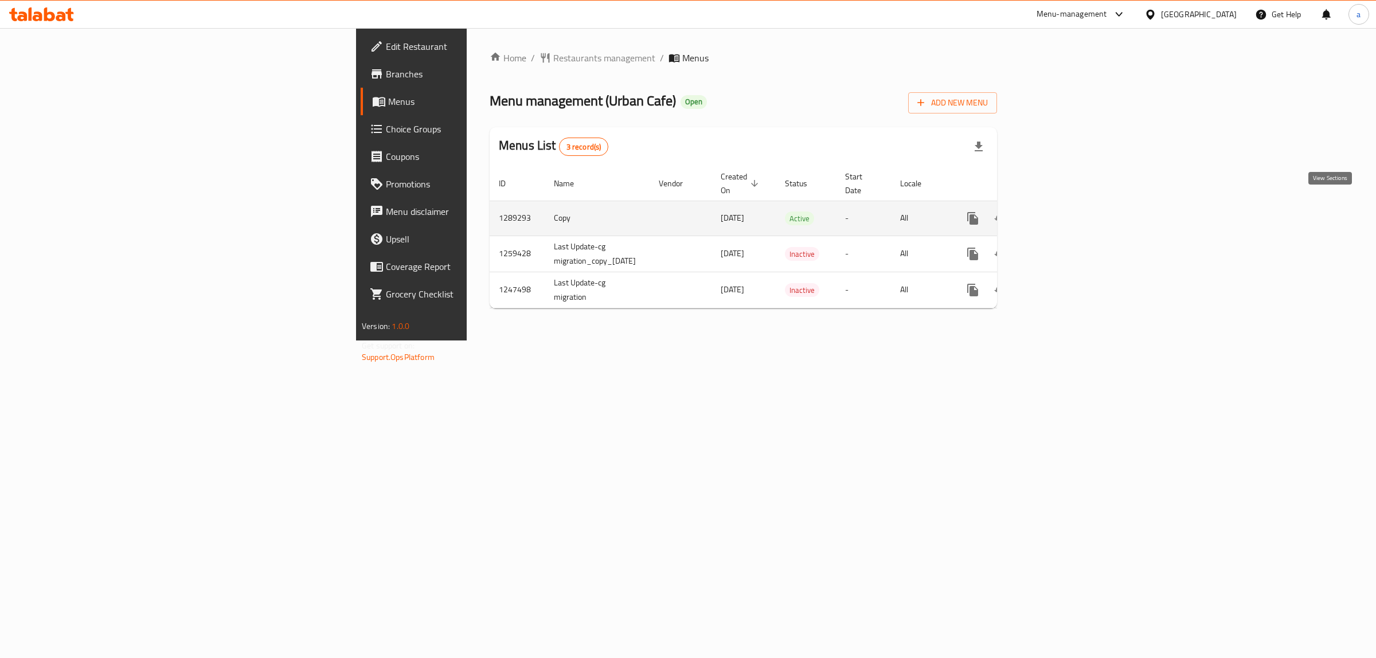
click at [1061, 213] on icon "enhanced table" at bounding box center [1055, 218] width 10 height 10
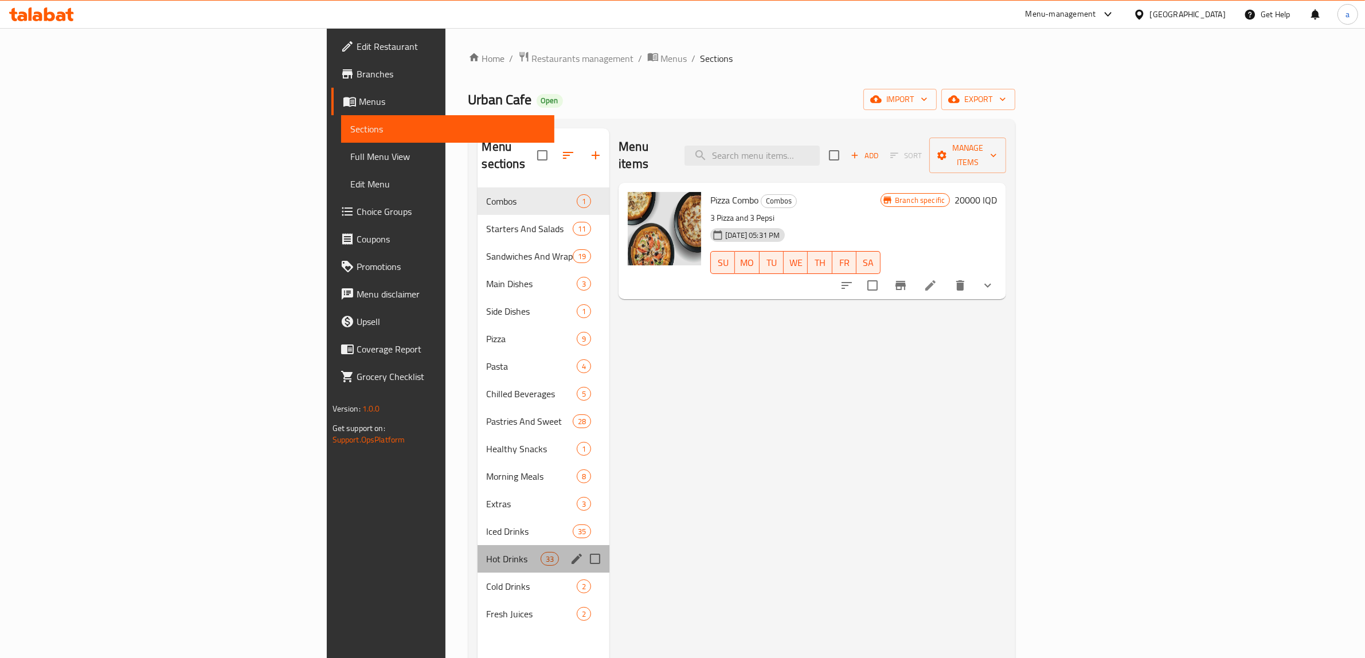
click at [478, 549] on div "Hot Drinks 33" at bounding box center [544, 559] width 132 height 28
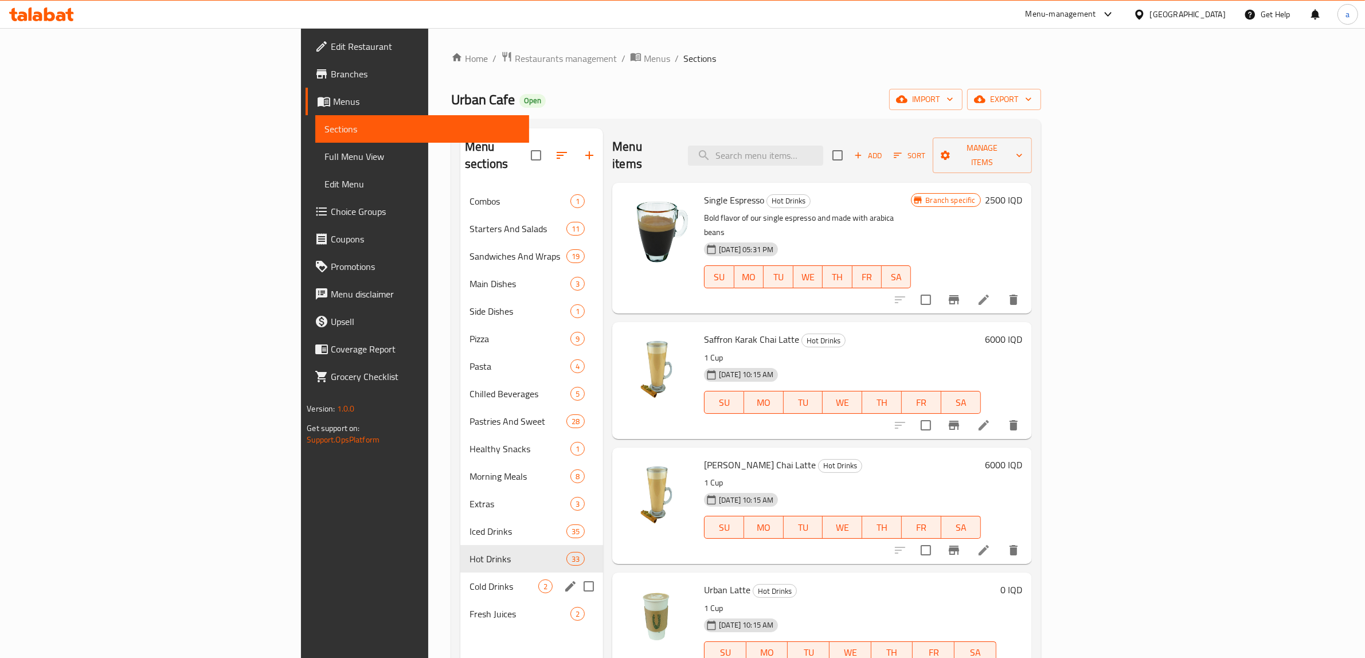
click at [470, 580] on span "Cold Drinks" at bounding box center [504, 587] width 69 height 14
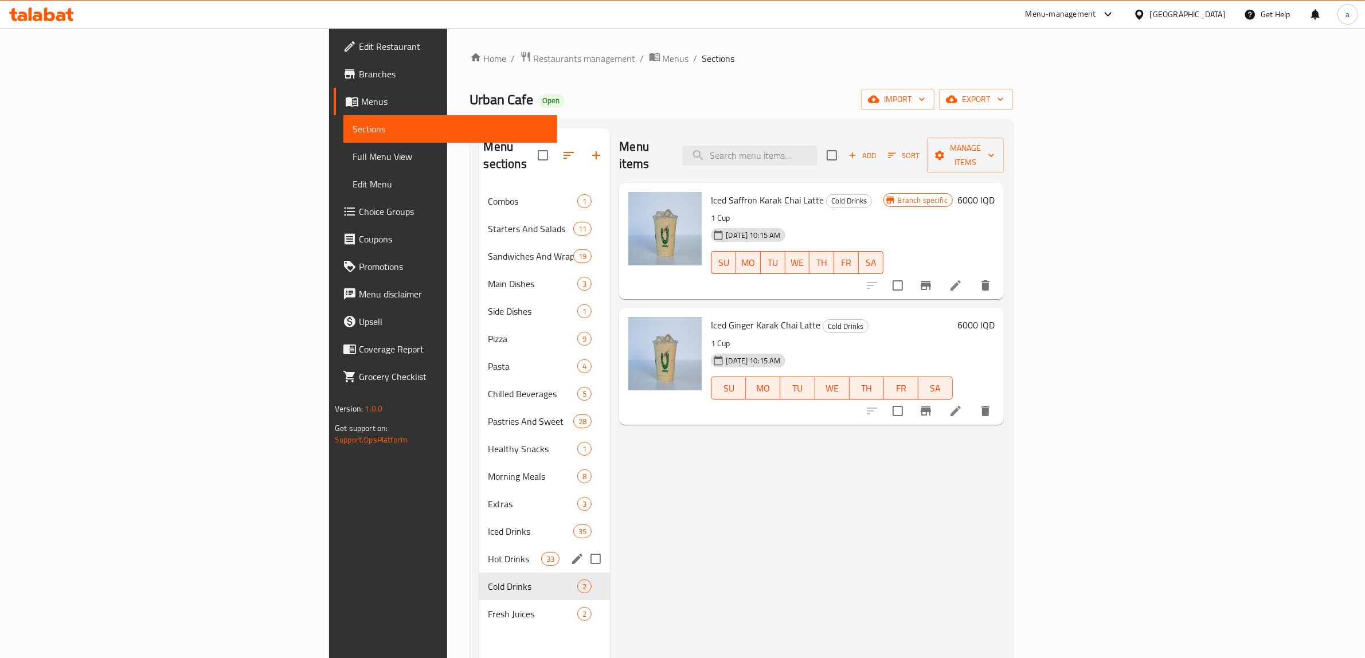
click at [479, 545] on div "Hot Drinks 33" at bounding box center [544, 559] width 131 height 28
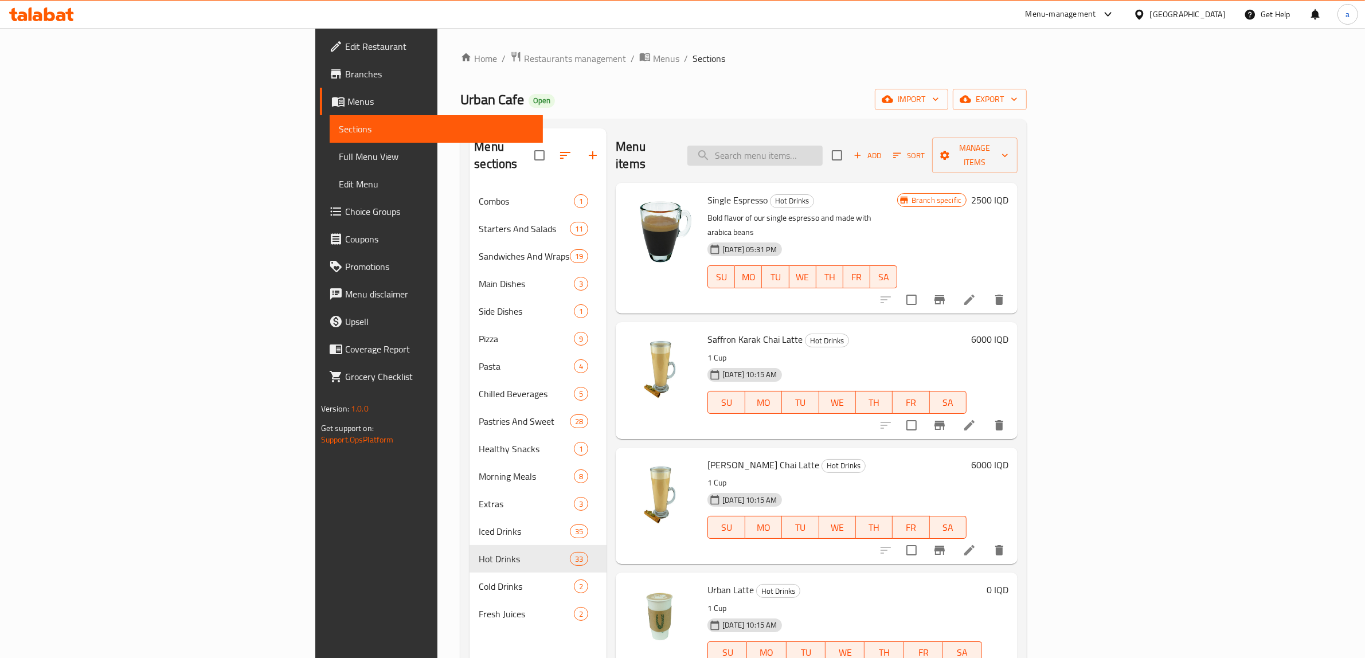
click at [823, 146] on input "search" at bounding box center [754, 156] width 135 height 20
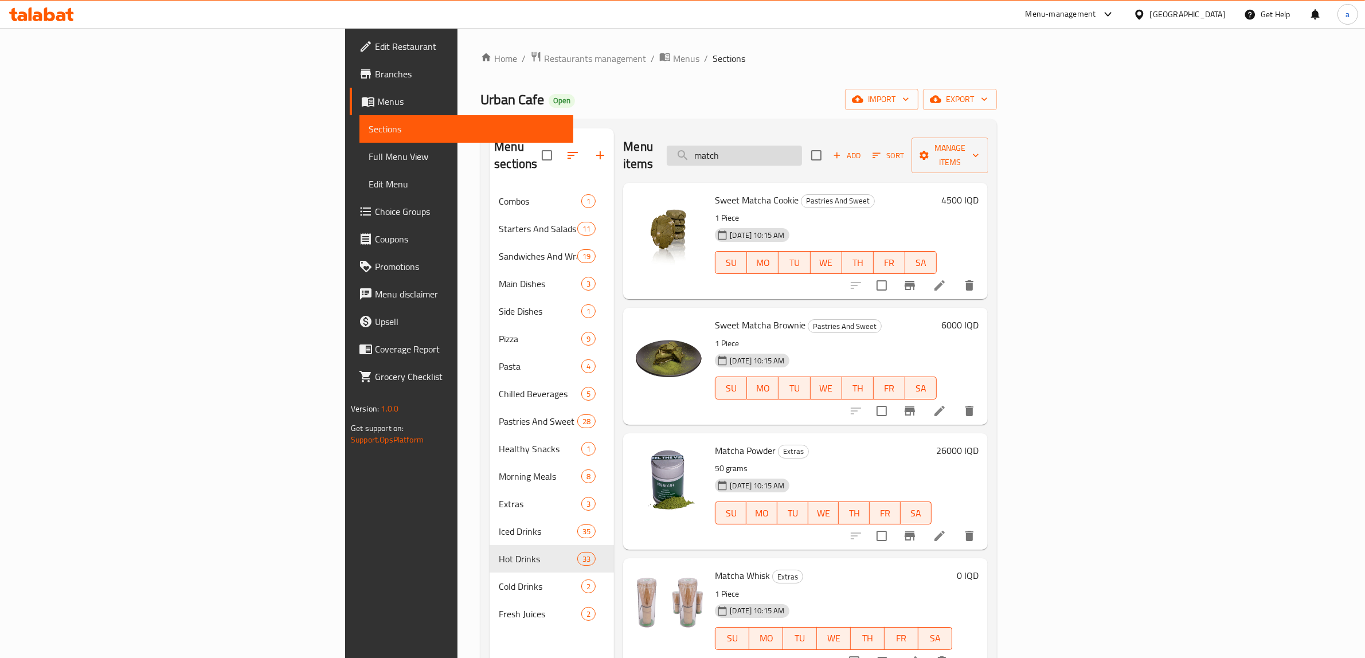
type input "matcha"
click at [802, 146] on input "matcha" at bounding box center [734, 156] width 135 height 20
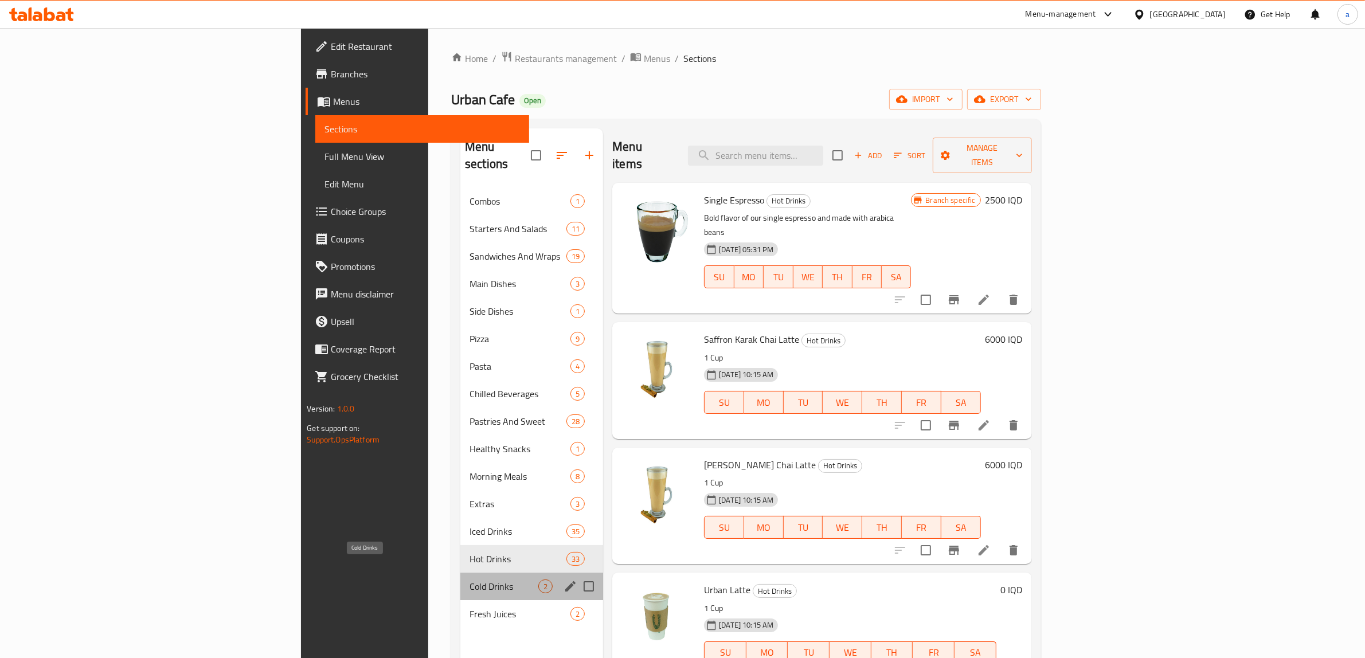
click at [470, 580] on span "Cold Drinks" at bounding box center [504, 587] width 69 height 14
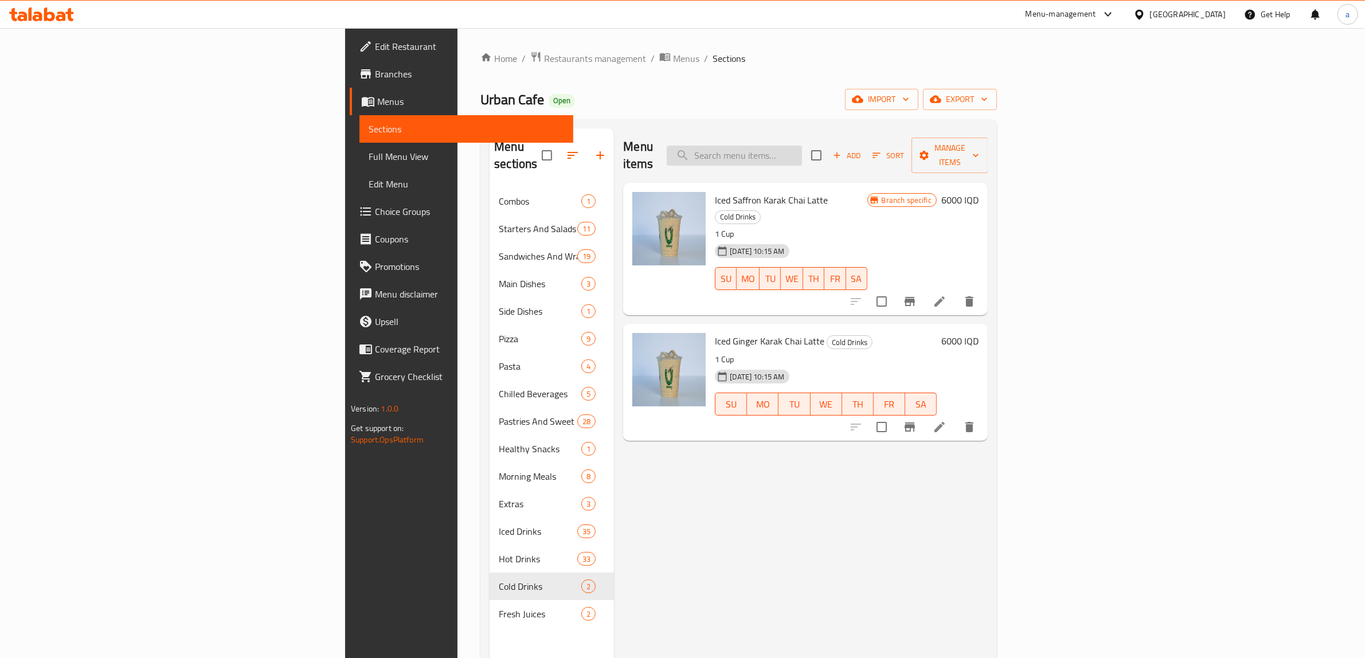
click at [802, 146] on input "search" at bounding box center [734, 156] width 135 height 20
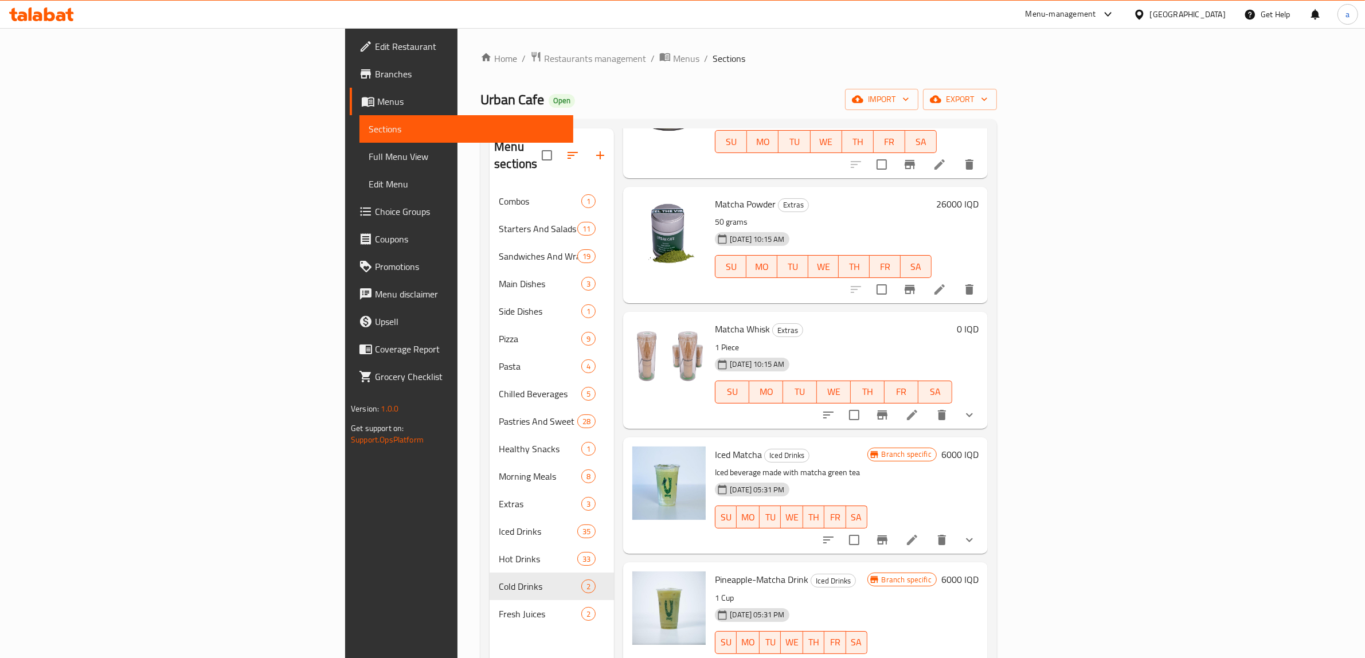
scroll to position [161, 0]
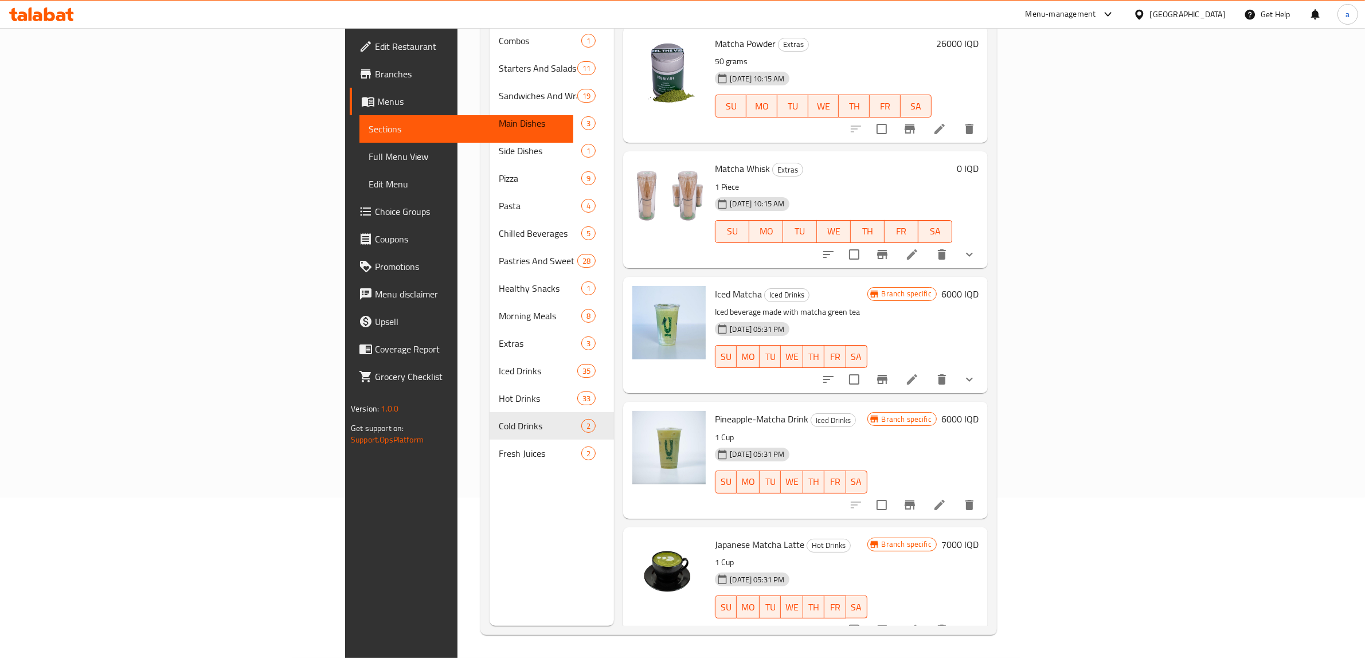
type input "matcha"
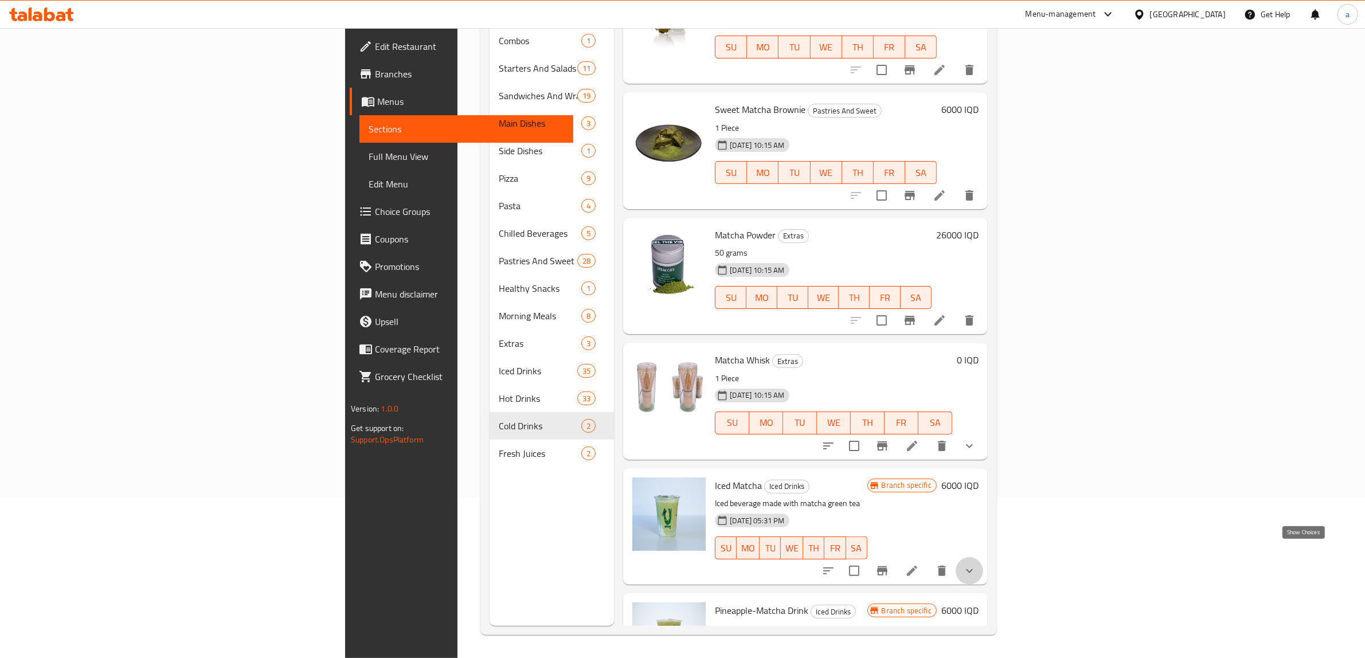
click at [976, 564] on icon "show more" at bounding box center [970, 571] width 14 height 14
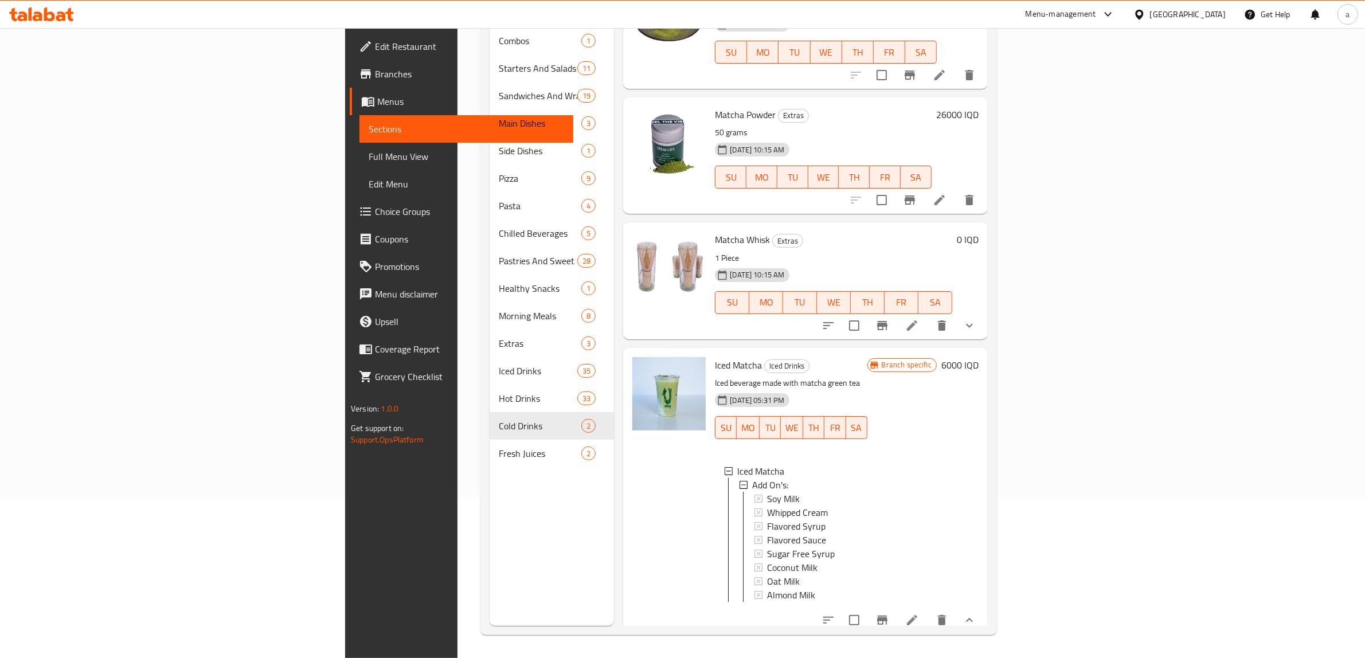
scroll to position [184, 0]
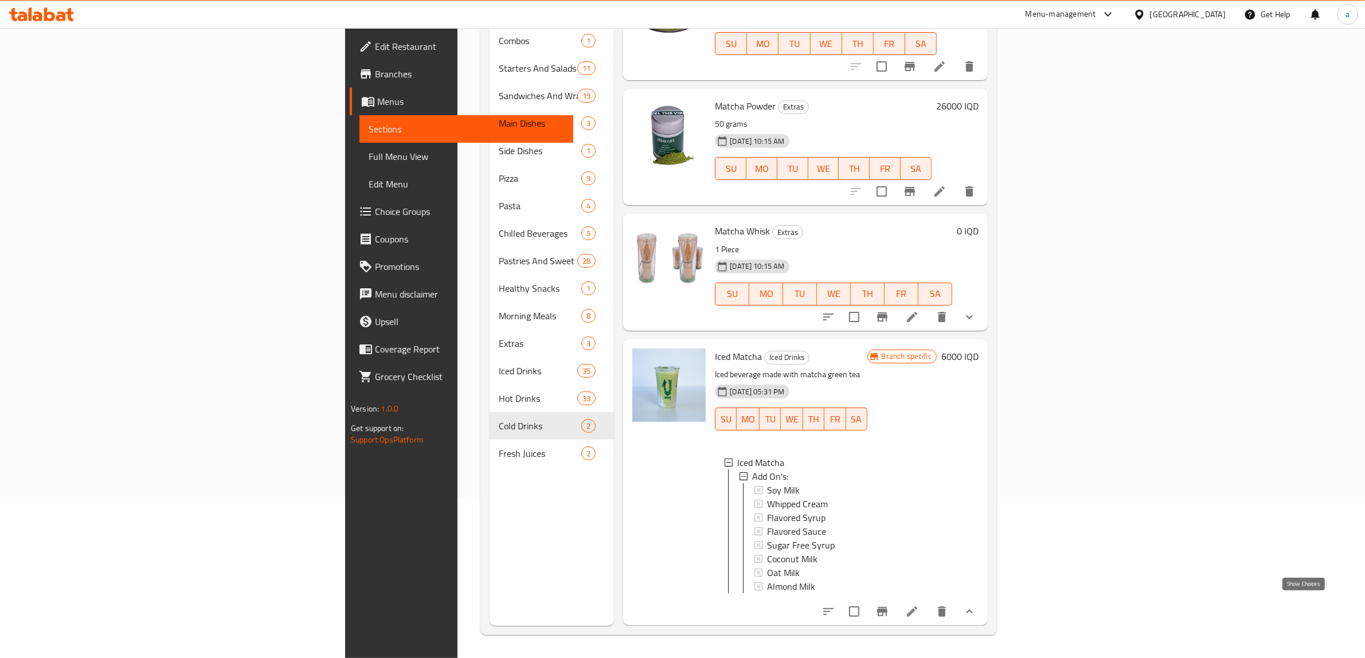
click at [976, 605] on icon "show more" at bounding box center [970, 612] width 14 height 14
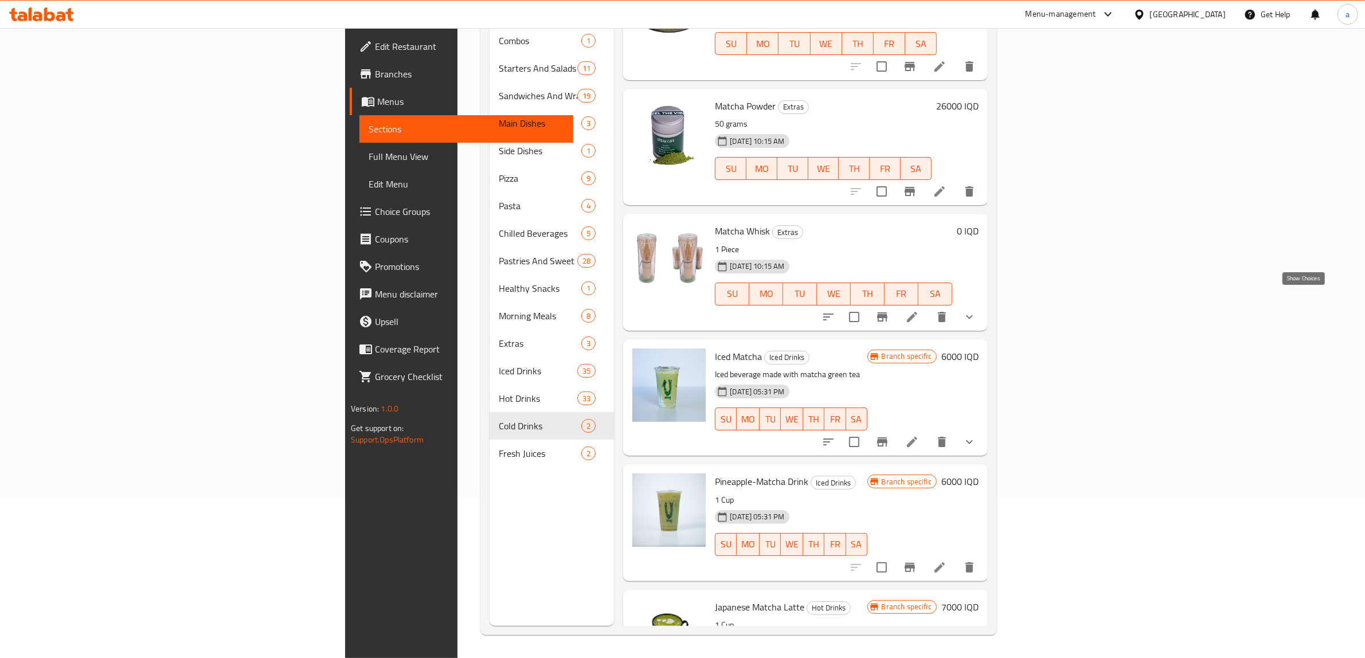
click at [976, 310] on icon "show more" at bounding box center [970, 317] width 14 height 14
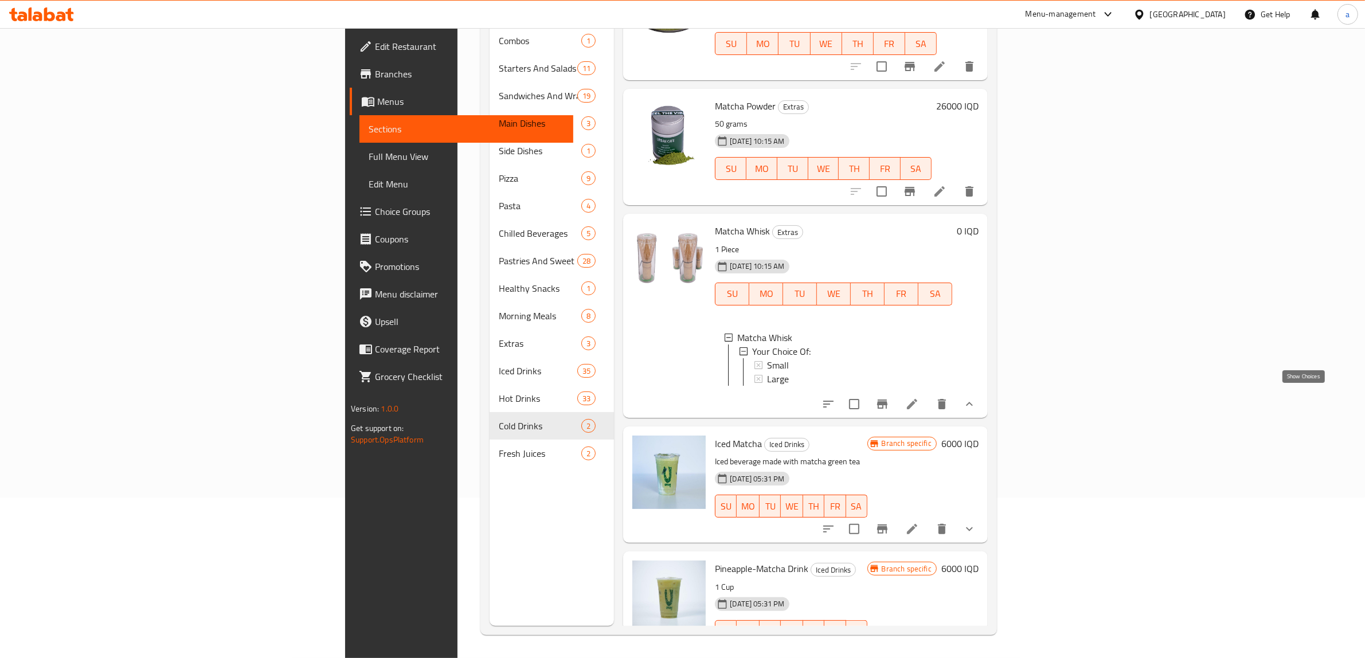
click at [976, 397] on icon "show more" at bounding box center [970, 404] width 14 height 14
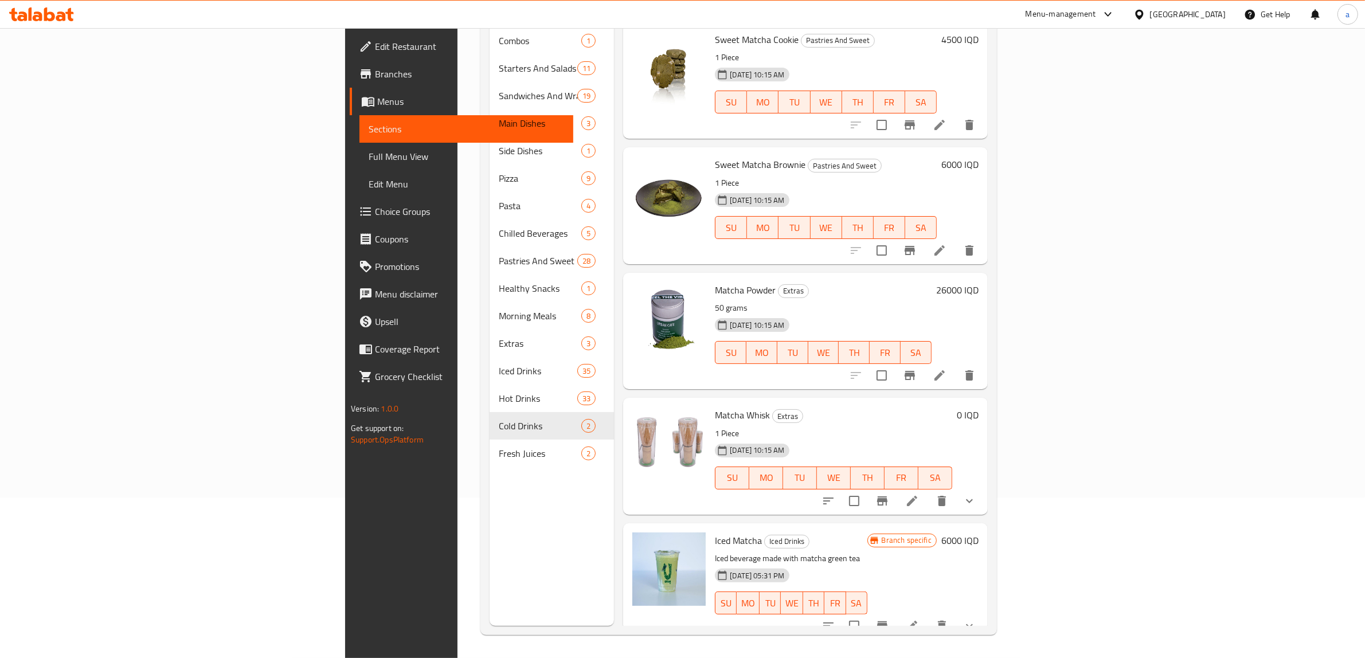
scroll to position [0, 0]
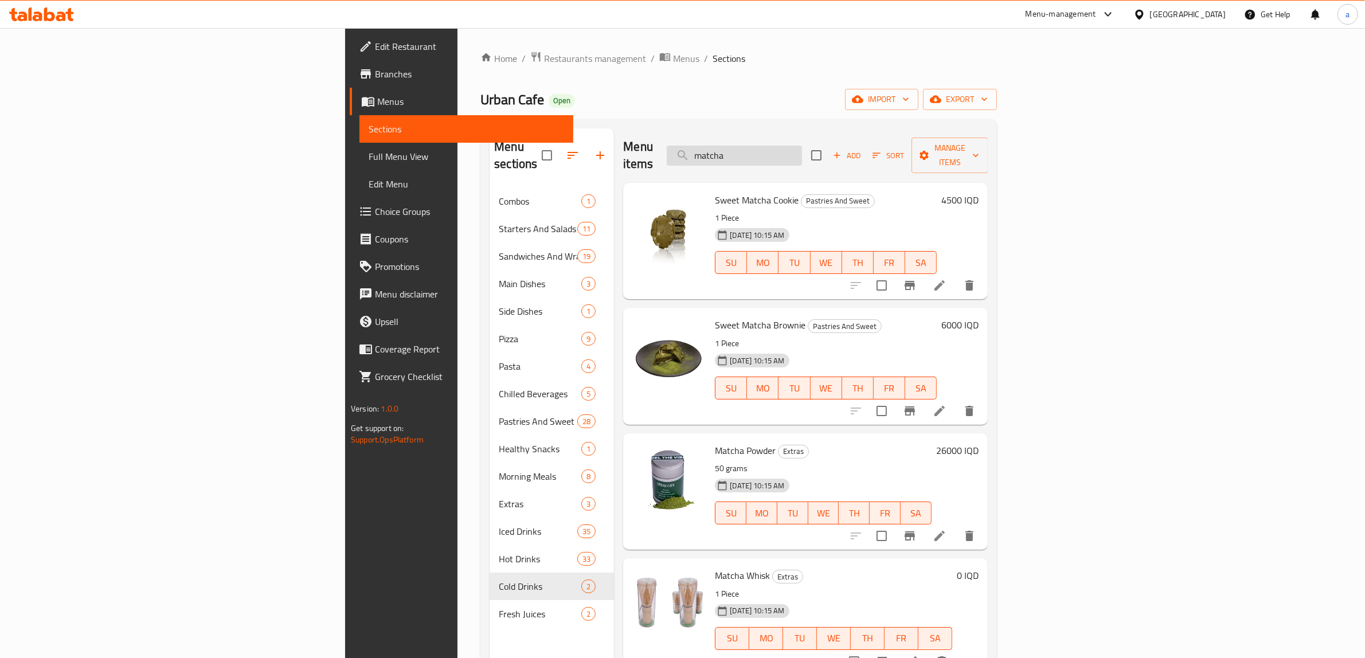
click at [802, 154] on input "matcha" at bounding box center [734, 156] width 135 height 20
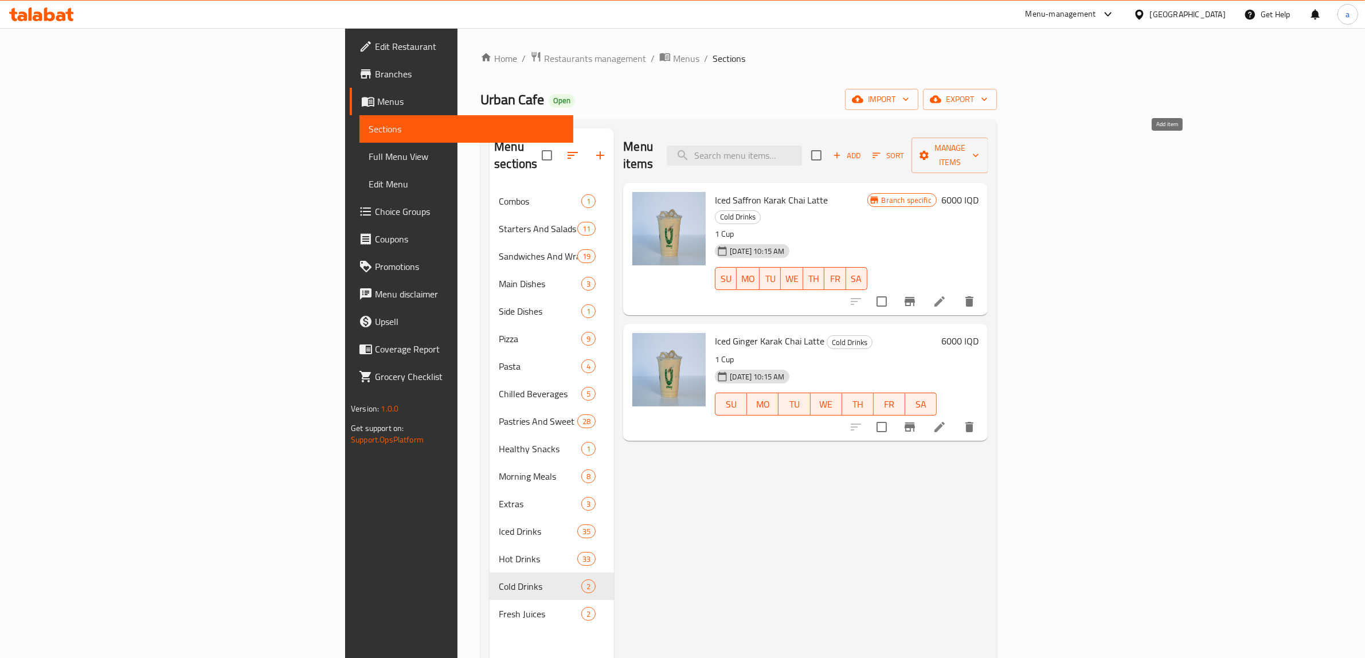
click at [862, 149] on span "Add" at bounding box center [846, 155] width 31 height 13
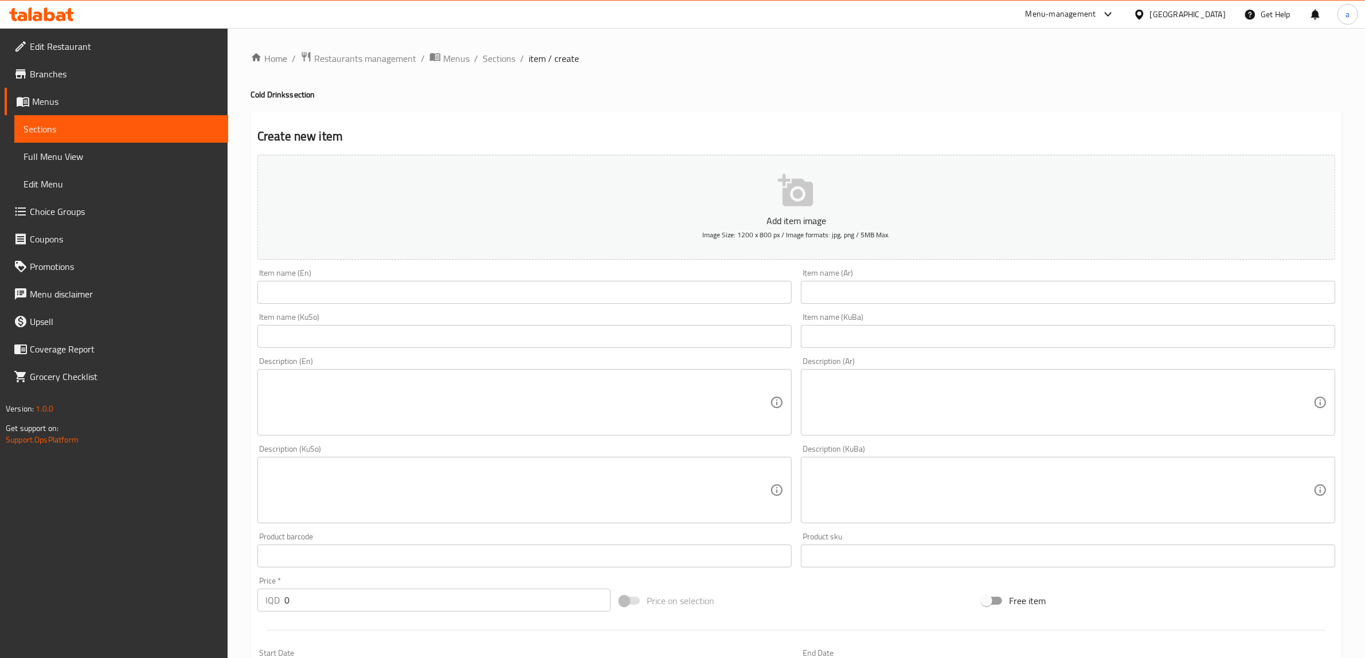
click at [357, 300] on input "text" at bounding box center [524, 292] width 534 height 23
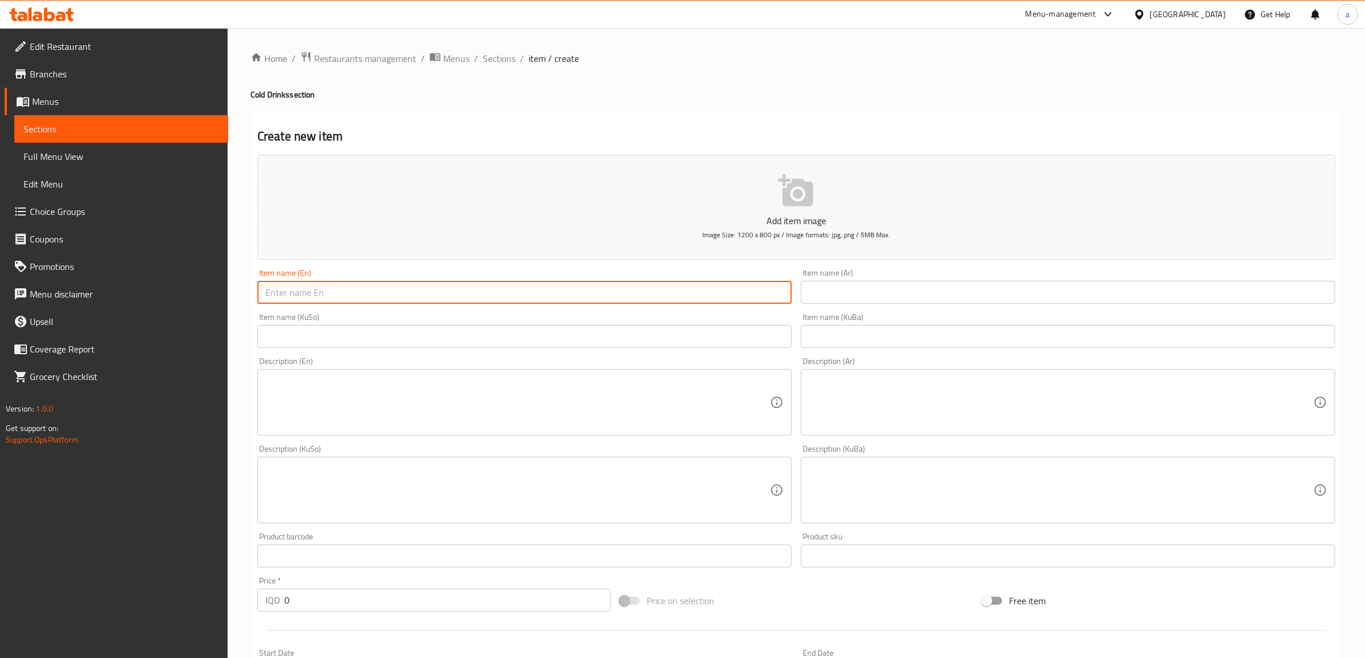
click at [290, 286] on input "text" at bounding box center [524, 292] width 534 height 23
paste input "Matcha"
type input "Matcha"
drag, startPoint x: 875, startPoint y: 291, endPoint x: 853, endPoint y: 283, distance: 23.4
click at [875, 291] on input "text" at bounding box center [1068, 292] width 534 height 23
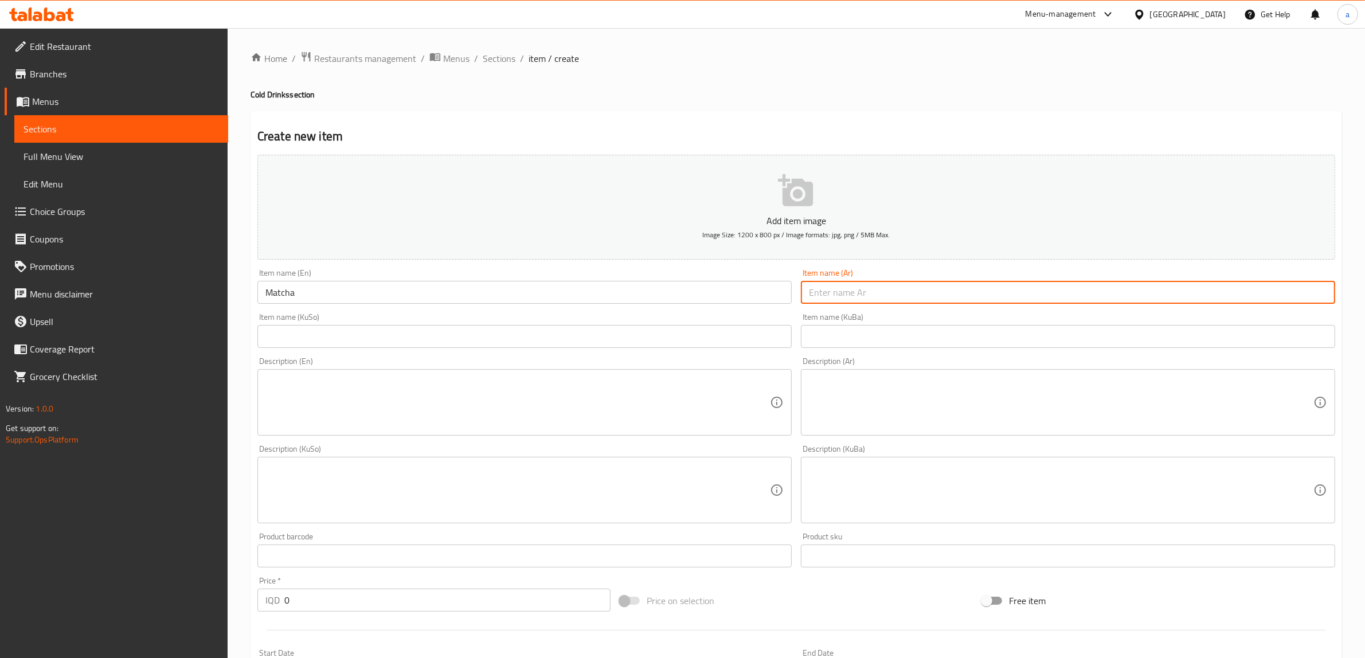
paste input "[PERSON_NAME]"
type input "[PERSON_NAME]"
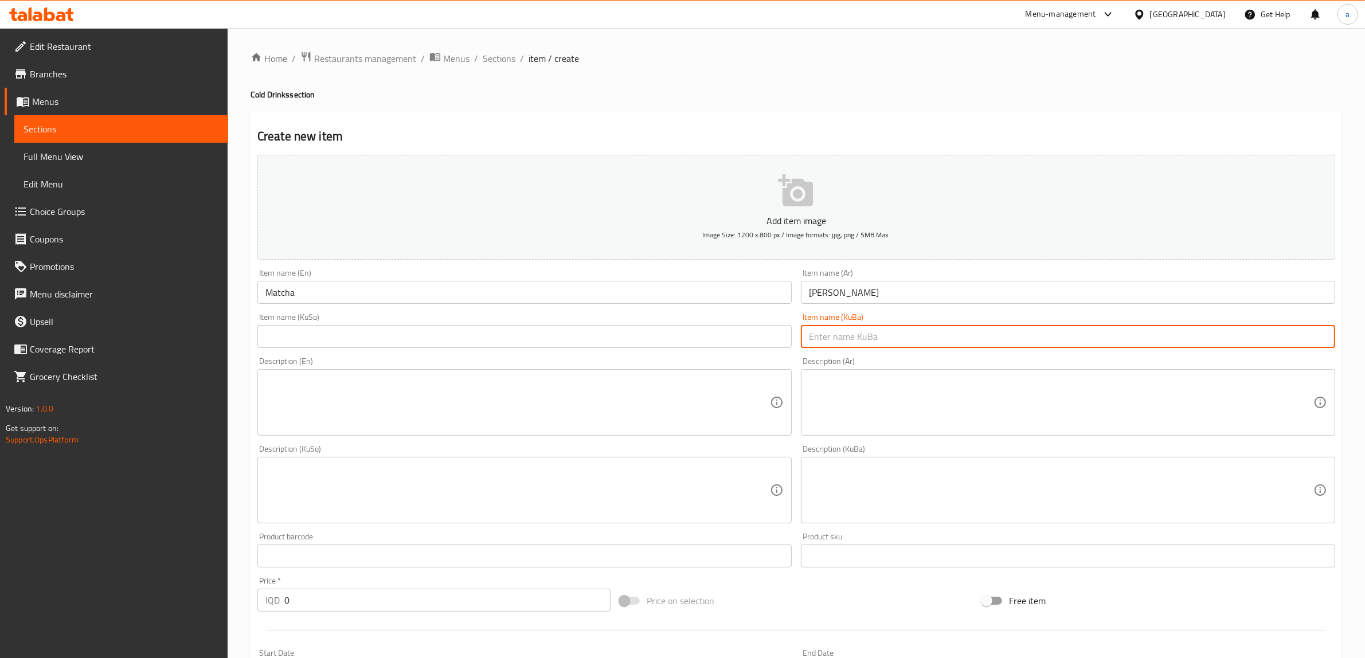
click at [847, 326] on input "text" at bounding box center [1068, 336] width 534 height 23
paste input "[PERSON_NAME]"
type input "[PERSON_NAME]"
click at [679, 330] on input "text" at bounding box center [524, 336] width 534 height 23
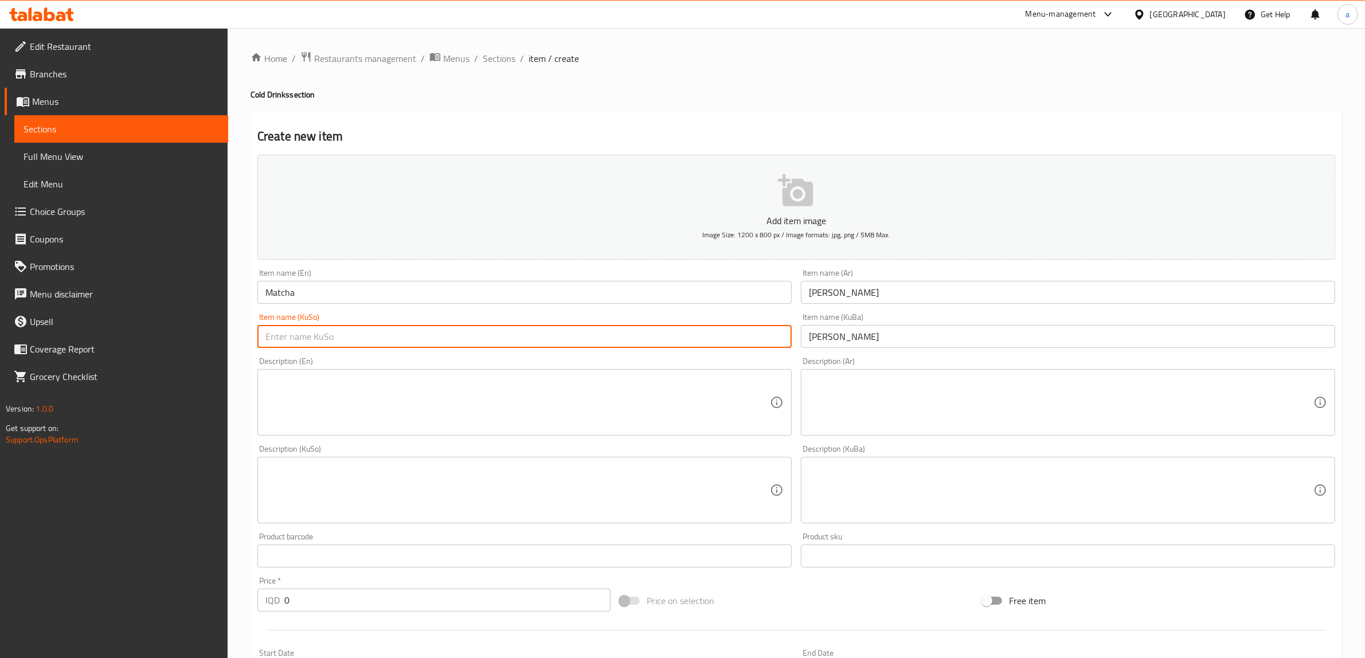
paste input "[PERSON_NAME]"
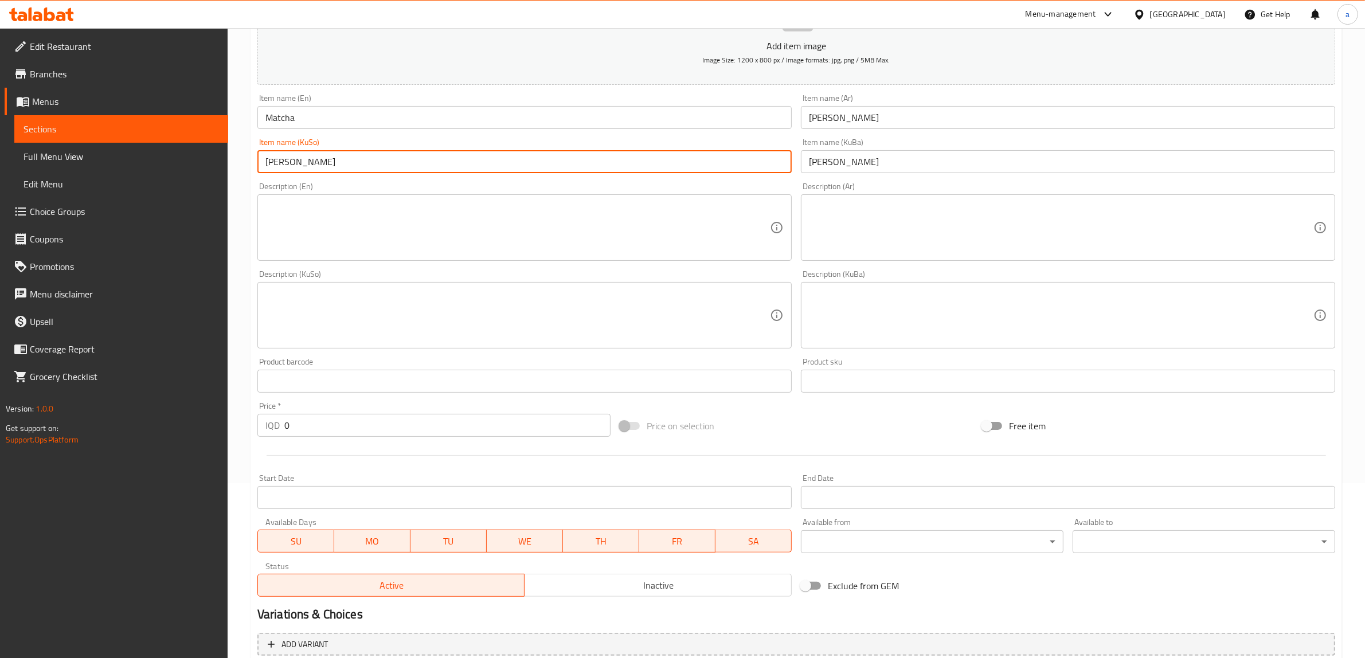
scroll to position [282, 0]
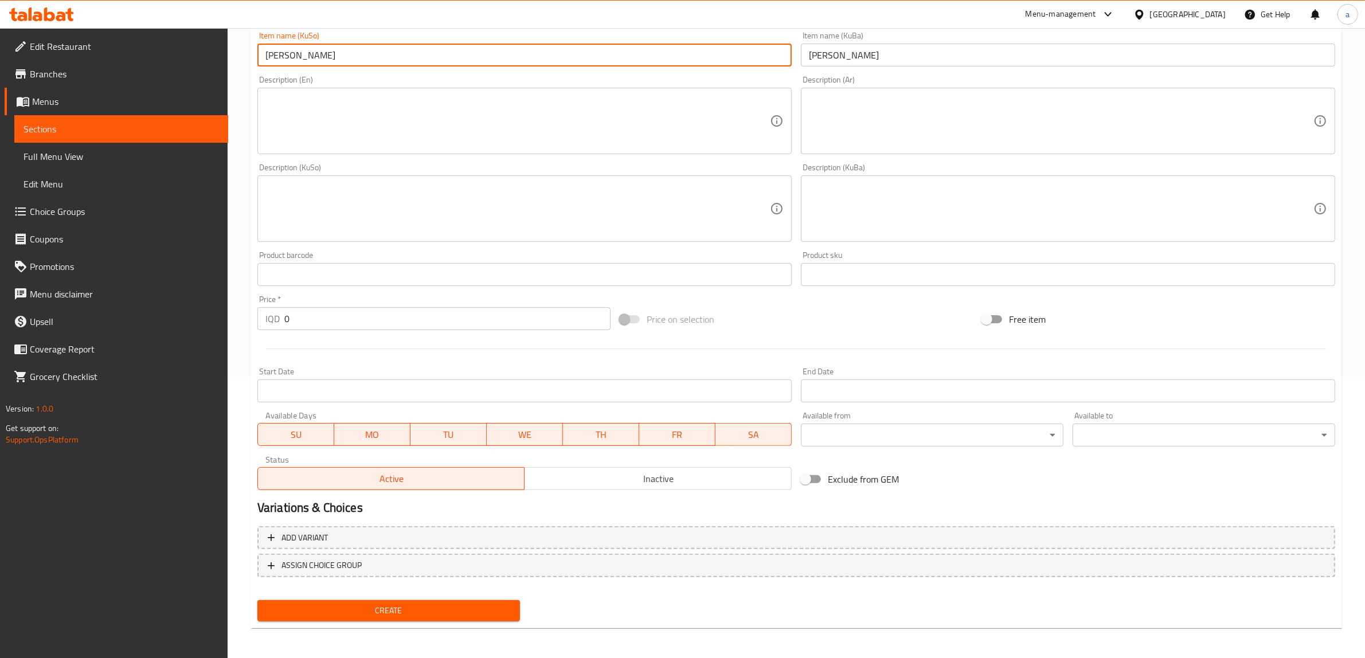
type input "[PERSON_NAME]"
click at [287, 327] on input "0" at bounding box center [447, 318] width 326 height 23
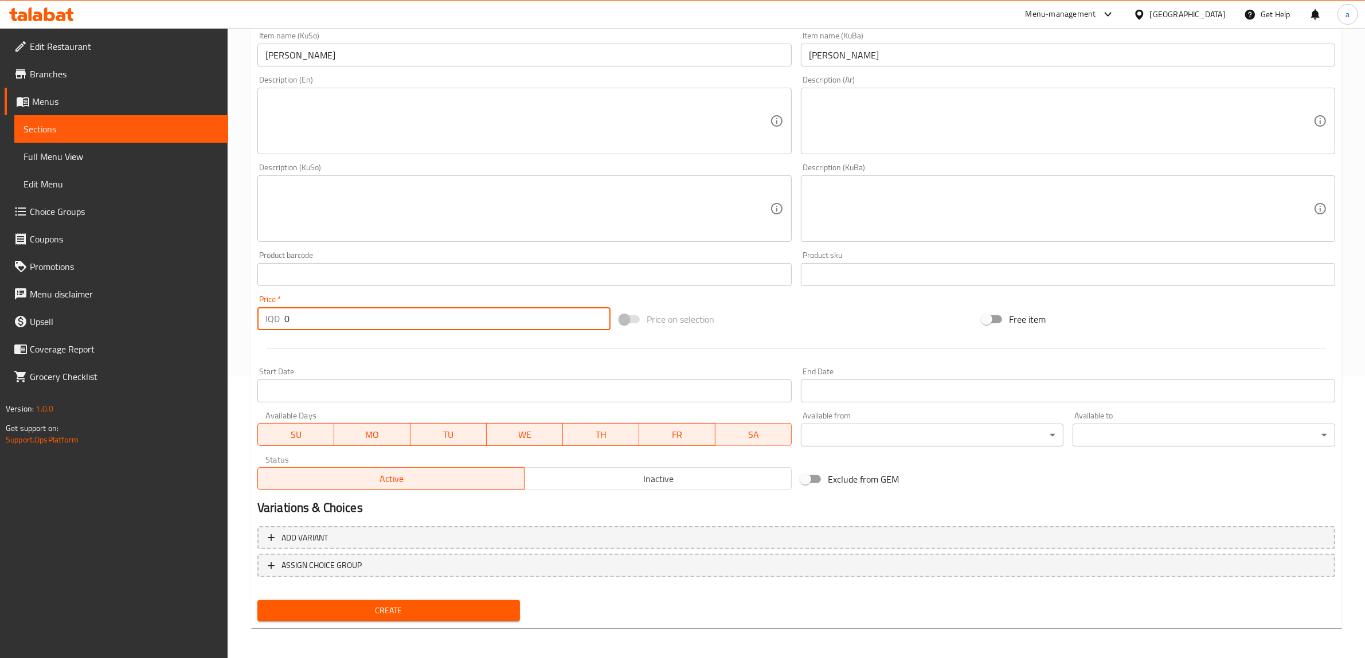
click at [287, 327] on input "0" at bounding box center [447, 318] width 326 height 23
click at [437, 224] on textarea at bounding box center [517, 209] width 505 height 54
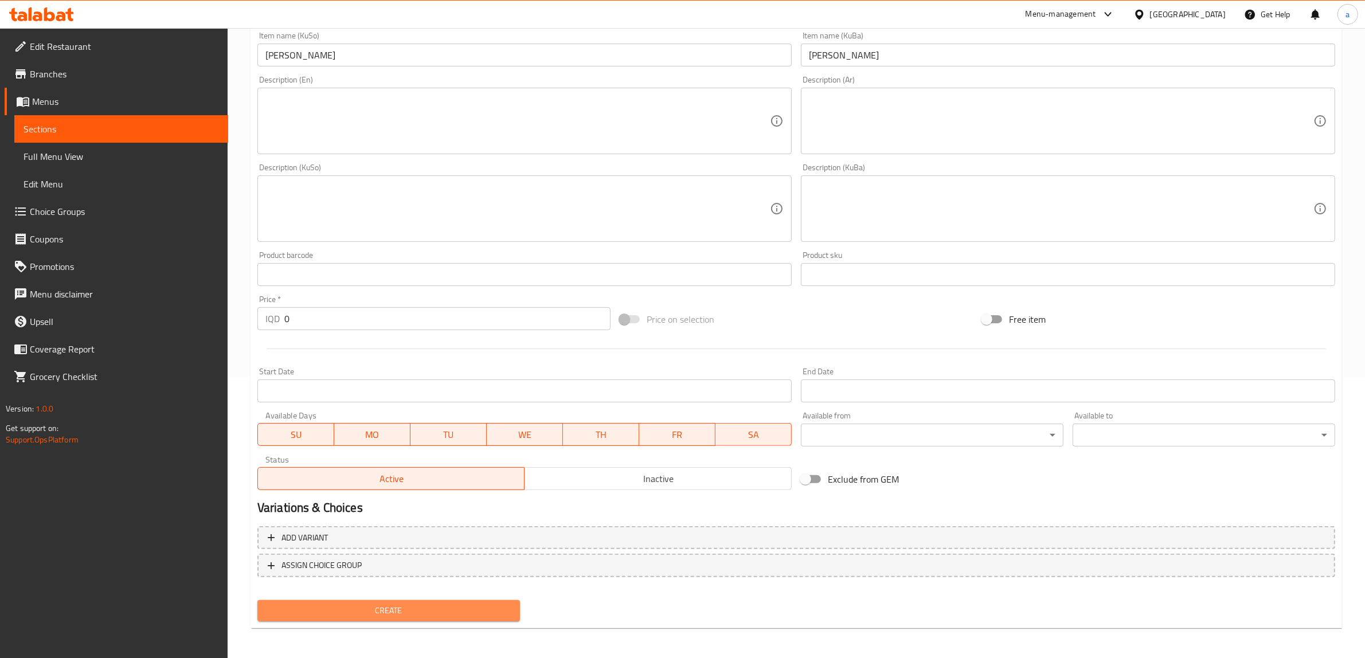
click at [397, 609] on span "Create" at bounding box center [389, 611] width 244 height 14
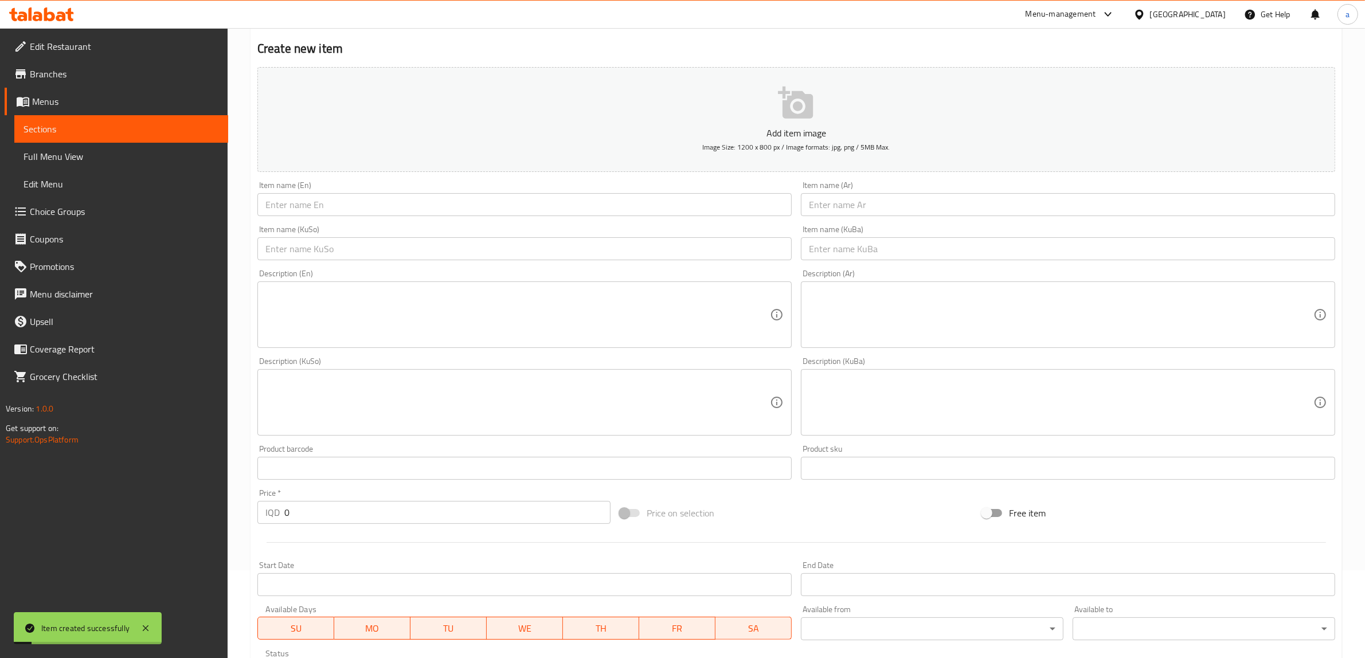
scroll to position [0, 0]
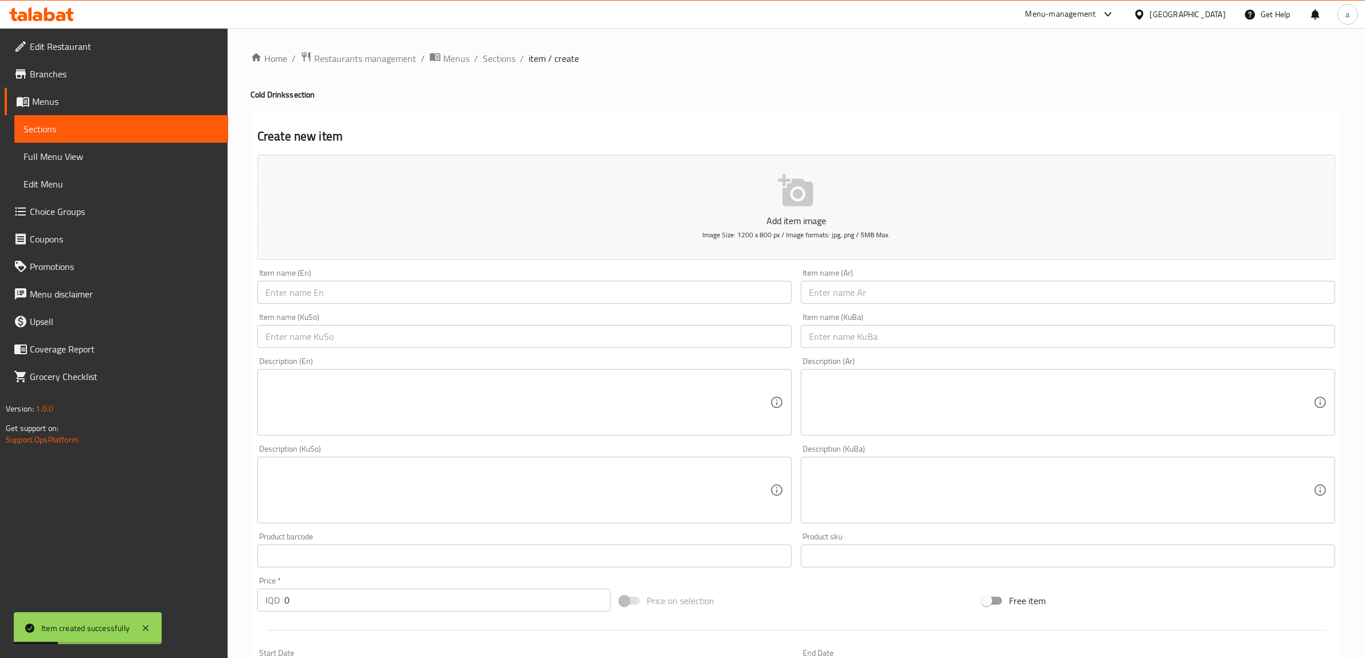
click at [92, 200] on link "Choice Groups" at bounding box center [117, 212] width 224 height 28
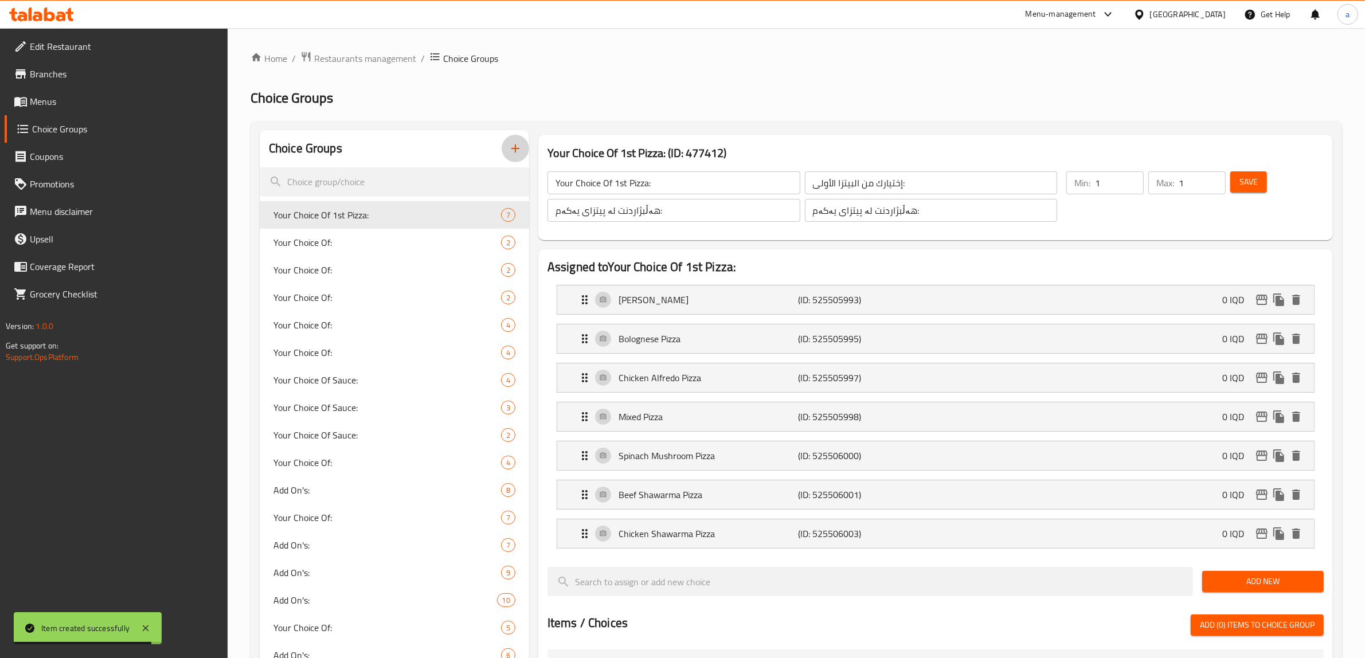
click at [509, 149] on icon "button" at bounding box center [516, 149] width 14 height 14
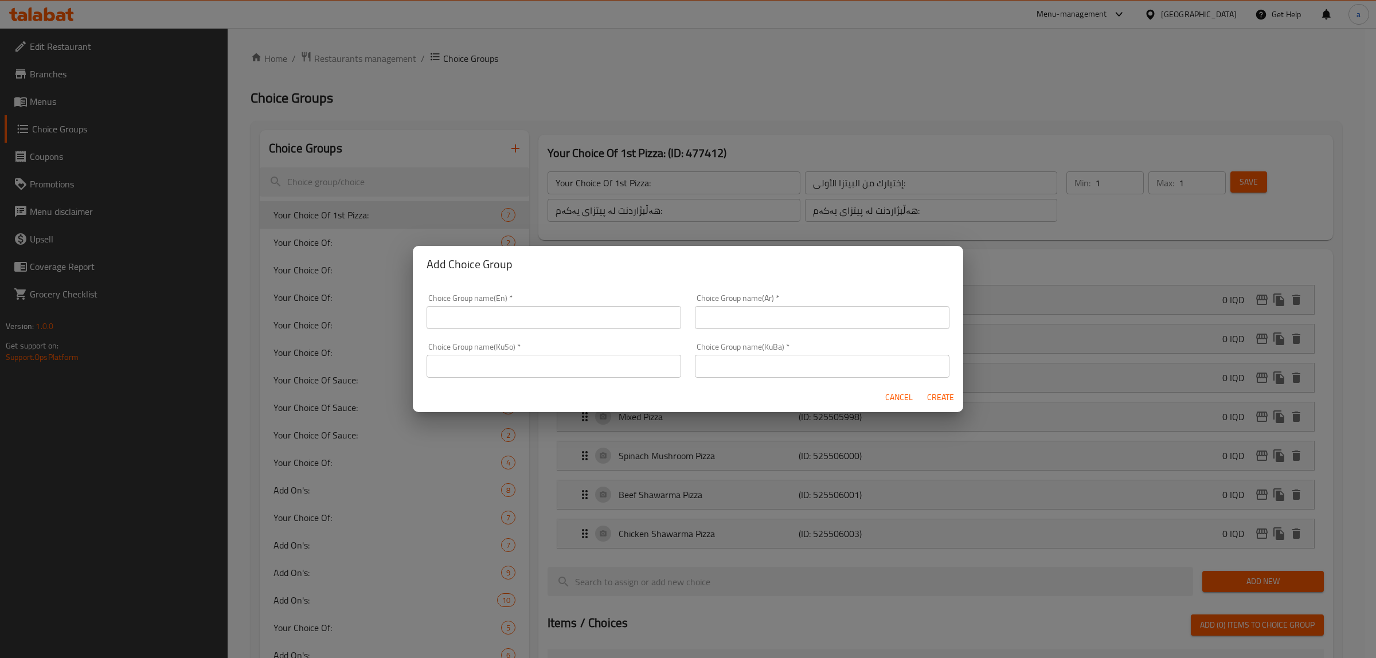
click at [509, 329] on input "text" at bounding box center [554, 317] width 255 height 23
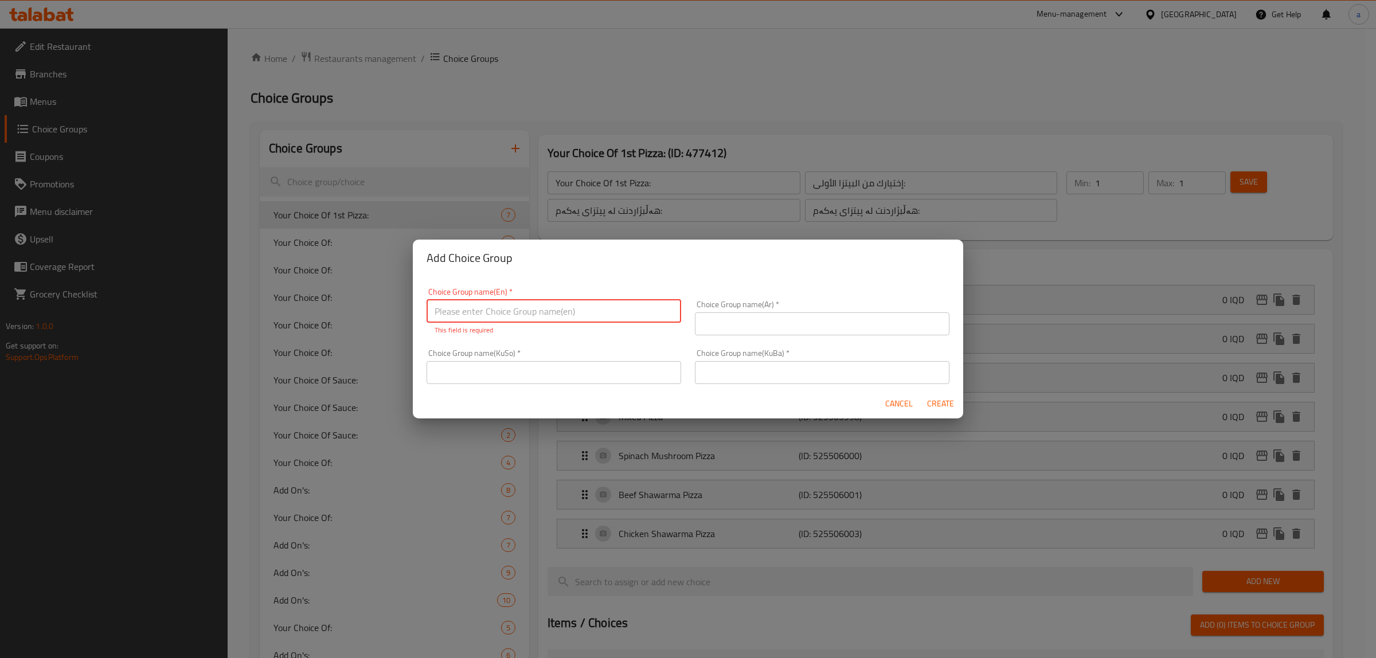
click at [463, 307] on input "text" at bounding box center [554, 311] width 255 height 23
paste input "Choose Your Taste"
type input "Choose Your Taste:"
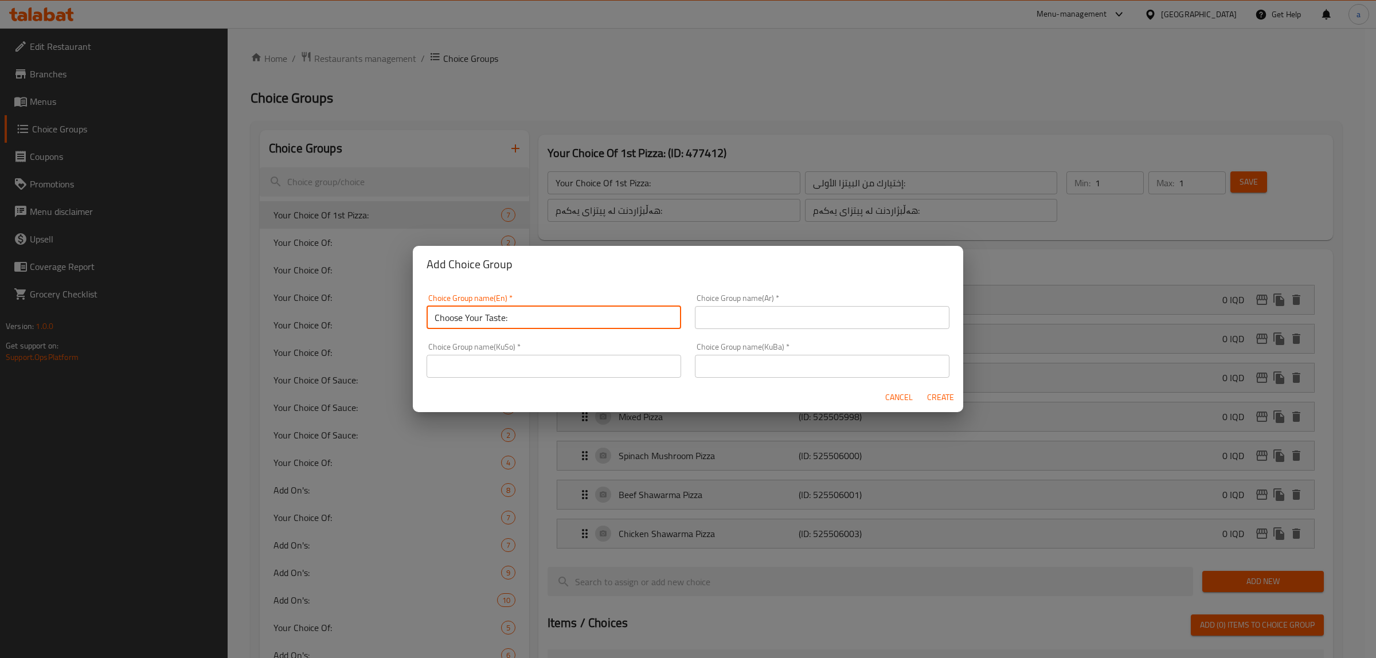
click at [755, 311] on input "text" at bounding box center [822, 317] width 255 height 23
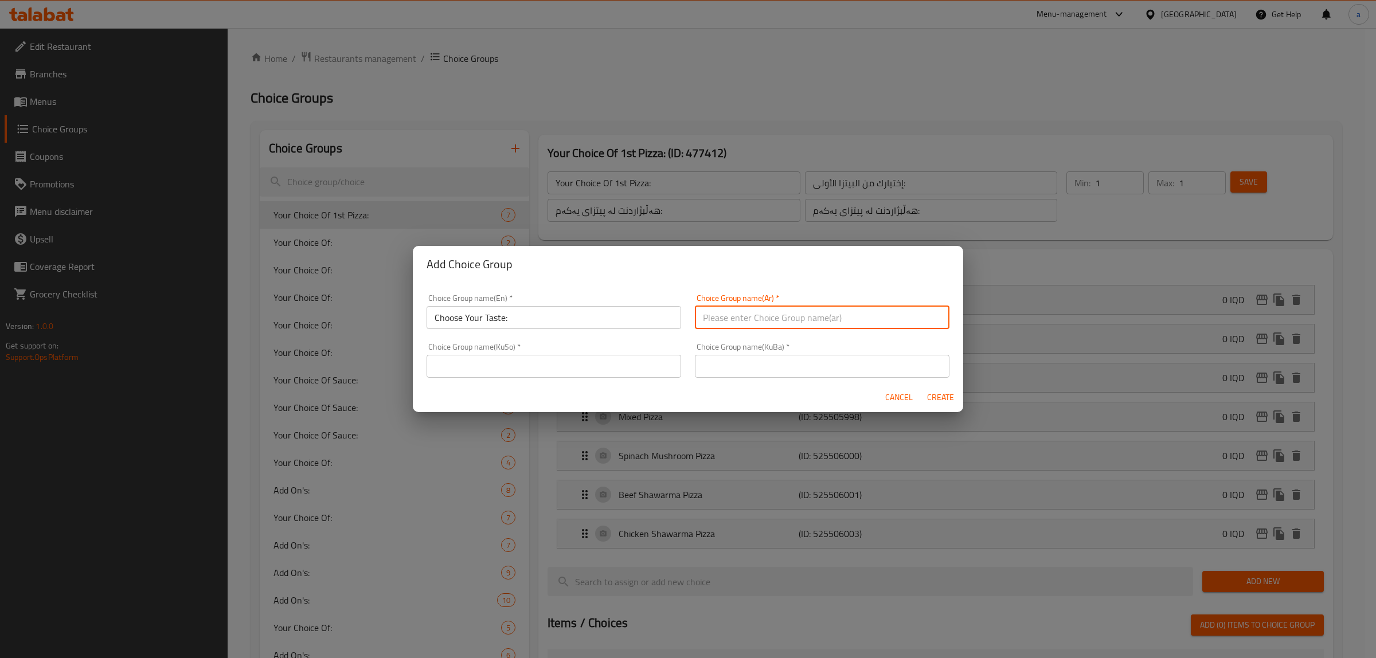
paste input "اختر ذوقك"
type input "أختر ذوقك"
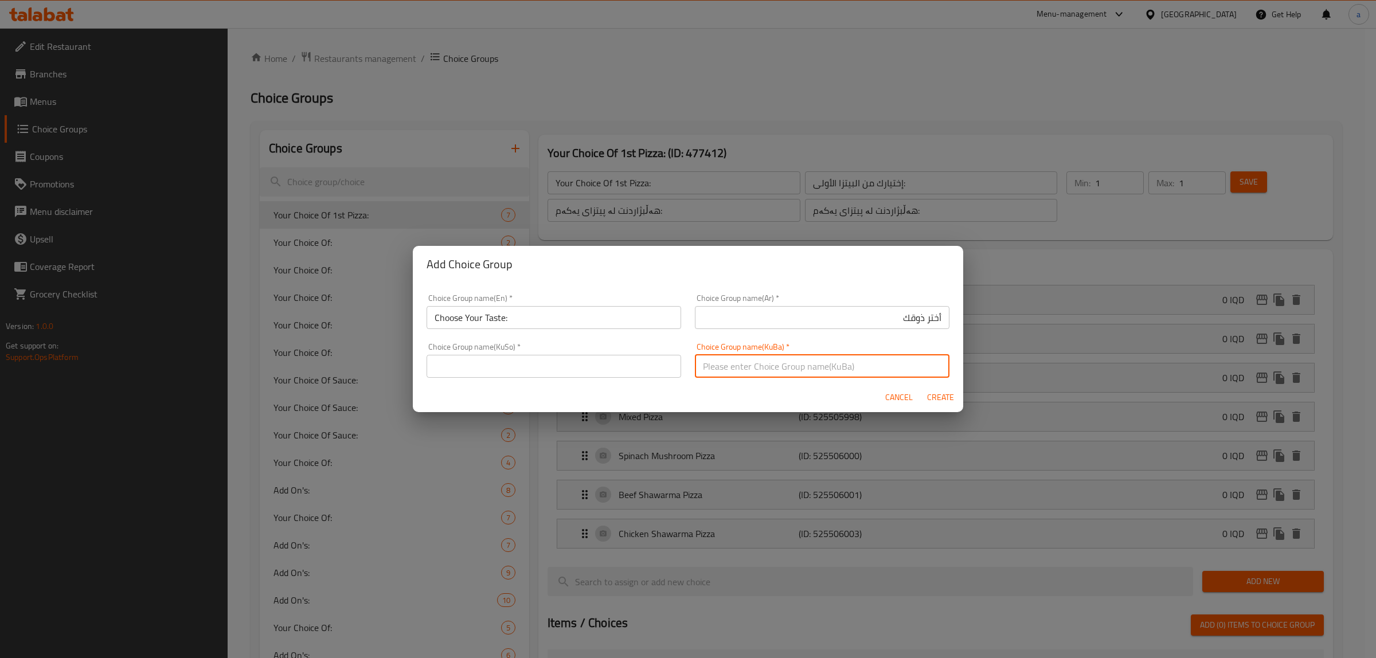
click at [821, 362] on input "text" at bounding box center [822, 366] width 255 height 23
type input "ا"
type input "تامەکەت هەڵبژێرە"
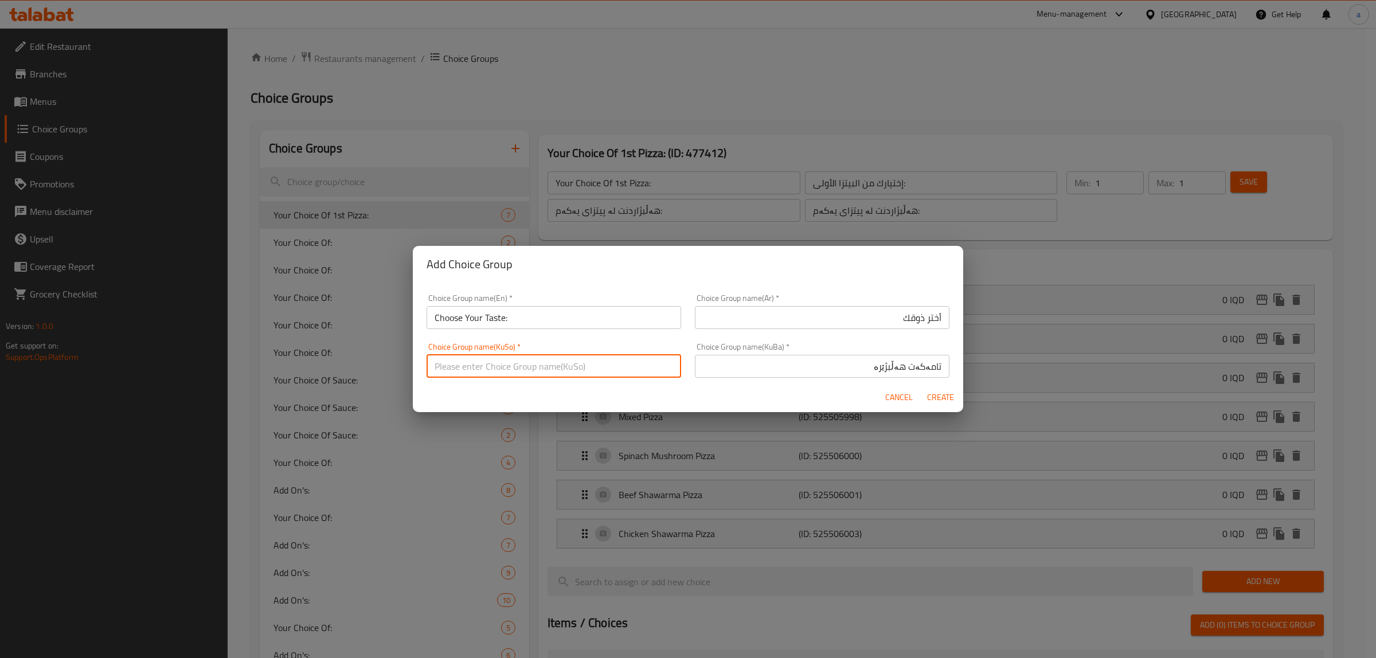
click at [626, 371] on input "text" at bounding box center [554, 366] width 255 height 23
paste input "تامەکەت هەڵبژێرە"
type input "تامەکەت هەڵبژێرە"
click at [941, 393] on span "Create" at bounding box center [941, 397] width 28 height 14
type input "Choose Your Taste:"
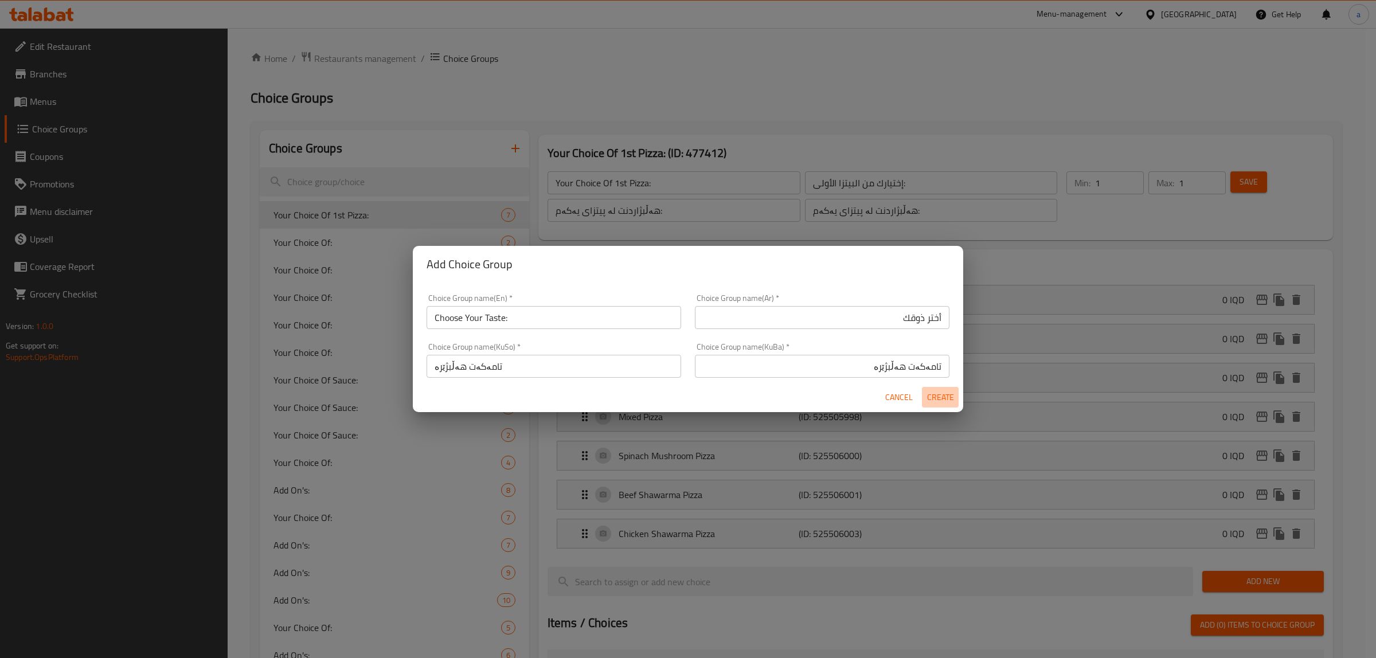
type input "أختر ذوقك"
type input "تامەکەت هەڵبژێرە"
type input "0"
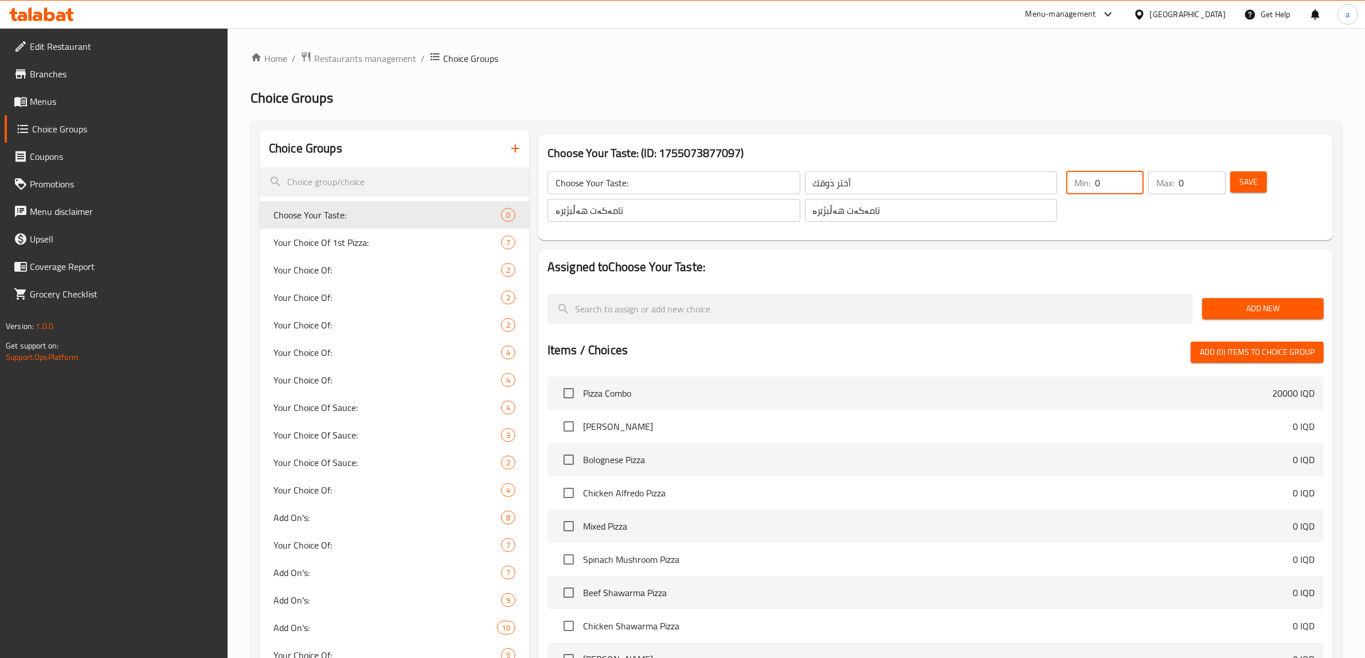
click at [1122, 178] on input "0" at bounding box center [1119, 182] width 49 height 23
type input "1"
click at [1136, 178] on input "1" at bounding box center [1119, 182] width 49 height 23
click at [1194, 186] on input "0" at bounding box center [1202, 182] width 47 height 23
type input "1"
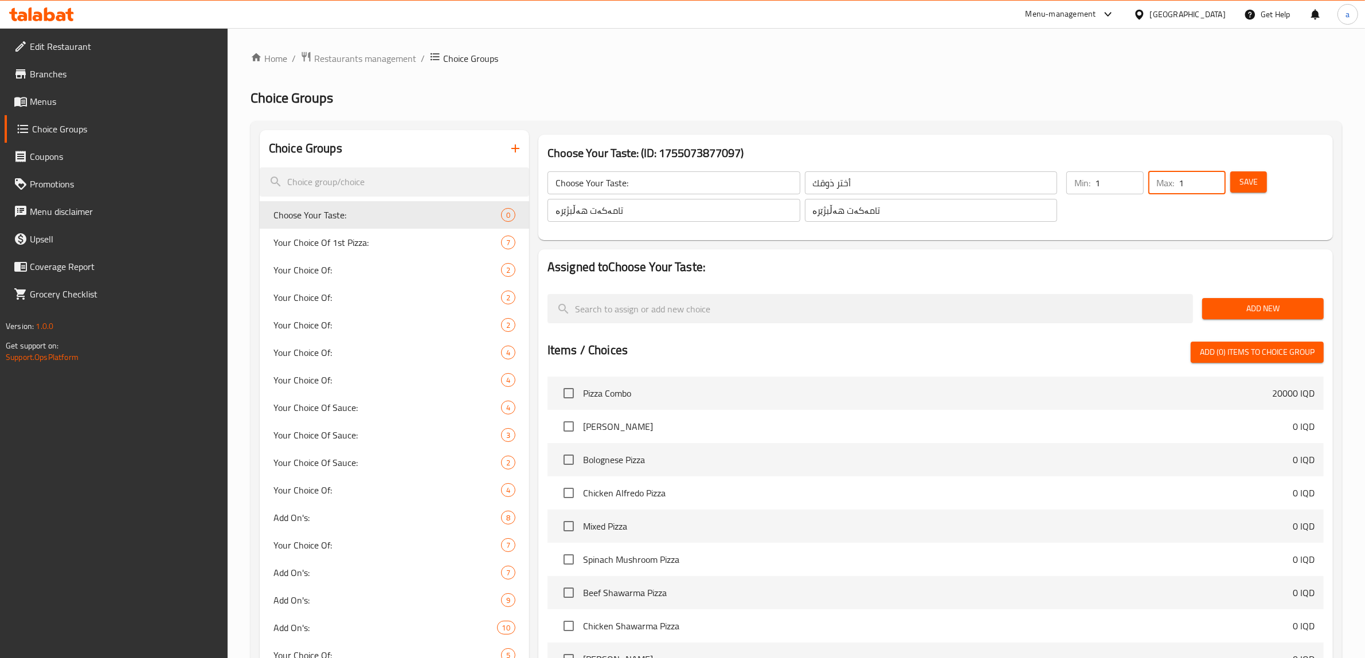
click at [1215, 179] on input "1" at bounding box center [1202, 182] width 47 height 23
click at [346, 216] on span "Choose Your Taste:" at bounding box center [369, 215] width 193 height 14
click at [814, 185] on input "أختر ذوقك" at bounding box center [931, 182] width 253 height 23
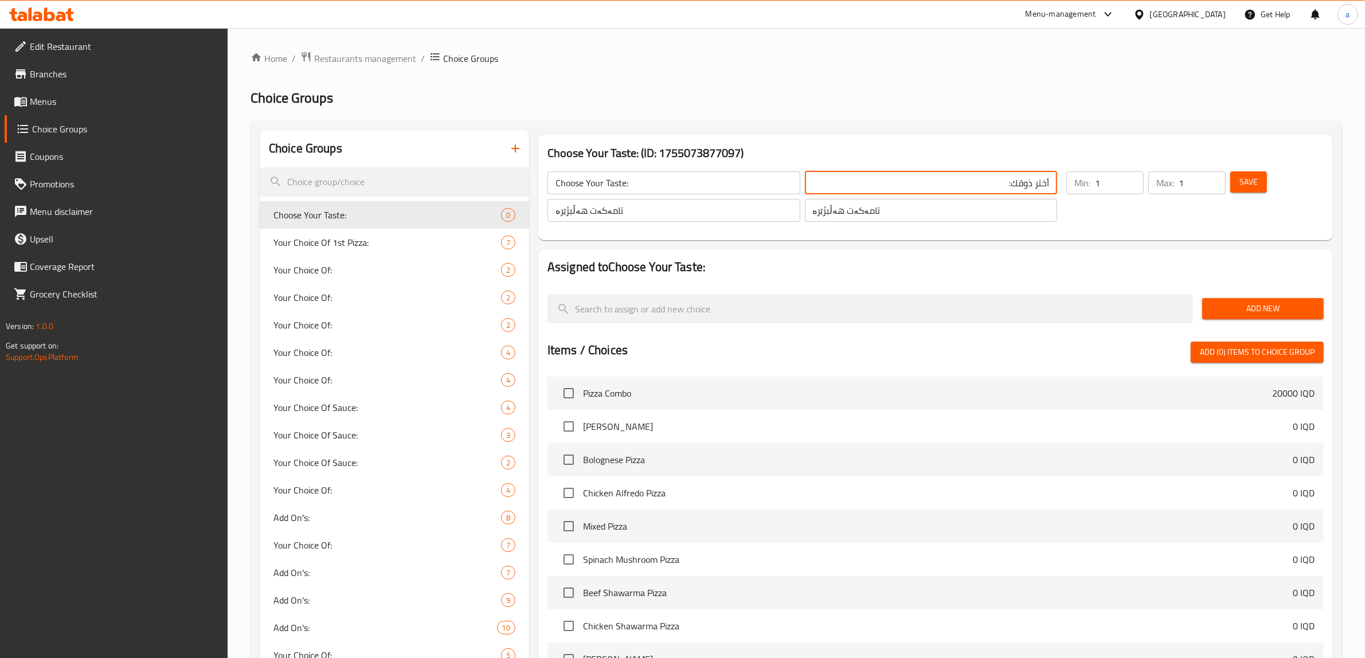
type input "أختر ذوقك:"
click at [828, 216] on input "تامەکەت هەڵبژێرە" at bounding box center [931, 210] width 253 height 23
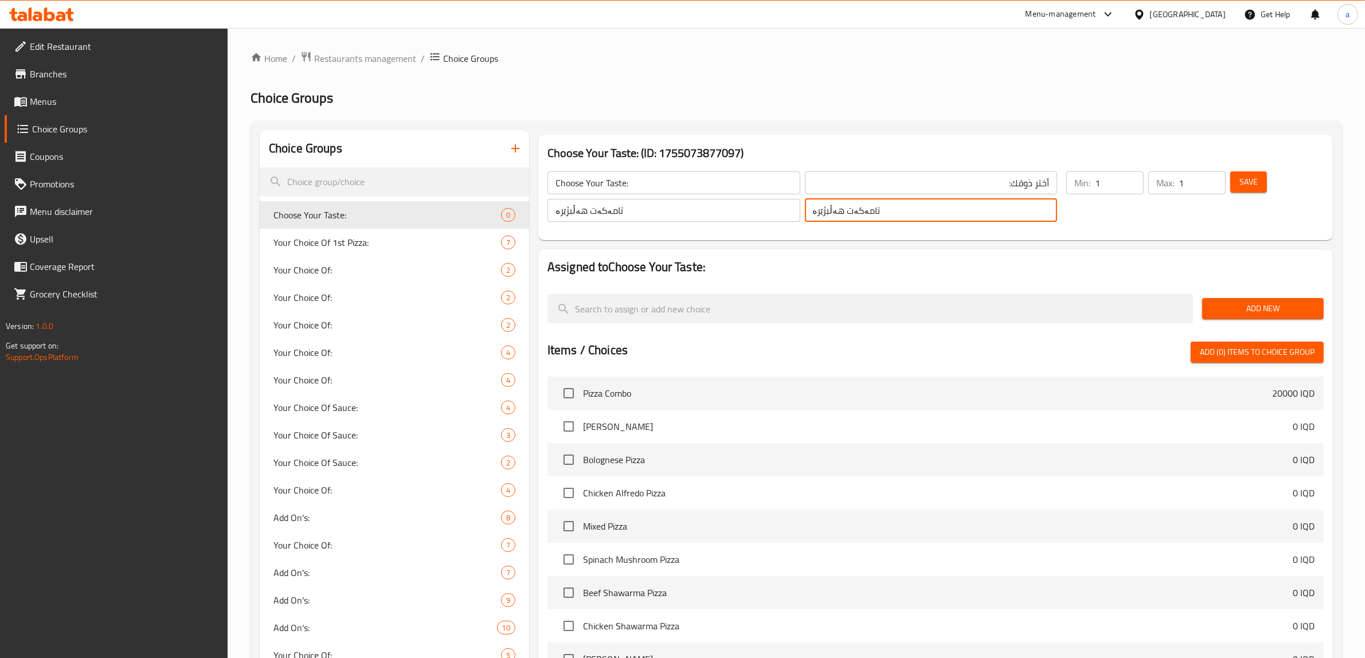
click at [828, 216] on input "تامەکەت هەڵبژێرە" at bounding box center [931, 210] width 253 height 23
type input "تامەکەت هەڵبژێرە:"
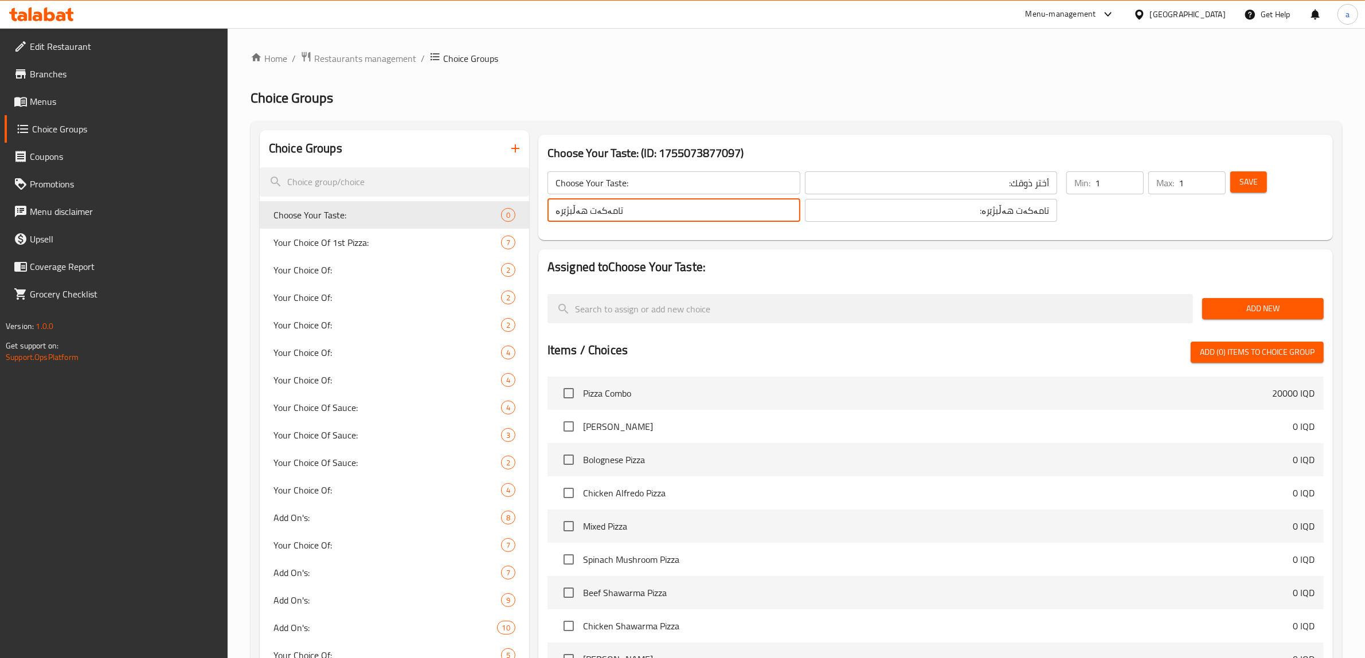
click at [721, 215] on input "تامەکەت هەڵبژێرە" at bounding box center [674, 210] width 253 height 23
type input "تامەکەت هەڵبژێرە:"
click at [1240, 178] on span "Save" at bounding box center [1249, 182] width 18 height 14
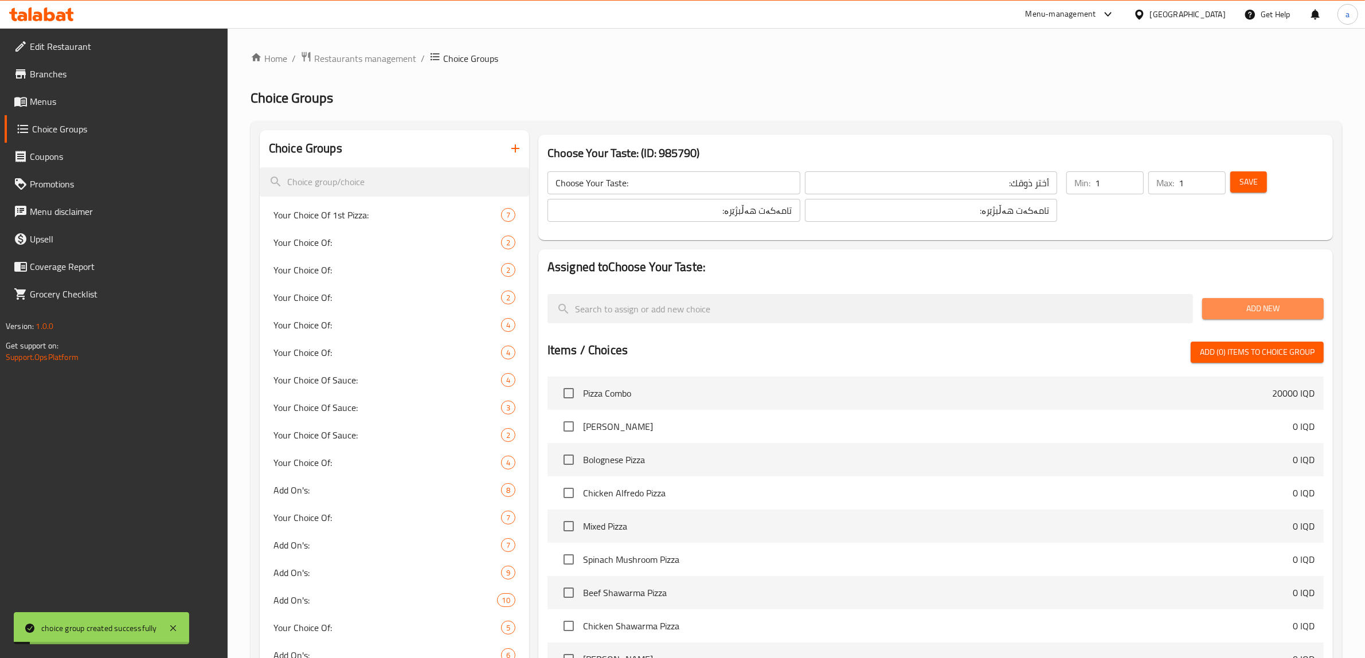
click at [1250, 305] on span "Add New" at bounding box center [1262, 309] width 103 height 14
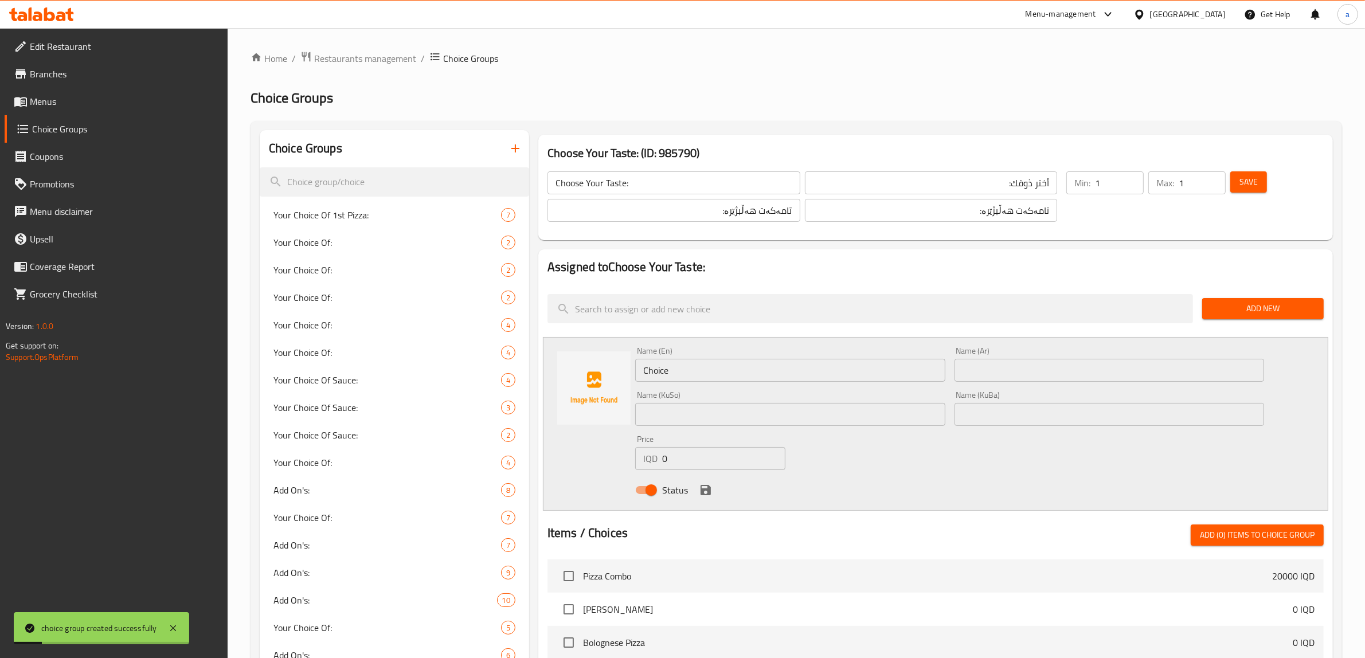
click at [717, 374] on input "Choice" at bounding box center [790, 370] width 310 height 23
click at [664, 377] on input "text" at bounding box center [790, 370] width 310 height 23
paste input "Coco-Matcha"
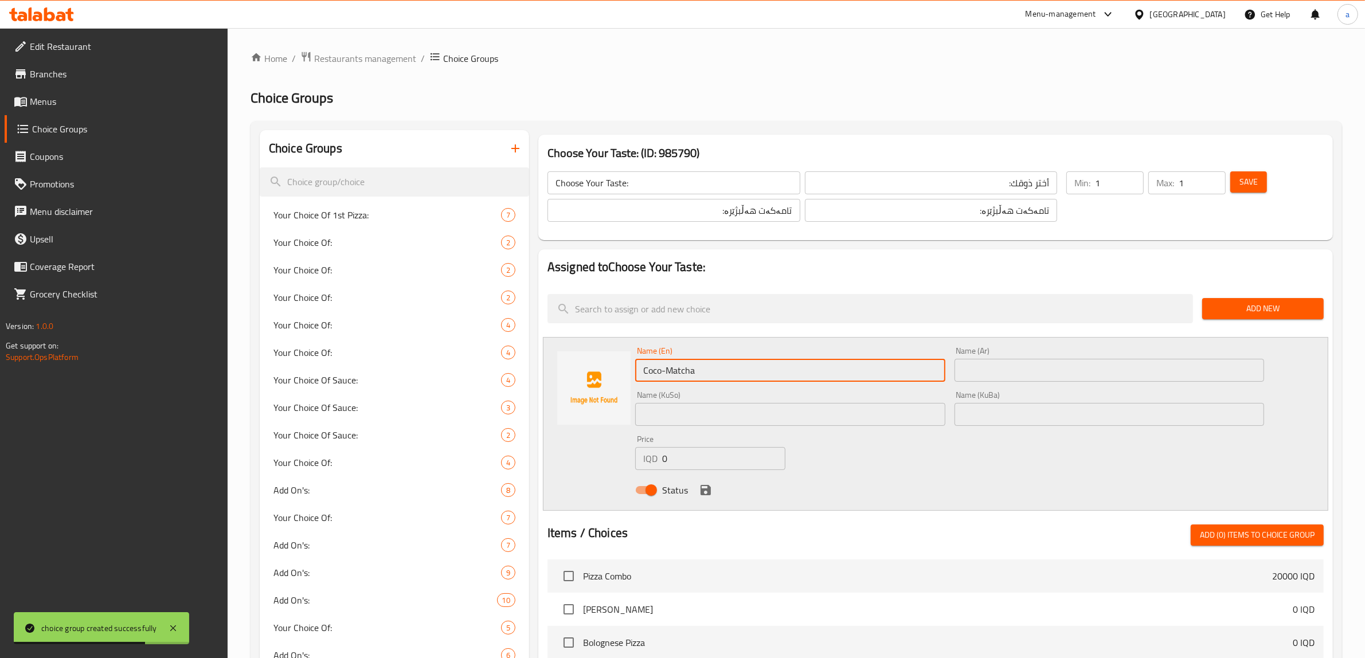
type input "Coco-Matcha"
click at [1039, 378] on input "text" at bounding box center [1110, 370] width 310 height 23
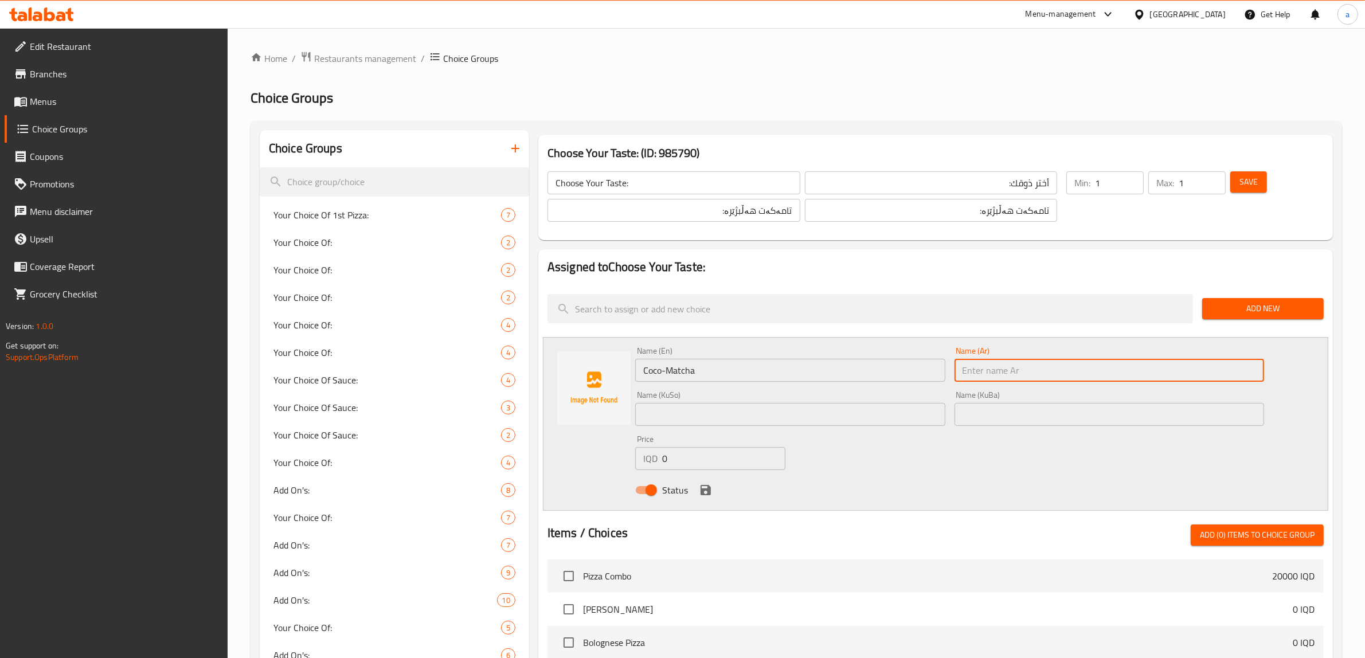
click at [1041, 364] on input "text" at bounding box center [1110, 370] width 310 height 23
paste input "كوكو-ماتشا"
type input "كوكو-ماتشا"
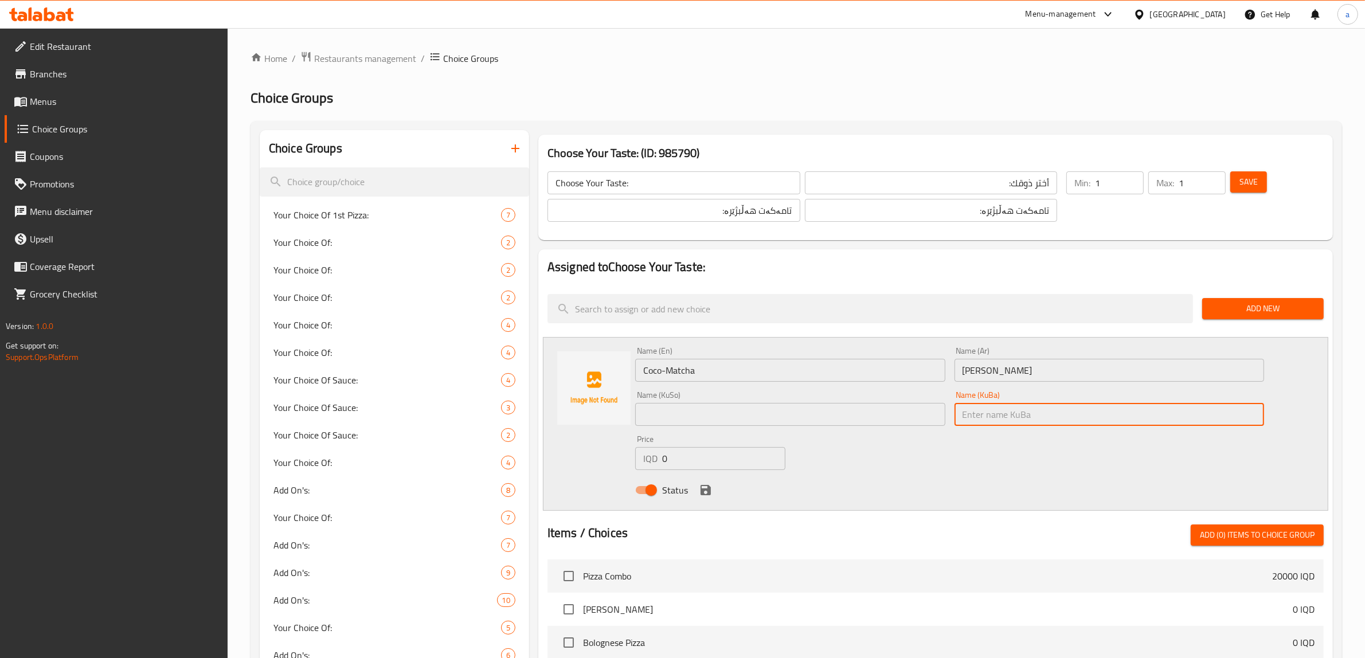
click at [1022, 406] on input "text" at bounding box center [1110, 414] width 310 height 23
type input "کۆکۆ-ماتشا"
drag, startPoint x: 679, startPoint y: 396, endPoint x: 687, endPoint y: 412, distance: 17.7
click at [685, 402] on div "Name (KuSo) Name (KuSo)" at bounding box center [790, 408] width 310 height 35
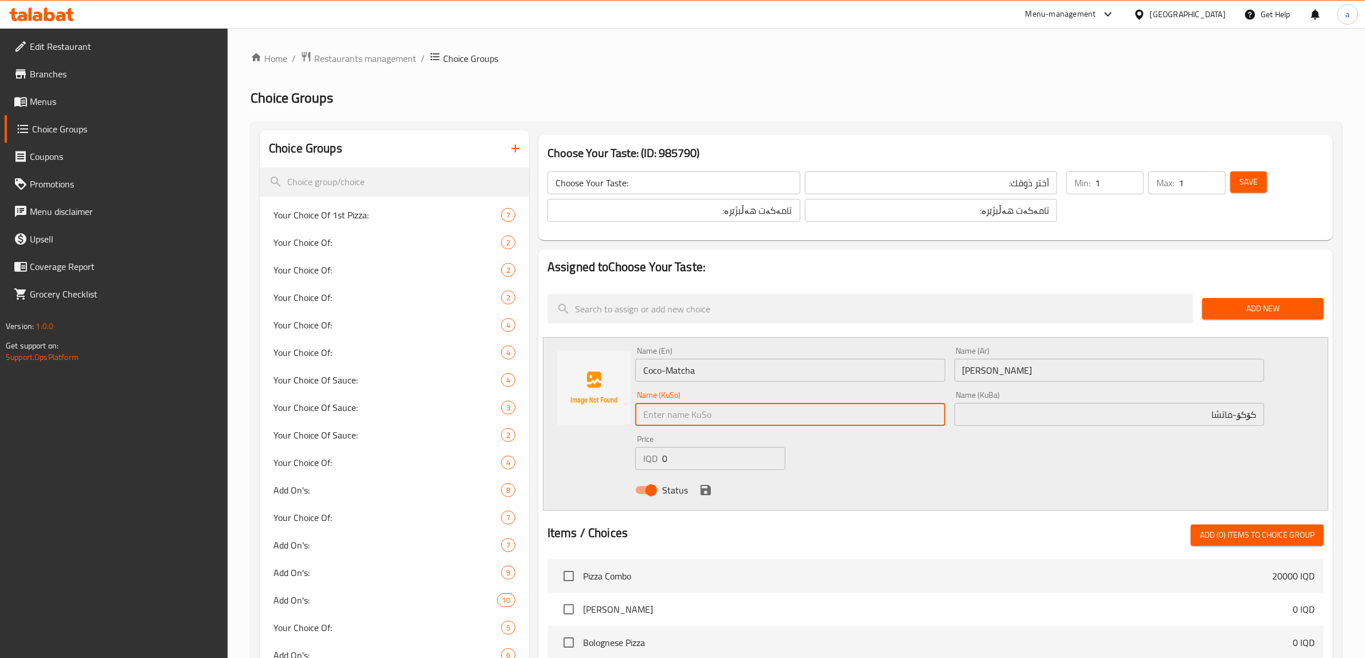
click at [687, 412] on input "text" at bounding box center [790, 414] width 310 height 23
paste input "کۆکۆ-ماتشا"
type input "کۆکۆ-ماتشا"
click at [680, 457] on input "0" at bounding box center [723, 458] width 123 height 23
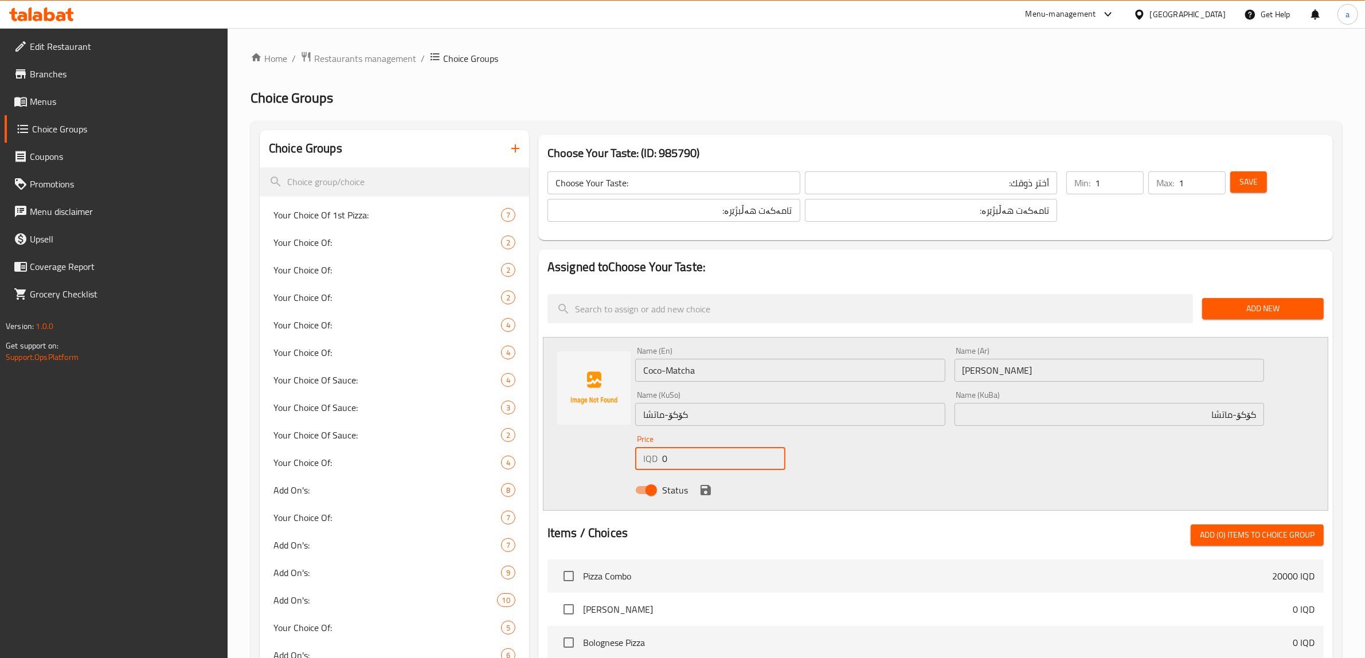
click at [680, 457] on input "0" at bounding box center [723, 458] width 123 height 23
paste input "650"
type input "6500"
click at [701, 488] on icon "save" at bounding box center [706, 490] width 10 height 10
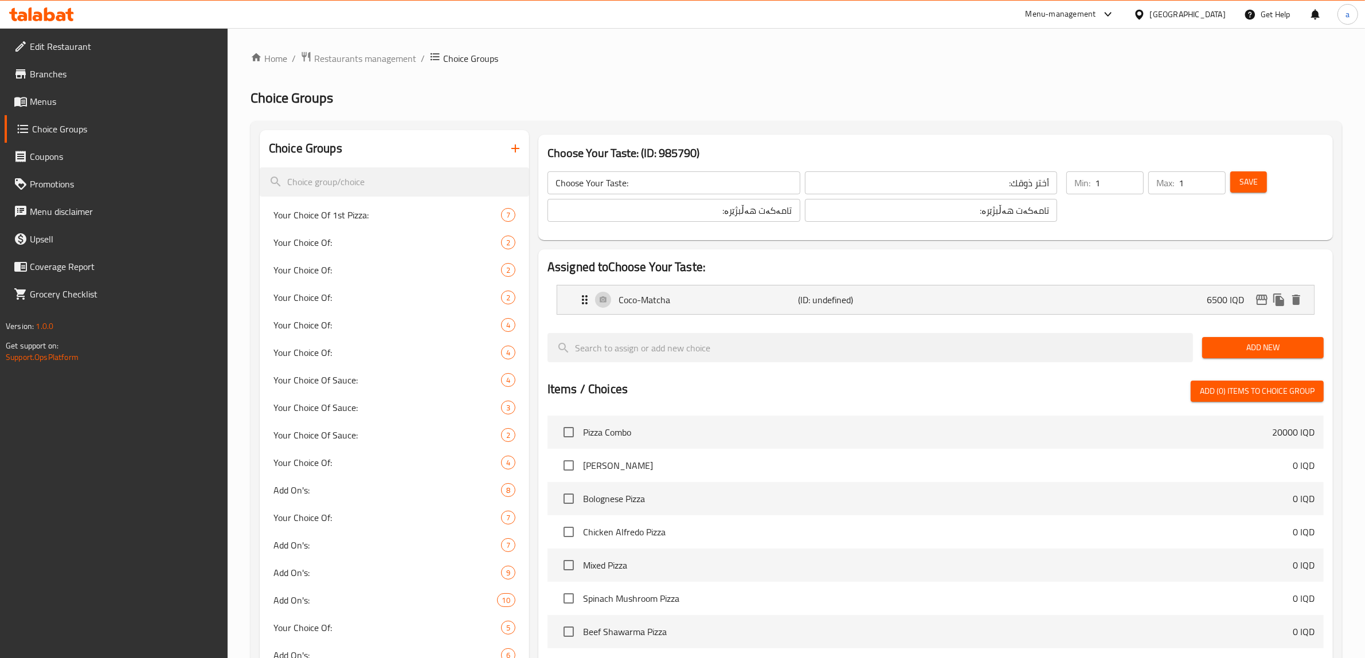
click at [1299, 348] on span "Add New" at bounding box center [1262, 348] width 103 height 14
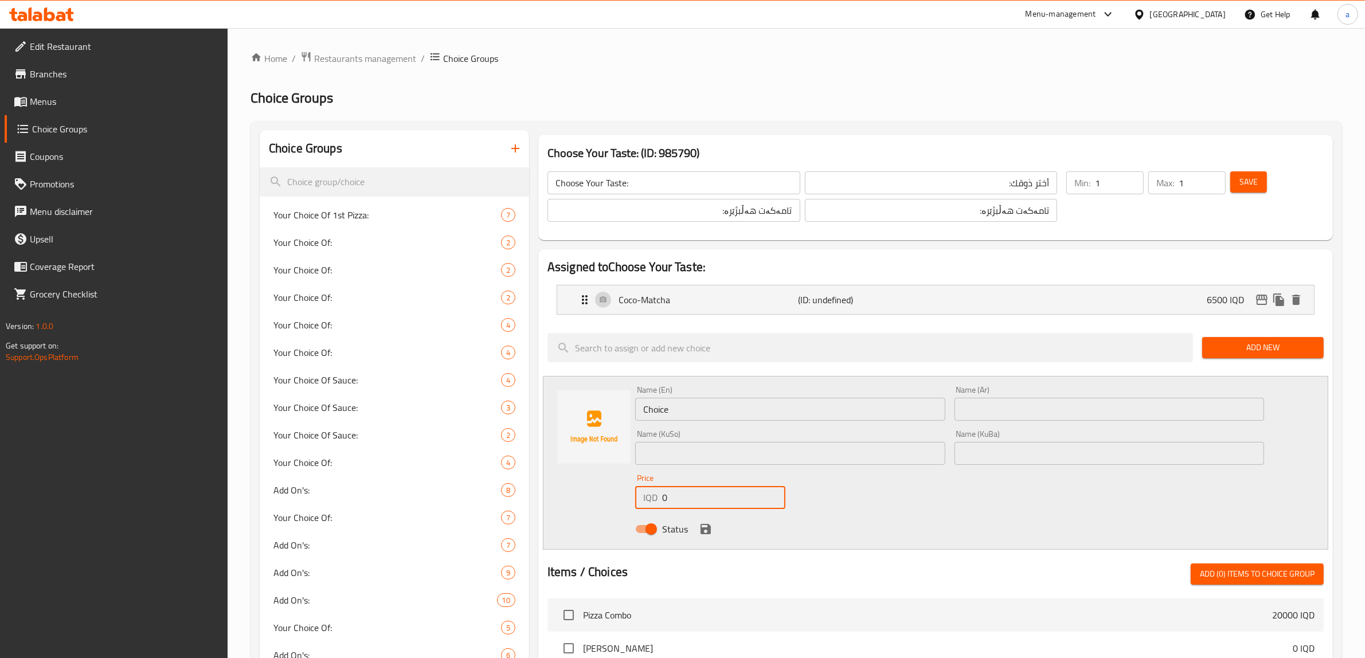
click at [669, 502] on input "0" at bounding box center [723, 497] width 123 height 23
click at [670, 503] on input "0" at bounding box center [723, 497] width 123 height 23
click at [671, 501] on input "0" at bounding box center [723, 497] width 123 height 23
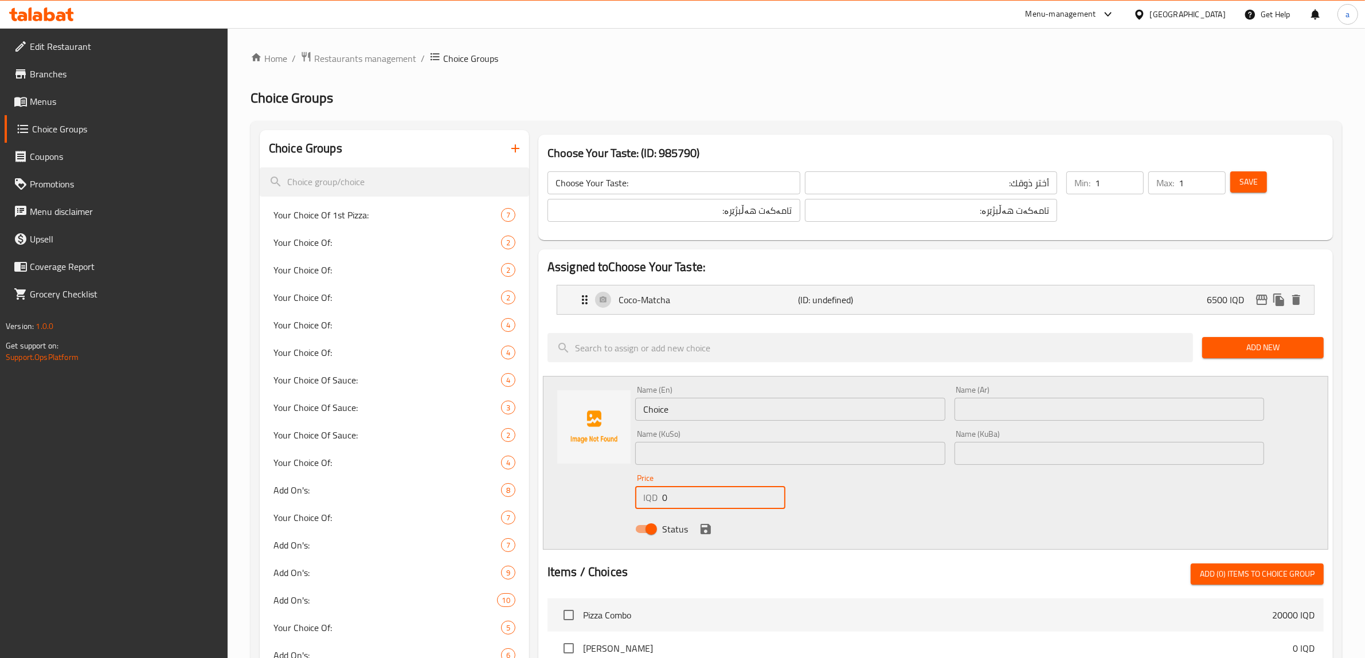
click at [671, 501] on input "0" at bounding box center [723, 497] width 123 height 23
paste input "650"
type input "6500"
click at [706, 526] on icon "save" at bounding box center [706, 529] width 14 height 14
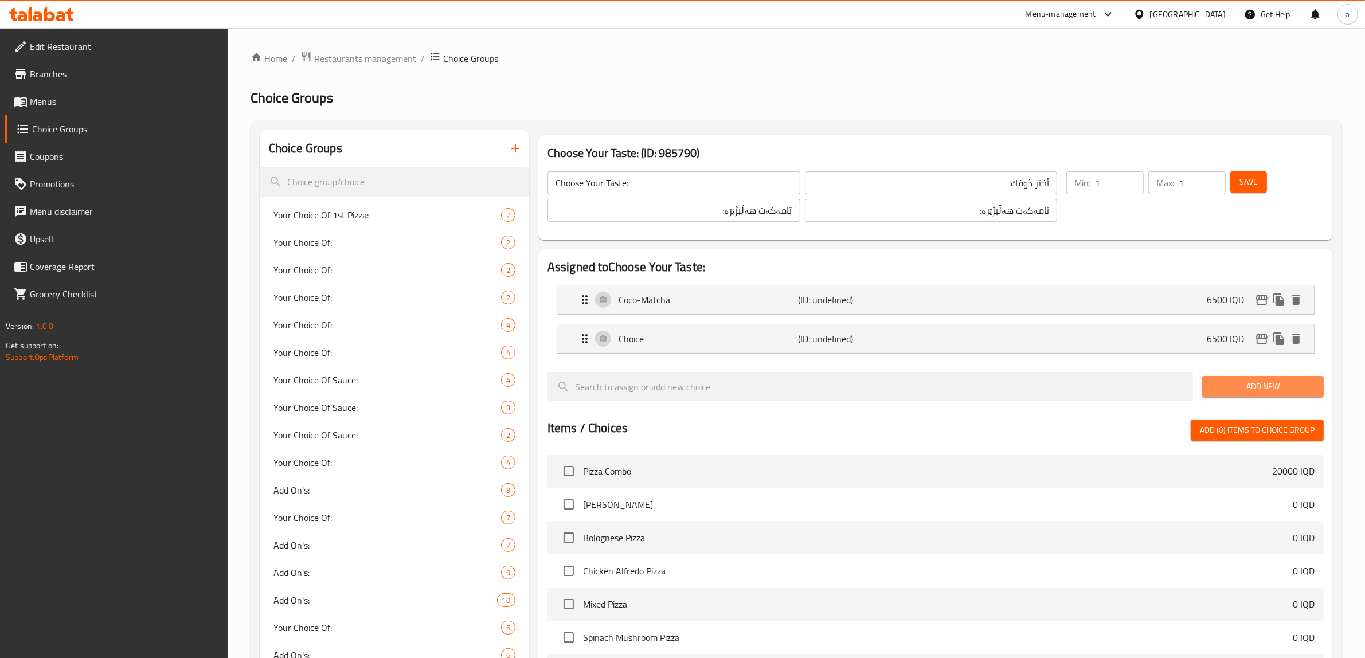
click at [1264, 394] on button "Add New" at bounding box center [1263, 386] width 122 height 21
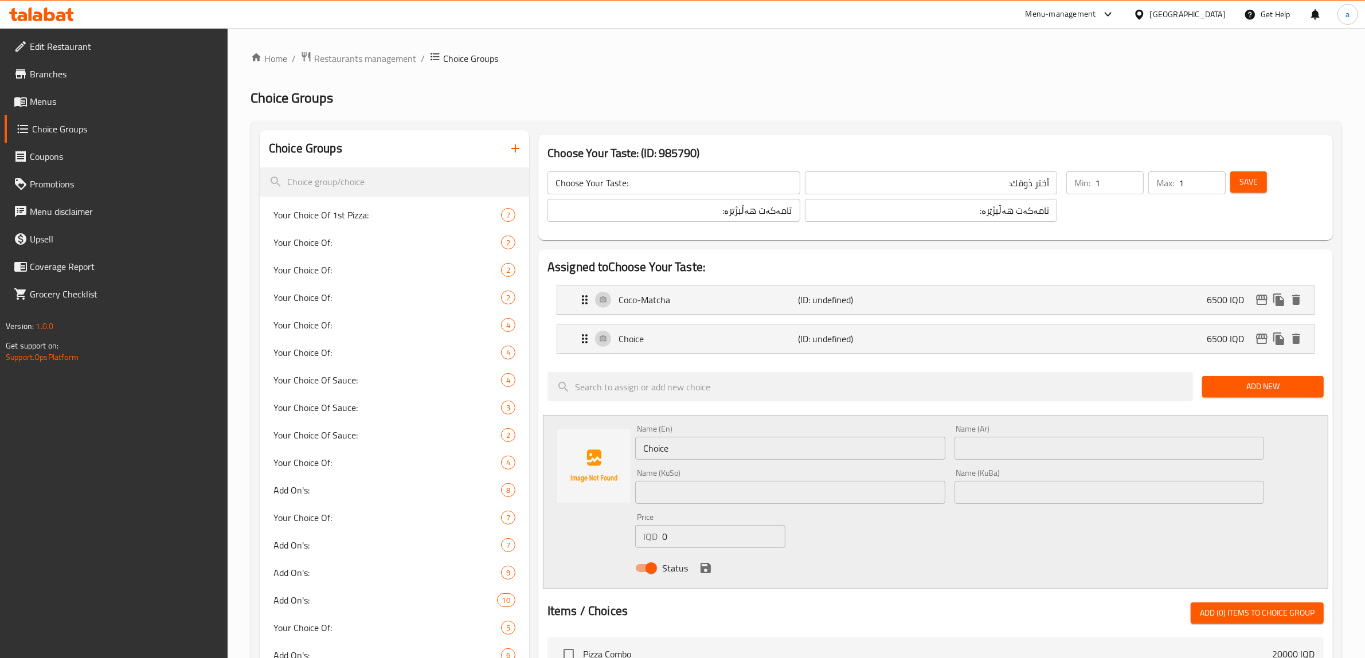
click at [658, 537] on div "IQD 0 Price" at bounding box center [710, 536] width 150 height 23
click at [662, 537] on input "0" at bounding box center [723, 536] width 123 height 23
paste input "650"
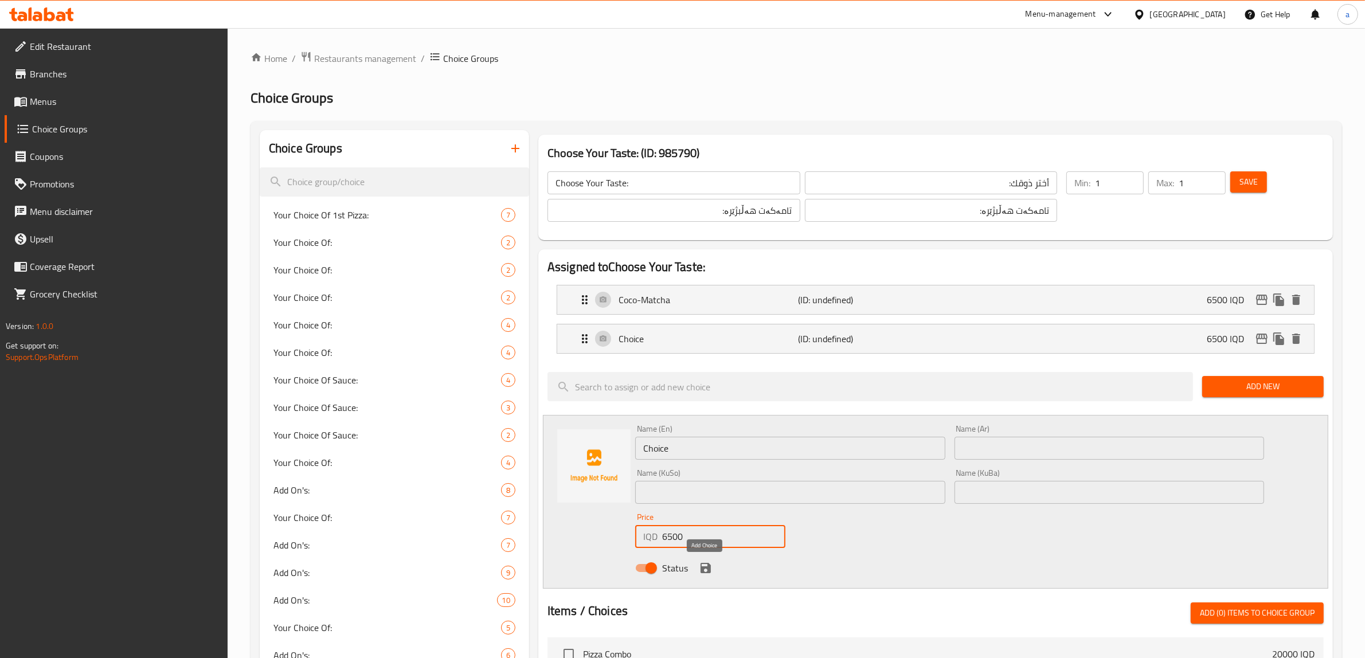
type input "6500"
click at [702, 563] on icon "save" at bounding box center [706, 568] width 14 height 14
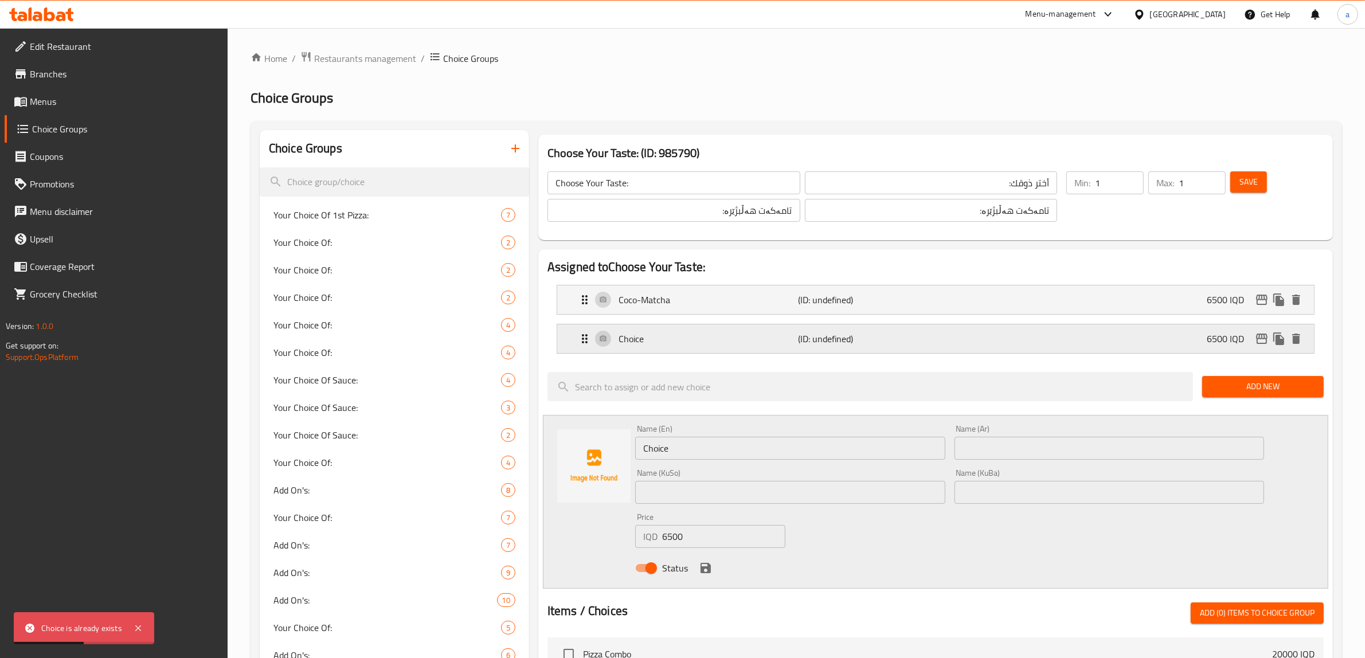
click at [656, 349] on div "Choice (ID: undefined) 6500 IQD" at bounding box center [939, 339] width 722 height 29
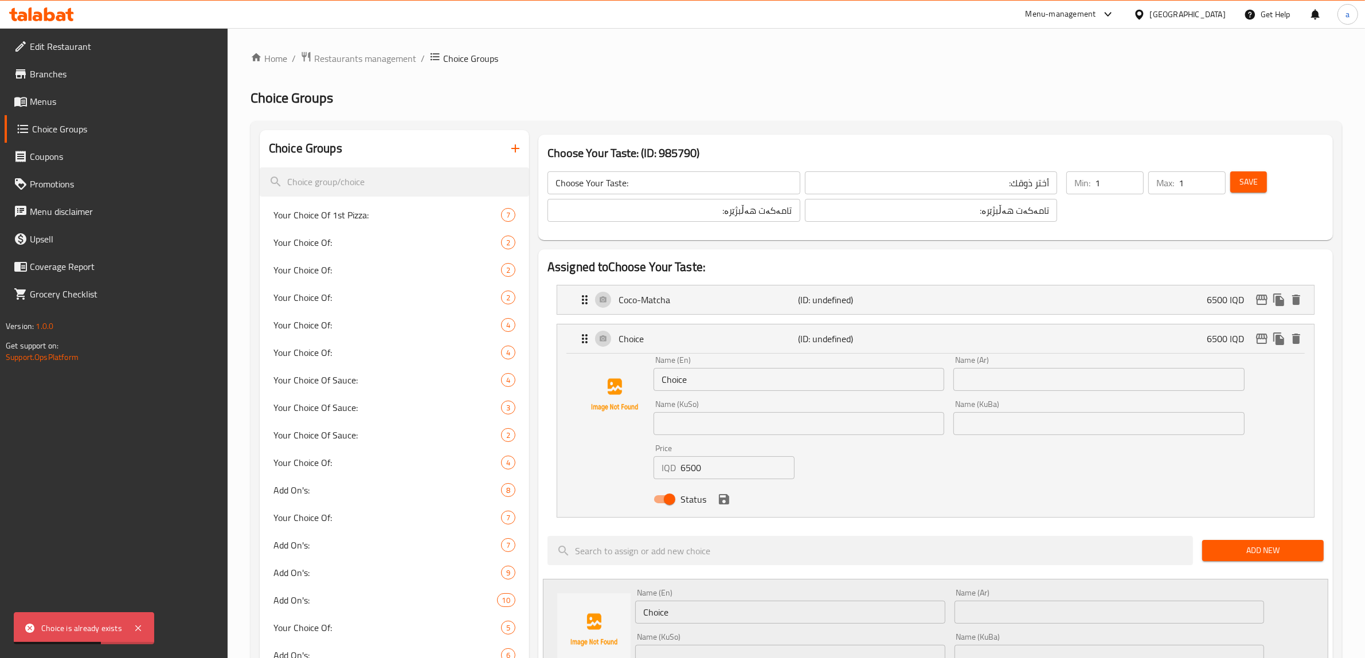
click at [721, 390] on input "Choice" at bounding box center [799, 379] width 291 height 23
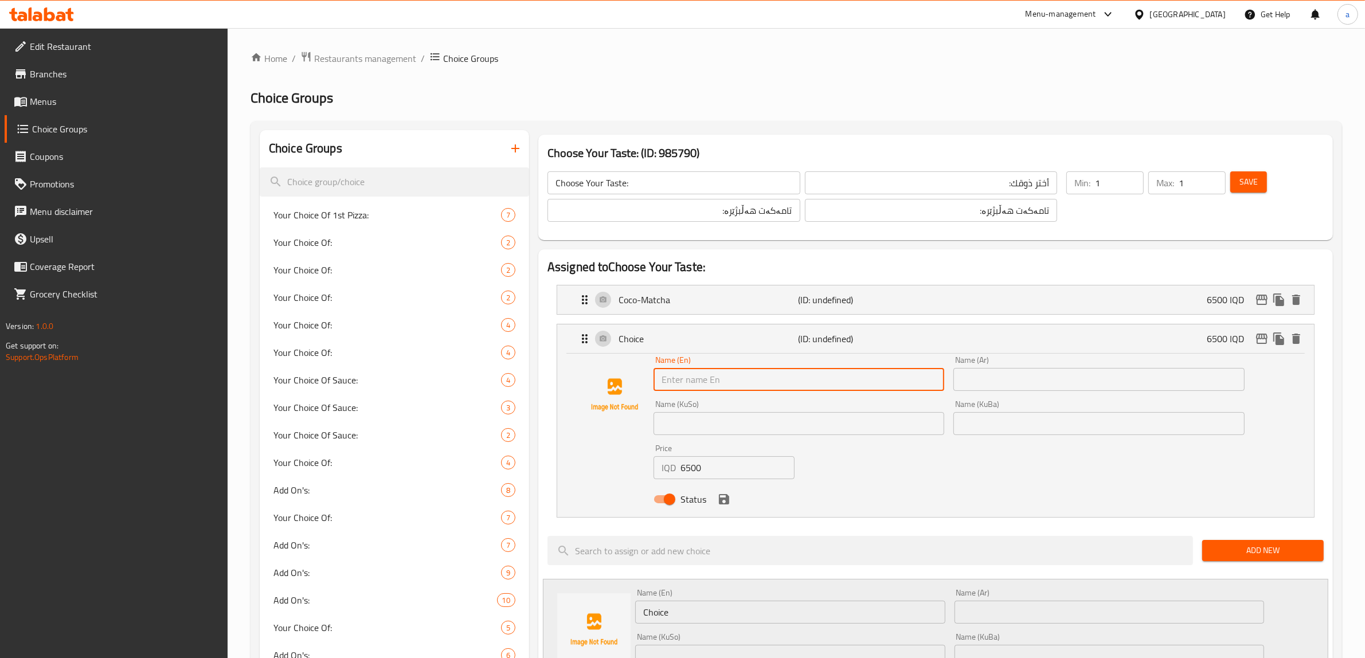
click at [704, 388] on input "text" at bounding box center [799, 379] width 291 height 23
paste input "Strawberry Matcha"
type input "Strawberry Matcha"
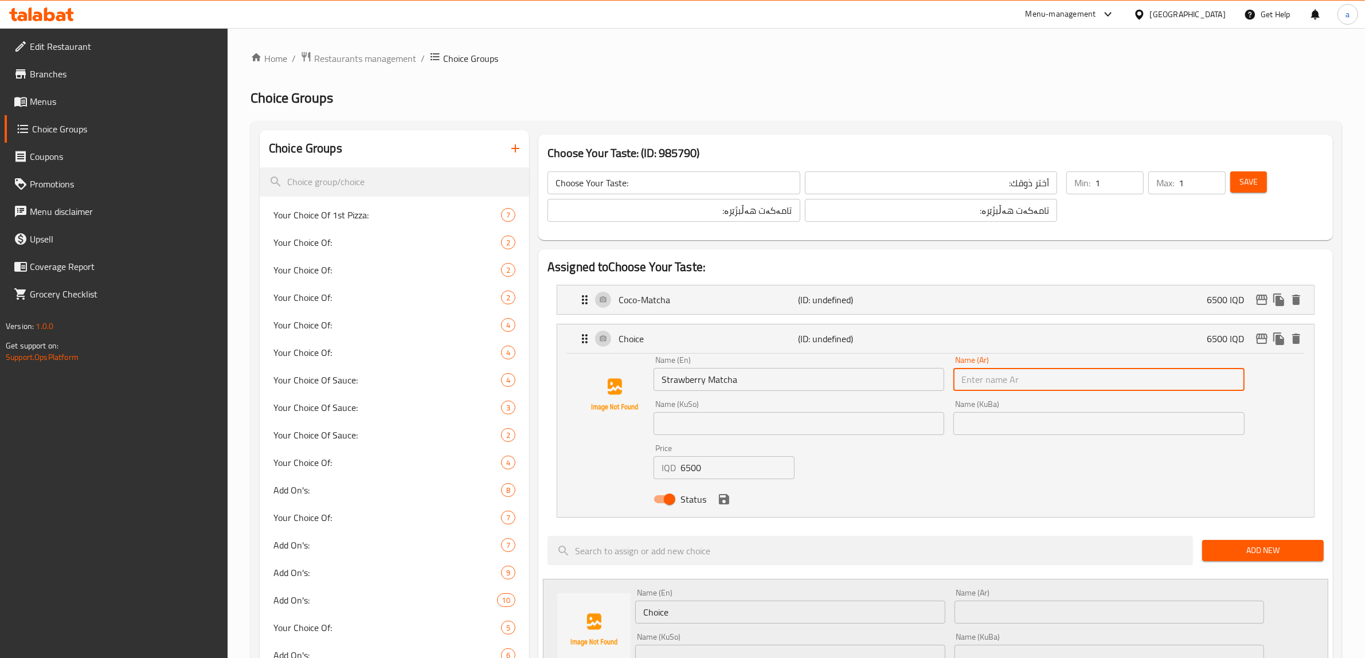
click at [989, 373] on input "text" at bounding box center [1098, 379] width 291 height 23
click at [1056, 382] on input "text" at bounding box center [1098, 379] width 291 height 23
paste input "ماتشا فراولة"
type input "ماتشا فراولة"
click at [1039, 416] on input "text" at bounding box center [1098, 423] width 291 height 23
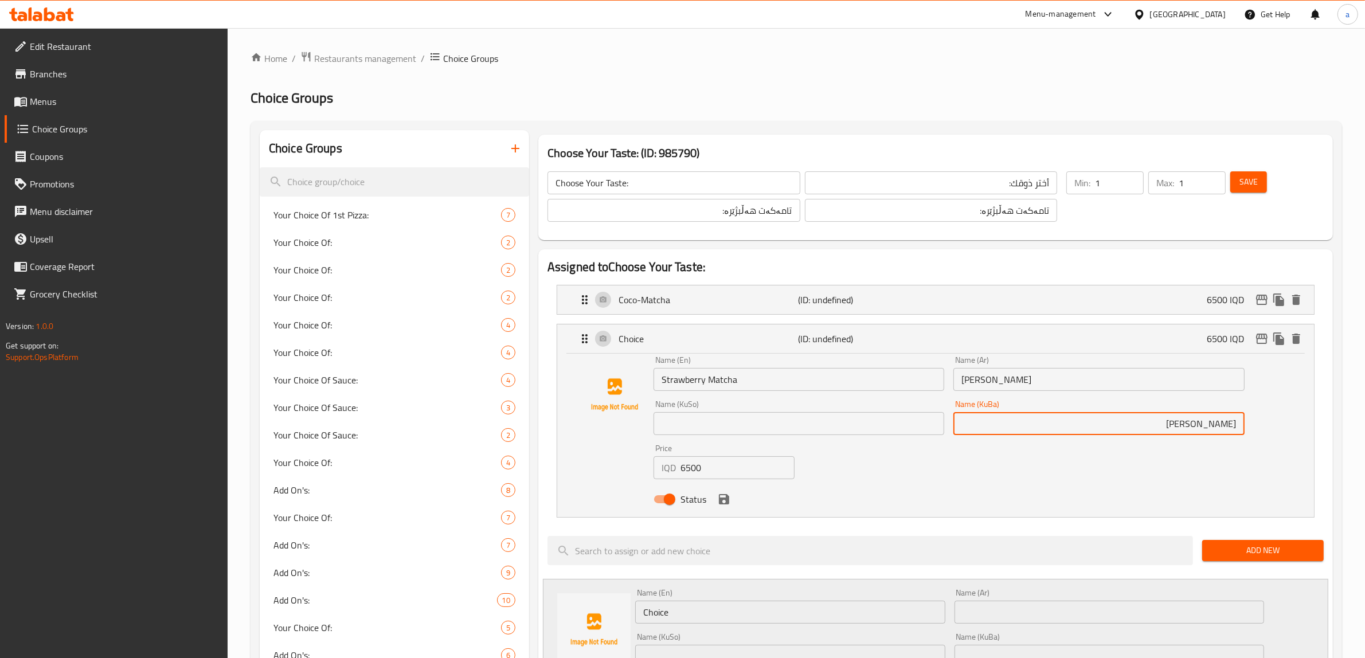
click at [708, 436] on div "Name (KuSo) Name (KuSo)" at bounding box center [799, 418] width 300 height 44
type input "ماتشای فەراولە"
click at [712, 428] on input "text" at bounding box center [799, 423] width 291 height 23
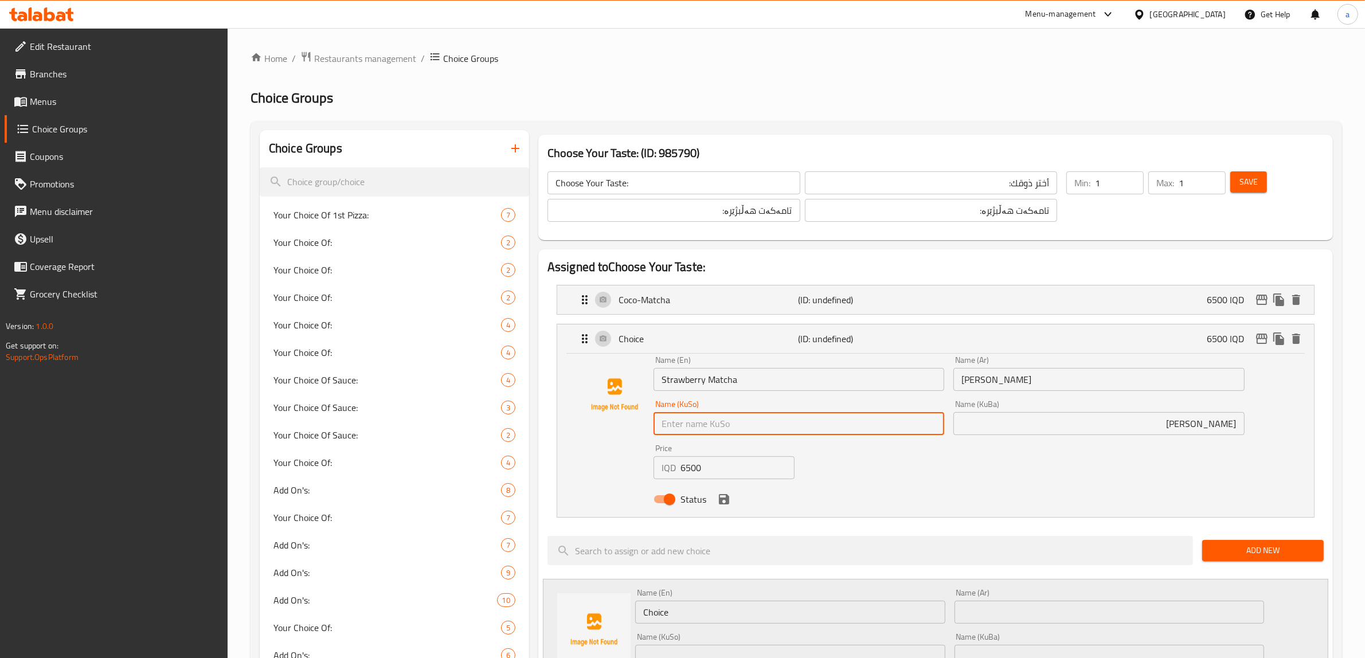
paste input "ماتشای فەراولە"
click at [721, 505] on icon "save" at bounding box center [724, 499] width 14 height 14
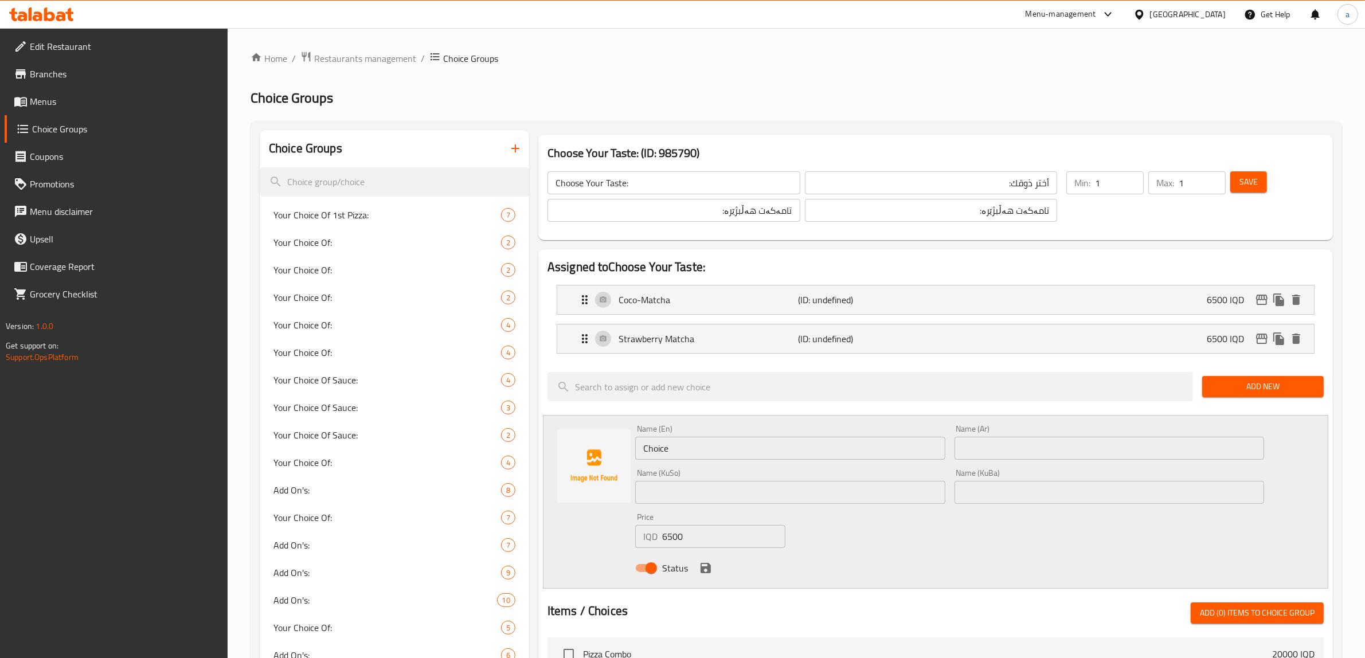
type input "ماتشای فەراولە"
click at [708, 335] on p "Strawberry Matcha" at bounding box center [709, 339] width 180 height 14
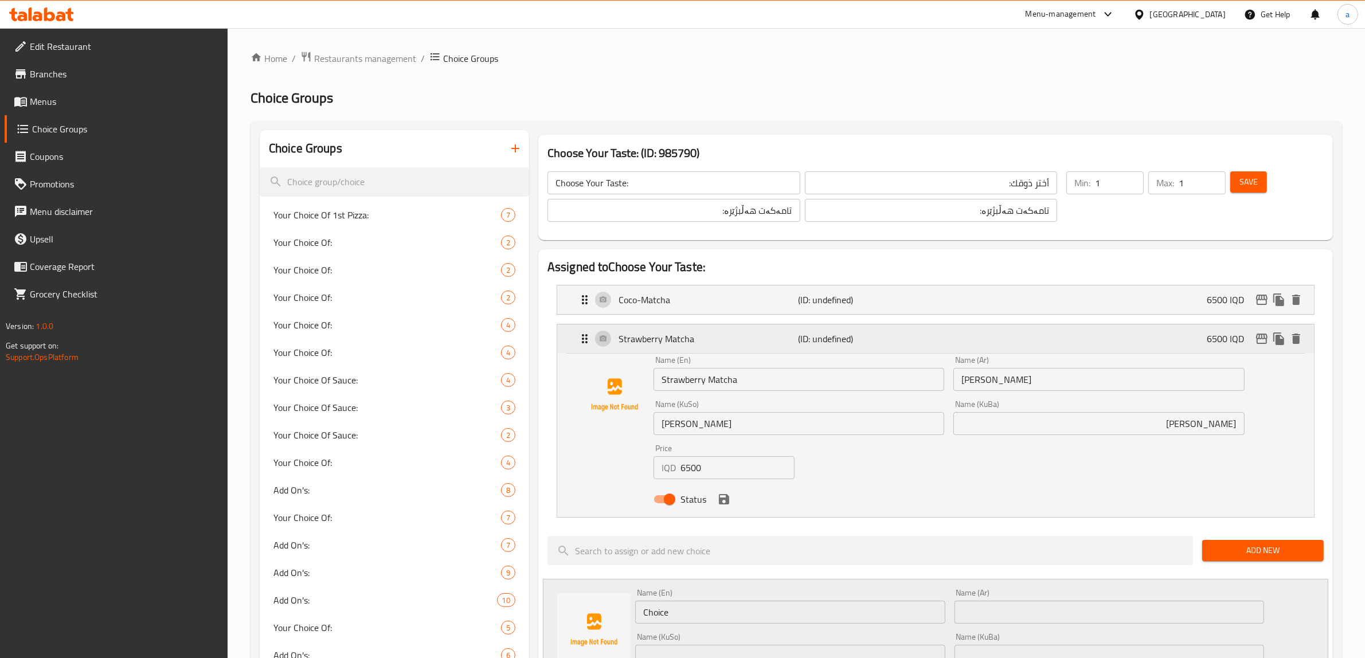
click at [708, 335] on p "Strawberry Matcha" at bounding box center [709, 339] width 180 height 14
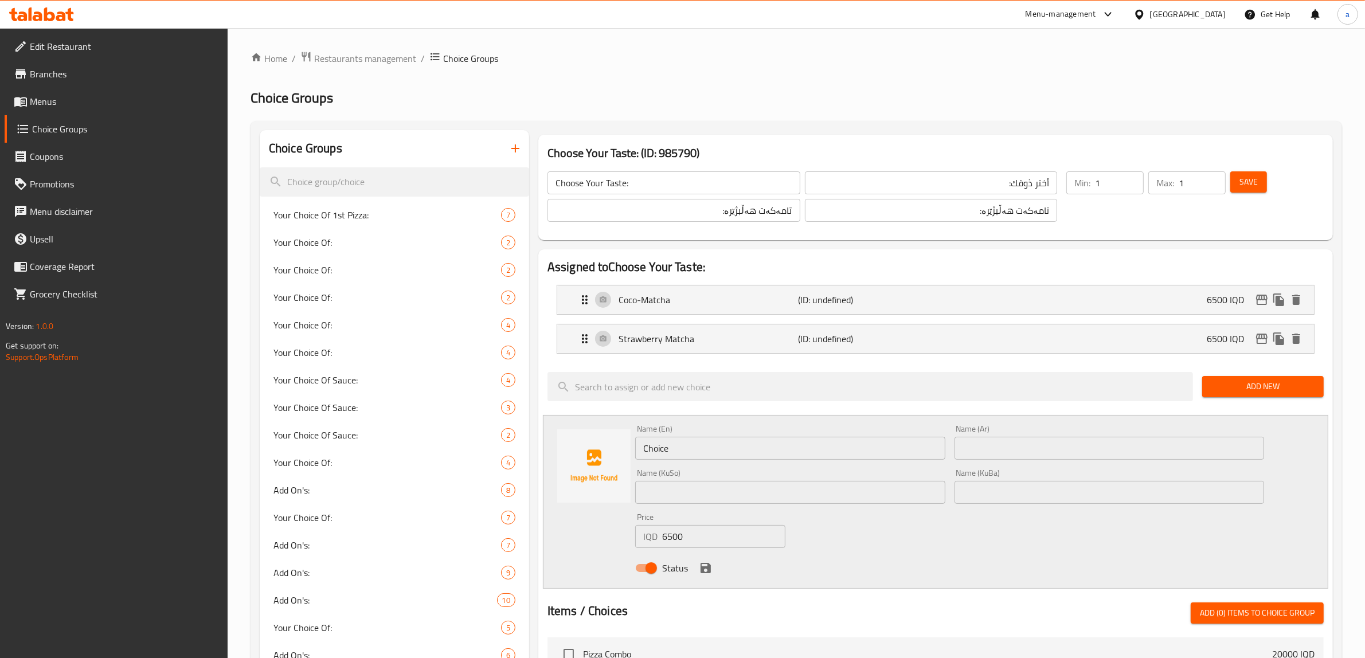
click at [691, 462] on div "Name (En) Choice Name (En)" at bounding box center [790, 442] width 319 height 44
click at [688, 456] on input "Choice" at bounding box center [790, 448] width 310 height 23
paste input "Blueberry Matcha"
type input "Blueberry Matcha"
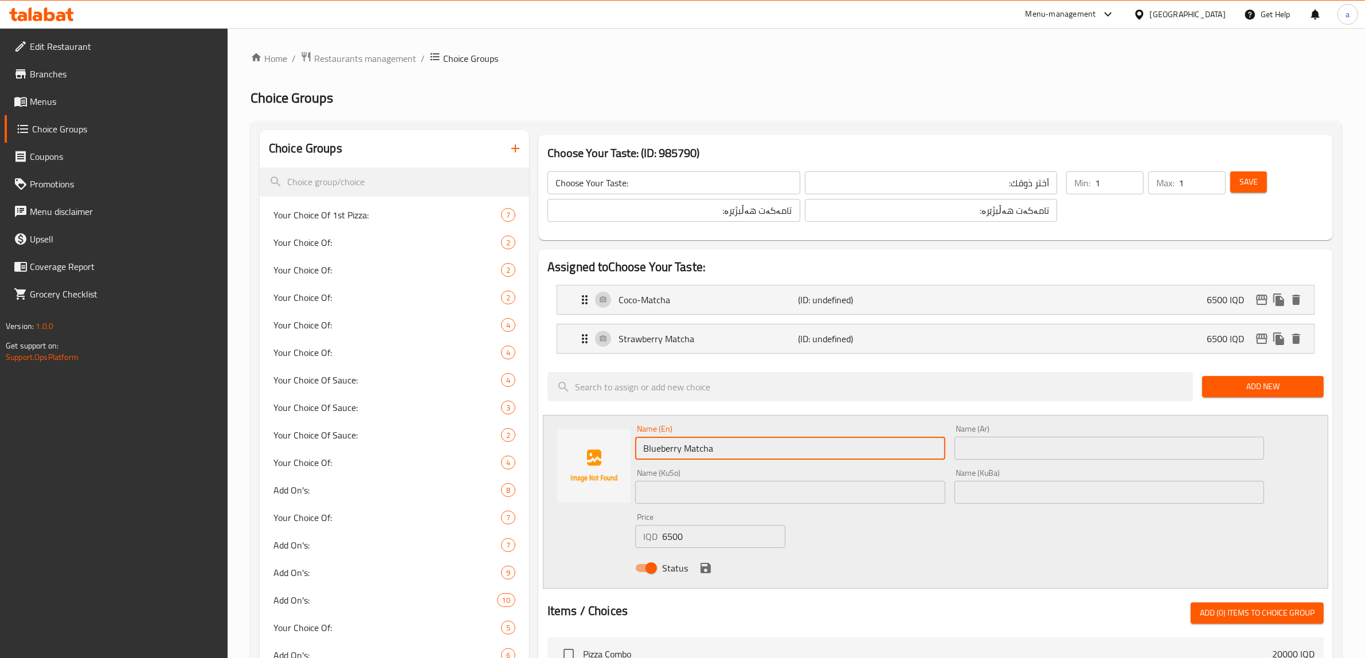
click at [1021, 448] on input "text" at bounding box center [1110, 448] width 310 height 23
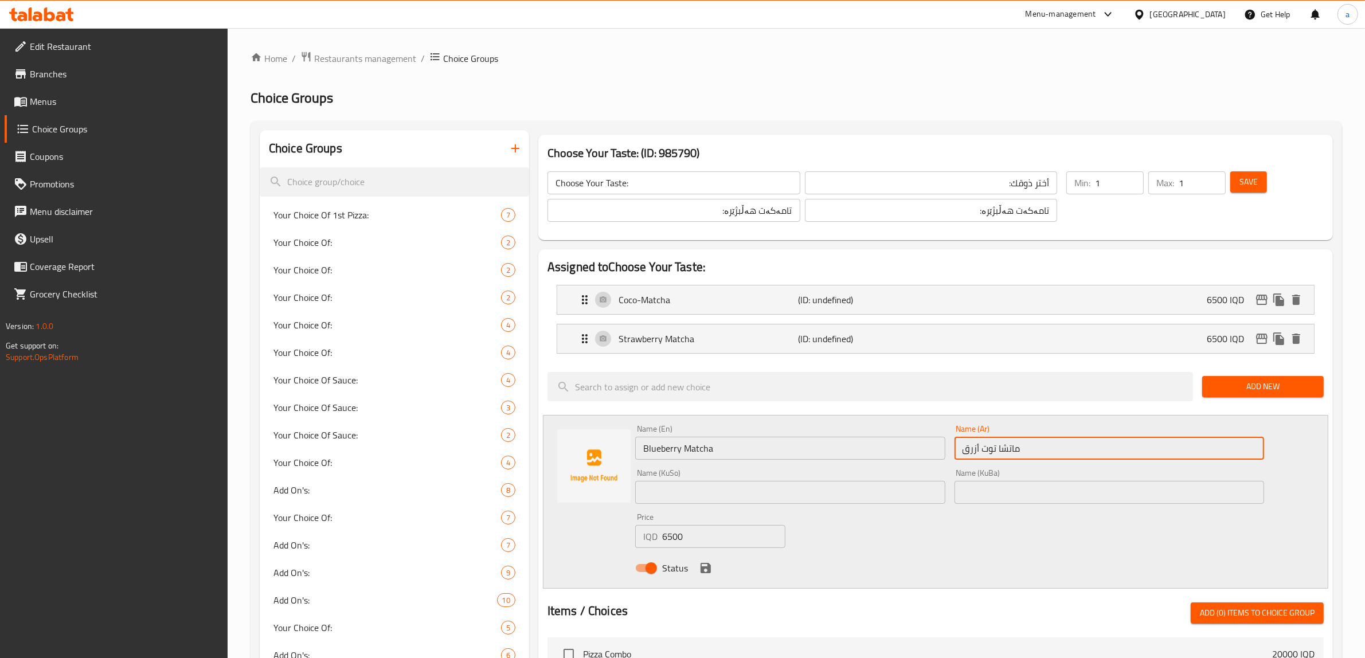
type input "ماتشا توت أزرق"
click at [984, 488] on input "text" at bounding box center [1110, 492] width 310 height 23
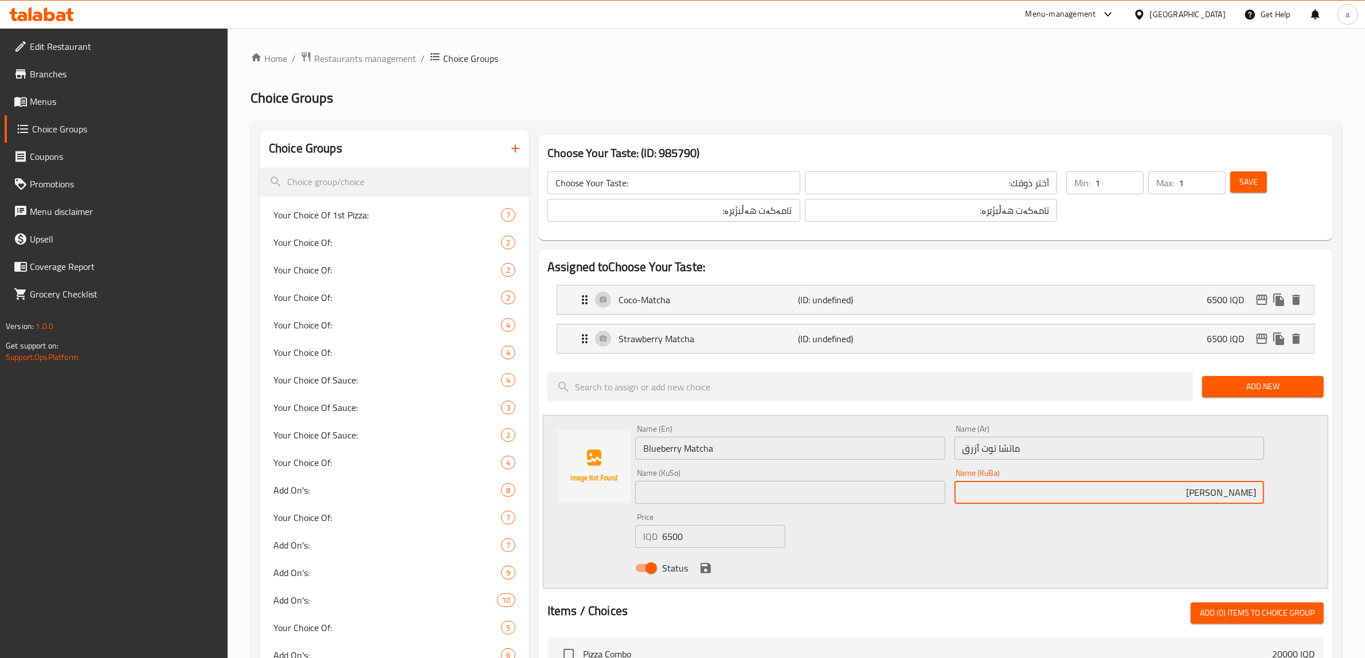
type input "ماتشای تووی شین"
click at [877, 483] on input "text" at bounding box center [790, 492] width 310 height 23
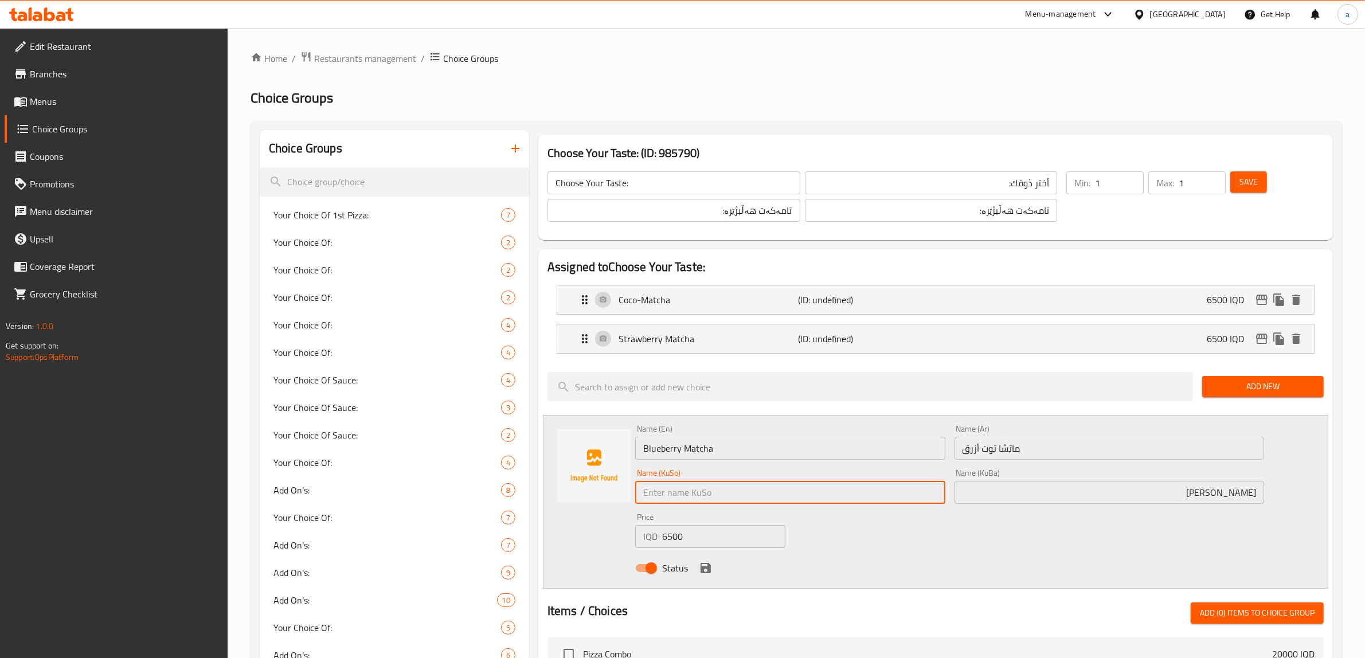
paste input "ماتشای تووی شین"
type input "ماتشای تووی شین"
click at [704, 565] on icon "save" at bounding box center [706, 568] width 10 height 10
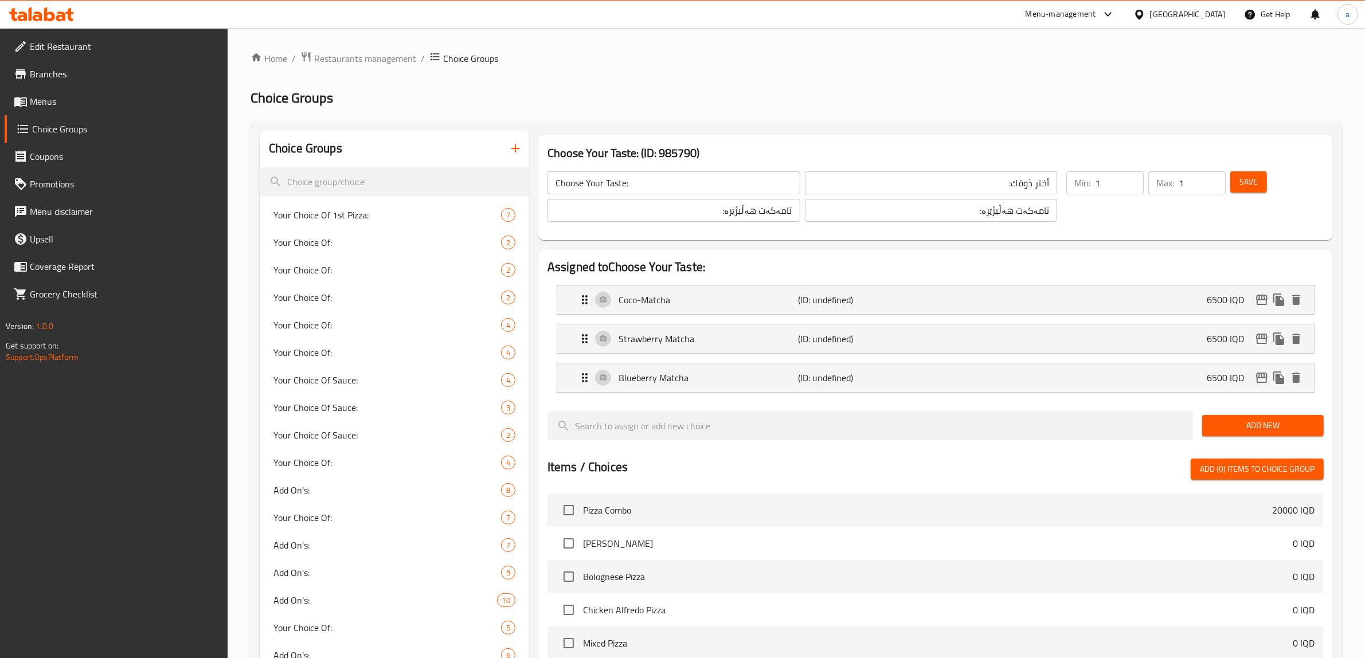
click at [1245, 175] on span "Save" at bounding box center [1249, 182] width 18 height 14
click at [835, 374] on p "(ID: undefined)" at bounding box center [859, 378] width 120 height 14
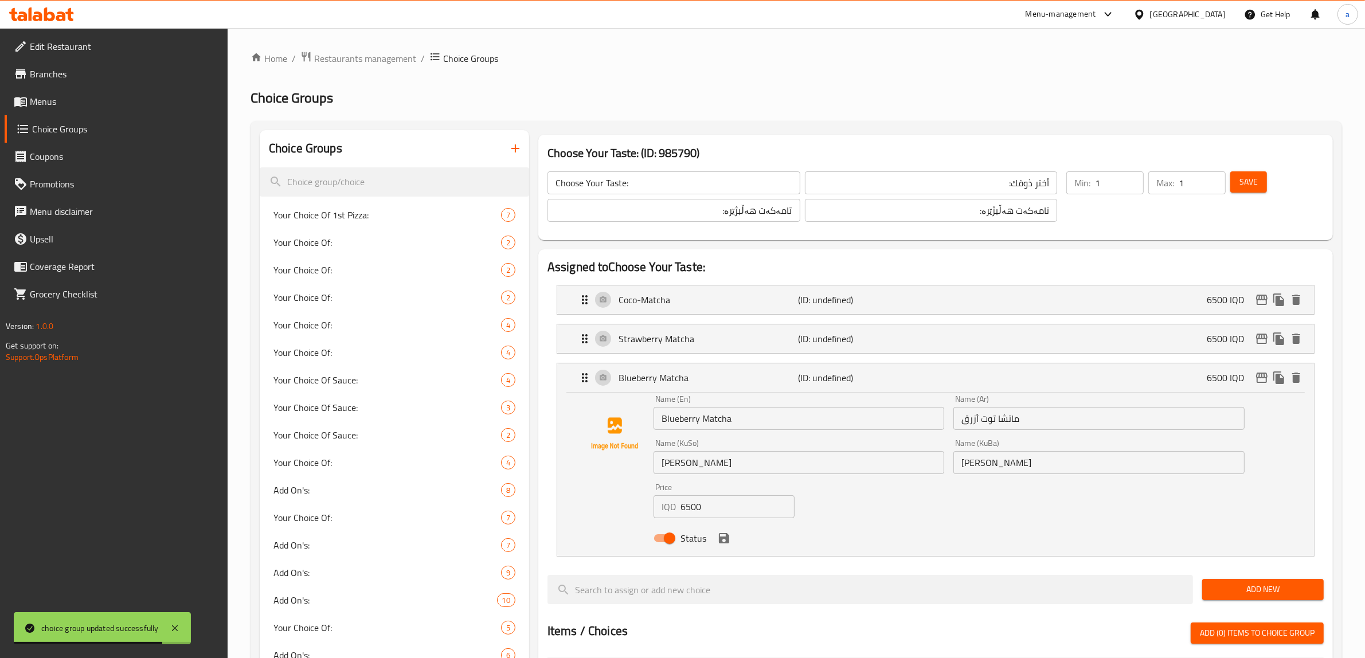
click at [726, 545] on icon "save" at bounding box center [724, 538] width 14 height 14
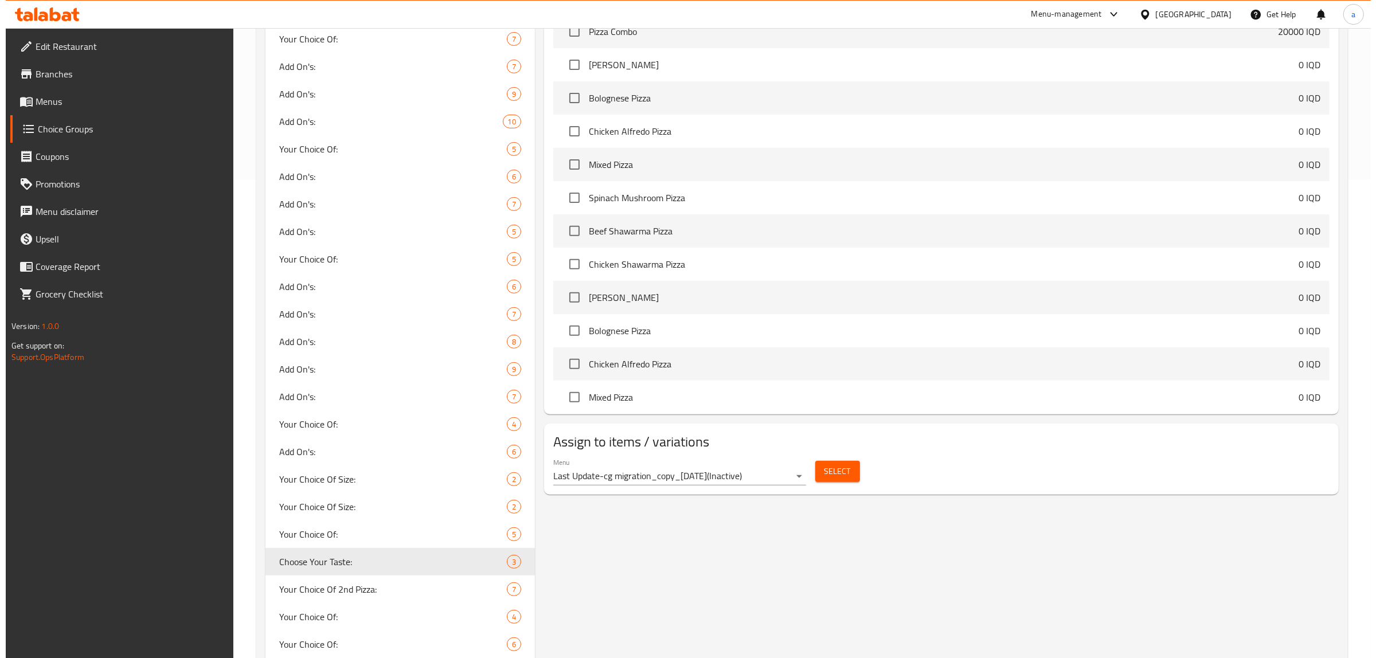
scroll to position [569, 0]
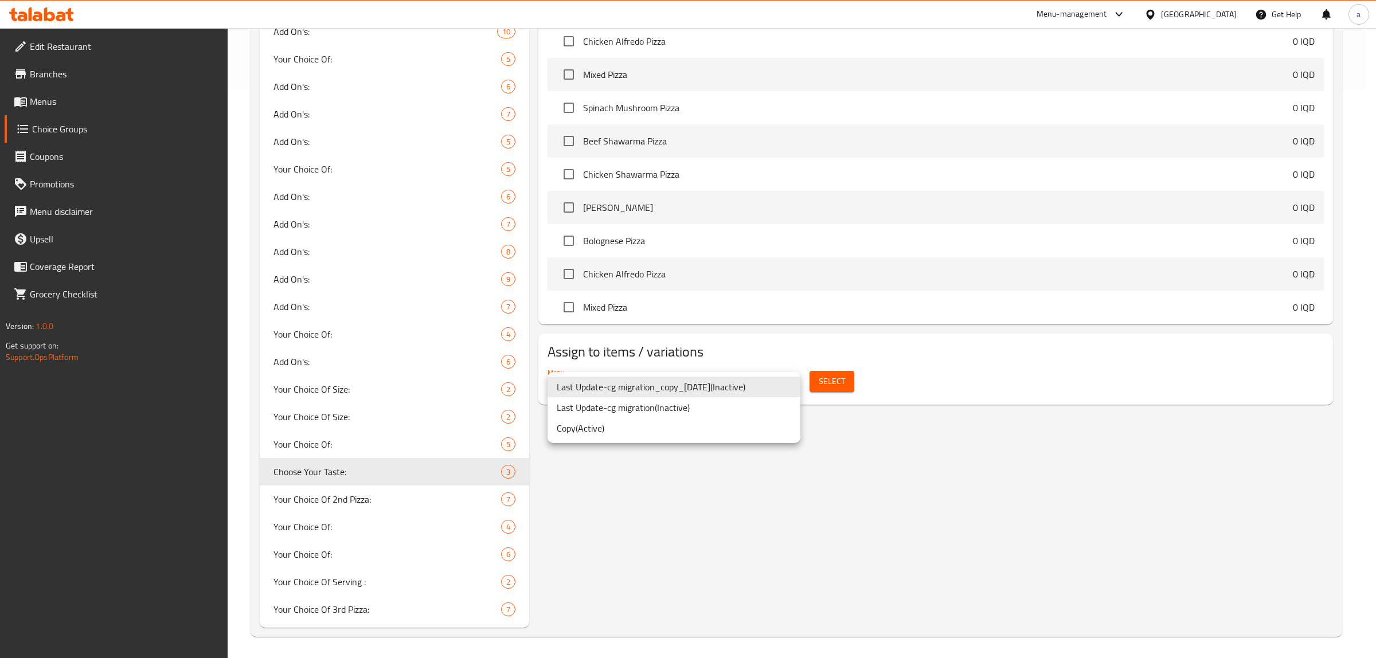
click at [631, 424] on li "Copy ( Active )" at bounding box center [674, 428] width 253 height 21
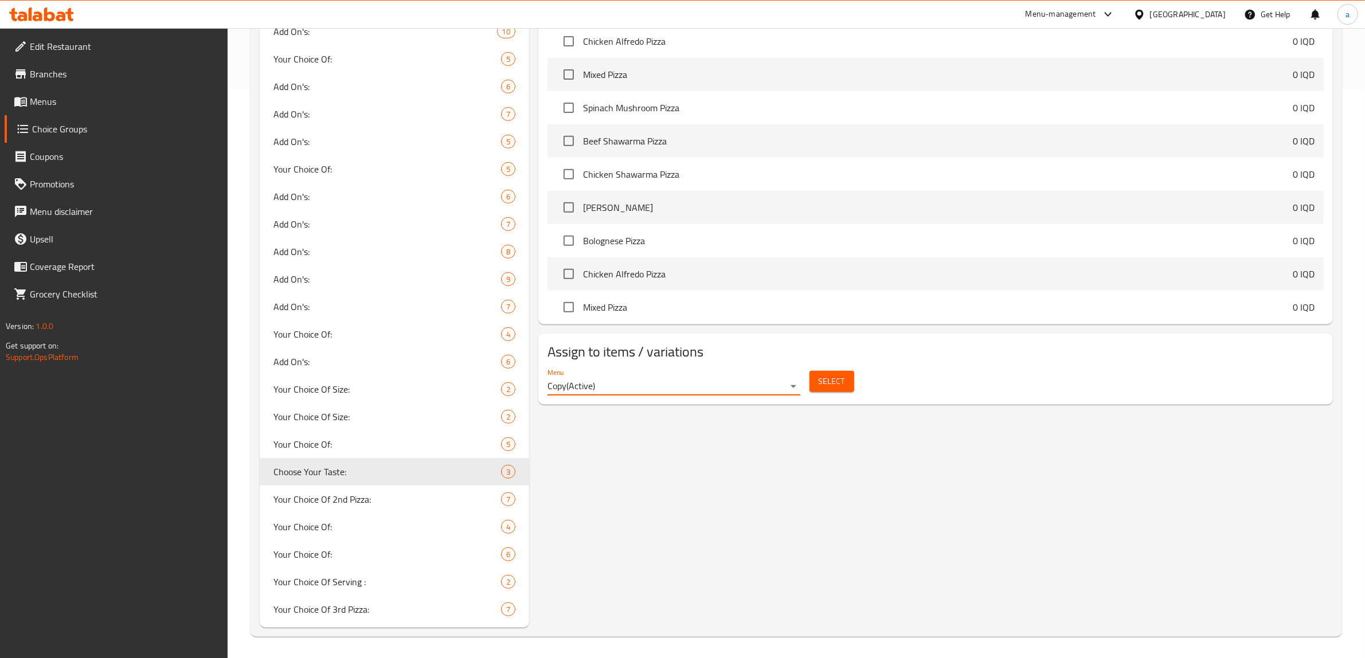
click at [831, 383] on span "Select" at bounding box center [832, 381] width 26 height 14
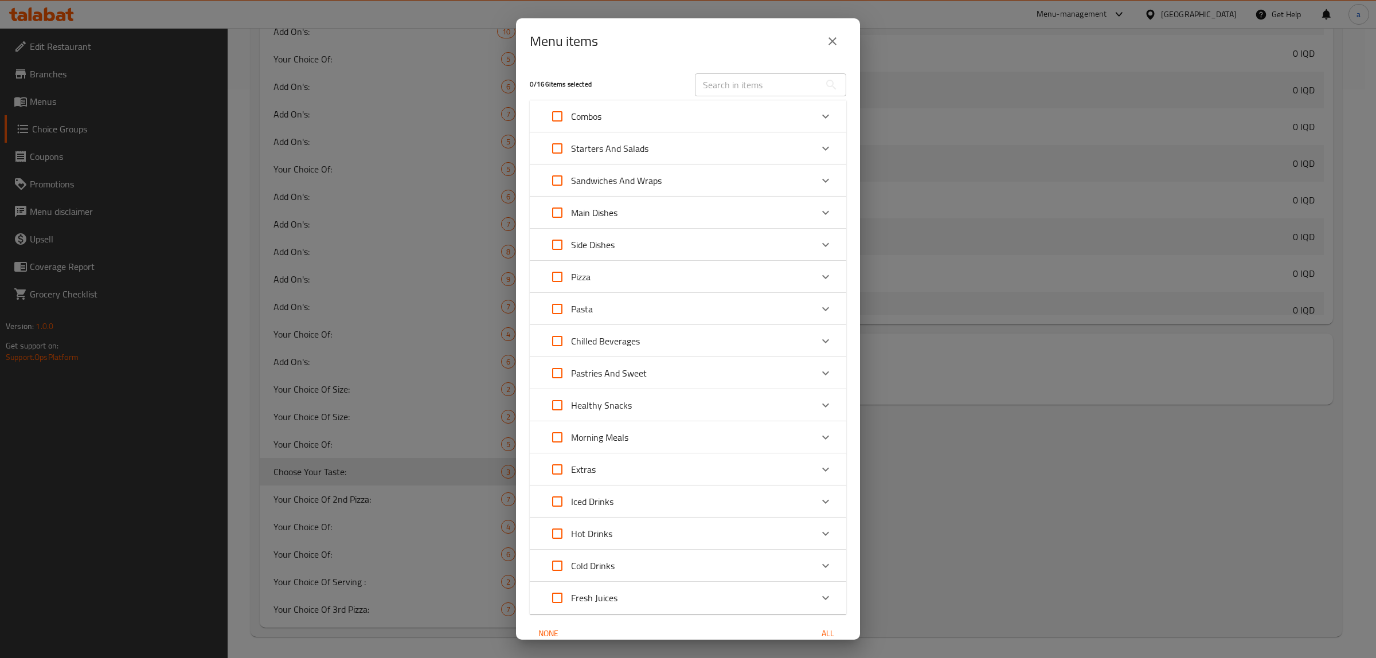
click at [819, 565] on icon "Expand" at bounding box center [826, 566] width 14 height 14
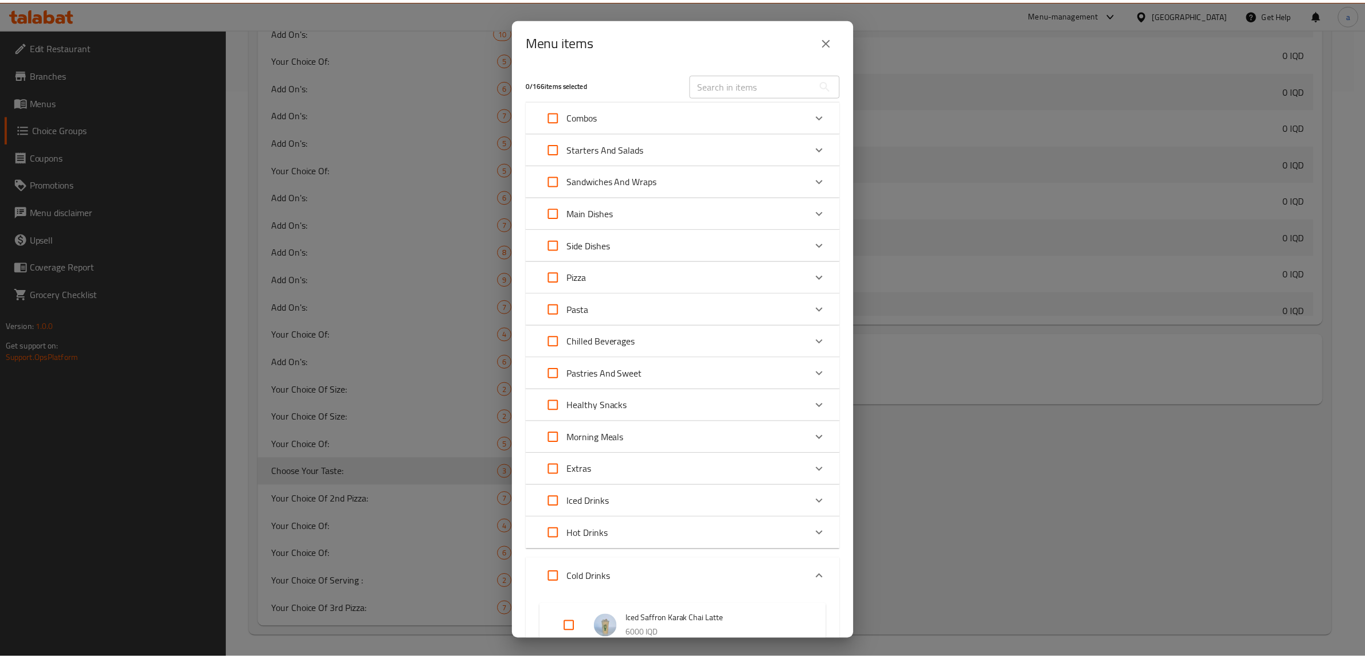
scroll to position [237, 0]
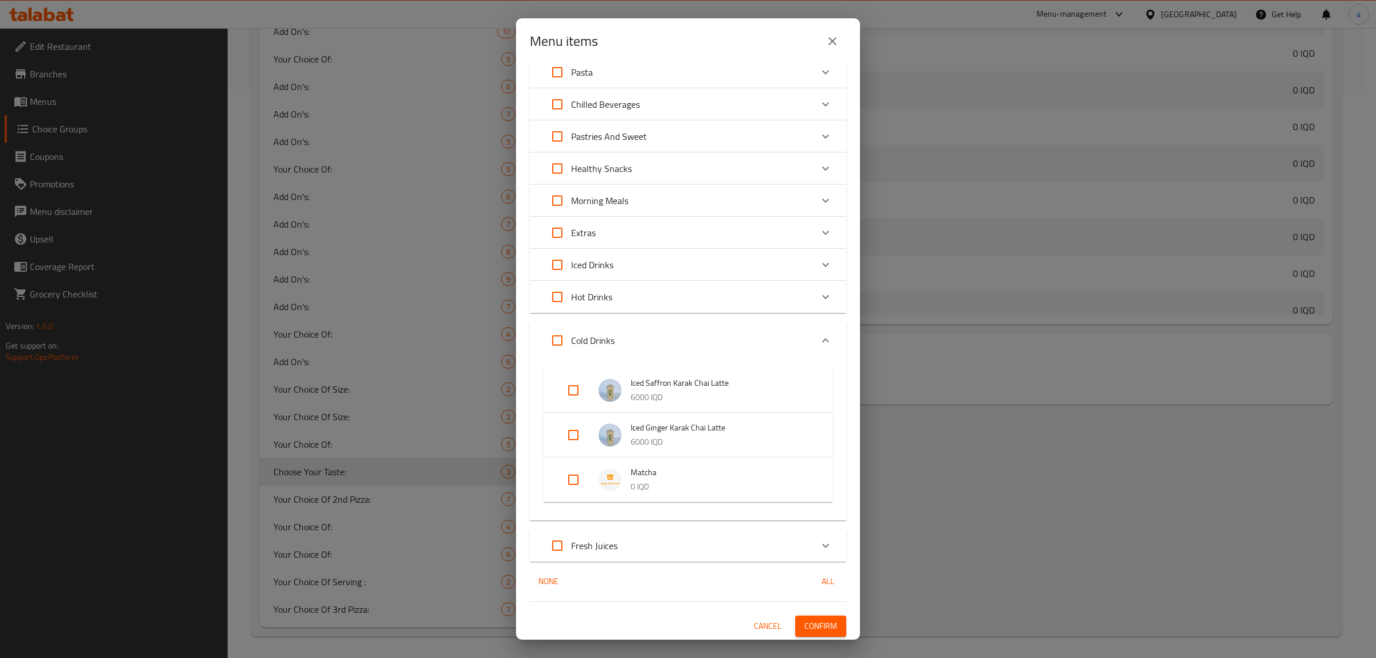
click at [578, 473] on input "Expand" at bounding box center [574, 480] width 28 height 28
checkbox input "true"
click at [814, 629] on span "Confirm" at bounding box center [820, 635] width 33 height 14
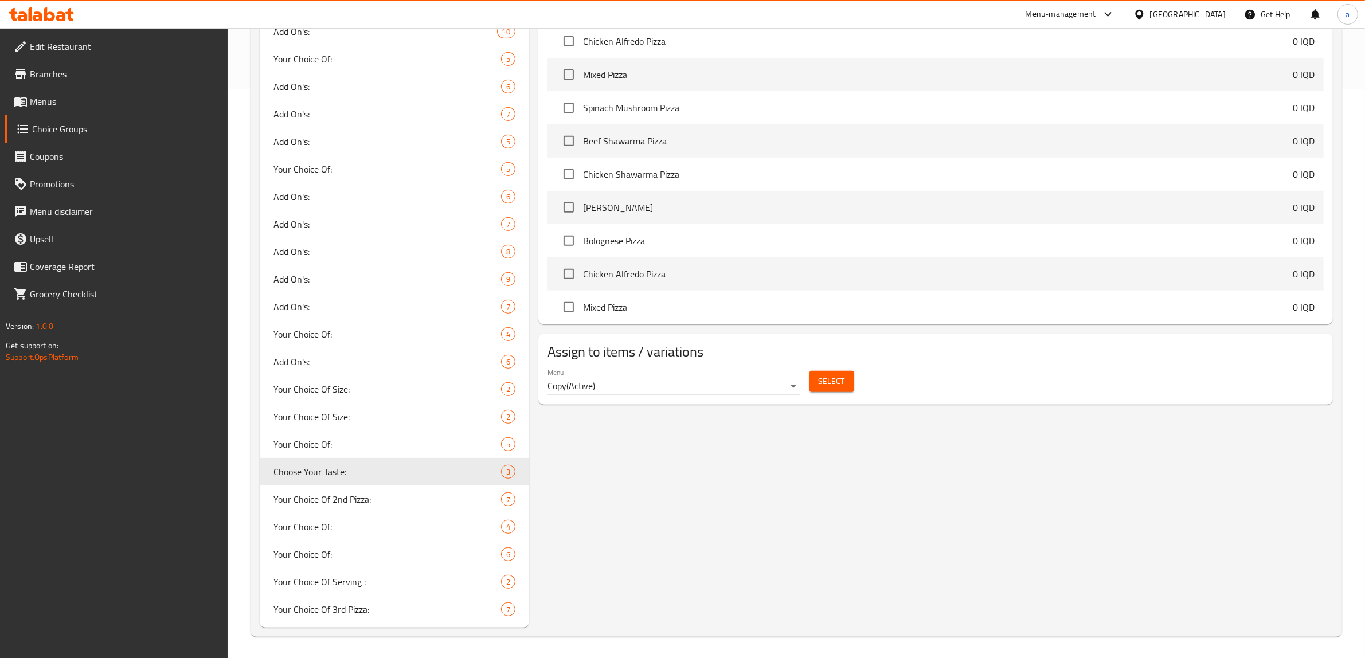
click at [40, 91] on link "Menus" at bounding box center [117, 102] width 224 height 28
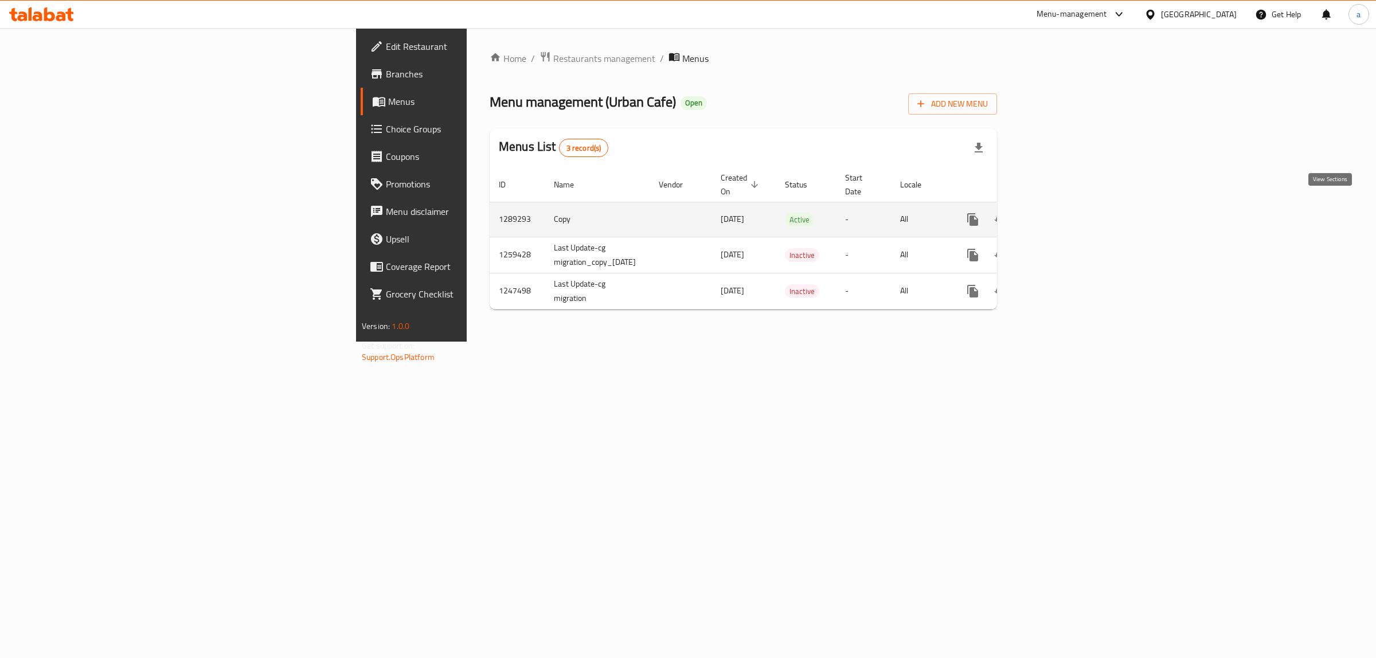
click at [1062, 214] on icon "enhanced table" at bounding box center [1056, 220] width 14 height 14
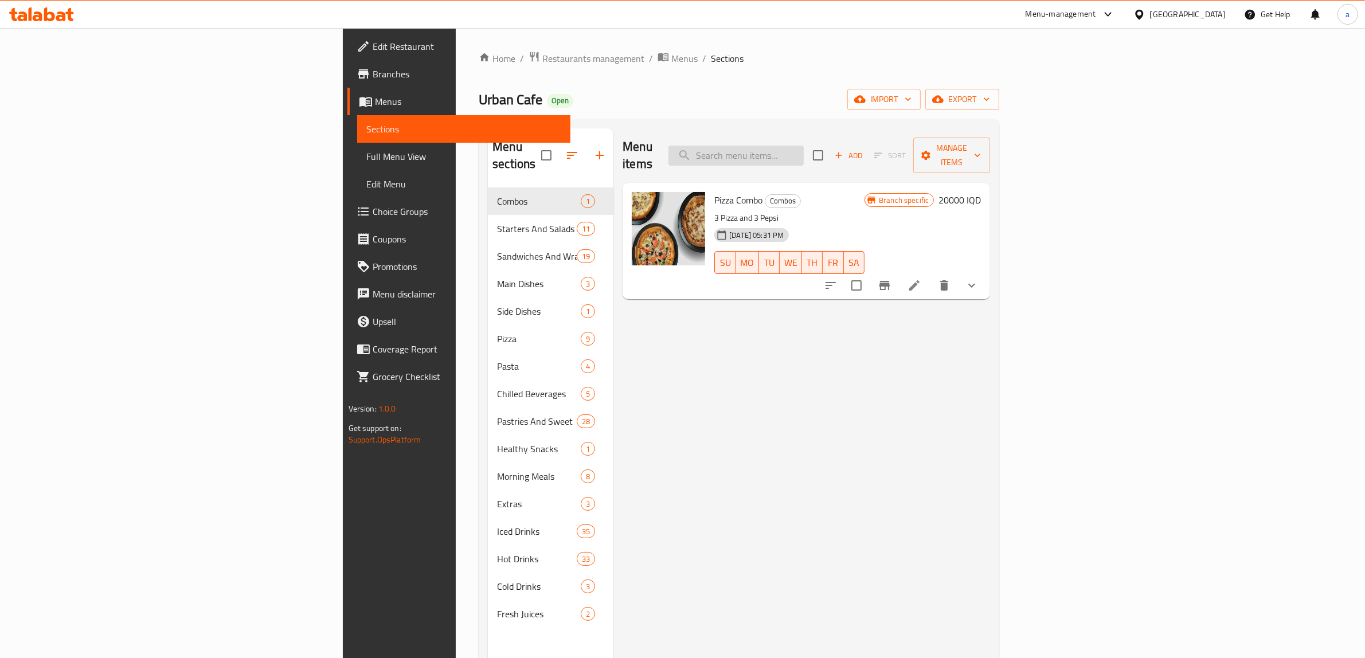
click at [804, 149] on input "search" at bounding box center [736, 156] width 135 height 20
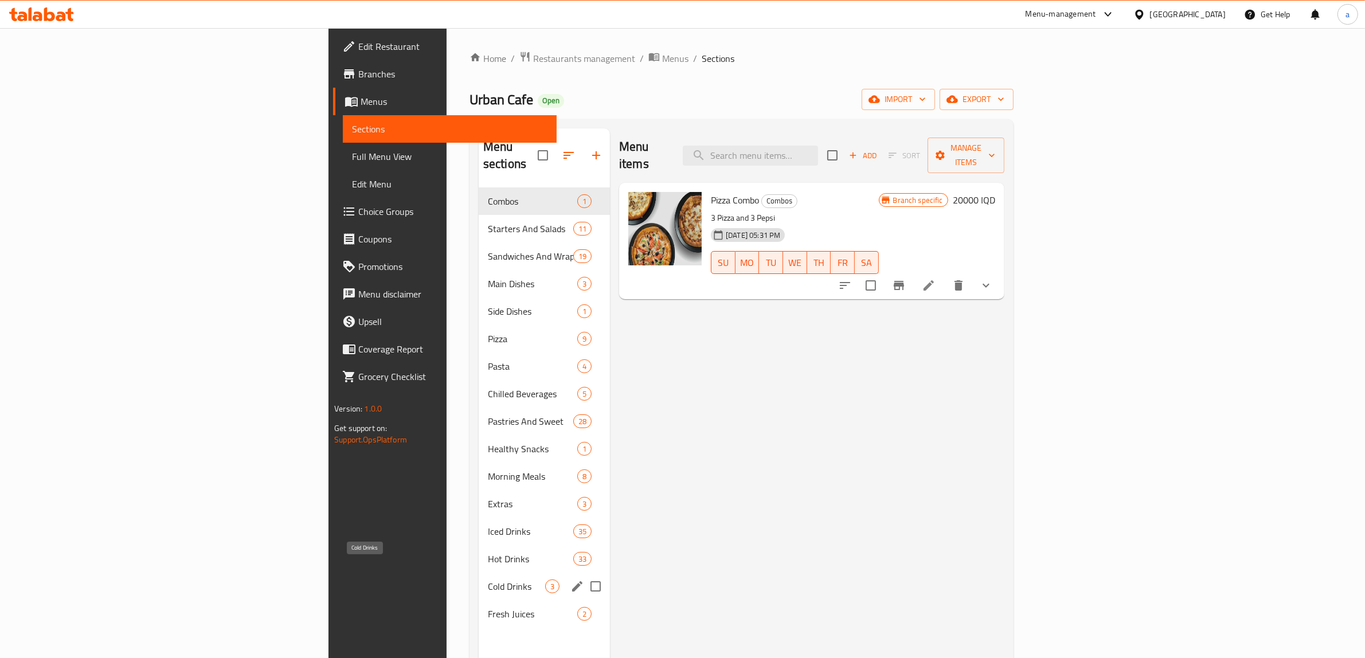
click at [488, 580] on span "Cold Drinks" at bounding box center [516, 587] width 57 height 14
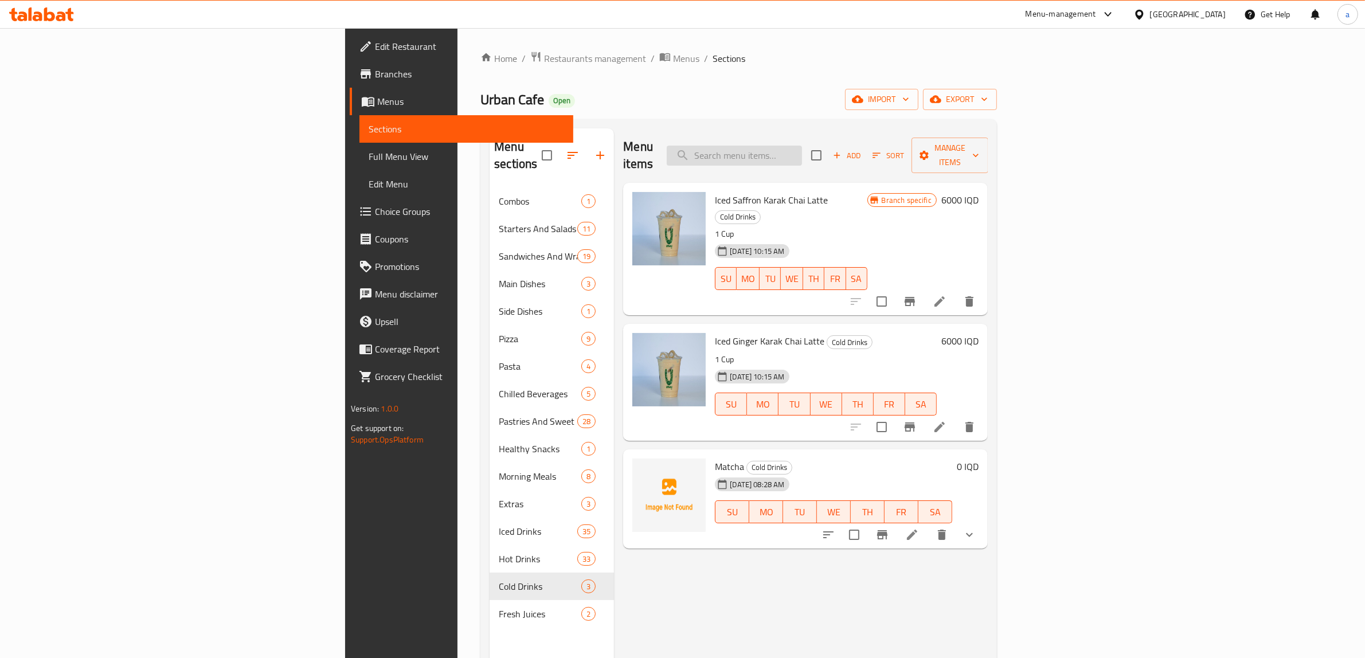
click at [802, 146] on input "search" at bounding box center [734, 156] width 135 height 20
click at [983, 521] on button "show more" at bounding box center [970, 535] width 28 height 28
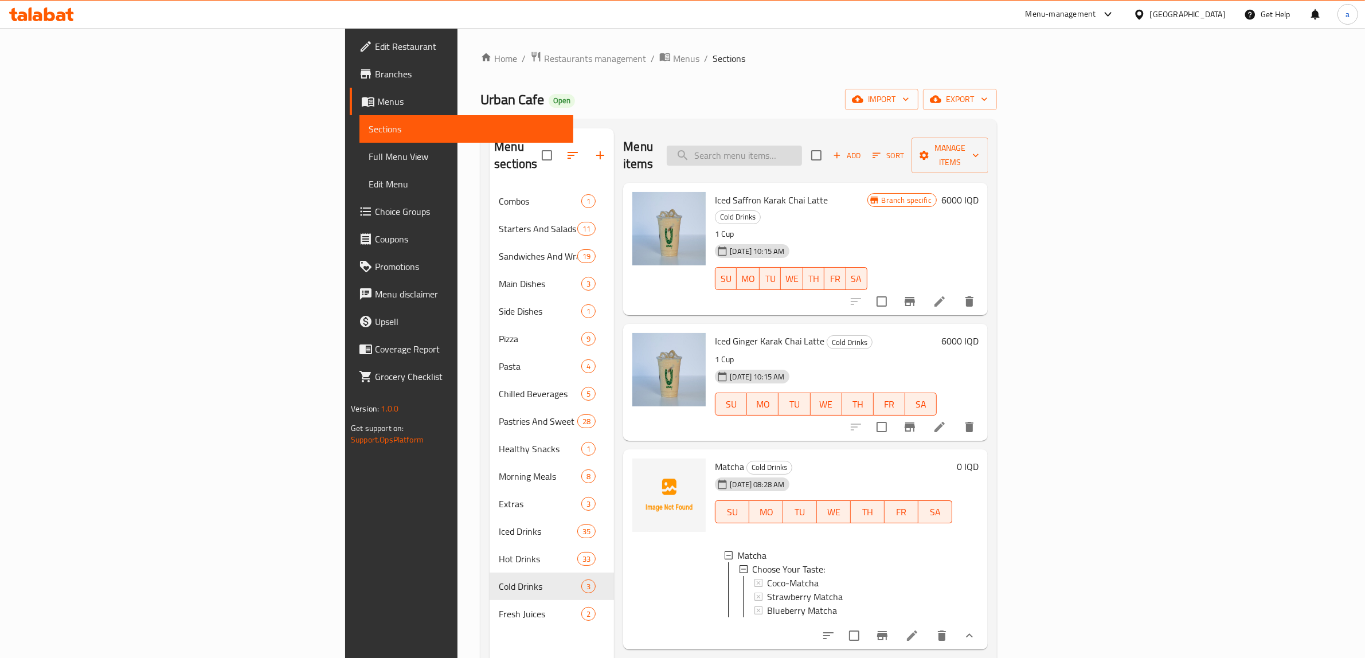
click at [802, 155] on input "search" at bounding box center [734, 156] width 135 height 20
type input "ث"
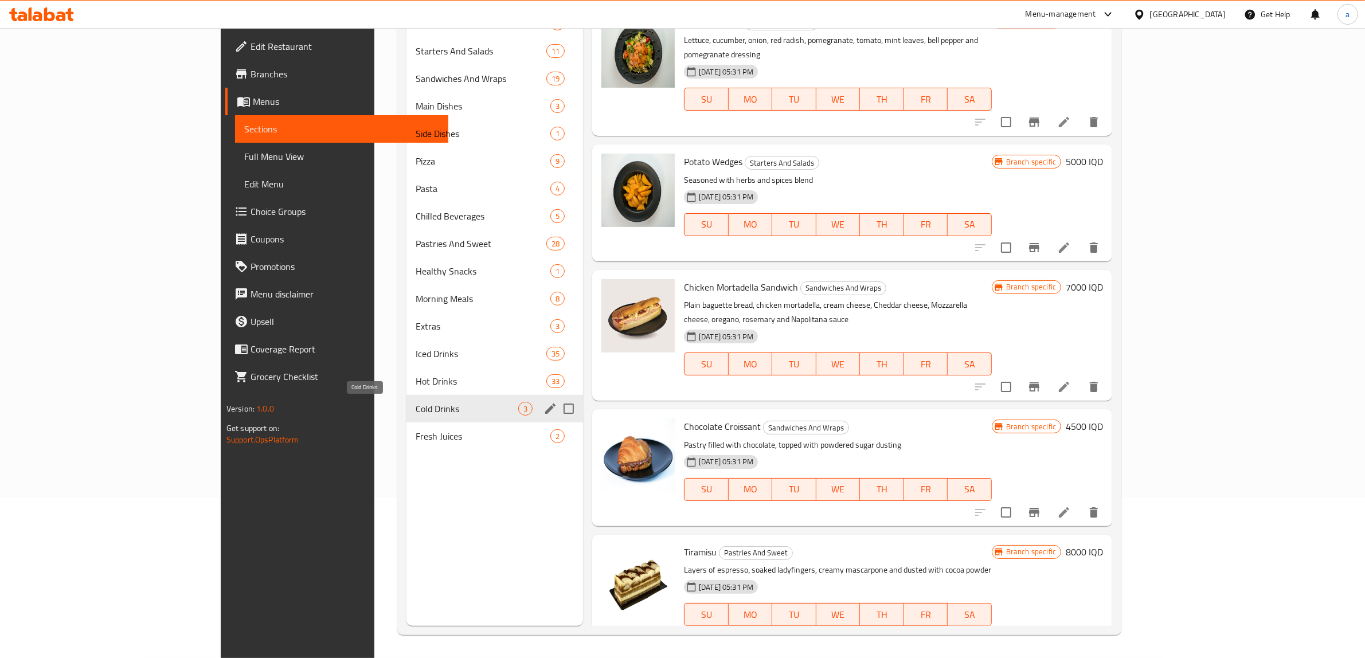
type input "Po"
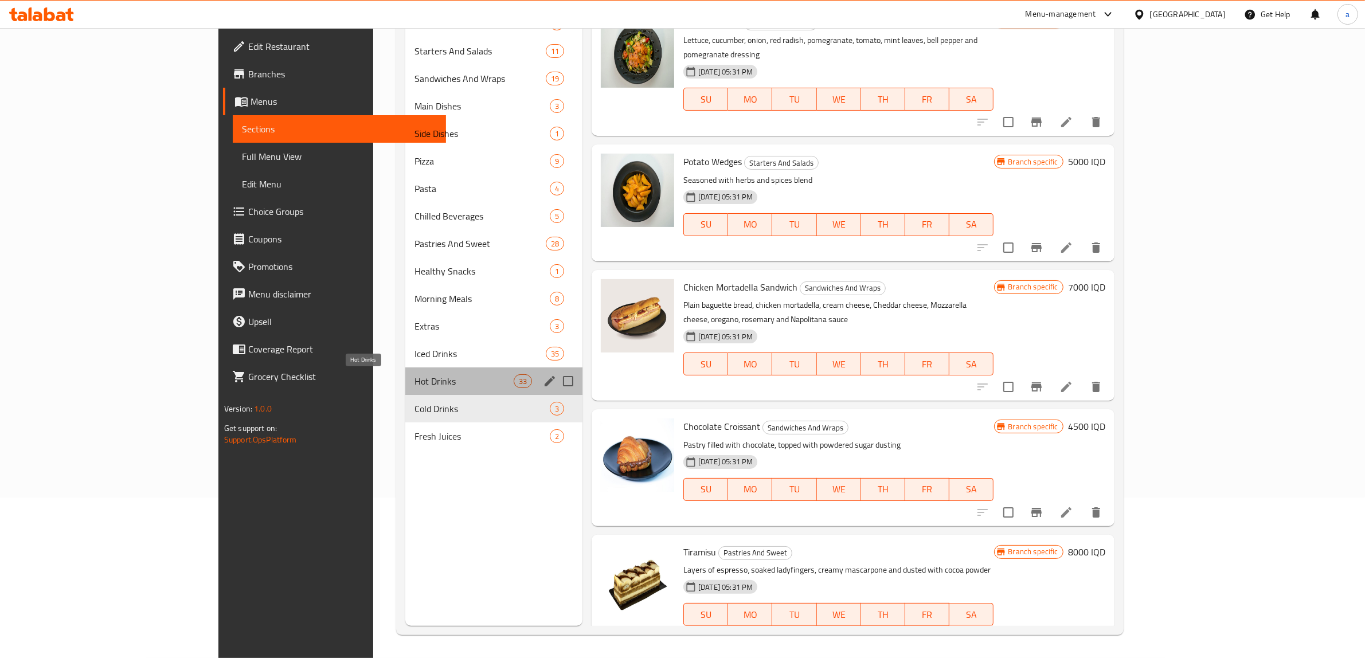
click at [415, 382] on span "Hot Drinks" at bounding box center [464, 381] width 99 height 14
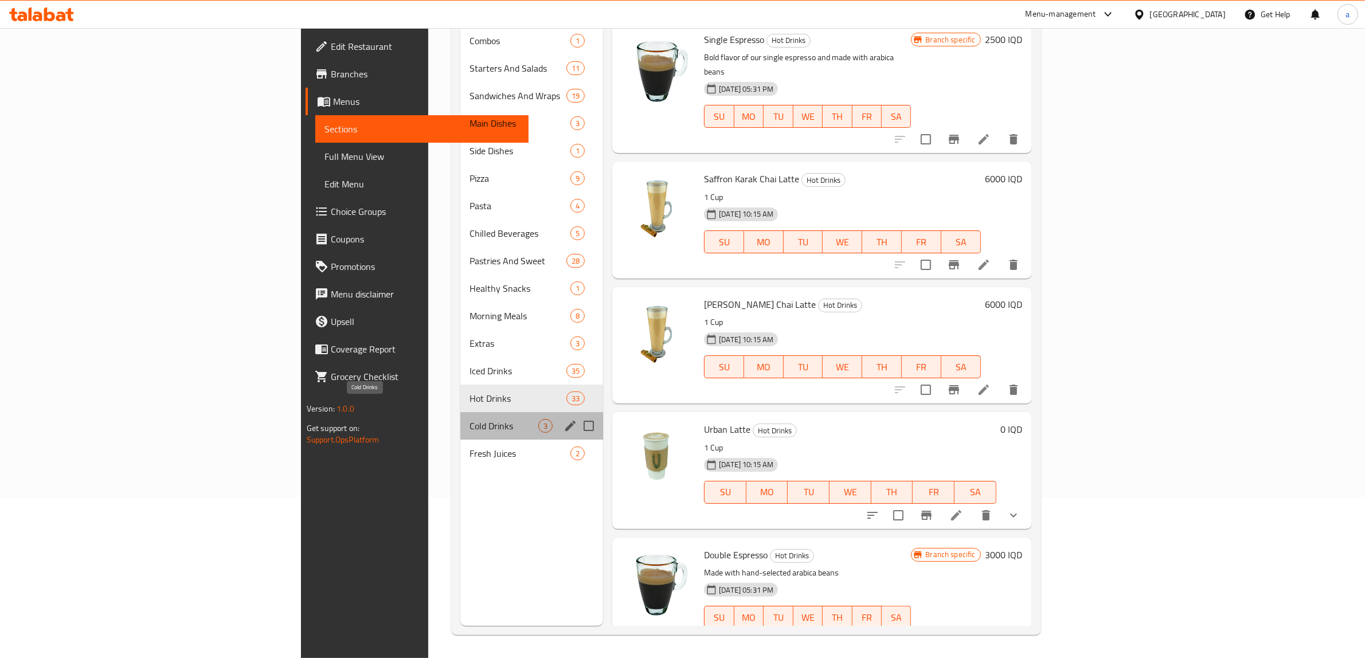
click at [470, 419] on span "Cold Drinks" at bounding box center [504, 426] width 69 height 14
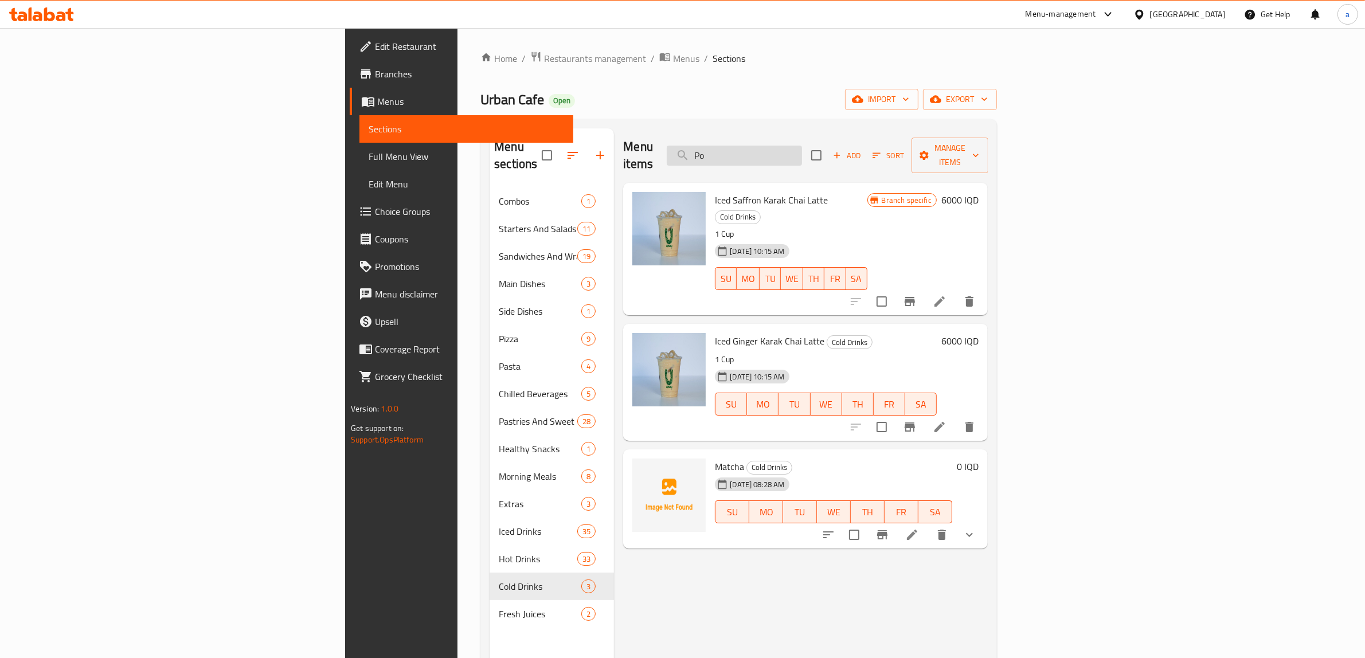
click at [802, 146] on input "Po" at bounding box center [734, 156] width 135 height 20
click at [862, 149] on span "Add" at bounding box center [846, 155] width 31 height 13
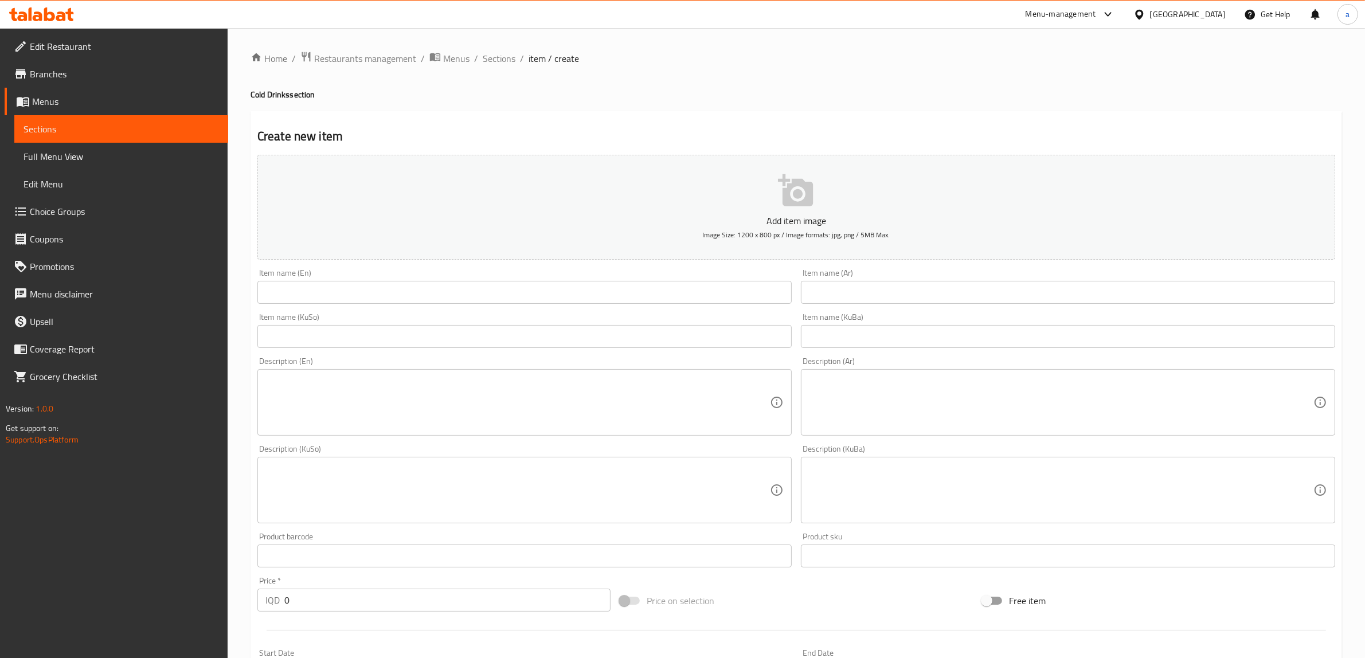
drag, startPoint x: 350, startPoint y: 303, endPoint x: 342, endPoint y: 294, distance: 11.4
click at [350, 303] on input "text" at bounding box center [524, 292] width 534 height 23
click at [379, 275] on div "Item name (En) Item name (En)" at bounding box center [524, 286] width 534 height 35
click at [388, 284] on input "text" at bounding box center [524, 292] width 534 height 23
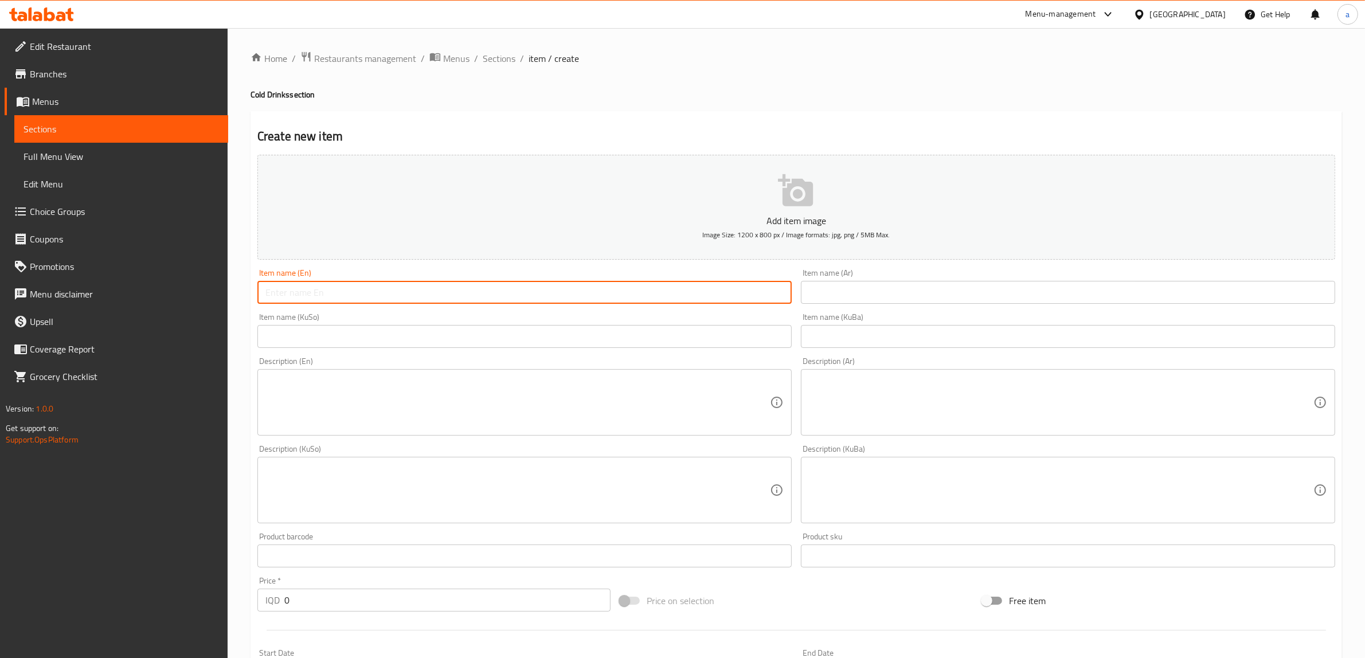
paste input "P.O.P. Matcha"
click at [271, 298] on input "P.O.P. Matcha" at bounding box center [524, 292] width 534 height 23
type input "P O P Matcha"
click at [939, 290] on input "text" at bounding box center [1068, 292] width 534 height 23
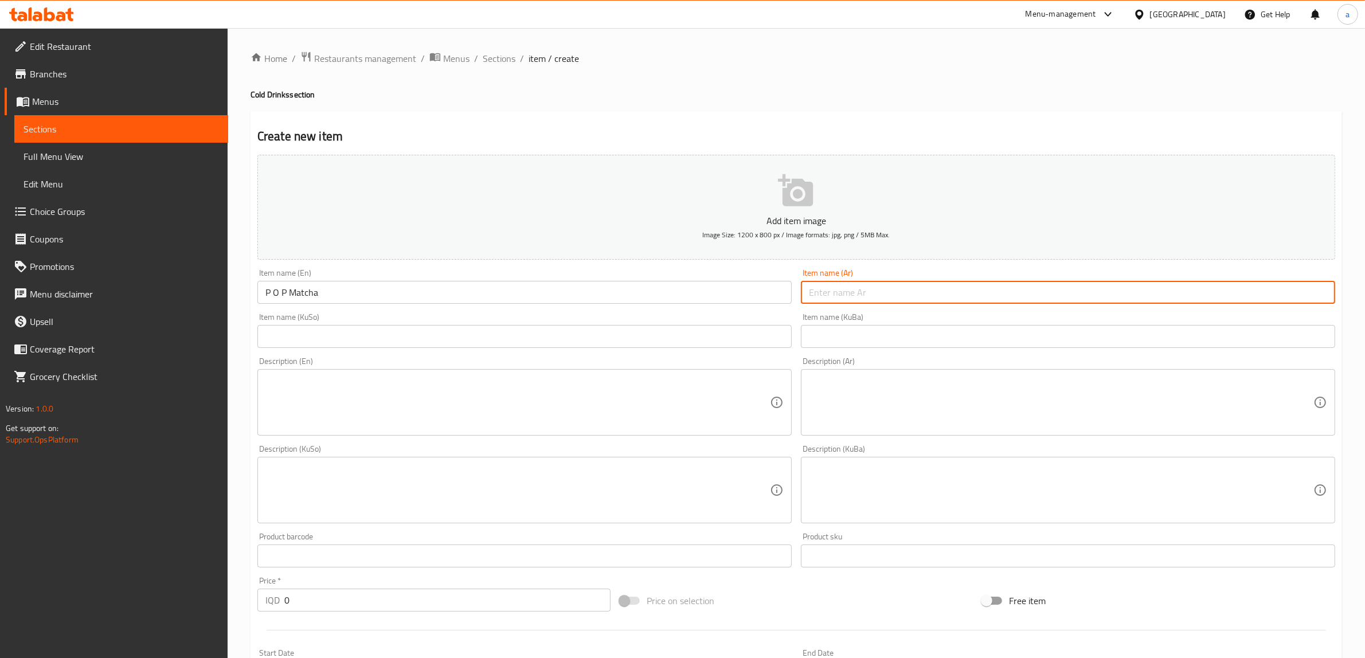
type input "ي"
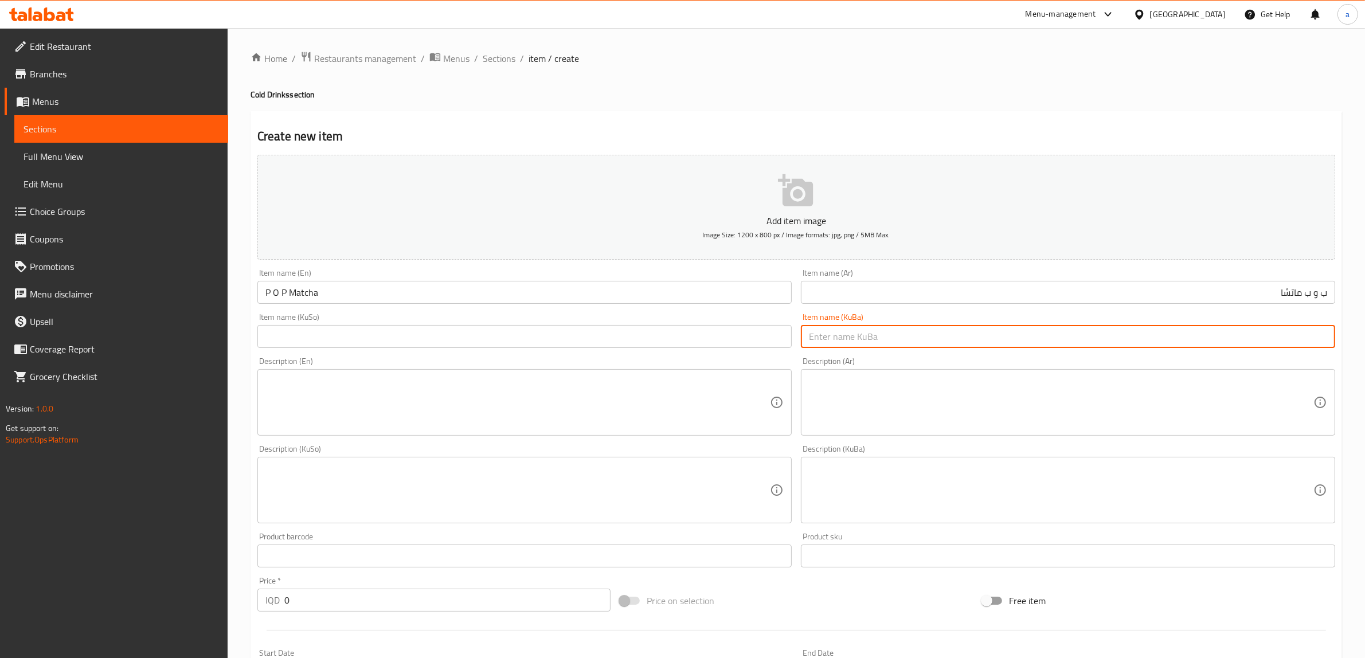
click at [948, 346] on input "text" at bounding box center [1068, 336] width 534 height 23
drag, startPoint x: 1319, startPoint y: 294, endPoint x: 1322, endPoint y: 303, distance: 8.9
click at [1319, 294] on input "ب و ب ماتشا" at bounding box center [1068, 292] width 534 height 23
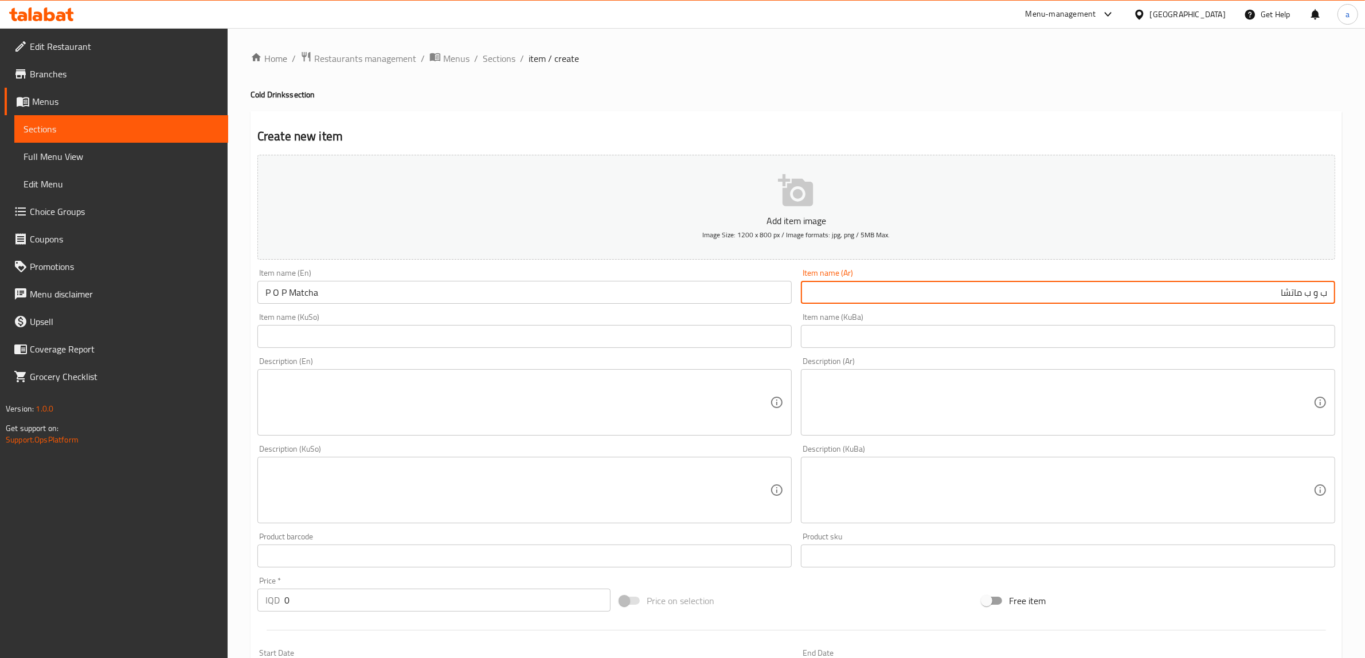
click at [1320, 290] on input "ب و ب ماتشا" at bounding box center [1068, 292] width 534 height 23
type input "بي أو بي ماتشا"
click at [471, 343] on input "text" at bounding box center [524, 336] width 534 height 23
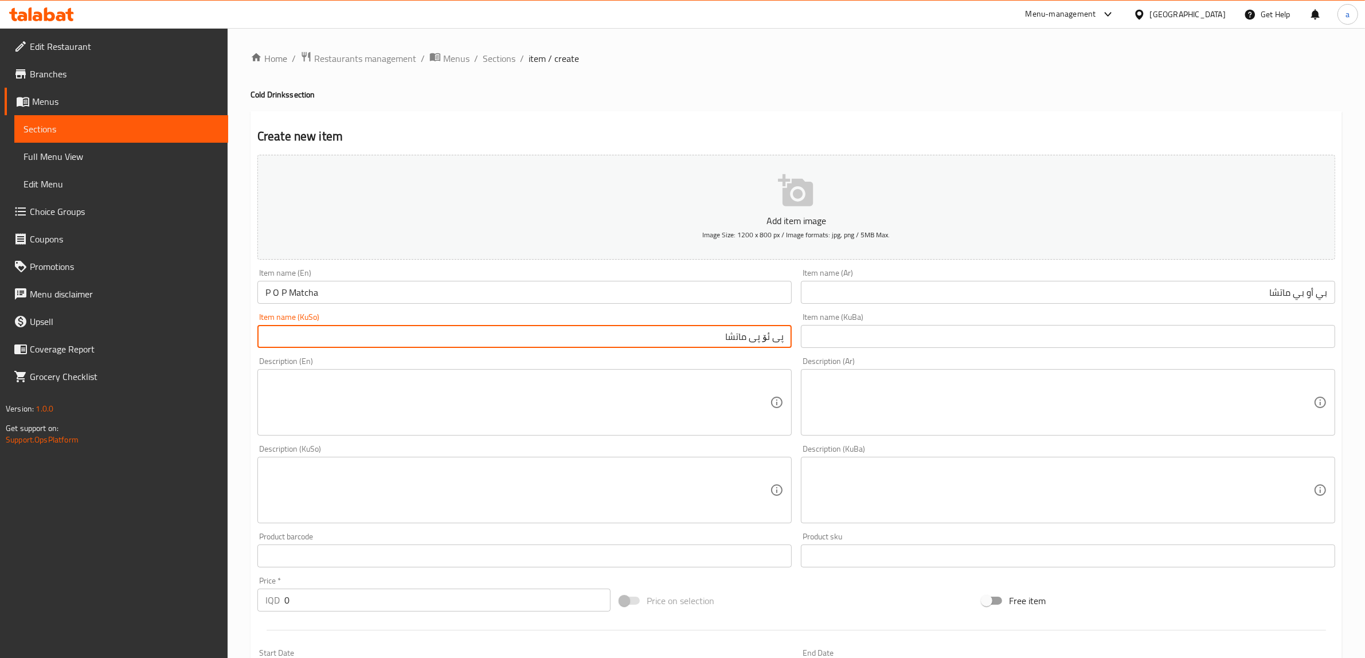
type input "پی ئۆ پی ماتشا"
click at [867, 342] on input "text" at bounding box center [1068, 336] width 534 height 23
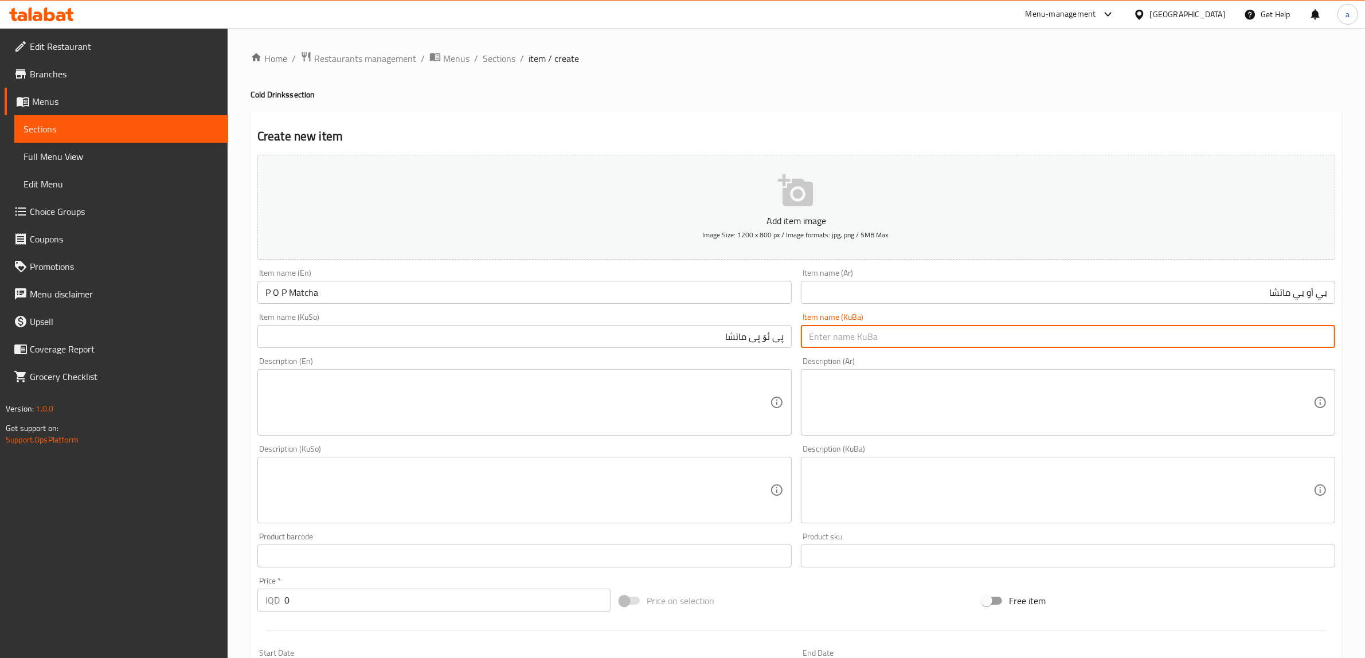
paste input "پی ئۆ پی ماتشا"
type input "پی ئۆ پی ماتشا"
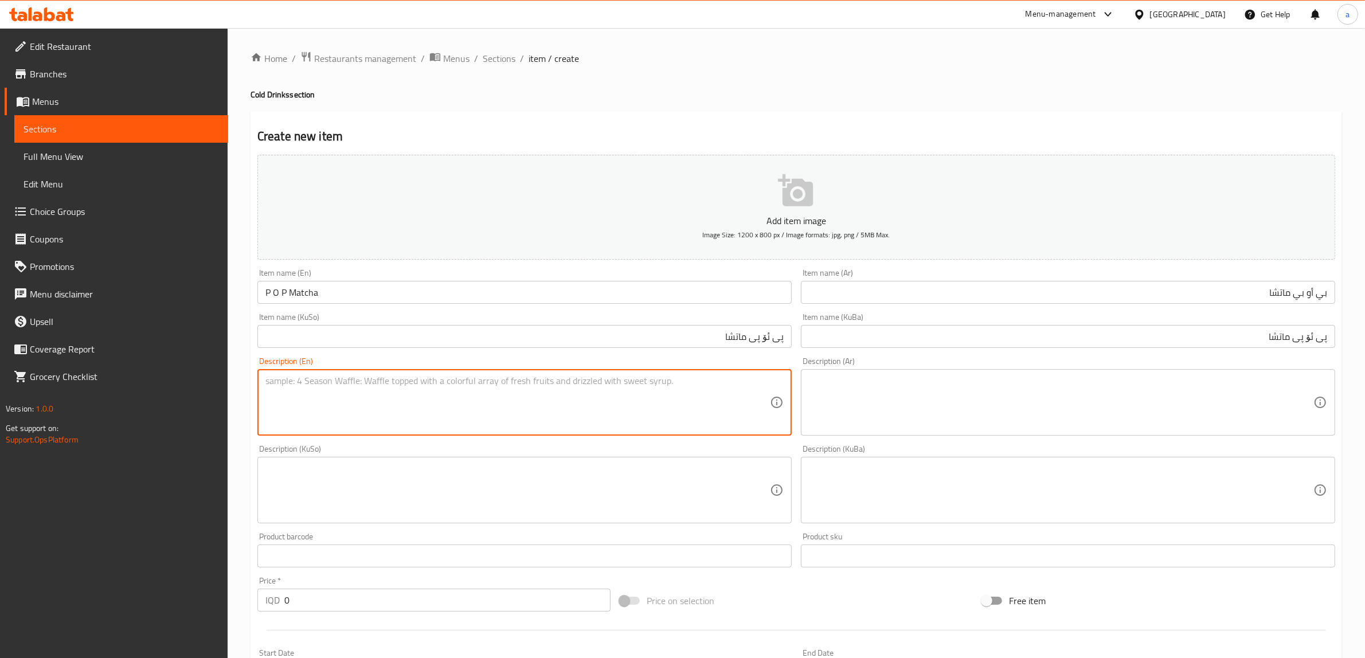
click at [315, 416] on textarea at bounding box center [517, 403] width 505 height 54
paste textarea "1 Cup"
type textarea "1 Cup"
click at [895, 397] on textarea at bounding box center [1061, 403] width 505 height 54
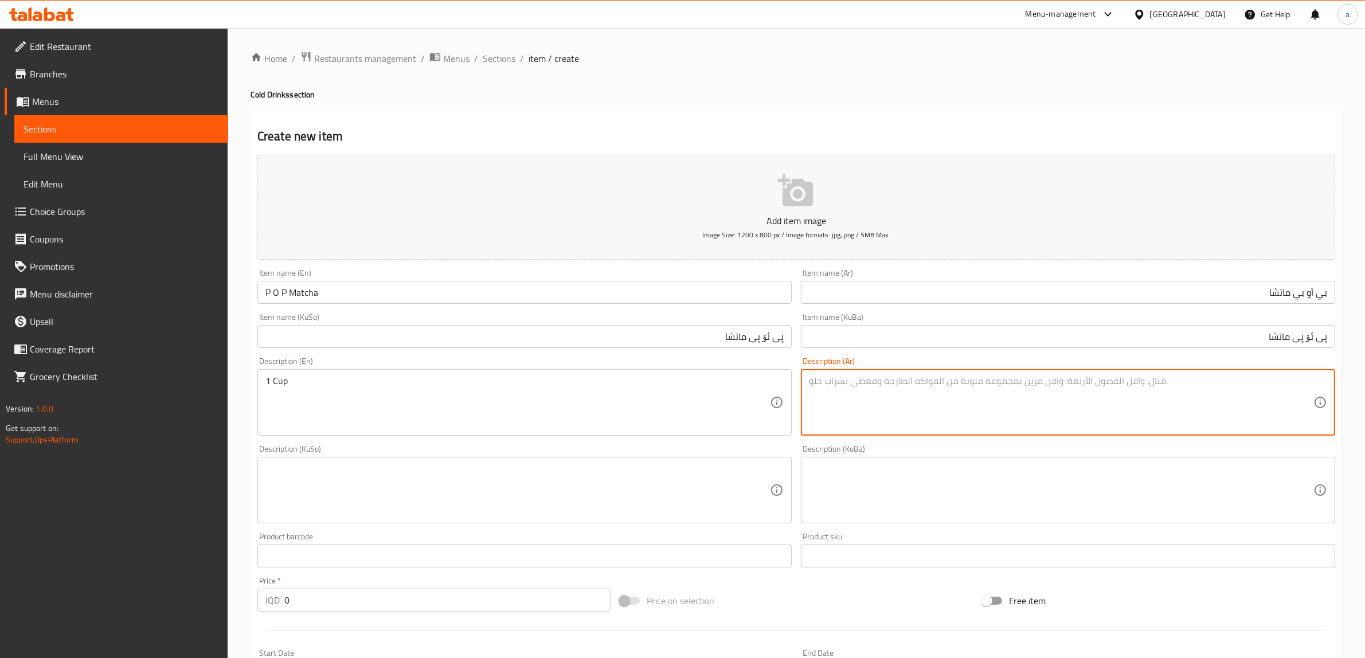
click at [921, 421] on textarea at bounding box center [1061, 403] width 505 height 54
paste textarea "كوب"
type textarea "1 كوب"
click at [1248, 466] on textarea at bounding box center [1061, 490] width 505 height 54
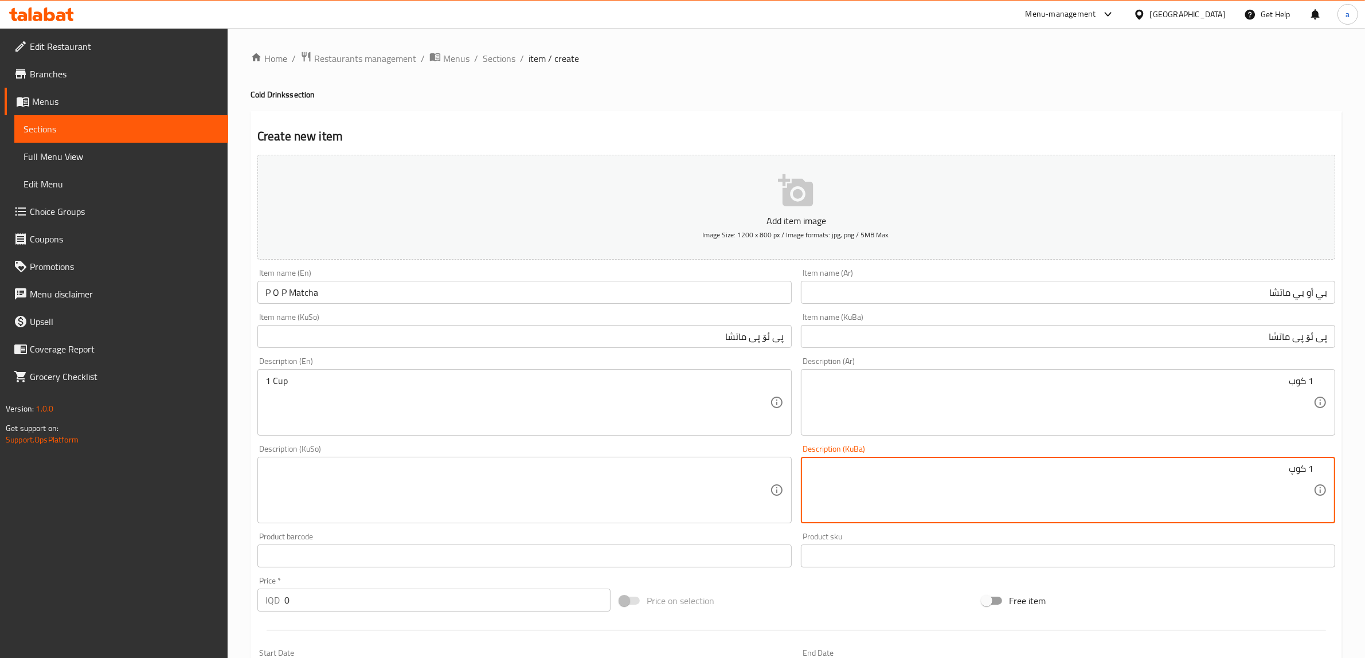
type textarea "1 کوپ"
click at [536, 483] on textarea at bounding box center [517, 490] width 505 height 54
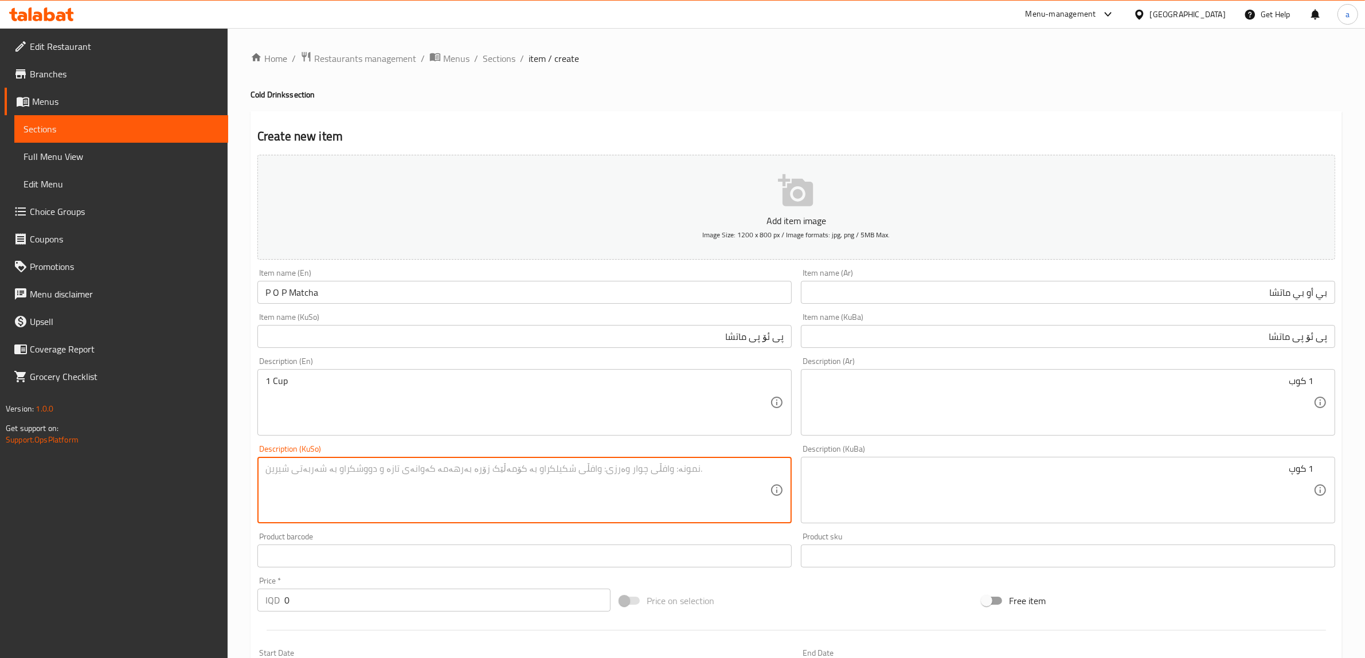
paste textarea "1 کوپ"
type textarea "1 کوپ"
click at [283, 597] on div "IQD 0 Price *" at bounding box center [433, 600] width 353 height 23
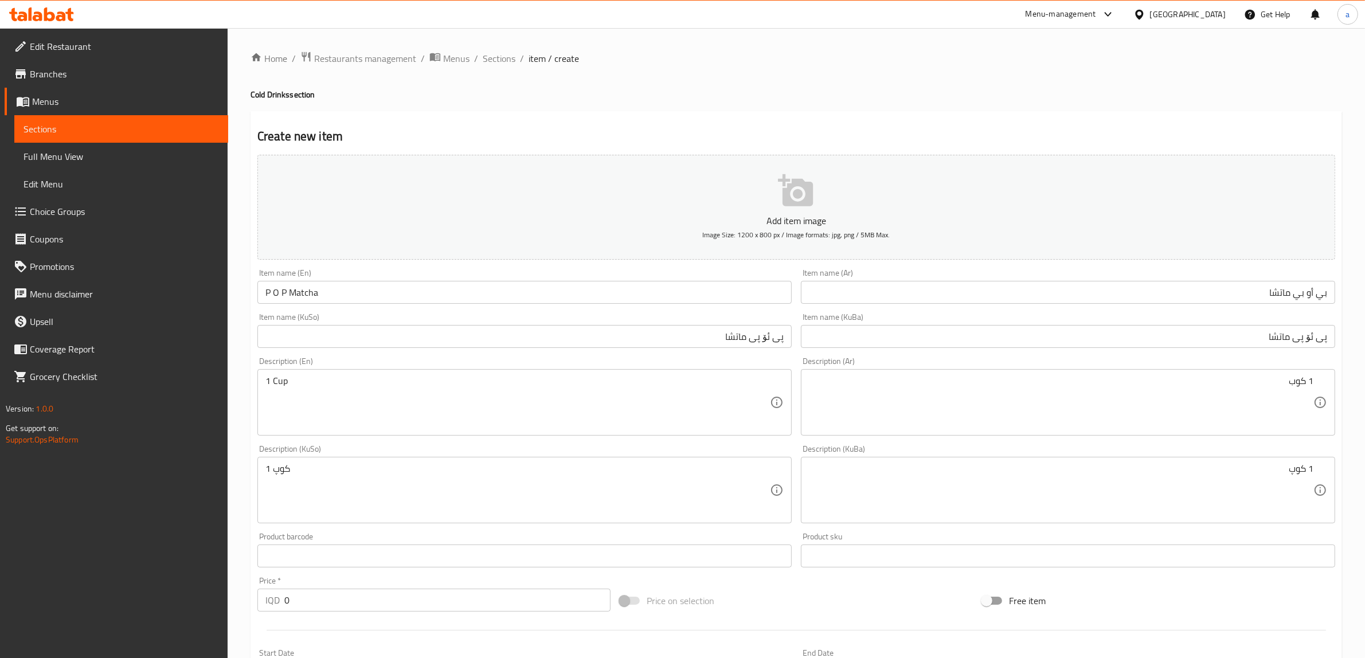
click at [283, 597] on div "IQD 0 Price *" at bounding box center [433, 600] width 353 height 23
click at [286, 601] on input "0" at bounding box center [447, 600] width 326 height 23
paste input "650"
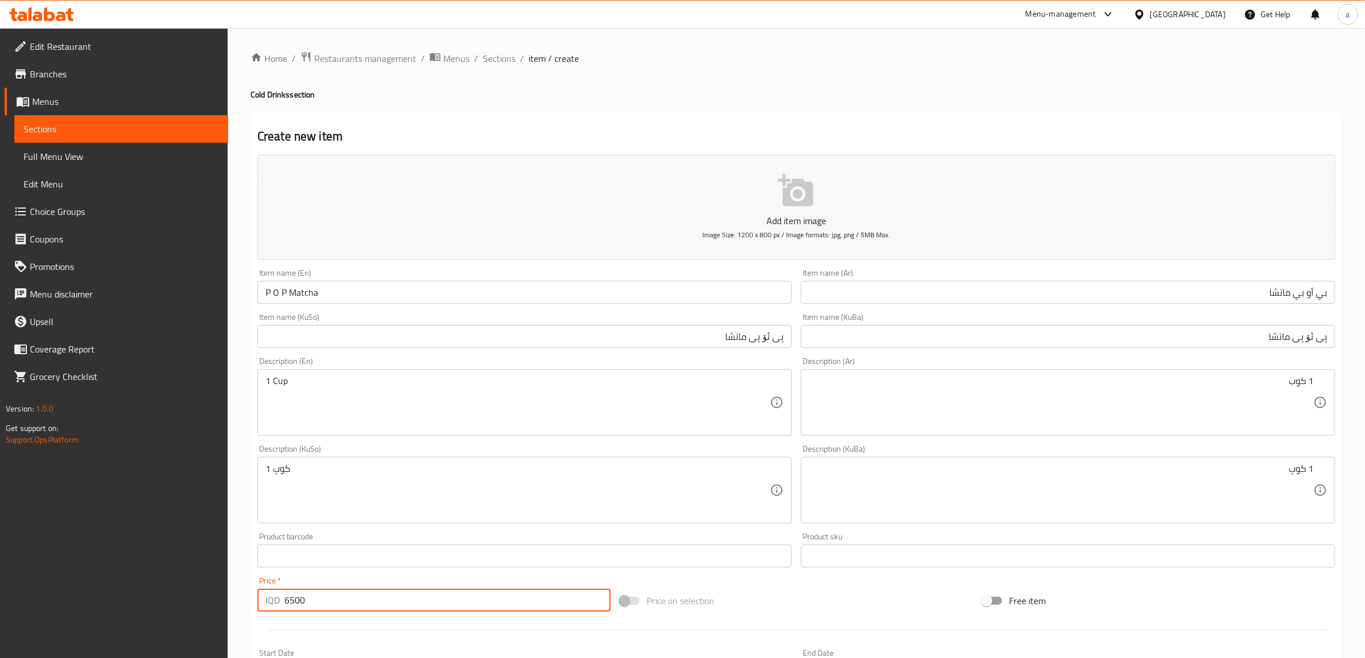
scroll to position [282, 0]
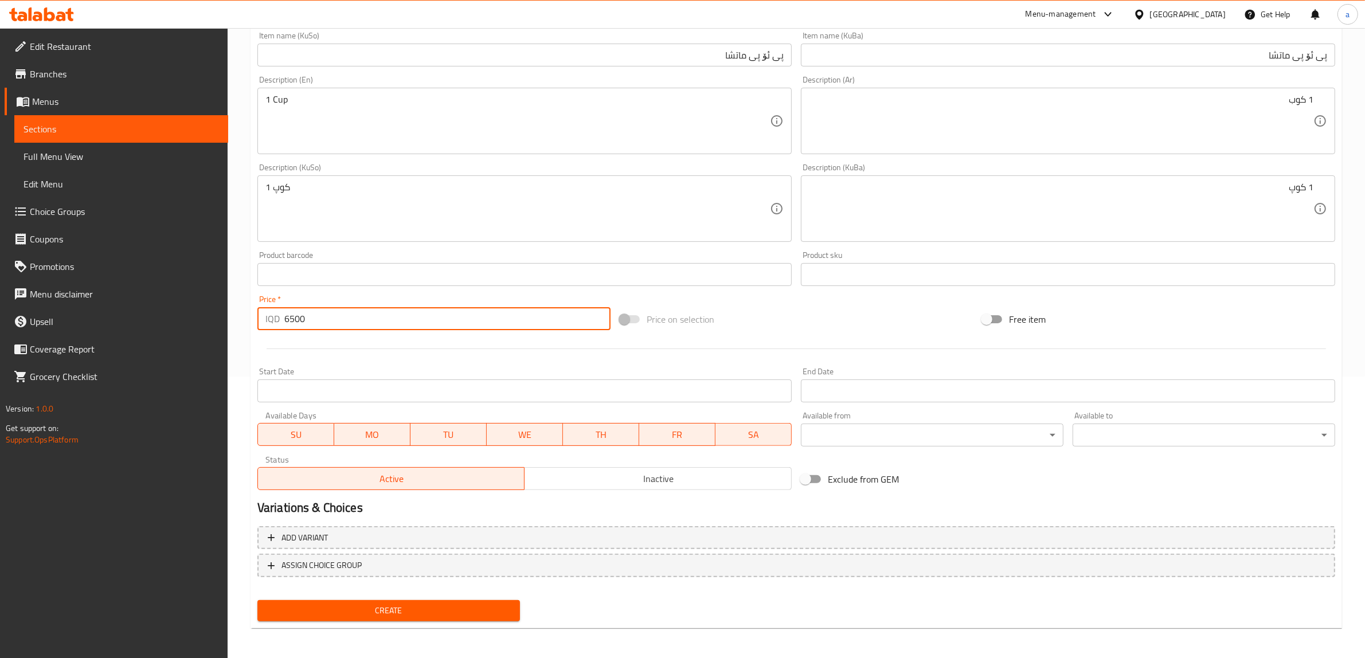
type input "6500"
click at [373, 604] on span "Create" at bounding box center [389, 611] width 244 height 14
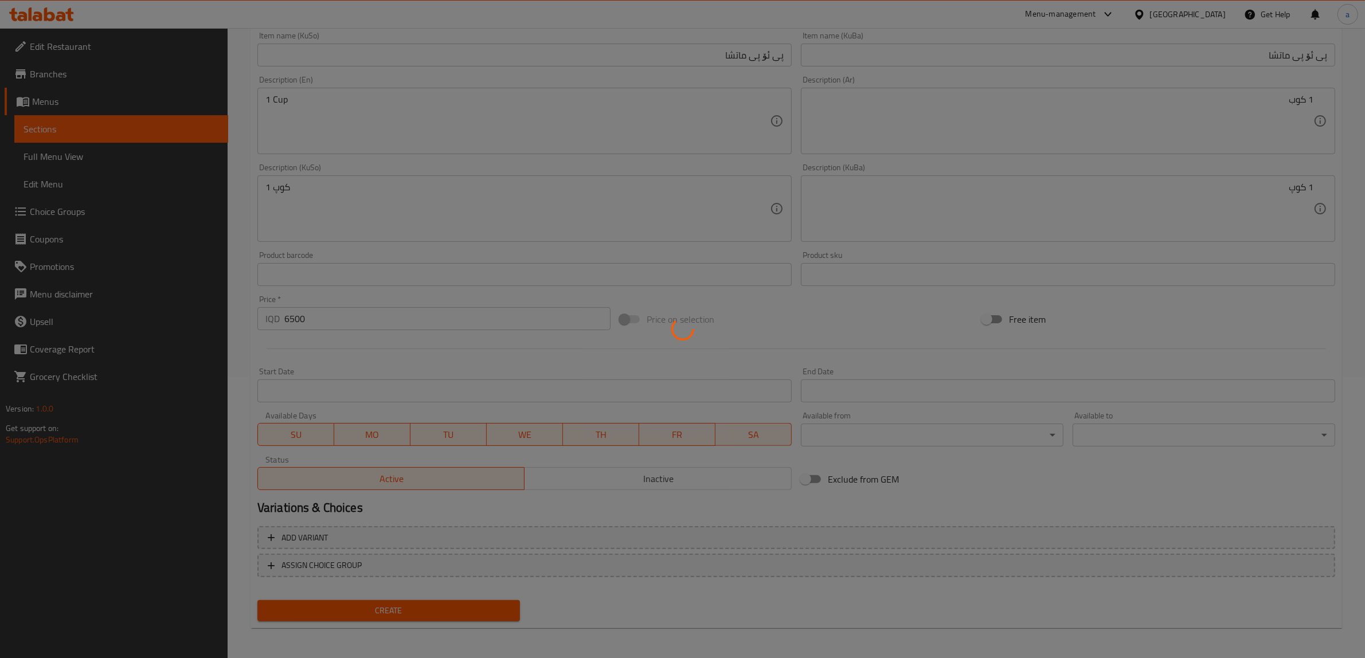
type input "0"
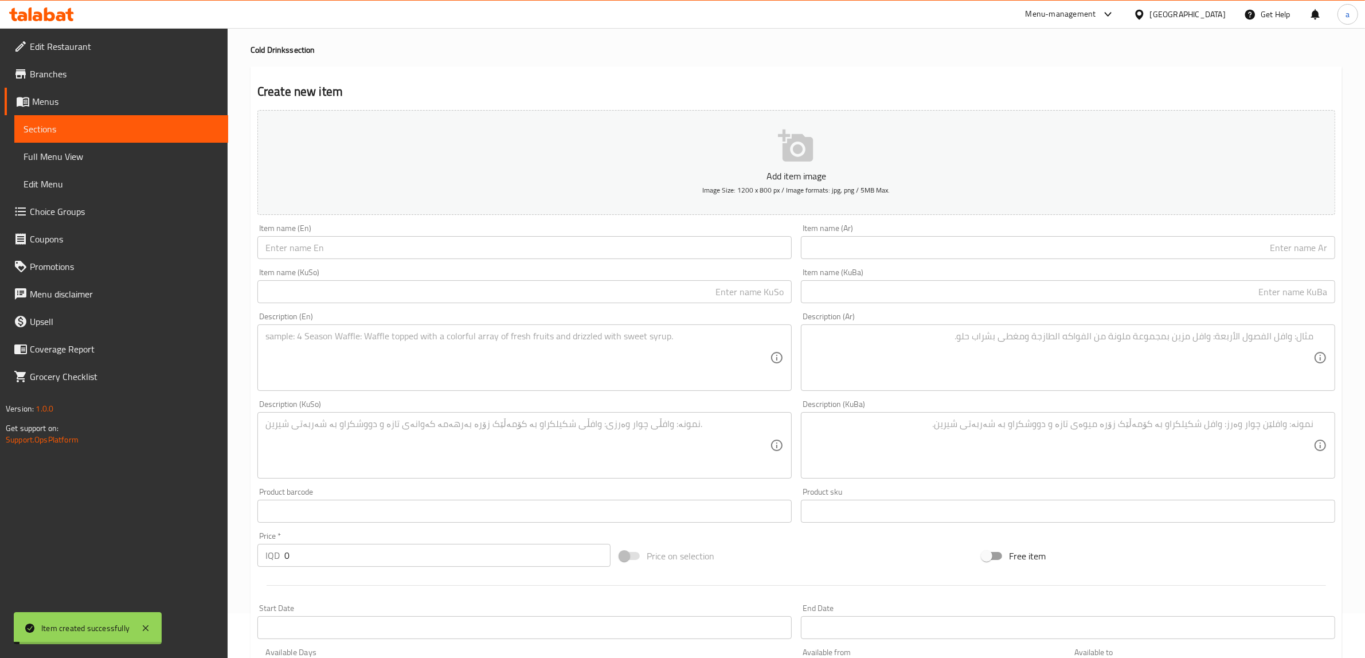
scroll to position [0, 0]
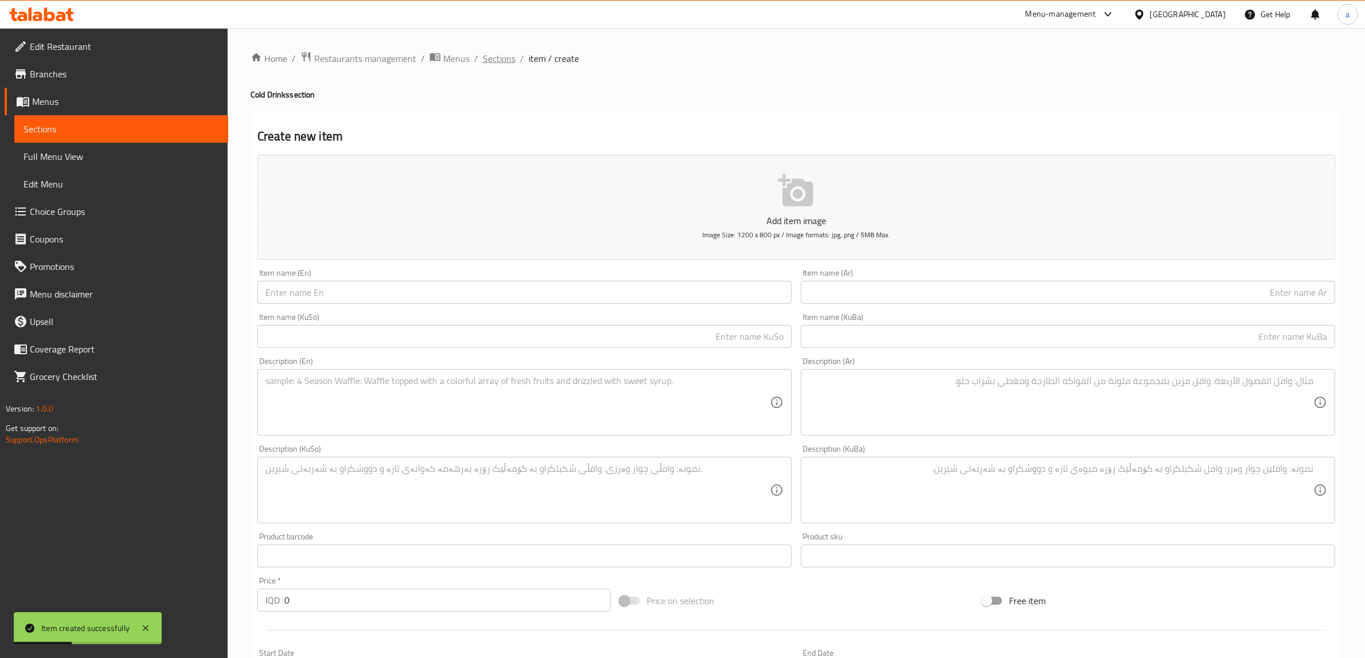
click at [500, 63] on span "Sections" at bounding box center [499, 59] width 33 height 14
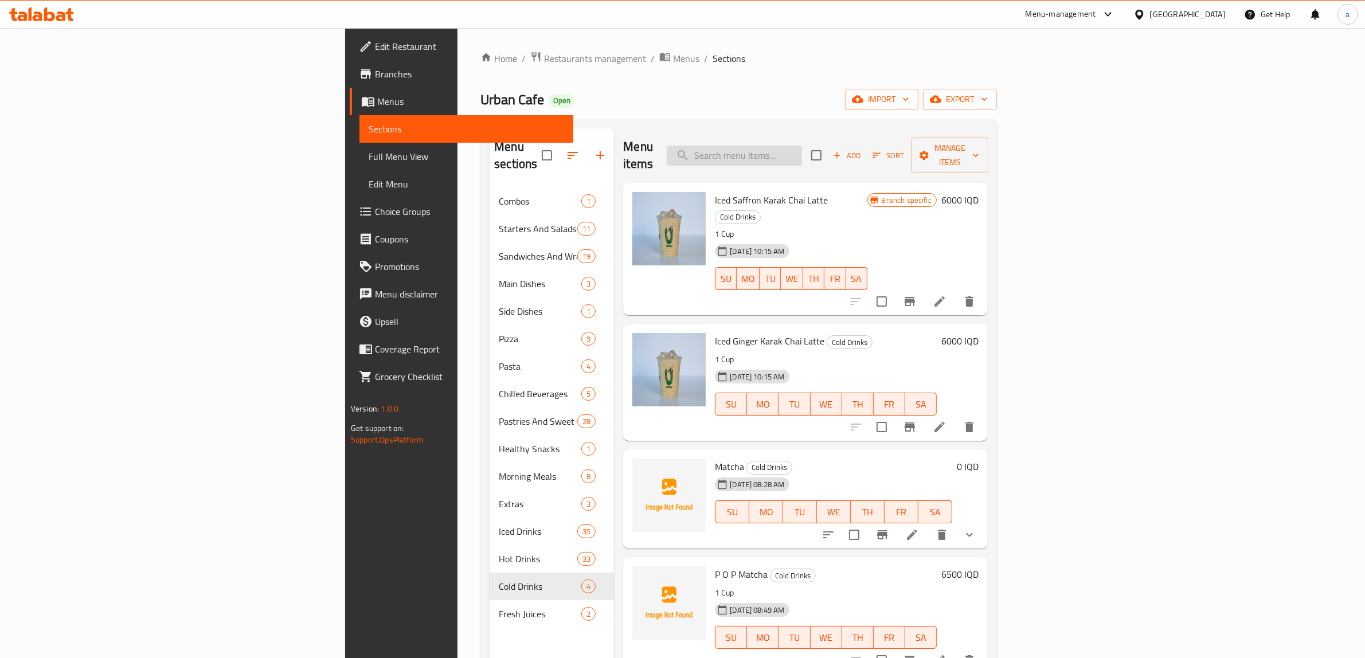
click at [802, 146] on input "search" at bounding box center [734, 156] width 135 height 20
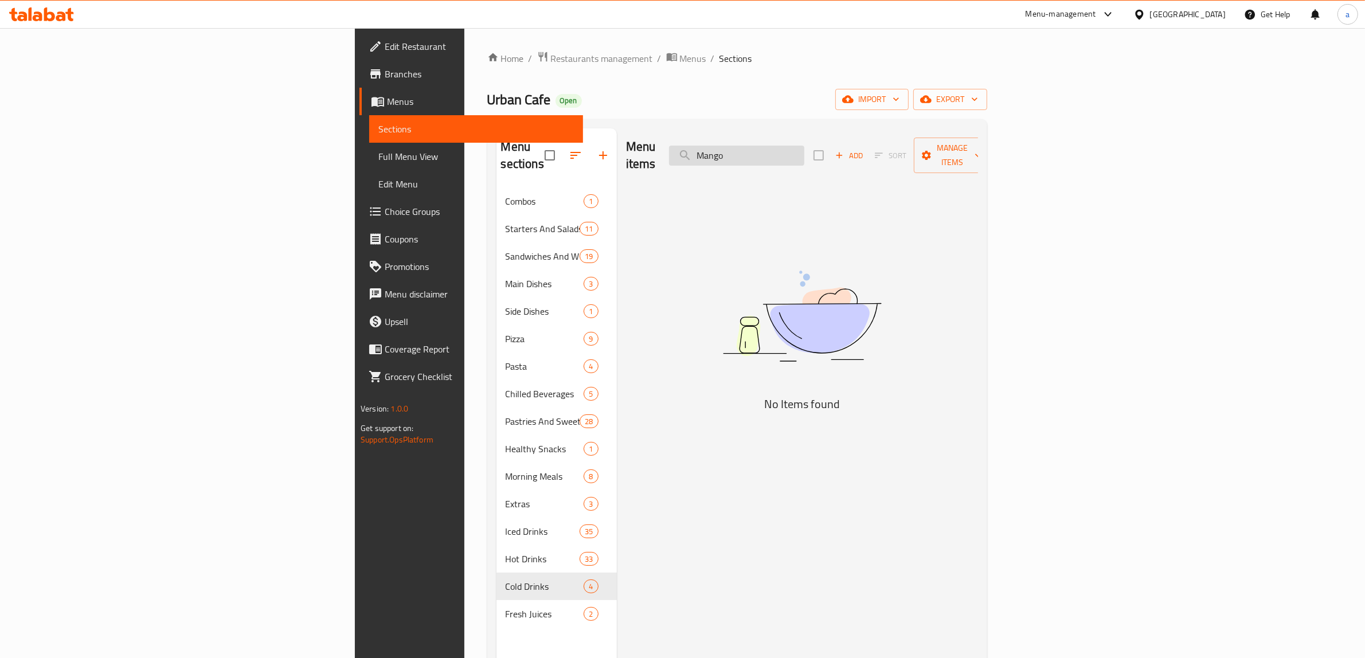
type input "Mango"
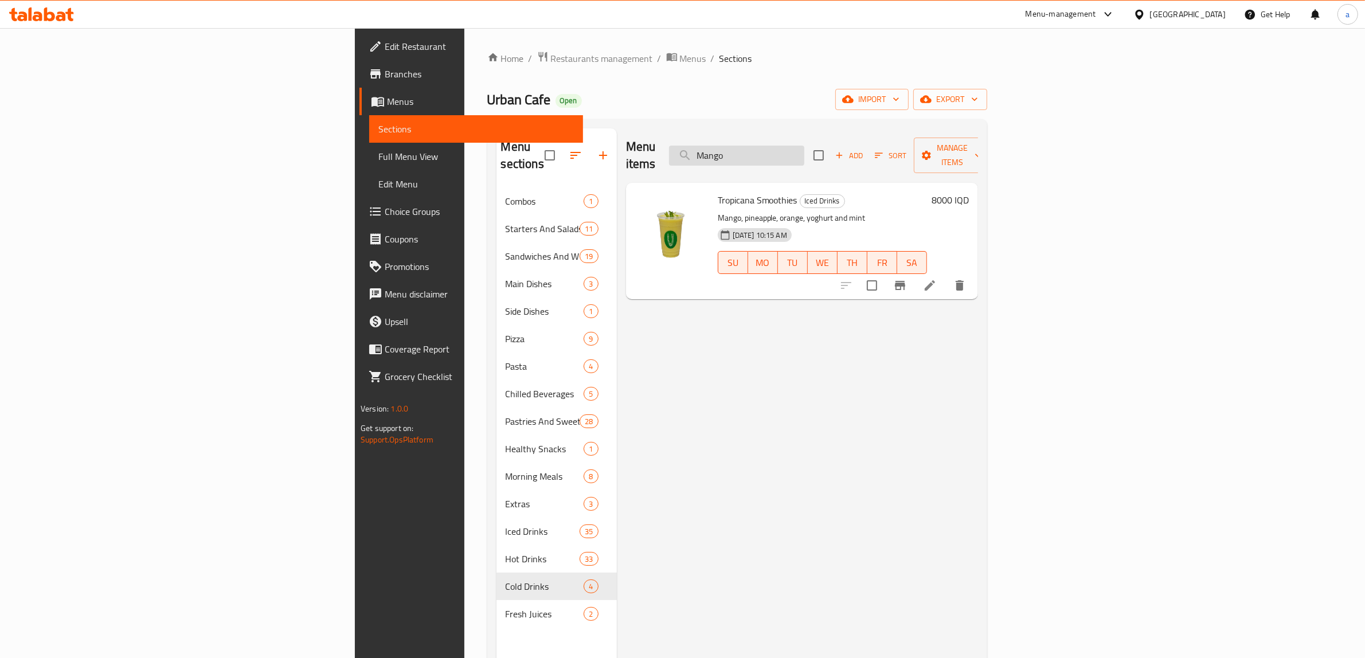
click at [804, 146] on input "Mango" at bounding box center [736, 156] width 135 height 20
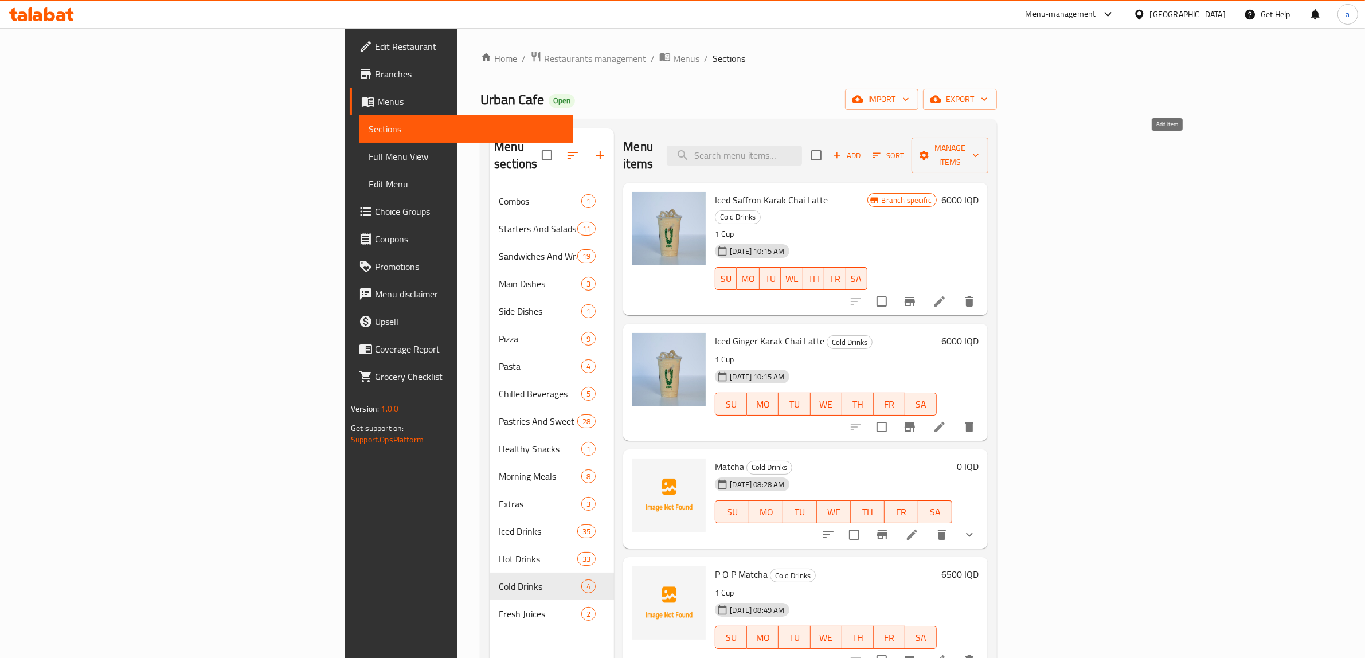
click at [865, 155] on button "Add" at bounding box center [846, 156] width 37 height 18
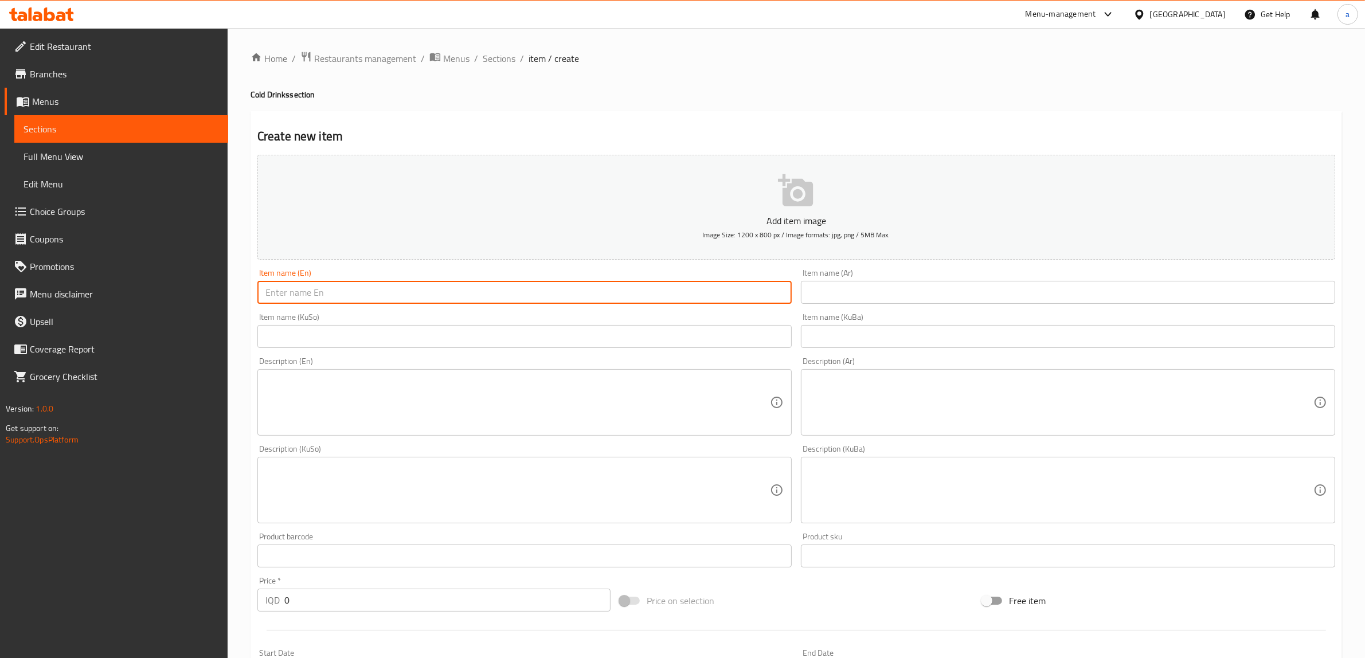
click at [523, 296] on input "text" at bounding box center [524, 292] width 534 height 23
paste input "Mango and Matcha Treat"
type input "Mango and Matcha Treat"
click at [850, 294] on input "text" at bounding box center [1068, 292] width 534 height 23
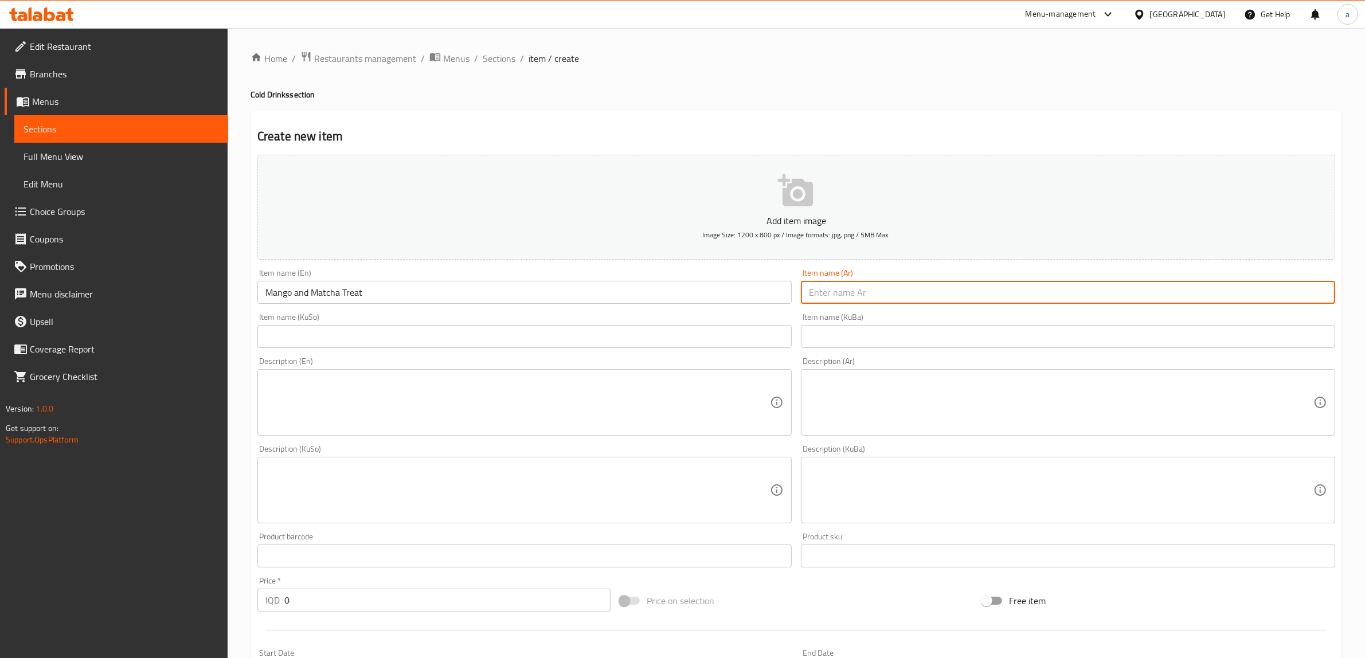
click at [999, 284] on input "text" at bounding box center [1068, 292] width 534 height 23
paste input "مانجو وماتشا تريت"
type input "مانجو وماتشا تريت"
click at [993, 334] on input "text" at bounding box center [1068, 336] width 534 height 23
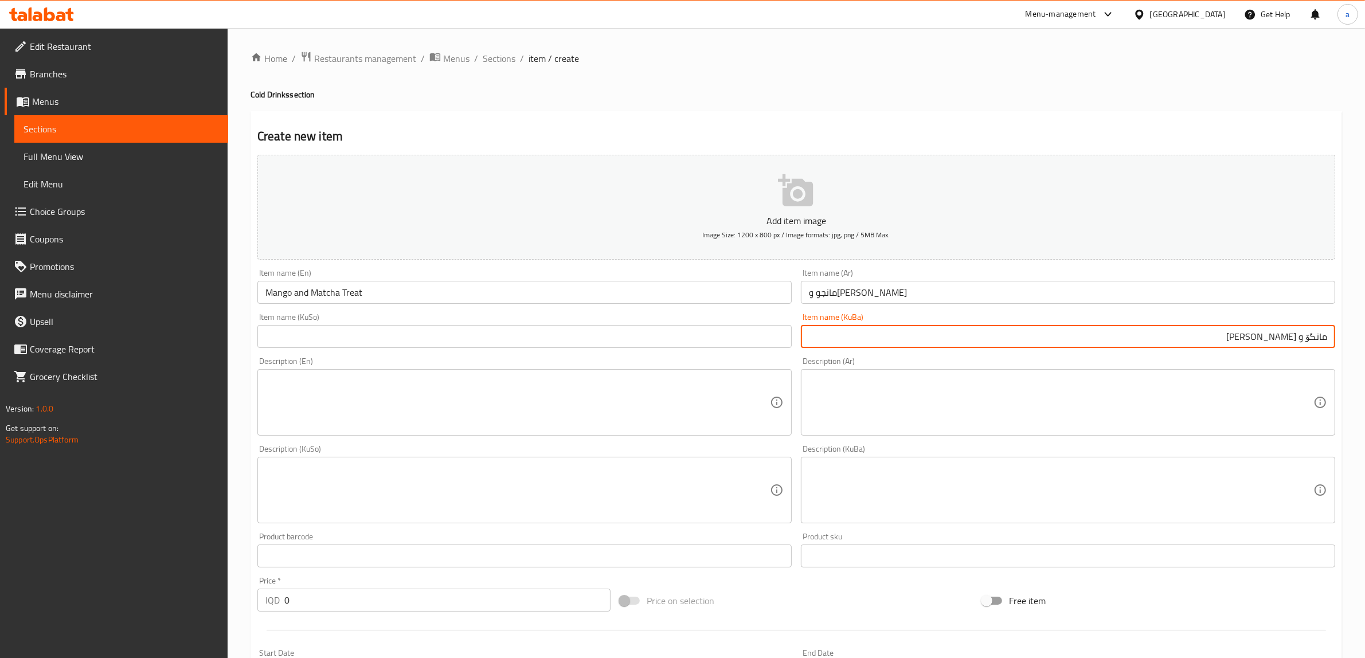
type input "مانگۆ و ماتشا تریت"
click at [735, 339] on input "text" at bounding box center [524, 336] width 534 height 23
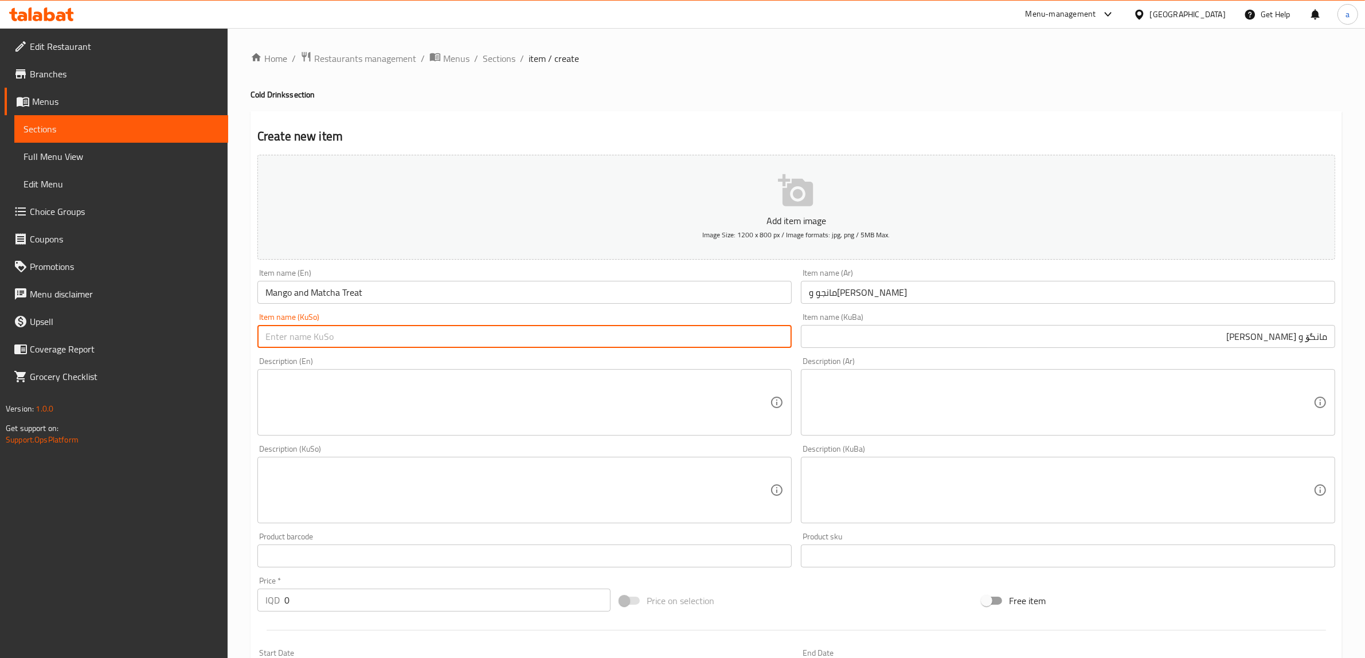
paste input "مانگۆ و ماتشا تریت"
type input "مانگۆ و ماتشا تریت"
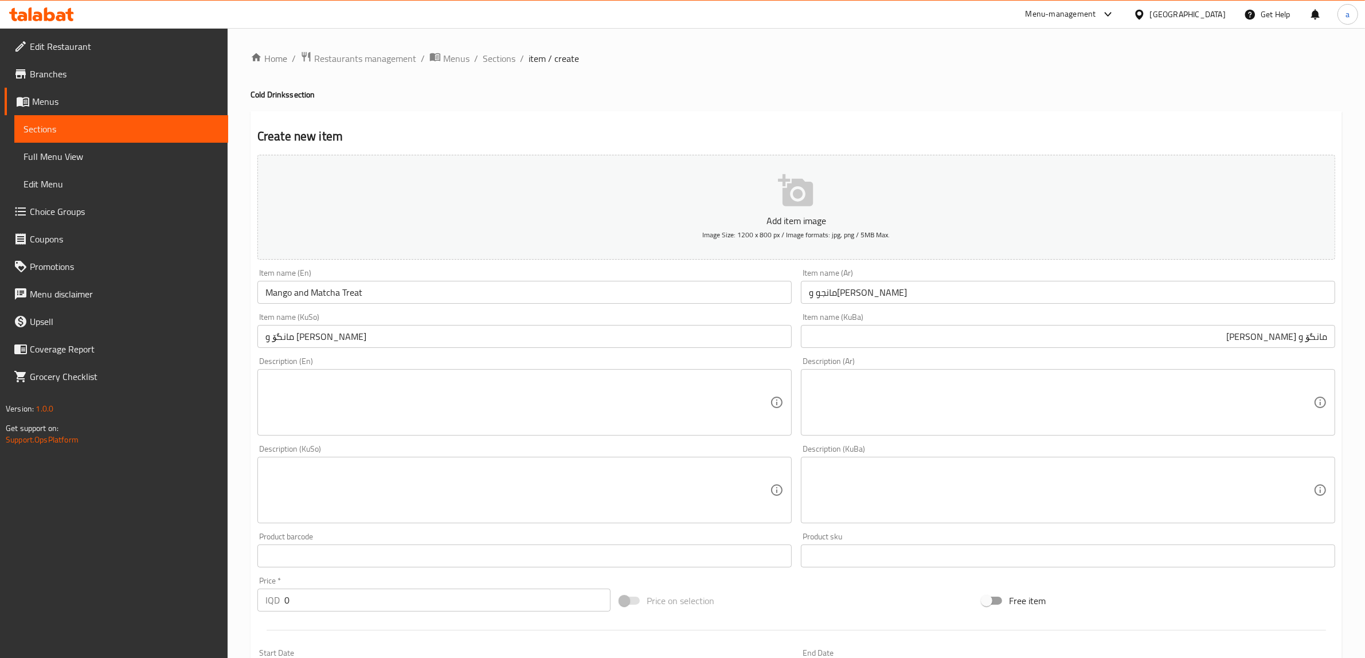
click at [497, 374] on div "Description (En)" at bounding box center [524, 402] width 534 height 67
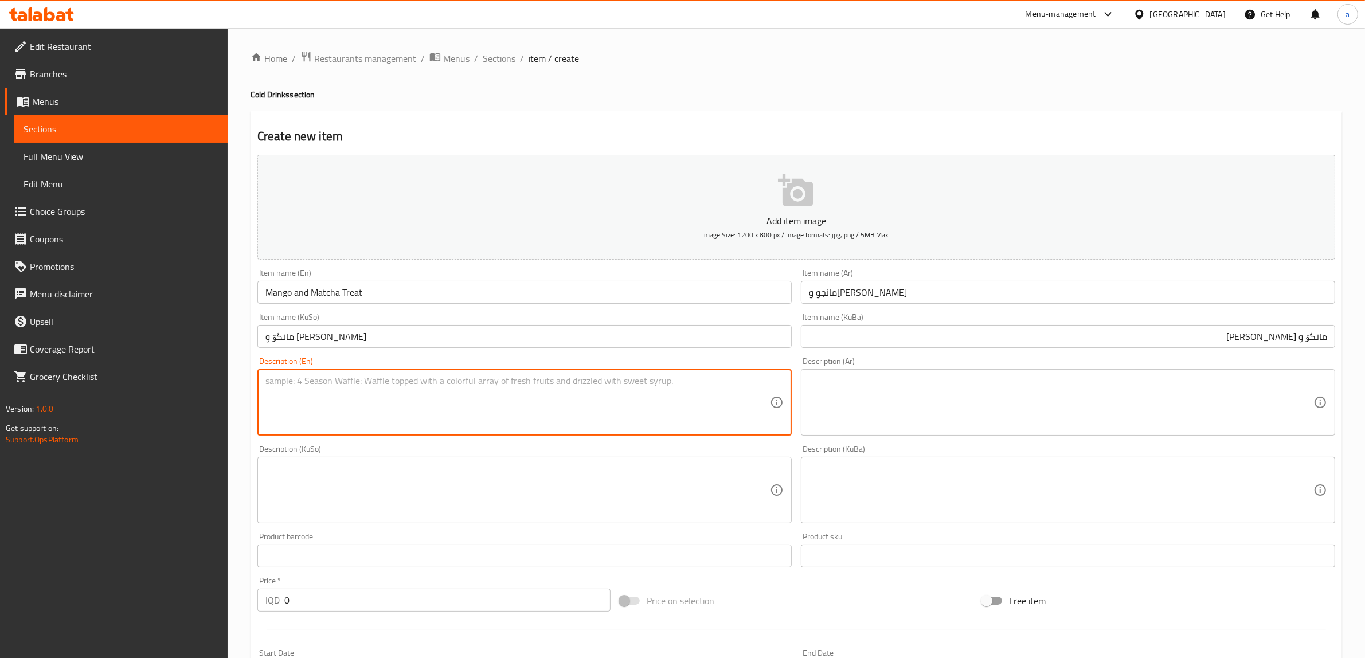
paste textarea "1 Cup"
type textarea "1 Cup"
click at [898, 383] on textarea at bounding box center [1061, 403] width 505 height 54
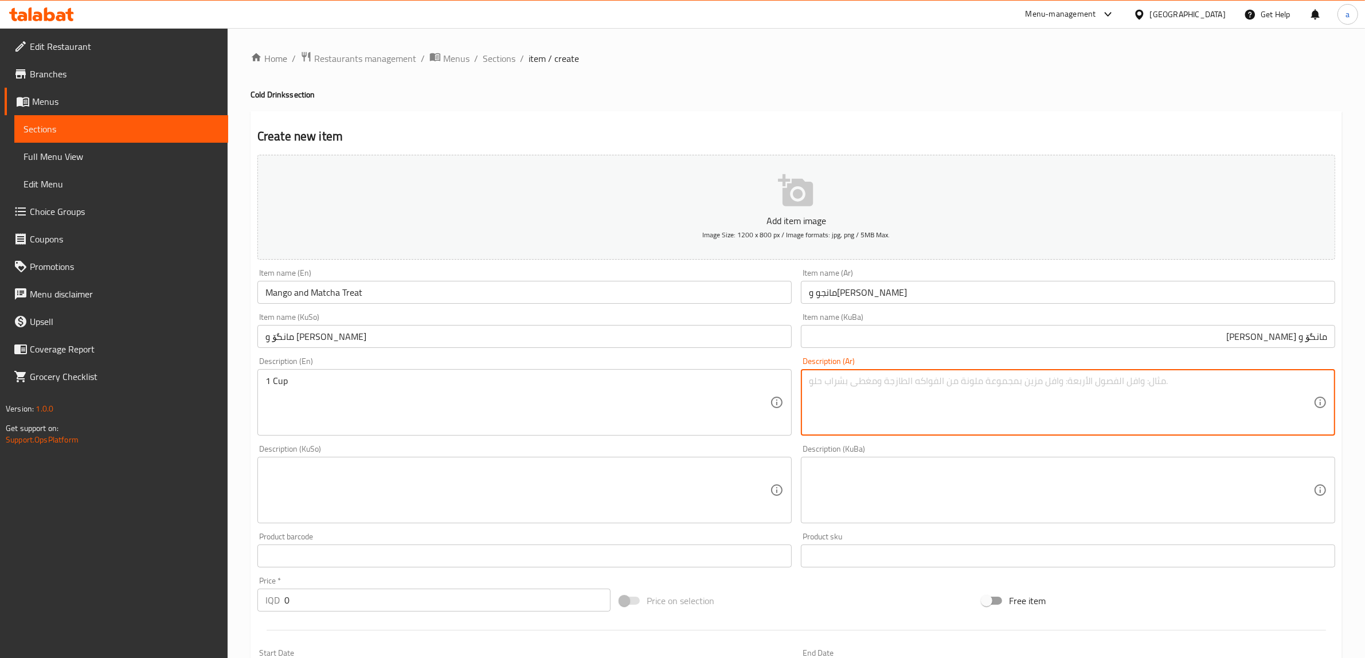
paste textarea "كوب"
click at [926, 385] on textarea "كوب" at bounding box center [1061, 403] width 505 height 54
click at [927, 385] on textarea "كوب" at bounding box center [1061, 403] width 505 height 54
type textarea "1 كوب"
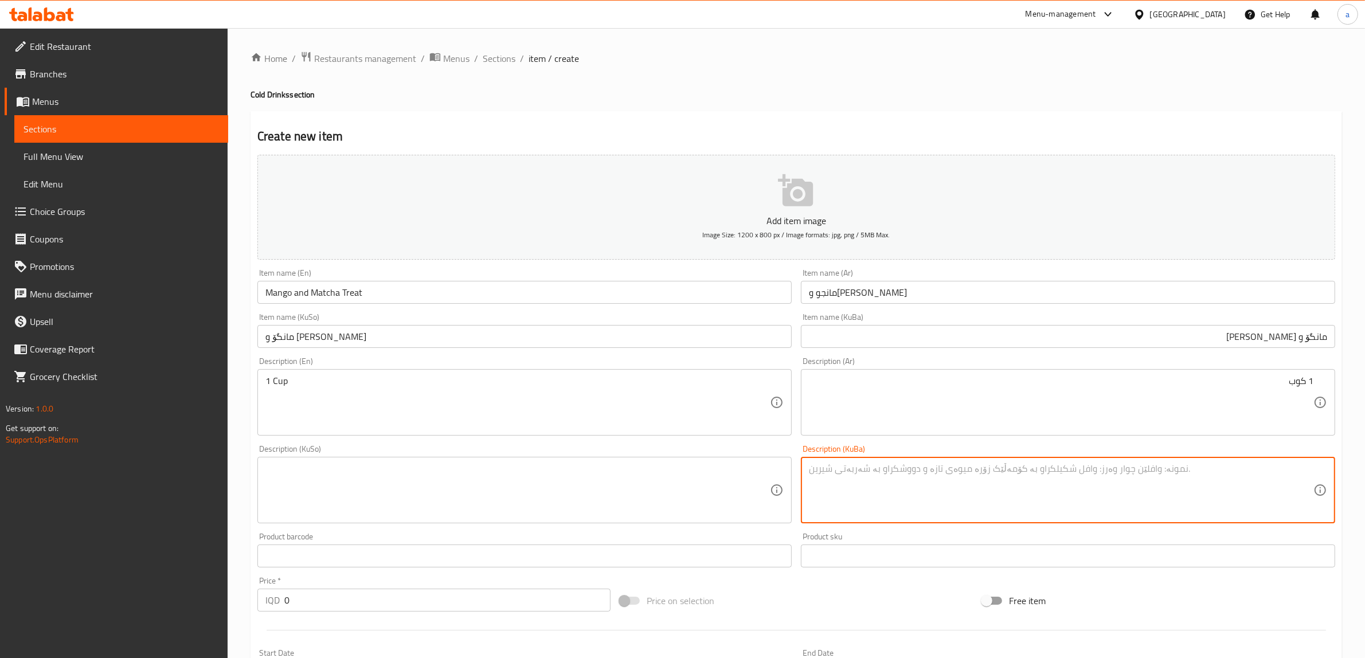
click at [1036, 474] on textarea at bounding box center [1061, 490] width 505 height 54
paste textarea "1 کوپ"
type textarea "1 کوپ"
click at [612, 494] on textarea at bounding box center [517, 490] width 505 height 54
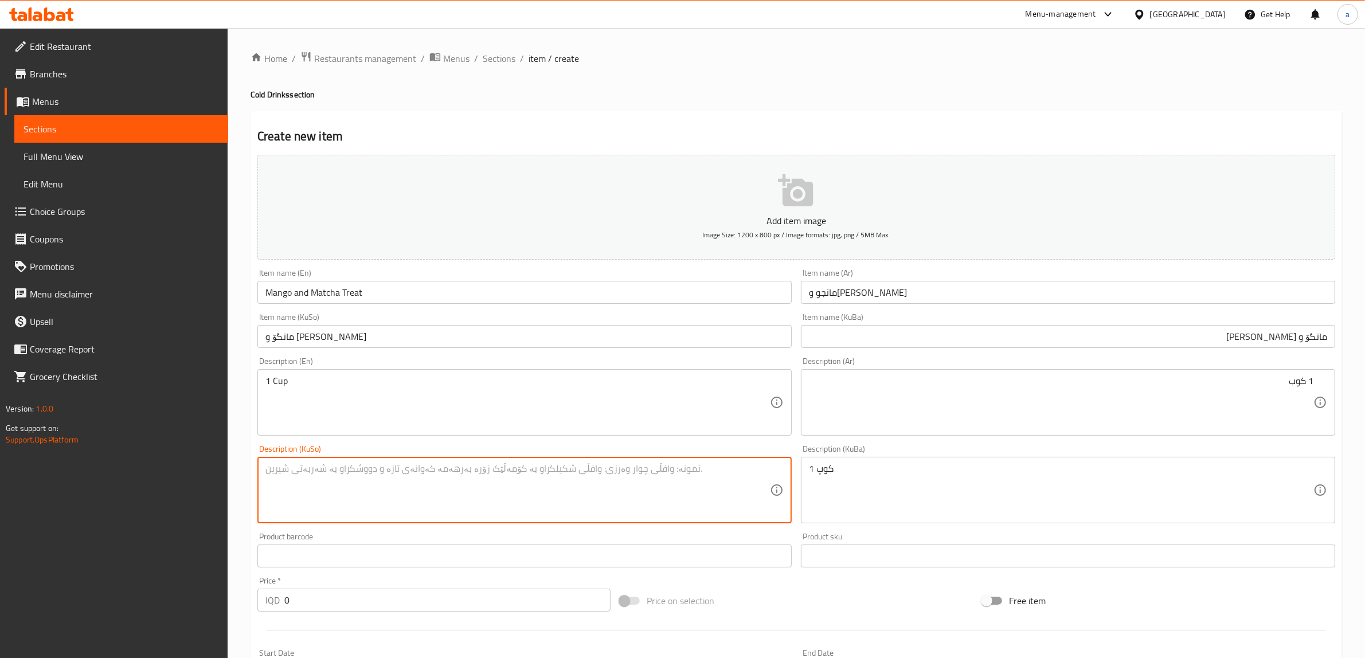
paste textarea "1 کوپ"
type textarea "1 کوپ"
click at [287, 603] on input "0" at bounding box center [447, 600] width 326 height 23
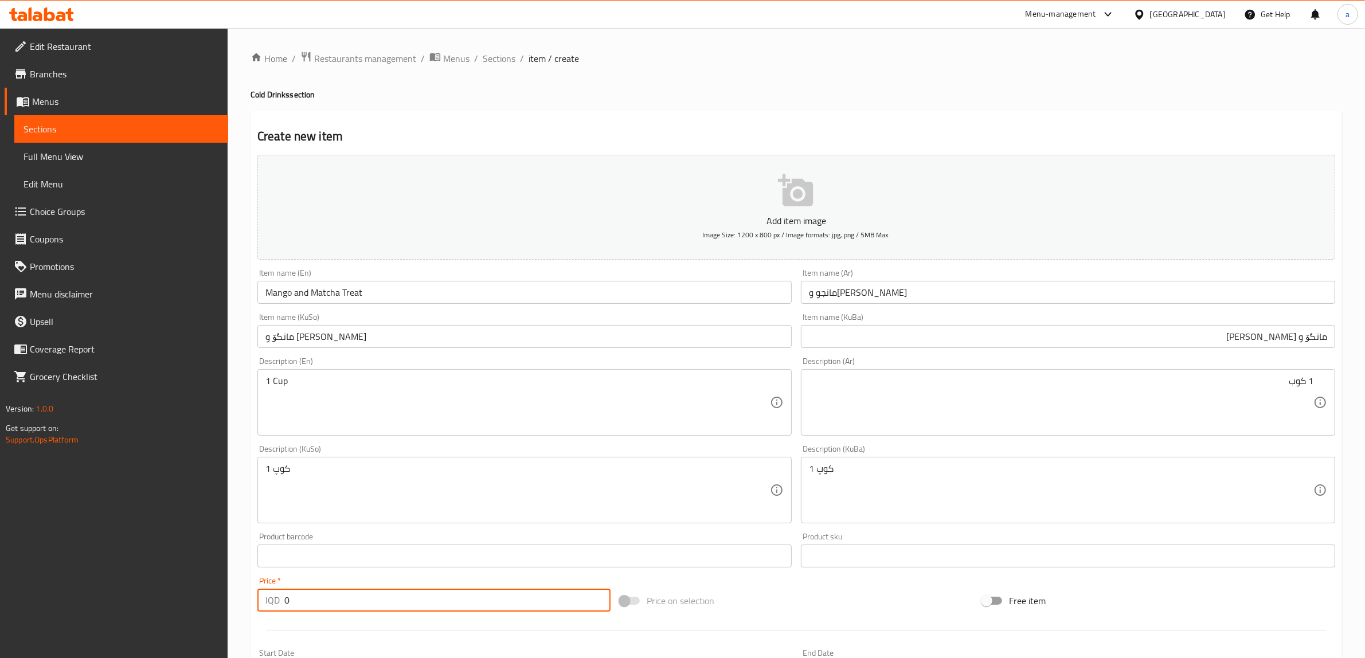
click at [287, 603] on input "0" at bounding box center [447, 600] width 326 height 23
paste input "700"
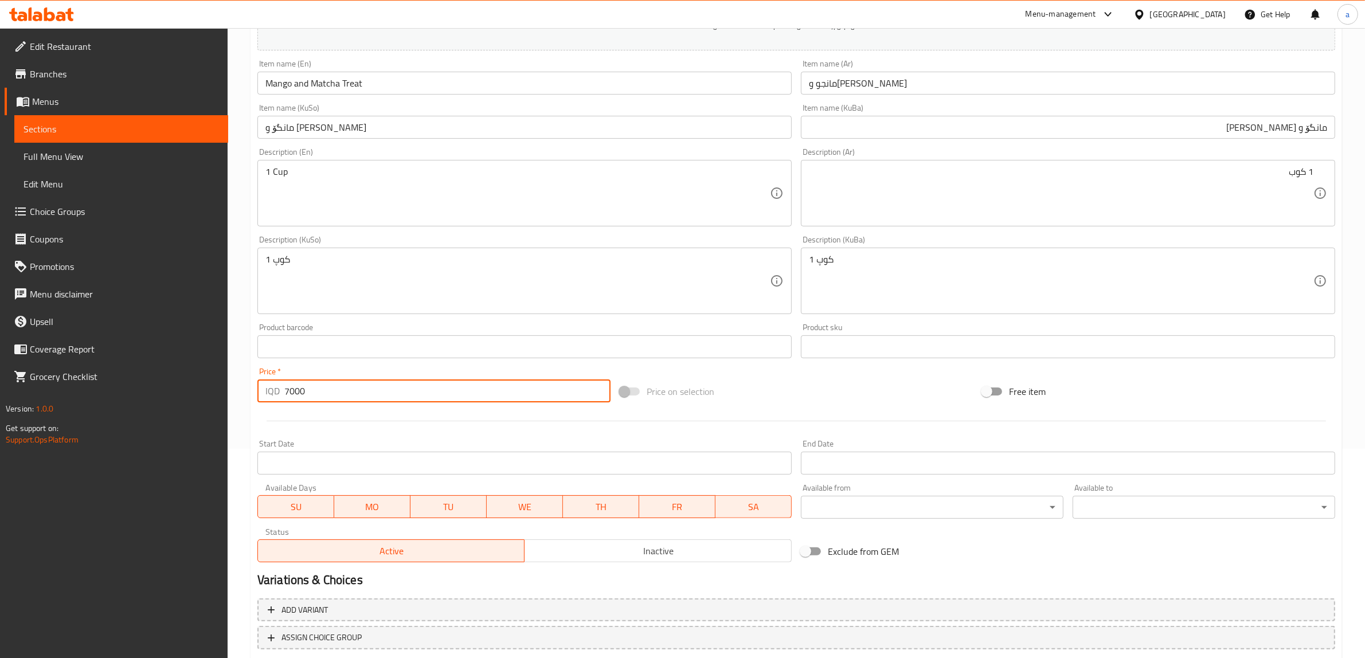
scroll to position [282, 0]
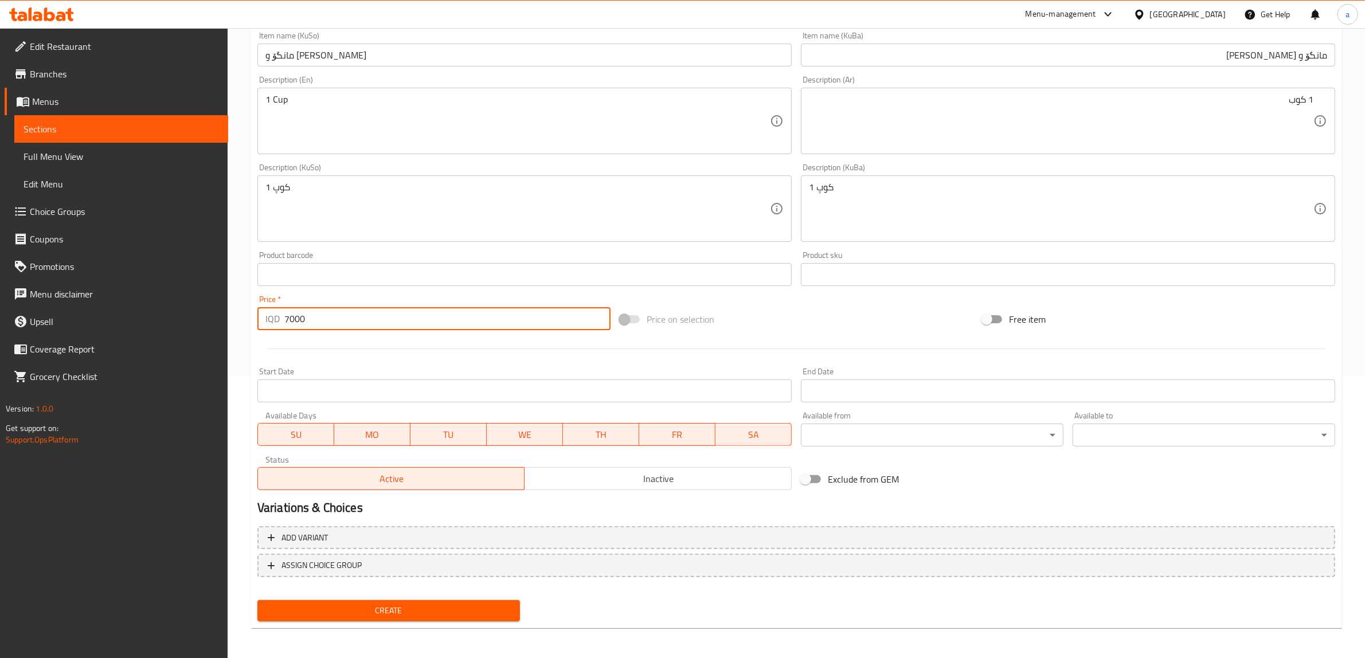
type input "7000"
click at [357, 604] on span "Create" at bounding box center [389, 611] width 244 height 14
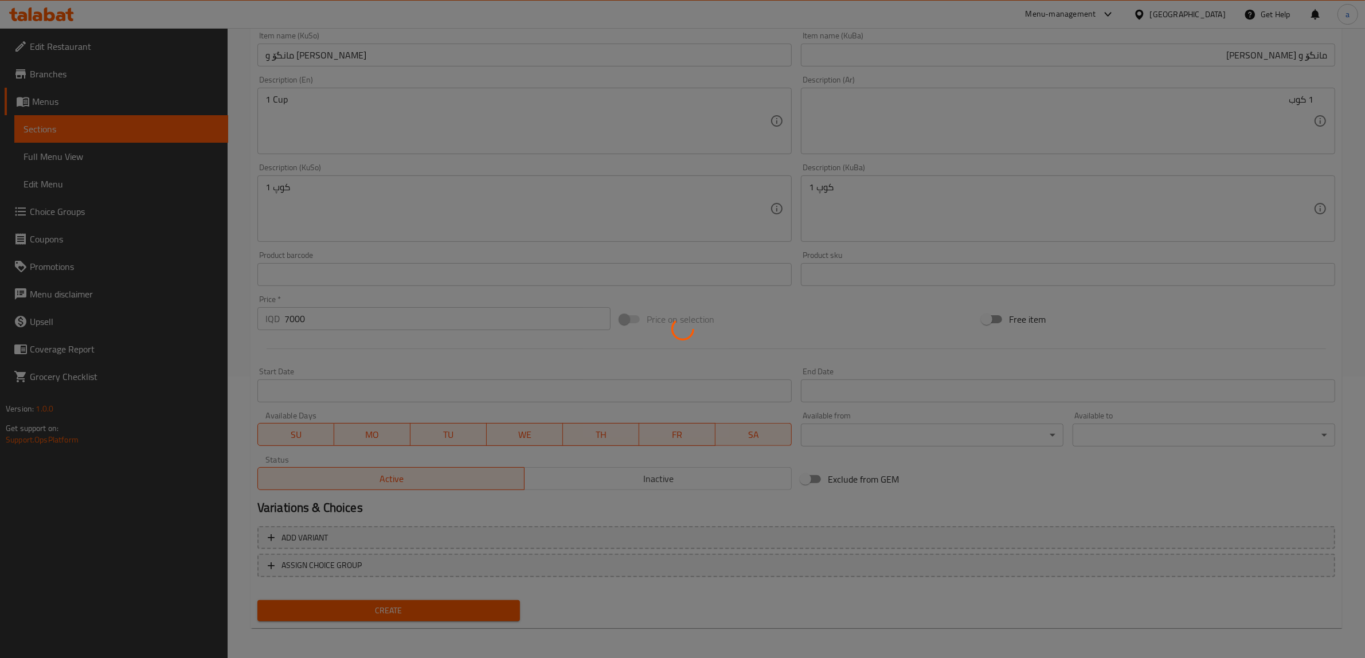
type input "0"
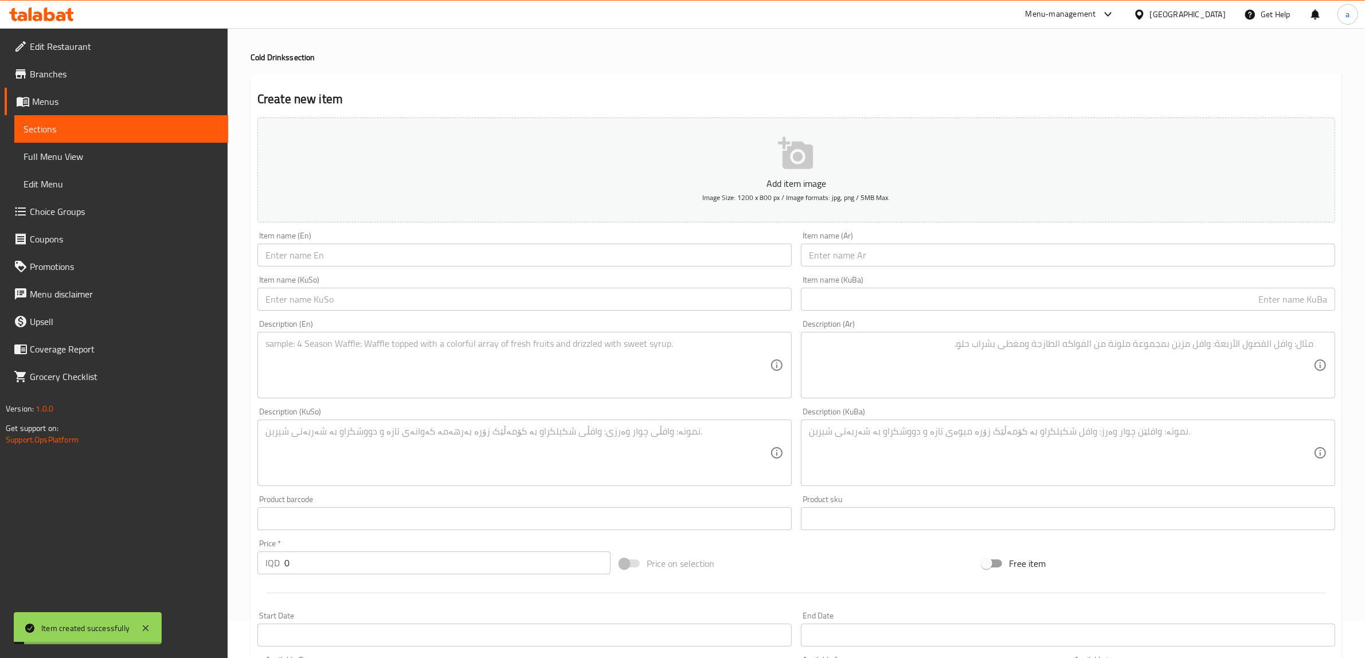
scroll to position [0, 0]
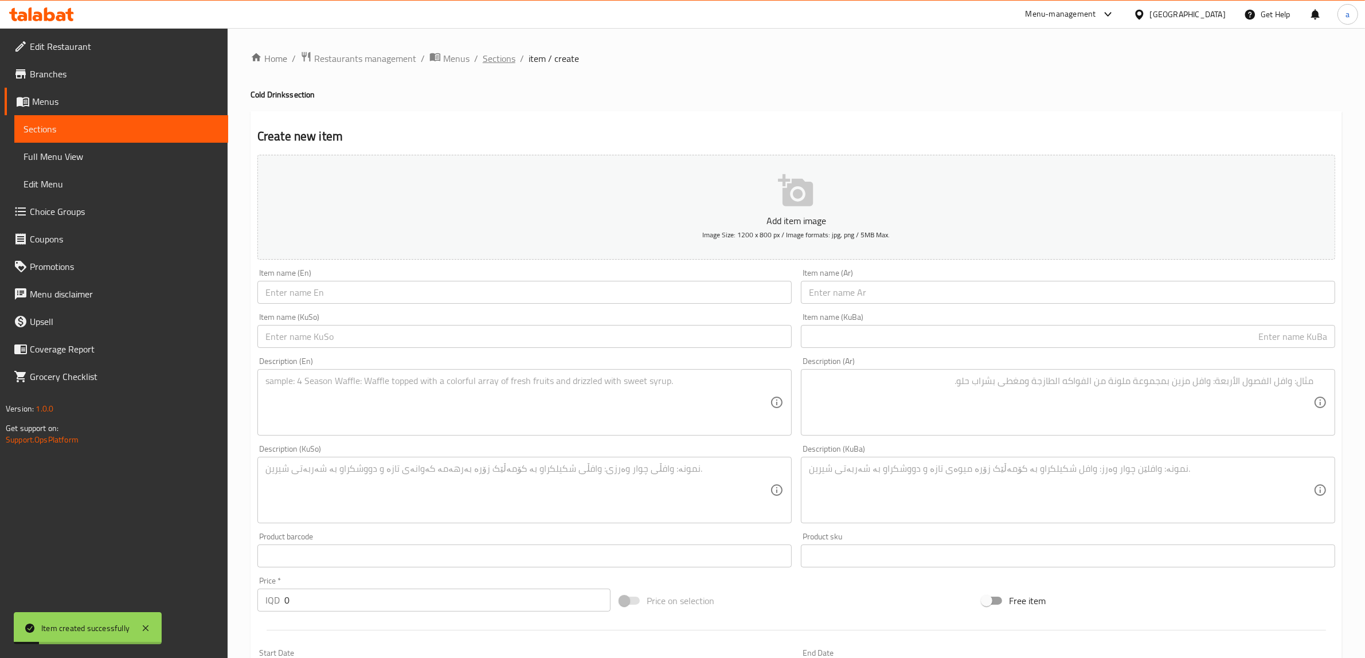
click at [509, 54] on span "Sections" at bounding box center [499, 59] width 33 height 14
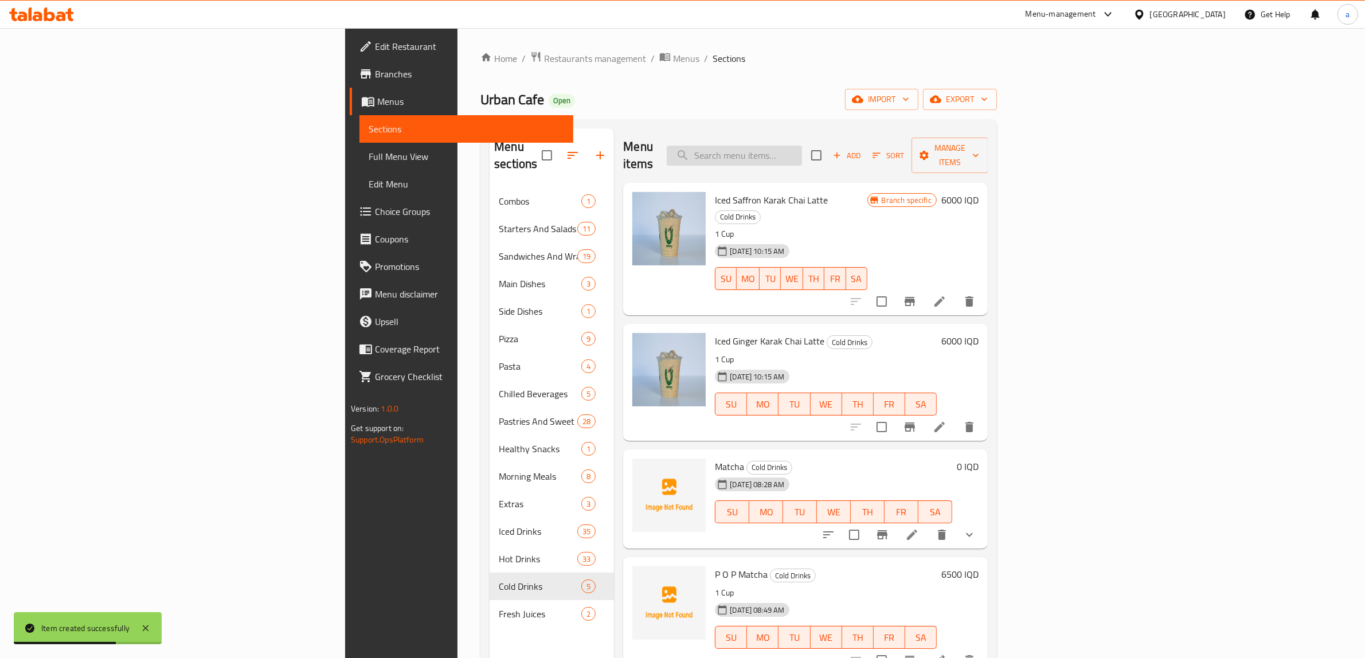
click at [802, 148] on input "search" at bounding box center [734, 156] width 135 height 20
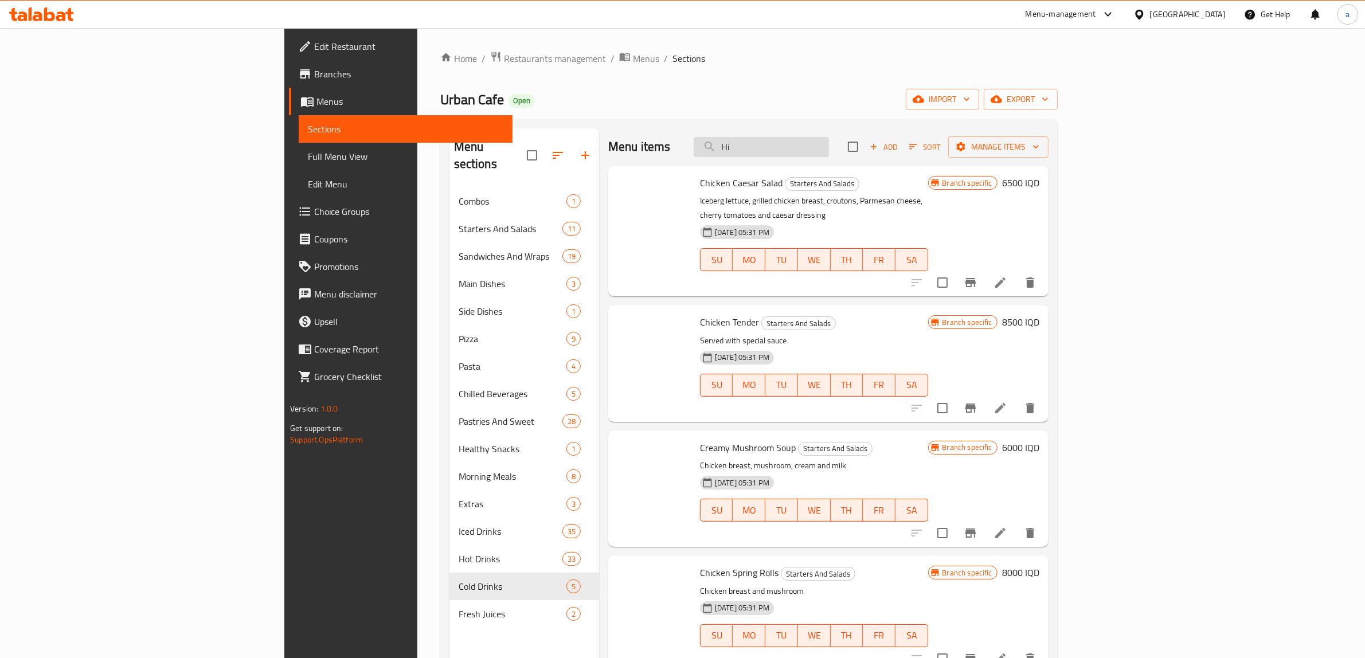
type input "H"
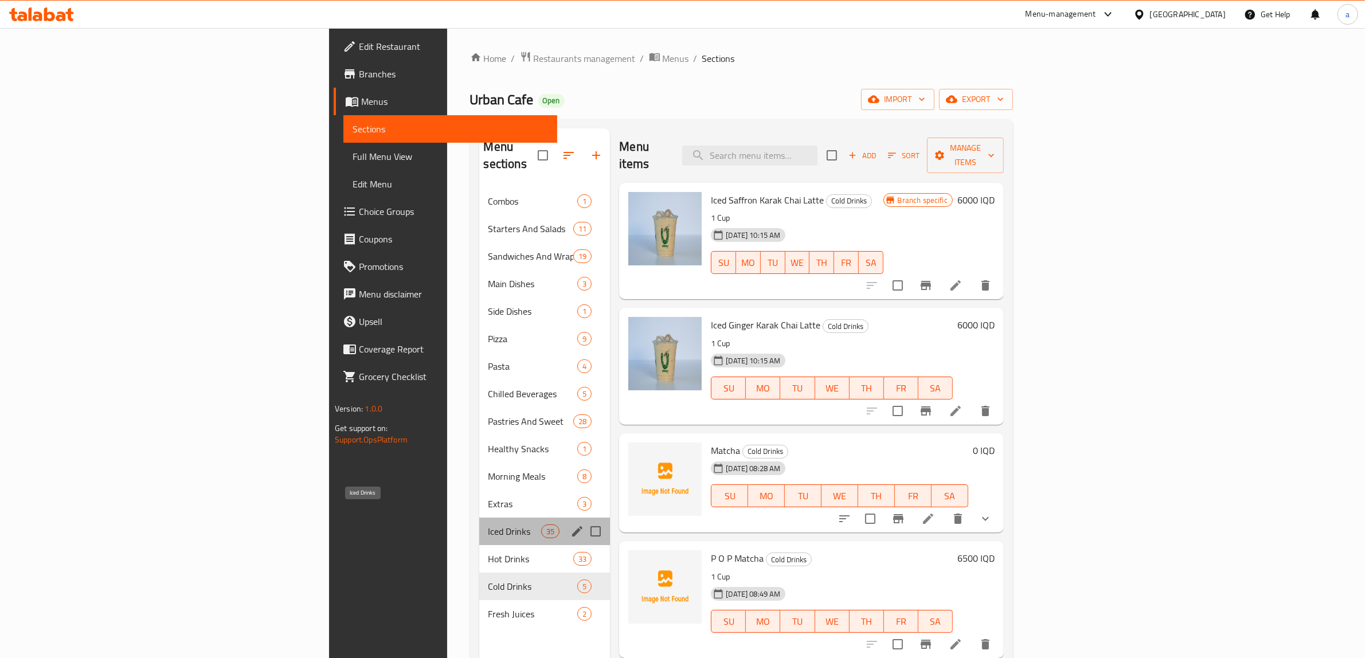
click at [488, 525] on span "Iced Drinks" at bounding box center [514, 532] width 53 height 14
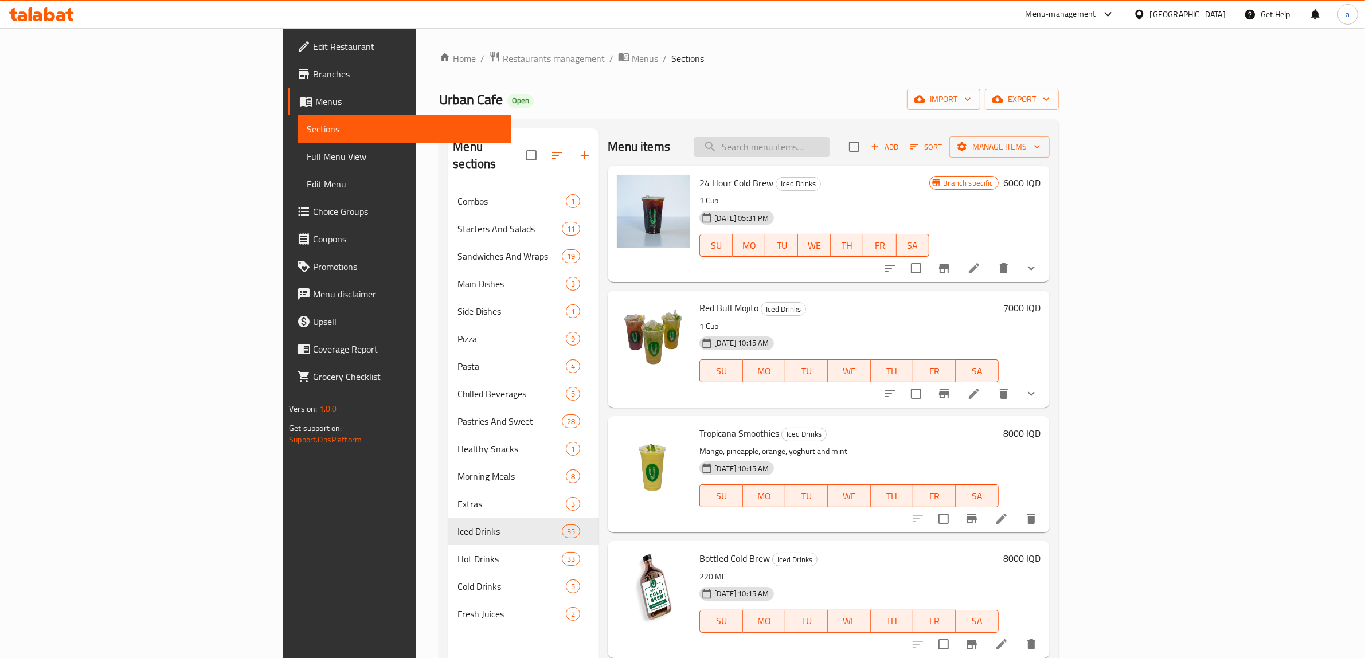
click at [830, 147] on input "search" at bounding box center [761, 147] width 135 height 20
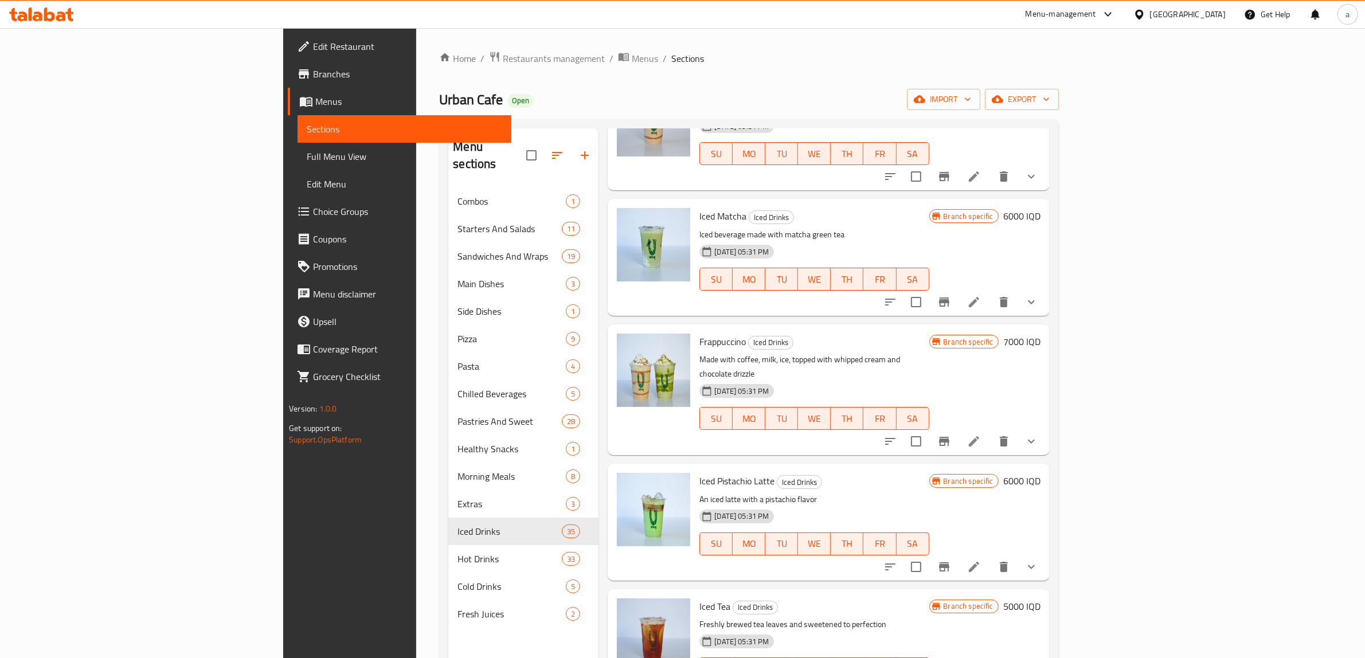
scroll to position [1529, 0]
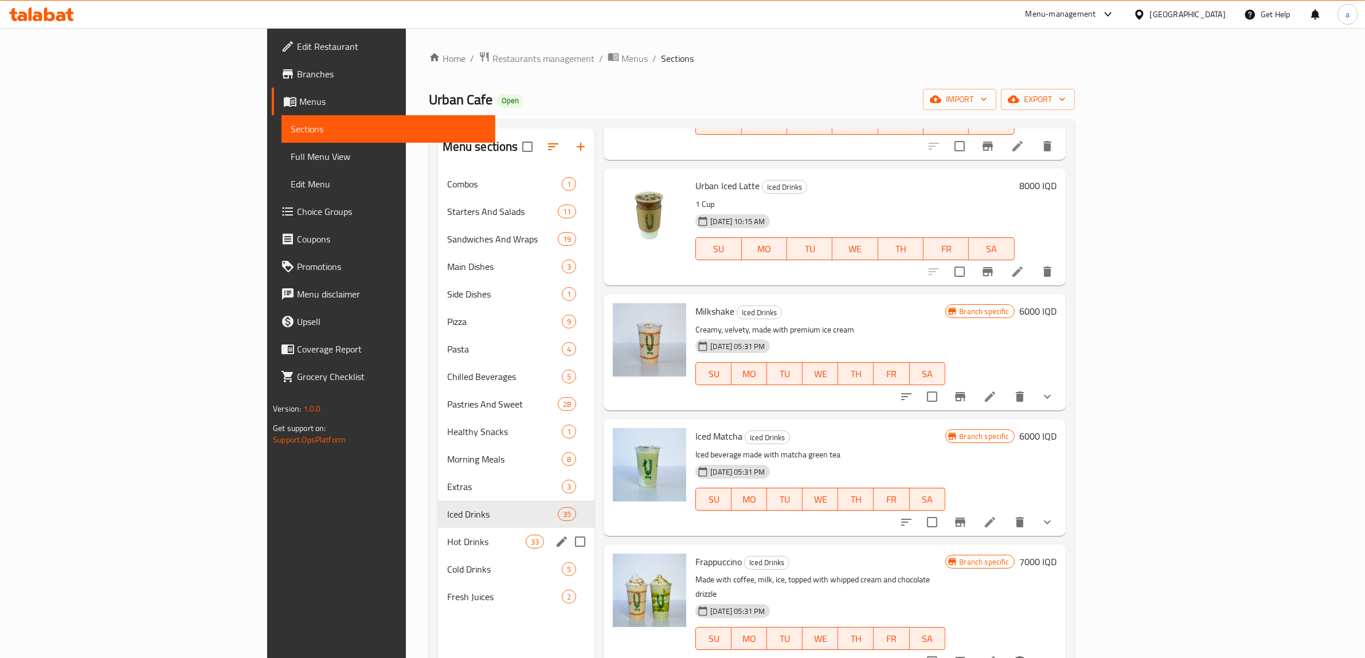
type input "ice"
click at [447, 542] on span "Hot Drinks" at bounding box center [486, 542] width 79 height 14
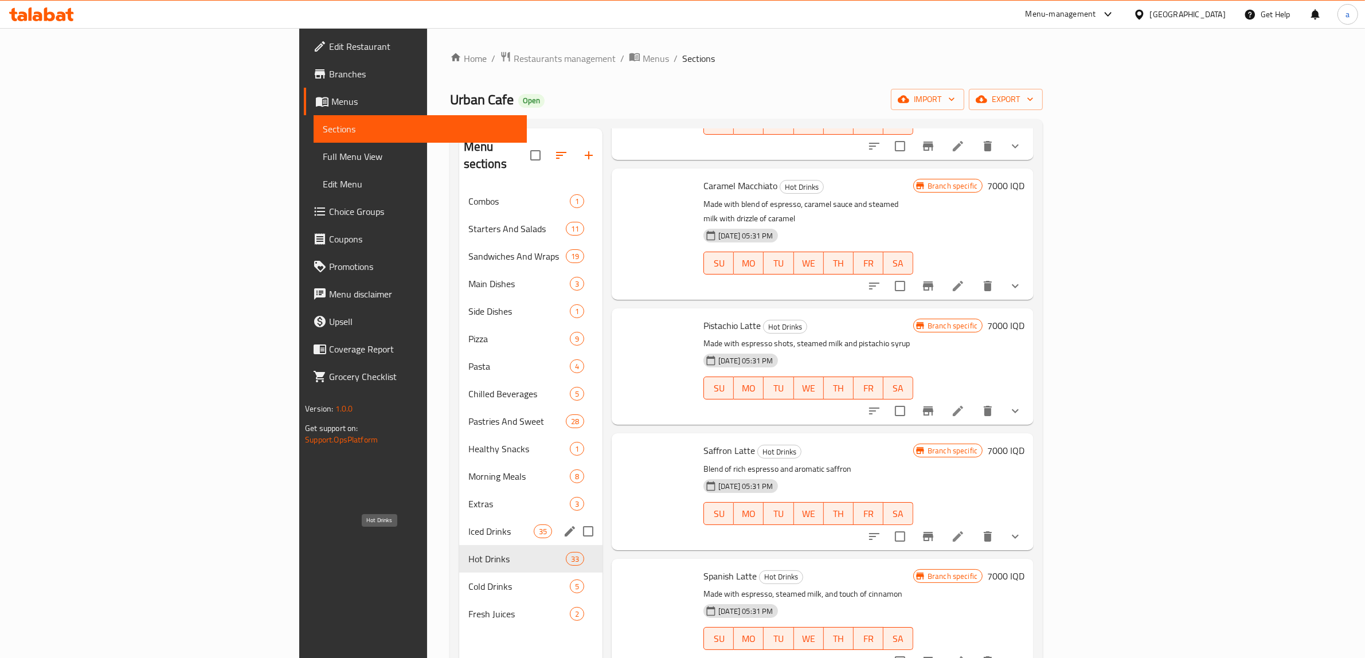
click at [468, 525] on span "Iced Drinks" at bounding box center [500, 532] width 65 height 14
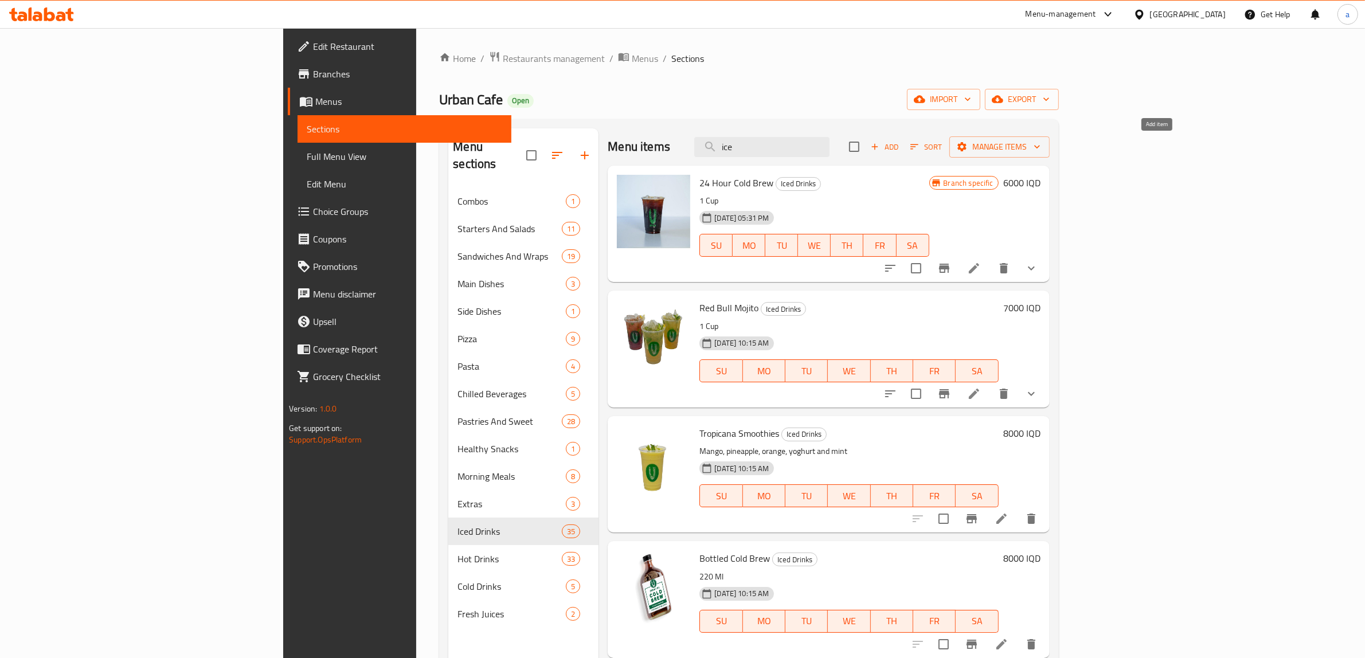
click at [900, 143] on span "Add" at bounding box center [884, 146] width 31 height 13
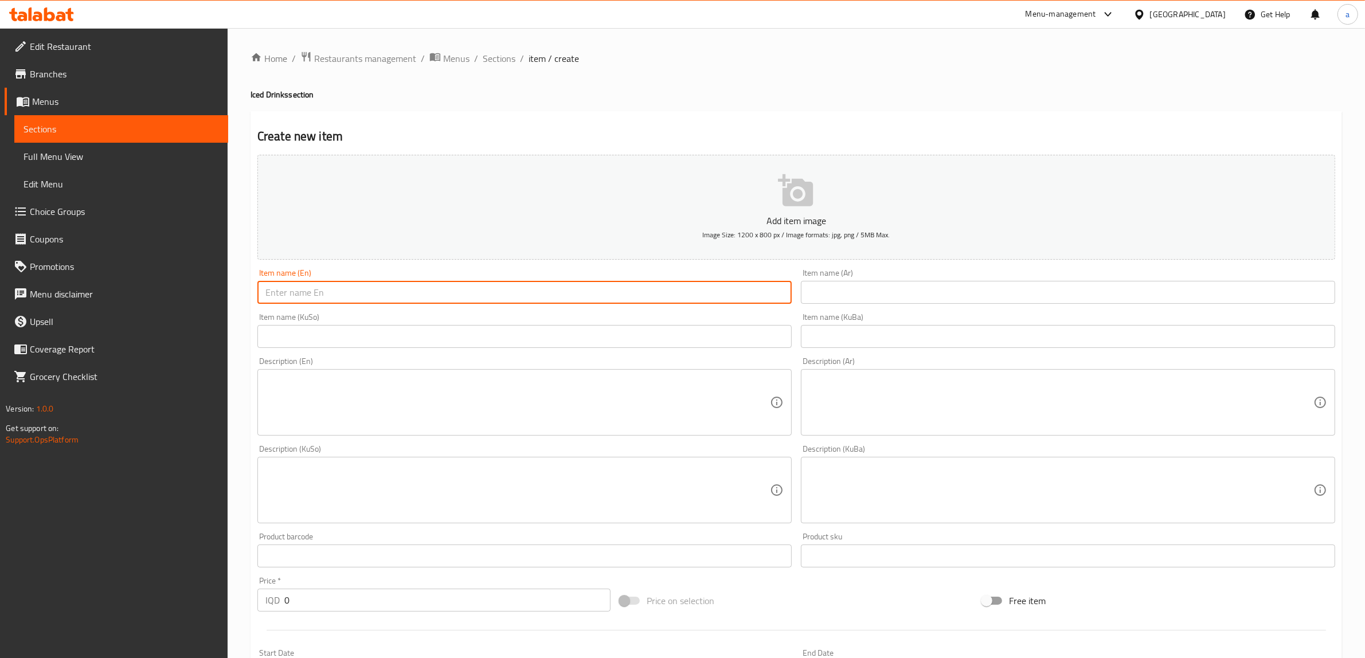
click at [560, 287] on input "text" at bounding box center [524, 292] width 534 height 23
paste input "7000"
type input "7000"
click at [292, 291] on input "text" at bounding box center [524, 292] width 534 height 23
paste input "Hibiscus Iced Tea"
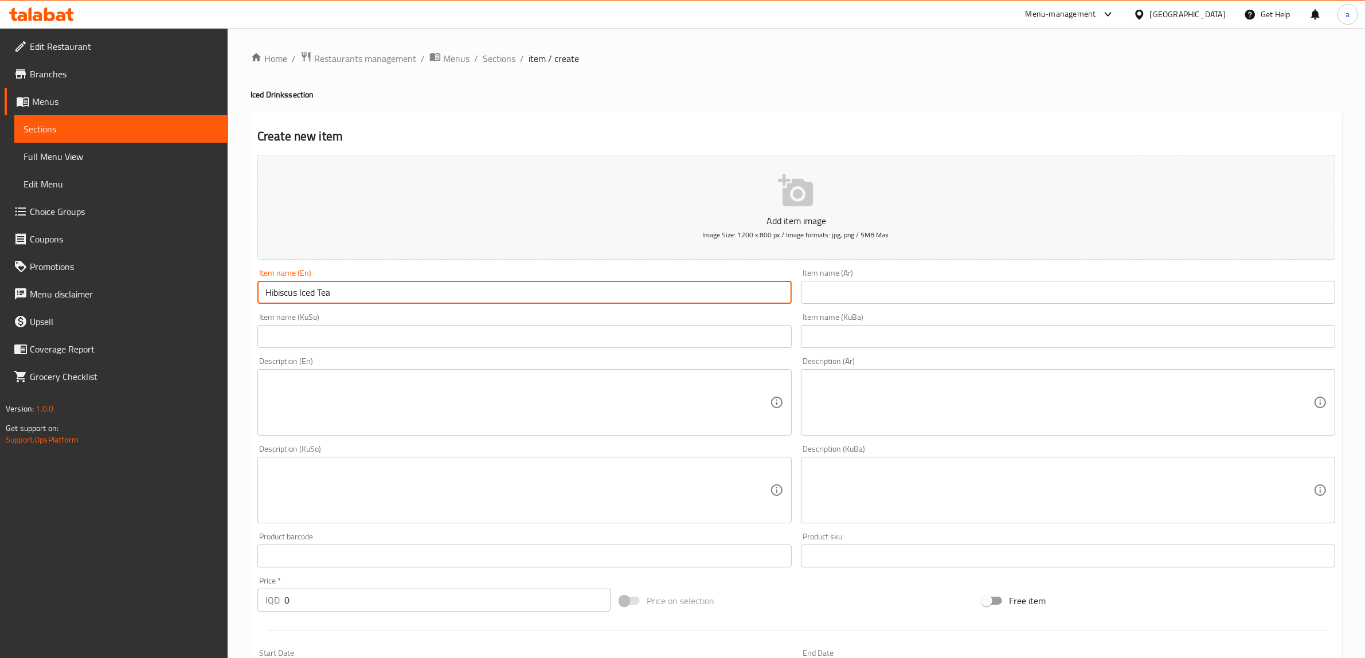
type input "Hibiscus Iced Tea"
click at [857, 297] on input "text" at bounding box center [1068, 292] width 534 height 23
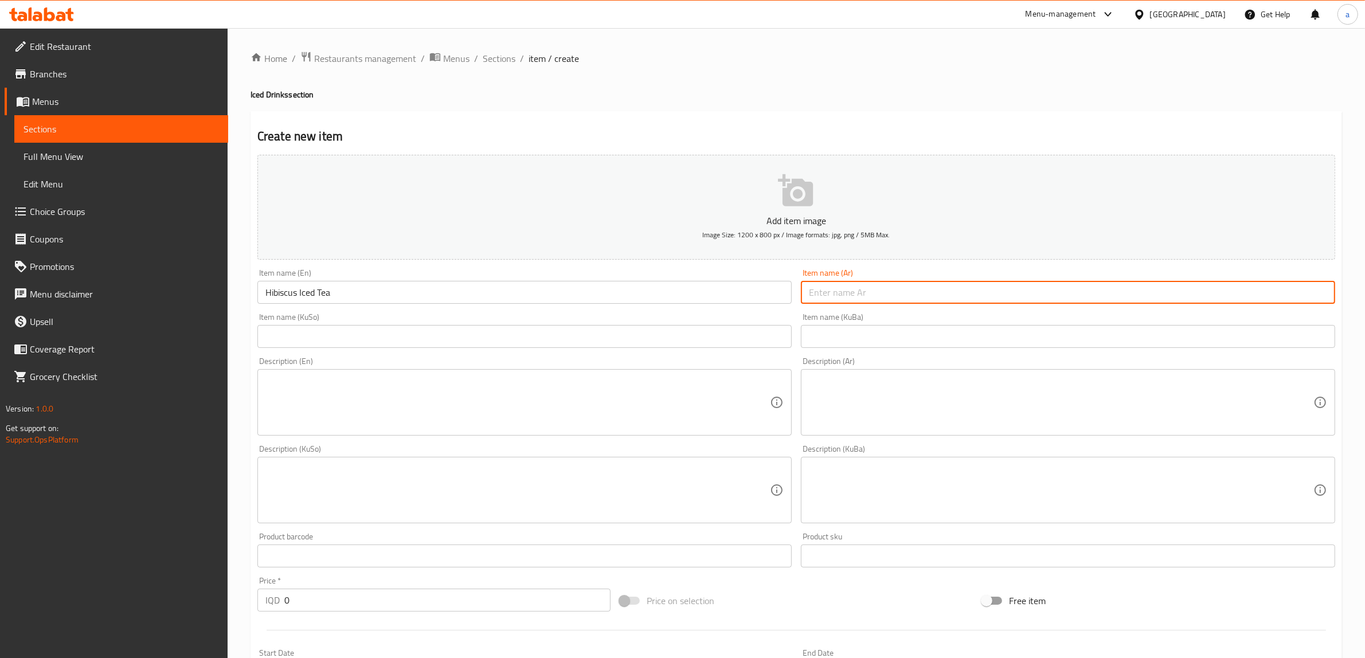
paste input "شاي مثلج"
paste input "كركديه"
type input "شاي مثلج كركديه"
click at [1007, 342] on input "text" at bounding box center [1068, 336] width 534 height 23
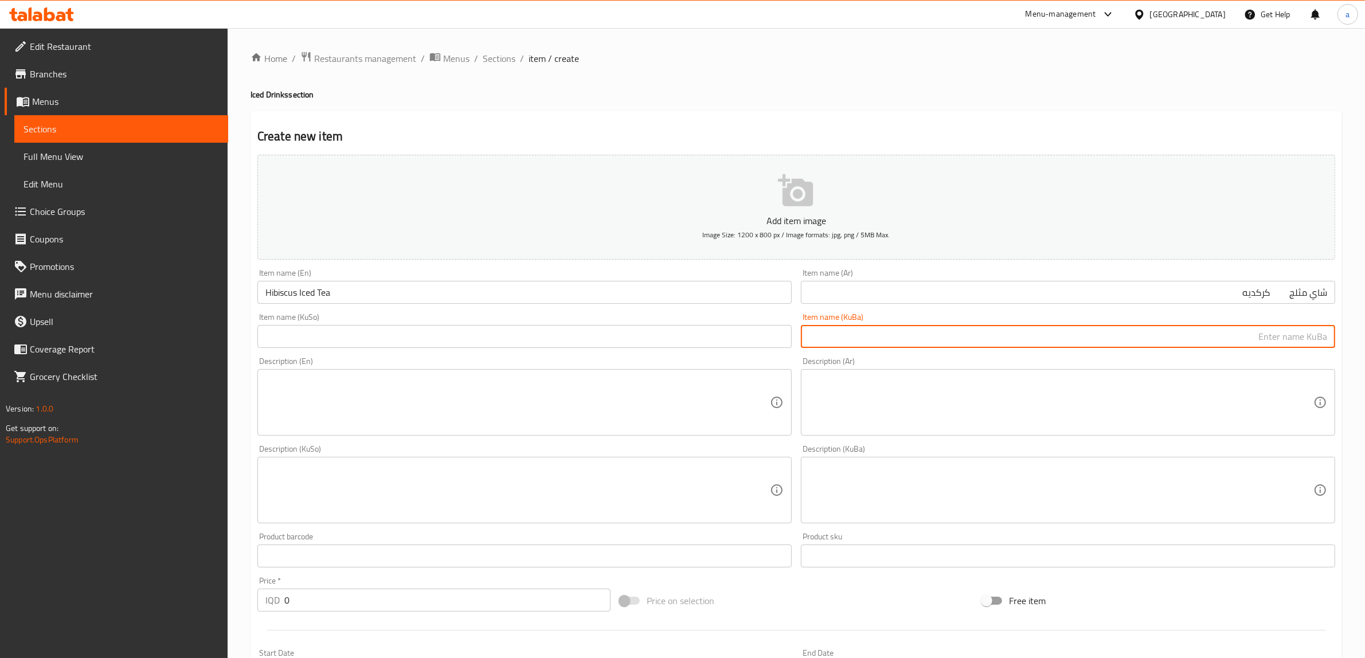
paste input "چای سارد"
type input "چای سارد کەرکەدی"
drag, startPoint x: 573, startPoint y: 331, endPoint x: 568, endPoint y: 338, distance: 9.4
click at [573, 331] on input "text" at bounding box center [524, 336] width 534 height 23
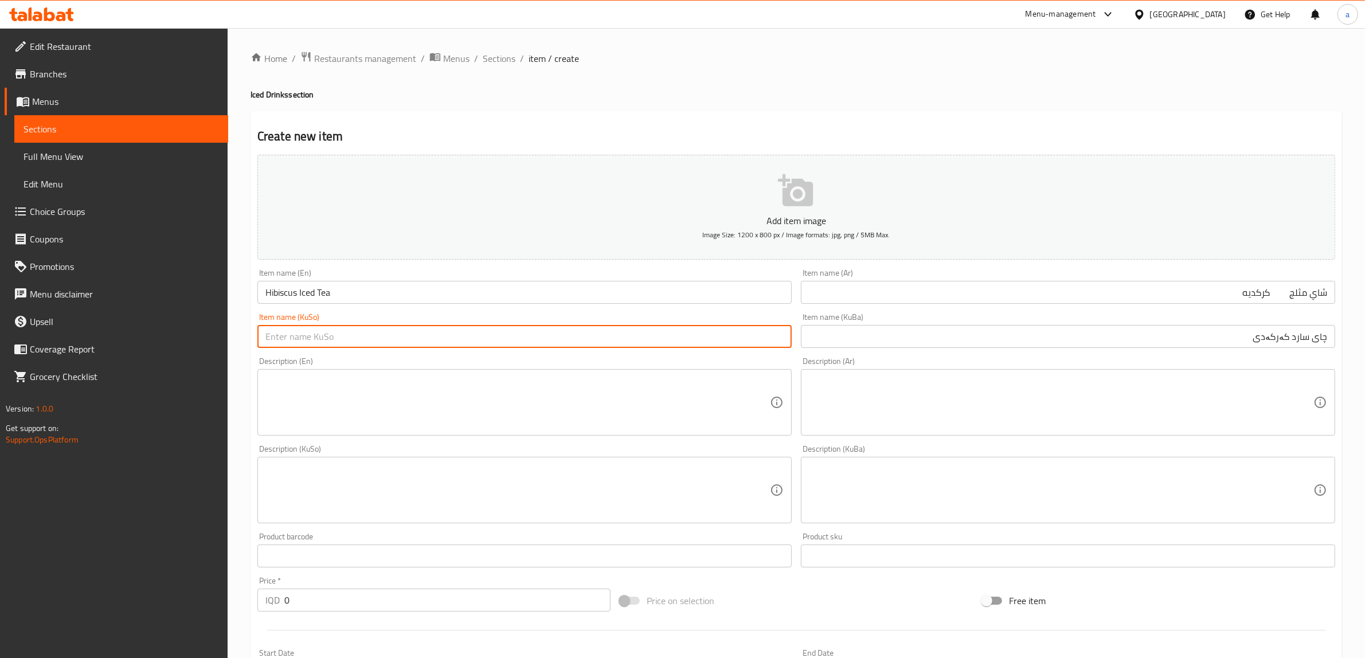
paste input "چای سارد کەرکەدی"
type input "چای سارد کەرکەدی"
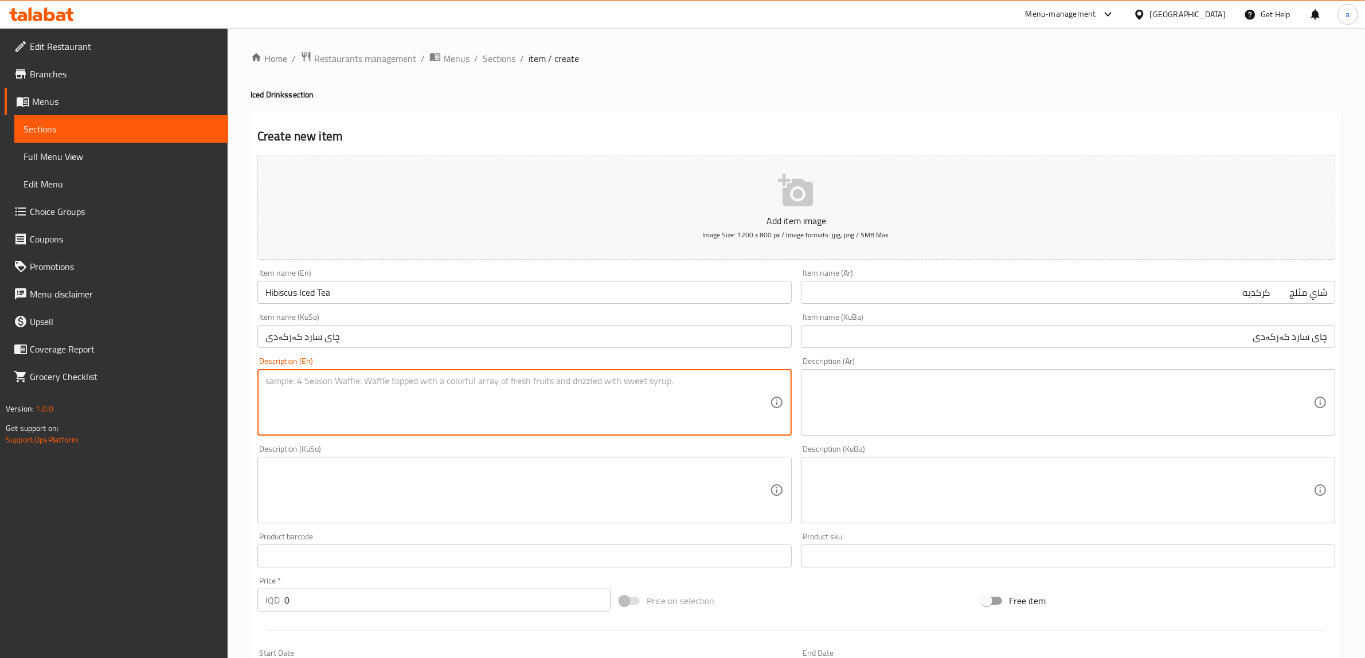
click at [502, 384] on textarea at bounding box center [517, 403] width 505 height 54
paste textarea "1 Cup"
type textarea "1 Cup"
click at [878, 399] on textarea at bounding box center [1061, 403] width 505 height 54
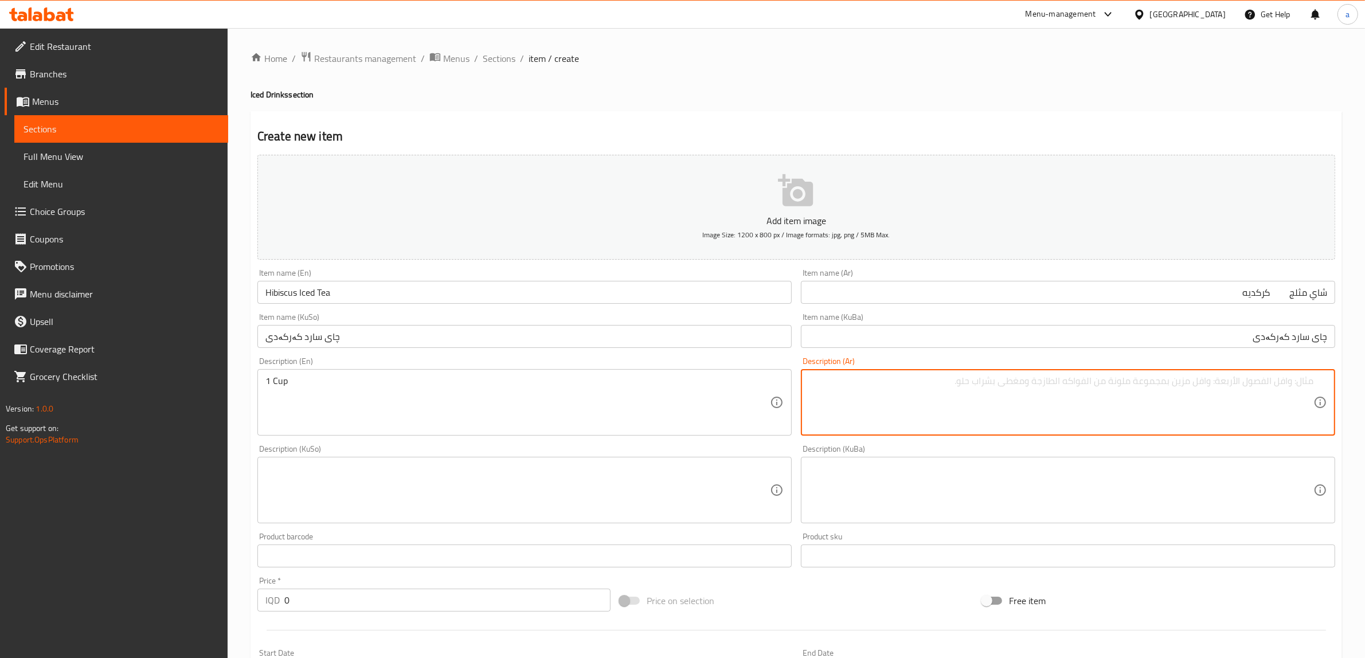
paste textarea "كوب"
click at [1313, 410] on textarea "كوب" at bounding box center [1061, 403] width 505 height 54
type textarea "1 كوب"
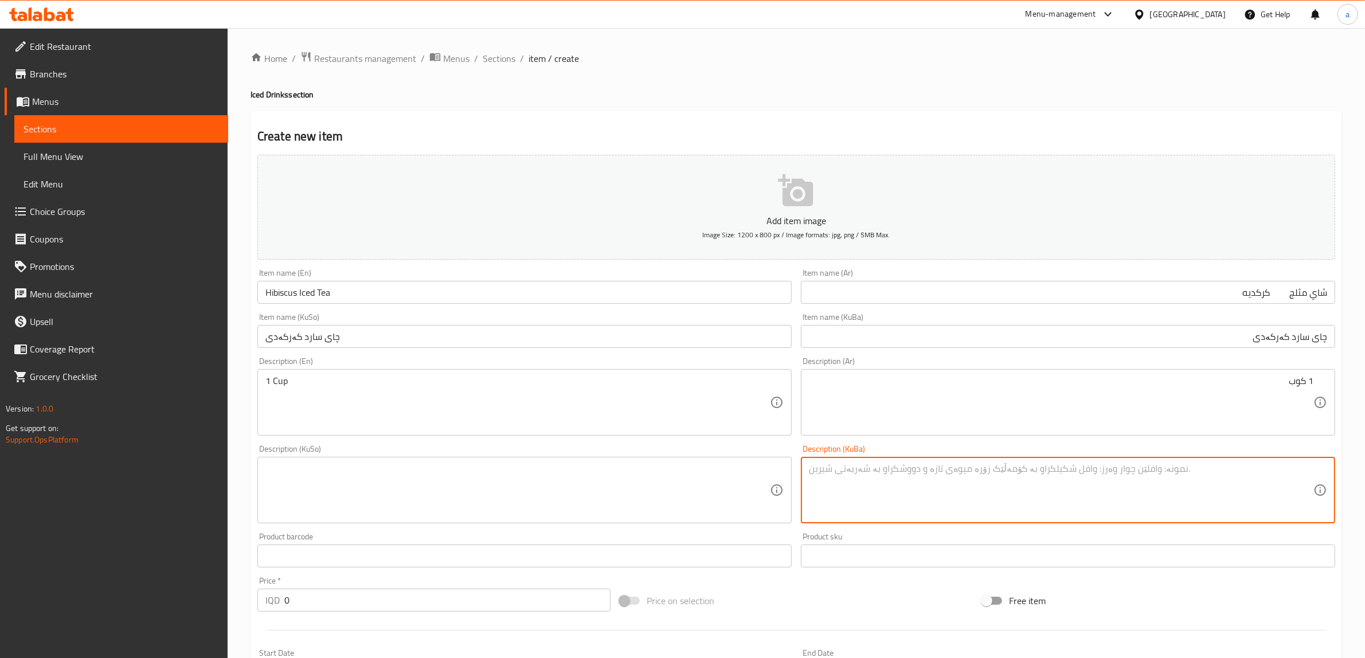
click at [1029, 499] on textarea at bounding box center [1061, 490] width 505 height 54
paste textarea "1 کوپ"
type textarea "1 کوپ"
click at [694, 478] on textarea at bounding box center [517, 490] width 505 height 54
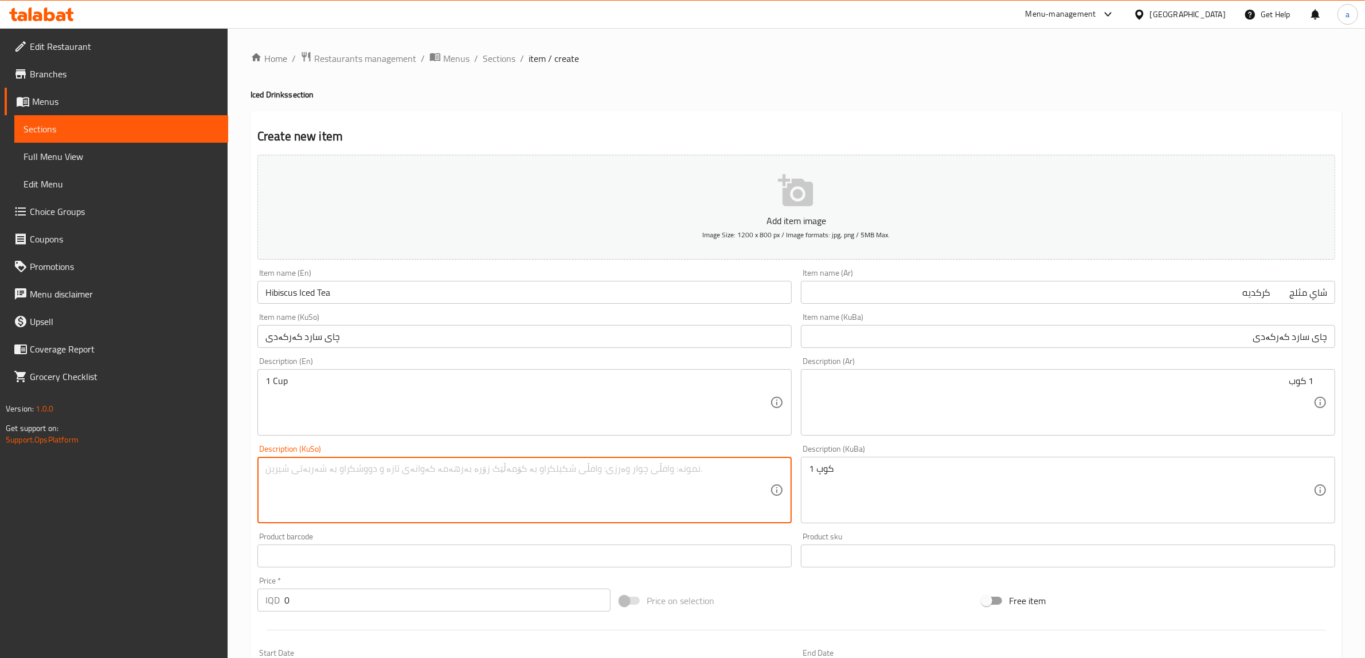
paste textarea "1 کوپ"
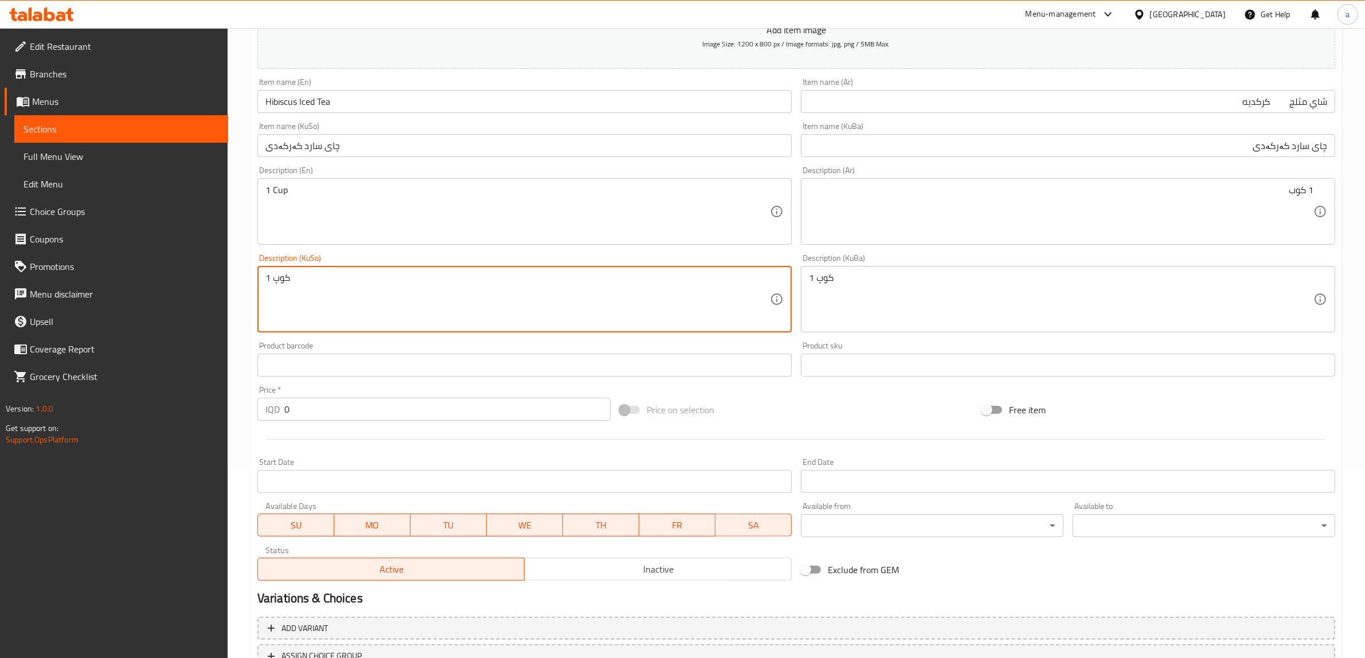
type textarea "1 کوپ"
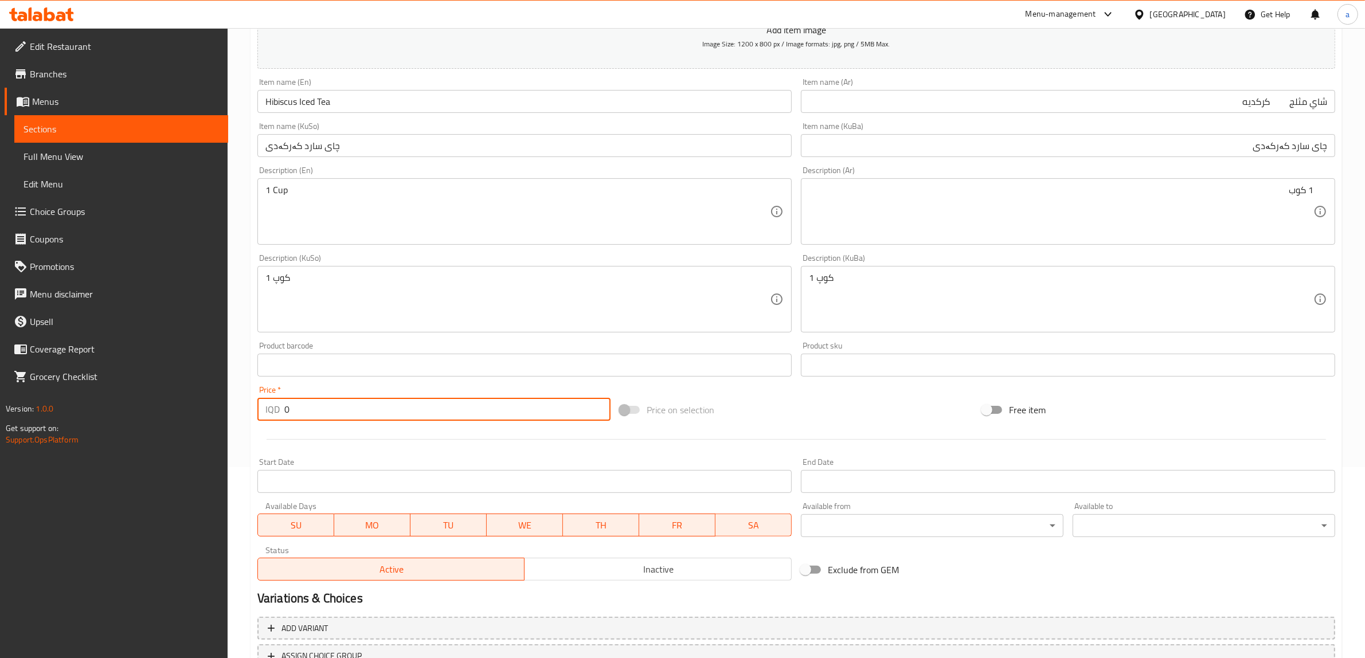
click at [287, 412] on input "0" at bounding box center [447, 409] width 326 height 23
paste input "600"
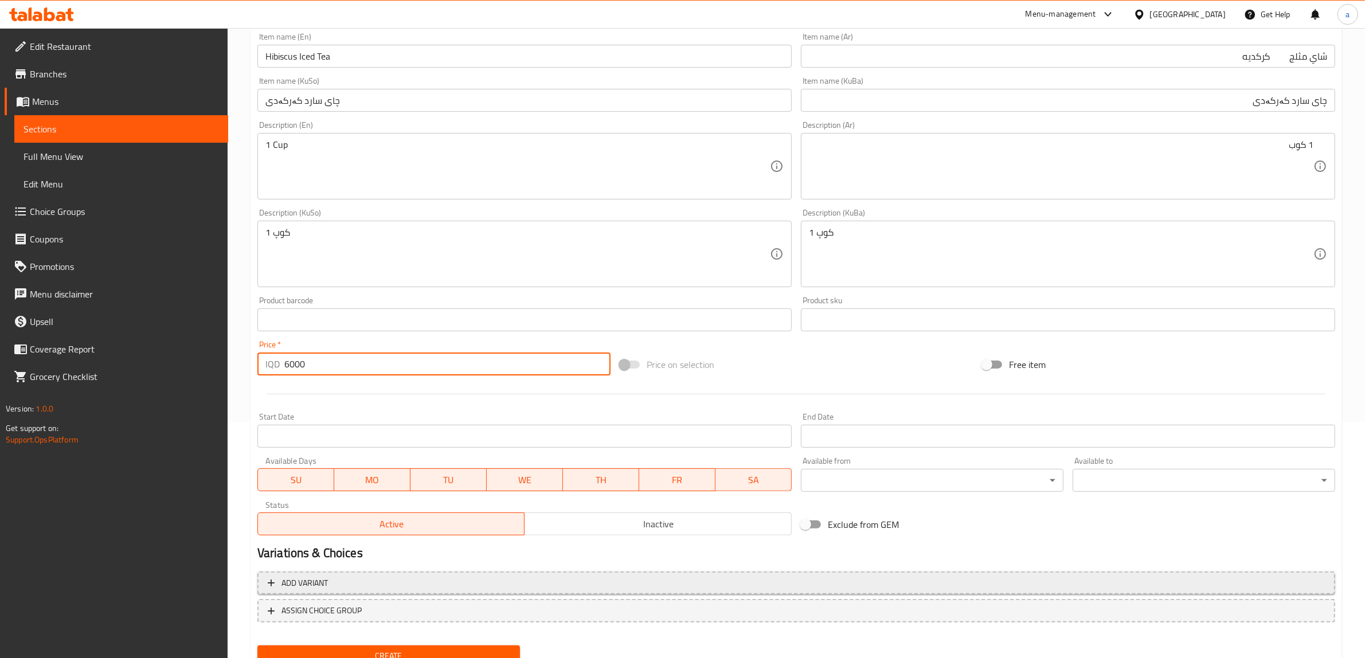
scroll to position [282, 0]
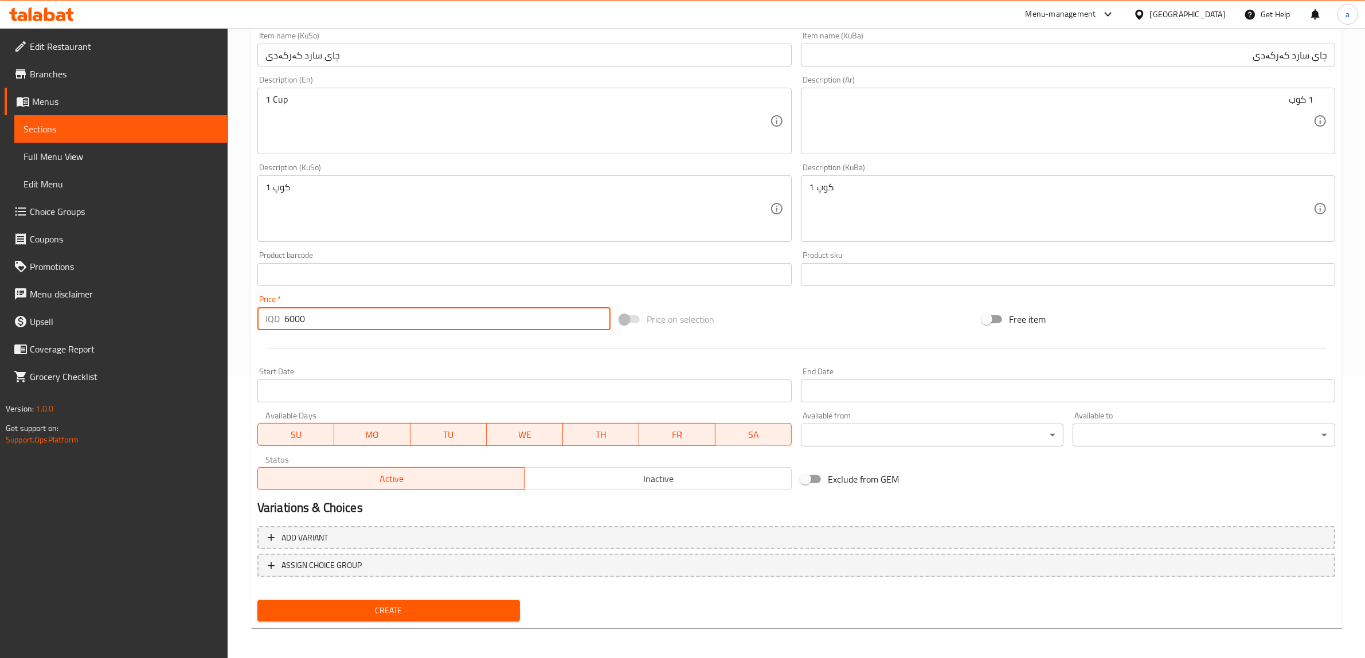
type input "6000"
click at [337, 608] on span "Create" at bounding box center [389, 611] width 244 height 14
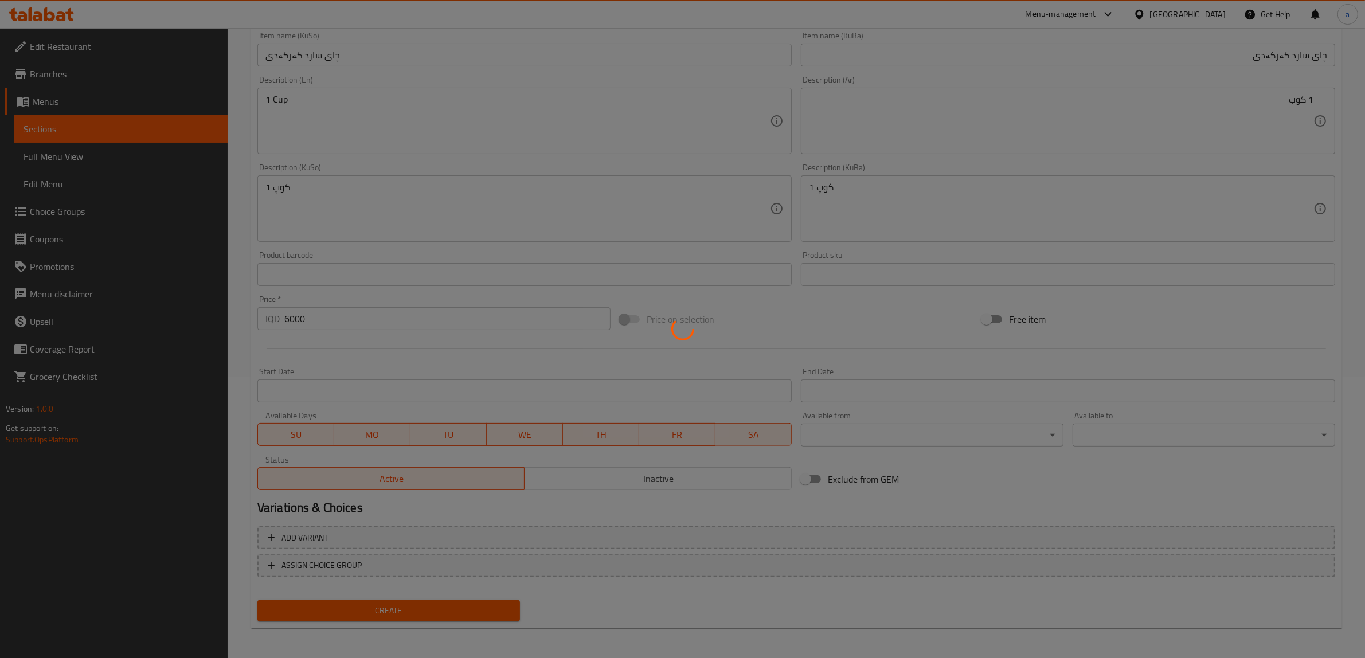
type input "0"
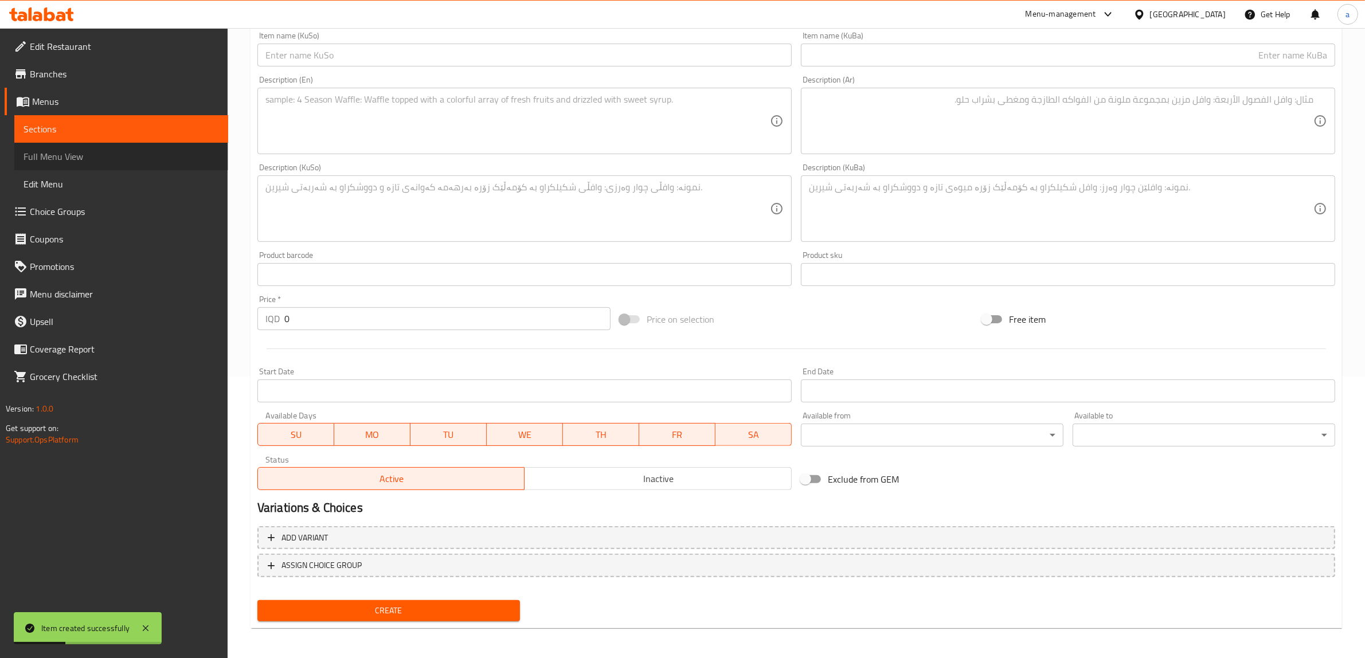
click at [106, 156] on span "Full Menu View" at bounding box center [122, 157] width 196 height 14
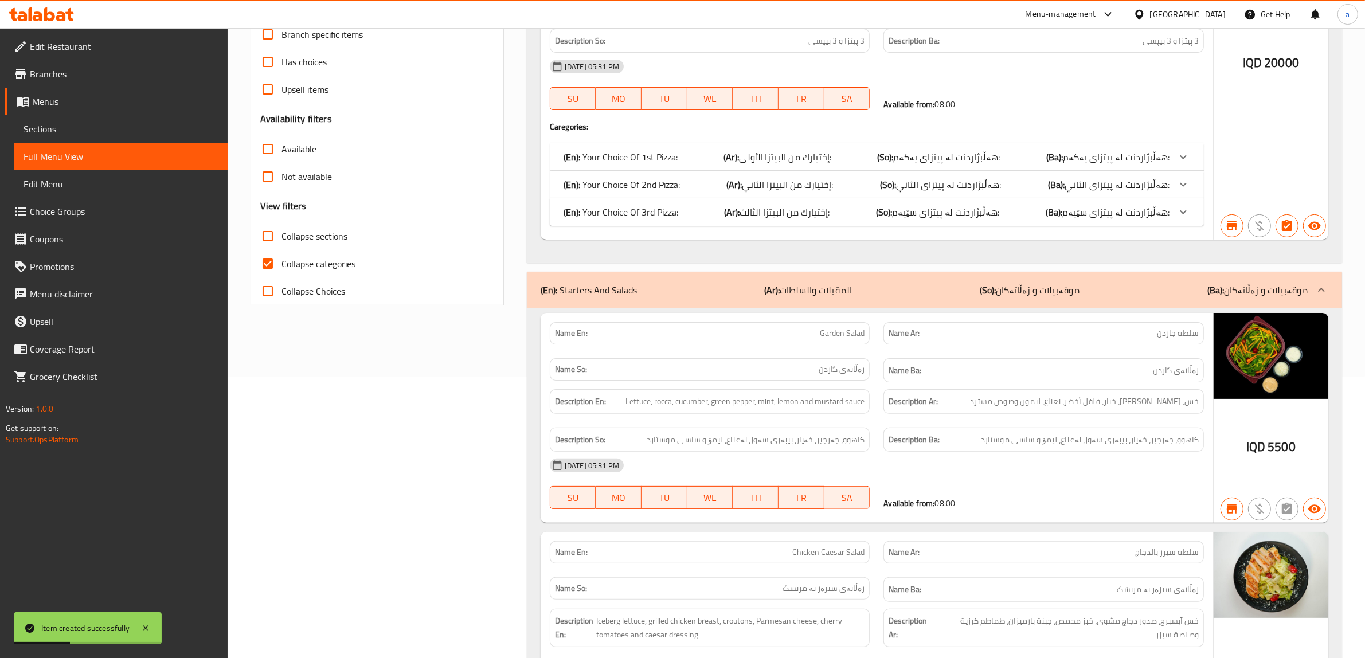
click at [263, 267] on input "Collapse categories" at bounding box center [268, 264] width 28 height 28
checkbox input "false"
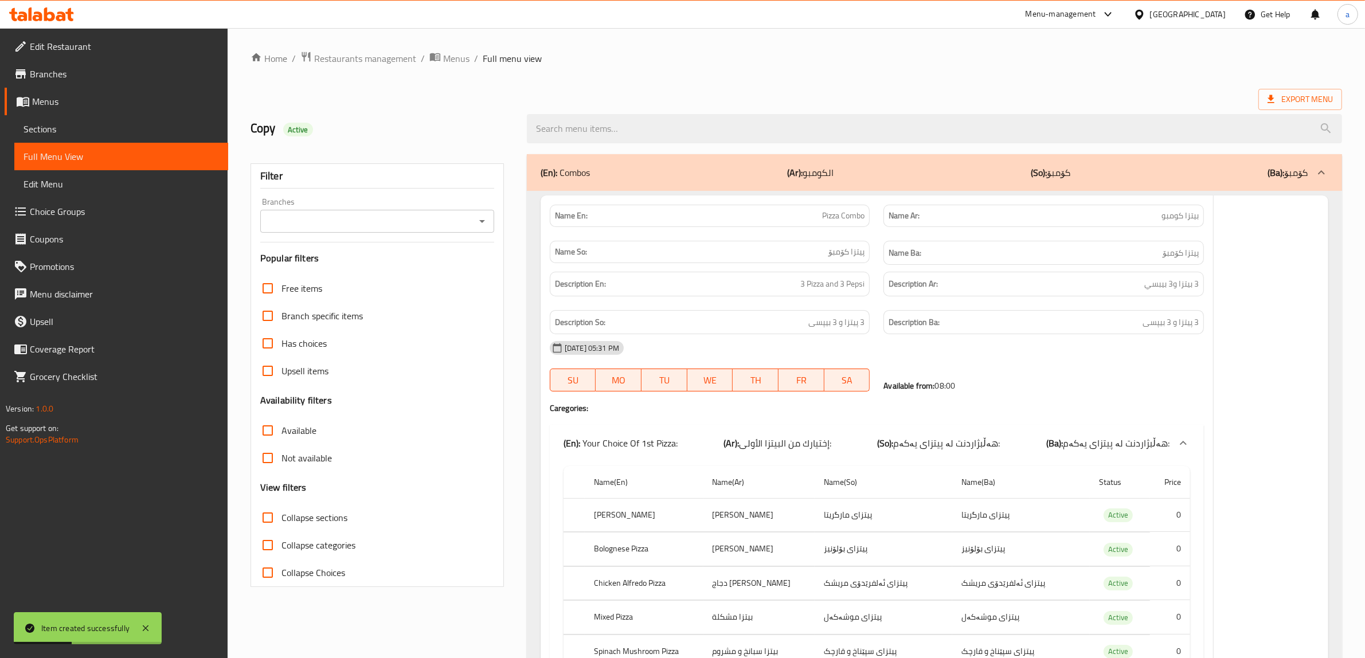
click at [489, 217] on div "Branches" at bounding box center [377, 221] width 234 height 23
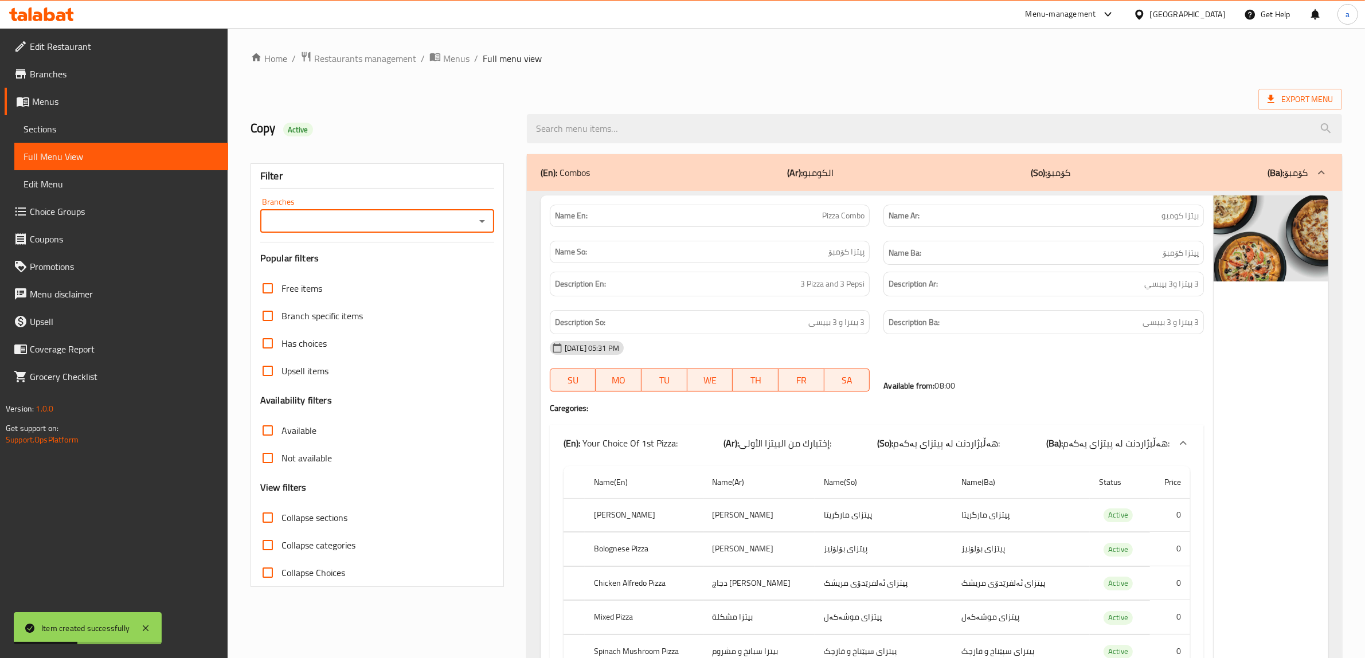
click at [483, 222] on icon "Open" at bounding box center [482, 221] width 14 height 14
click at [486, 219] on icon "Open" at bounding box center [482, 221] width 14 height 14
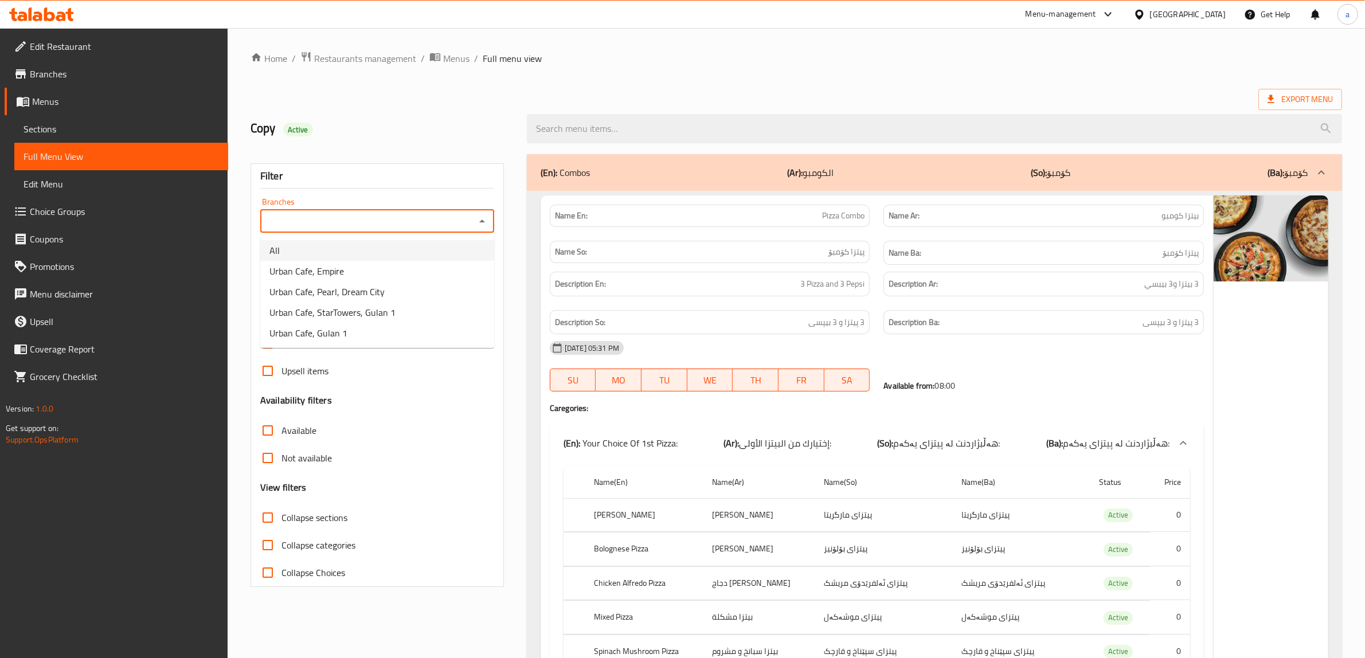
click at [302, 259] on li "All" at bounding box center [377, 250] width 234 height 21
click at [480, 222] on icon "Open" at bounding box center [482, 221] width 14 height 14
click at [353, 268] on li "Urban Cafe, Empire" at bounding box center [377, 271] width 234 height 21
type input "Urban Cafe, Empire"
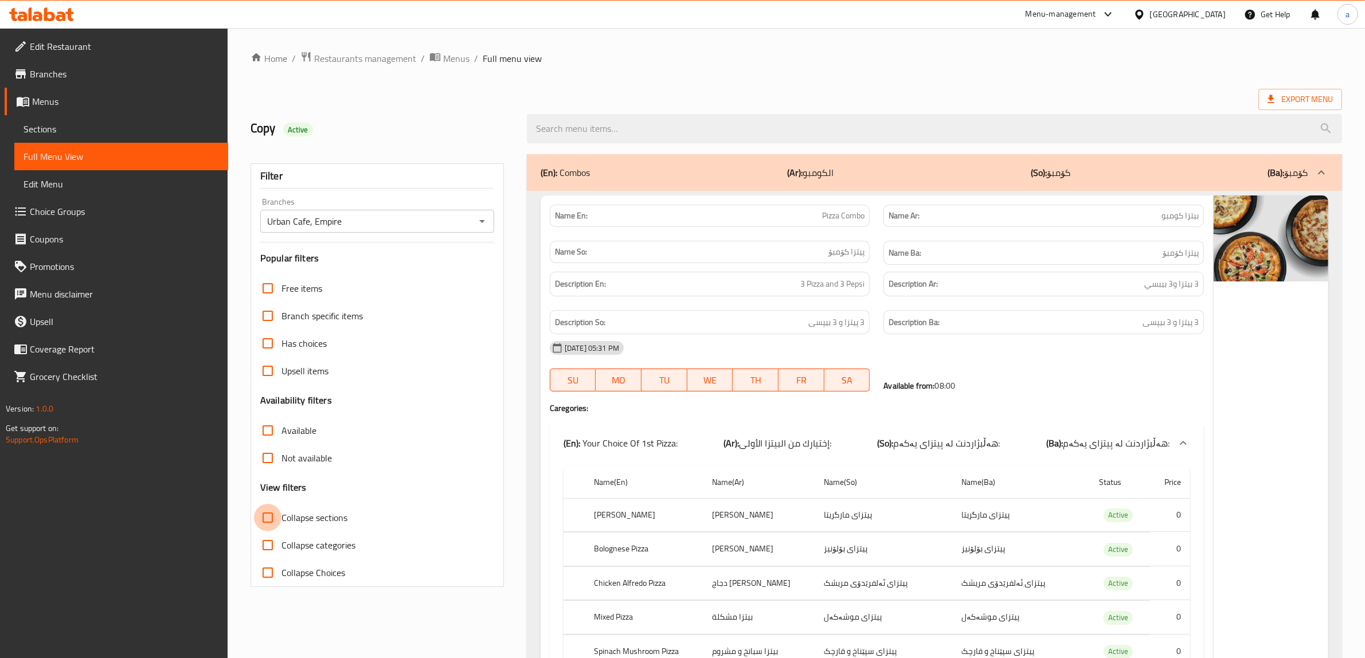
click at [267, 516] on input "Collapse sections" at bounding box center [268, 518] width 28 height 28
checkbox input "true"
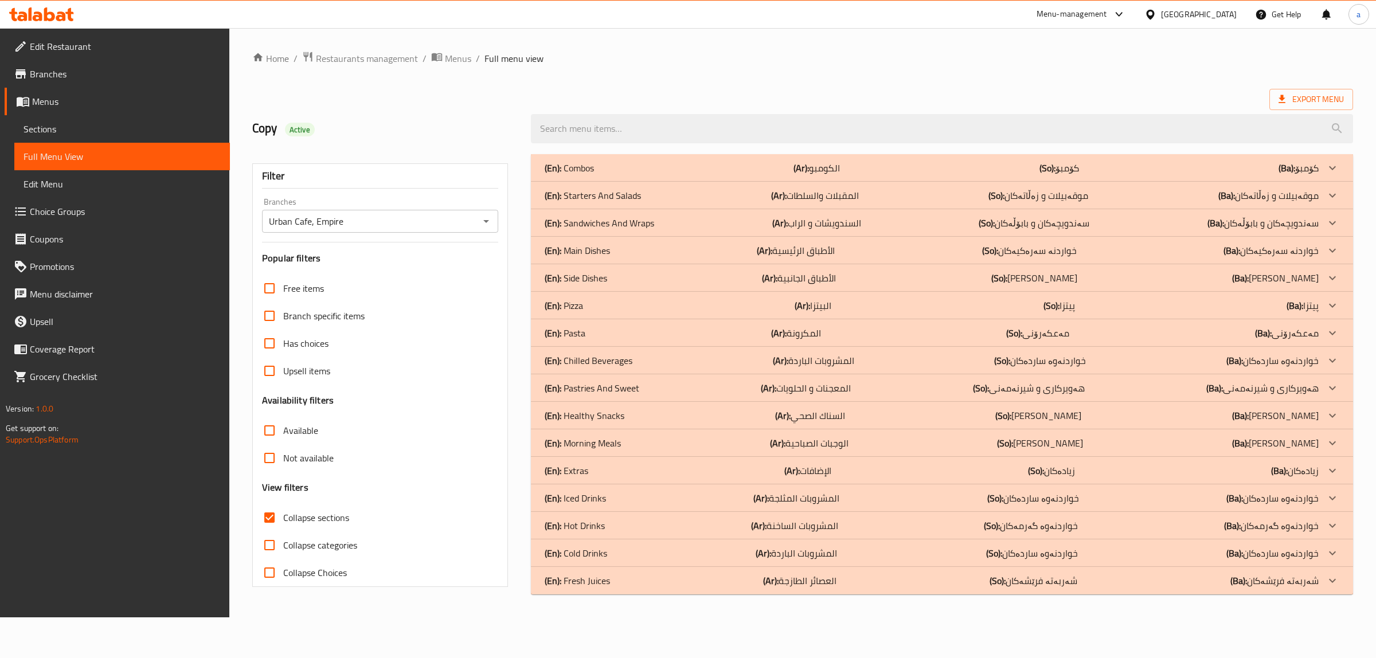
click at [572, 175] on p "(En): Cold Drinks" at bounding box center [569, 168] width 49 height 14
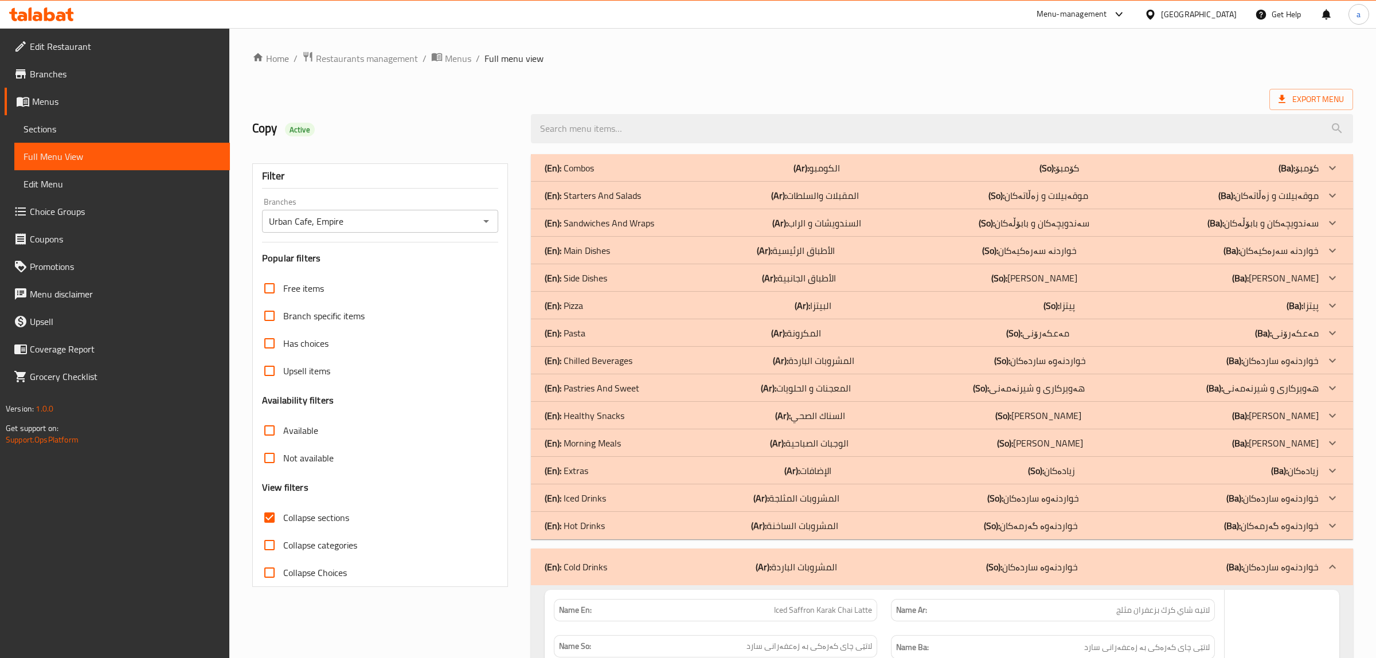
click at [572, 175] on p "(En): Iced Drinks" at bounding box center [569, 168] width 49 height 14
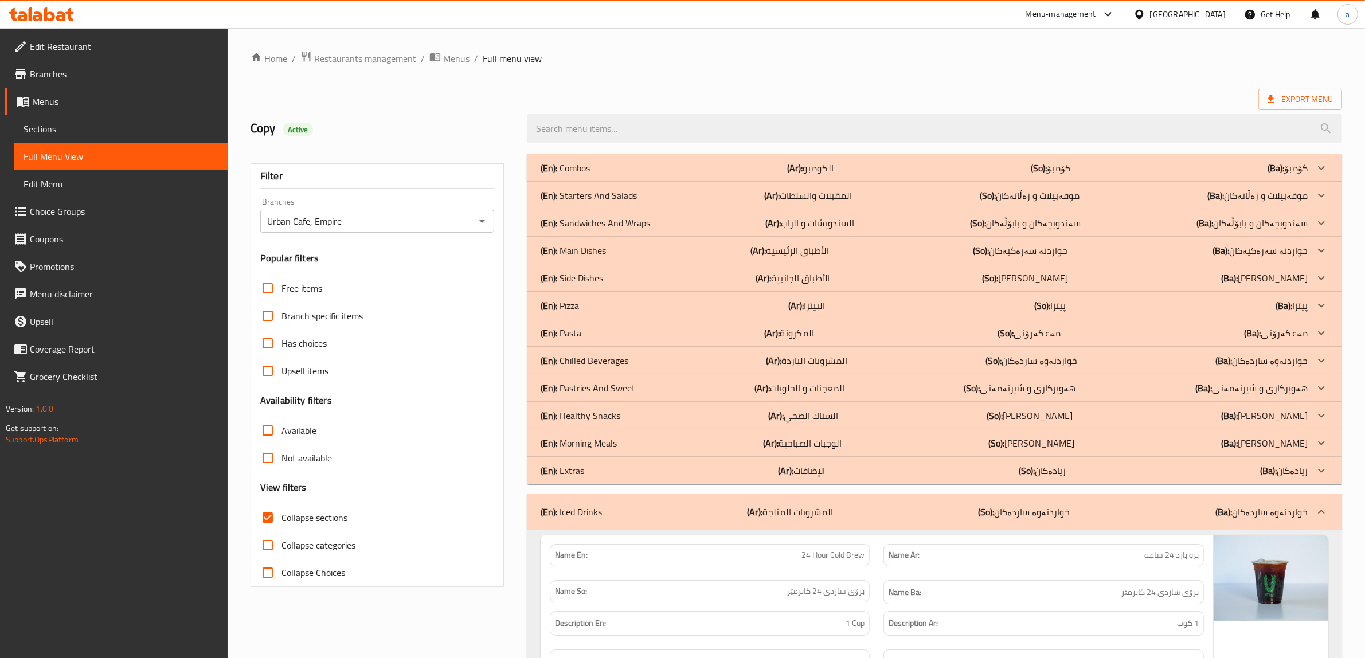
drag, startPoint x: 1084, startPoint y: 341, endPoint x: 1114, endPoint y: 18, distance: 324.8
drag, startPoint x: 469, startPoint y: 35, endPoint x: 502, endPoint y: -59, distance: 99.7
click at [485, 225] on icon "Open" at bounding box center [482, 221] width 14 height 14
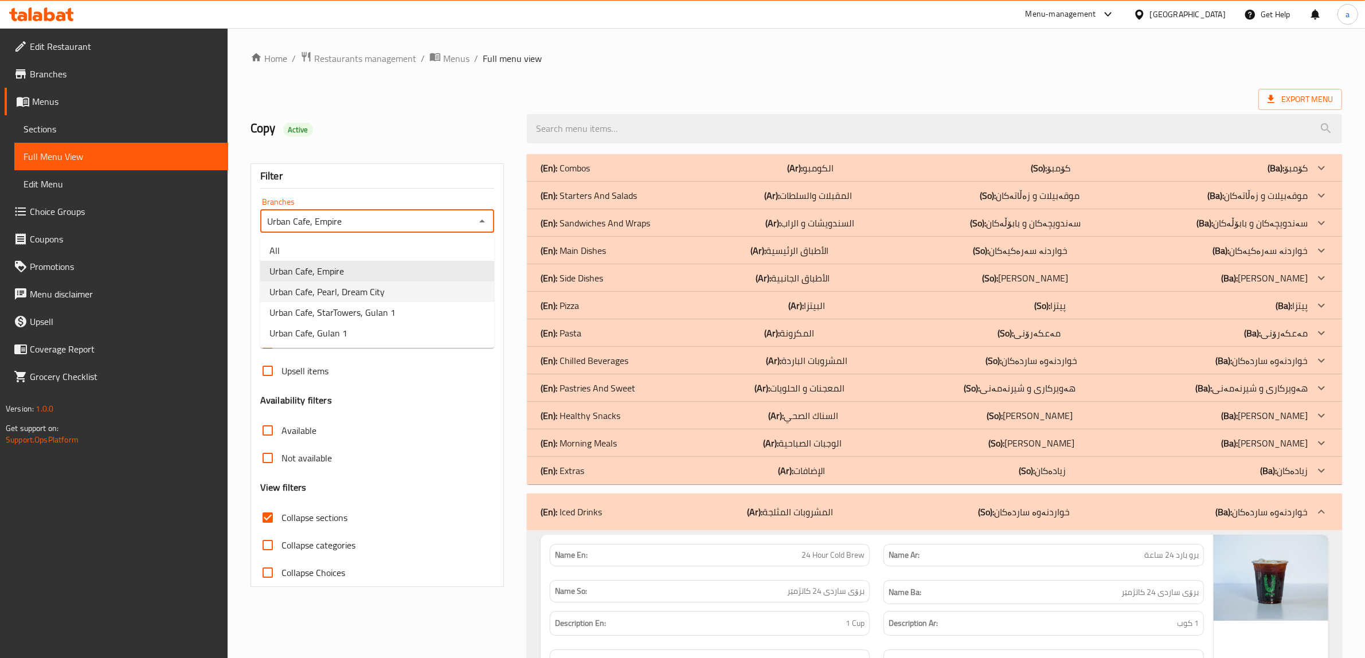
click at [351, 294] on span "Urban Cafe, Pearl, Dream City" at bounding box center [326, 292] width 115 height 14
type input "Urban Cafe, Pearl, Dream City"
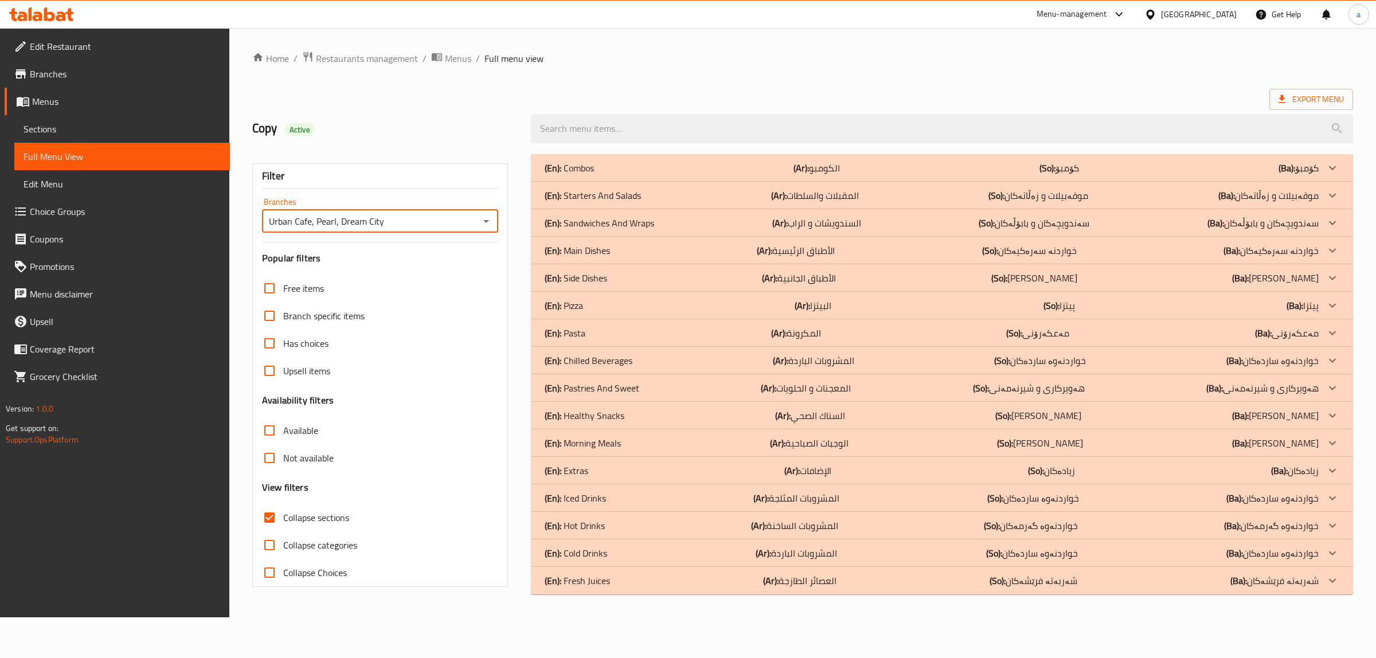
click at [609, 175] on div "(En): Cold Drinks (Ar): المشروبات الباردة (So): خواردنەوە ساردەکان (Ba): خواردن…" at bounding box center [932, 168] width 774 height 14
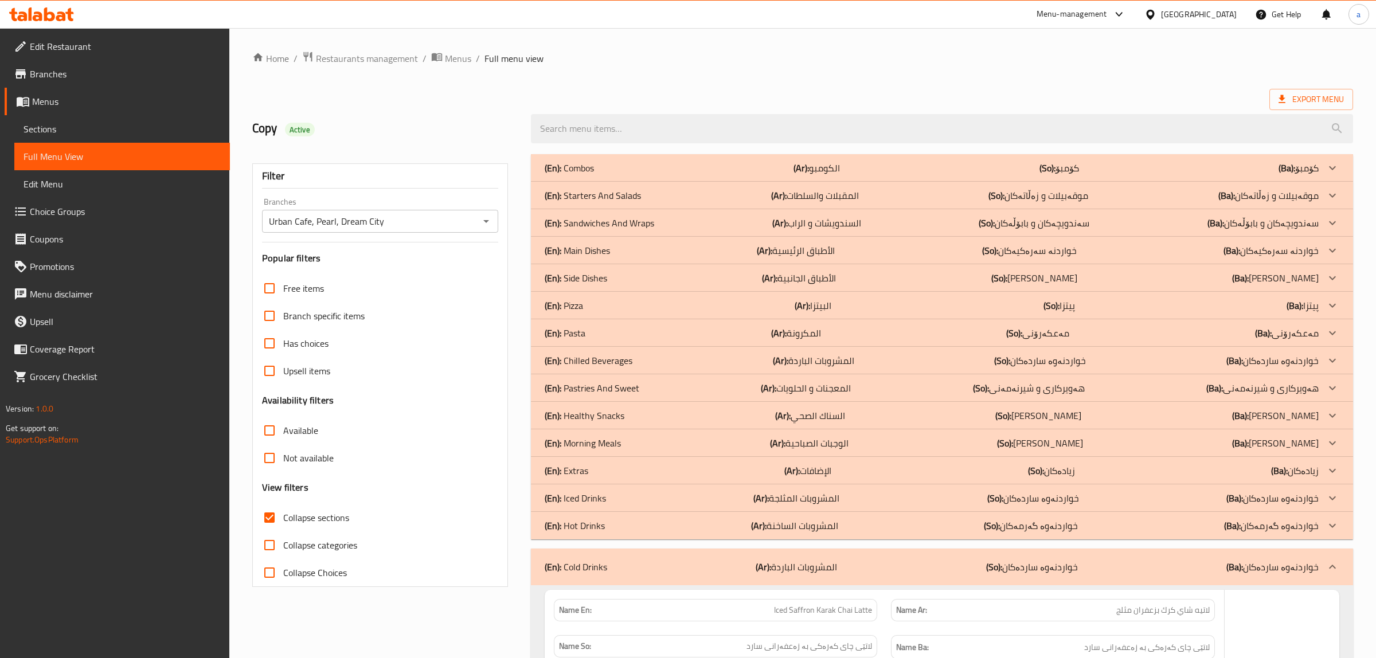
click at [582, 175] on p "(En): Iced Drinks" at bounding box center [569, 168] width 49 height 14
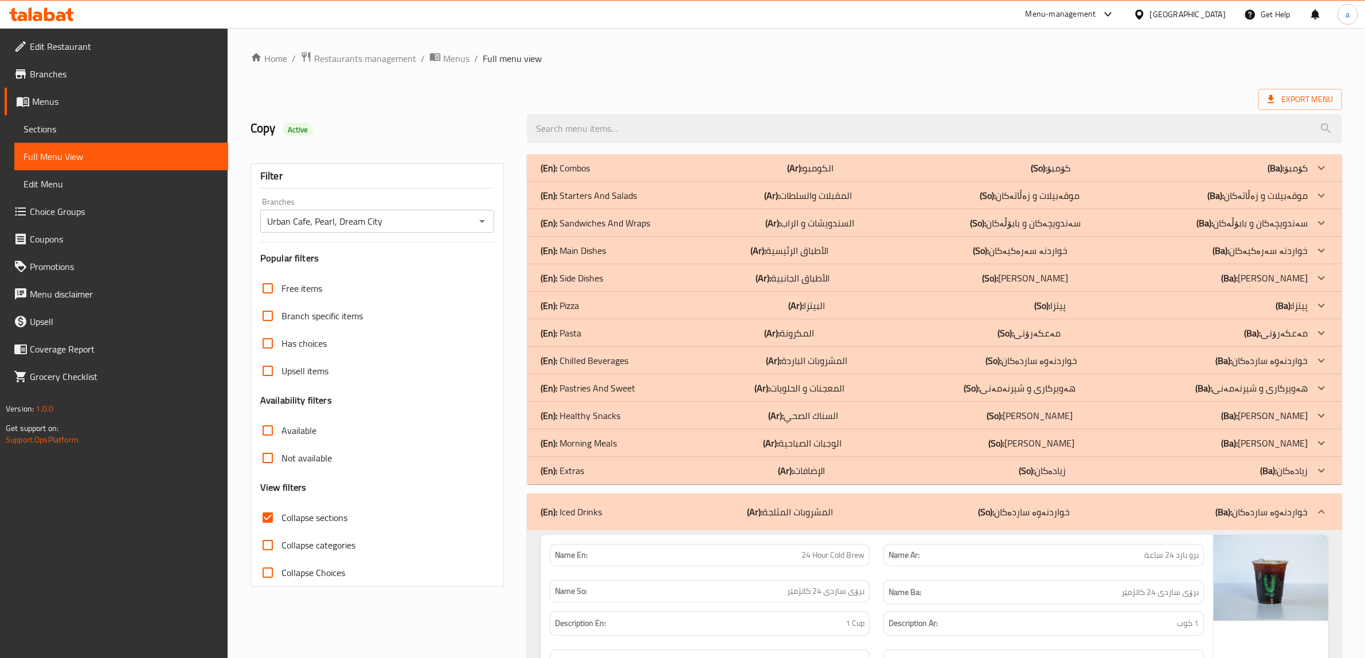
drag, startPoint x: 1161, startPoint y: 450, endPoint x: 1162, endPoint y: 484, distance: 34.4
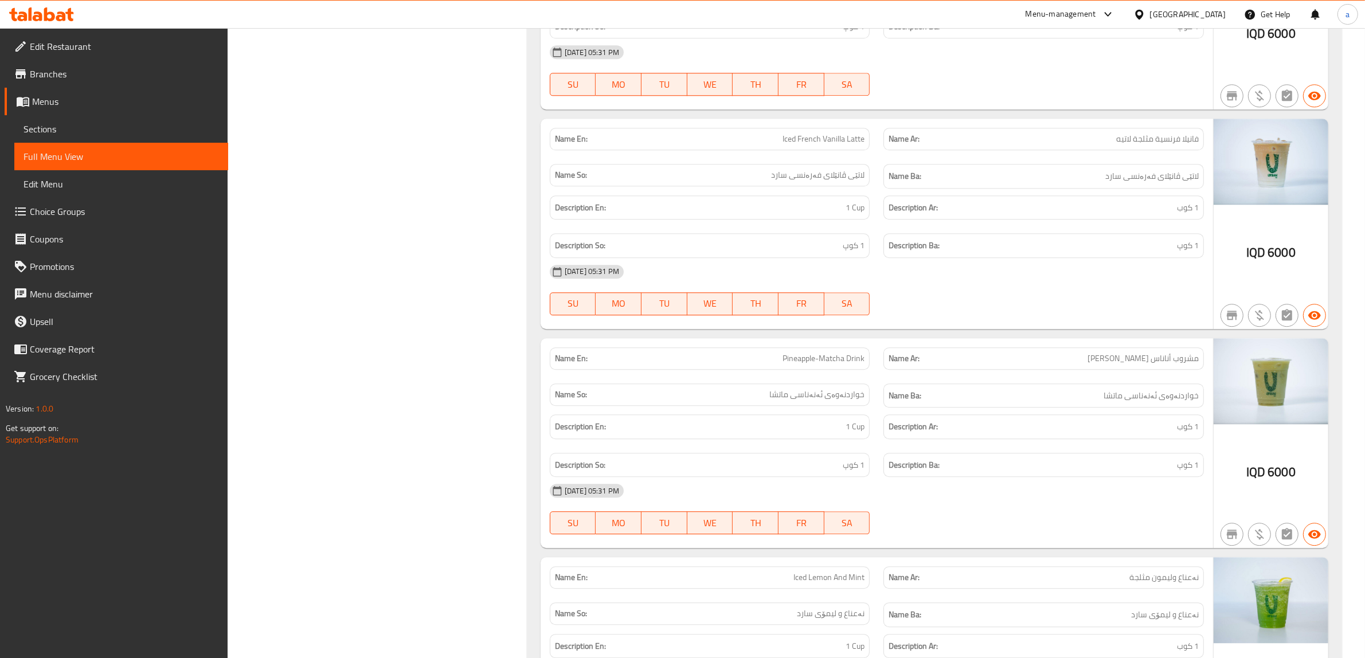
drag, startPoint x: 1162, startPoint y: 435, endPoint x: 1162, endPoint y: 645, distance: 210.4
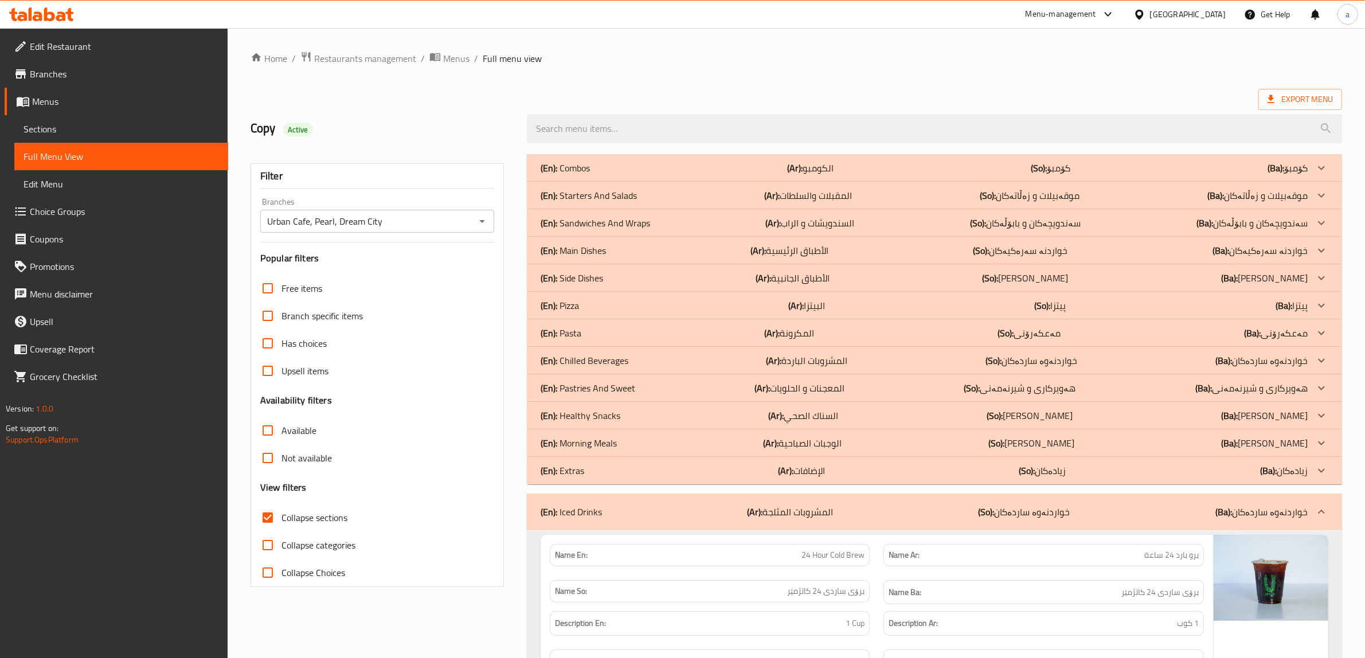
drag, startPoint x: 998, startPoint y: 488, endPoint x: 986, endPoint y: 186, distance: 302.4
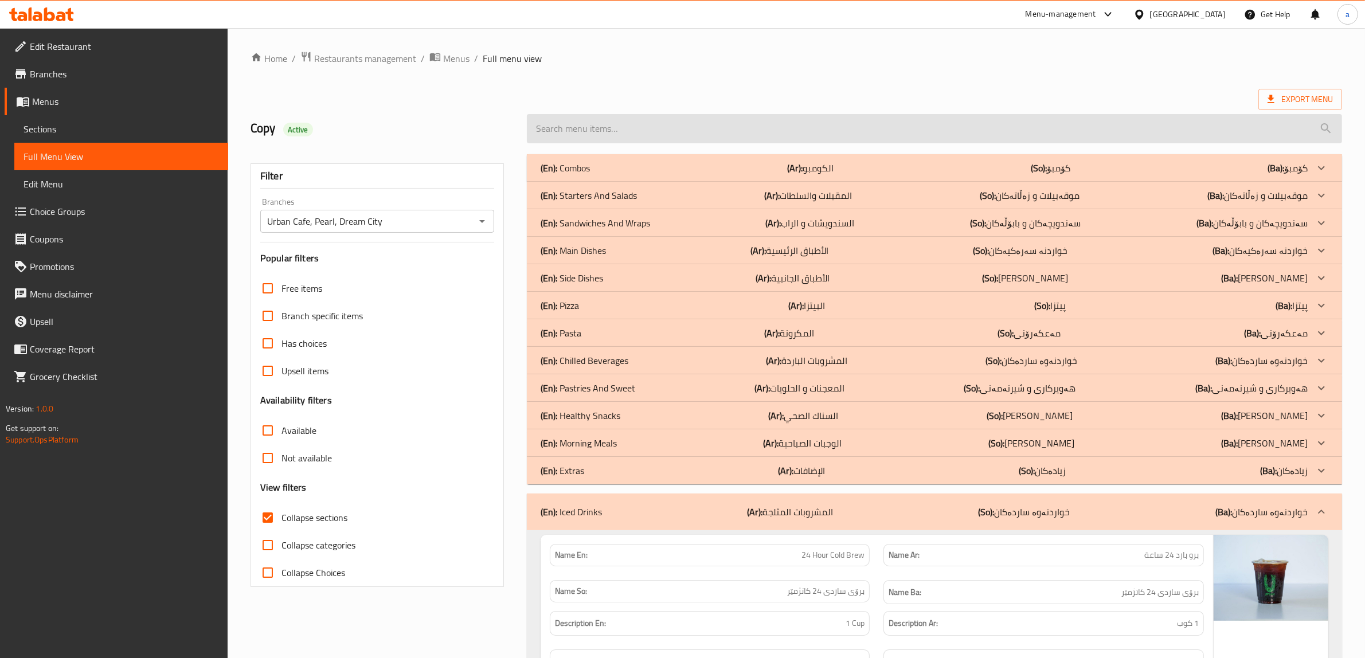
click at [794, 124] on input "search" at bounding box center [934, 128] width 815 height 29
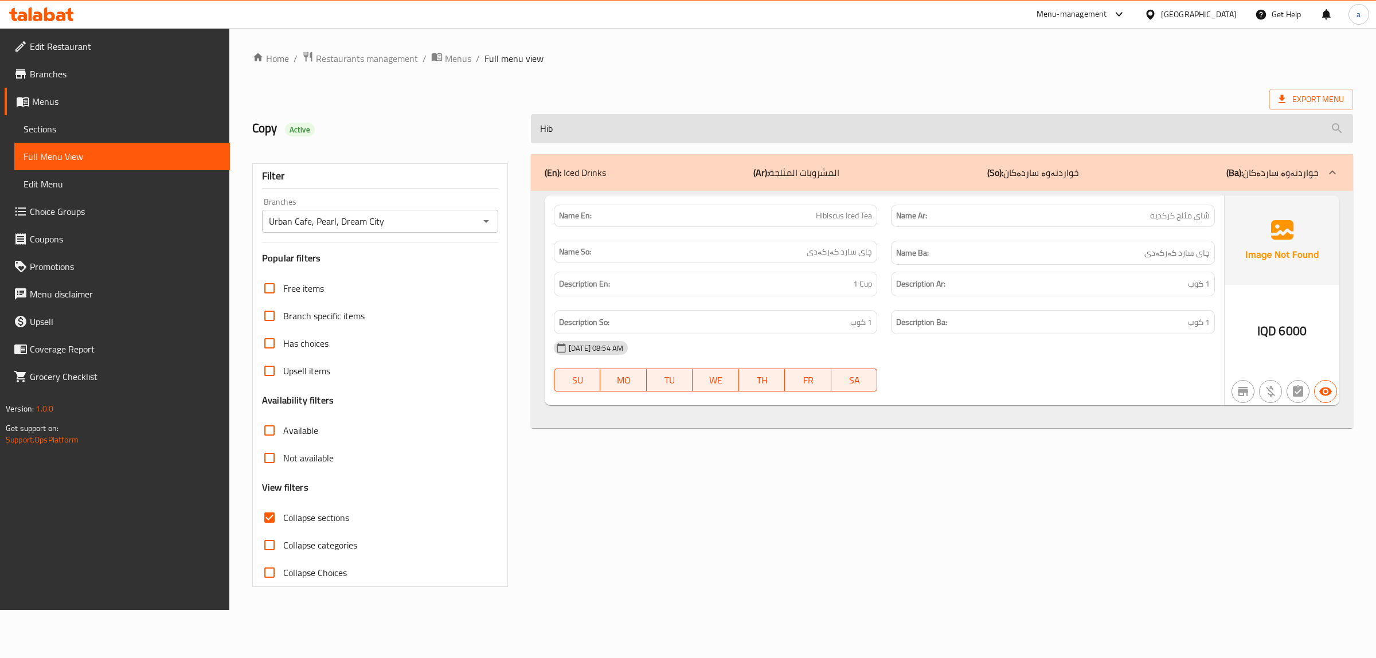
type input "Hibi"
click at [654, 132] on input "Hibi" at bounding box center [942, 128] width 822 height 29
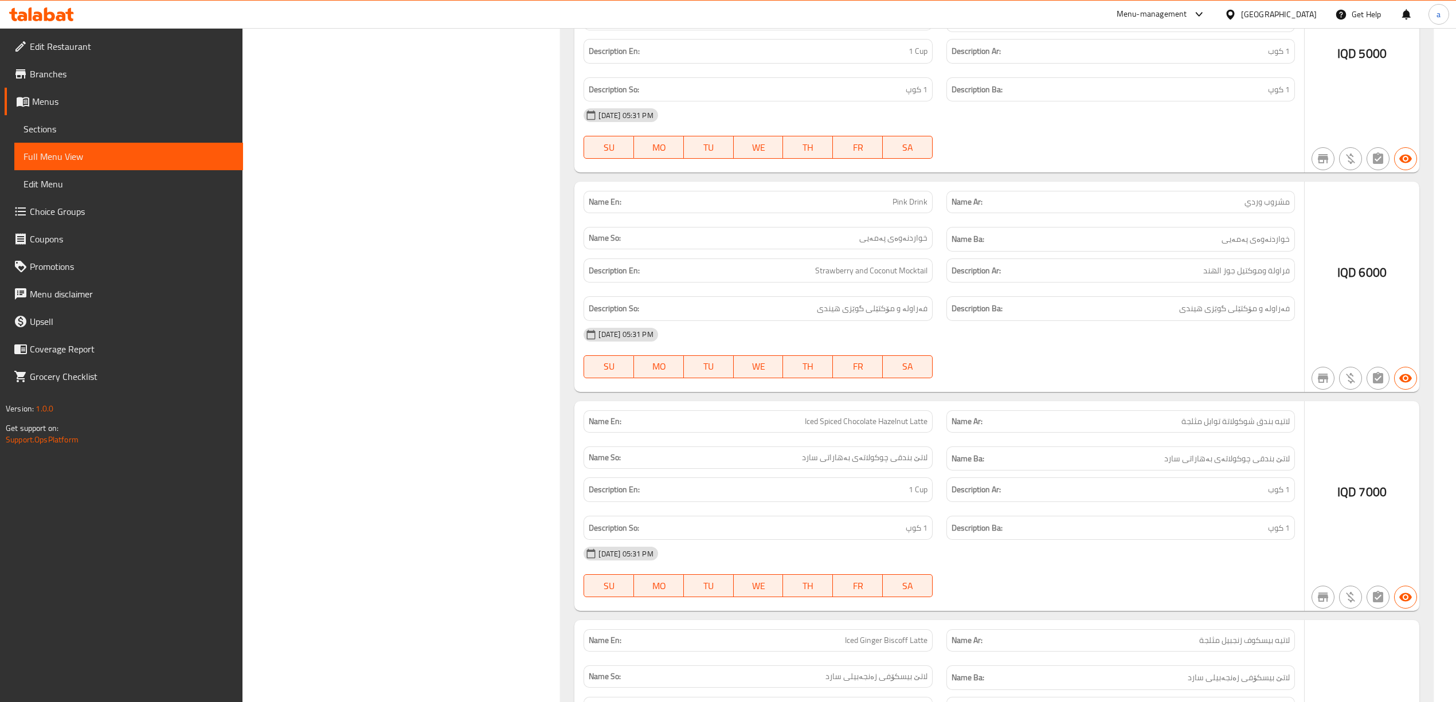
scroll to position [17086, 0]
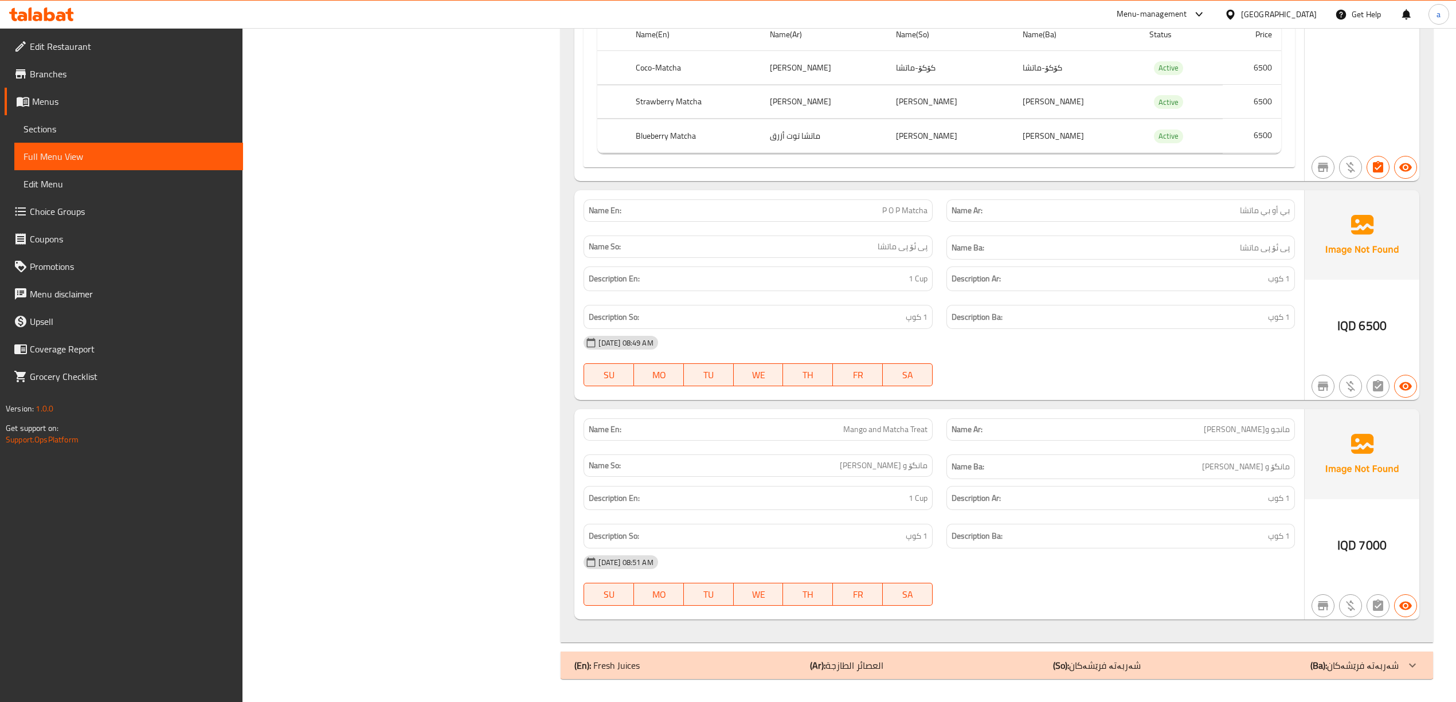
drag, startPoint x: 1166, startPoint y: 434, endPoint x: 1159, endPoint y: 663, distance: 229.4
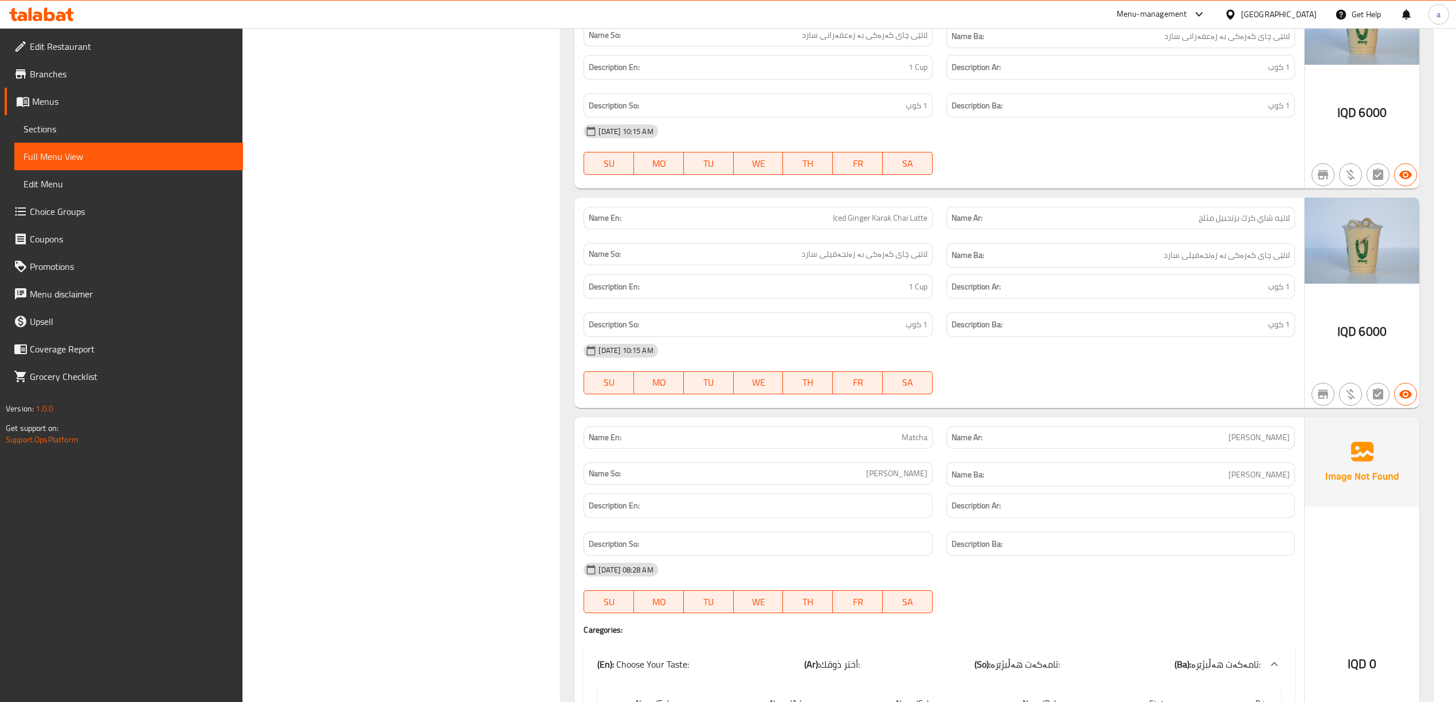
scroll to position [16270, 0]
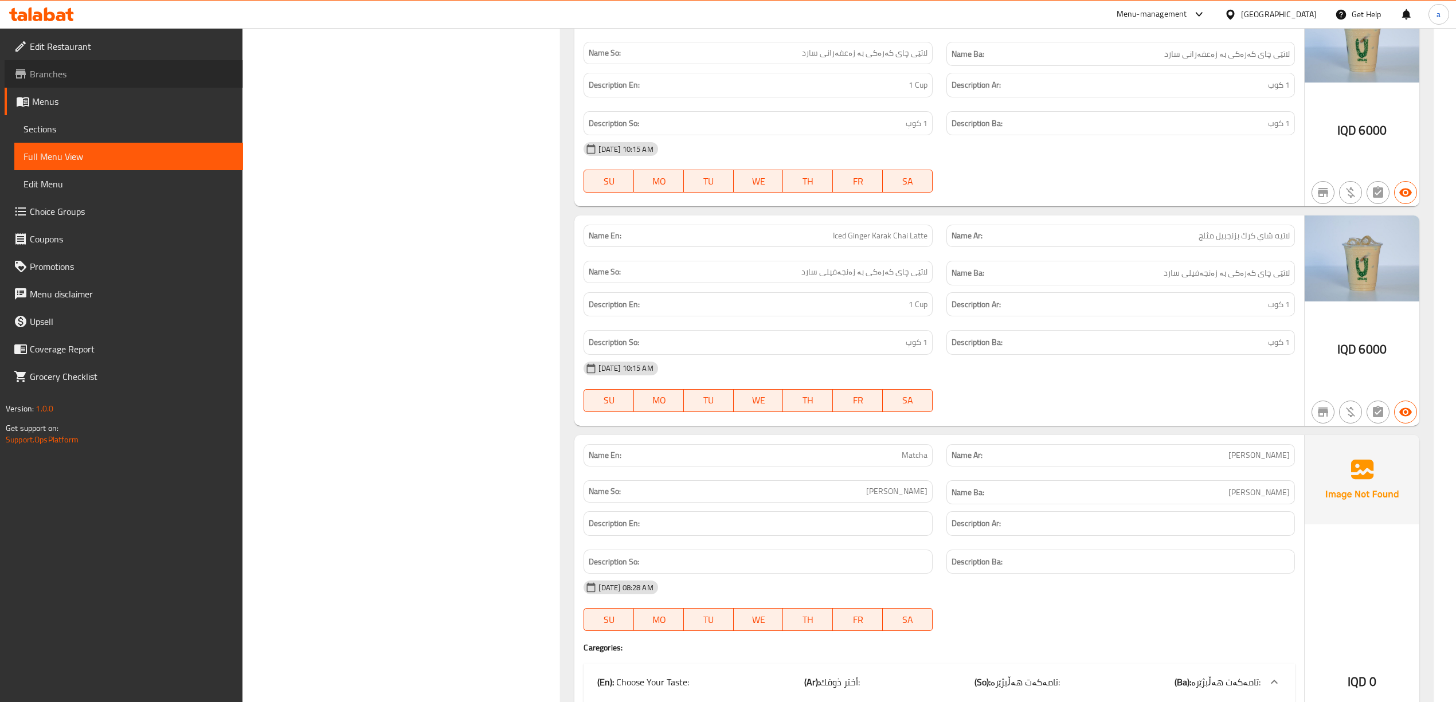
click at [70, 76] on span "Branches" at bounding box center [132, 74] width 204 height 14
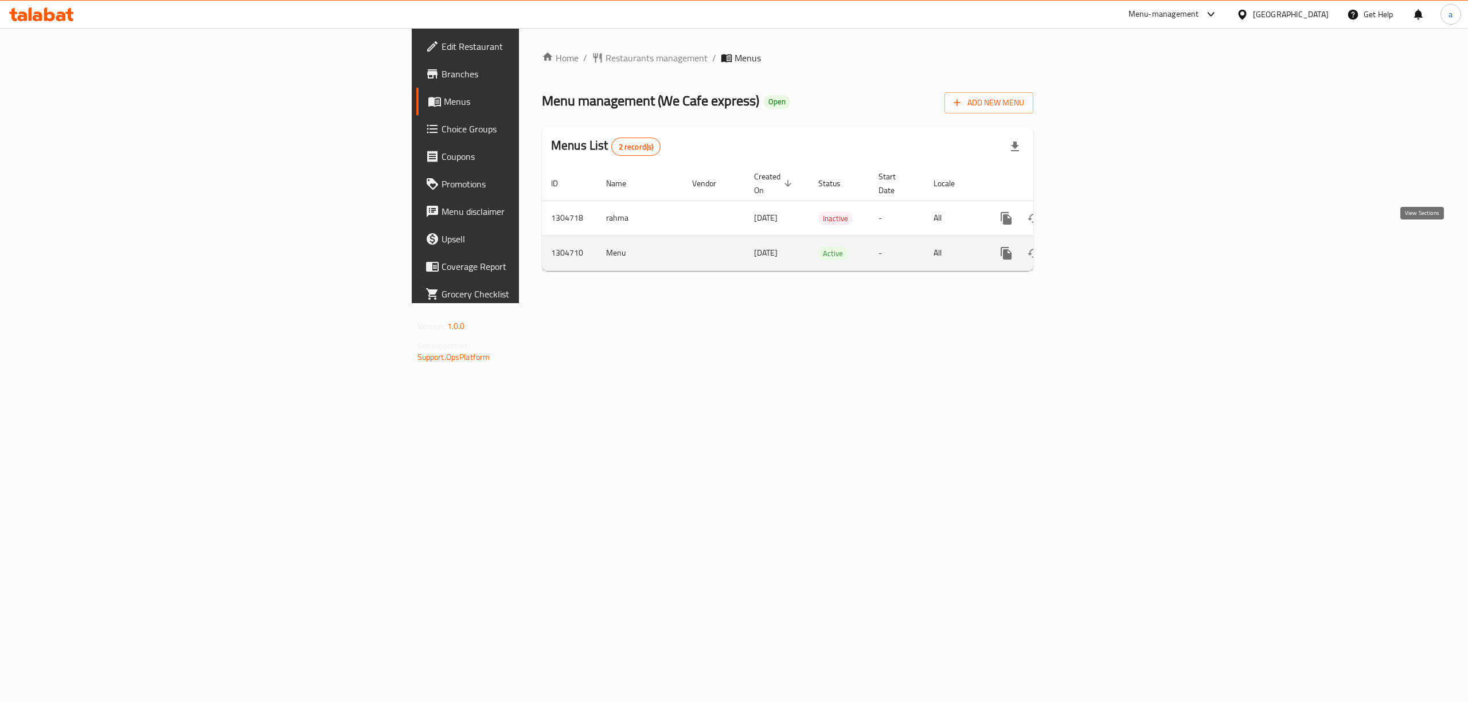
click at [1103, 251] on link "enhanced table" at bounding box center [1089, 254] width 28 height 28
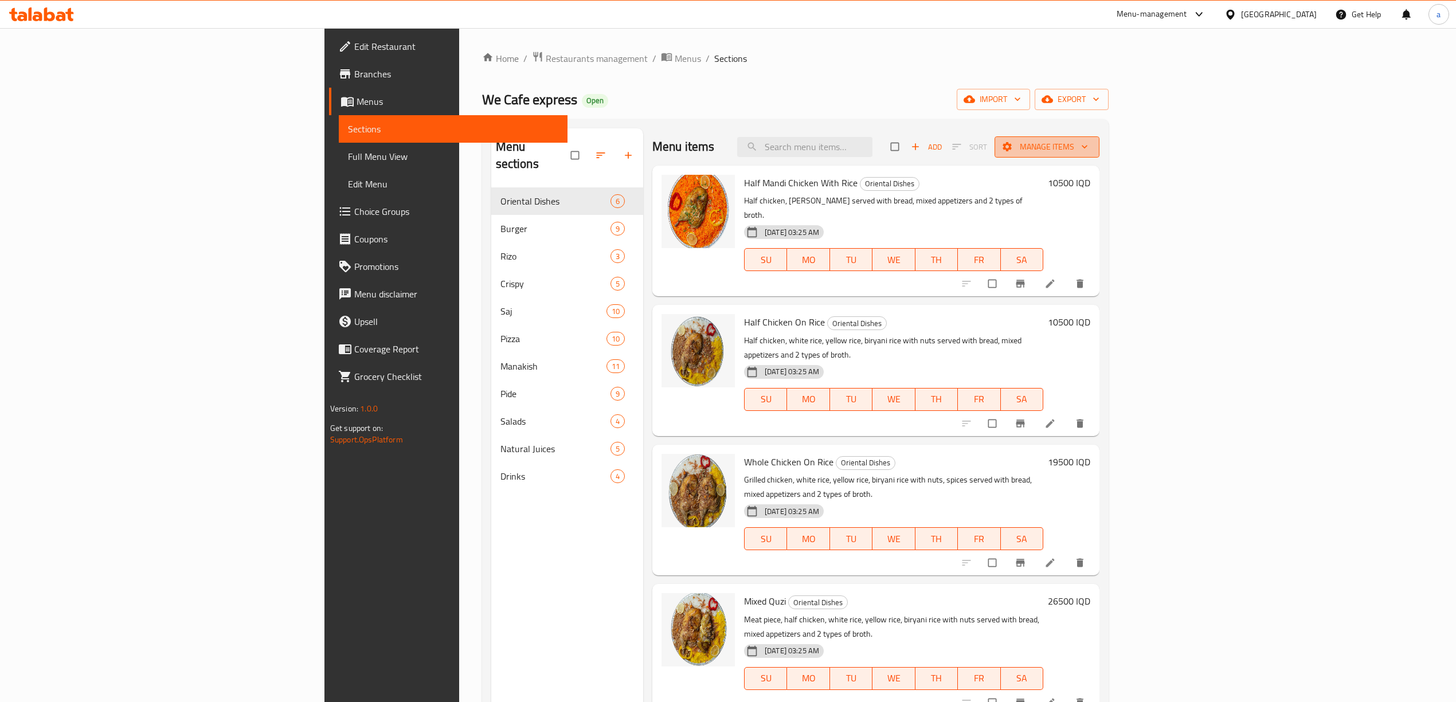
click at [1090, 146] on span "Manage items" at bounding box center [1047, 147] width 87 height 14
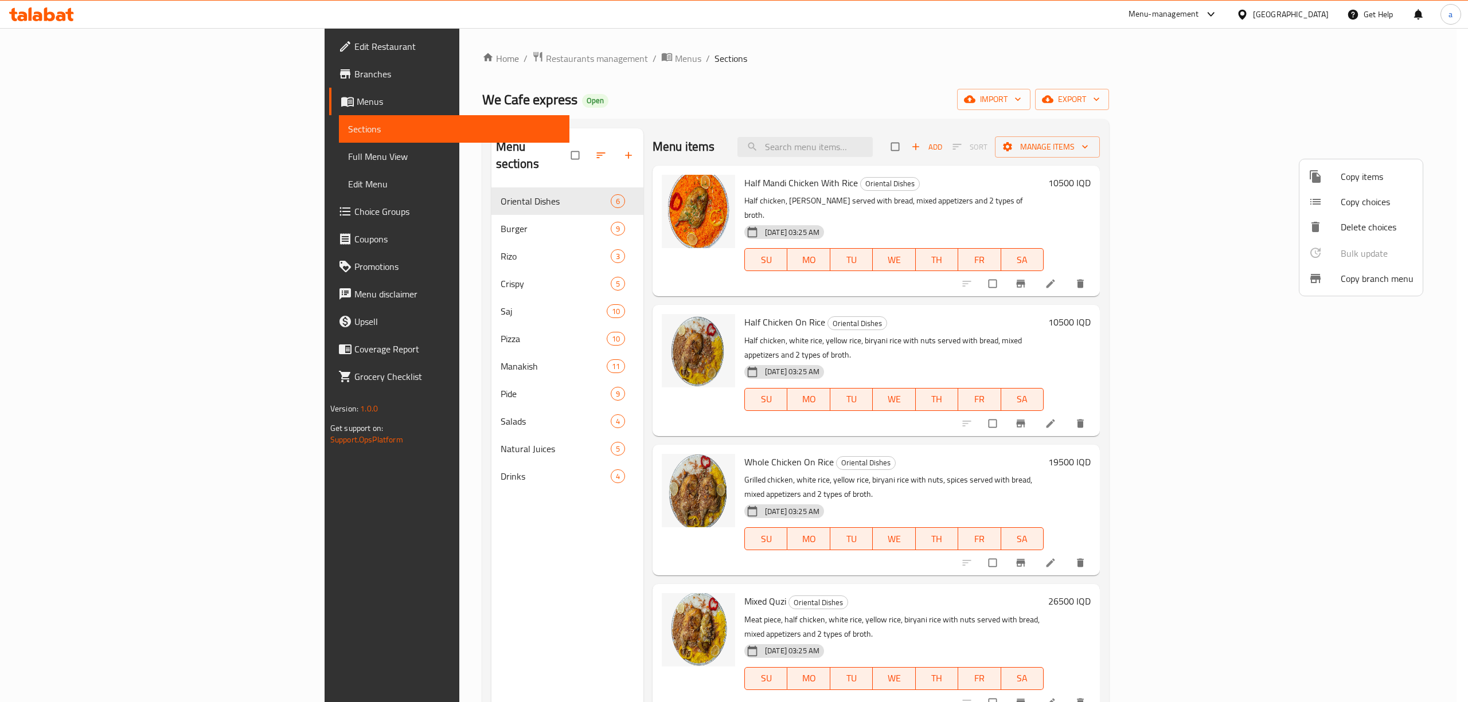
click at [1160, 119] on div at bounding box center [734, 351] width 1468 height 702
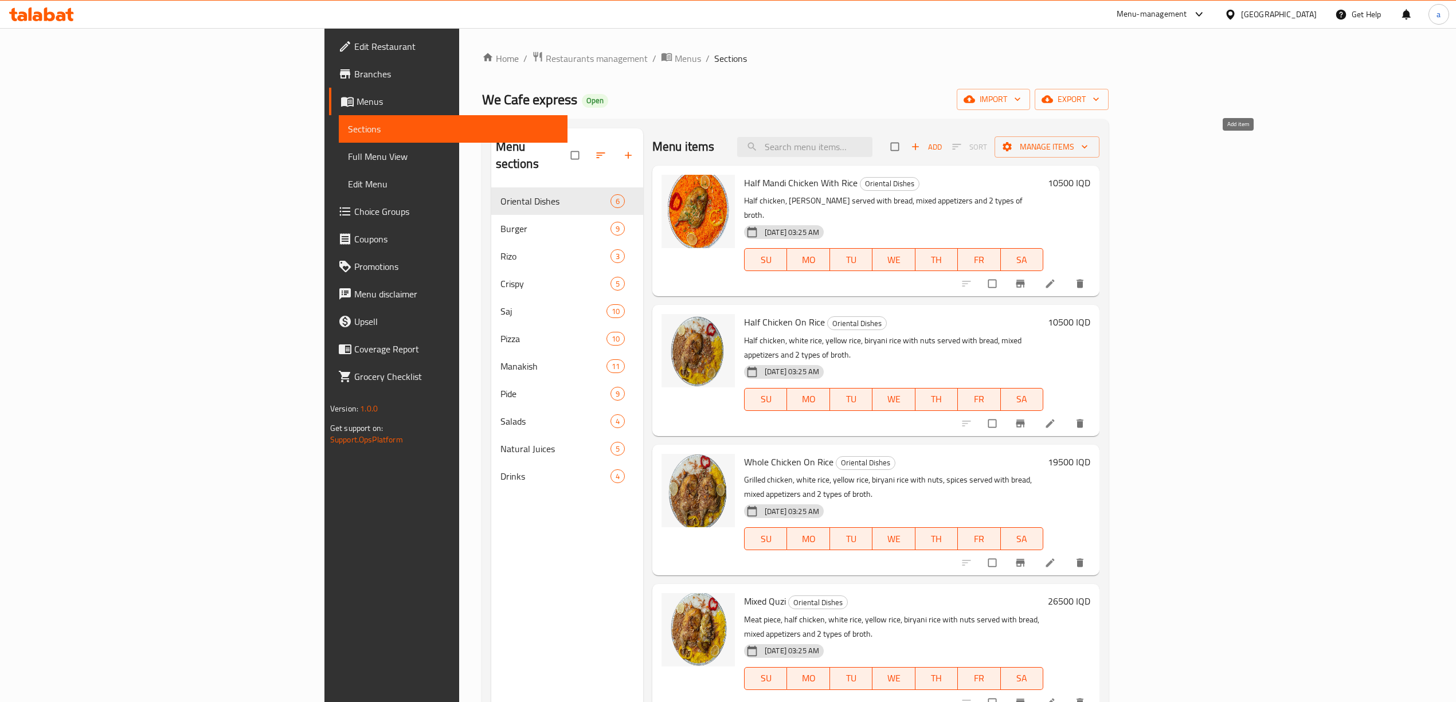
click at [942, 144] on span "Add" at bounding box center [926, 146] width 31 height 13
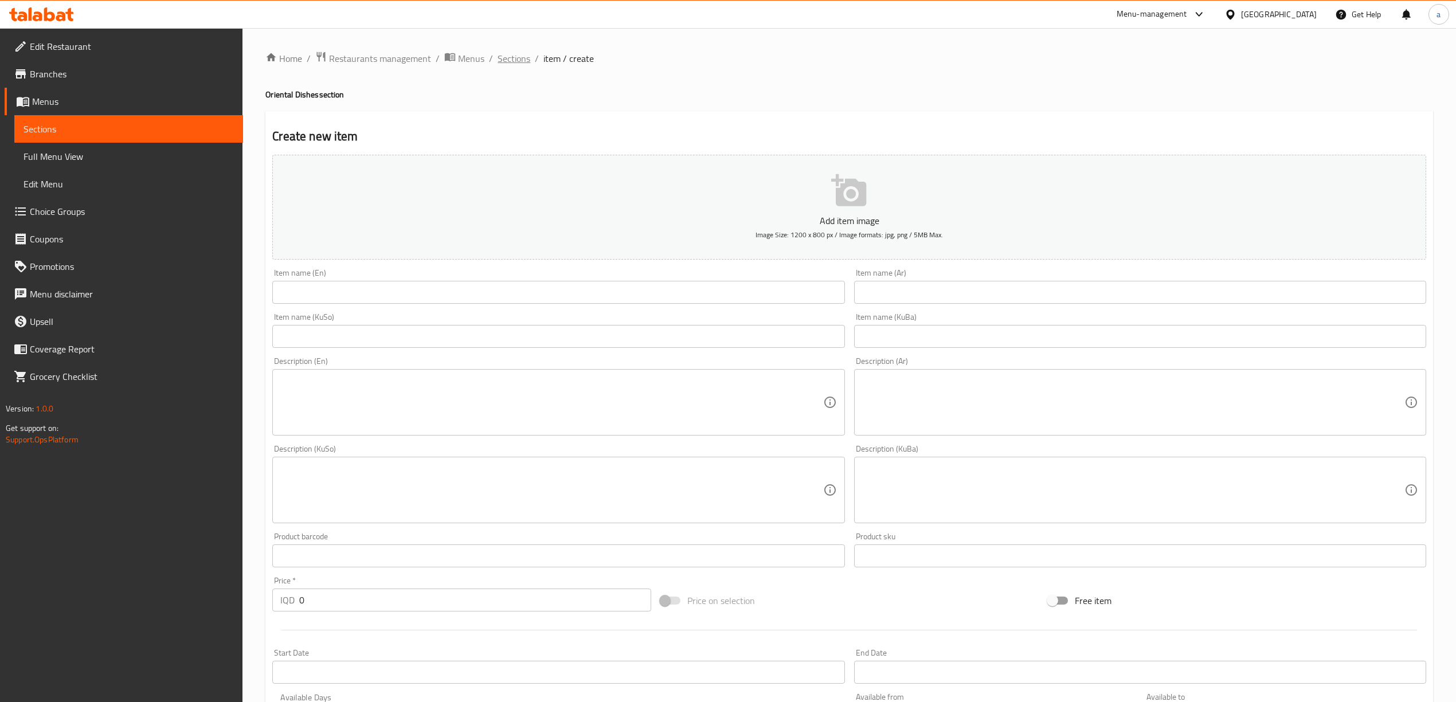
click at [509, 63] on span "Sections" at bounding box center [514, 59] width 33 height 14
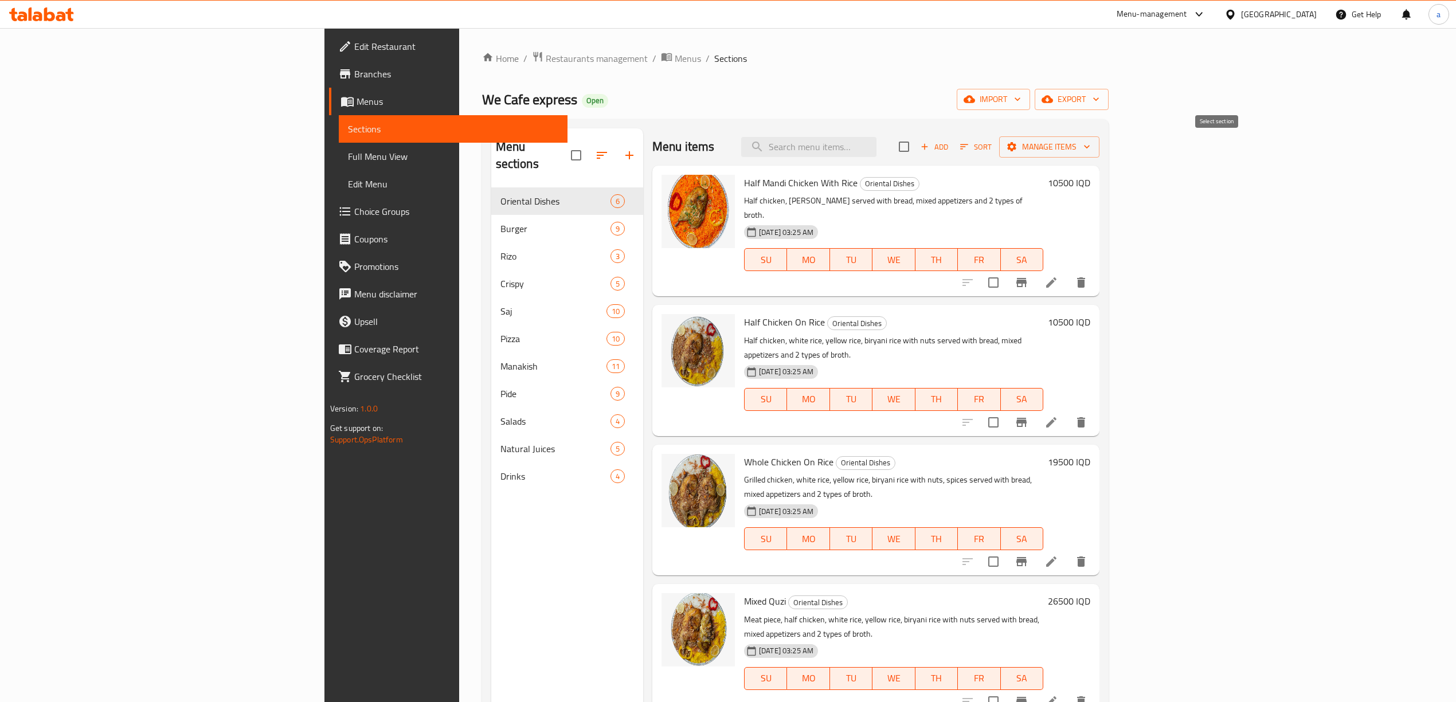
click at [916, 140] on input "checkbox" at bounding box center [904, 147] width 24 height 24
checkbox input "true"
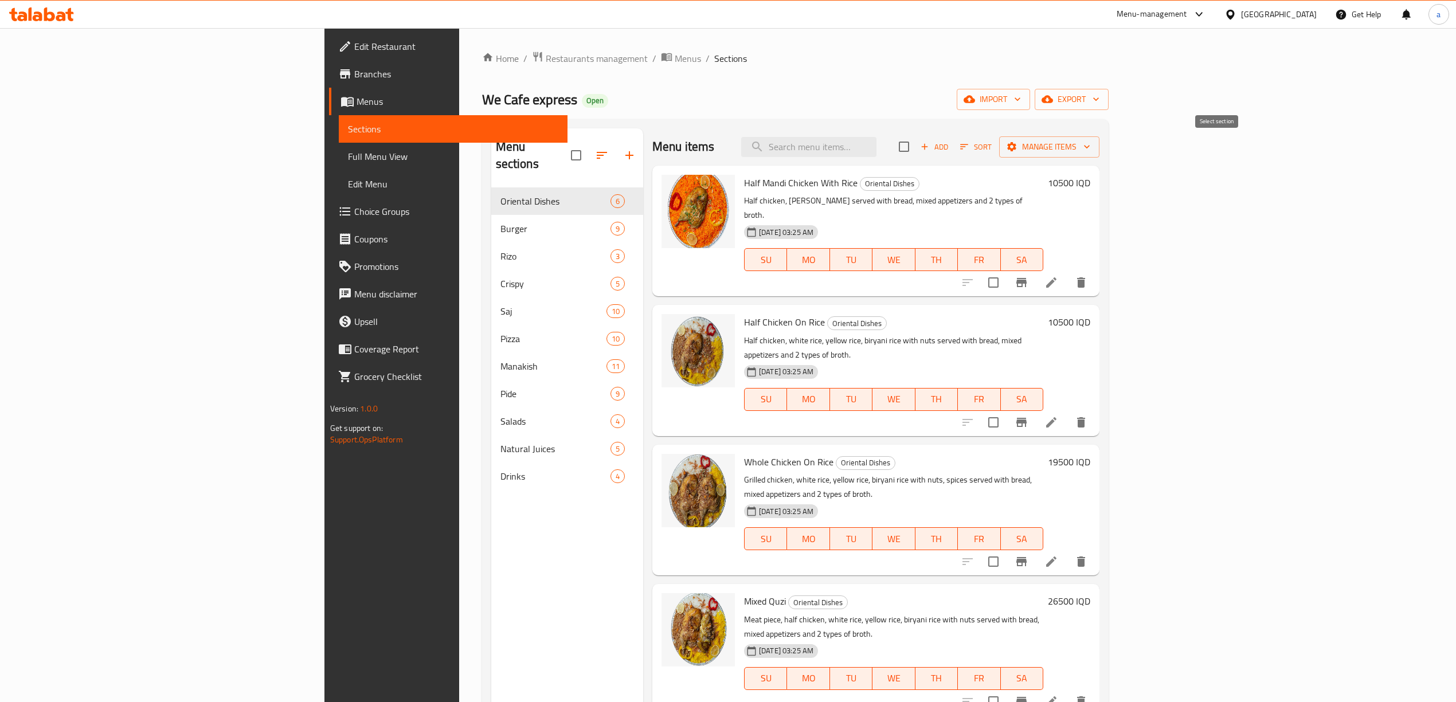
checkbox input "true"
click at [1090, 153] on span "Manage items" at bounding box center [1050, 147] width 82 height 14
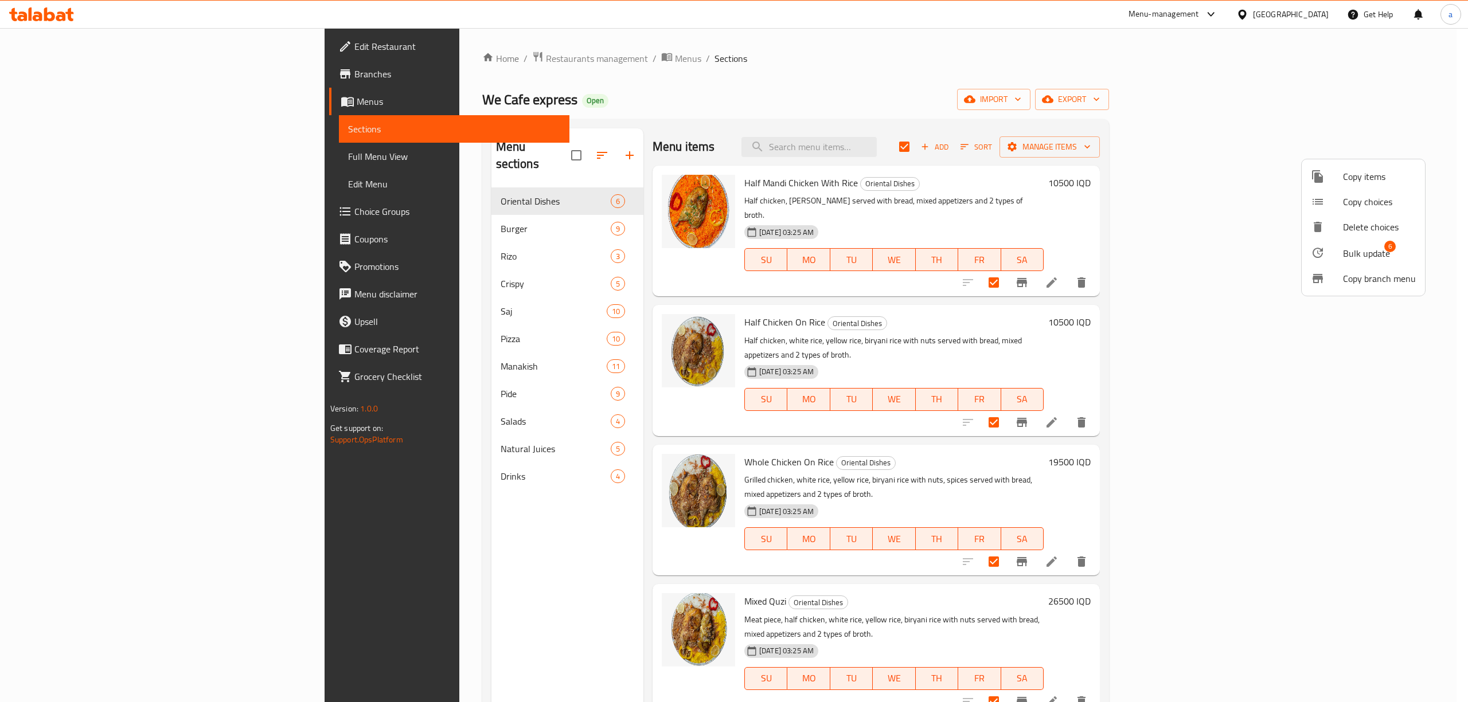
click at [1384, 252] on span "Bulk update" at bounding box center [1366, 254] width 47 height 14
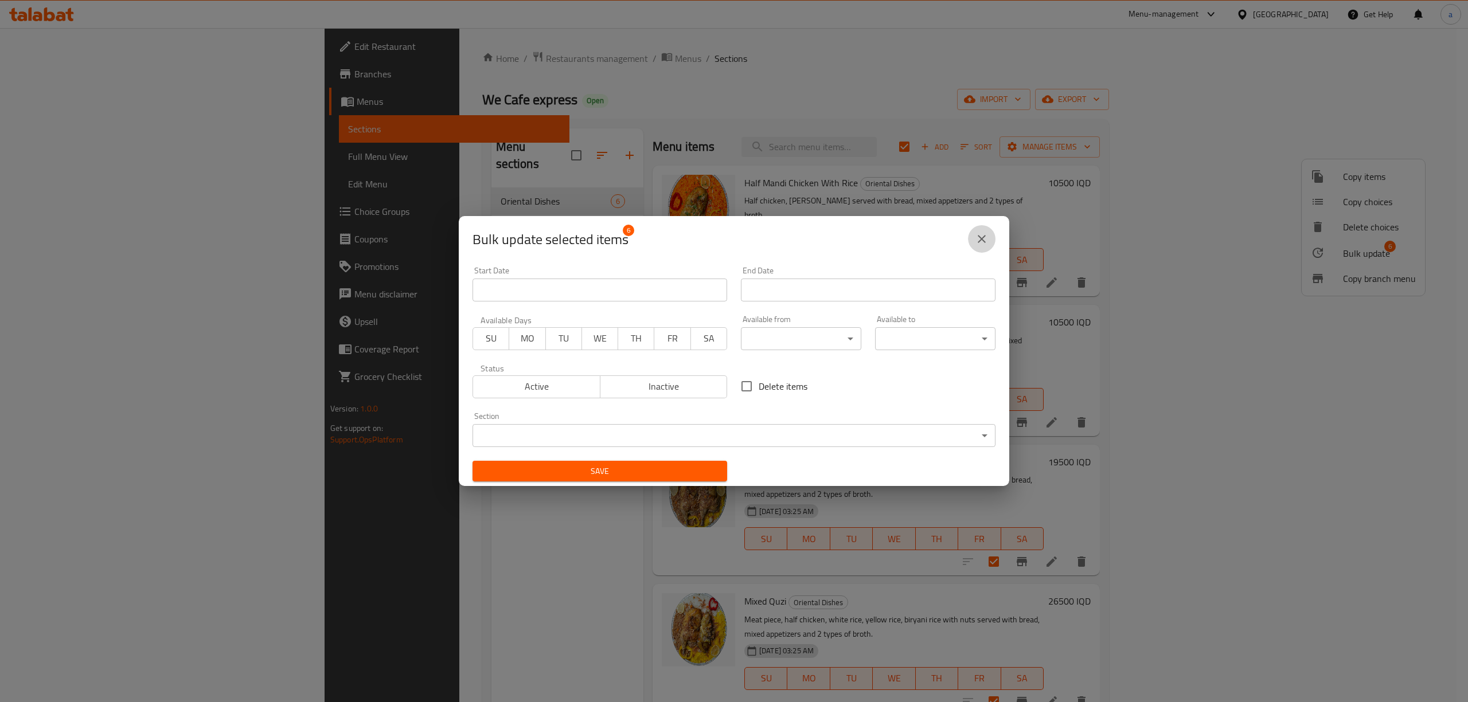
click at [989, 237] on button "close" at bounding box center [982, 239] width 28 height 28
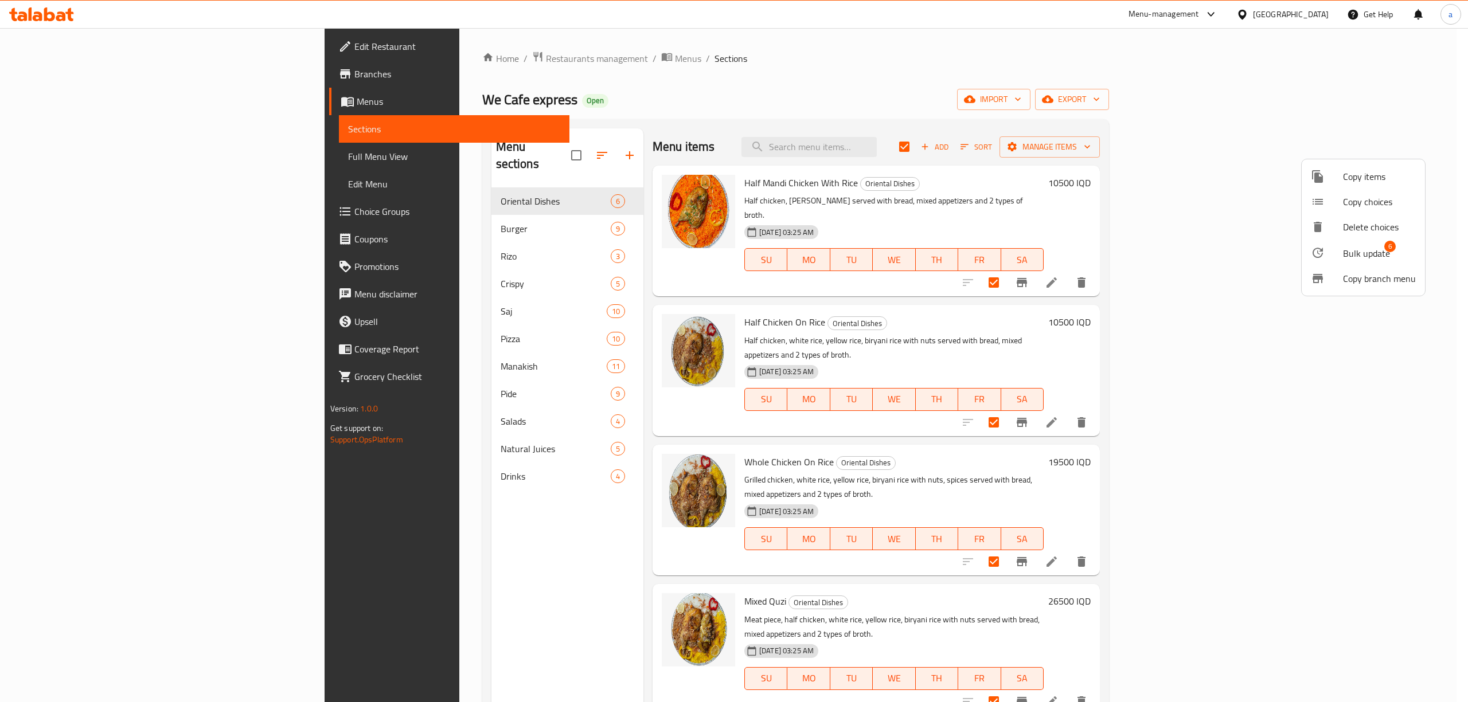
click at [1213, 147] on div at bounding box center [734, 351] width 1468 height 702
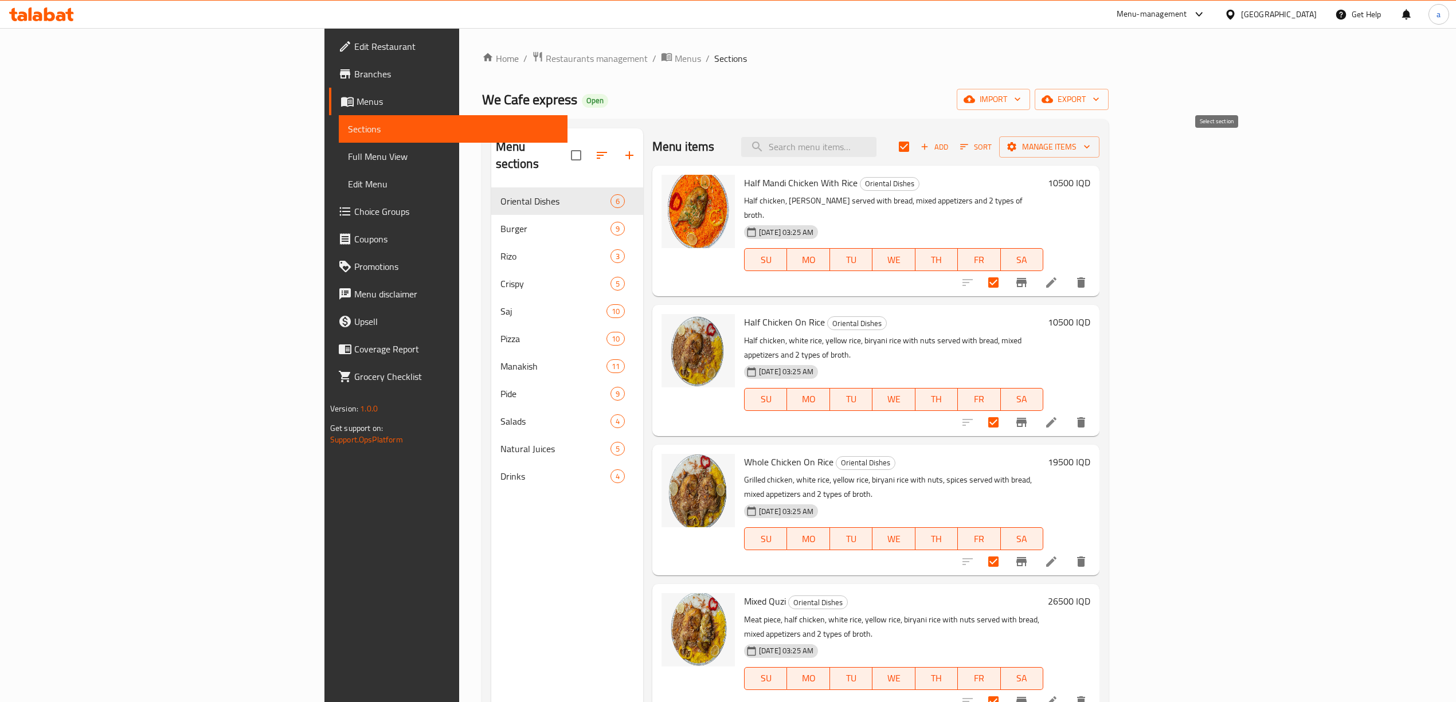
click at [916, 151] on input "checkbox" at bounding box center [904, 147] width 24 height 24
checkbox input "false"
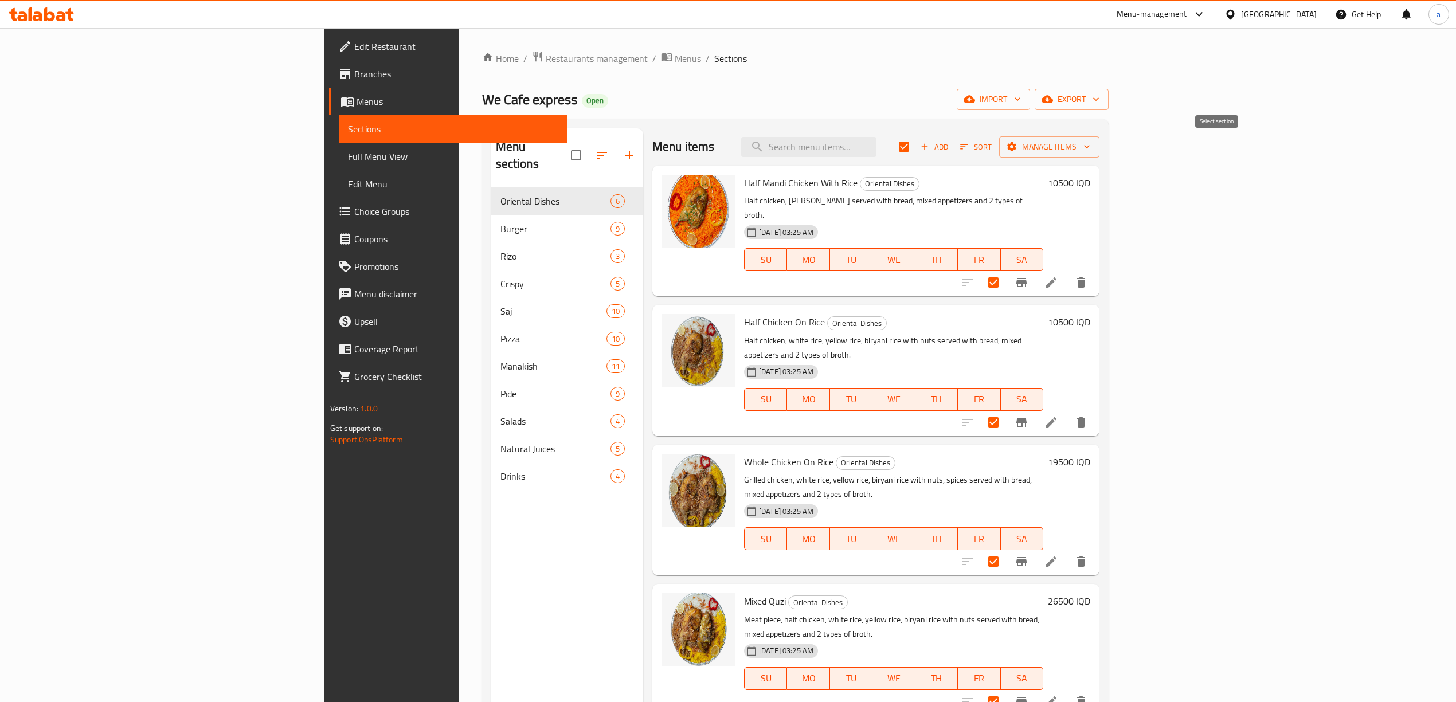
checkbox input "false"
click at [916, 140] on input "checkbox" at bounding box center [904, 147] width 24 height 24
checkbox input "true"
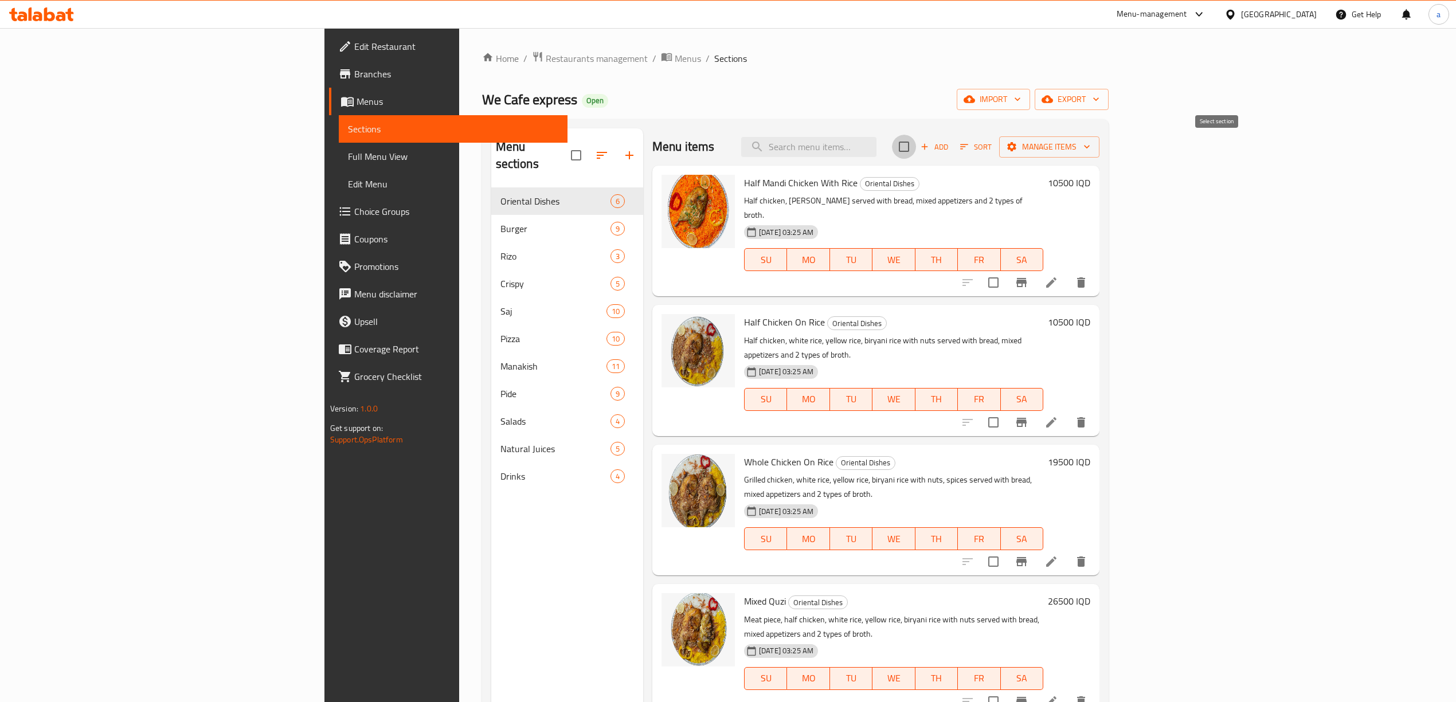
checkbox input "true"
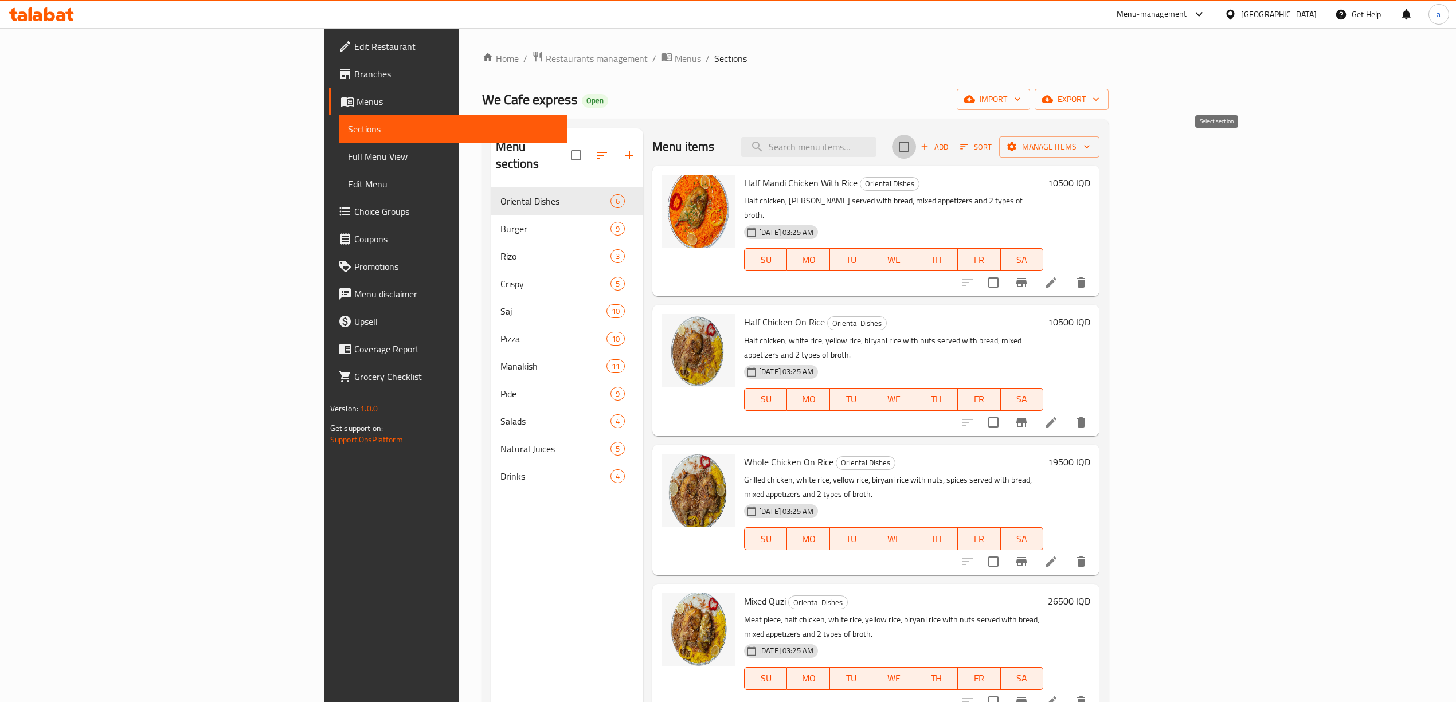
checkbox input "true"
click at [1090, 148] on span "Manage items" at bounding box center [1050, 147] width 82 height 14
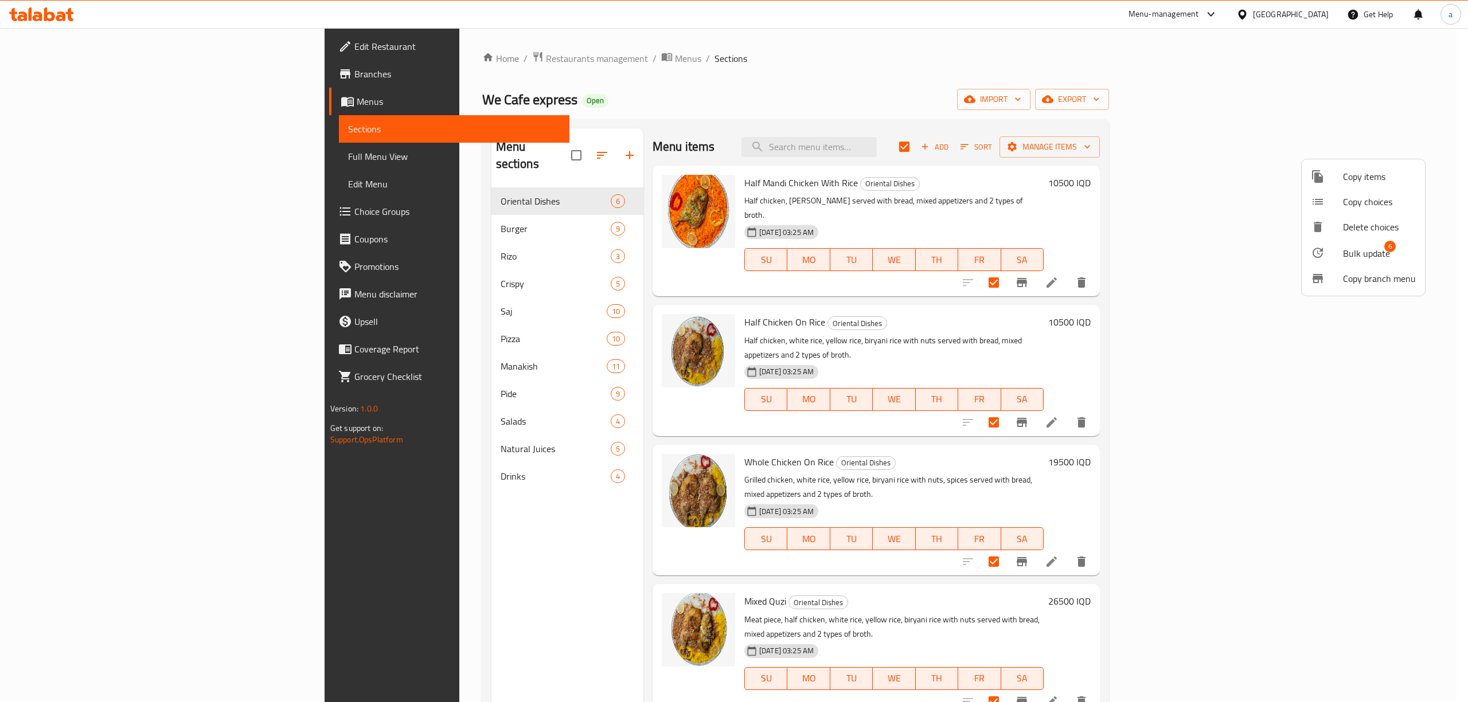
click at [1344, 255] on span "Bulk update" at bounding box center [1366, 254] width 47 height 14
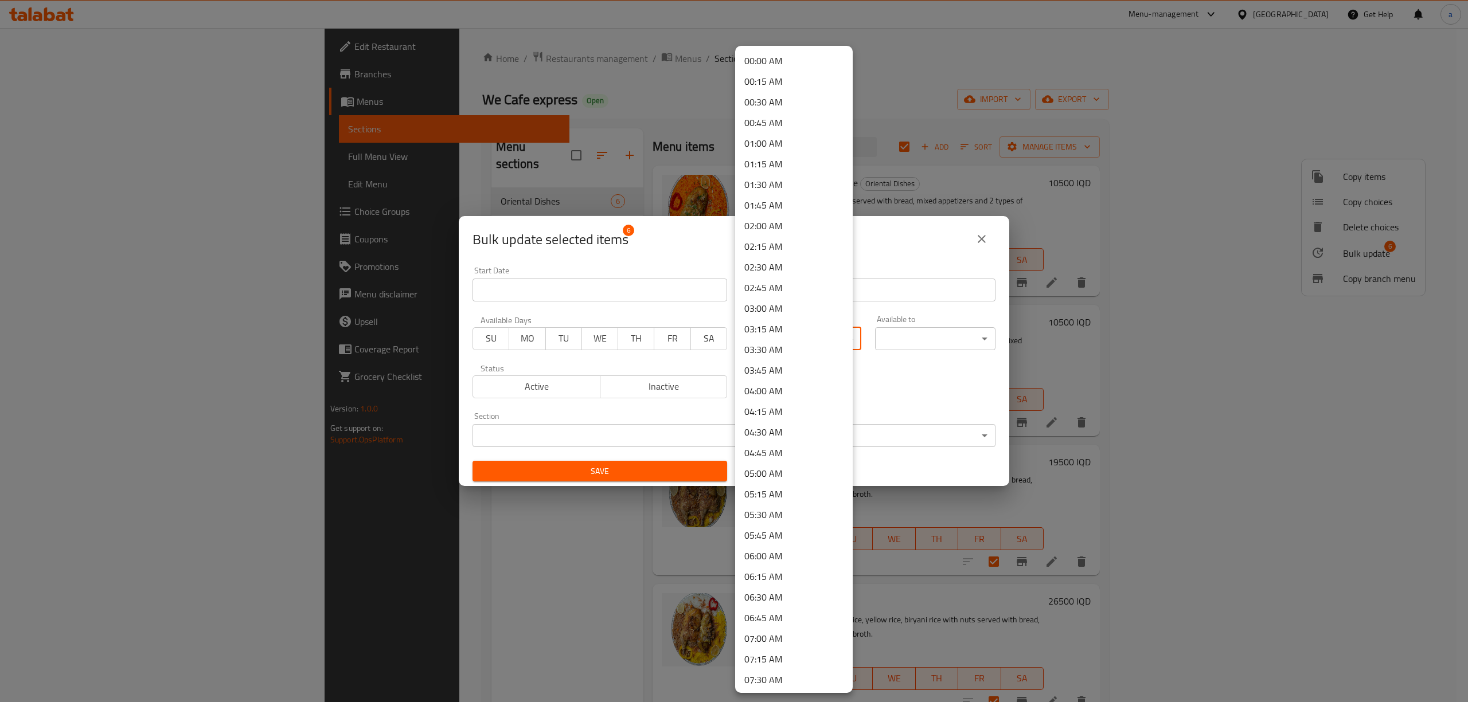
click at [788, 333] on body "​ Menu-management [GEOGRAPHIC_DATA] Get Help a Edit Restaurant Branches Menus S…" at bounding box center [734, 365] width 1468 height 674
click at [762, 644] on li "12:00 PM" at bounding box center [794, 644] width 118 height 21
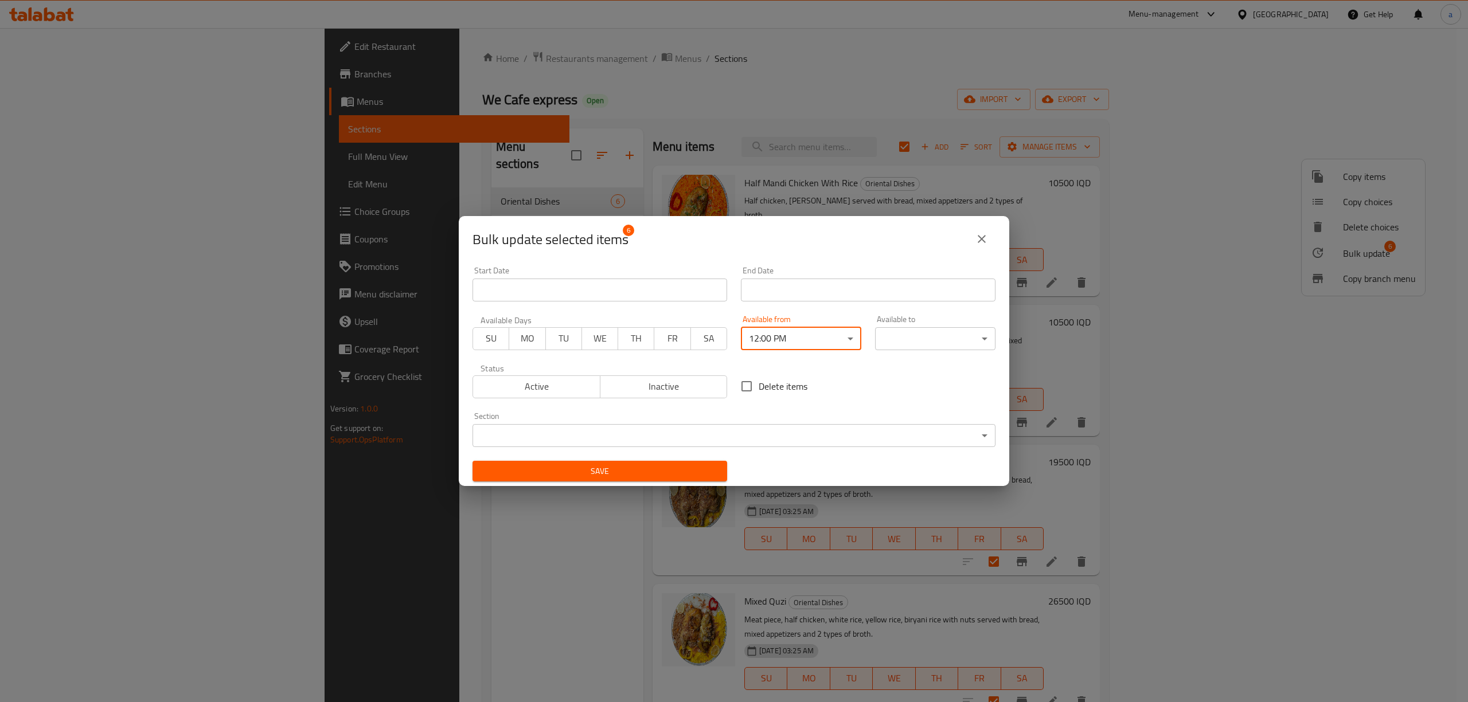
click at [936, 342] on body "​ Menu-management [GEOGRAPHIC_DATA] Get Help a Edit Restaurant Branches Menus S…" at bounding box center [734, 365] width 1468 height 674
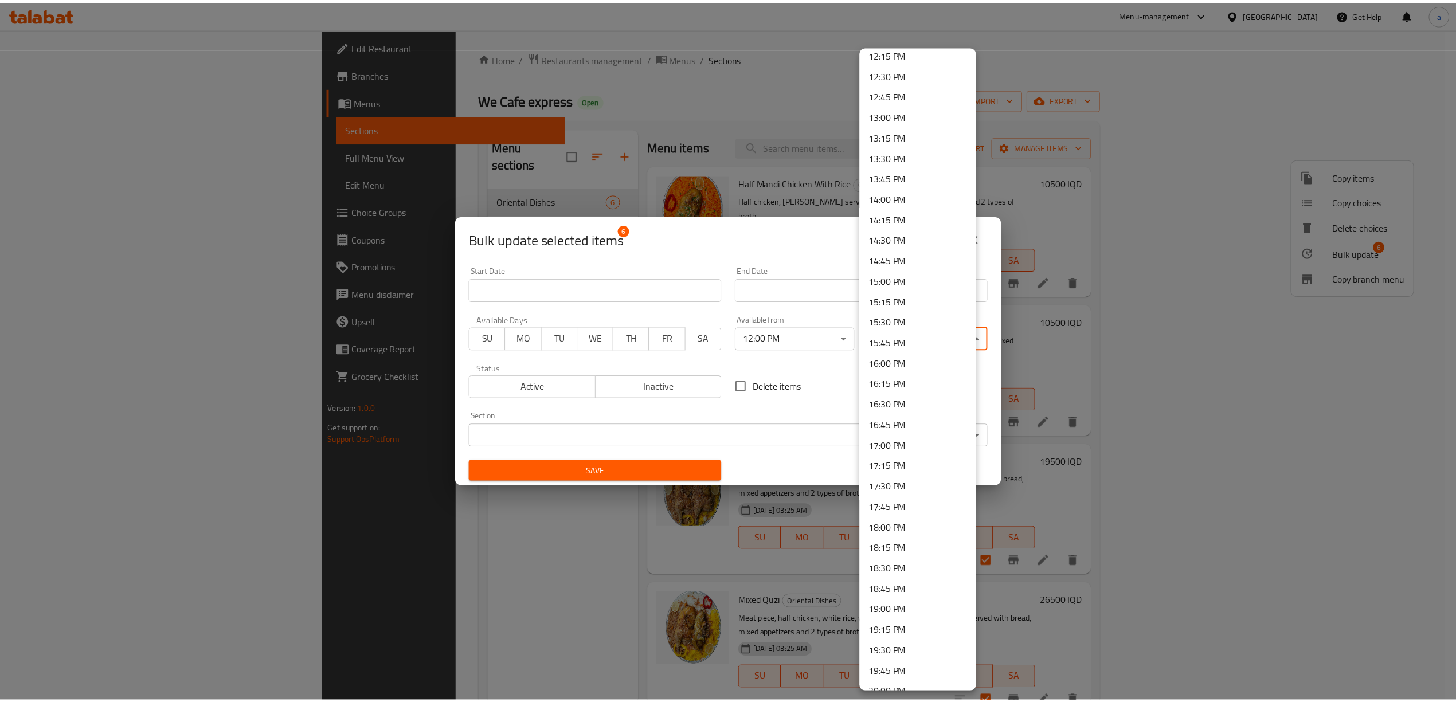
scroll to position [1019, 0]
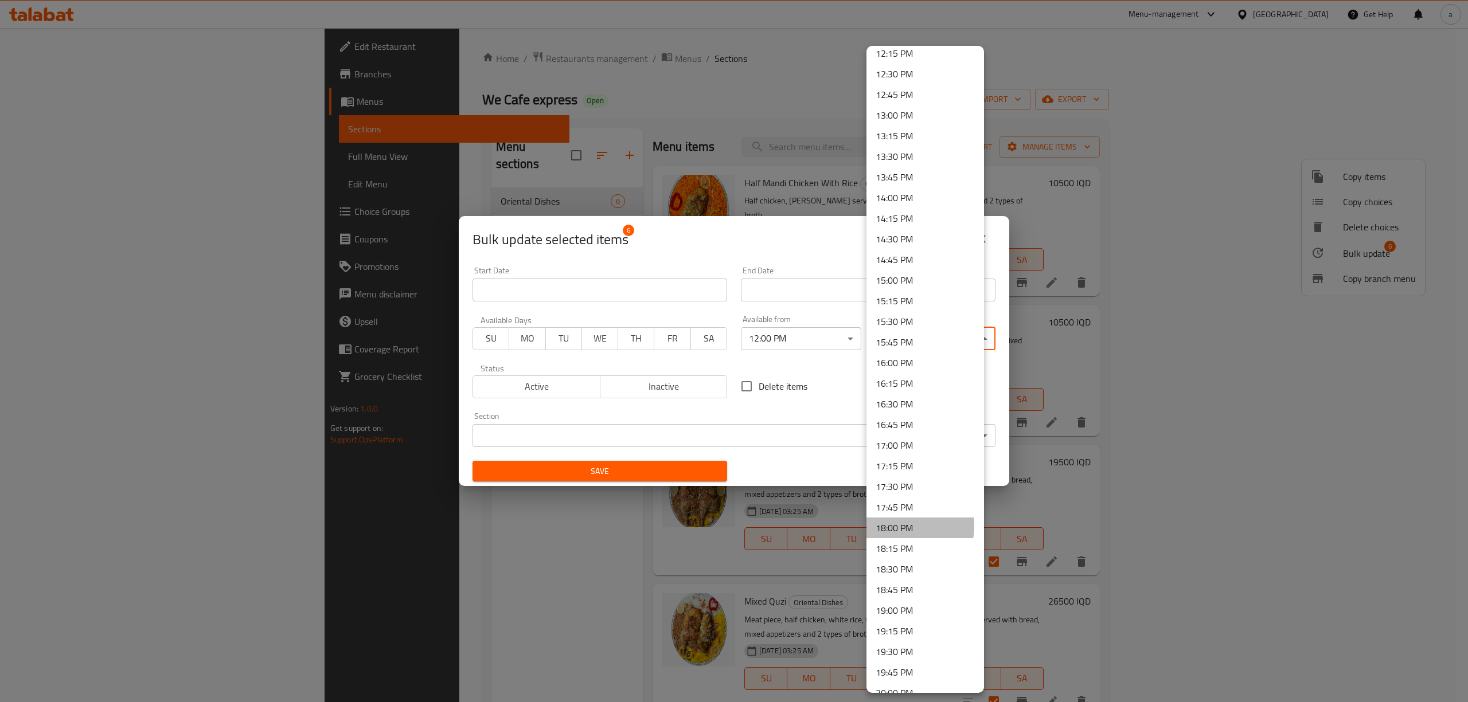
click at [897, 526] on li "18:00 PM" at bounding box center [925, 528] width 118 height 21
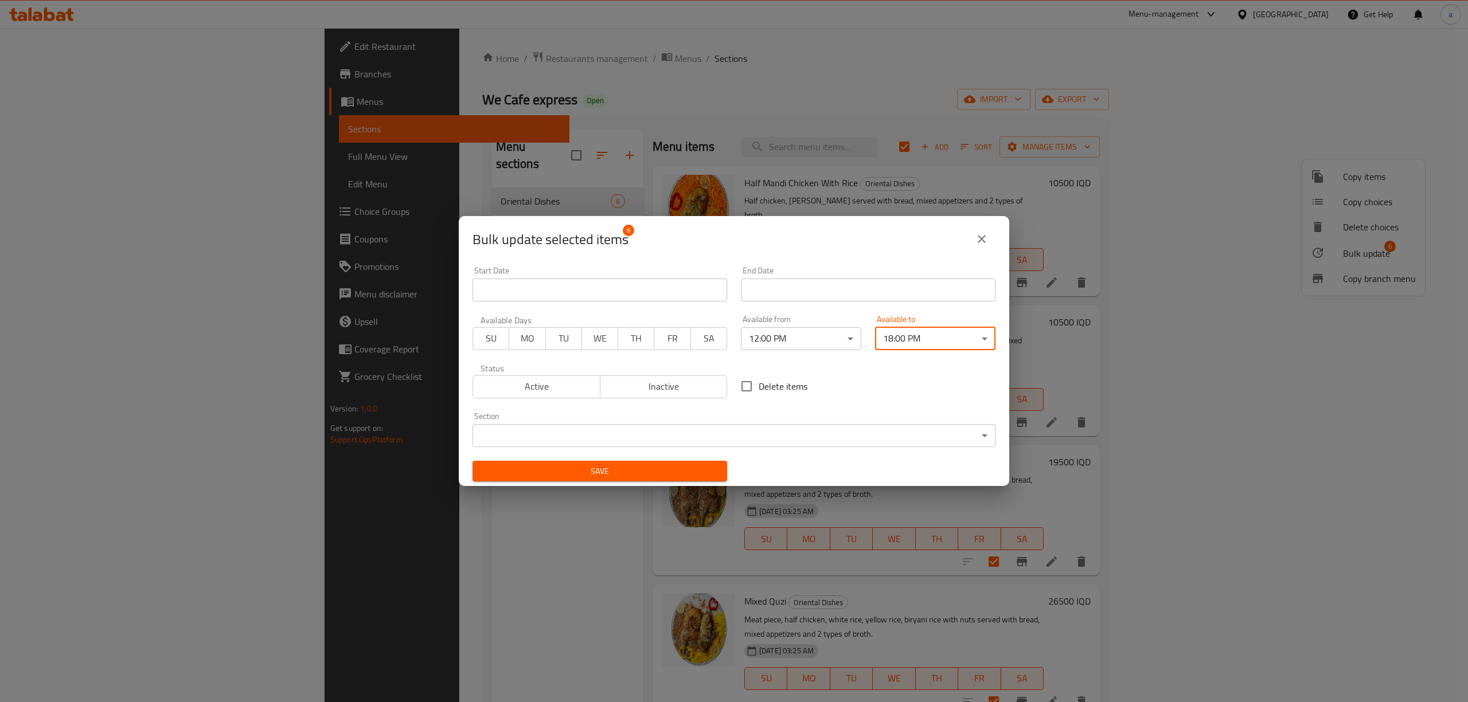
click at [634, 471] on span "Save" at bounding box center [600, 471] width 236 height 14
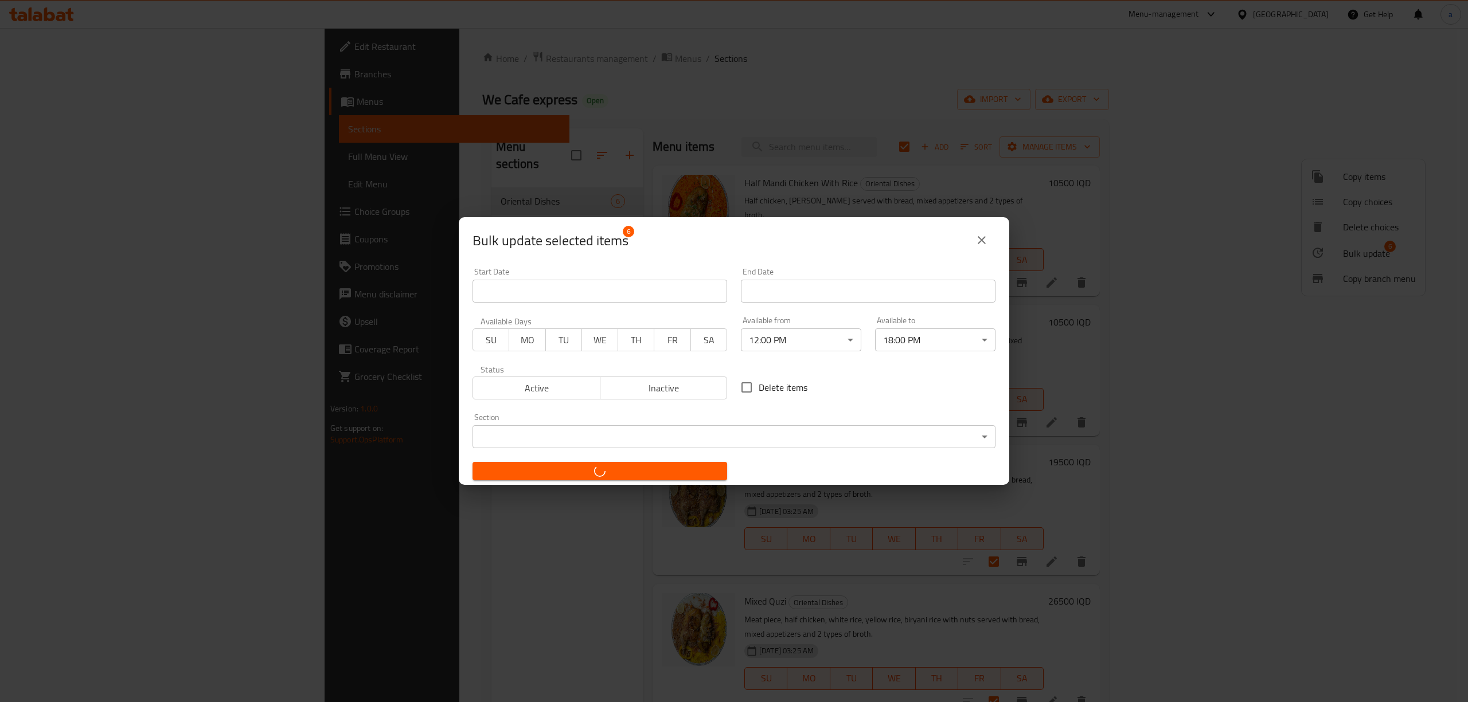
checkbox input "false"
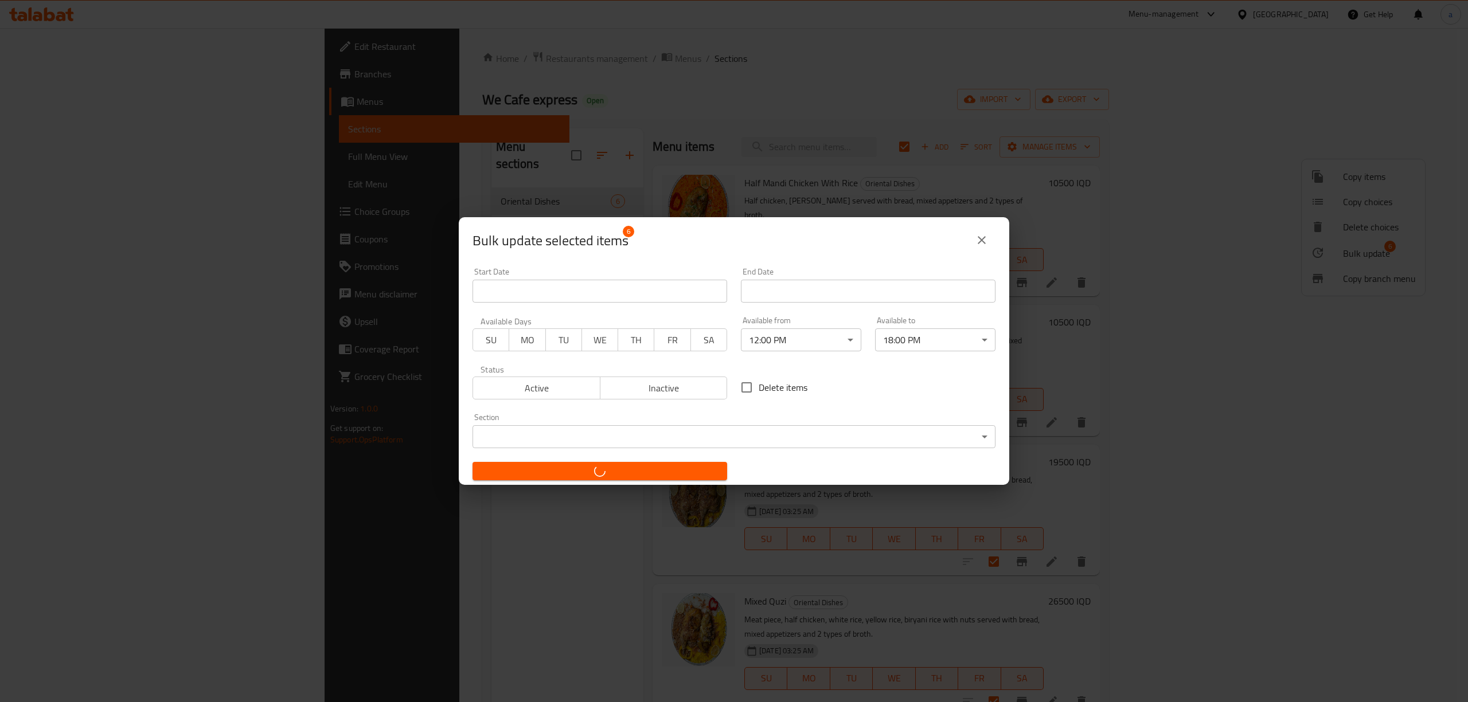
checkbox input "false"
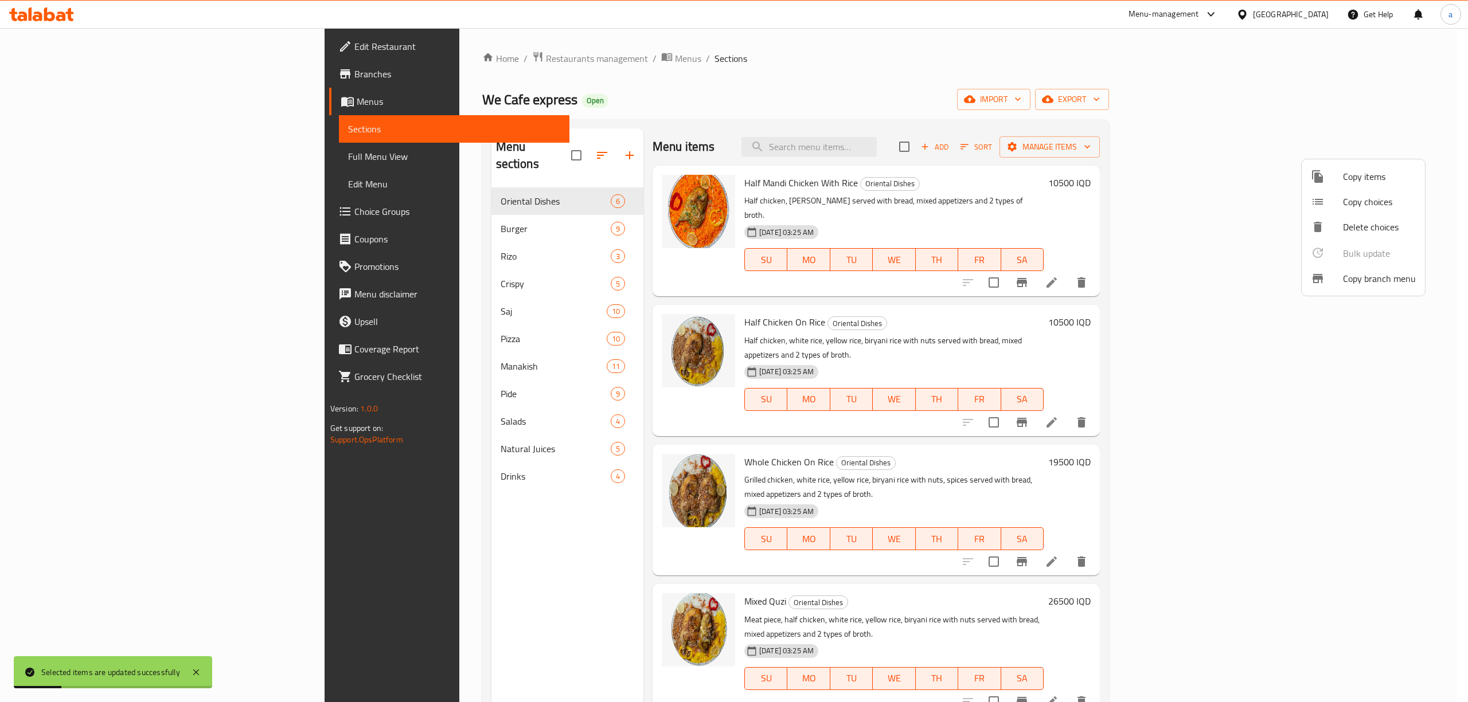
click at [1186, 90] on div at bounding box center [734, 351] width 1468 height 702
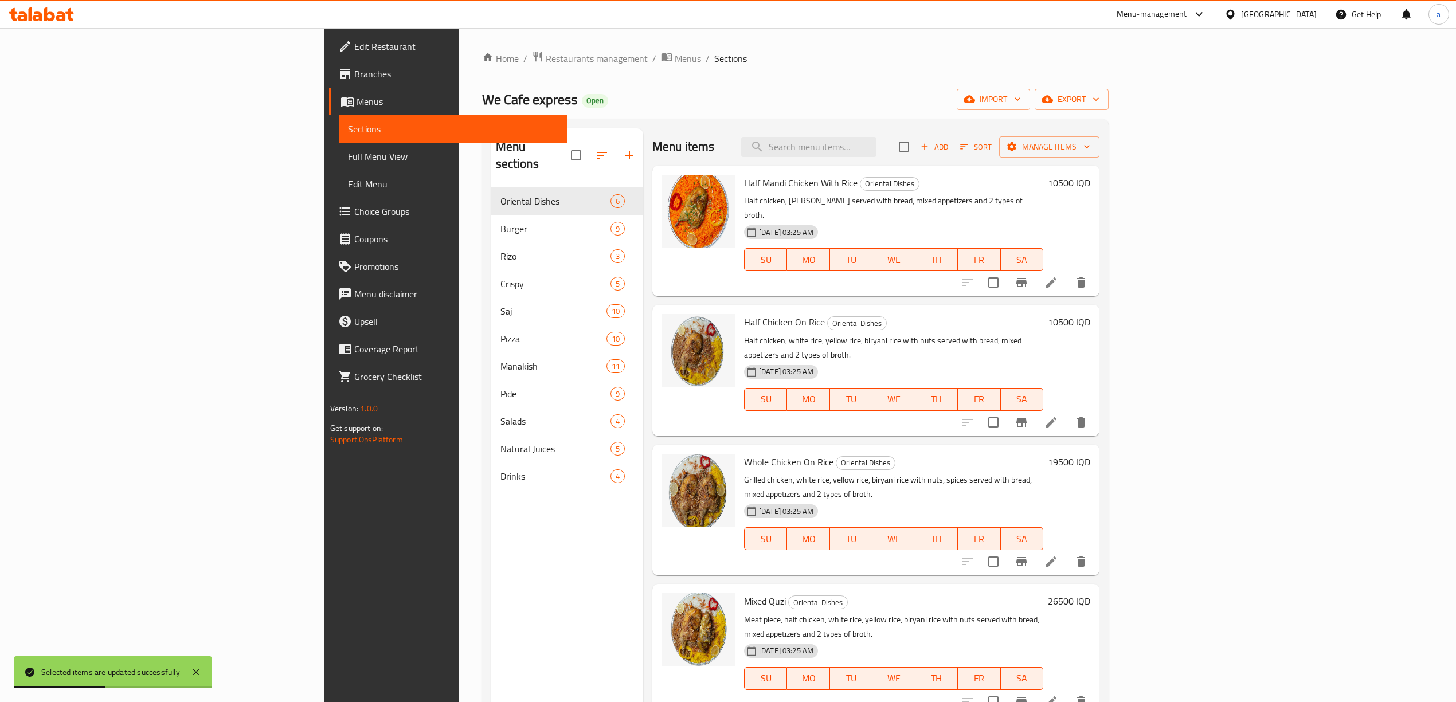
click at [348, 161] on span "Full Menu View" at bounding box center [453, 157] width 210 height 14
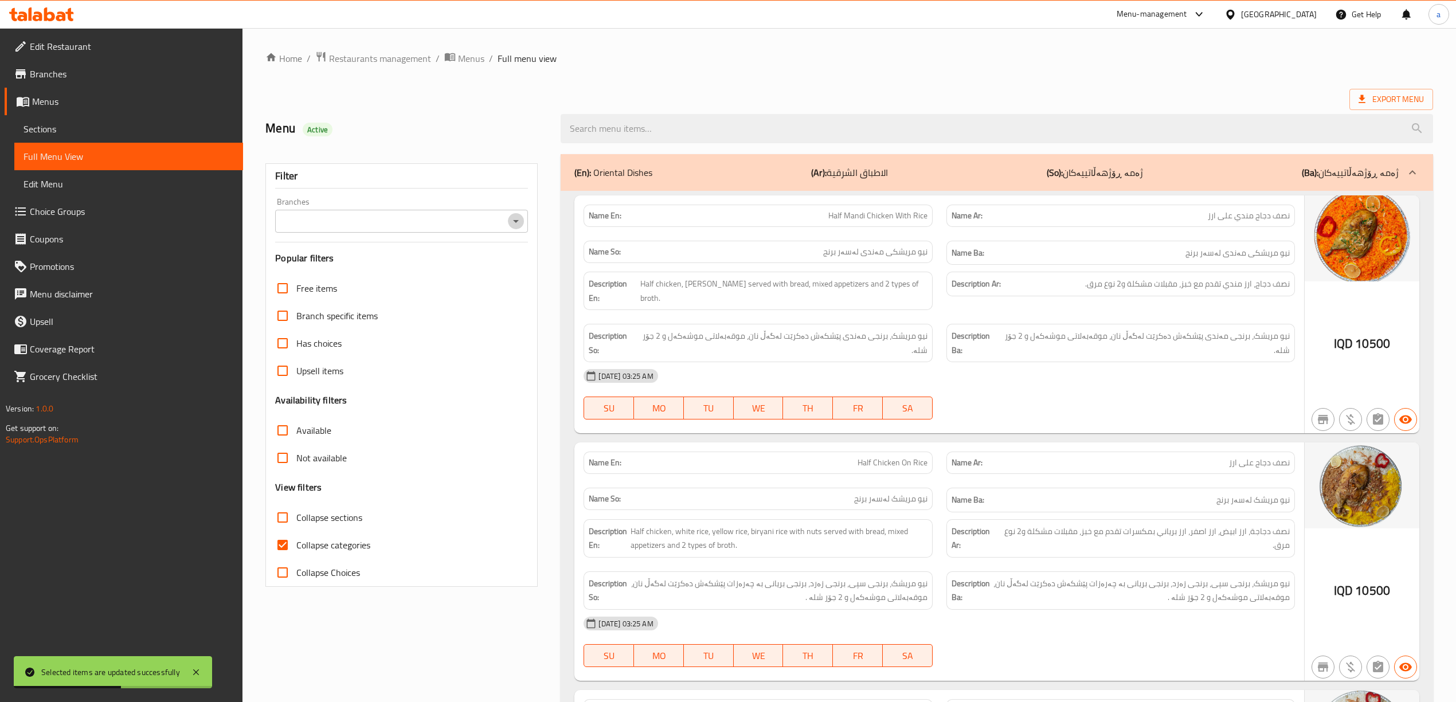
click at [517, 225] on icon "Open" at bounding box center [516, 221] width 14 height 14
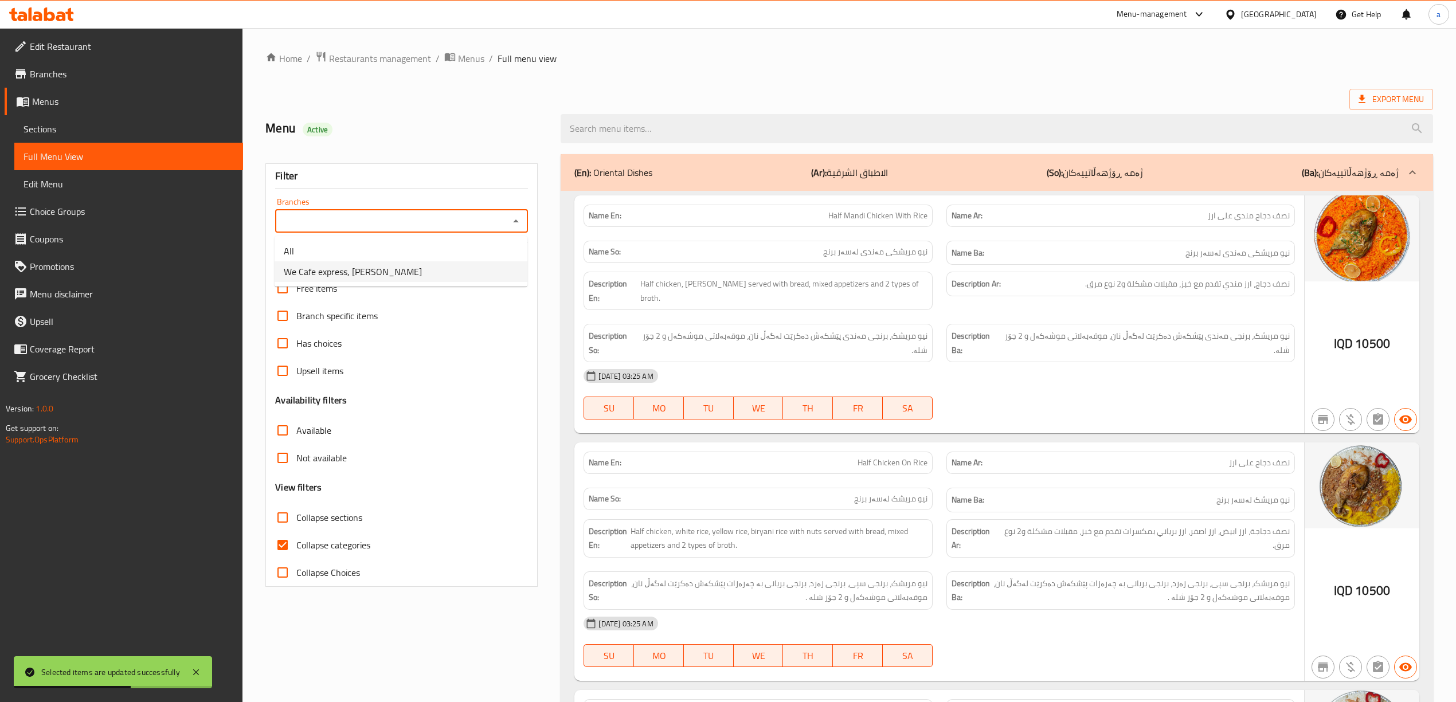
click at [418, 273] on li "We Cafe express, [PERSON_NAME]" at bounding box center [401, 271] width 253 height 21
type input "We Cafe express, [PERSON_NAME]"
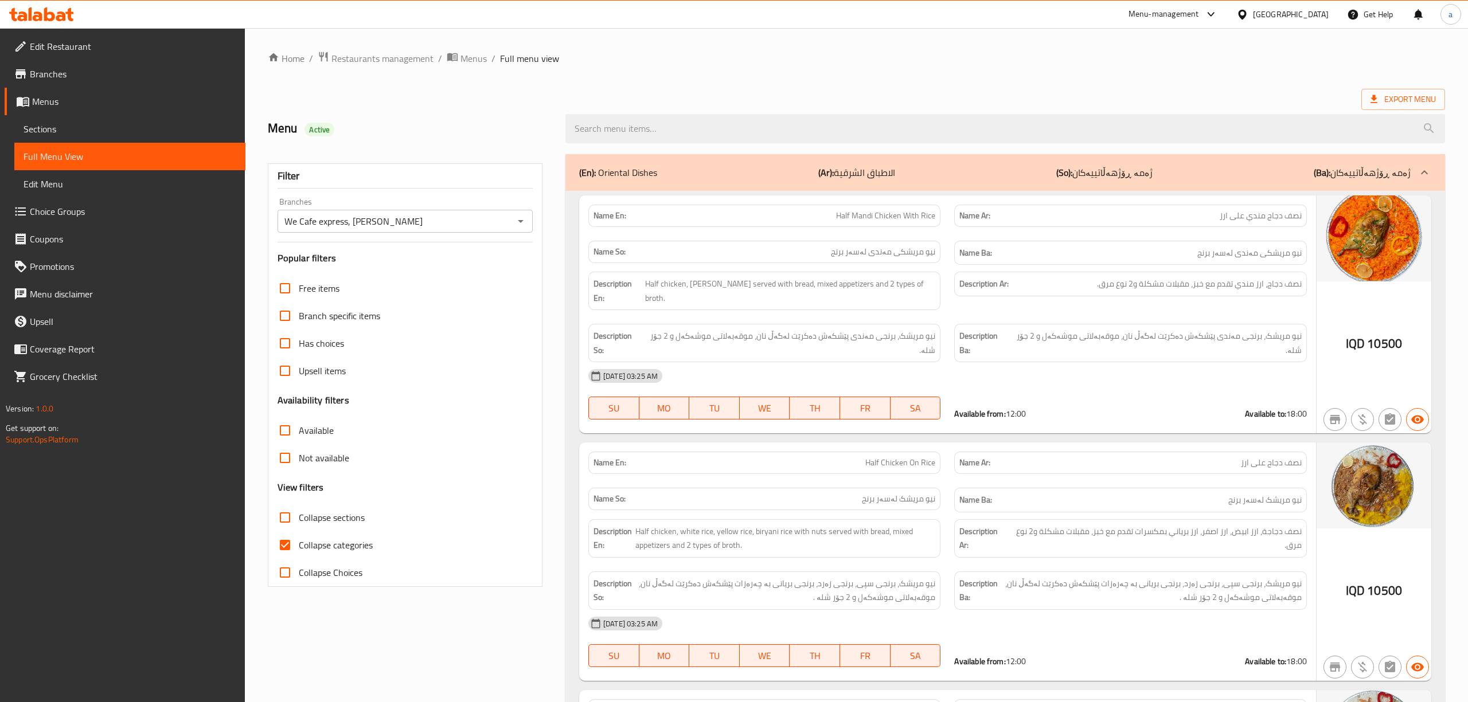
click at [283, 546] on input "Collapse categories" at bounding box center [283, 545] width 28 height 28
checkbox input "false"
click at [283, 512] on input "Collapse sections" at bounding box center [283, 518] width 28 height 28
checkbox input "true"
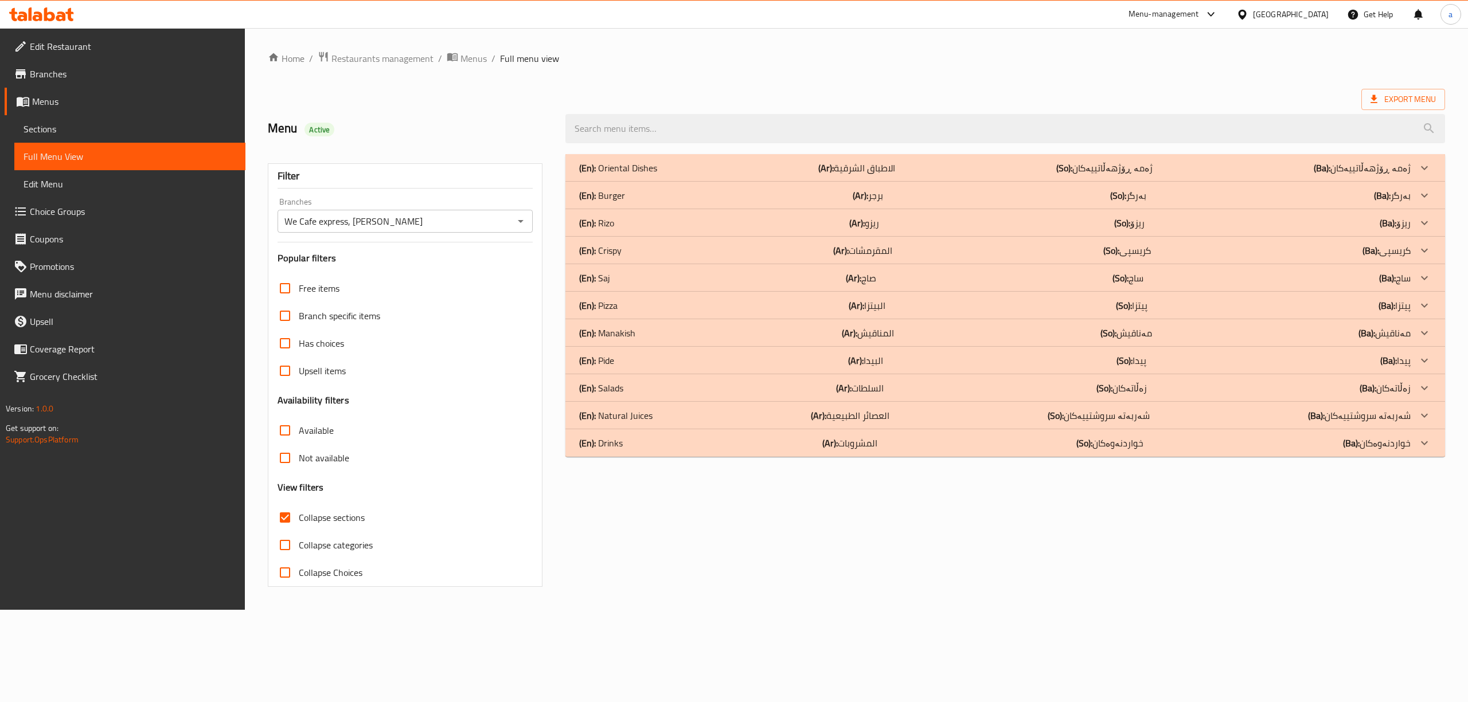
click at [662, 158] on div "(En): Oriental Dishes (Ar): الاطباق الشرقية (So): ژەمە ڕۆژهەڵاتییەکان (Ba): ژەم…" at bounding box center [1005, 168] width 880 height 28
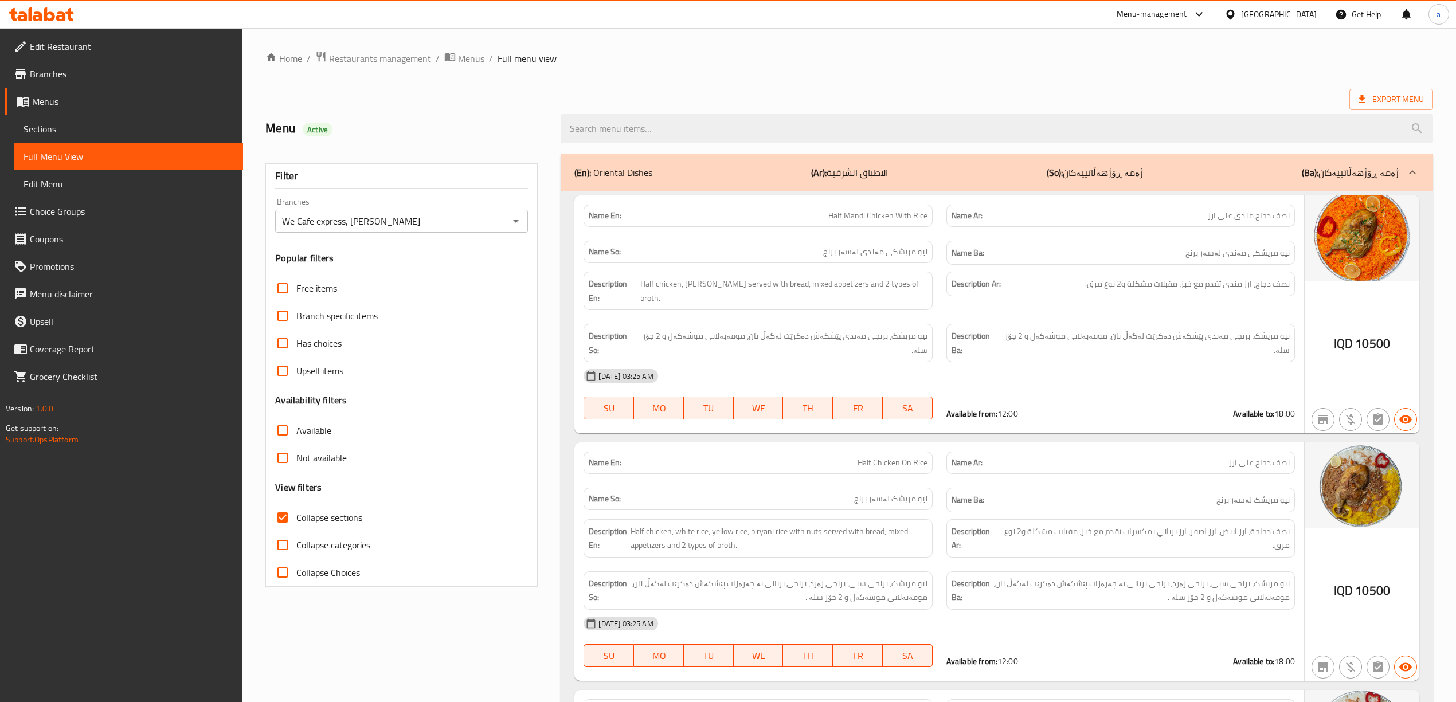
drag, startPoint x: 1269, startPoint y: 297, endPoint x: 1261, endPoint y: 203, distance: 94.4
click at [48, 81] on span "Branches" at bounding box center [132, 74] width 204 height 14
